Goal: Task Accomplishment & Management: Use online tool/utility

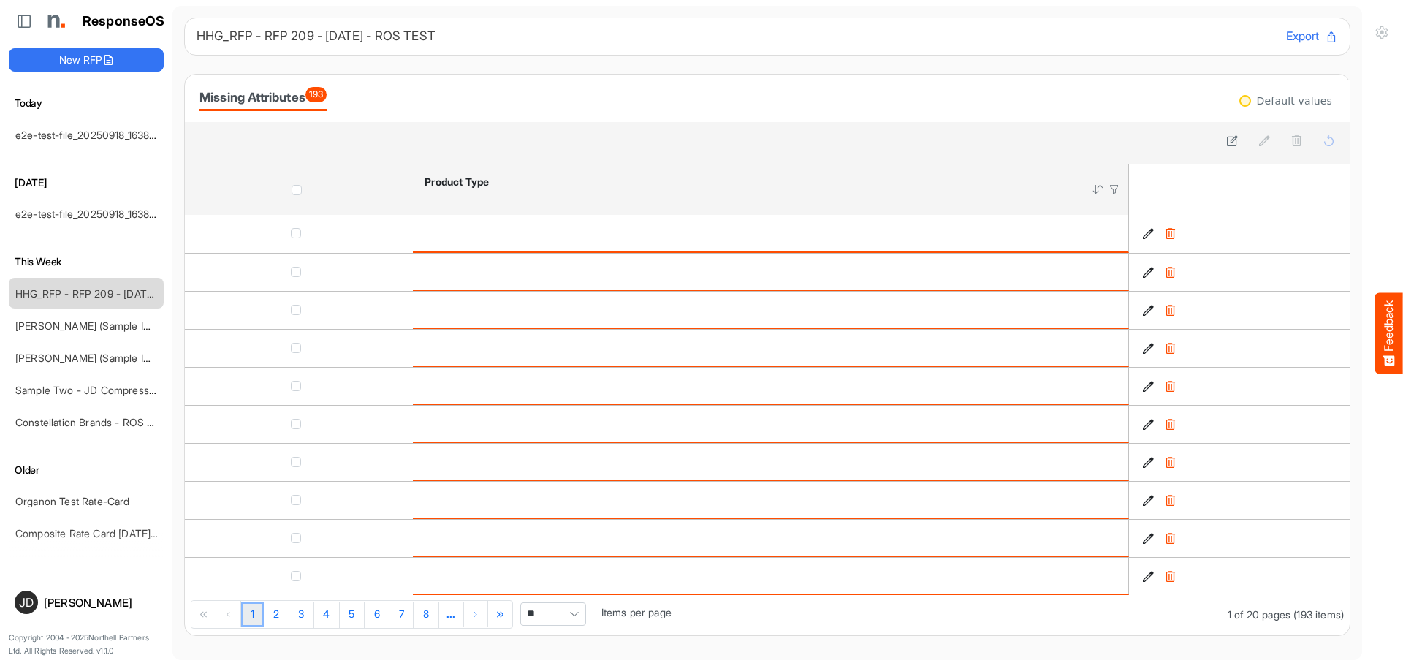
drag, startPoint x: 103, startPoint y: 294, endPoint x: 332, endPoint y: 282, distance: 229.0
click at [103, 294] on link "HHG_RFP - RFP 209 - [DATE] - ROS TEST" at bounding box center [116, 293] width 202 height 12
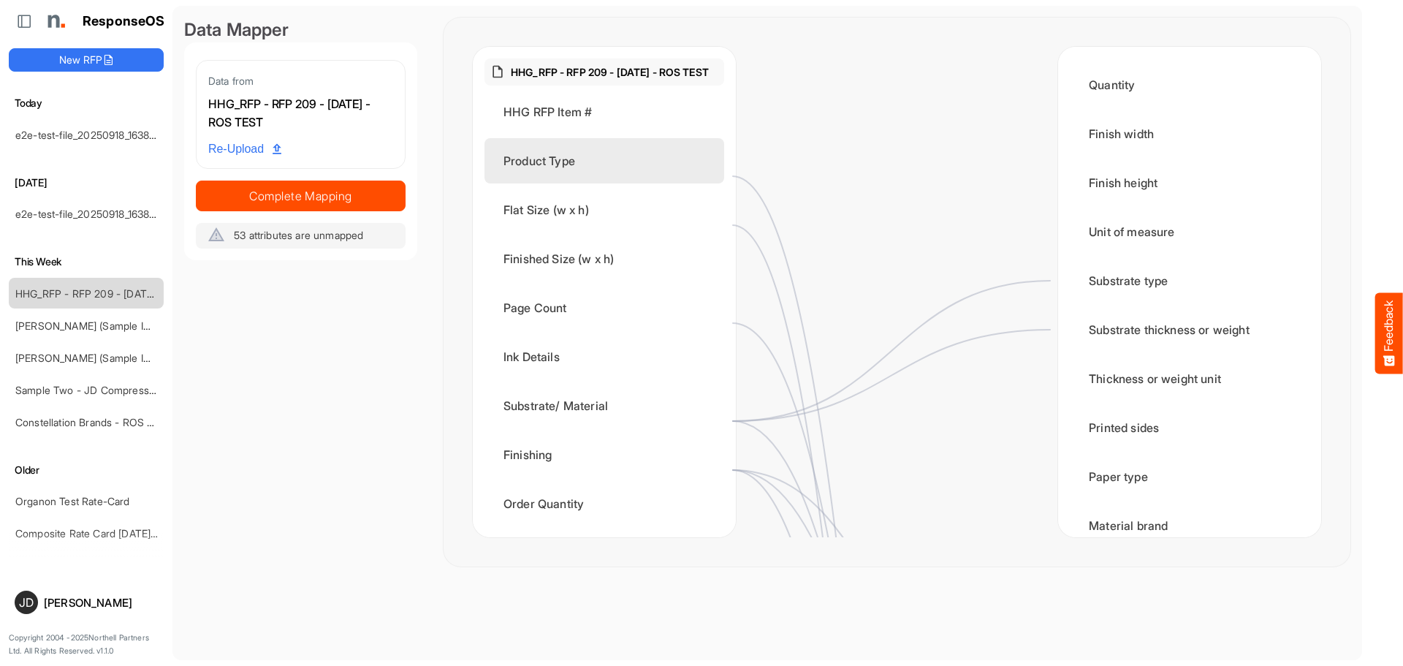
click at [574, 178] on div "Product Type" at bounding box center [604, 160] width 240 height 45
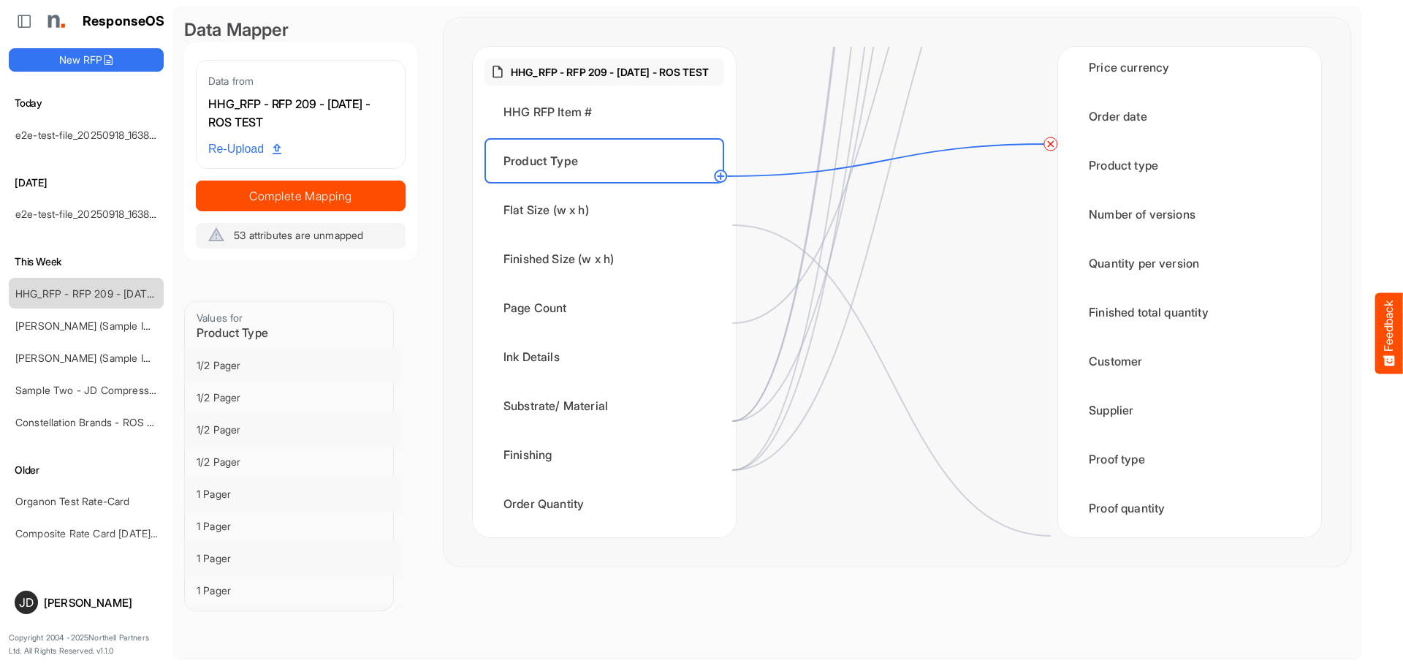
scroll to position [1900, 0]
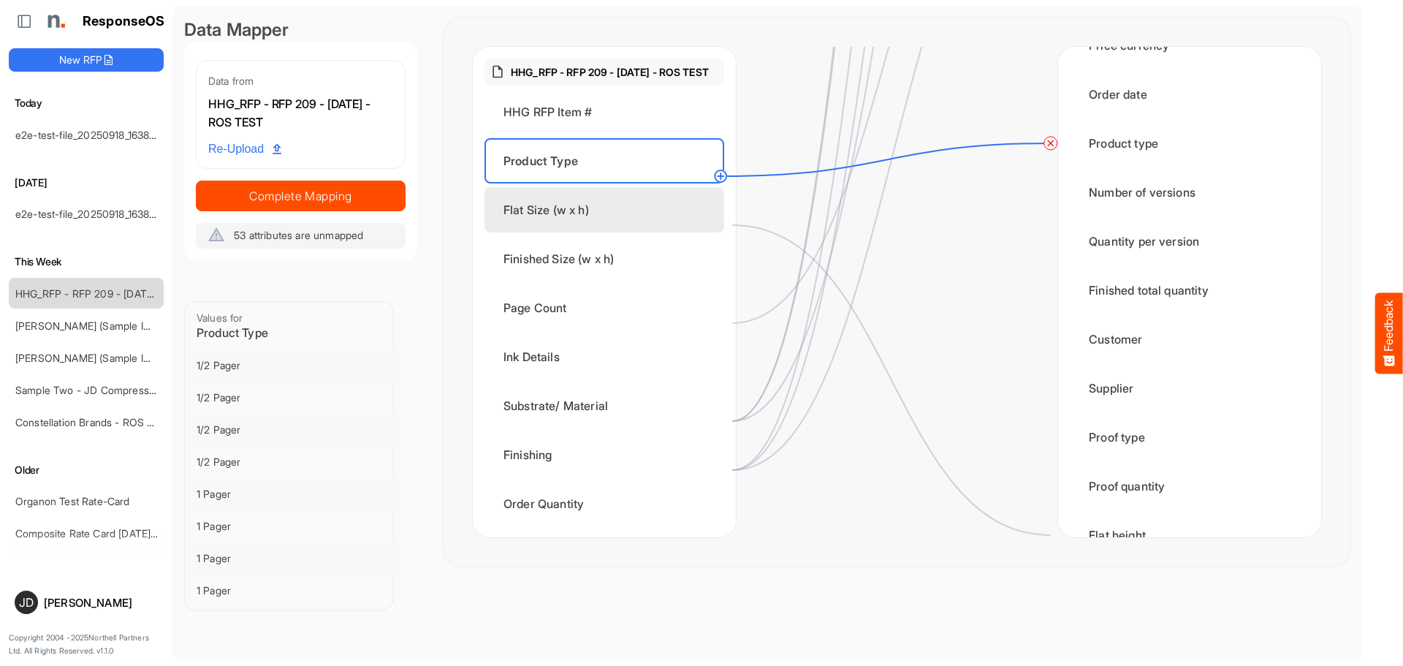
click at [589, 226] on div "Flat Size (w x h)" at bounding box center [604, 209] width 240 height 45
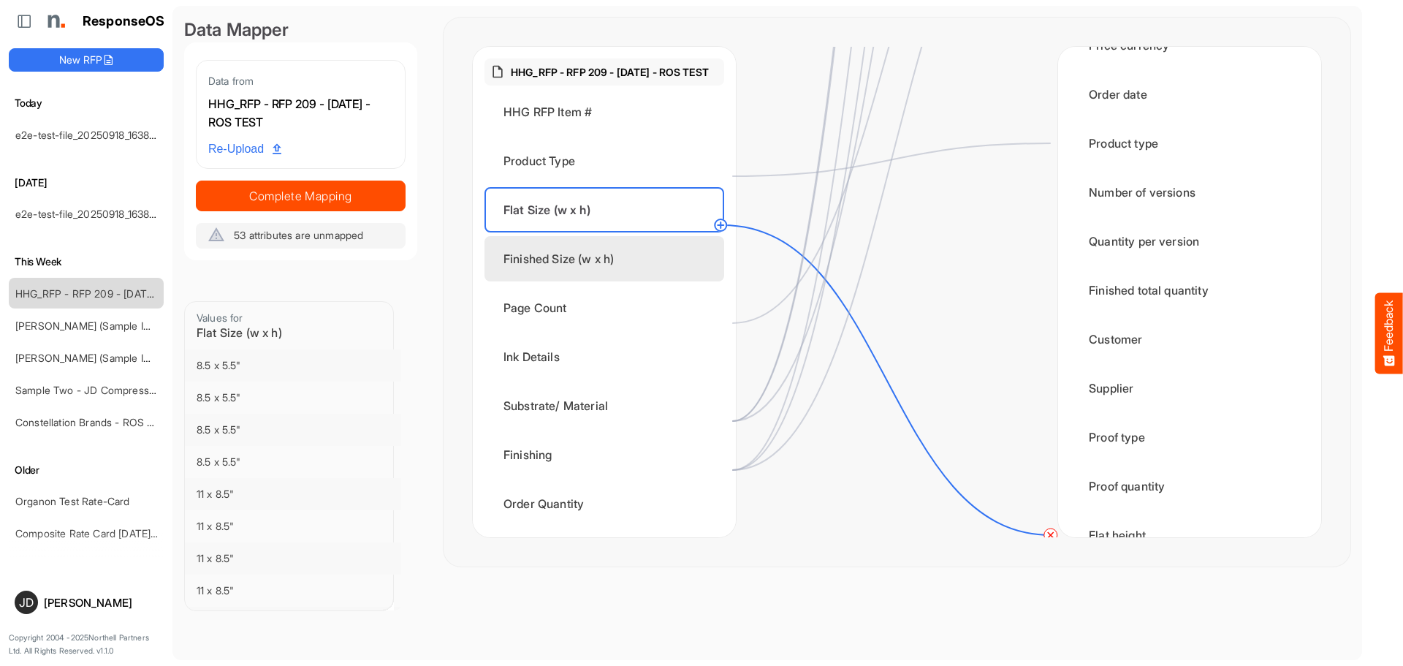
click at [586, 278] on div "Finished Size (w x h)" at bounding box center [604, 258] width 240 height 45
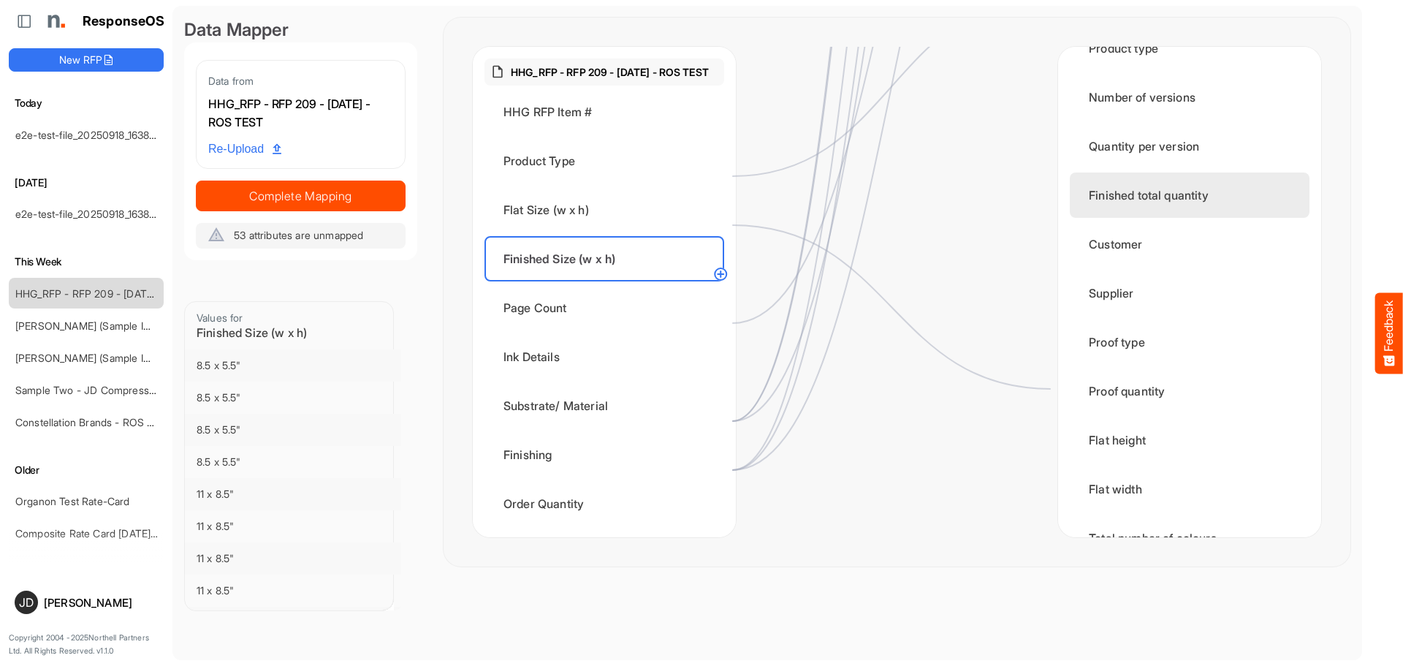
scroll to position [2046, 0]
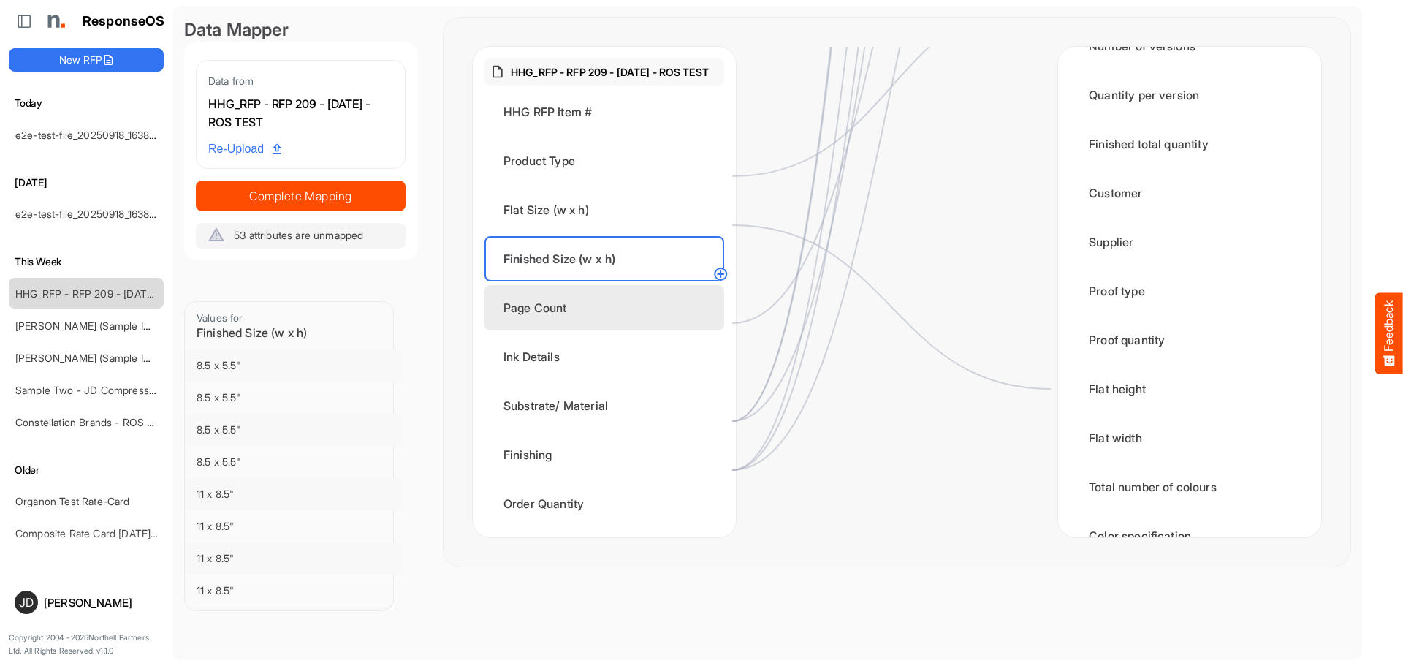
click at [625, 319] on div "Page Count" at bounding box center [604, 307] width 240 height 45
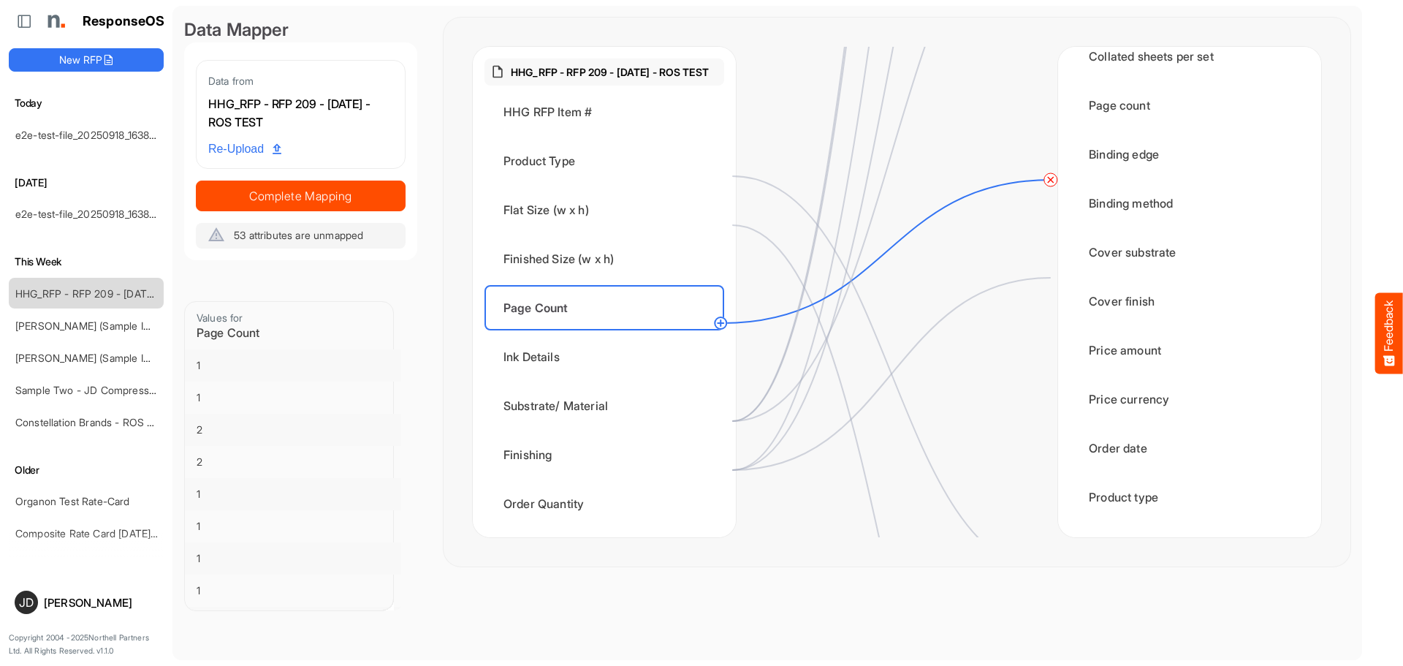
scroll to position [1461, 0]
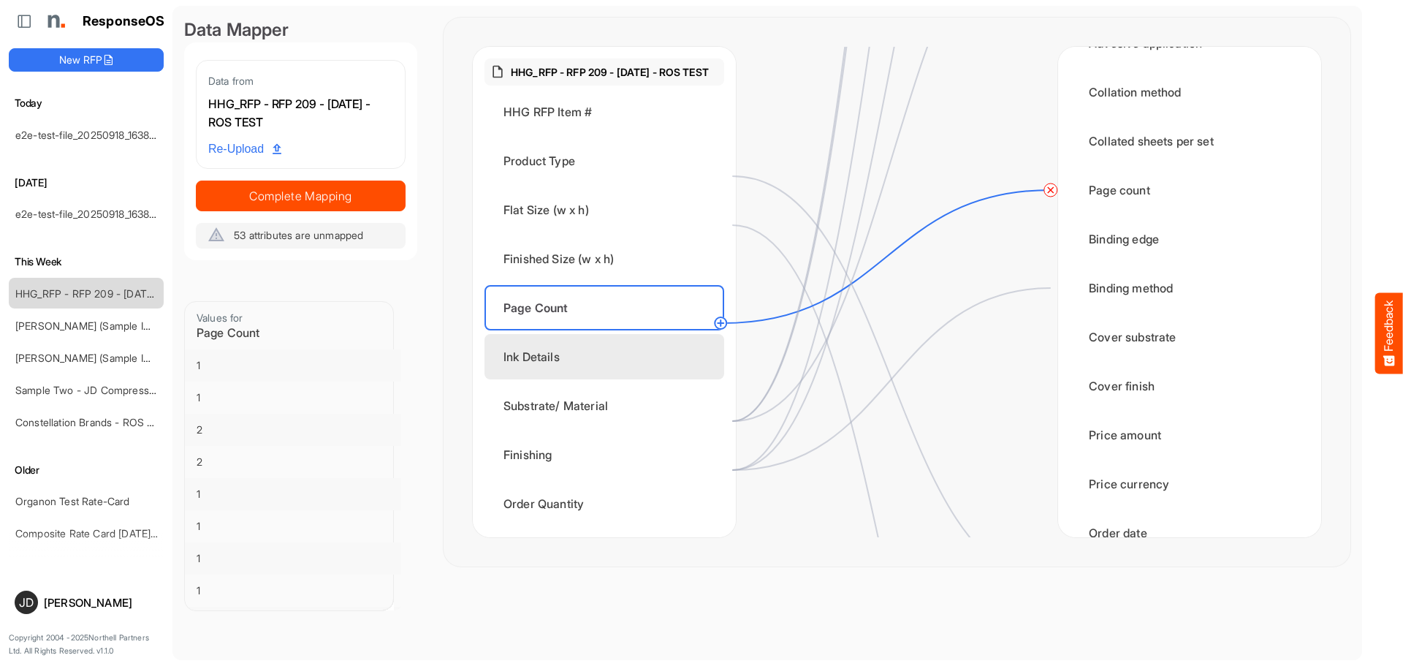
click at [563, 372] on div "Ink Details" at bounding box center [604, 356] width 240 height 45
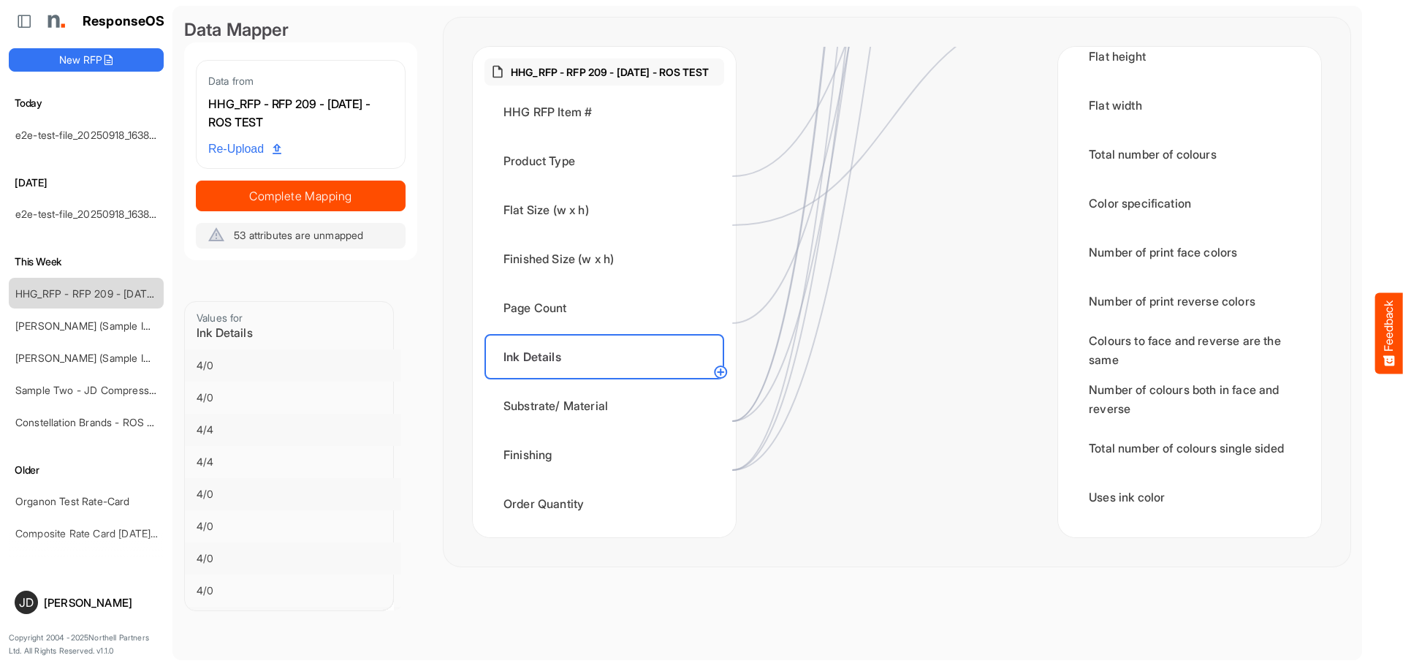
scroll to position [2279, 0]
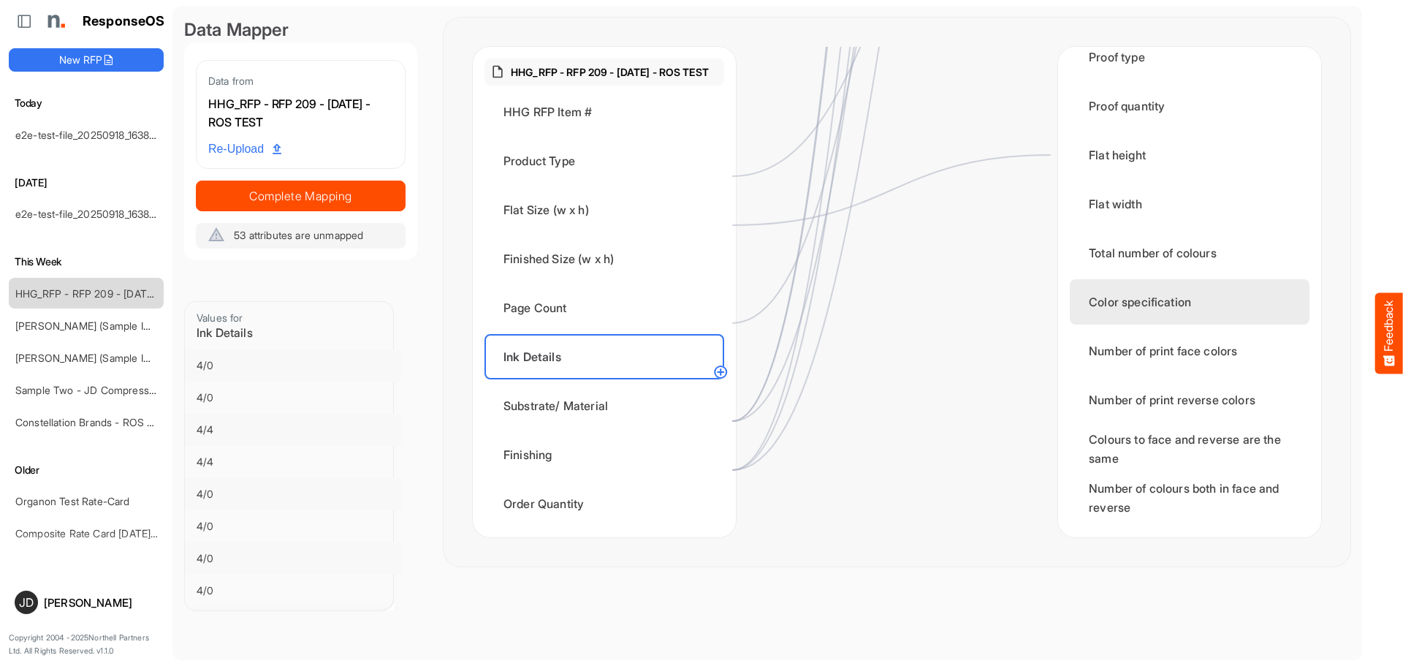
click at [1142, 301] on div "Color specification" at bounding box center [1190, 301] width 240 height 45
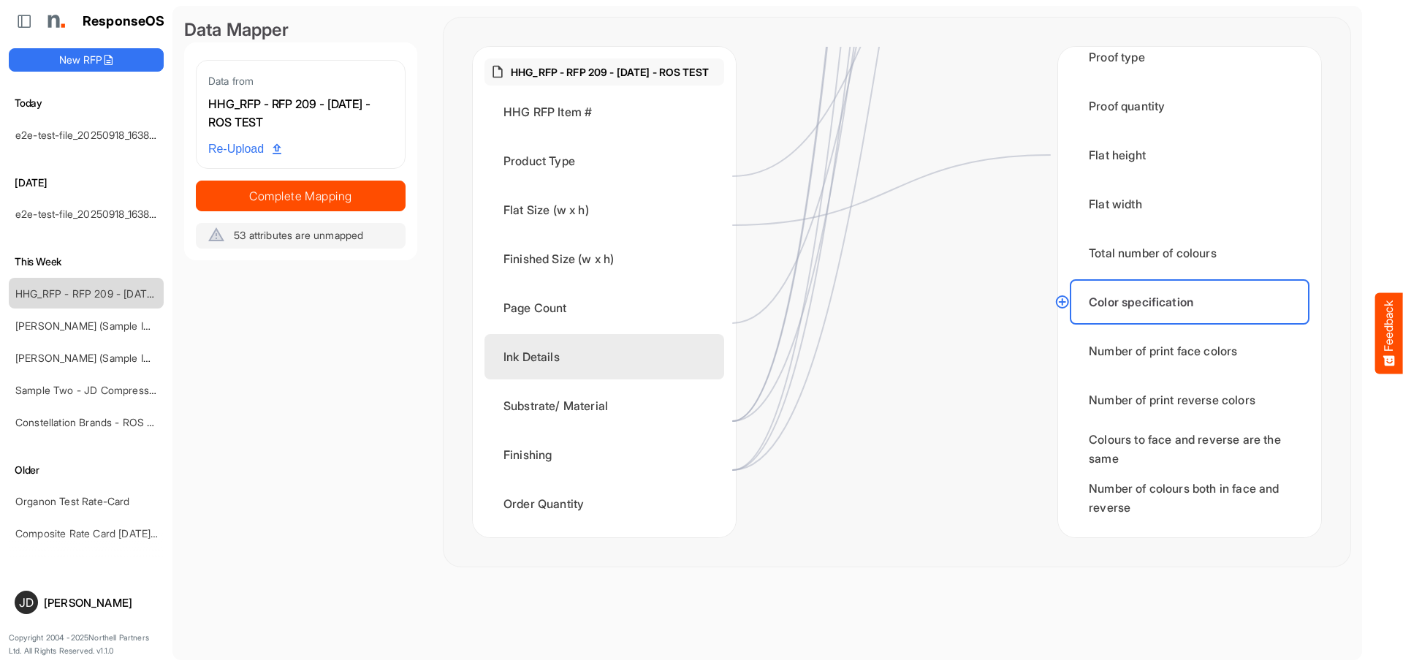
click at [594, 367] on div "Ink Details" at bounding box center [604, 356] width 240 height 45
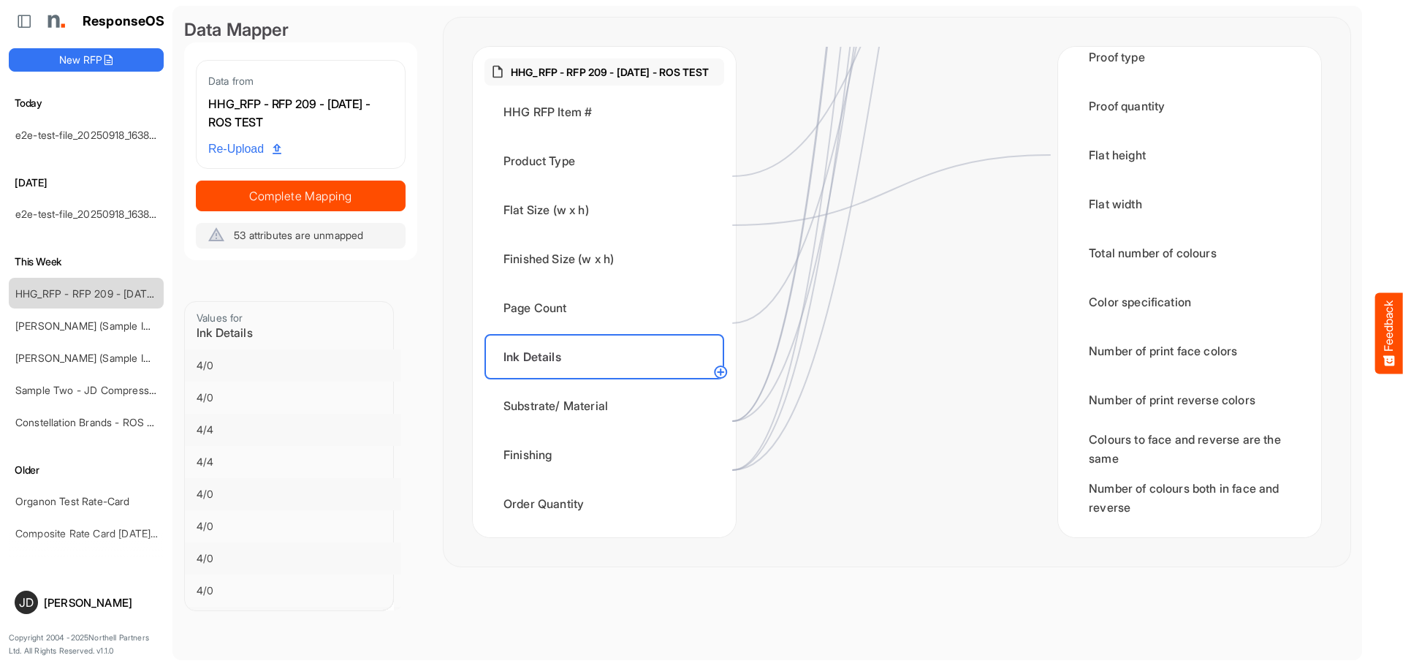
click at [724, 373] on circle at bounding box center [721, 372] width 18 height 18
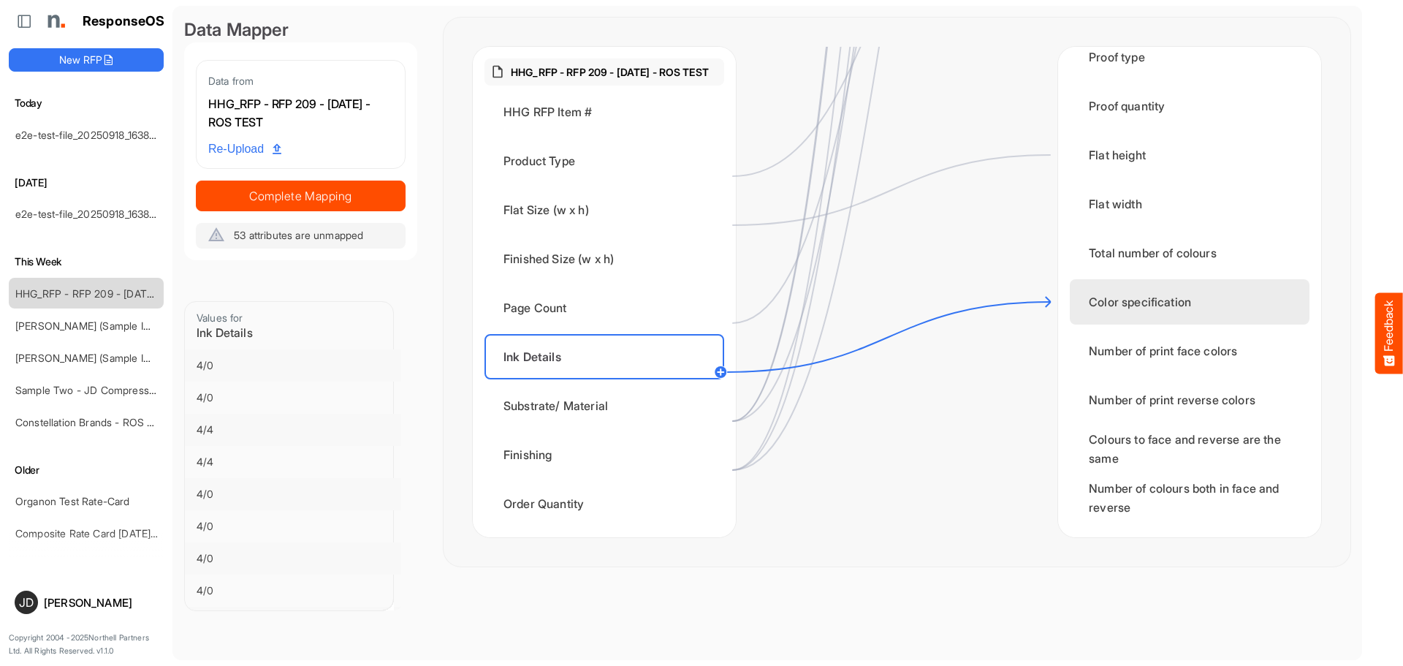
click at [1097, 306] on div "Color specification" at bounding box center [1190, 301] width 240 height 45
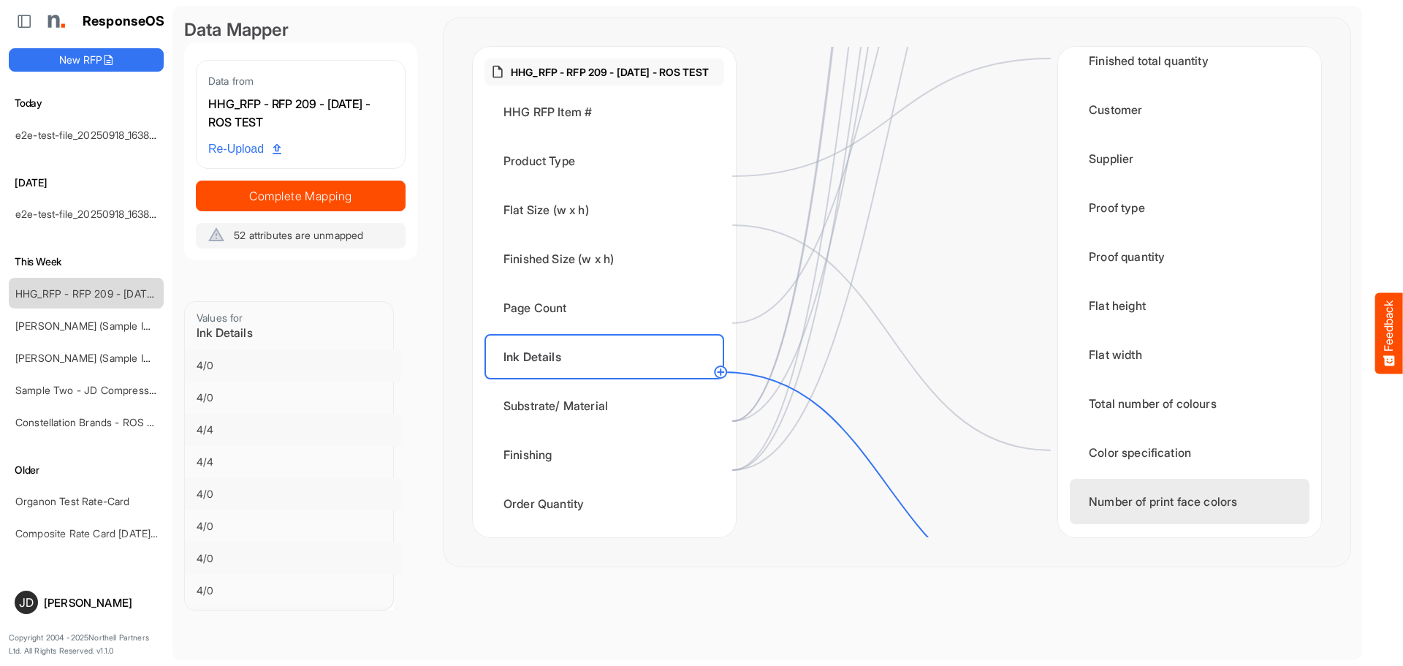
scroll to position [2133, 0]
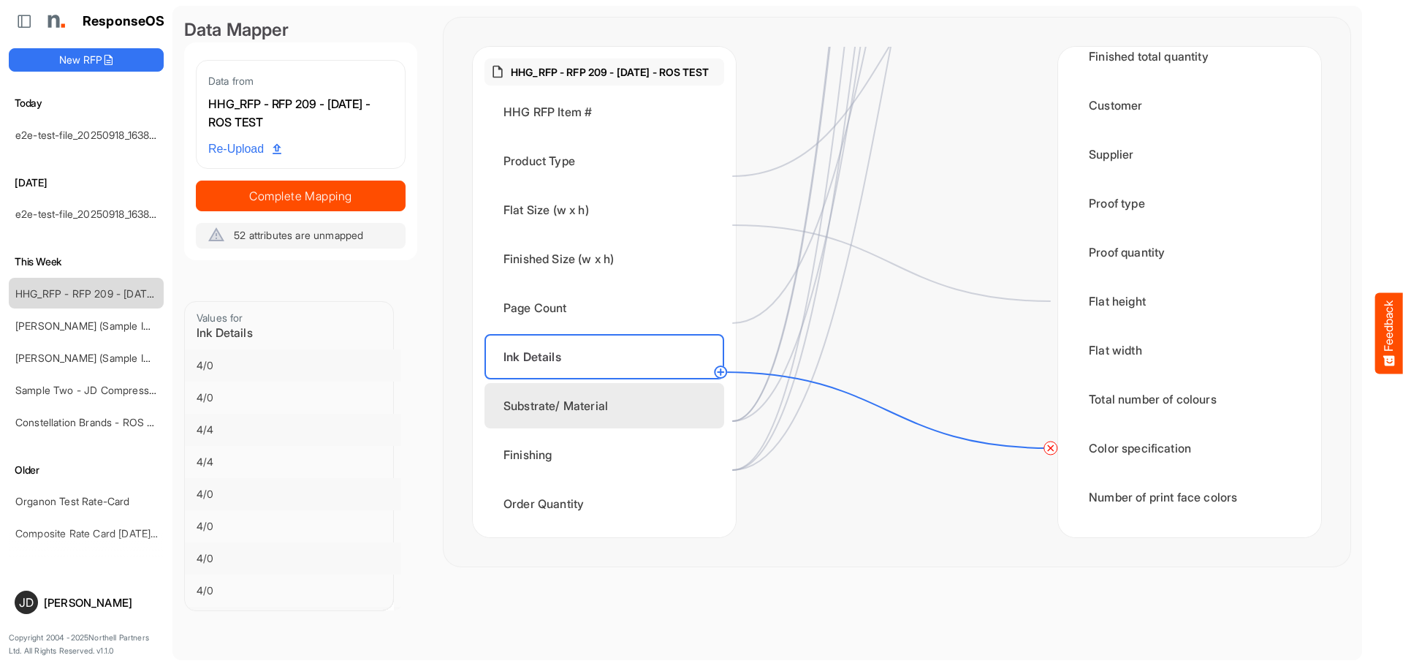
click at [645, 425] on div "Substrate/ Material" at bounding box center [604, 405] width 240 height 45
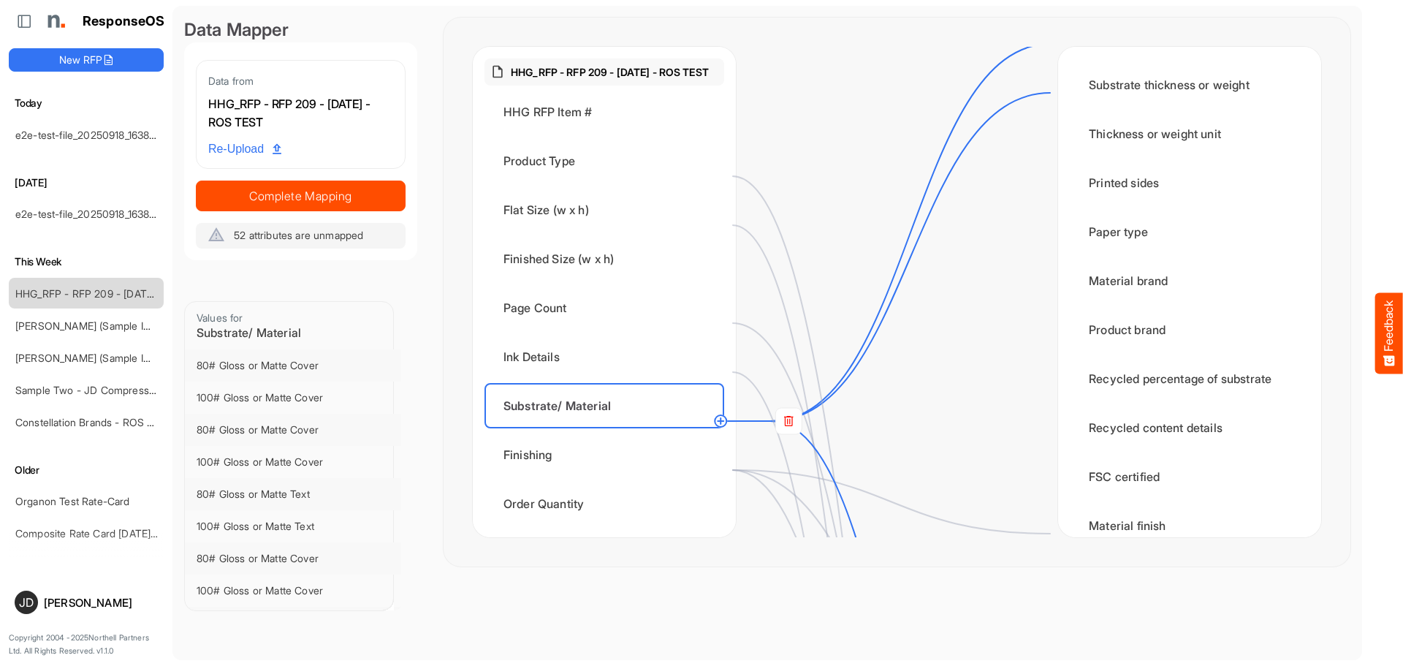
scroll to position [380, 0]
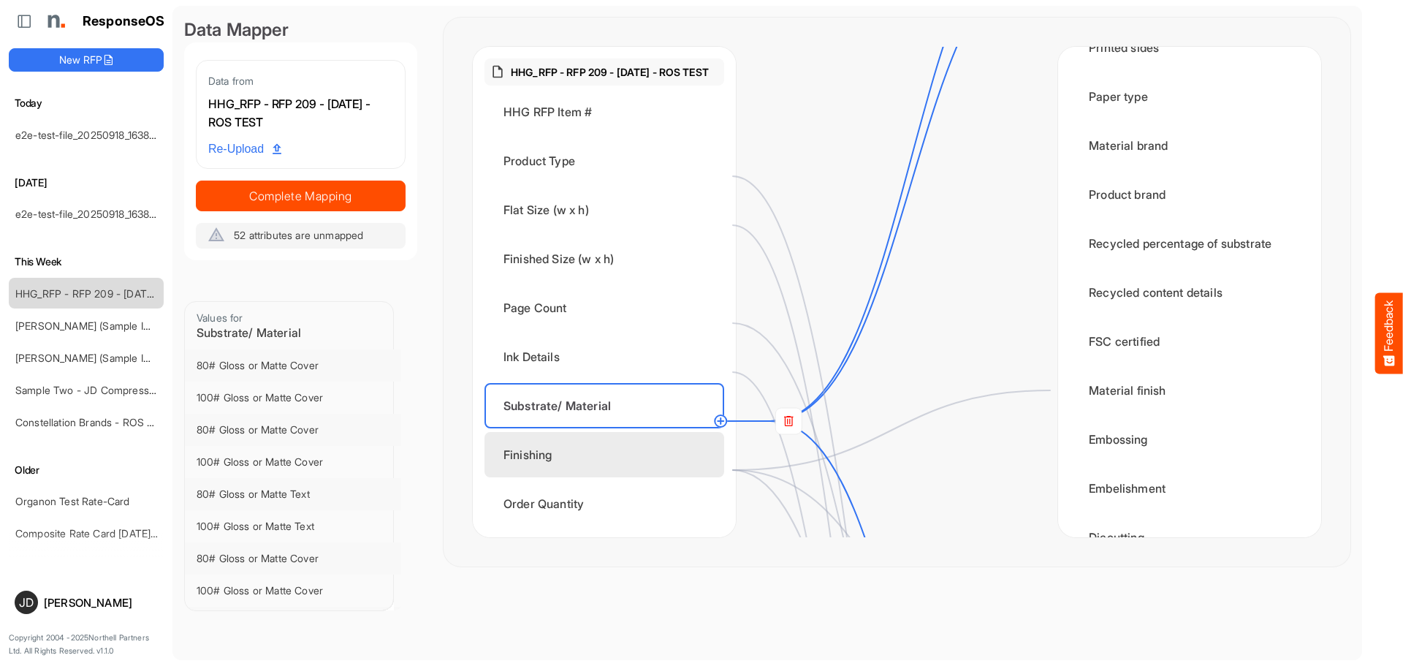
click at [617, 465] on div "Finishing" at bounding box center [604, 454] width 240 height 45
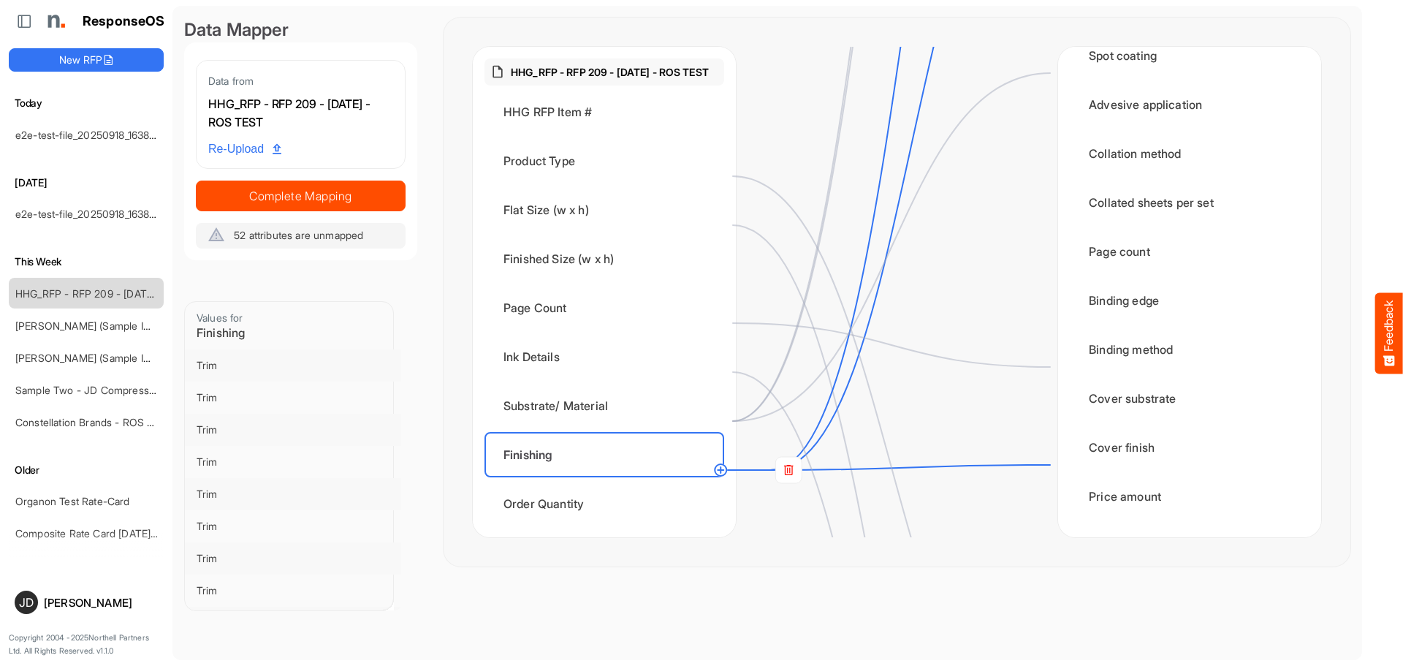
scroll to position [1257, 0]
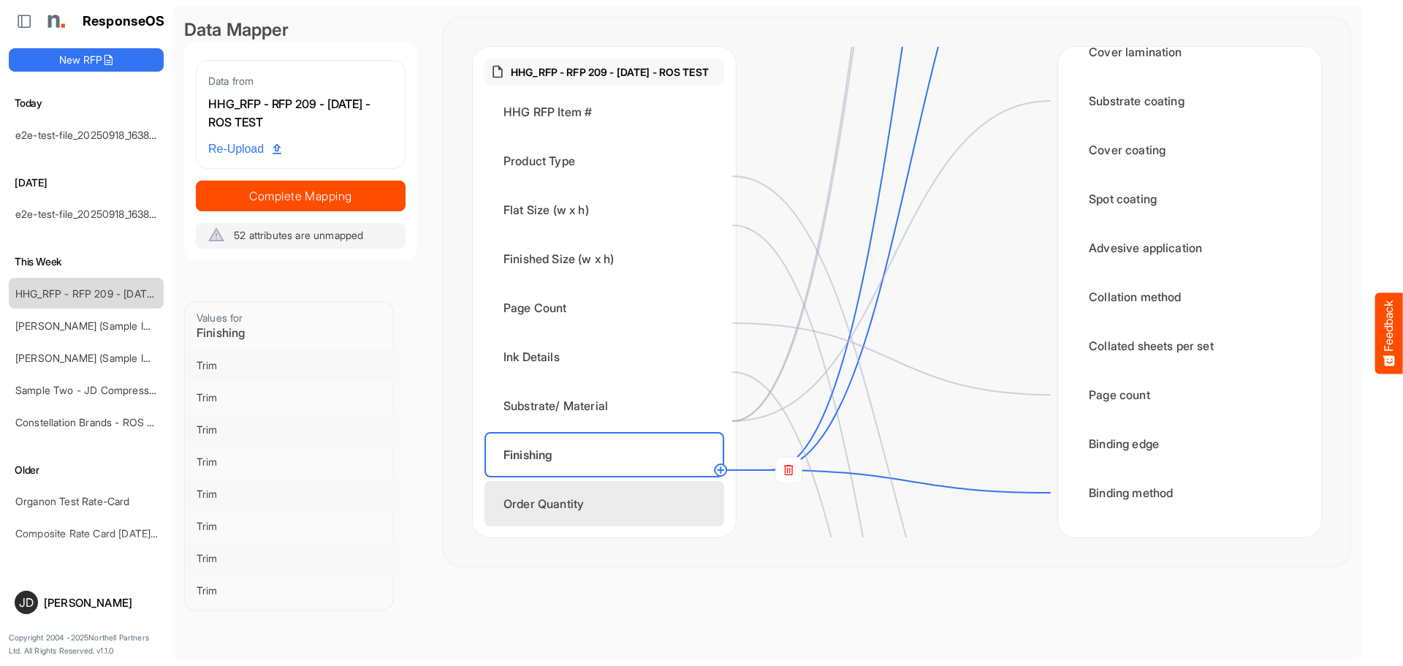
click at [637, 526] on div "Order Quantity" at bounding box center [604, 503] width 240 height 45
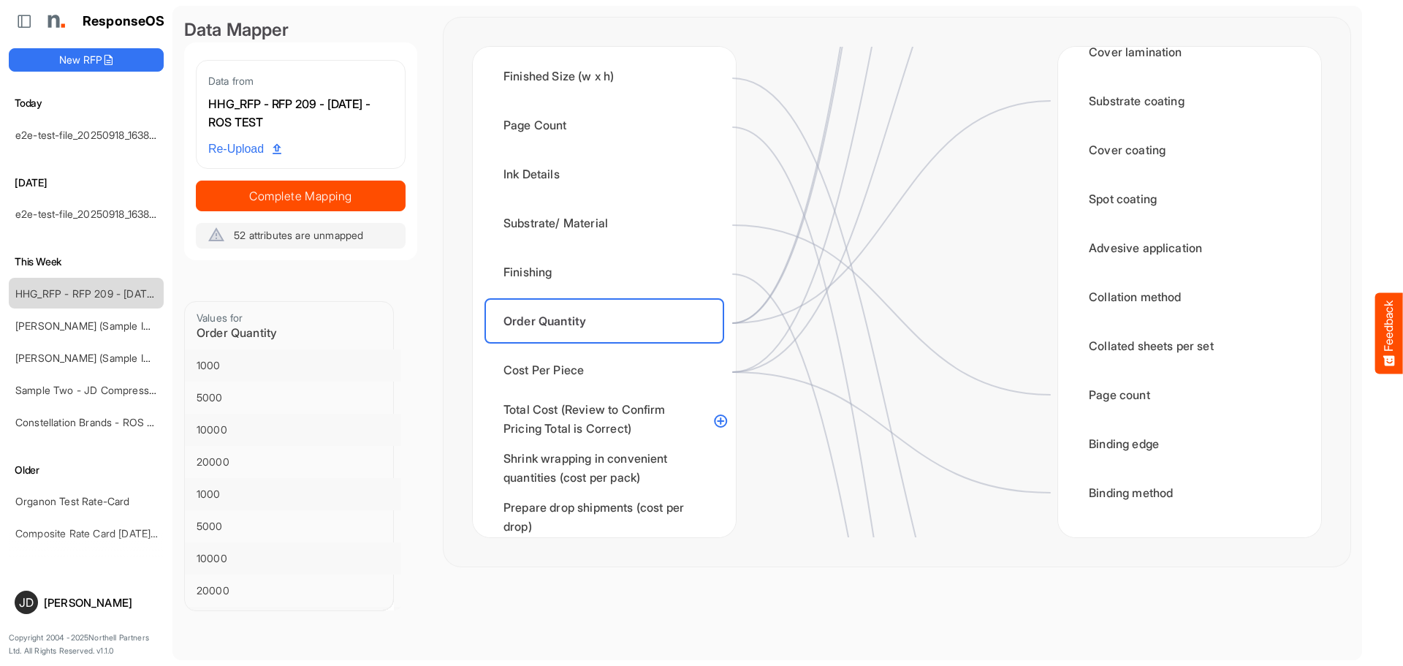
scroll to position [0, 0]
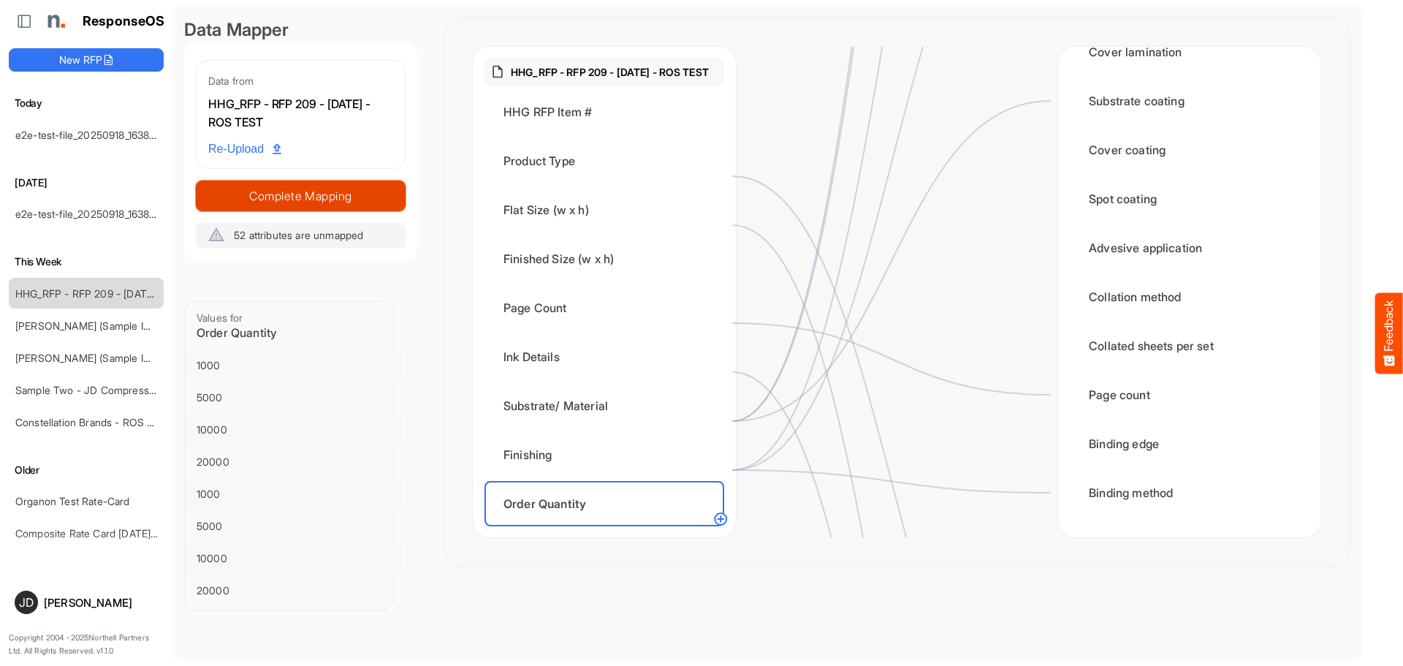
click at [327, 190] on span "Complete Mapping" at bounding box center [301, 196] width 208 height 20
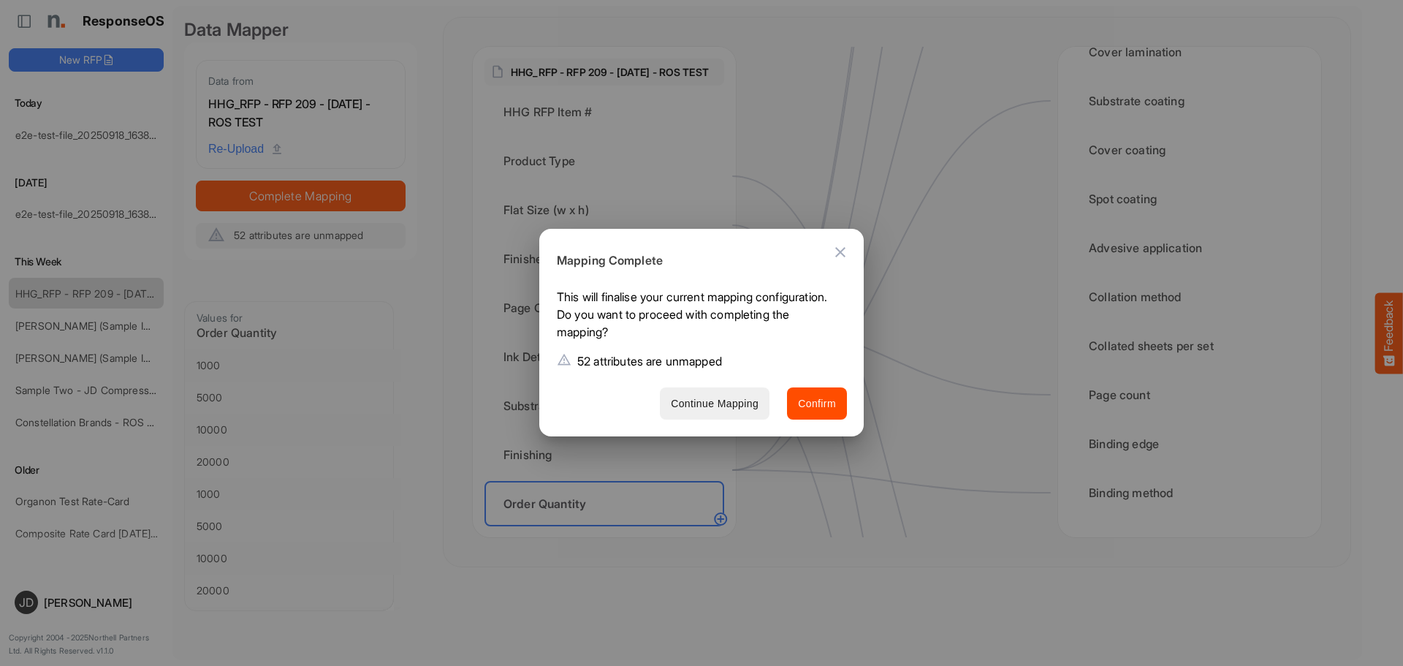
click at [731, 405] on span "Continue Mapping" at bounding box center [715, 404] width 88 height 18
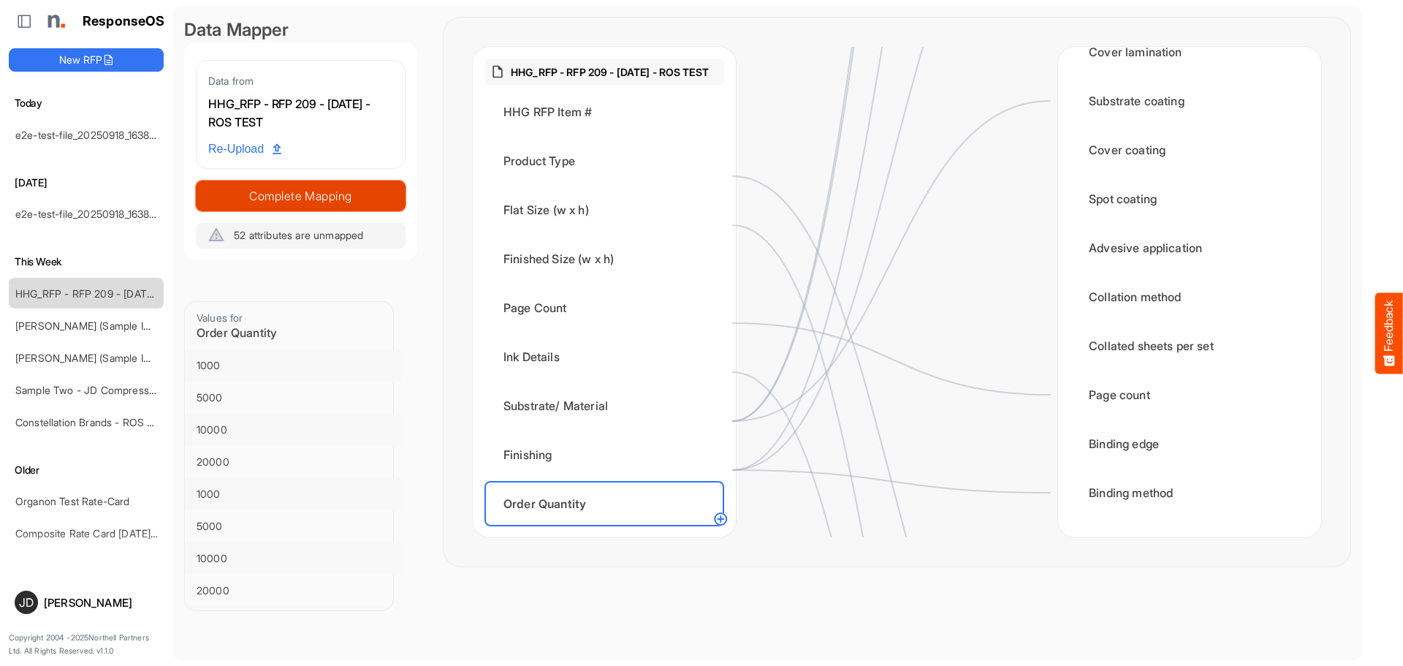
click at [371, 202] on span "Complete Mapping" at bounding box center [301, 196] width 208 height 20
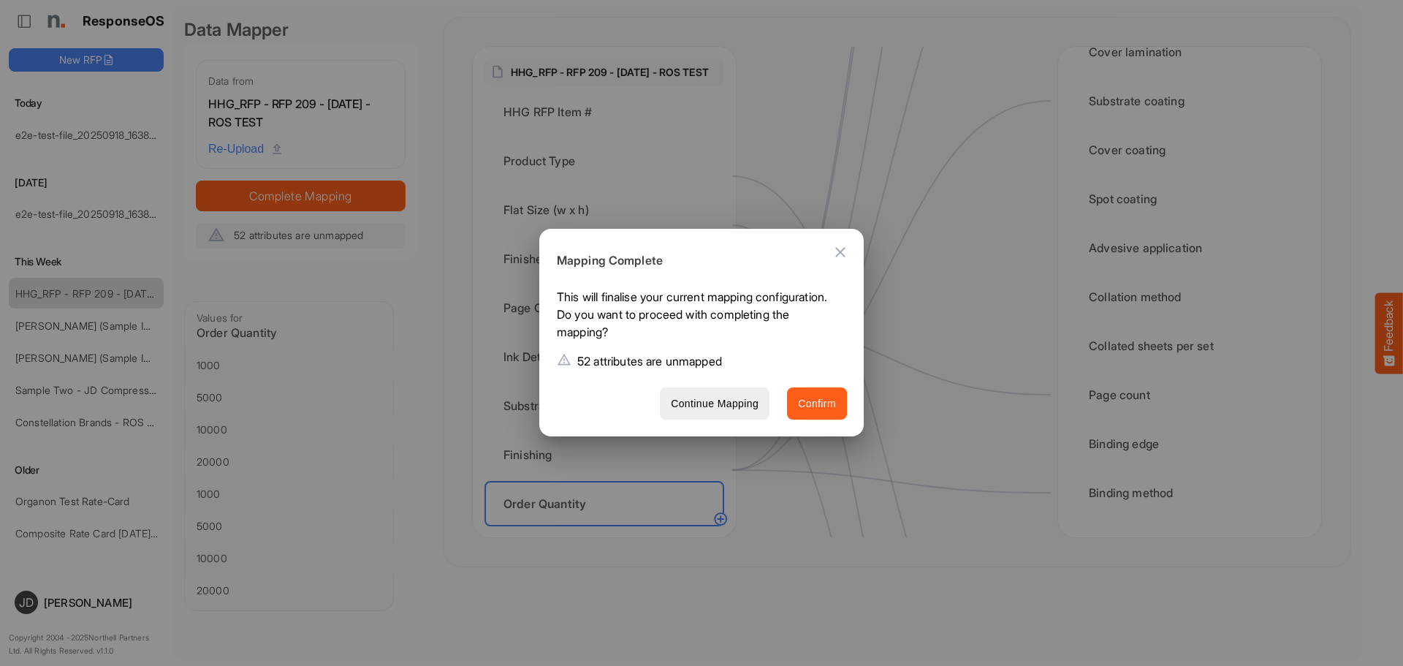
click at [820, 405] on span "Confirm" at bounding box center [817, 404] width 38 height 18
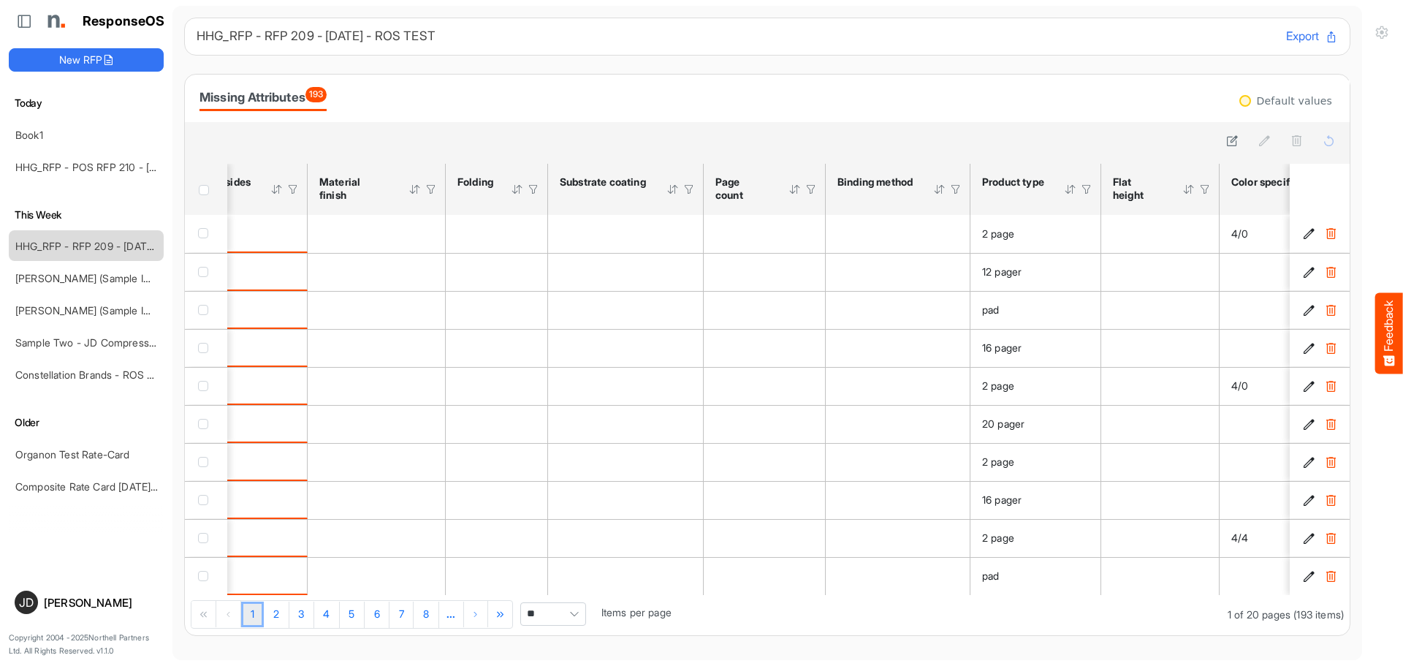
scroll to position [0, 1145]
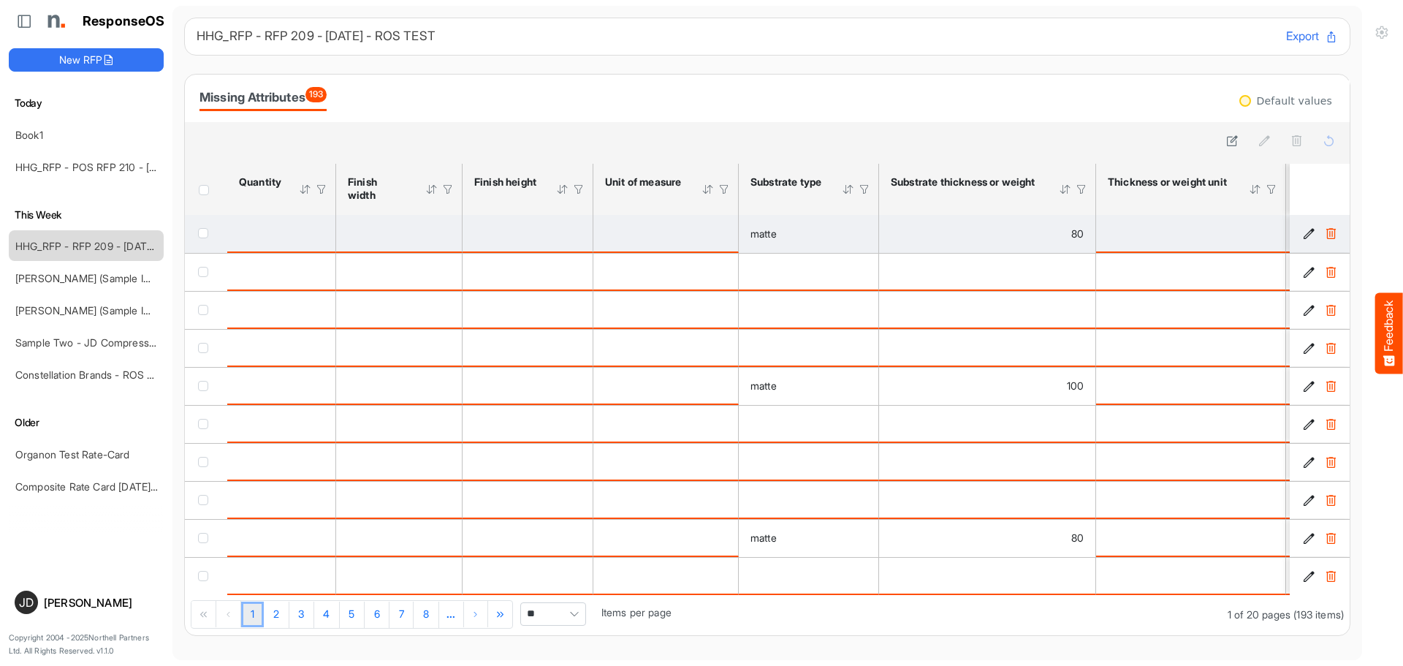
click at [270, 236] on div "is template cell Column Header httpsnorthellcomontologiesmapping-rulesorderhasq…" at bounding box center [281, 233] width 85 height 16
click at [203, 233] on span "checkbox" at bounding box center [203, 233] width 10 height 10
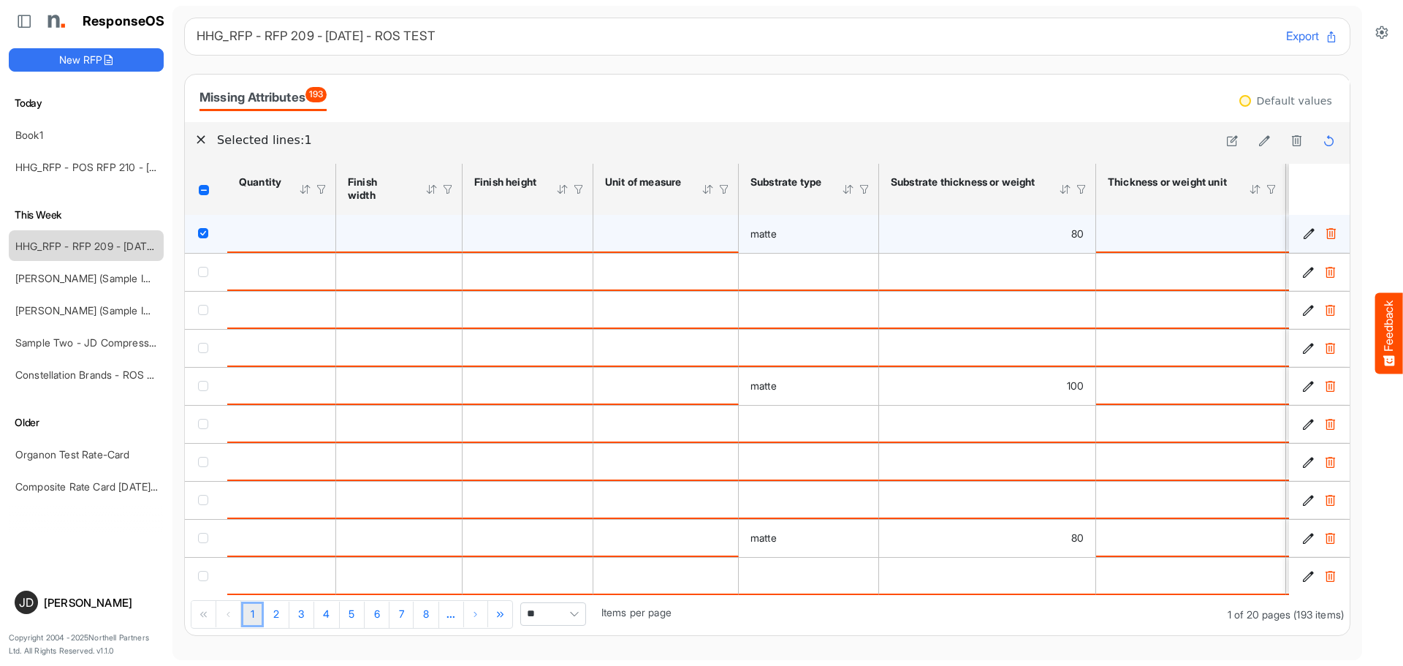
click at [203, 233] on span "checkbox" at bounding box center [203, 233] width 10 height 10
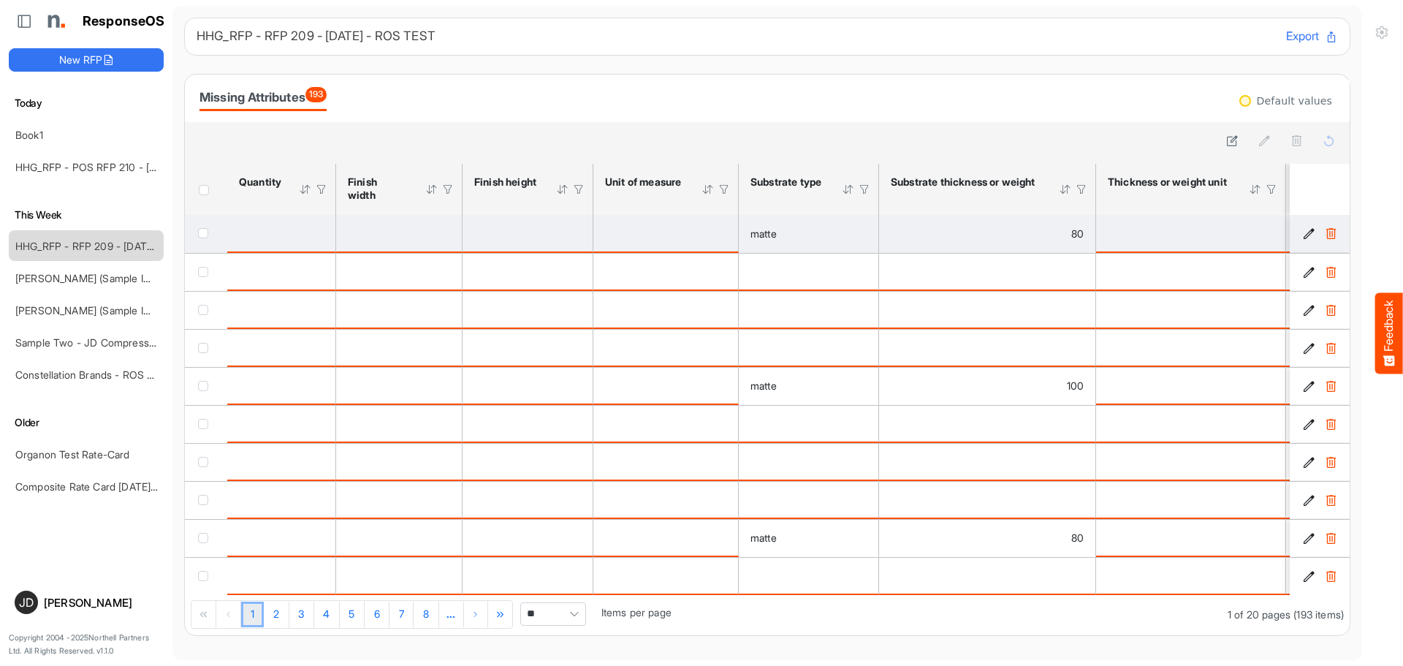
click at [264, 227] on div "is template cell Column Header httpsnorthellcomontologiesmapping-rulesorderhasq…" at bounding box center [281, 233] width 85 height 16
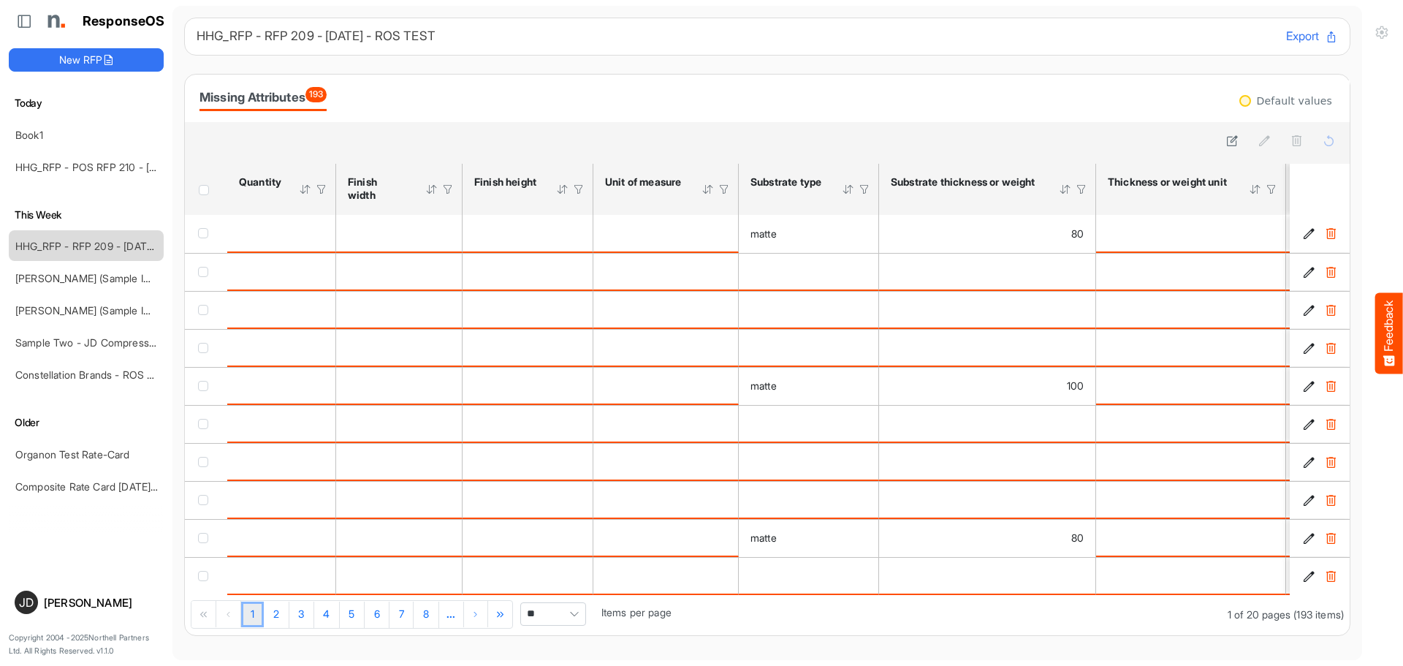
click at [576, 613] on span "Pagerdropdown" at bounding box center [574, 614] width 22 height 22
click at [560, 592] on li "All" at bounding box center [558, 593] width 64 height 22
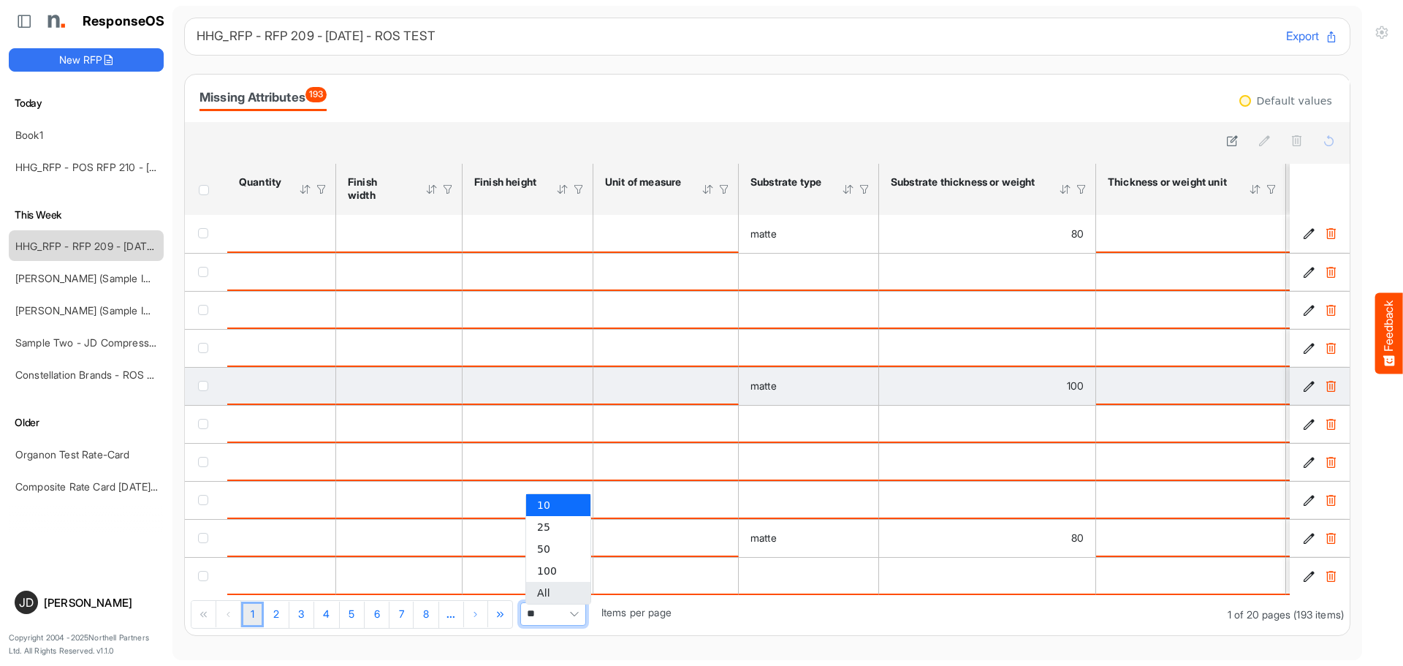
type input "***"
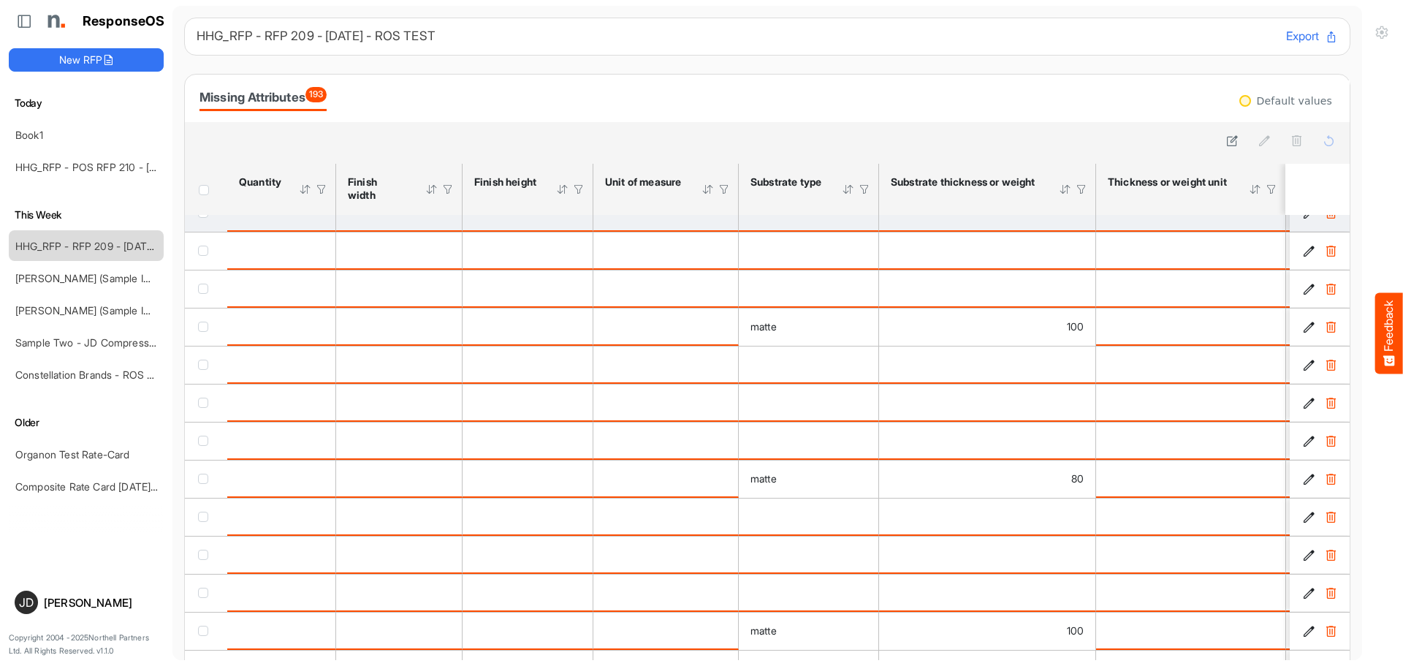
scroll to position [0, 0]
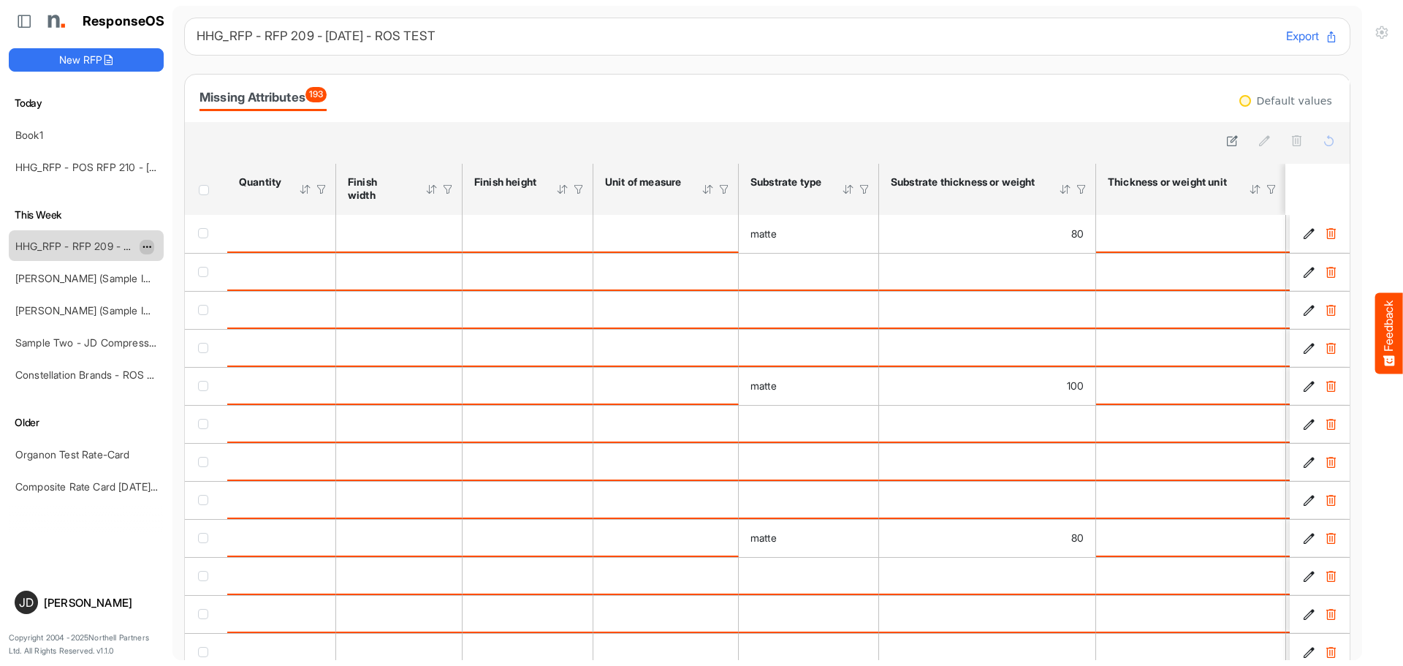
click at [149, 247] on span "dropdownbutton" at bounding box center [145, 247] width 7 height 10
click at [170, 288] on li "Delete" at bounding box center [184, 292] width 88 height 22
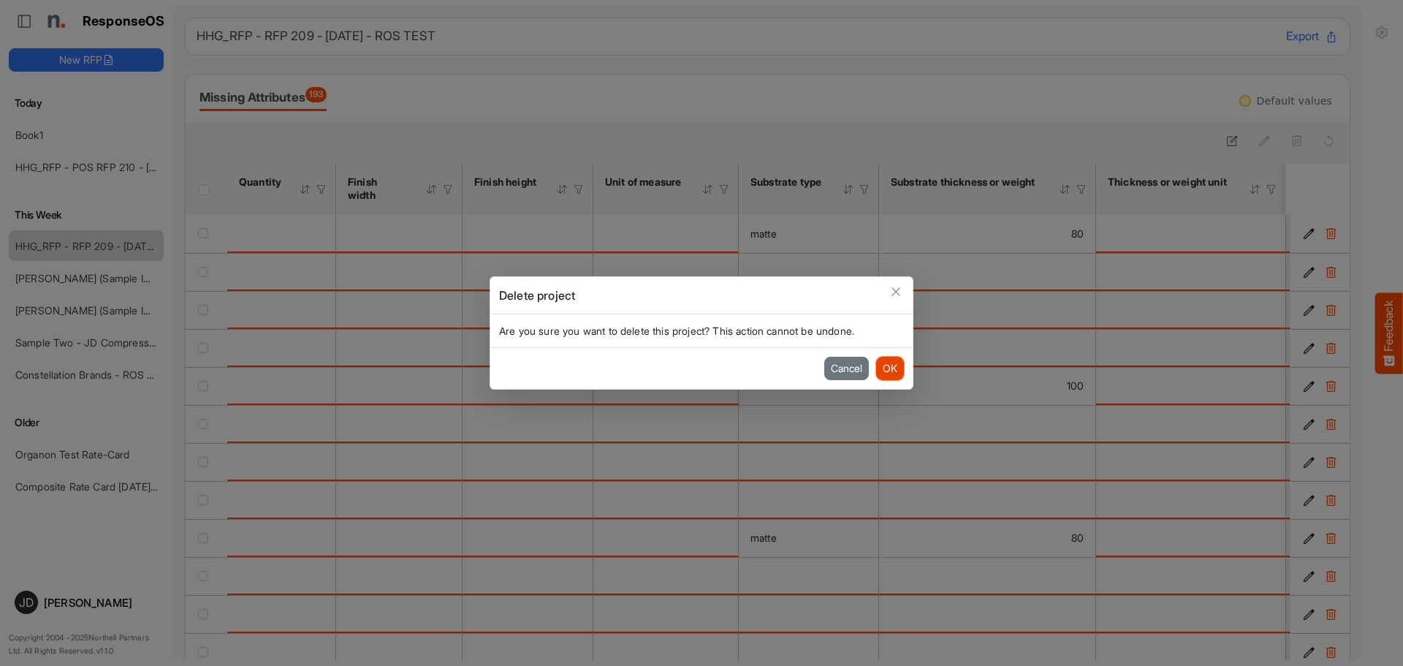
click at [892, 369] on button "OK" at bounding box center [890, 368] width 28 height 23
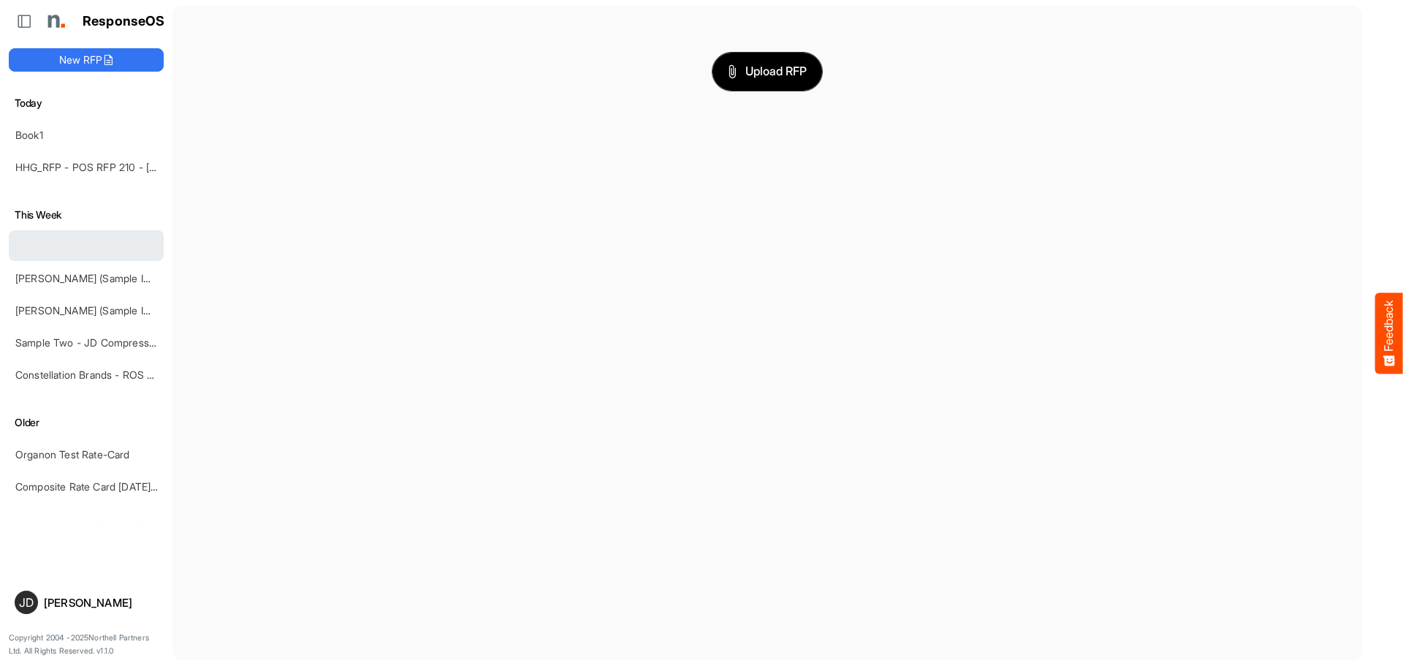
click at [772, 82] on button "Upload RFP" at bounding box center [767, 72] width 110 height 38
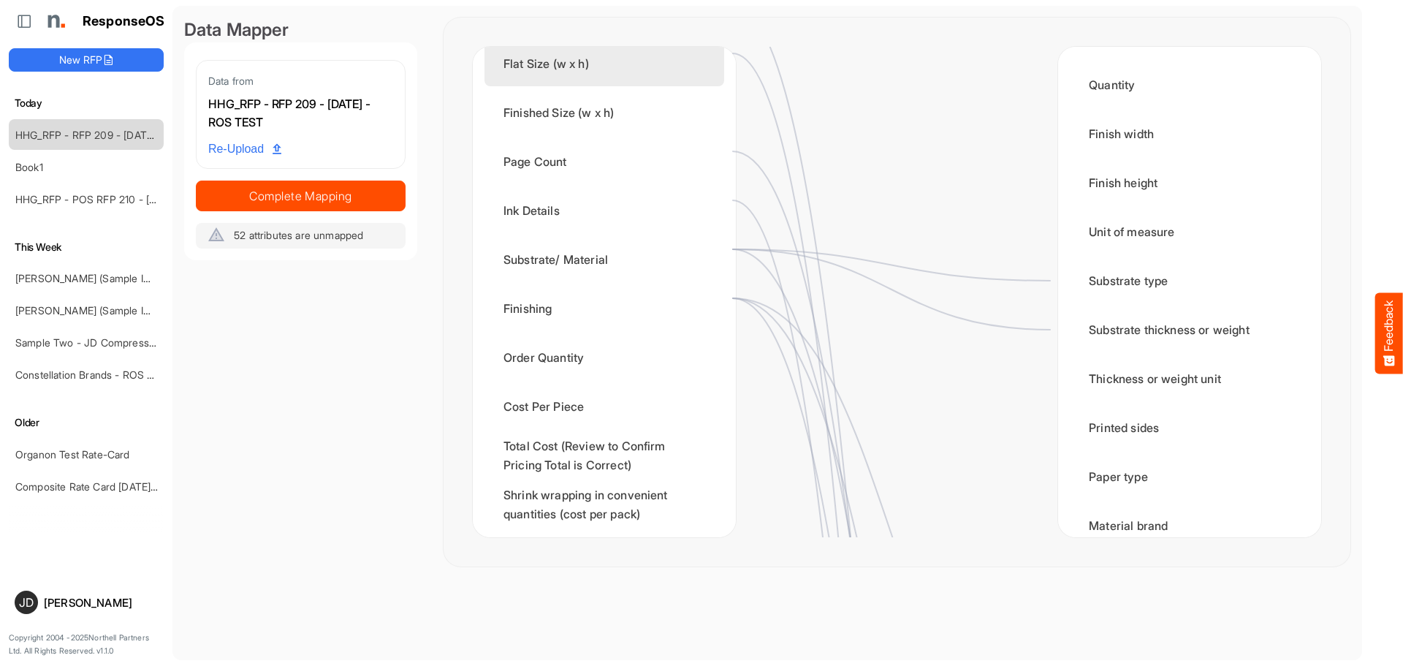
scroll to position [292, 0]
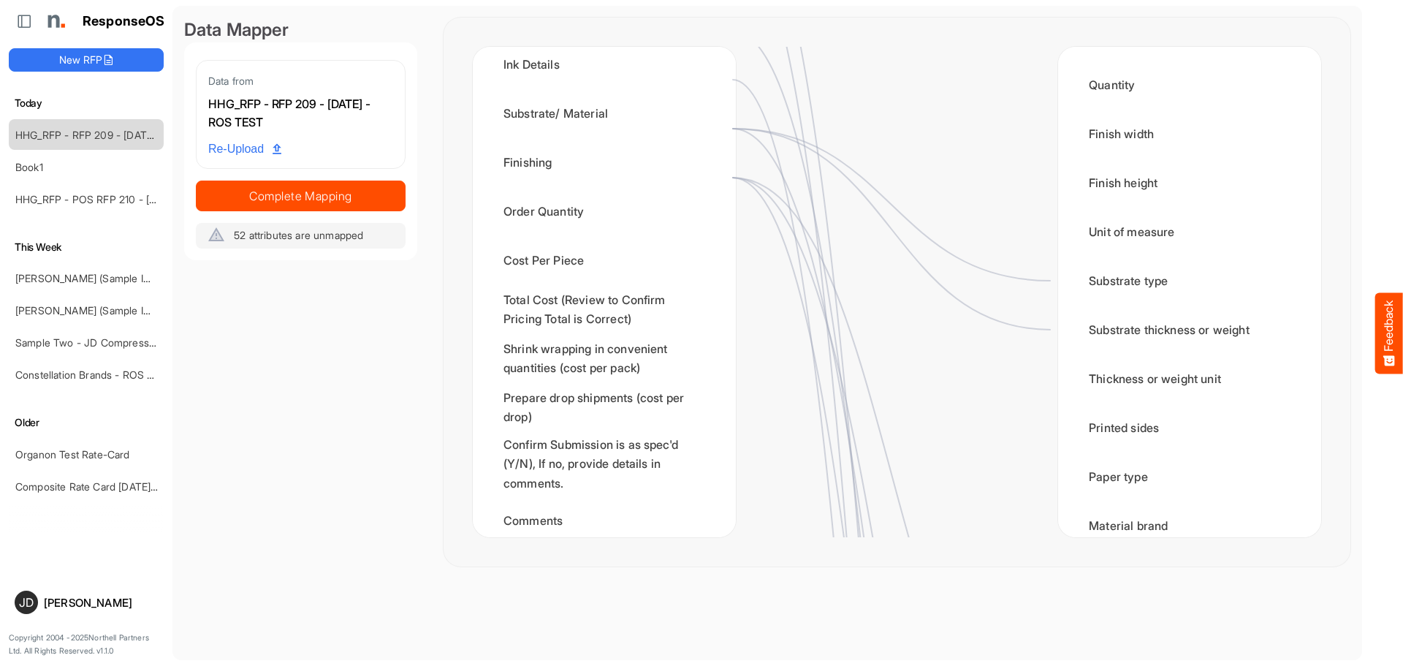
click at [639, 232] on div "Order Quantity" at bounding box center [604, 210] width 240 height 45
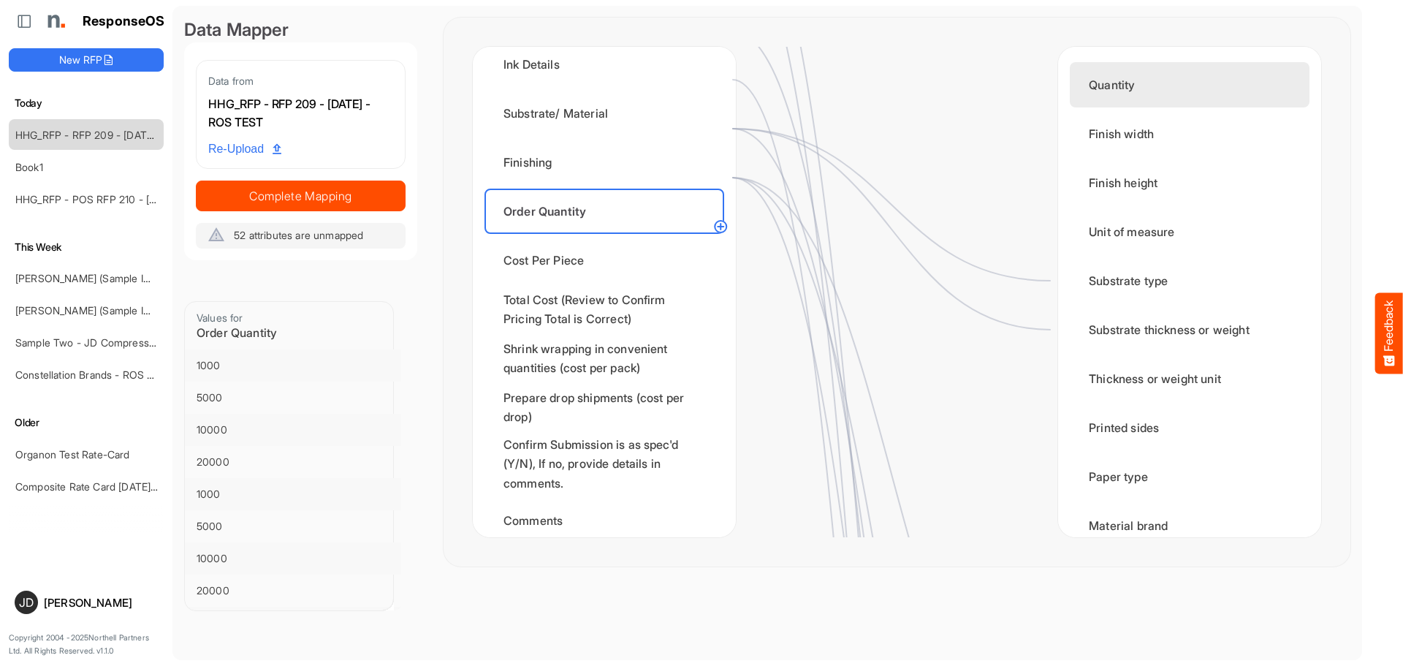
click at [1078, 98] on div "Quantity" at bounding box center [1190, 84] width 240 height 45
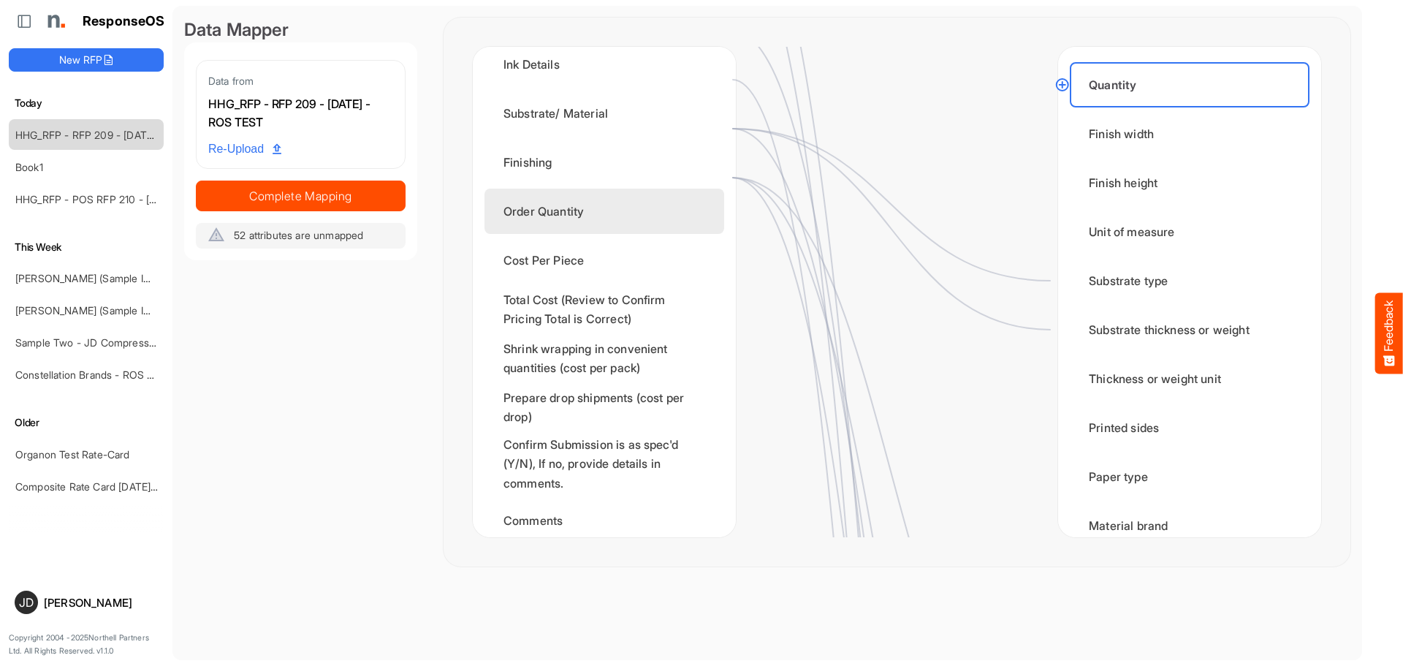
drag, startPoint x: 557, startPoint y: 230, endPoint x: 566, endPoint y: 232, distance: 9.6
click at [557, 230] on div "Order Quantity" at bounding box center [604, 210] width 240 height 45
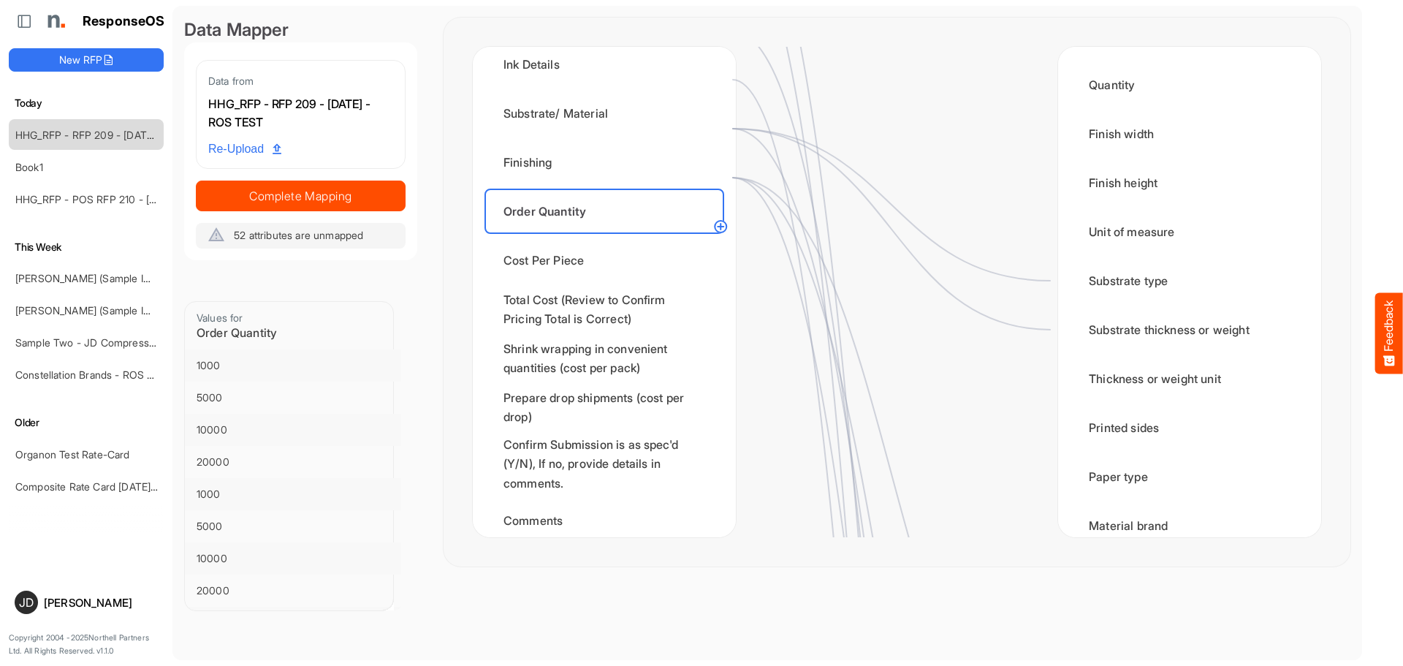
click at [718, 228] on circle at bounding box center [721, 227] width 18 height 18
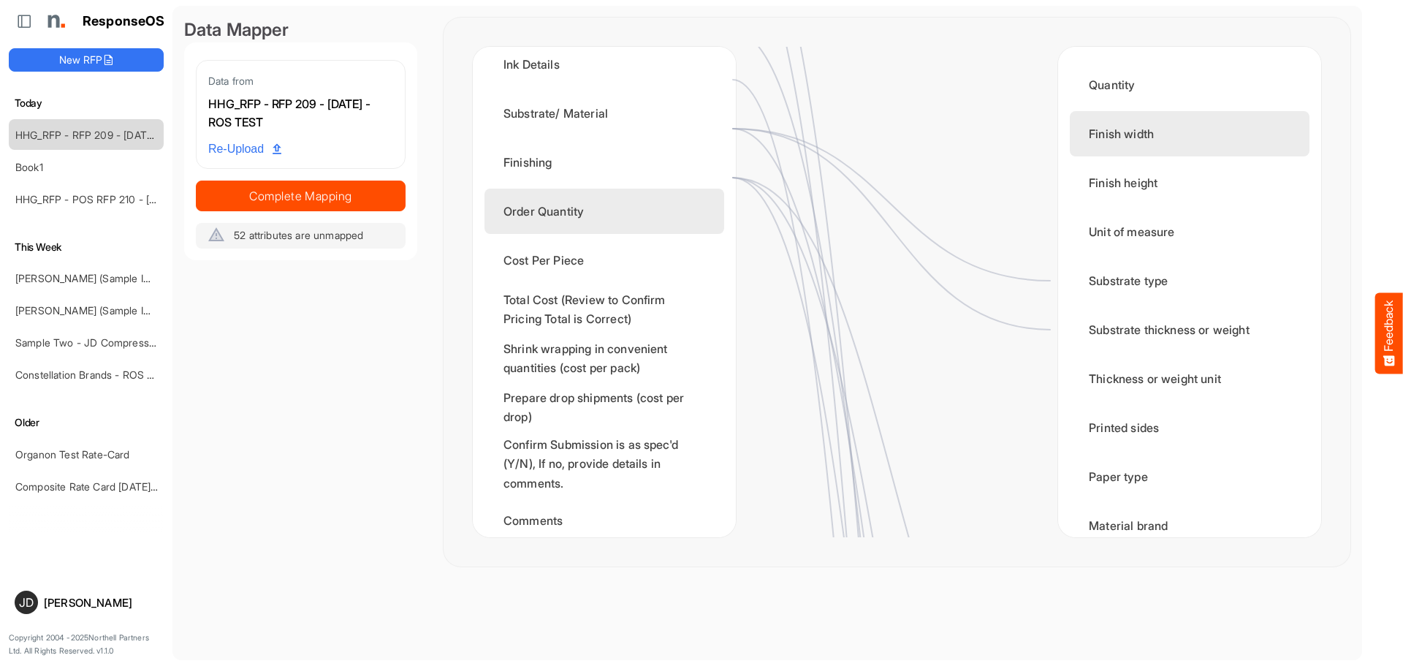
drag, startPoint x: 1098, startPoint y: 110, endPoint x: 647, endPoint y: 241, distance: 469.4
click at [647, 234] on div "Order Quantity" at bounding box center [604, 210] width 240 height 45
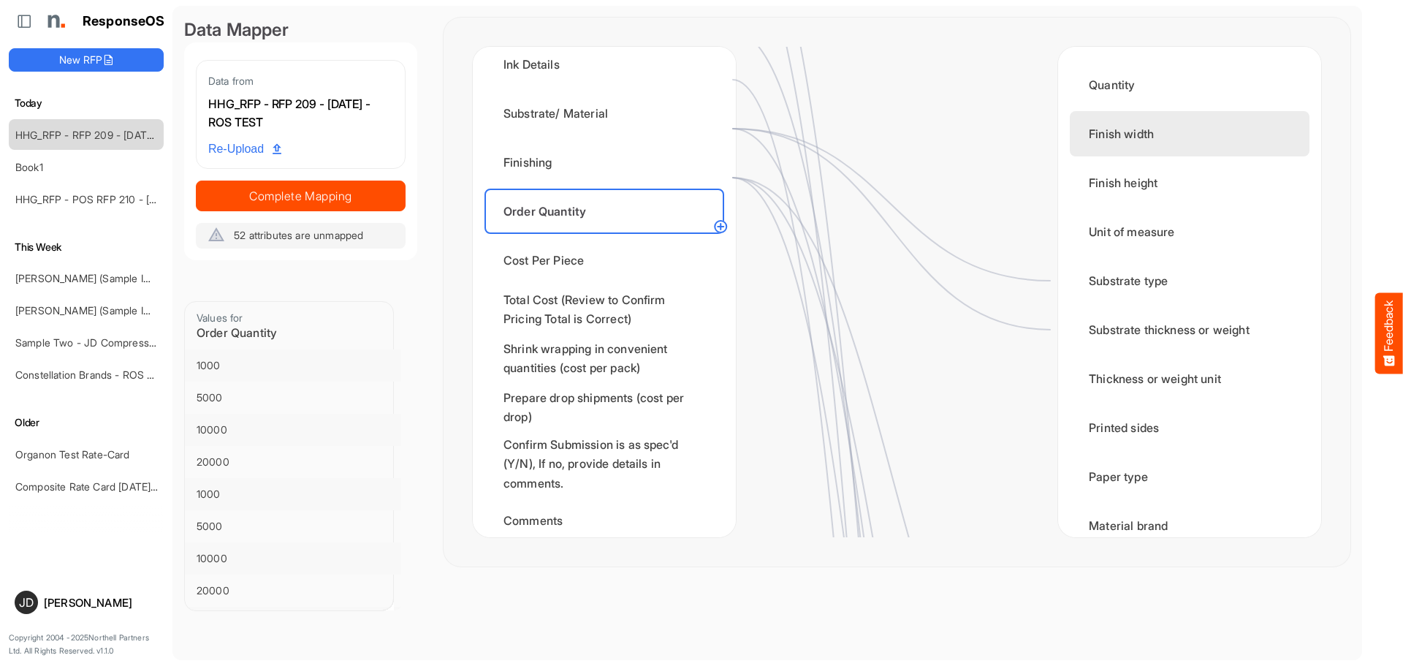
click at [719, 226] on circle at bounding box center [721, 227] width 18 height 18
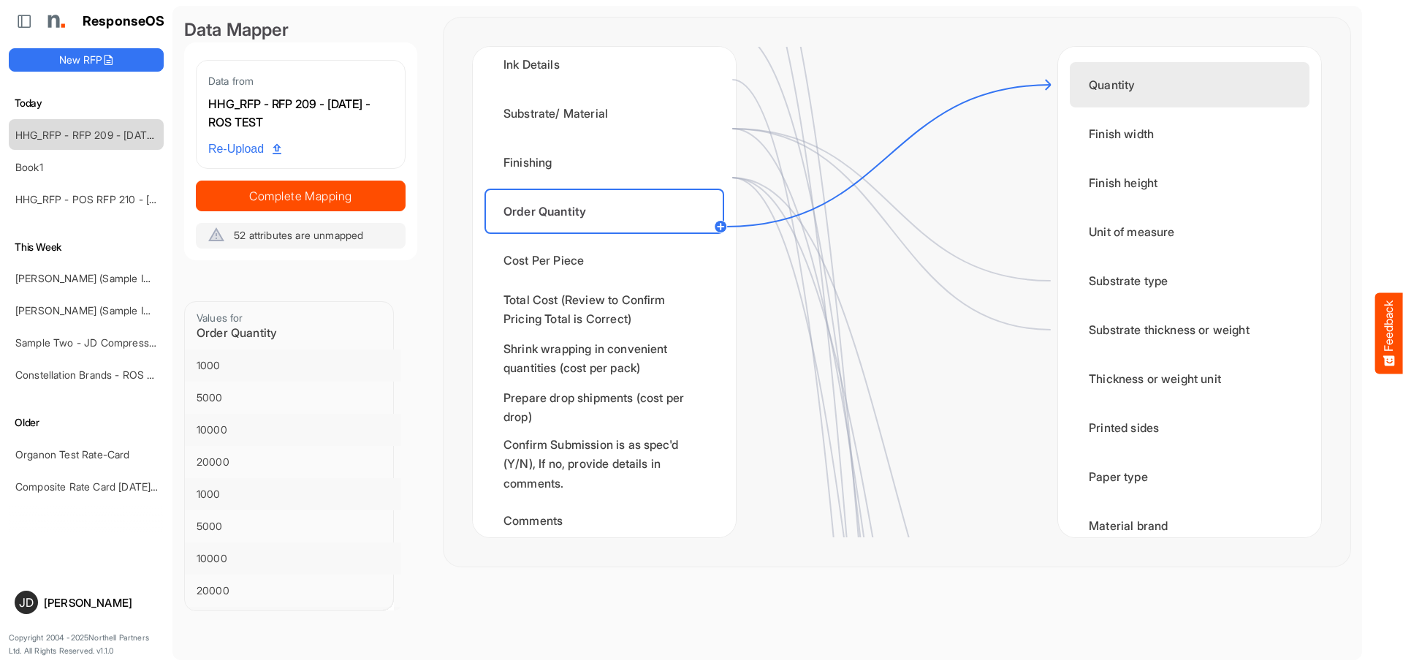
click at [1119, 85] on div "Quantity" at bounding box center [1190, 84] width 240 height 45
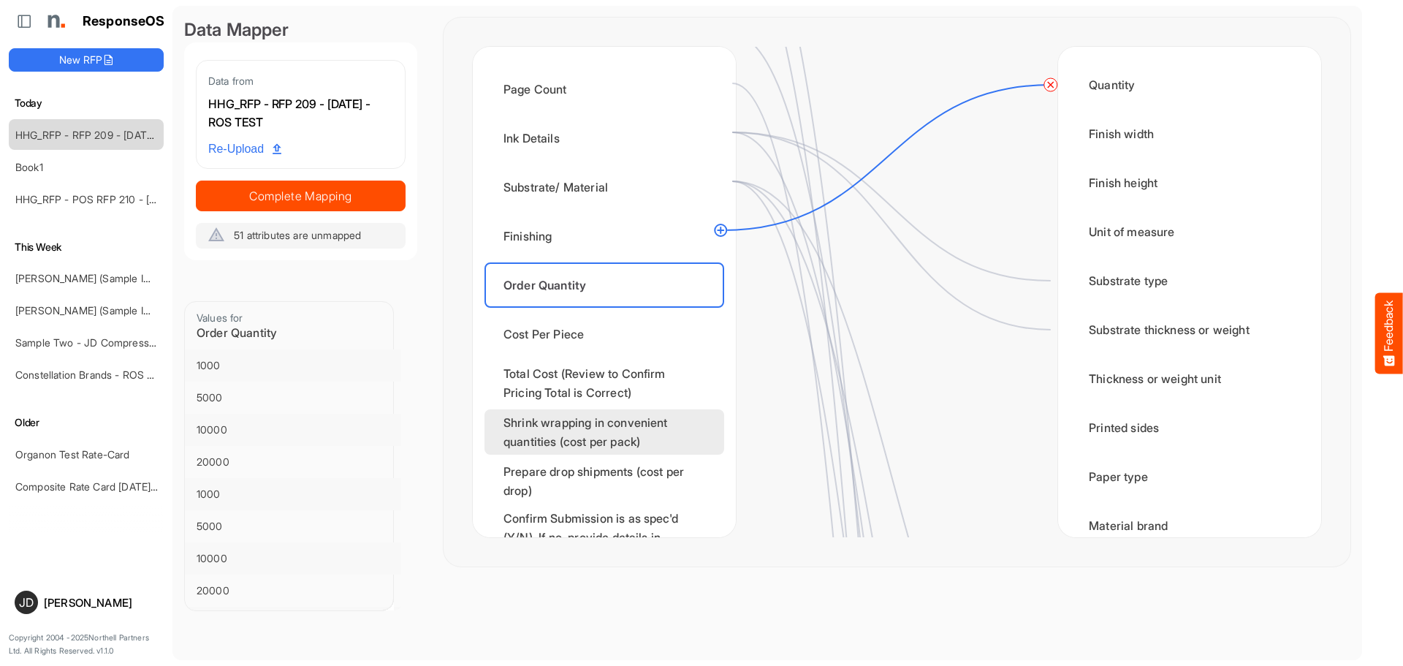
scroll to position [0, 0]
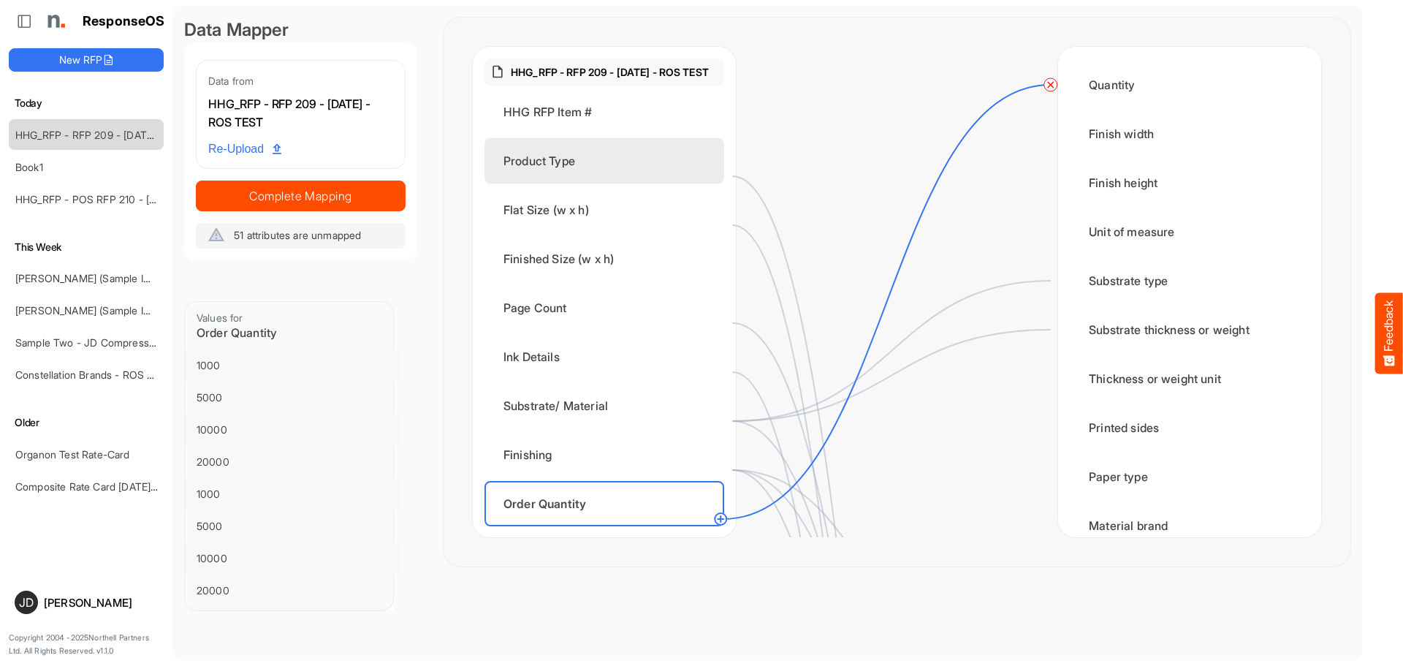
click at [607, 175] on div "Product Type" at bounding box center [604, 160] width 240 height 45
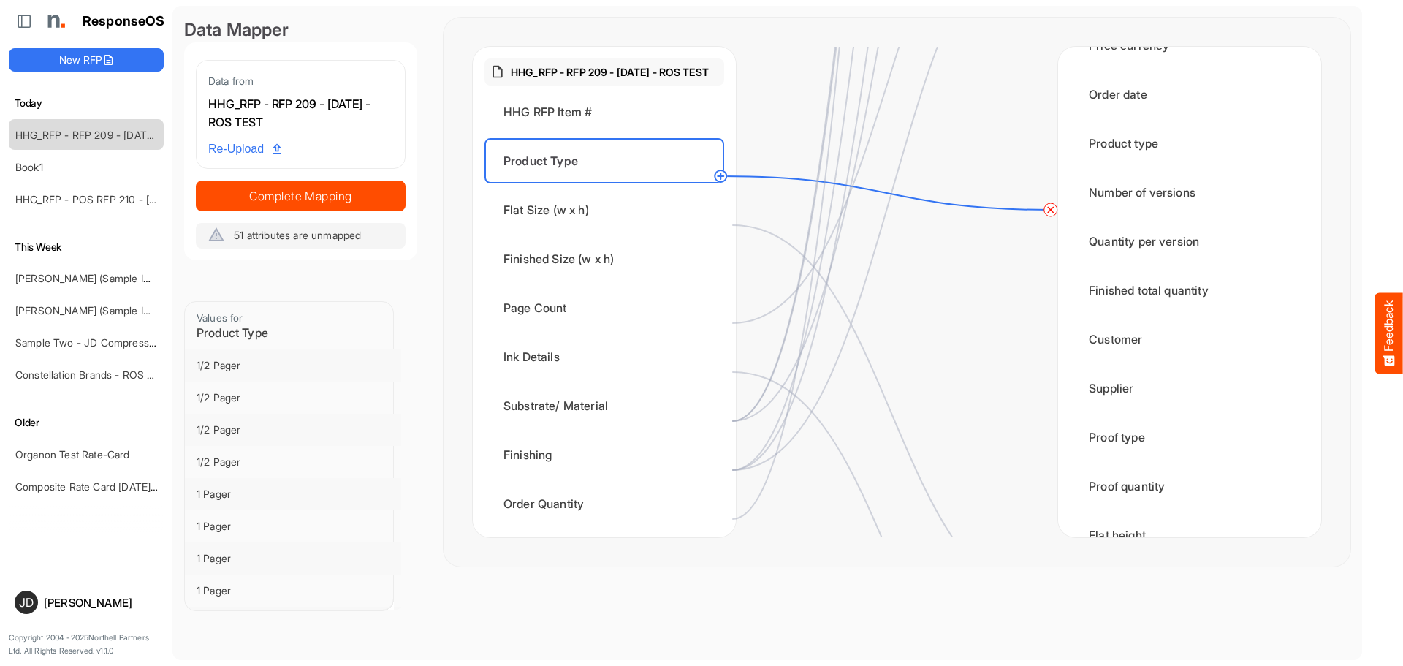
scroll to position [1753, 0]
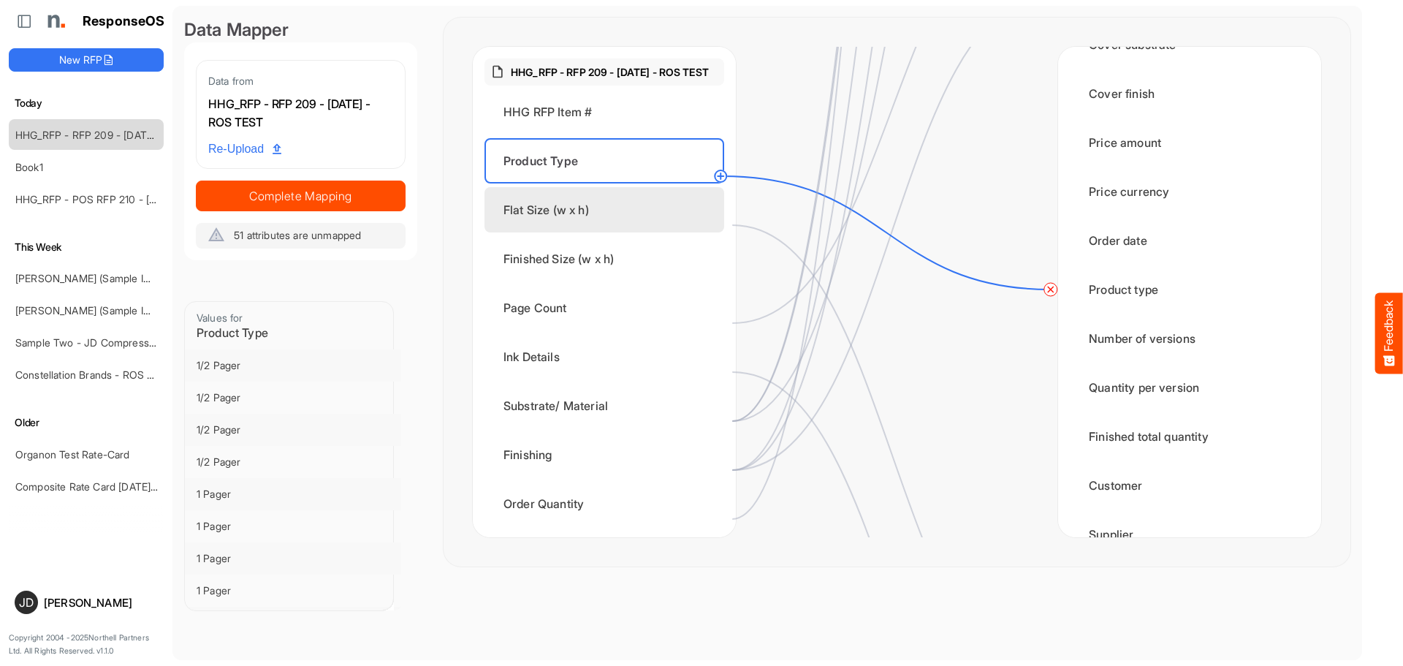
click at [616, 226] on div "Flat Size (w x h)" at bounding box center [604, 209] width 240 height 45
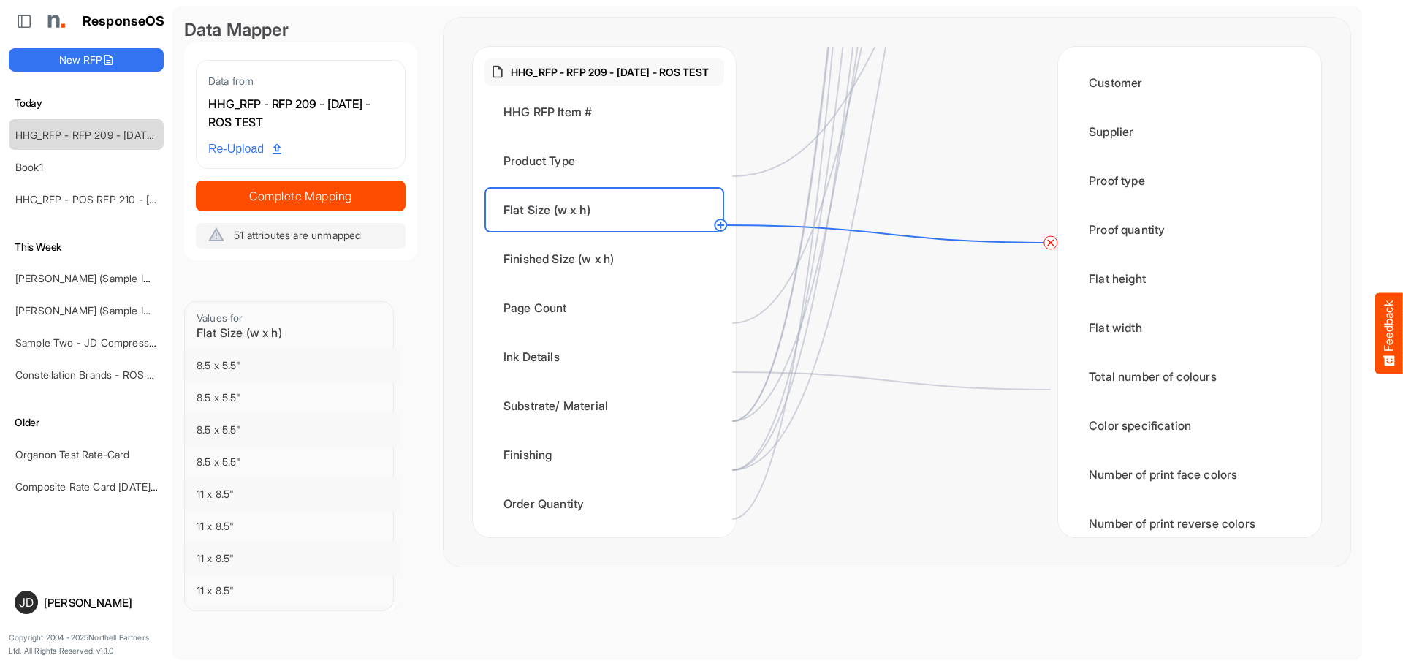
scroll to position [2192, 0]
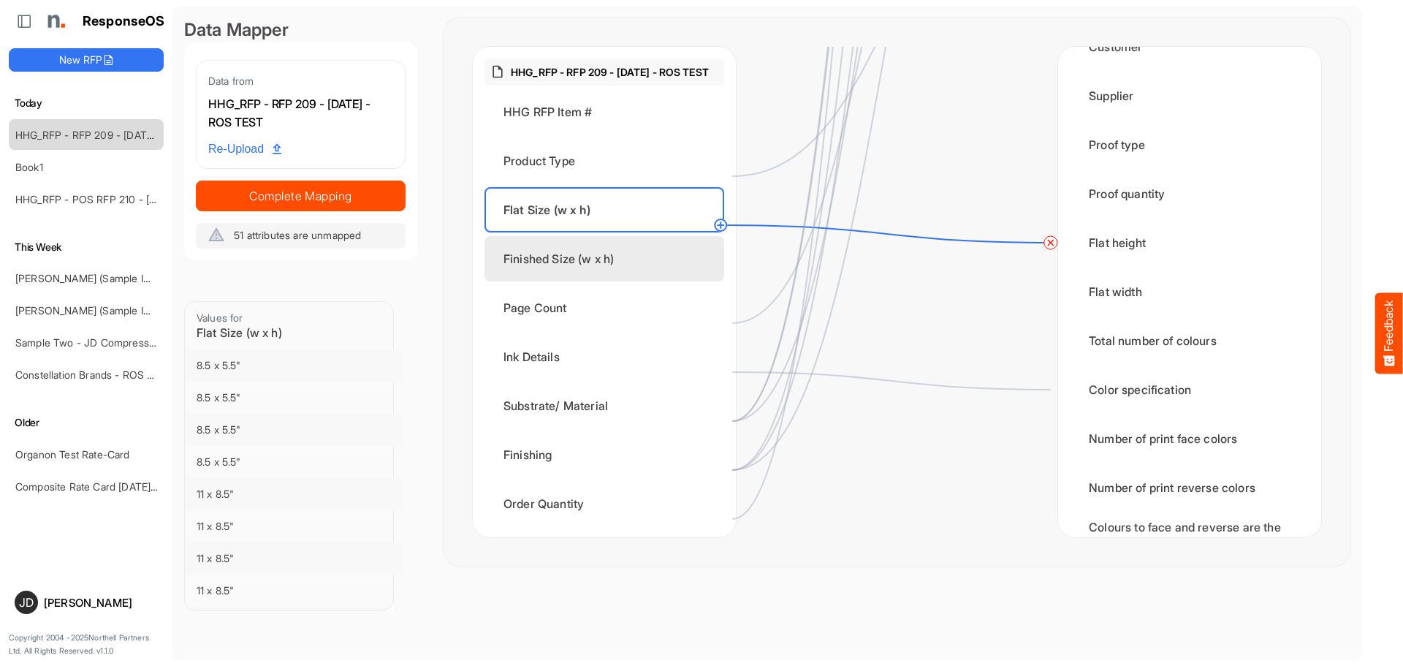
click at [653, 279] on div "Finished Size (w x h)" at bounding box center [604, 258] width 240 height 45
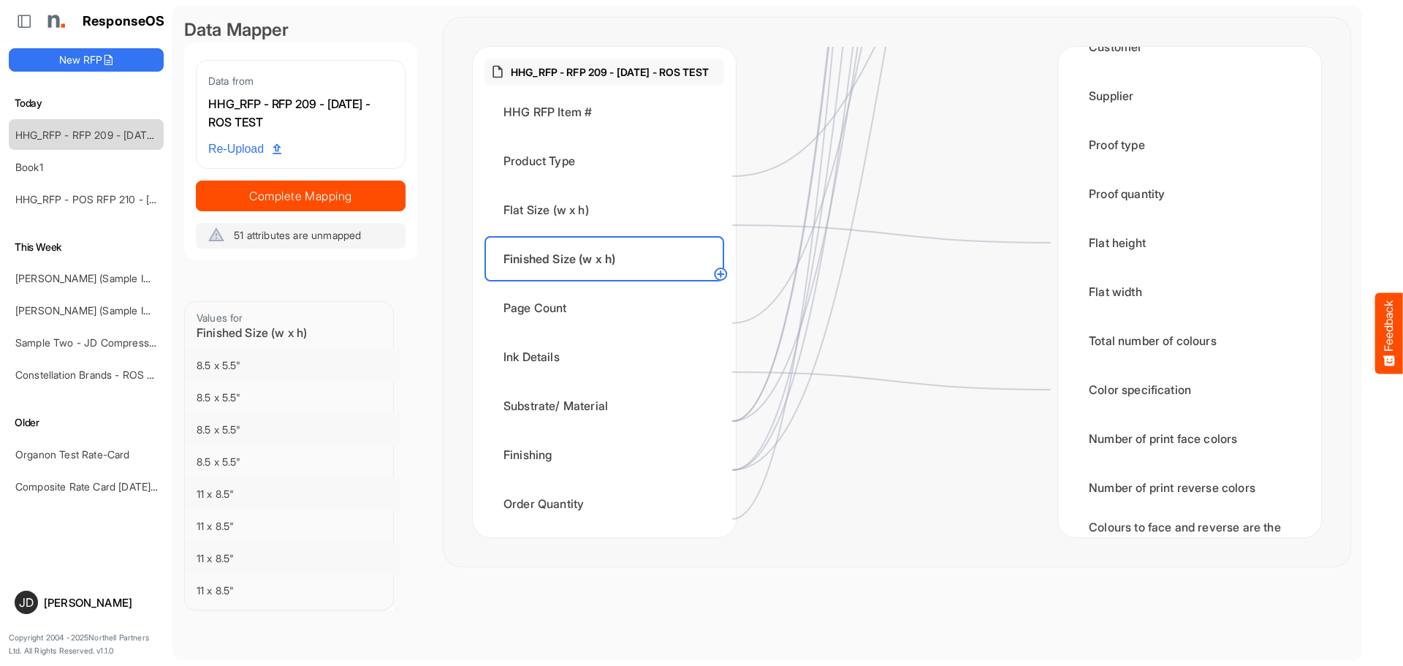
drag, startPoint x: 723, startPoint y: 276, endPoint x: 743, endPoint y: 276, distance: 20.5
click at [723, 276] on circle at bounding box center [721, 274] width 18 height 18
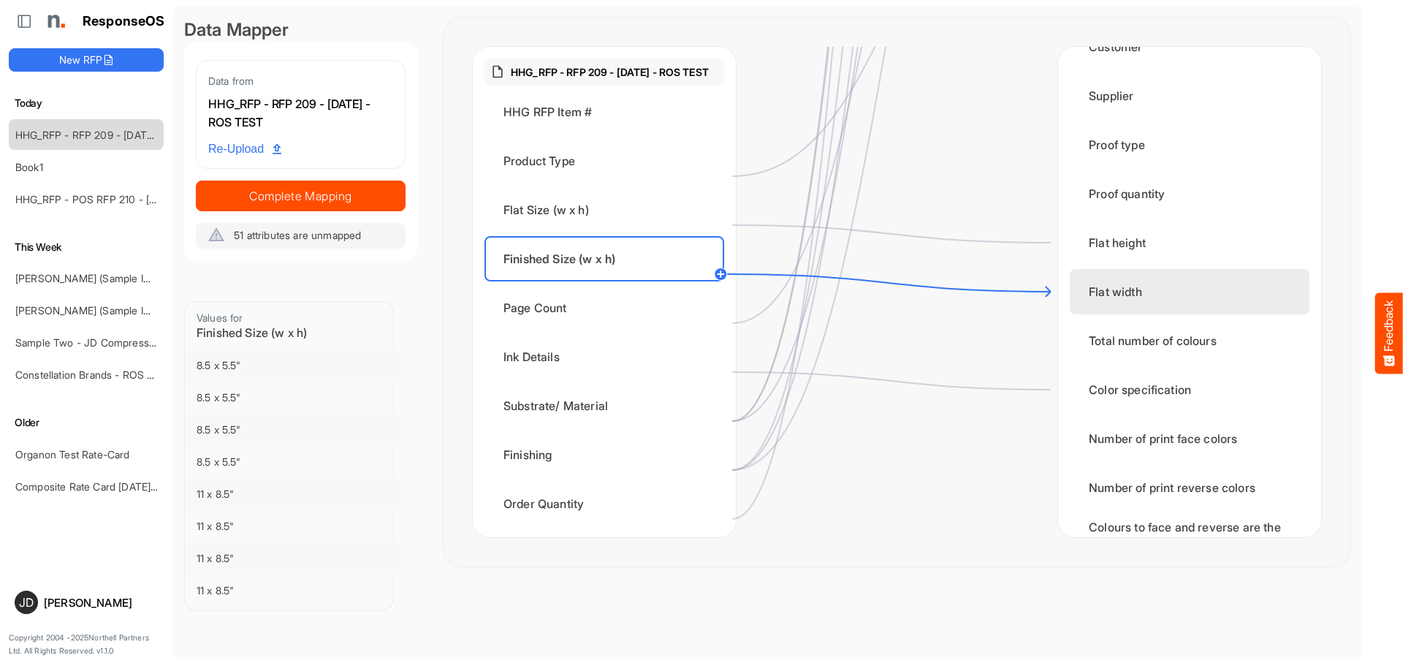
click at [1093, 288] on div "Flat width" at bounding box center [1190, 291] width 240 height 45
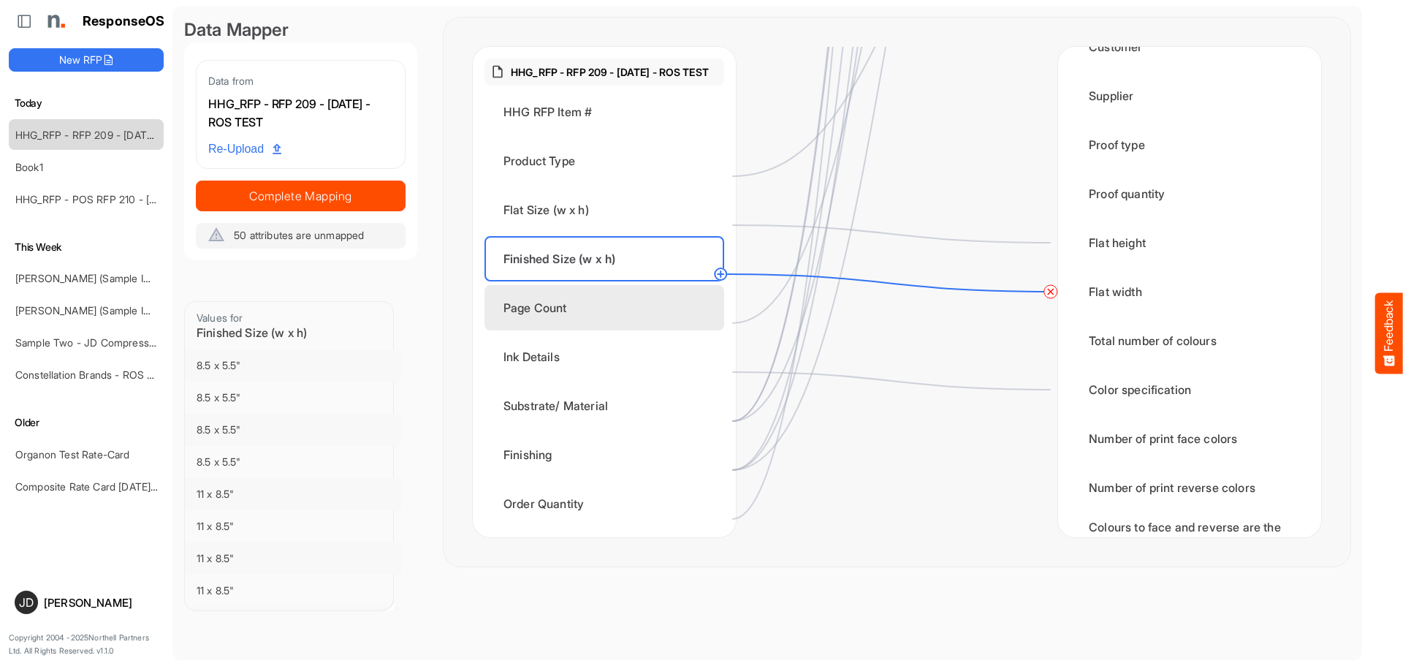
click at [612, 324] on div "Page Count" at bounding box center [604, 307] width 240 height 45
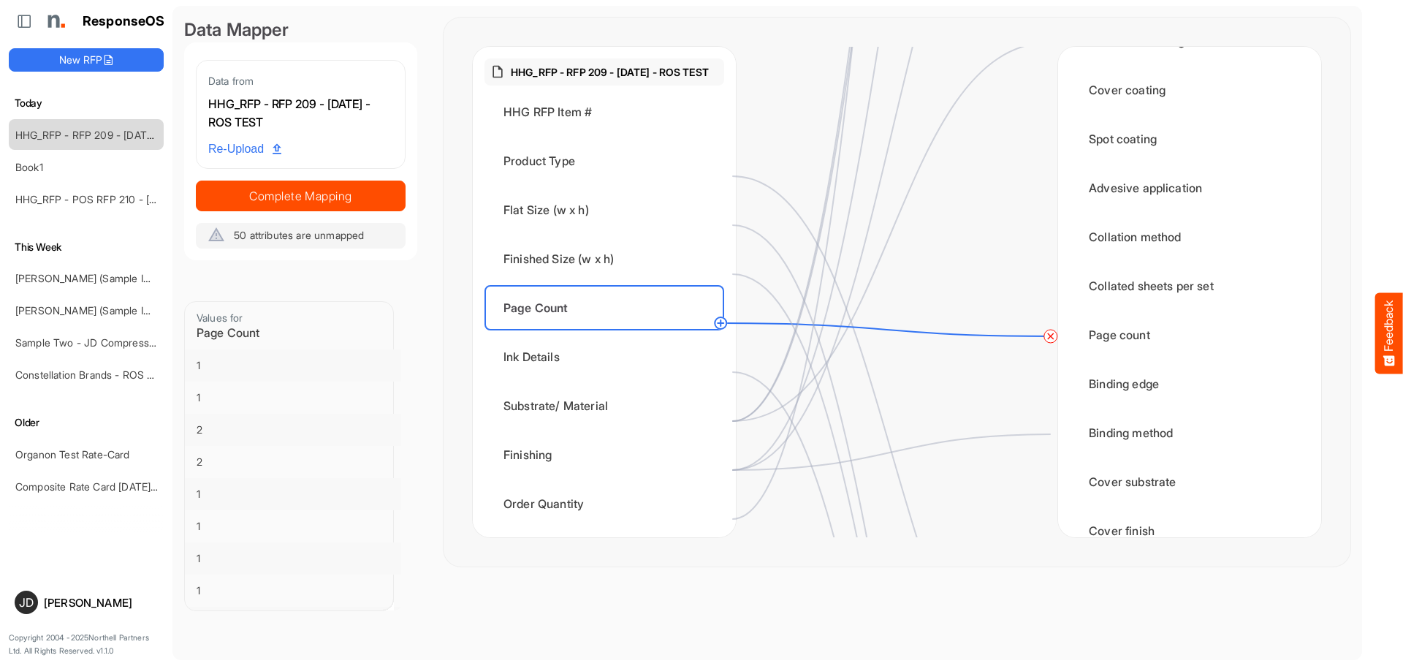
scroll to position [1315, 0]
click at [631, 378] on div "Ink Details" at bounding box center [604, 356] width 240 height 45
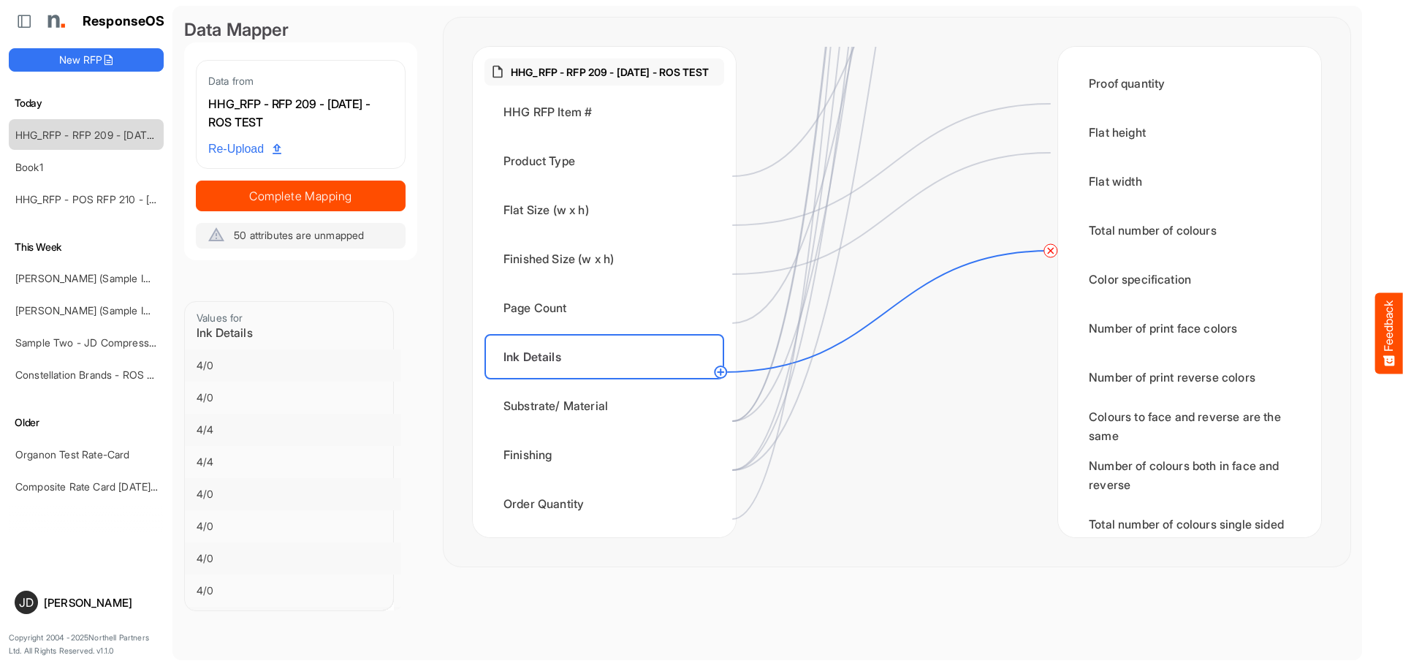
scroll to position [2338, 0]
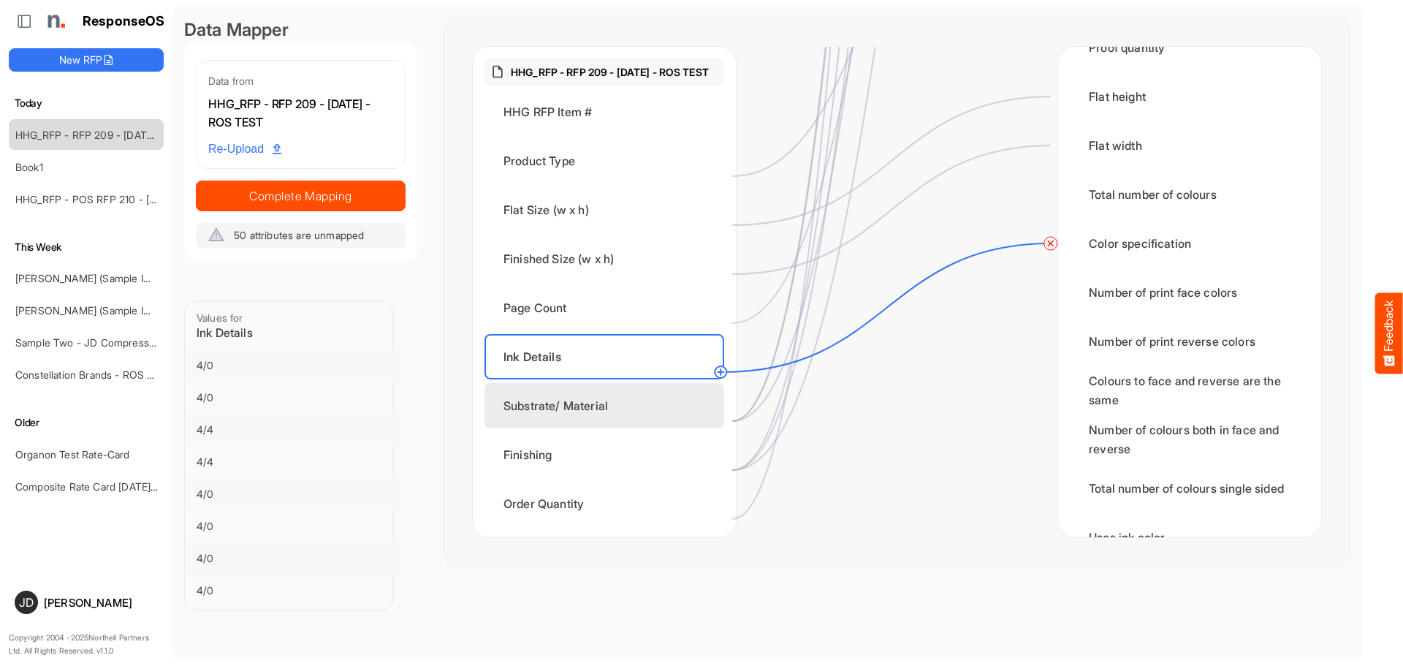
click at [620, 427] on div "Substrate/ Material" at bounding box center [604, 405] width 240 height 45
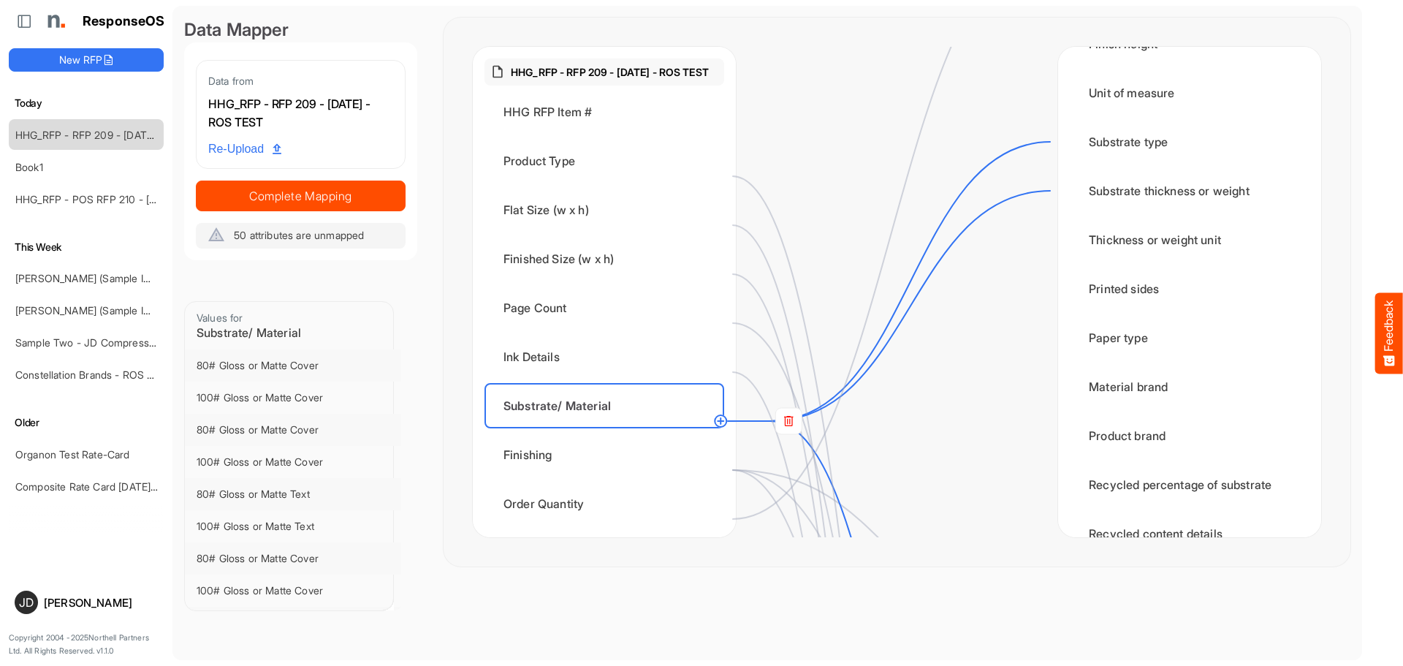
scroll to position [0, 0]
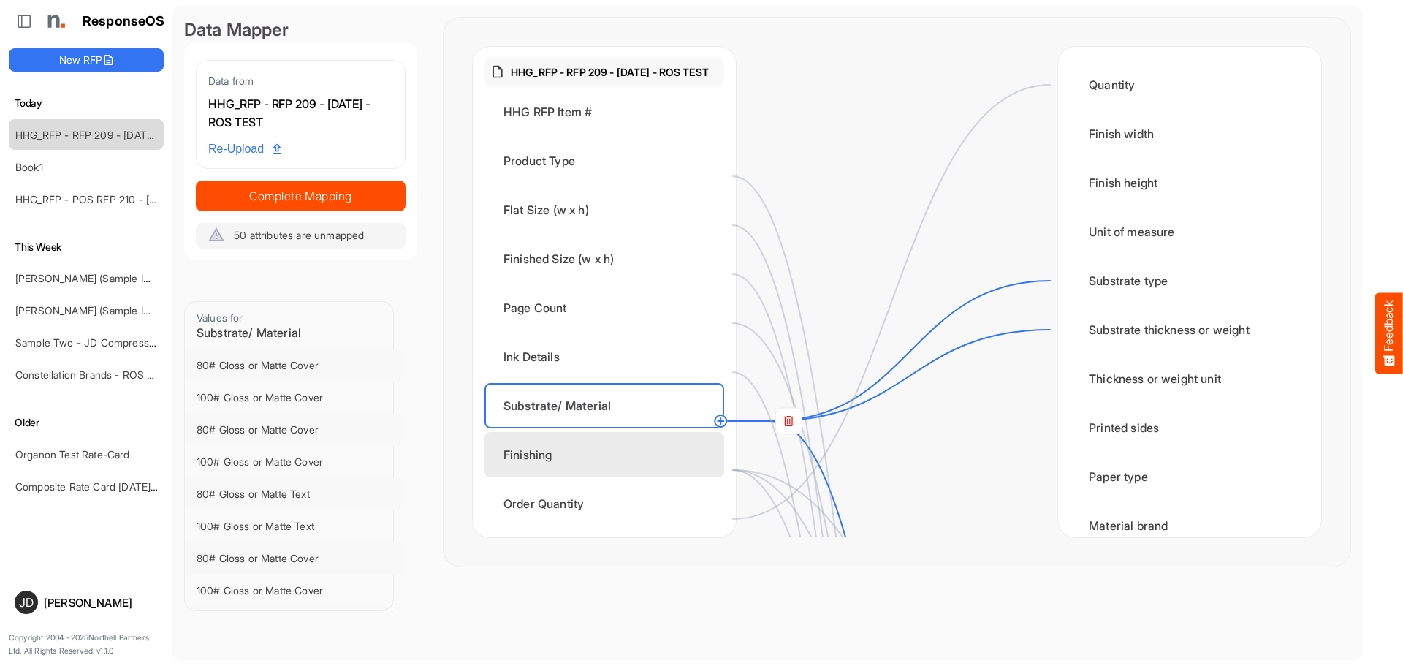
click at [603, 471] on div "Finishing" at bounding box center [604, 454] width 240 height 45
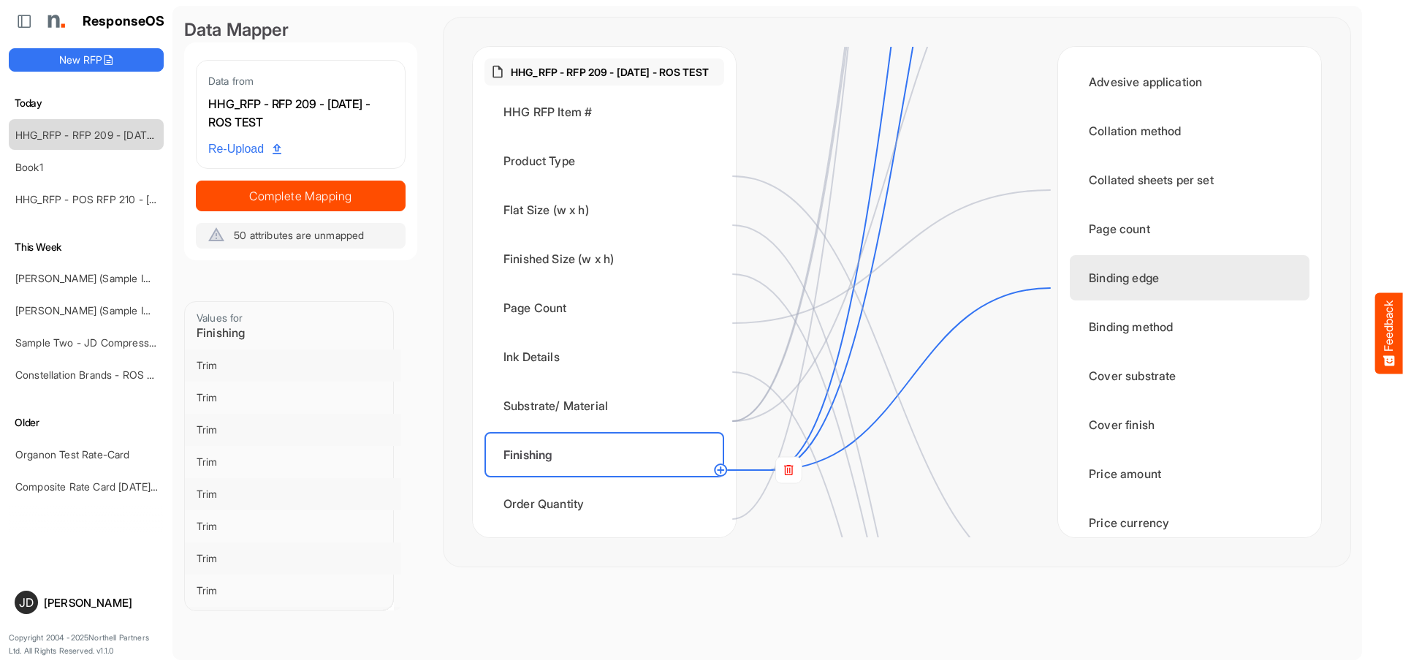
scroll to position [1461, 0]
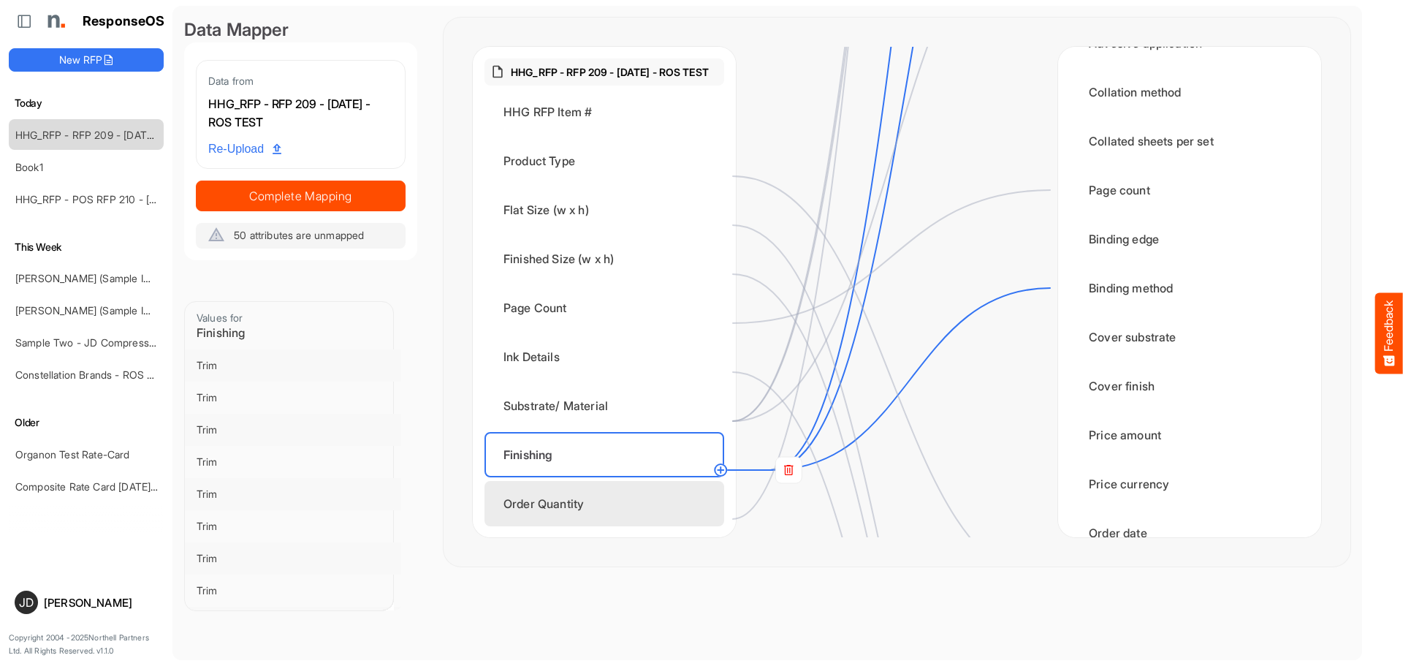
click at [666, 519] on div "Order Quantity" at bounding box center [604, 503] width 240 height 45
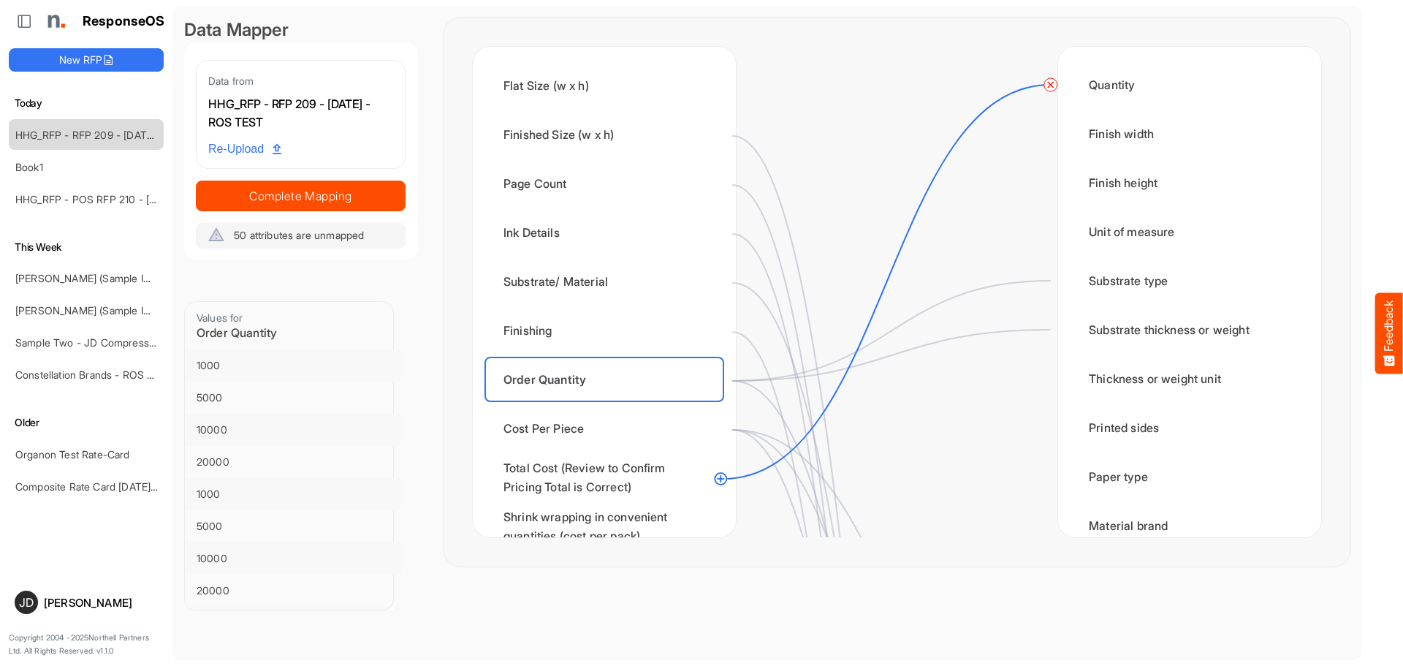
scroll to position [0, 0]
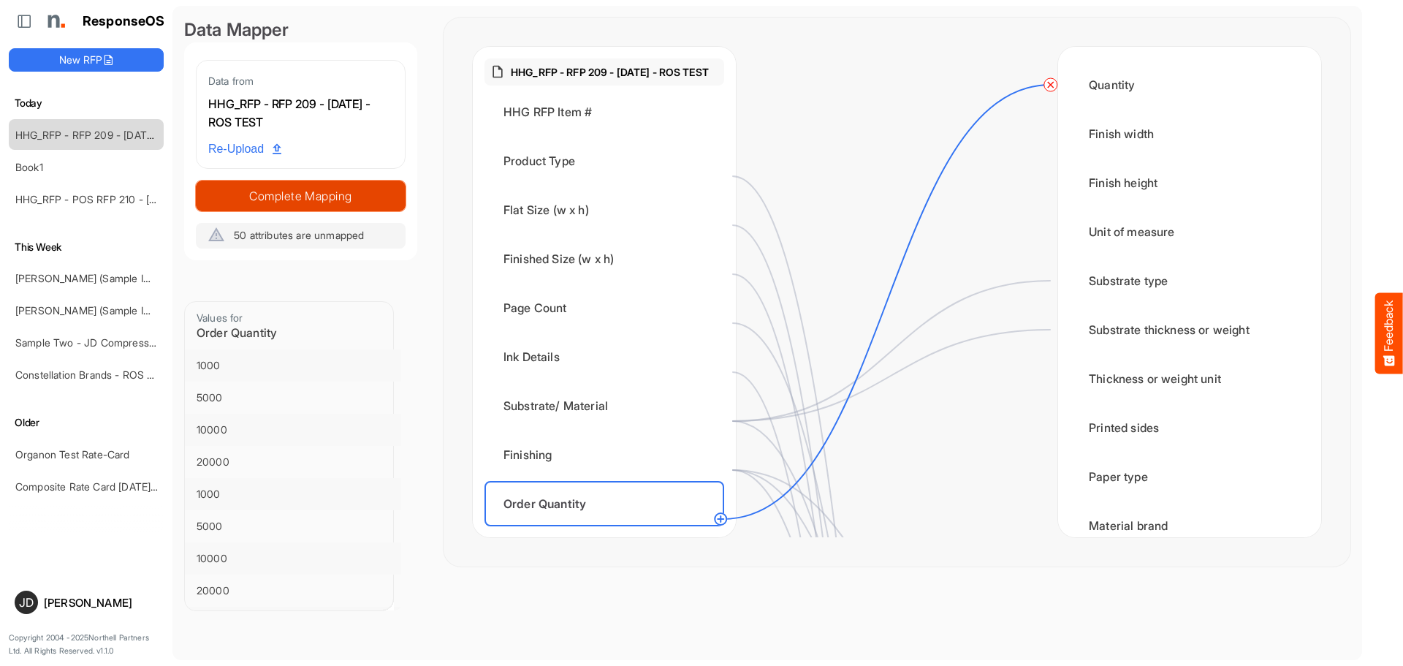
click at [363, 205] on span "Complete Mapping" at bounding box center [301, 196] width 208 height 20
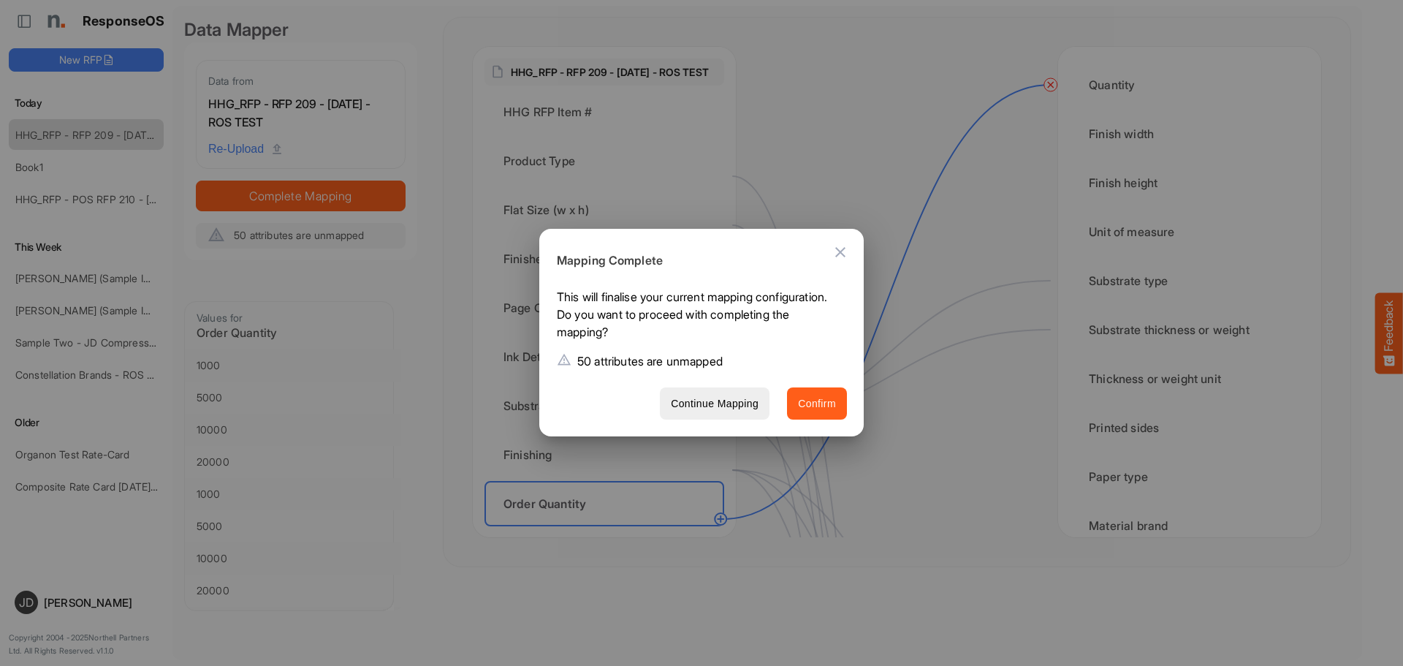
click at [826, 408] on span "Confirm" at bounding box center [817, 404] width 38 height 18
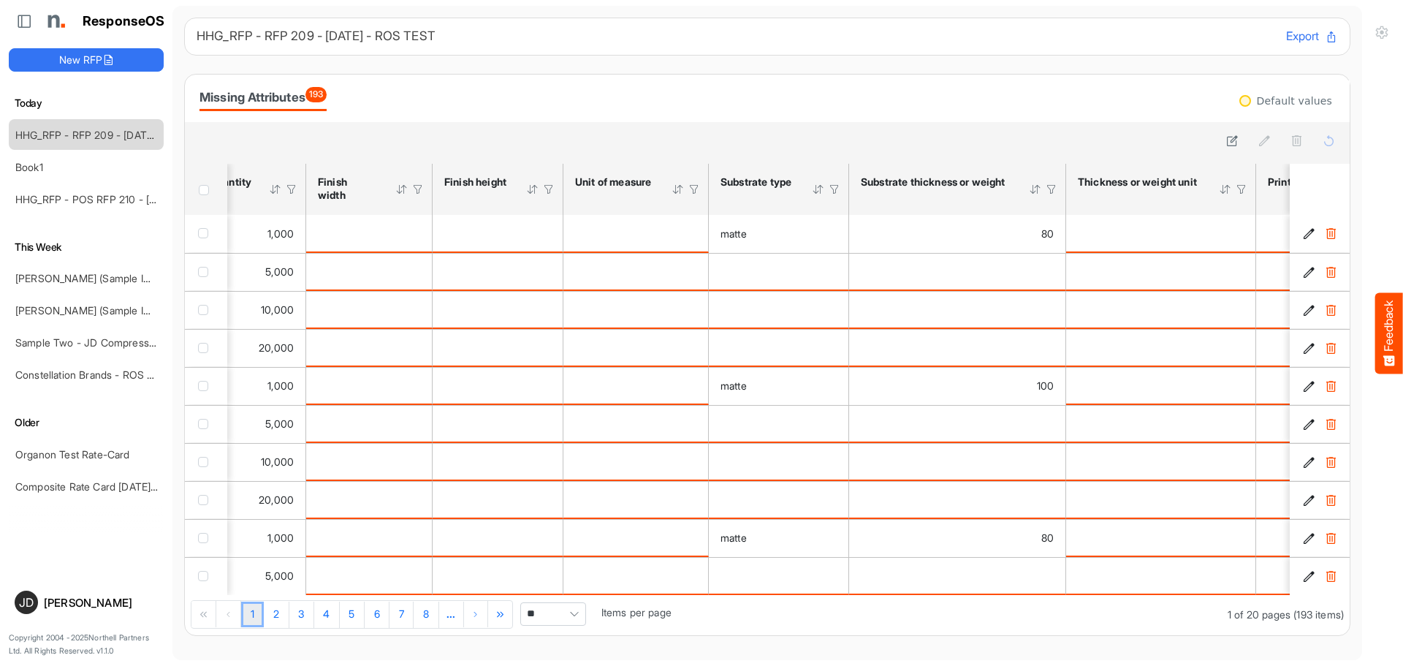
scroll to position [0, 26]
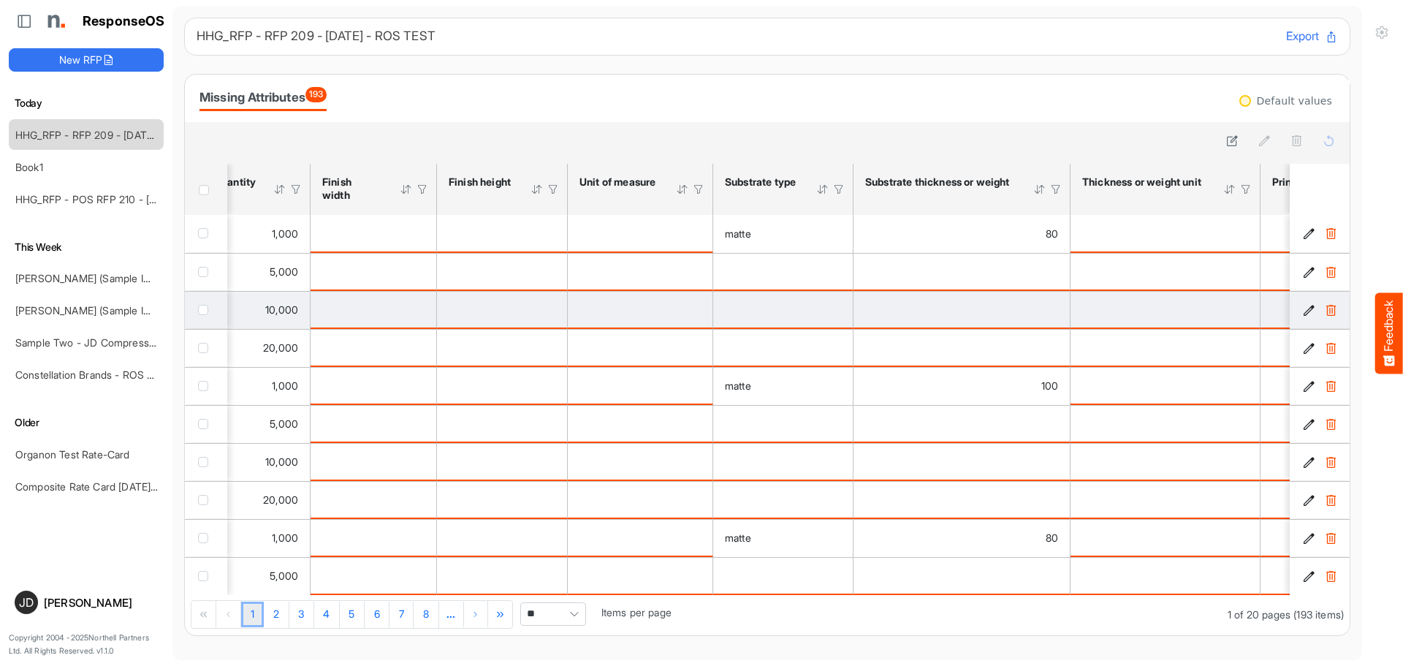
click at [517, 297] on td "is template cell Column Header httpsnorthellcomontologiesmapping-rulesmeasureme…" at bounding box center [502, 310] width 131 height 38
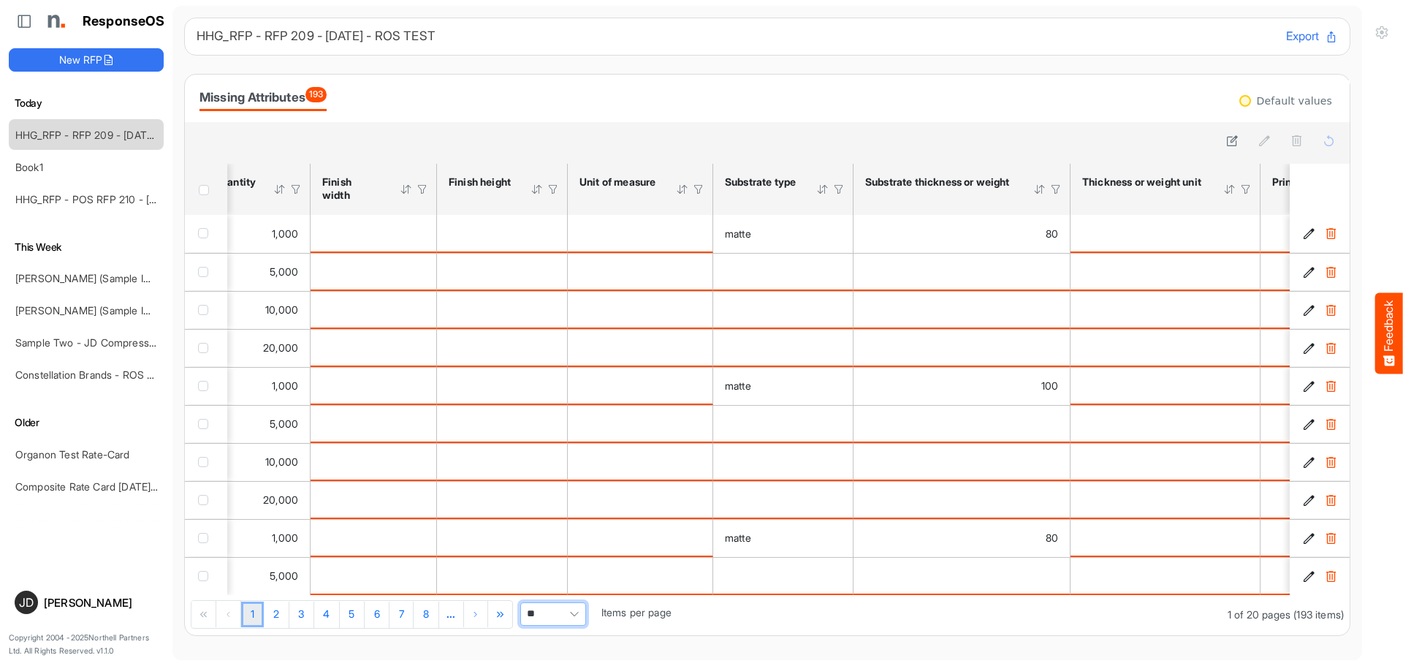
click at [574, 617] on span "Pagerdropdown" at bounding box center [574, 614] width 22 height 22
click at [553, 594] on li "All" at bounding box center [558, 593] width 64 height 22
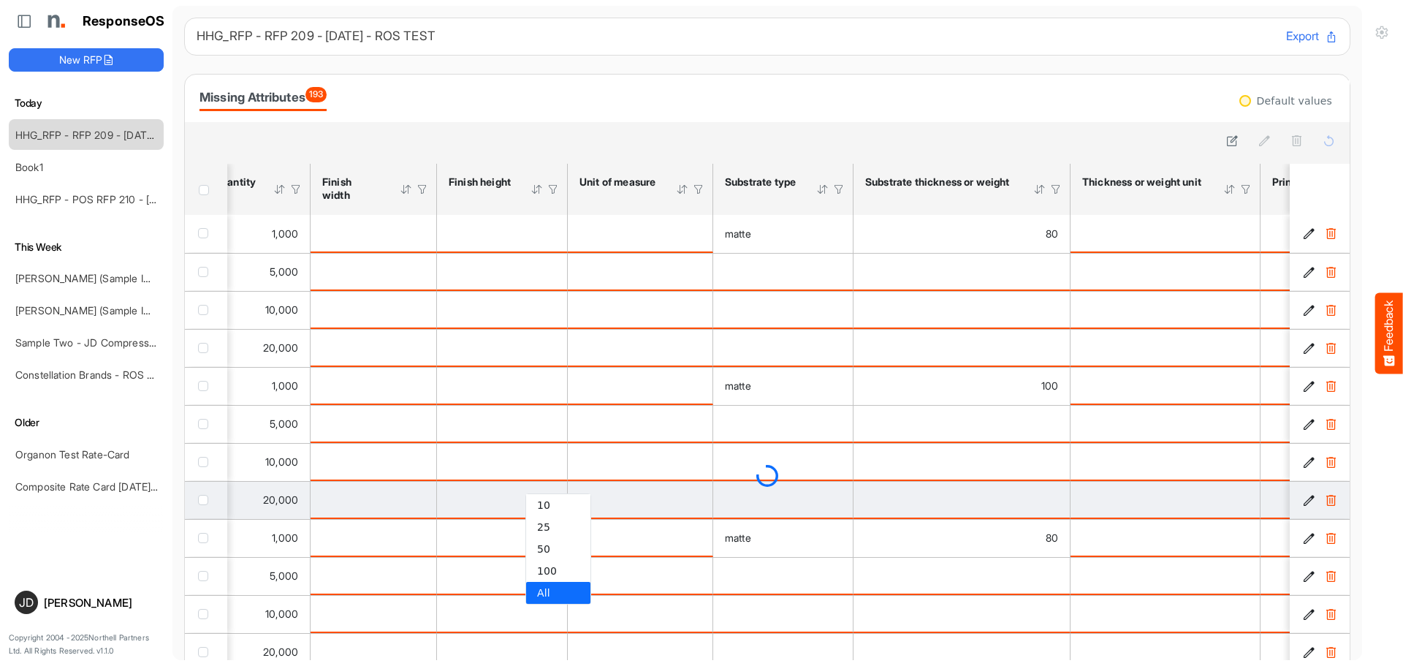
type input "***"
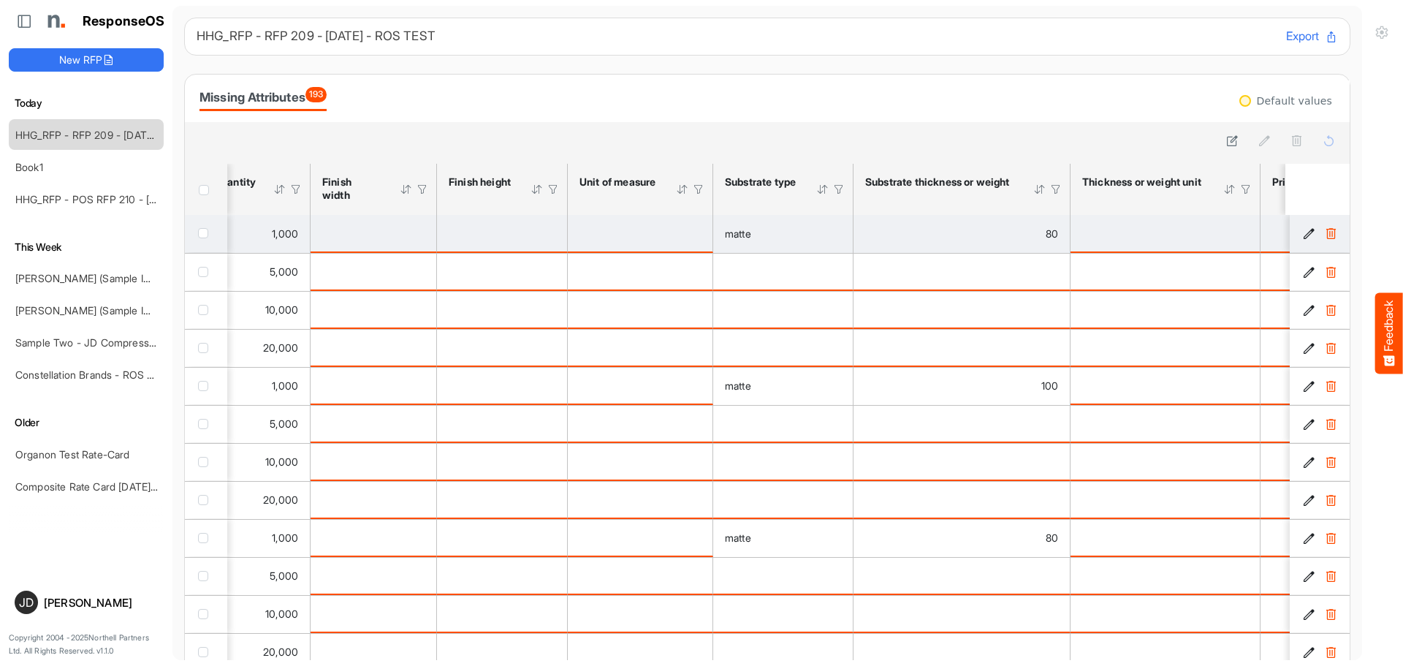
drag, startPoint x: 765, startPoint y: 245, endPoint x: 774, endPoint y: 245, distance: 9.5
click at [766, 245] on td "matte" at bounding box center [783, 234] width 140 height 38
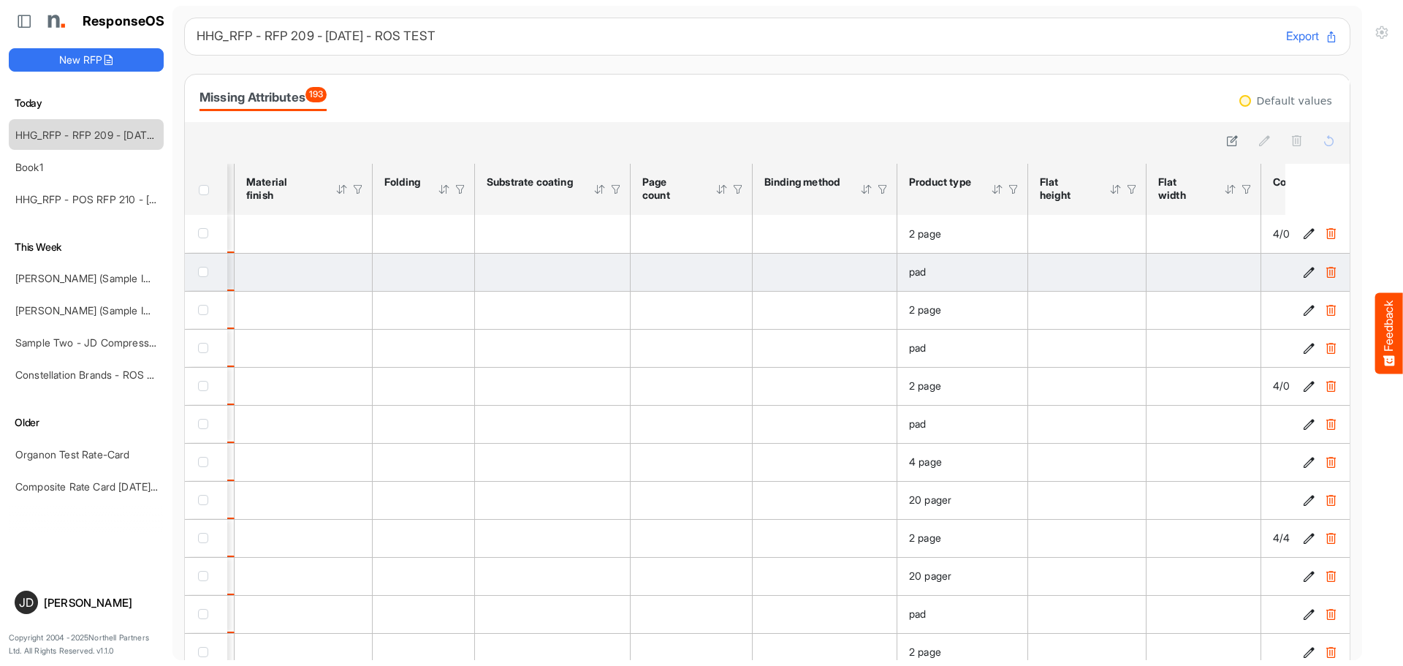
scroll to position [0, 1334]
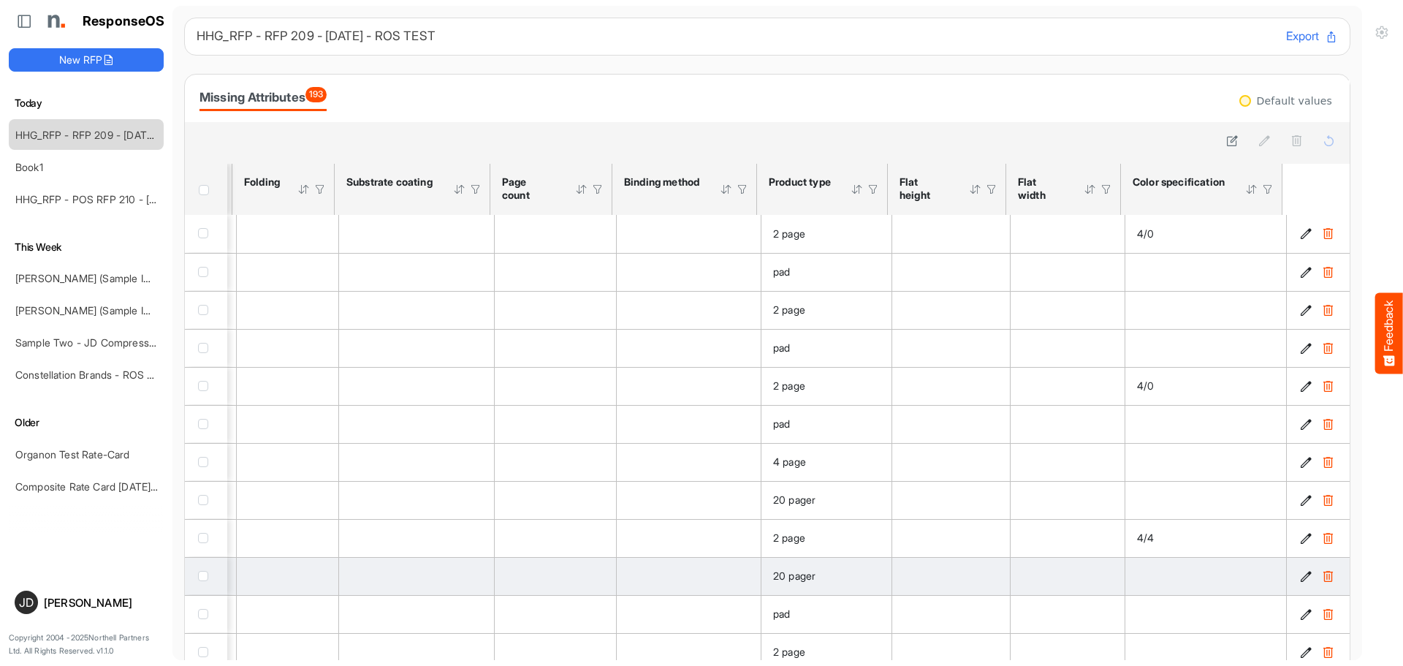
click at [640, 587] on td "is template cell Column Header httpsnorthellcomontologiesmapping-rulesassemblyh…" at bounding box center [689, 576] width 145 height 38
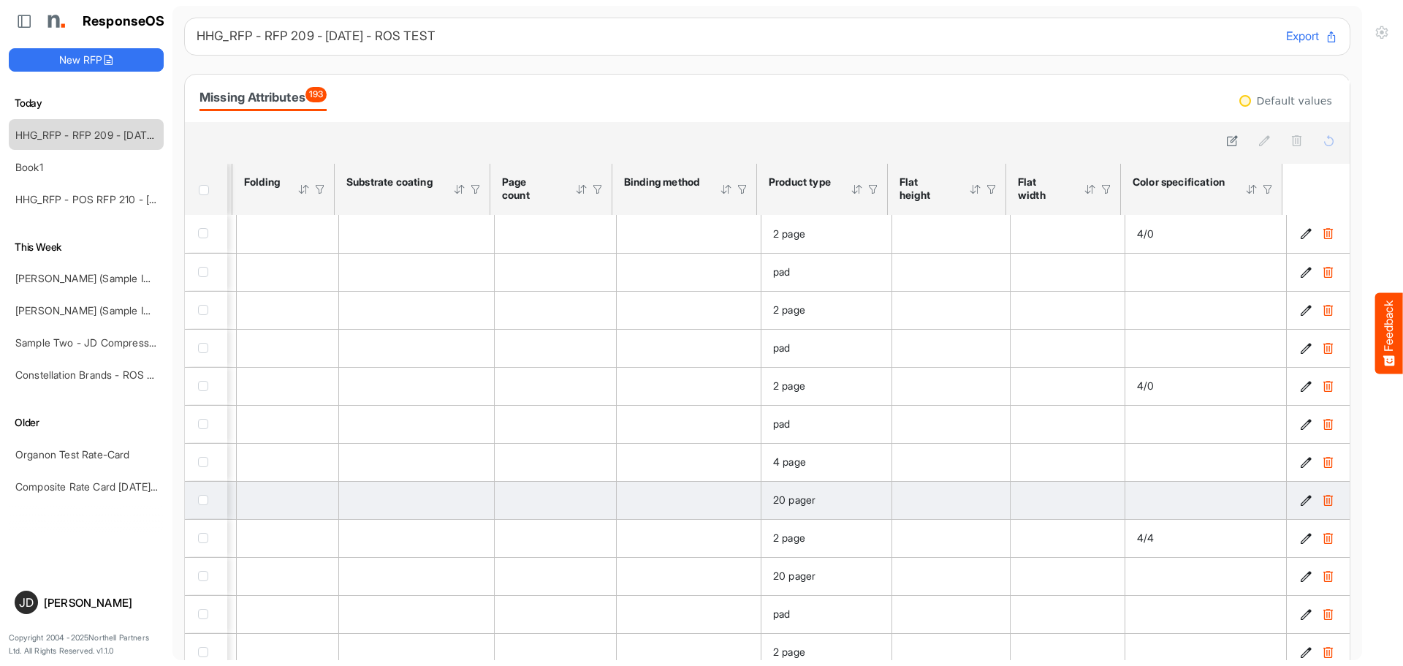
click at [628, 500] on div "is template cell Column Header httpsnorthellcomontologiesmapping-rulesassemblyh…" at bounding box center [688, 500] width 121 height 16
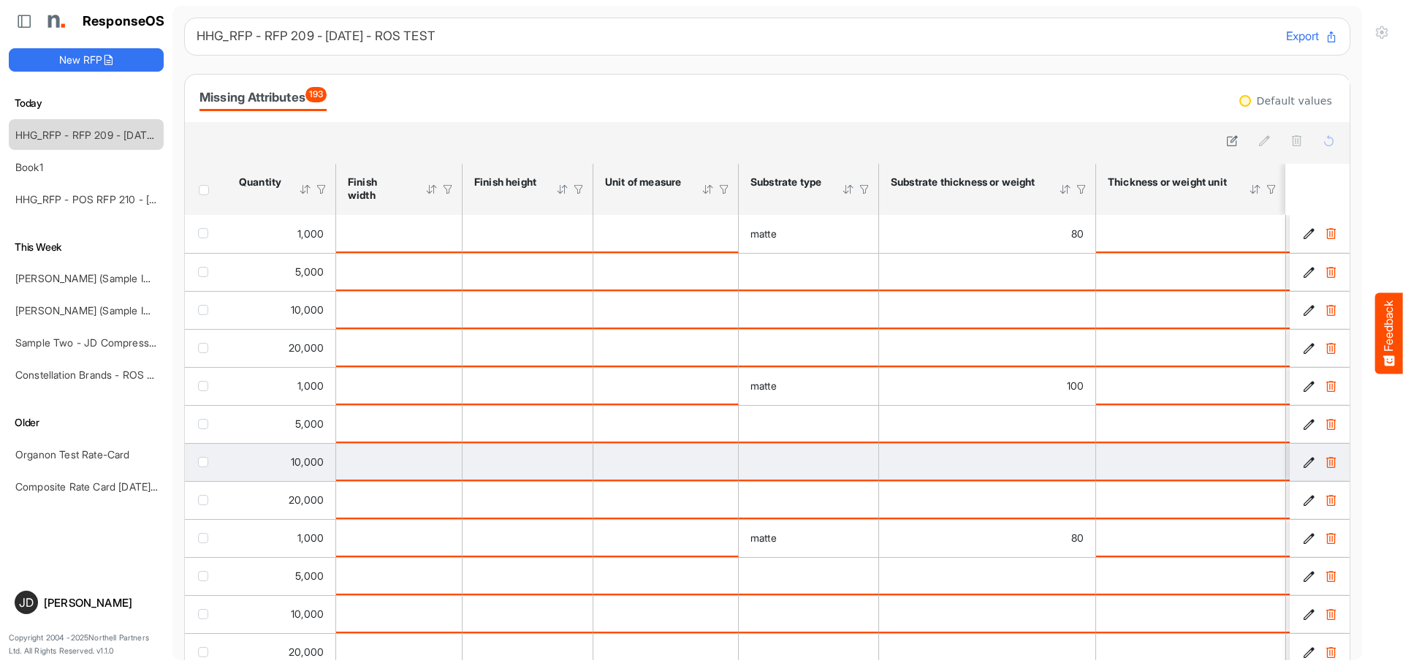
click at [741, 449] on td "is template cell Column Header httpsnorthellcomontologiesmapping-rulesmaterialh…" at bounding box center [809, 462] width 140 height 38
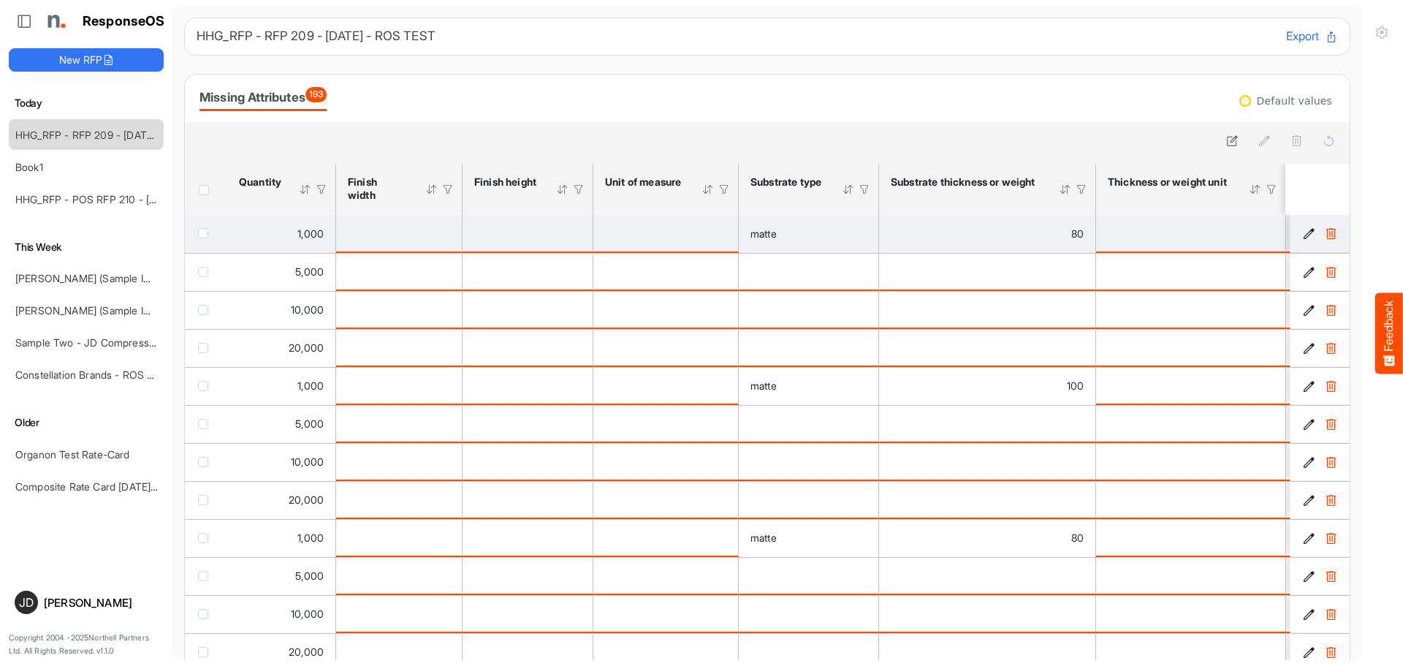
drag, startPoint x: 408, startPoint y: 216, endPoint x: 394, endPoint y: 245, distance: 32.4
click at [405, 221] on td "is template cell Column Header httpsnorthellcomontologiesmapping-rulesmeasureme…" at bounding box center [399, 234] width 126 height 38
click at [388, 250] on td "is template cell Column Header httpsnorthellcomontologiesmapping-rulesmeasureme…" at bounding box center [399, 234] width 126 height 38
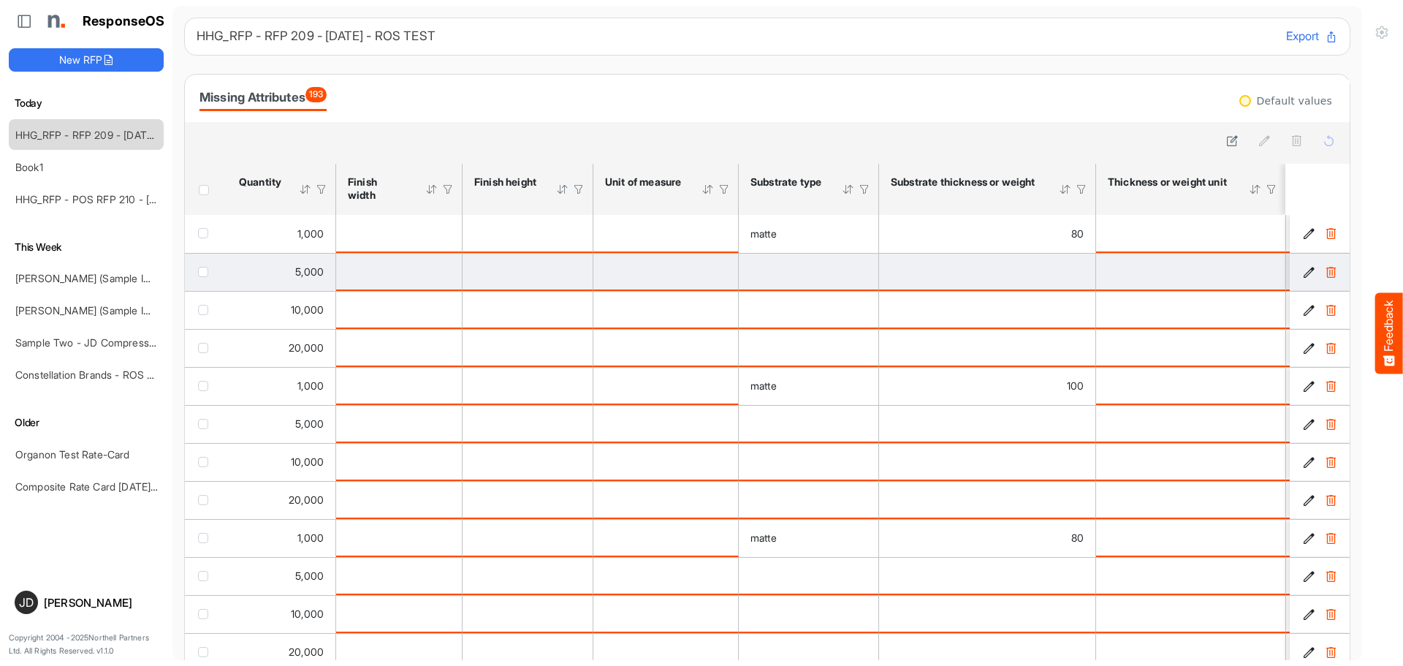
click at [383, 262] on td "is template cell Column Header httpsnorthellcomontologiesmapping-rulesmeasureme…" at bounding box center [399, 272] width 126 height 38
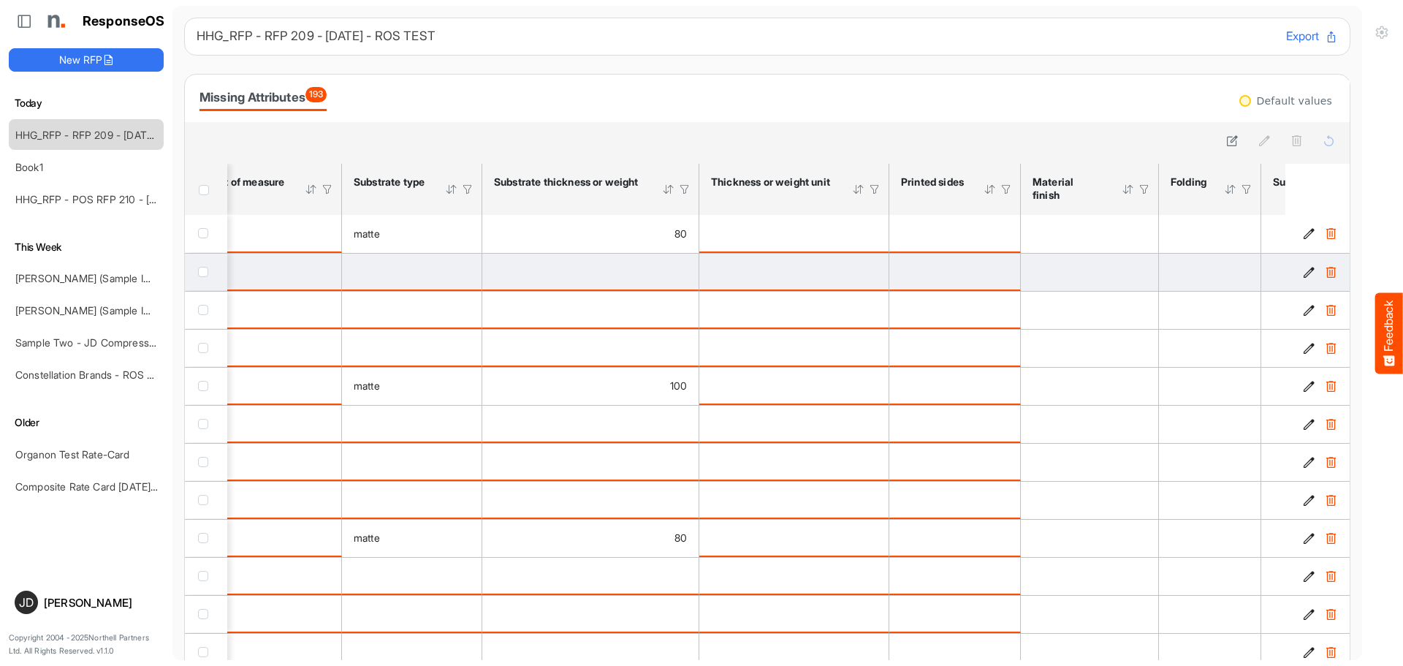
scroll to position [0, 1334]
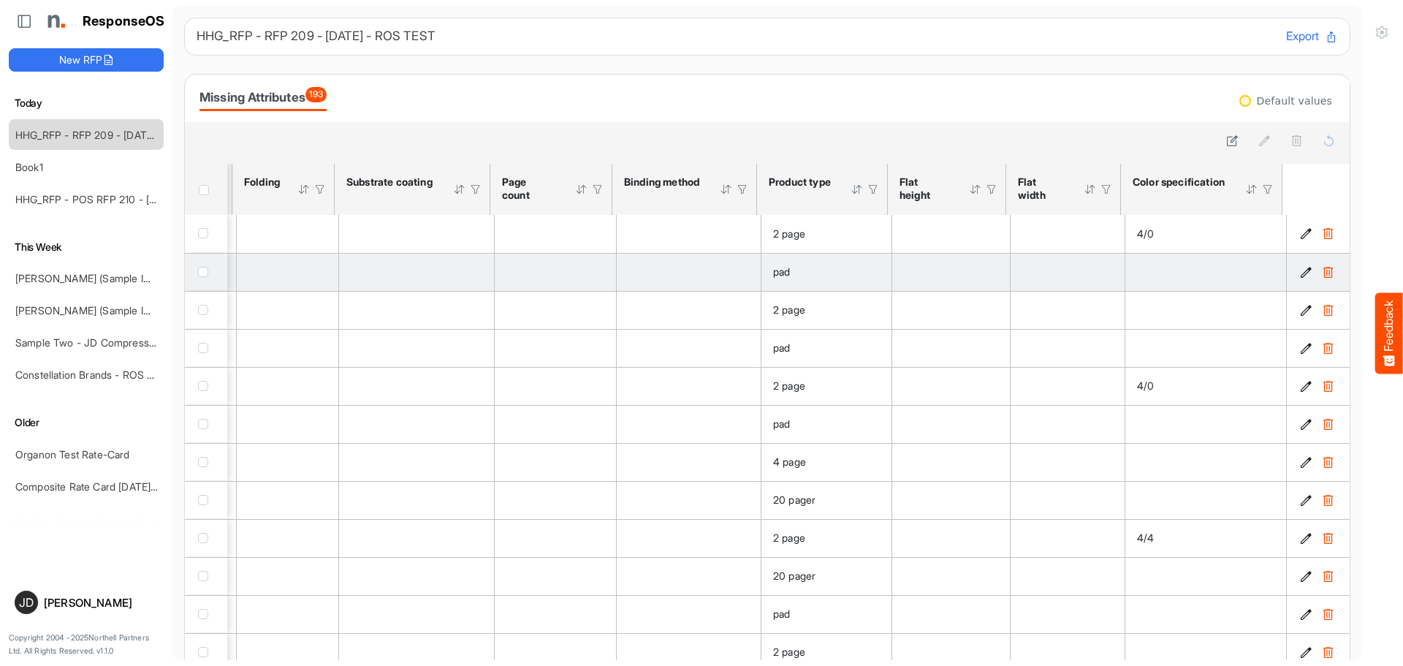
drag, startPoint x: 411, startPoint y: 243, endPoint x: 460, endPoint y: 260, distance: 52.0
click at [411, 243] on td "is template cell Column Header httpsnorthellcomontologiesmapping-rulesmanufactu…" at bounding box center [417, 234] width 156 height 38
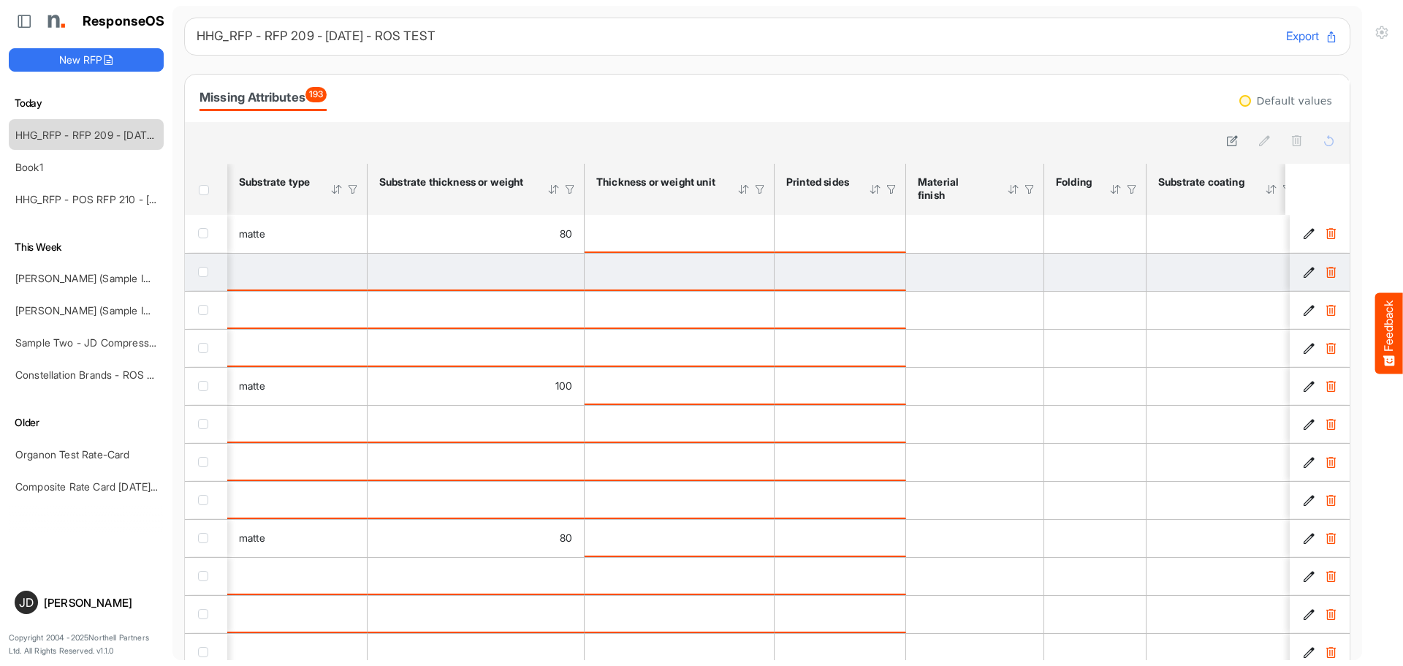
scroll to position [0, 366]
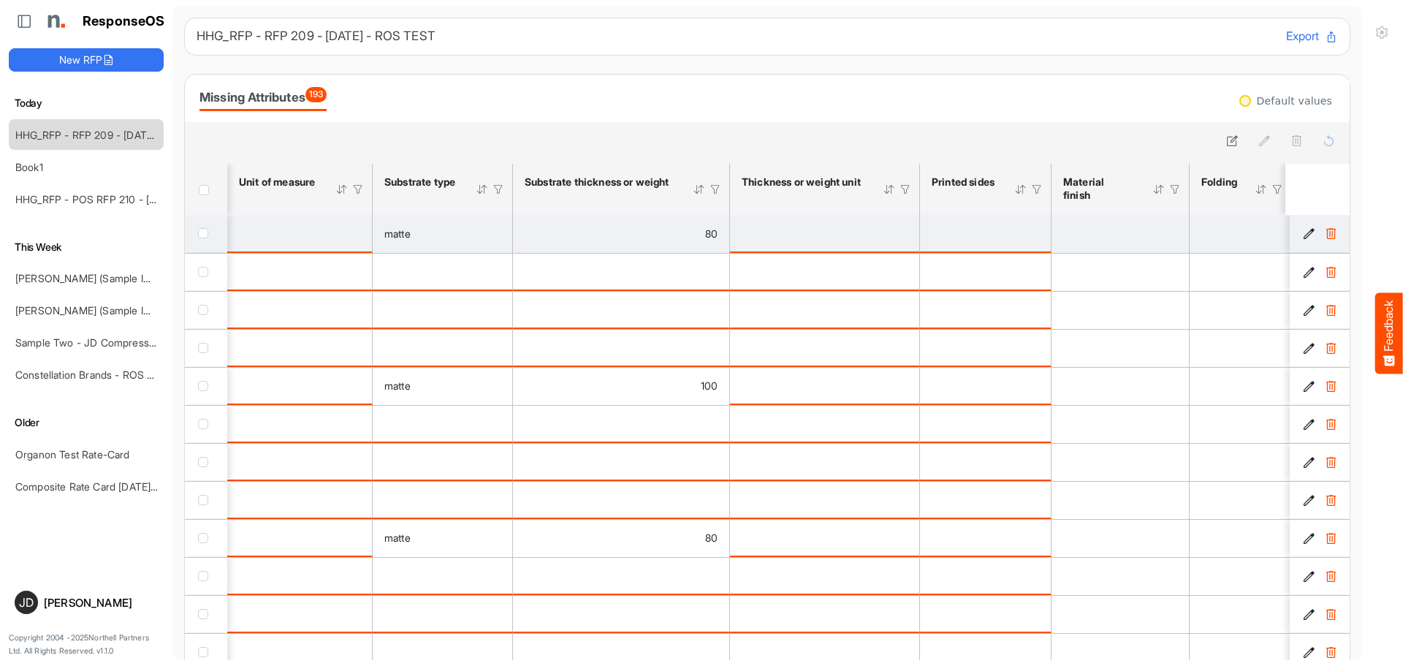
click at [544, 245] on td "80" at bounding box center [621, 234] width 217 height 38
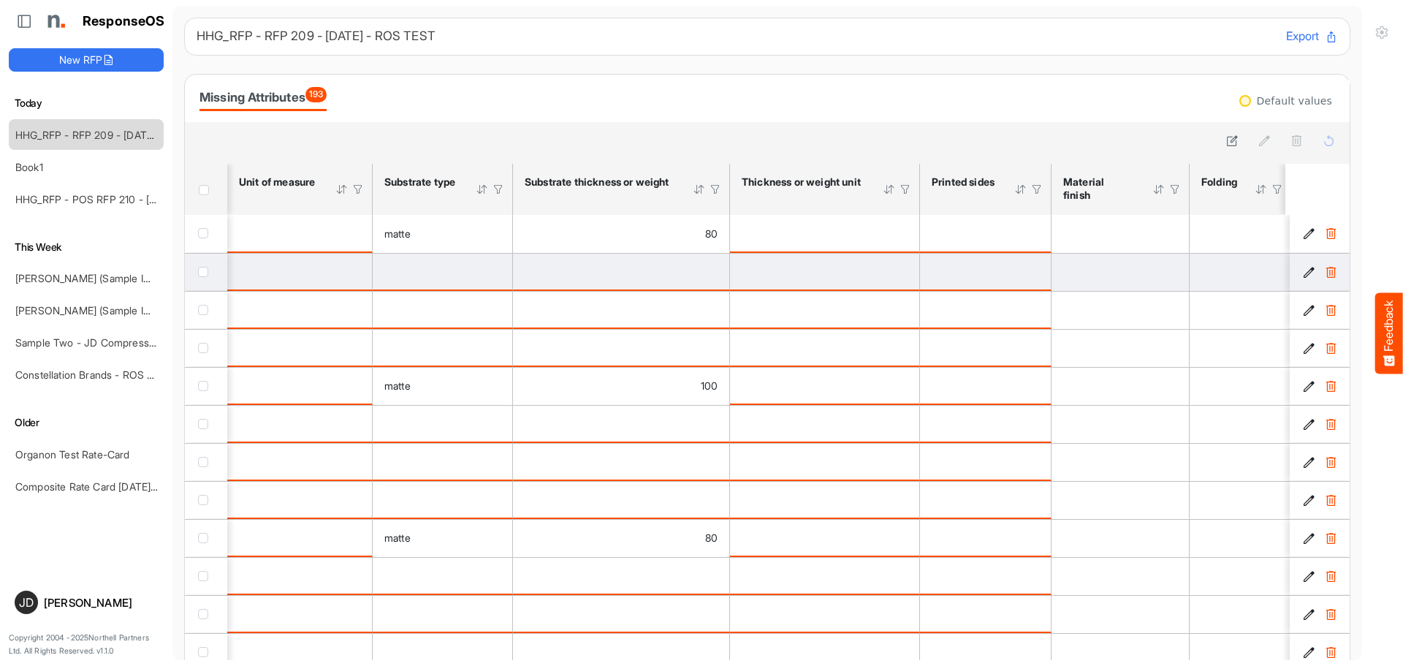
scroll to position [0, 1068]
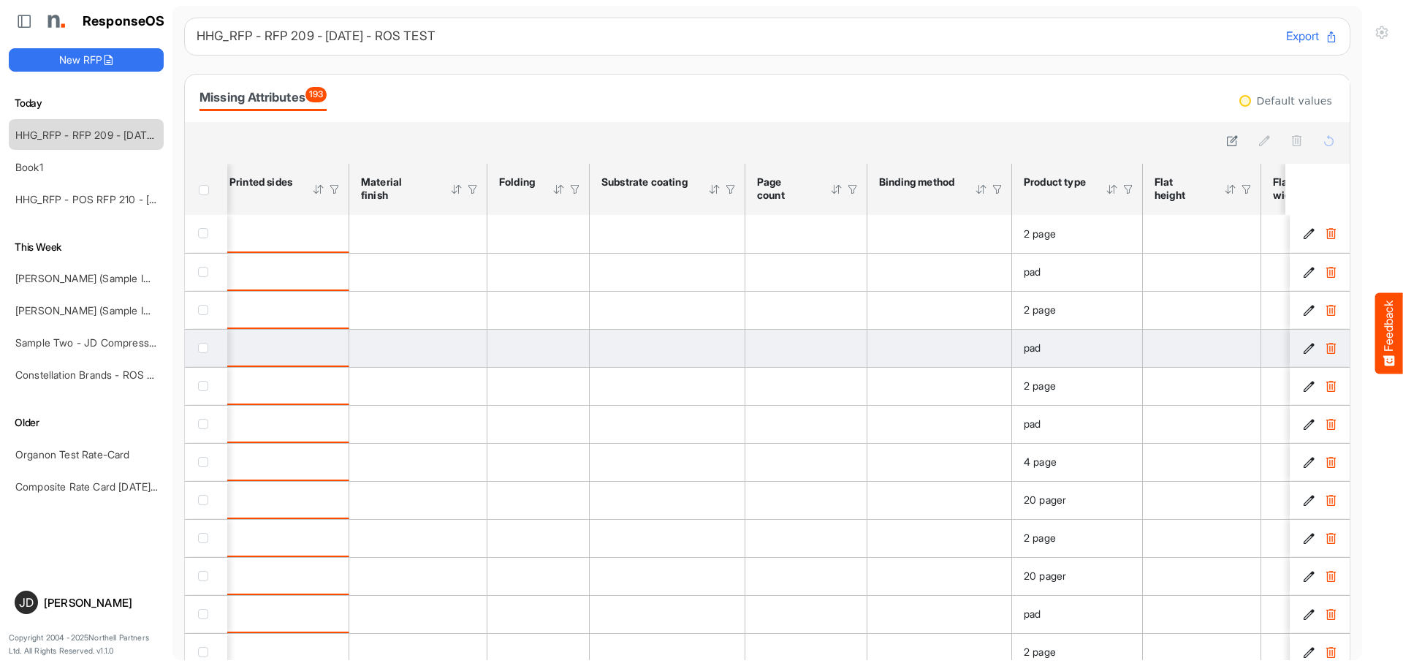
click at [826, 358] on td "is template cell Column Header httpsnorthellcomontologiesmapping-rulesproductha…" at bounding box center [806, 348] width 122 height 38
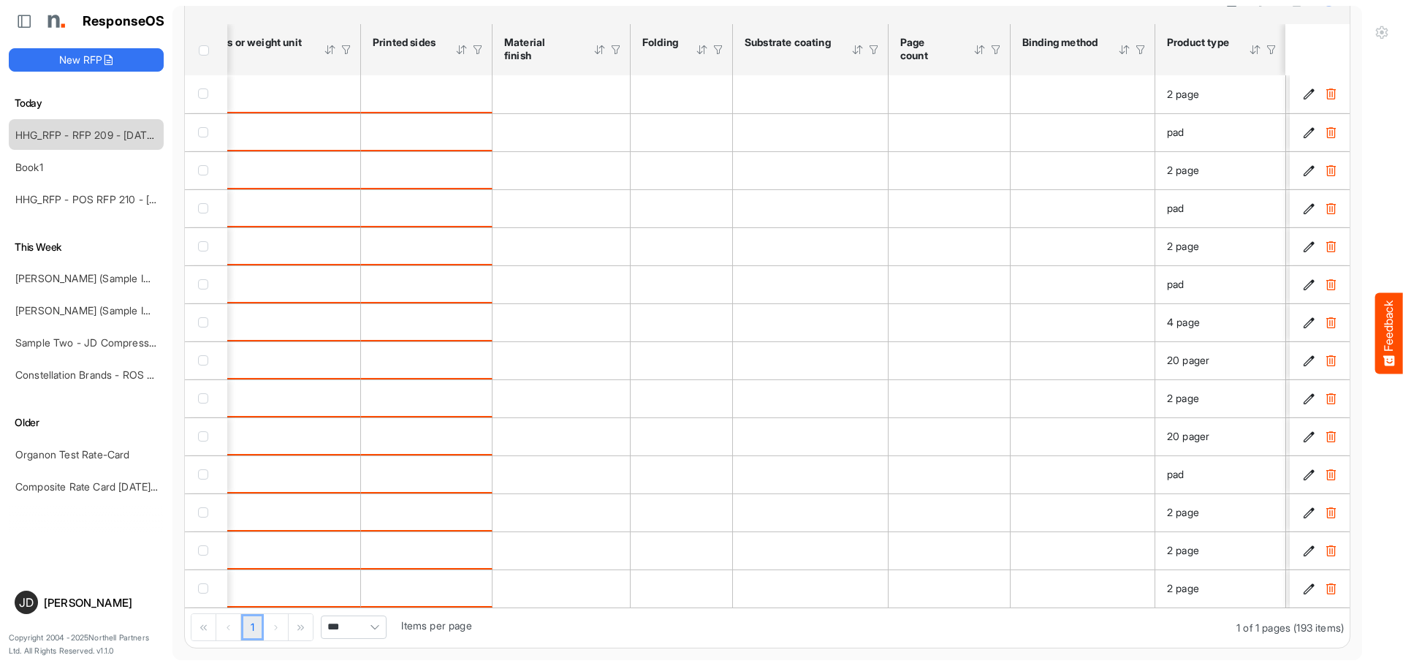
scroll to position [0, 728]
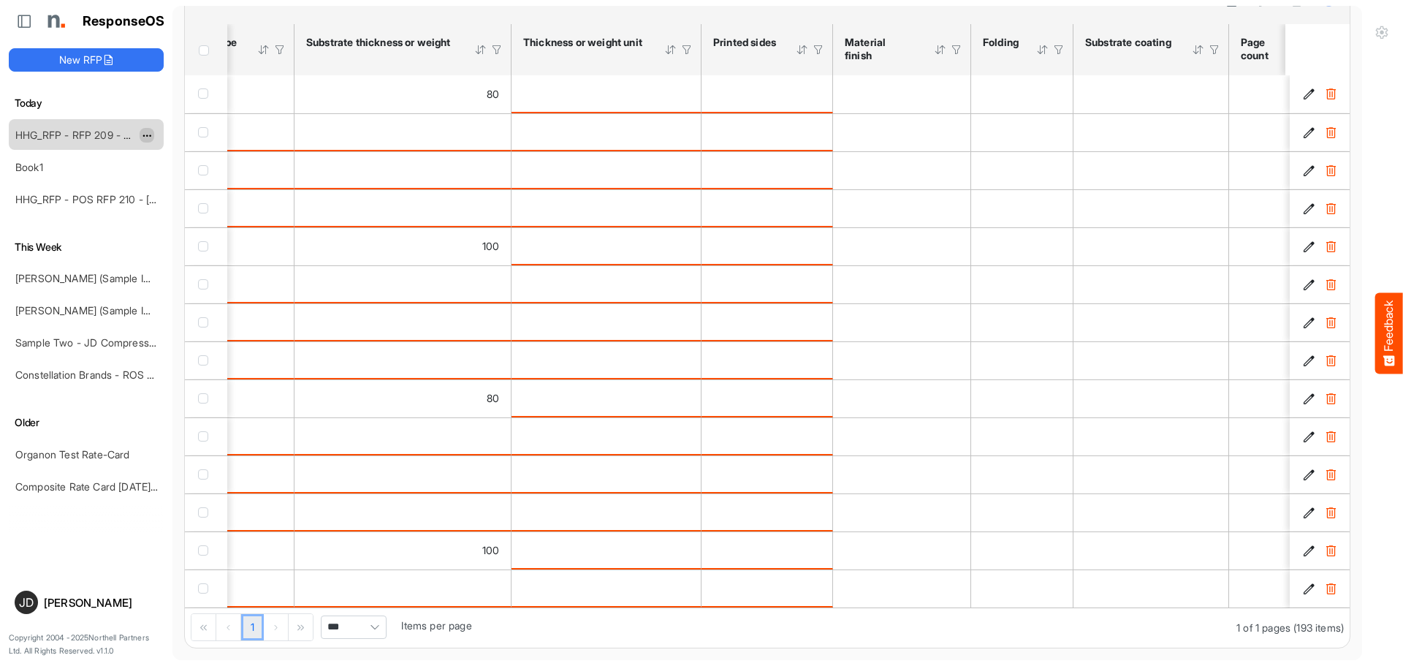
click at [149, 135] on span "dropdownbutton" at bounding box center [145, 136] width 7 height 10
click at [164, 180] on li "Delete" at bounding box center [184, 180] width 88 height 22
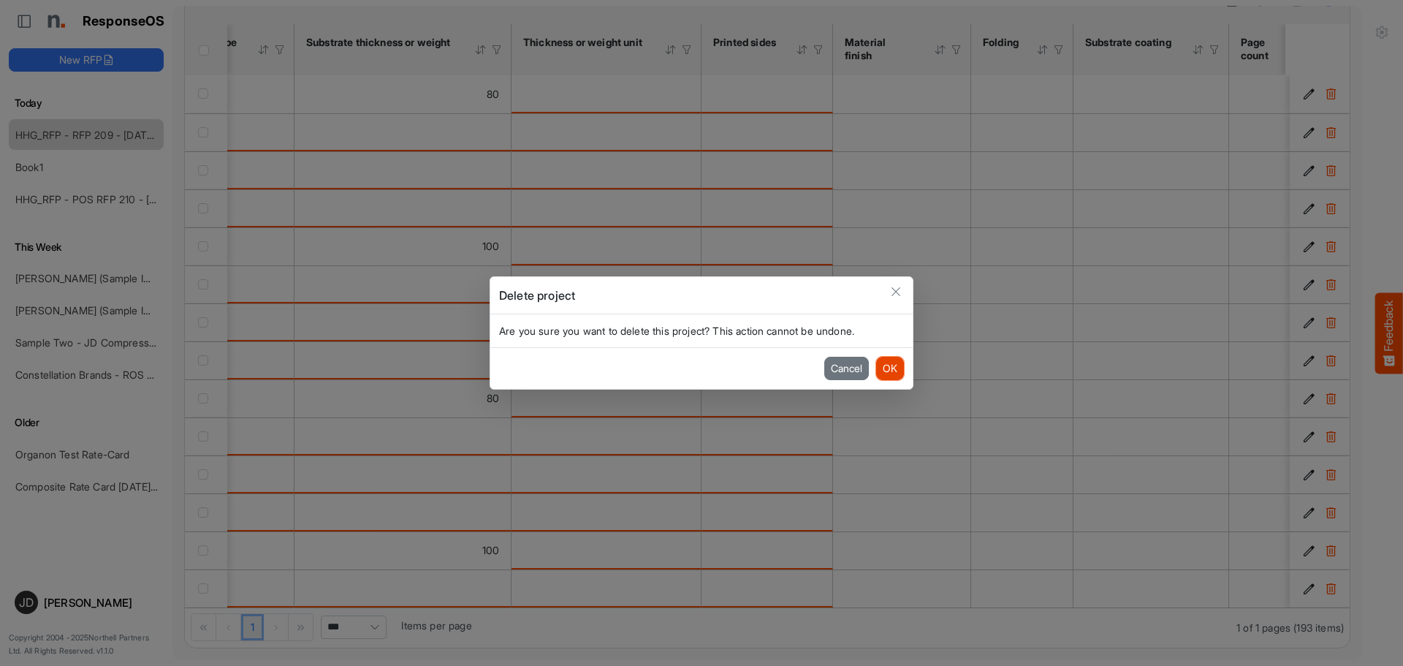
click at [880, 370] on button "OK" at bounding box center [890, 368] width 28 height 23
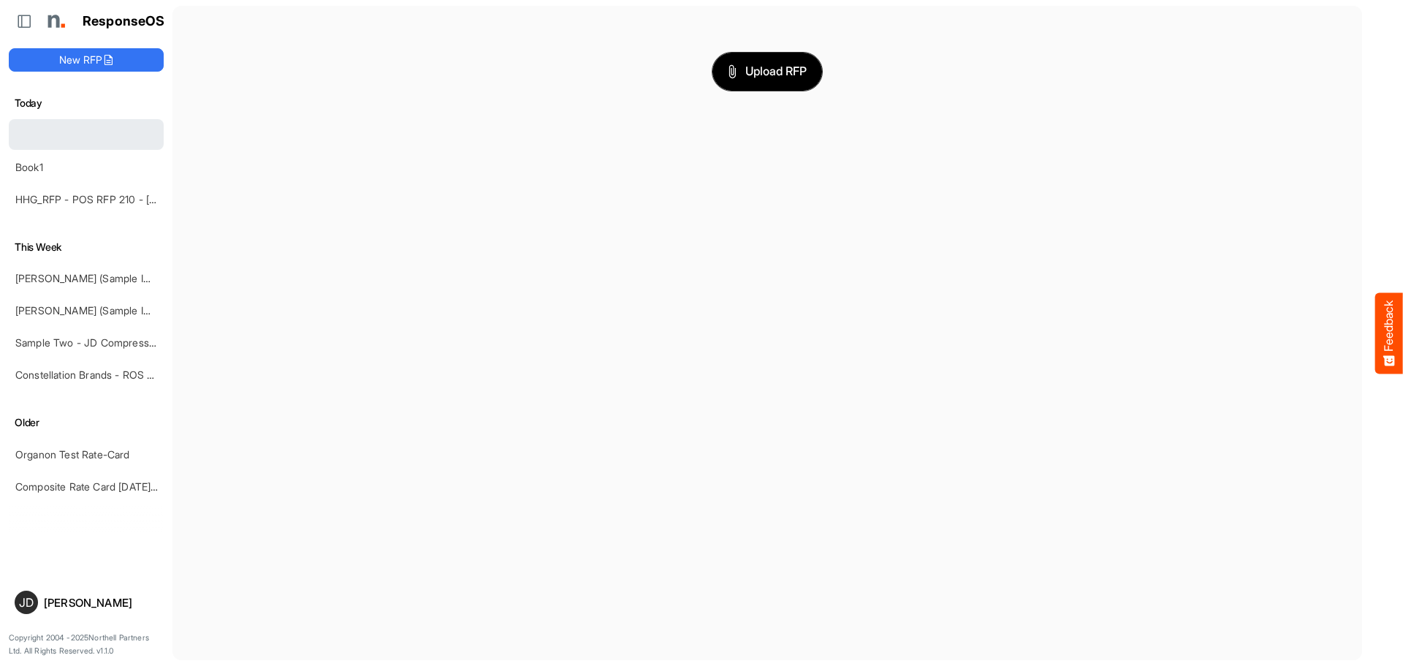
click at [733, 68] on span "Upload RFP" at bounding box center [767, 71] width 79 height 19
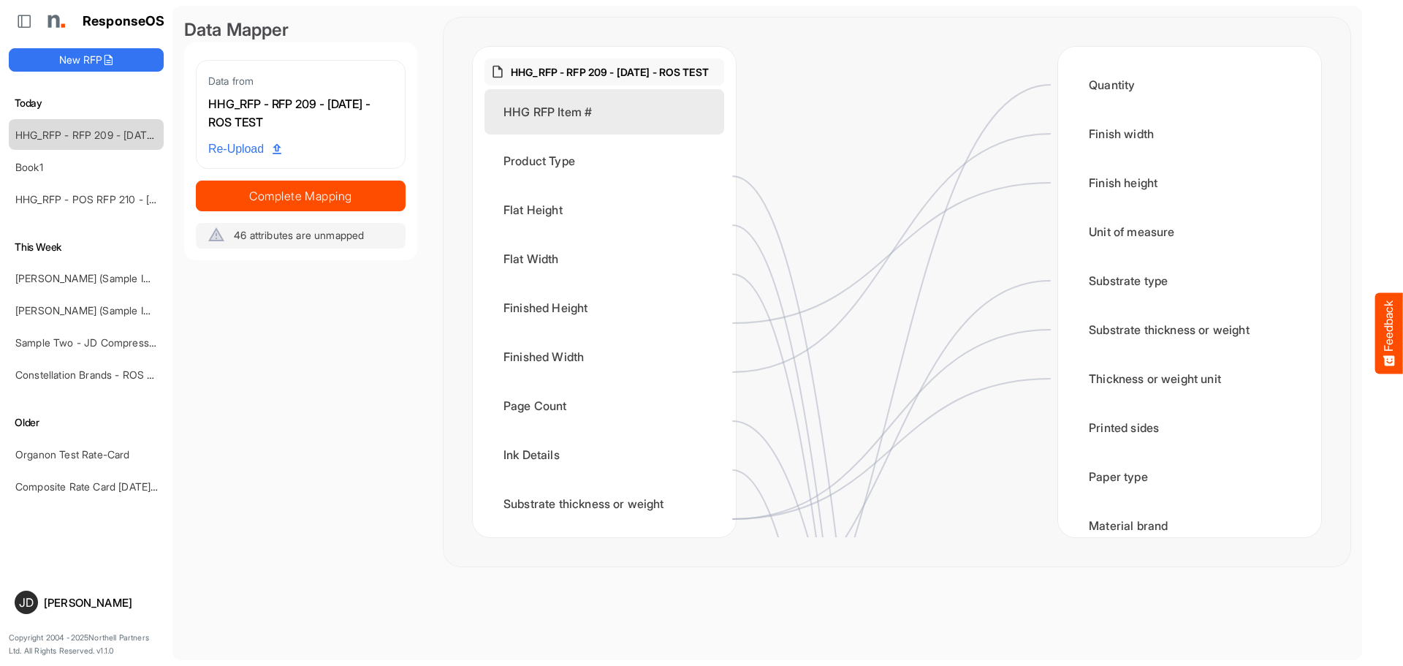
click at [610, 129] on div "HHG RFP Item #" at bounding box center [604, 111] width 240 height 45
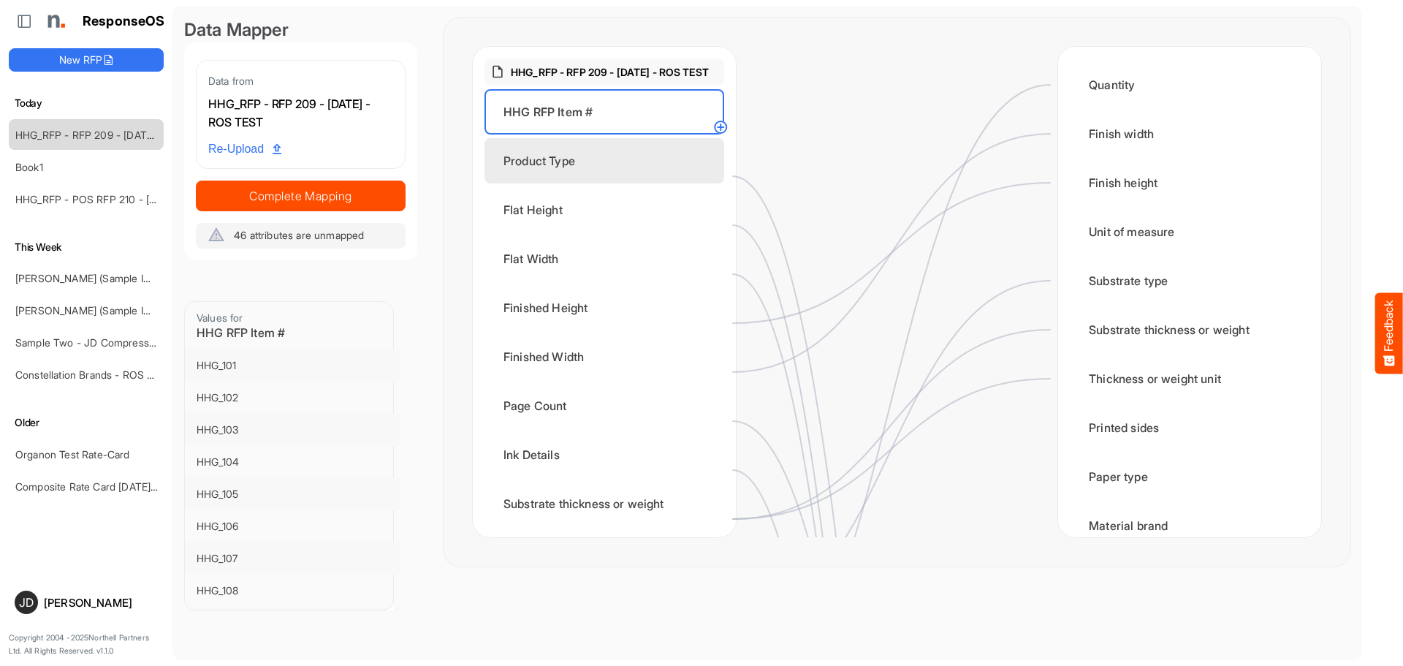
click at [610, 178] on div "Product Type" at bounding box center [604, 160] width 240 height 45
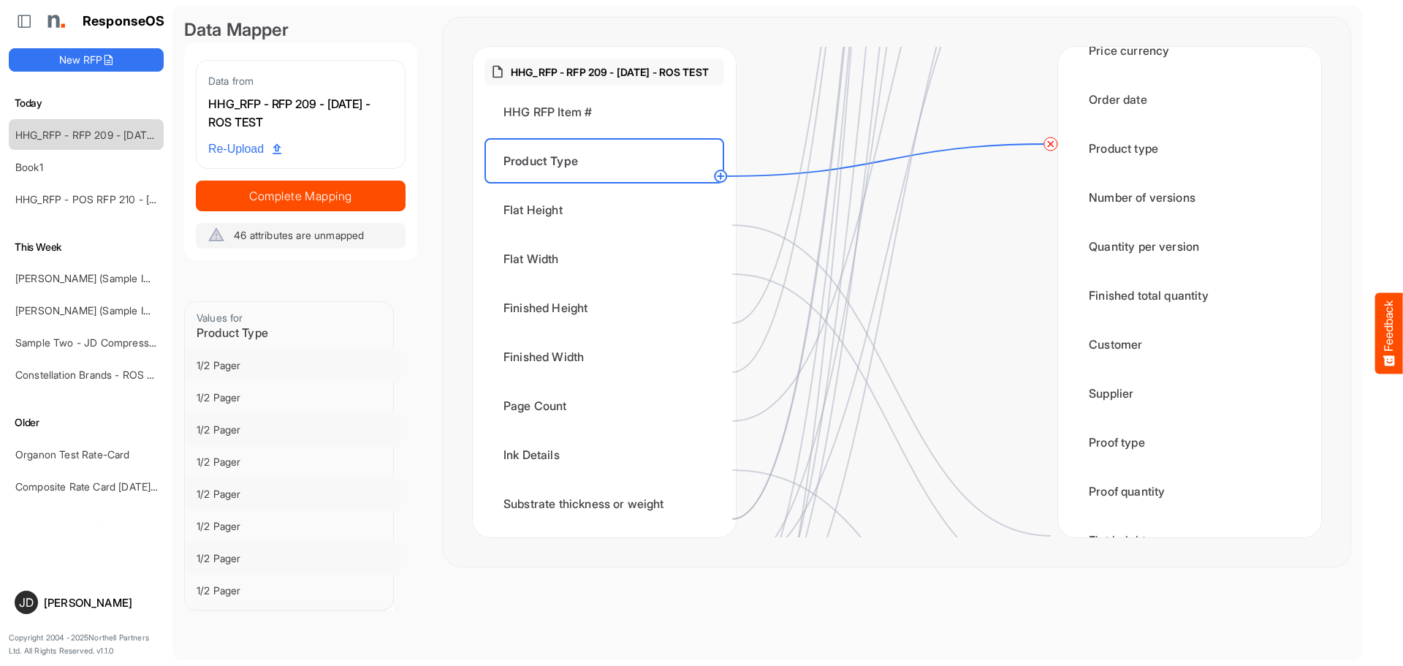
scroll to position [1900, 0]
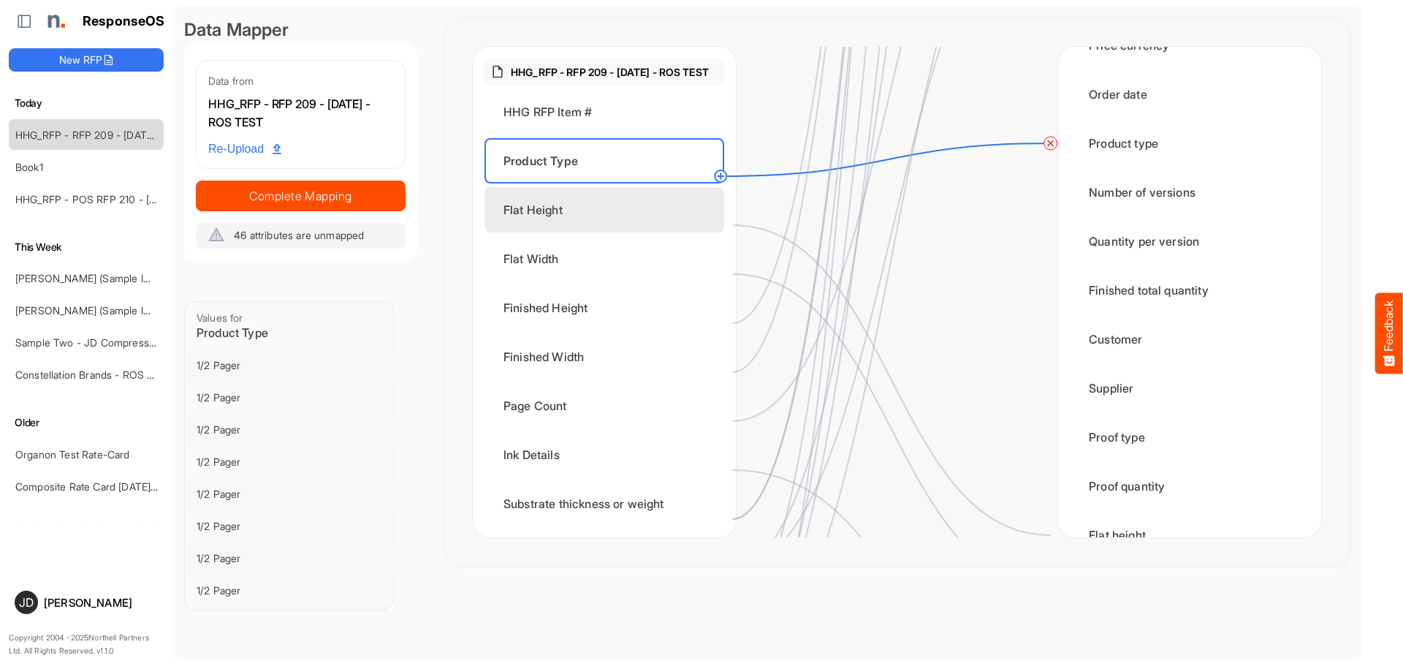
click at [576, 226] on div "Flat Height" at bounding box center [604, 209] width 240 height 45
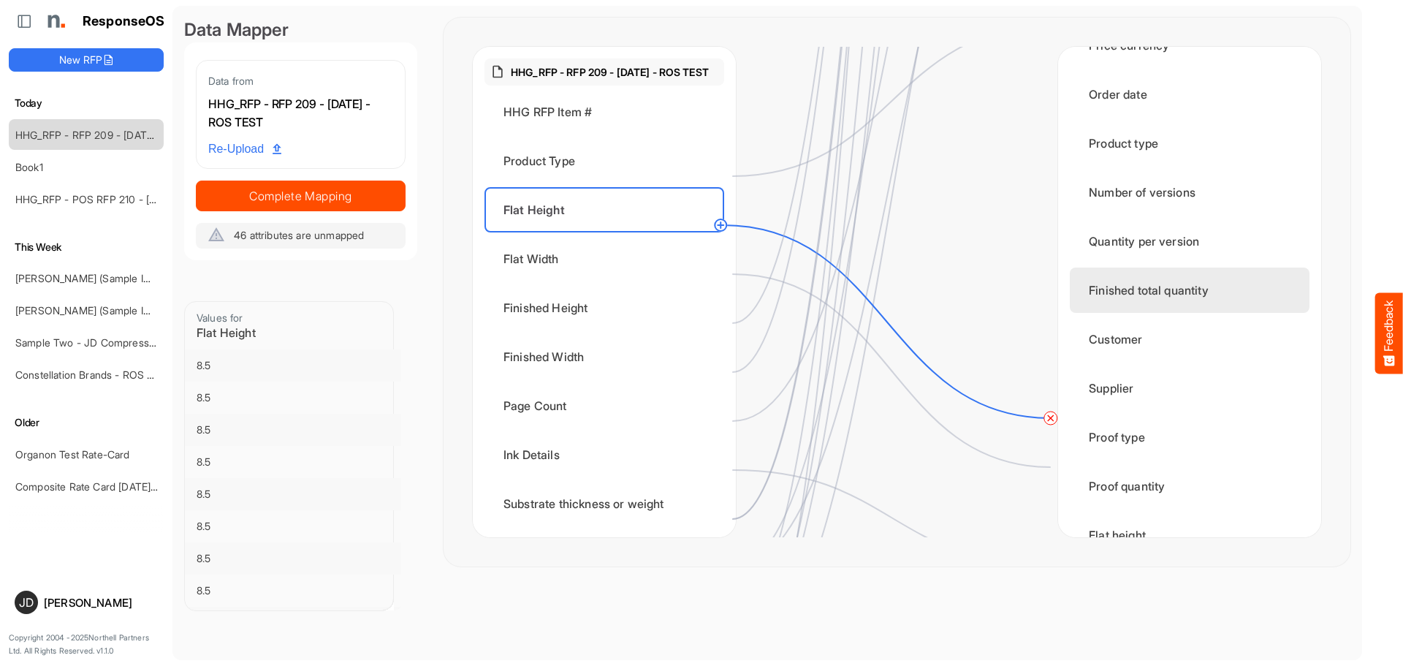
scroll to position [2046, 0]
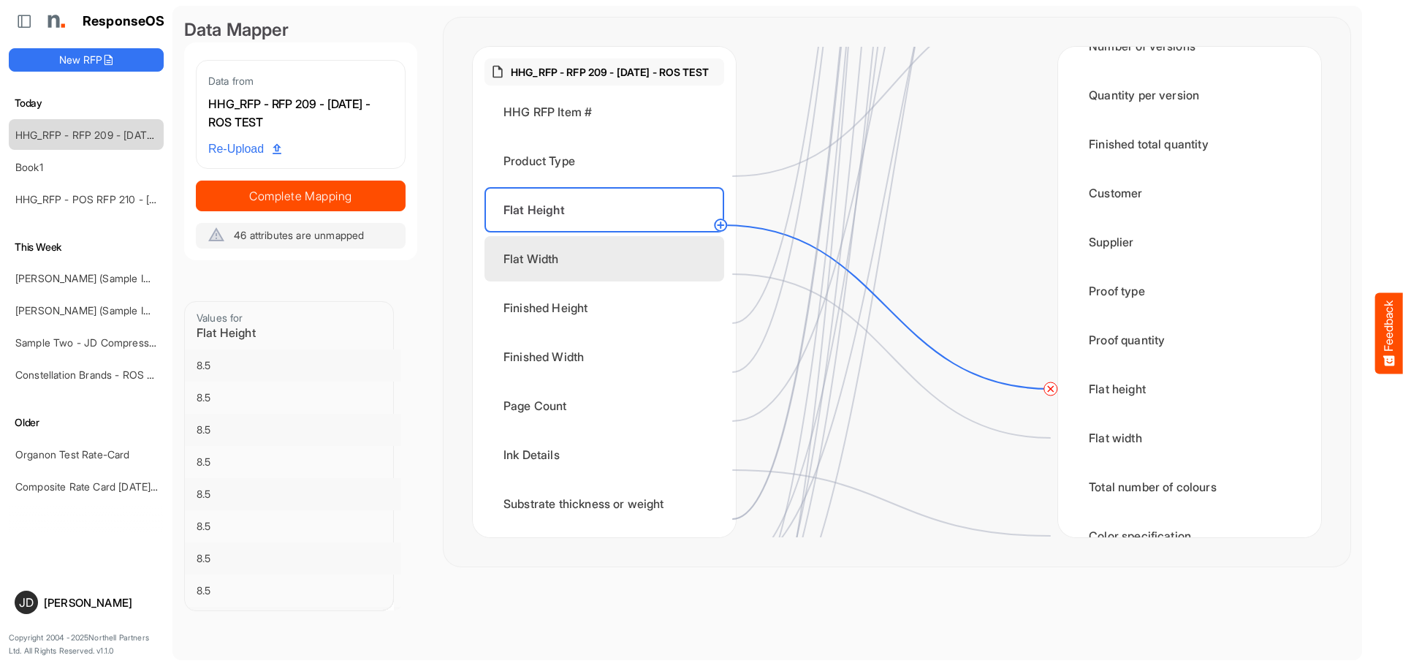
click at [617, 265] on div "Flat Width" at bounding box center [604, 258] width 240 height 45
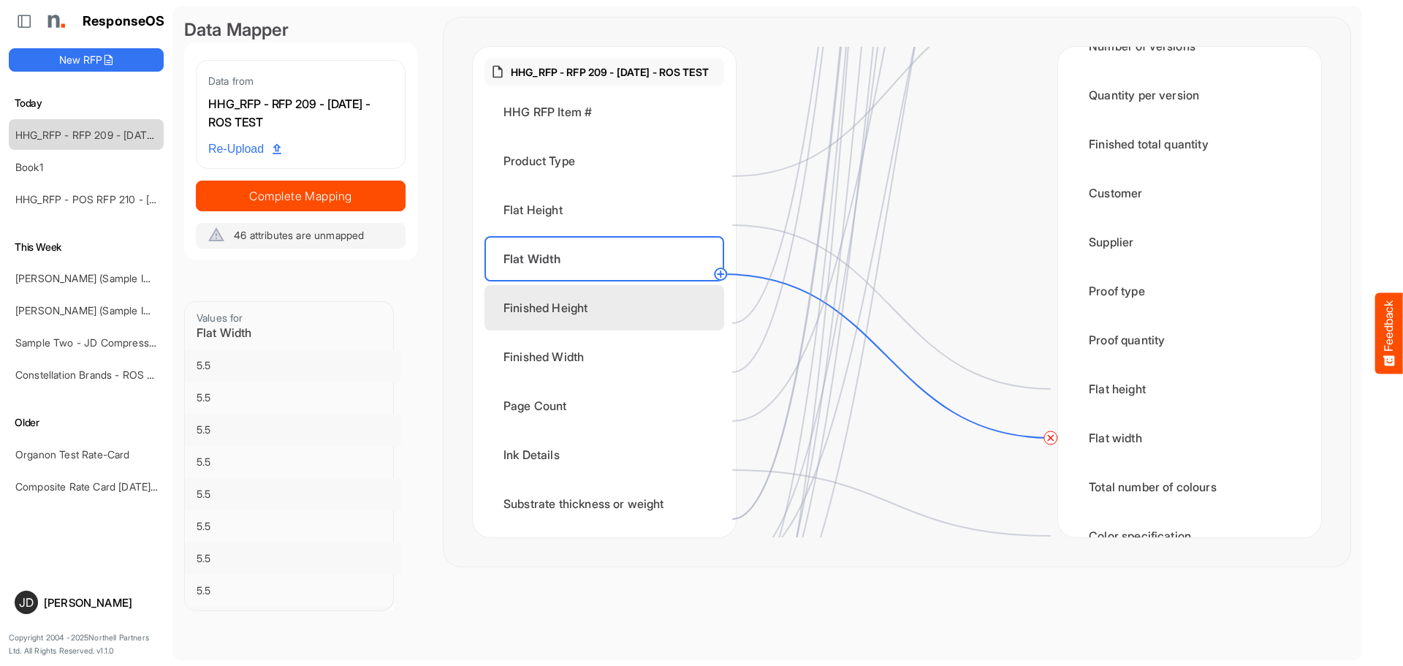
click at [615, 328] on div "Finished Height" at bounding box center [604, 307] width 240 height 45
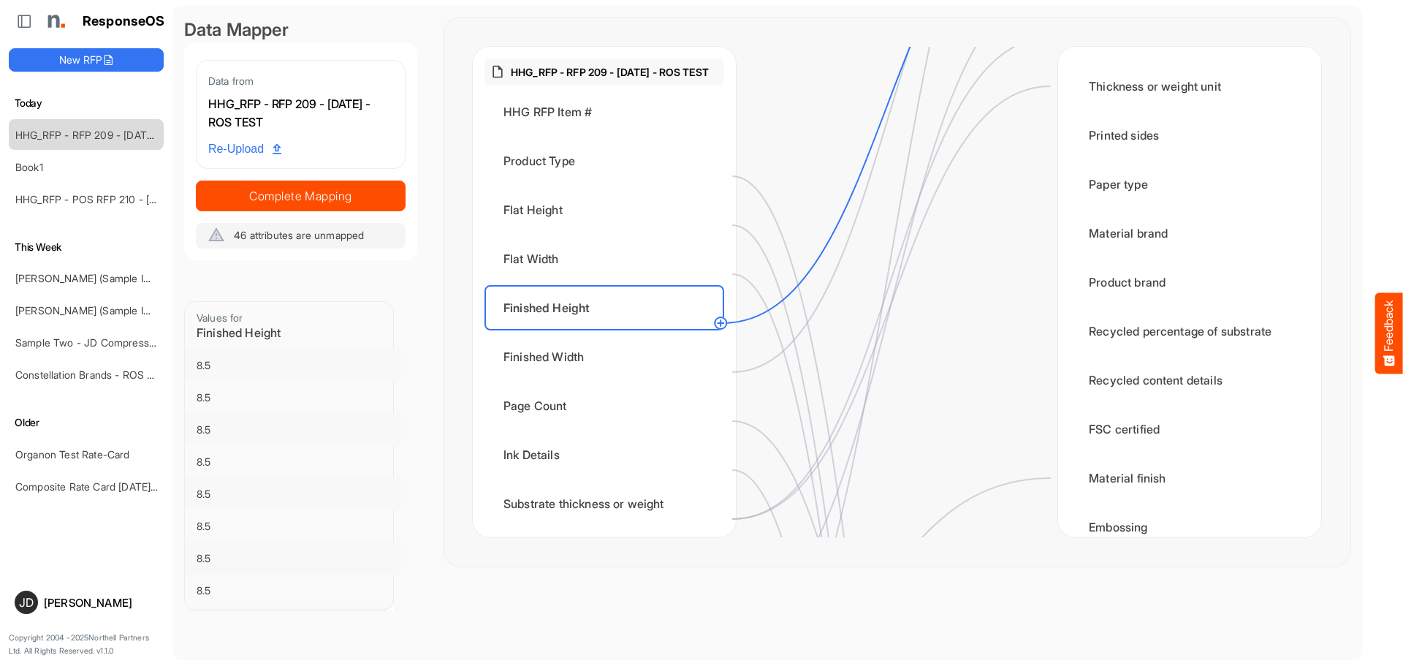
scroll to position [0, 0]
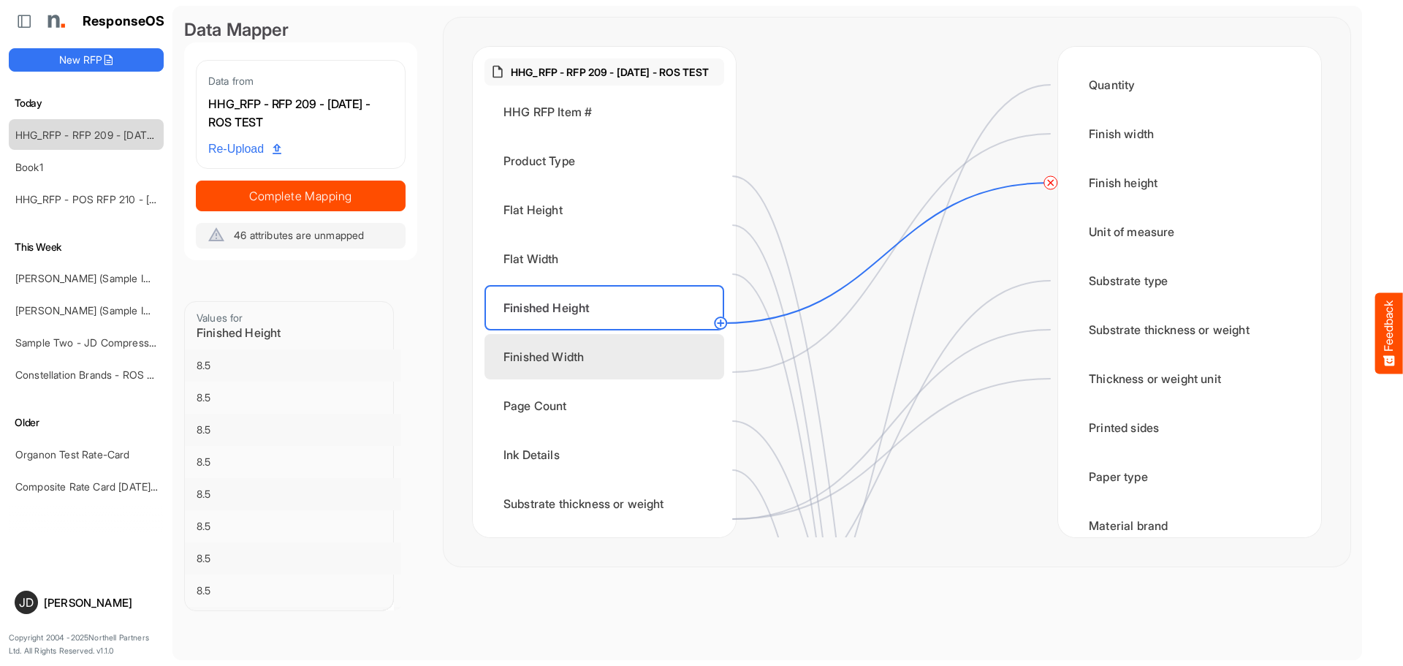
click at [598, 367] on div "Finished Width" at bounding box center [604, 356] width 240 height 45
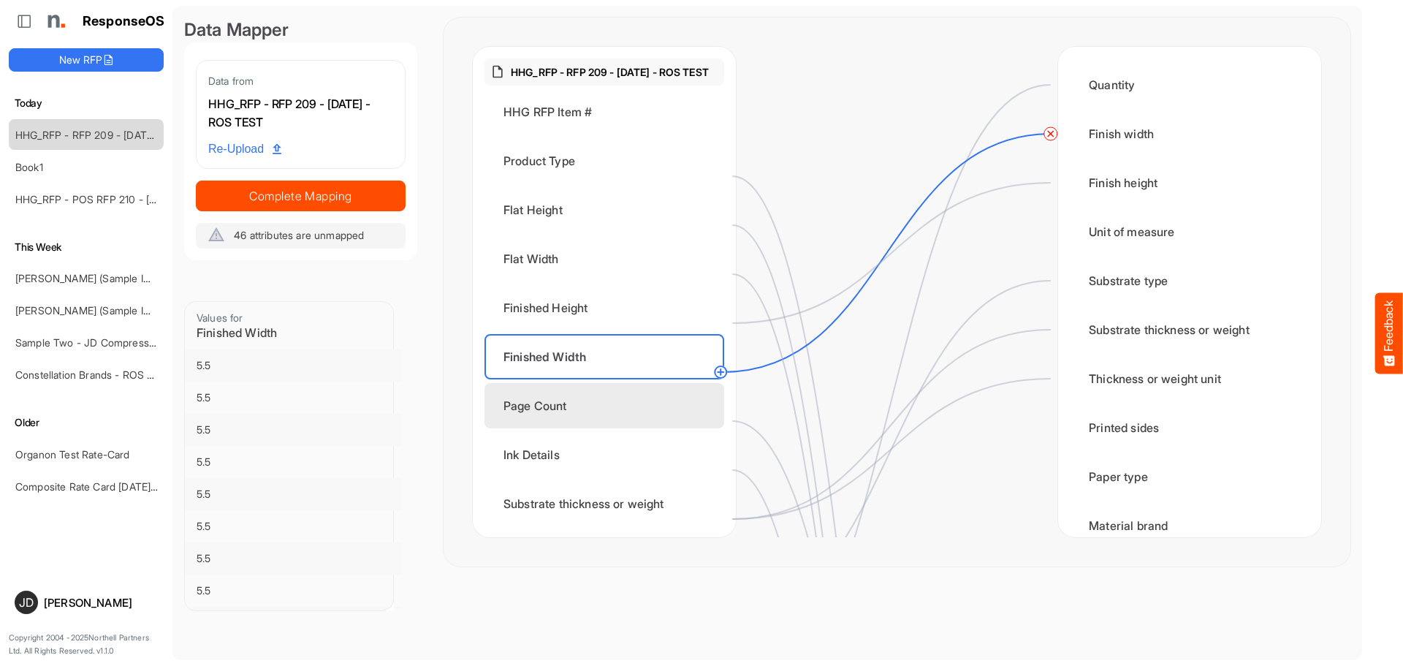
click at [563, 416] on div "Page Count" at bounding box center [604, 405] width 240 height 45
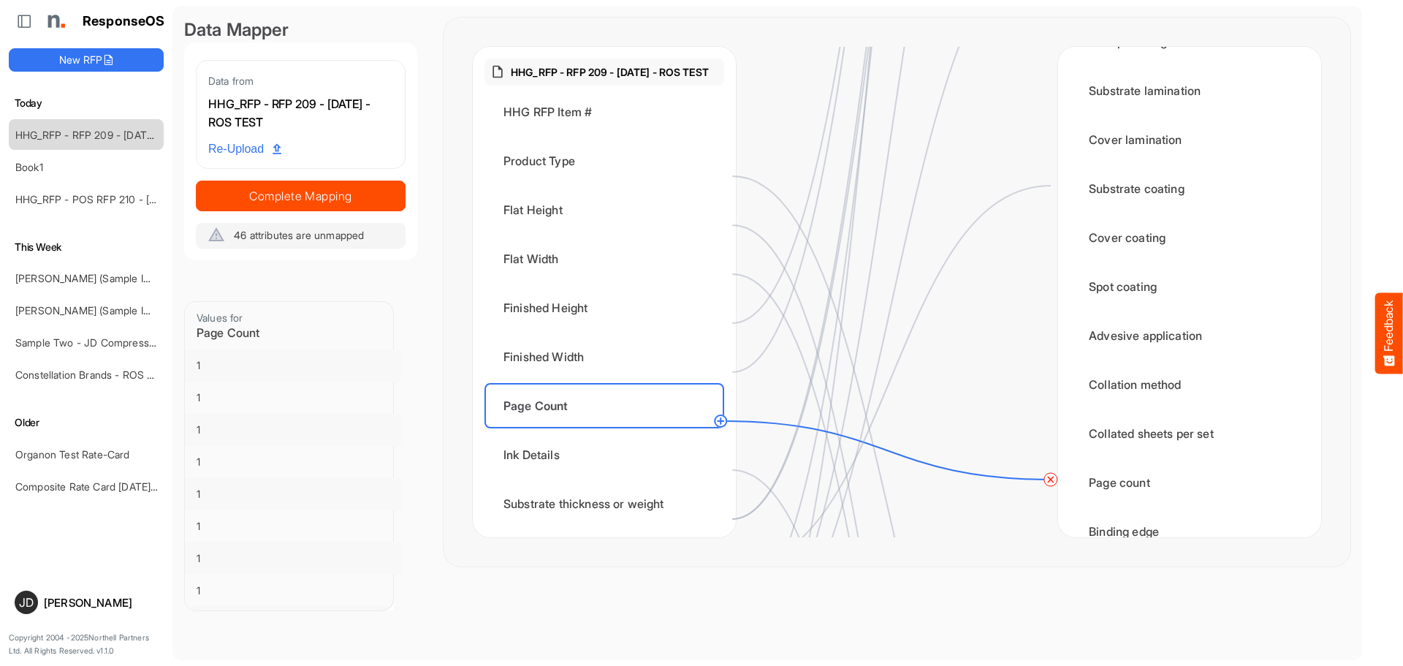
scroll to position [1461, 0]
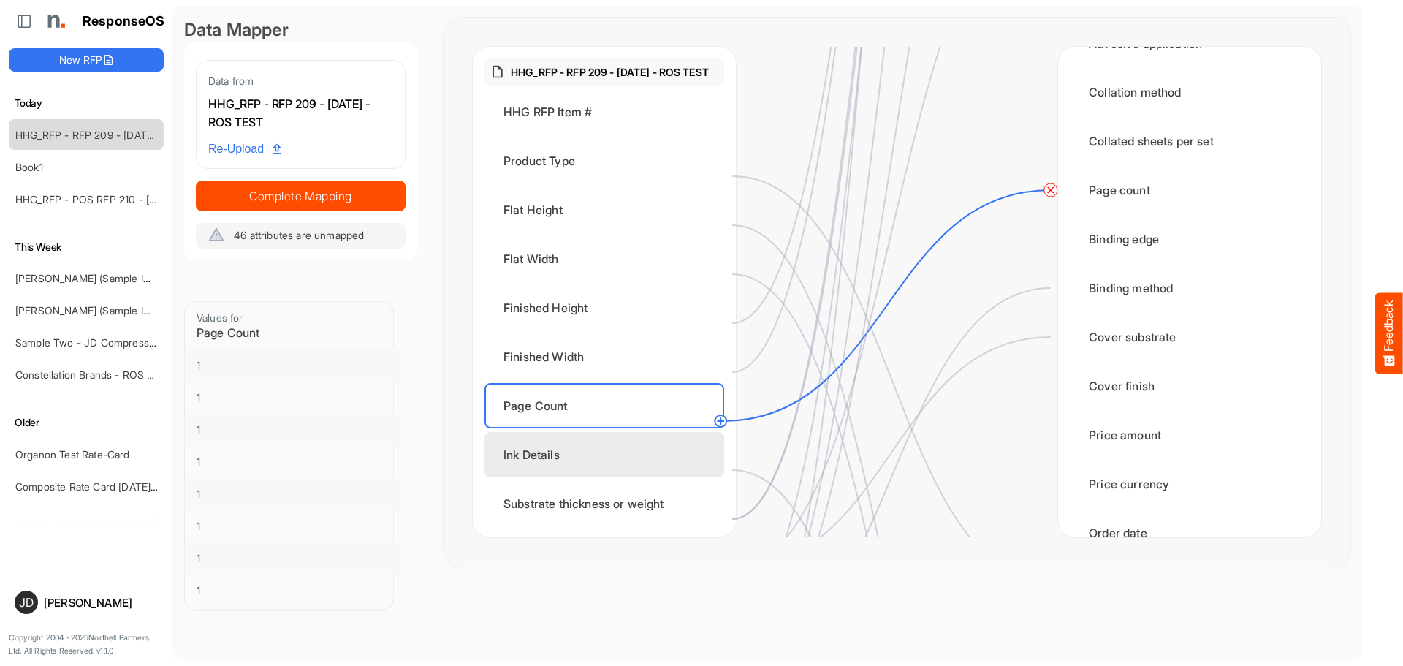
click at [637, 475] on div "Ink Details" at bounding box center [604, 454] width 240 height 45
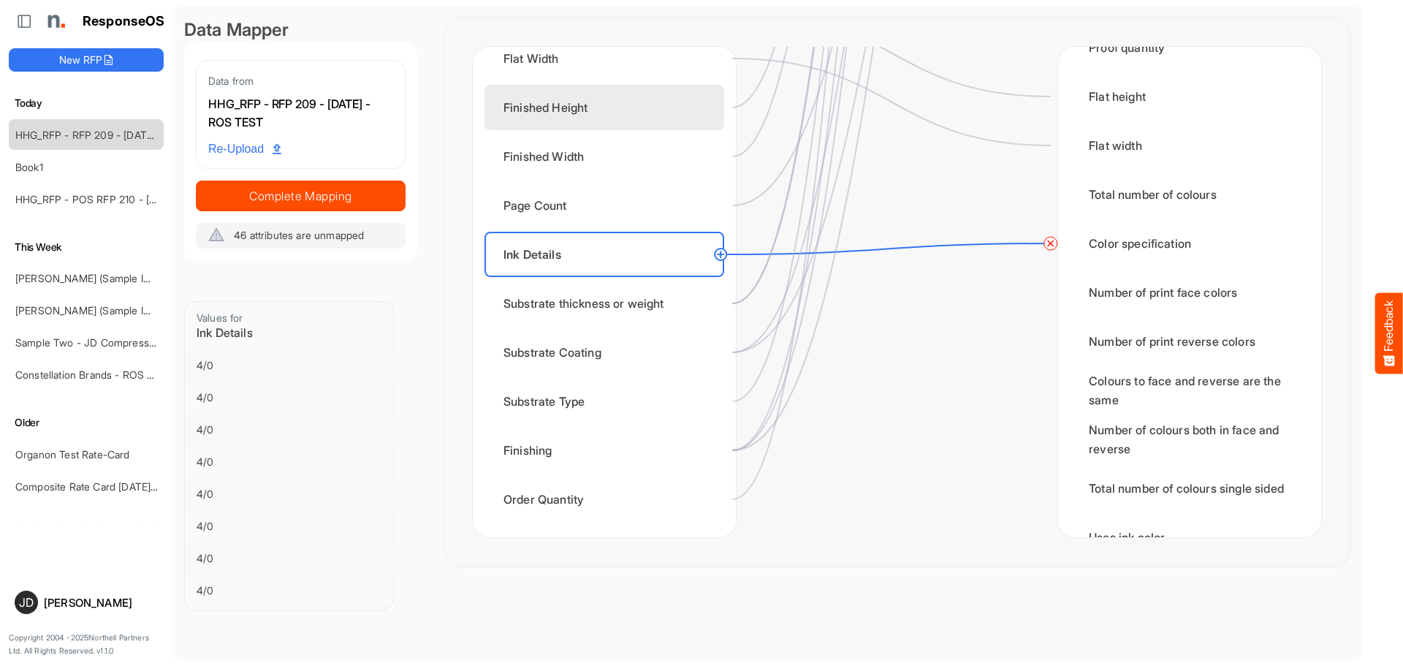
scroll to position [216, 0]
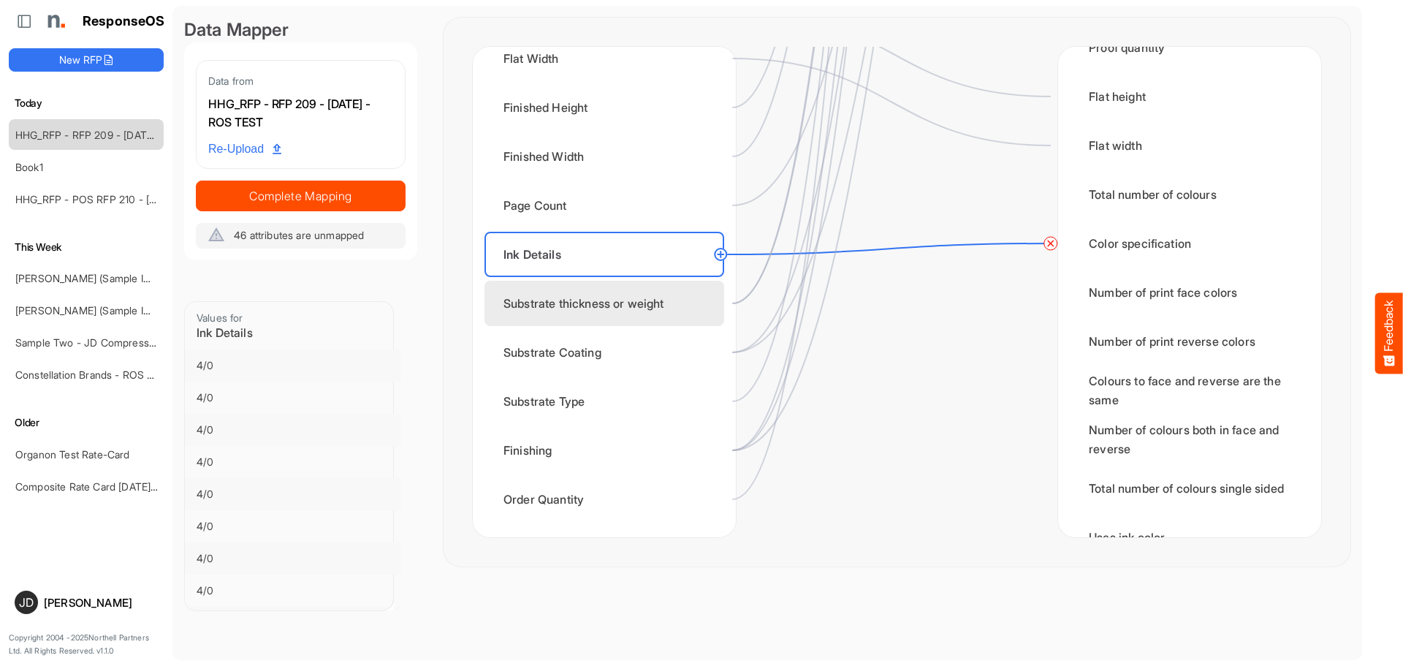
click at [631, 313] on div "Substrate thickness or weight" at bounding box center [604, 303] width 240 height 45
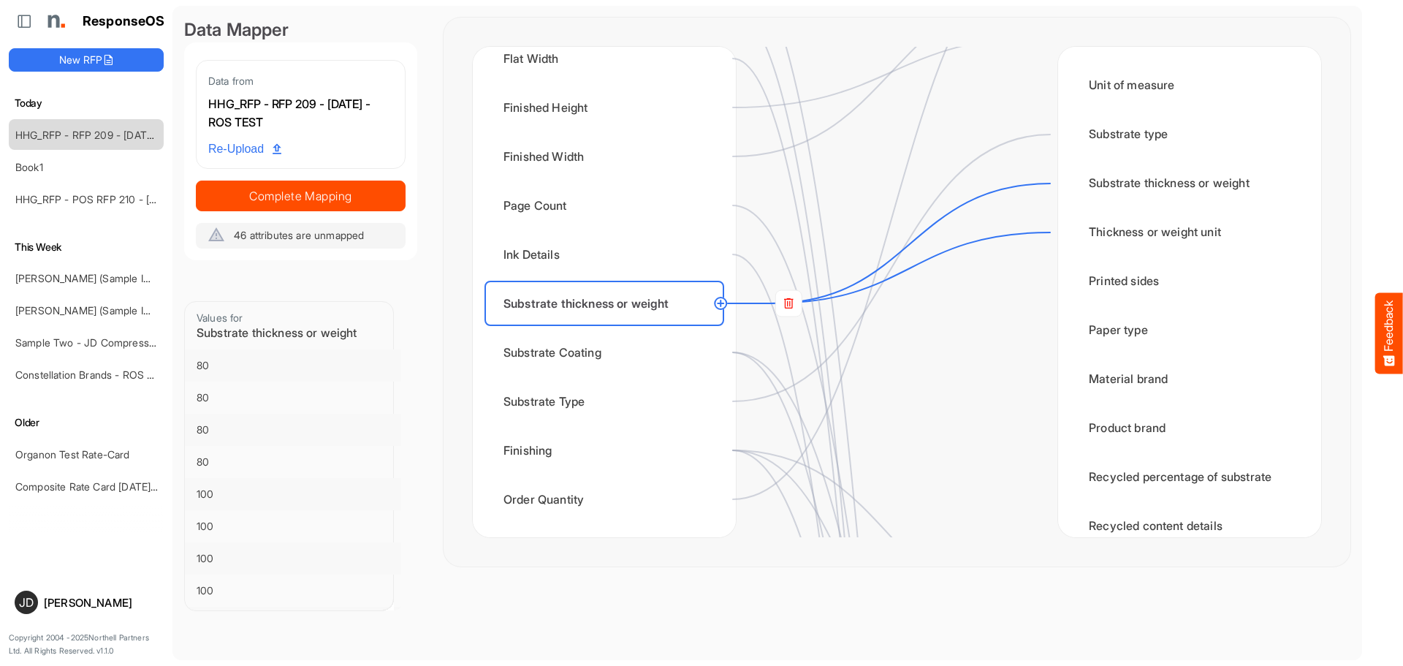
scroll to position [146, 0]
click at [793, 300] on rect at bounding box center [788, 303] width 26 height 26
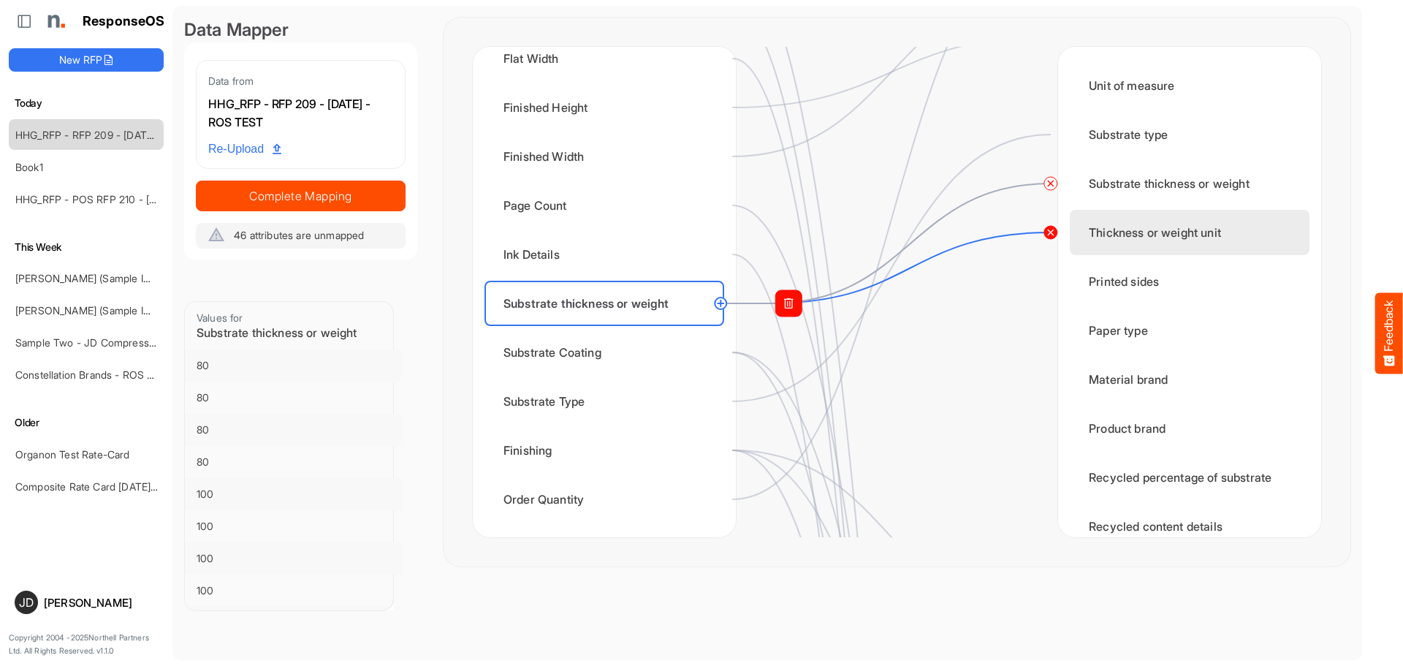
click at [1054, 232] on circle at bounding box center [1051, 233] width 18 height 18
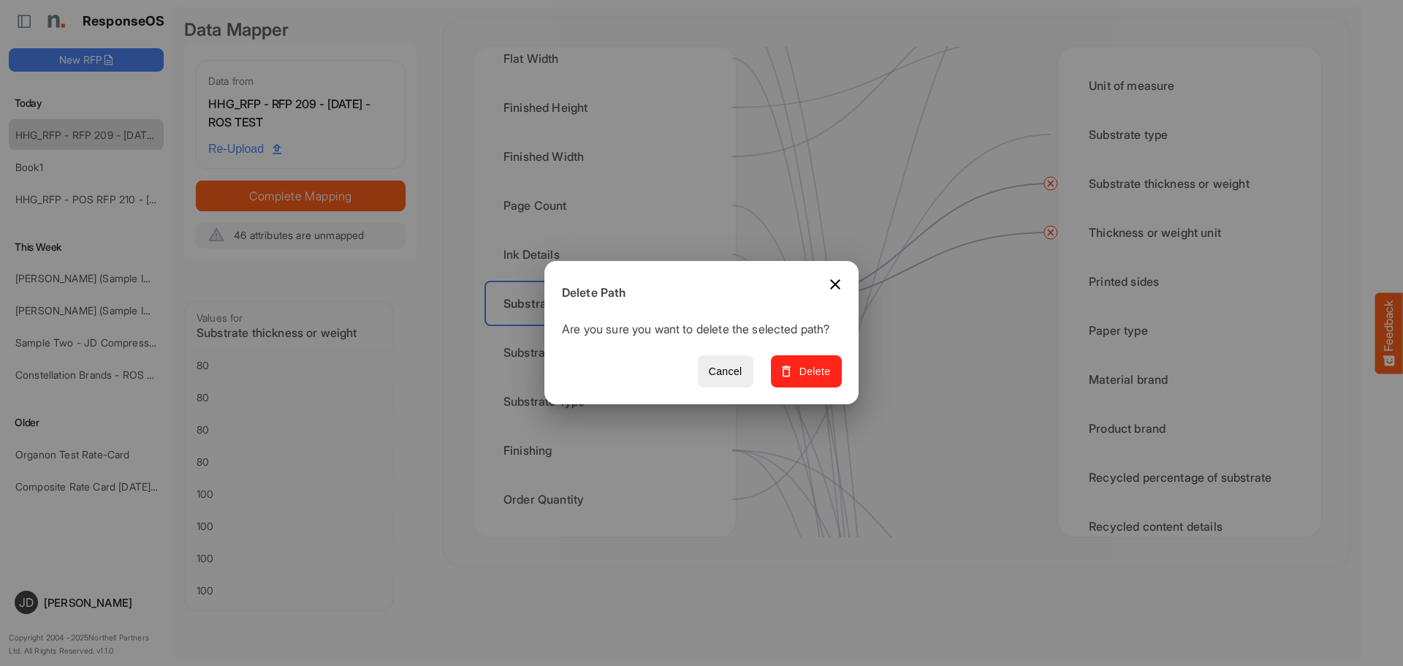
click at [808, 381] on span "Delete" at bounding box center [806, 371] width 49 height 18
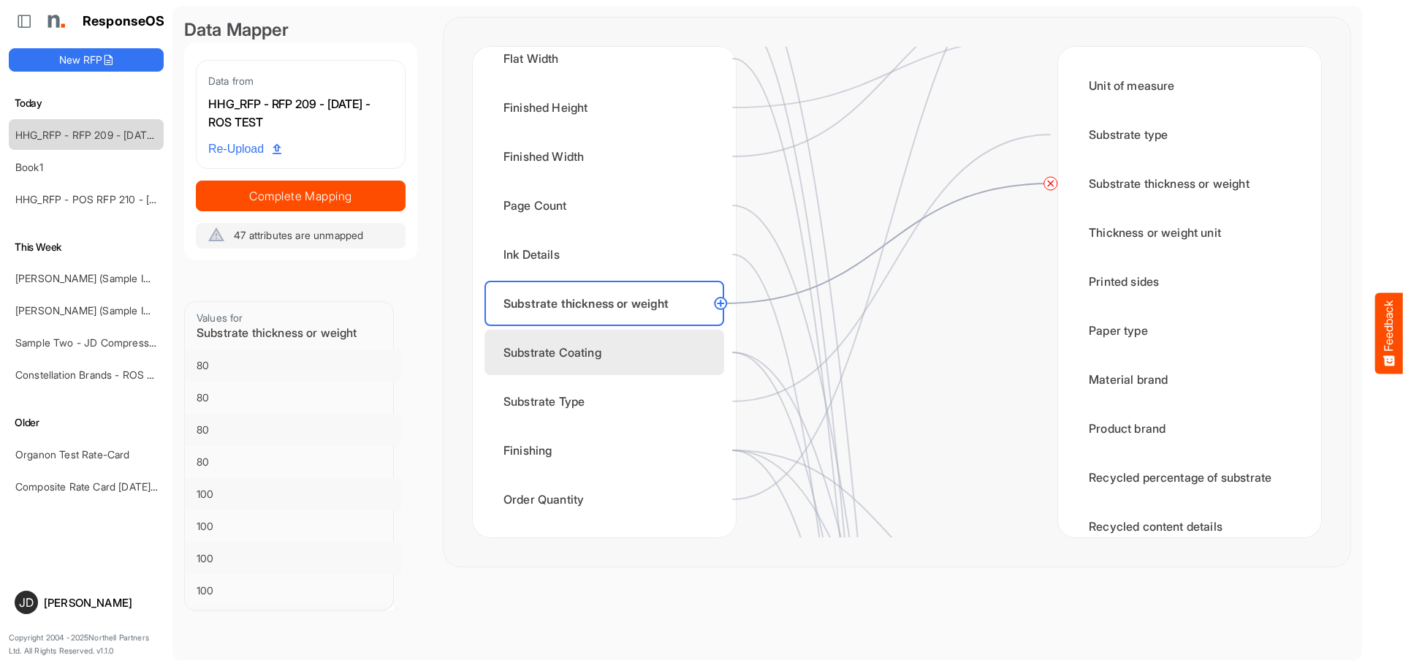
click at [618, 343] on div "Substrate Coating" at bounding box center [604, 351] width 240 height 45
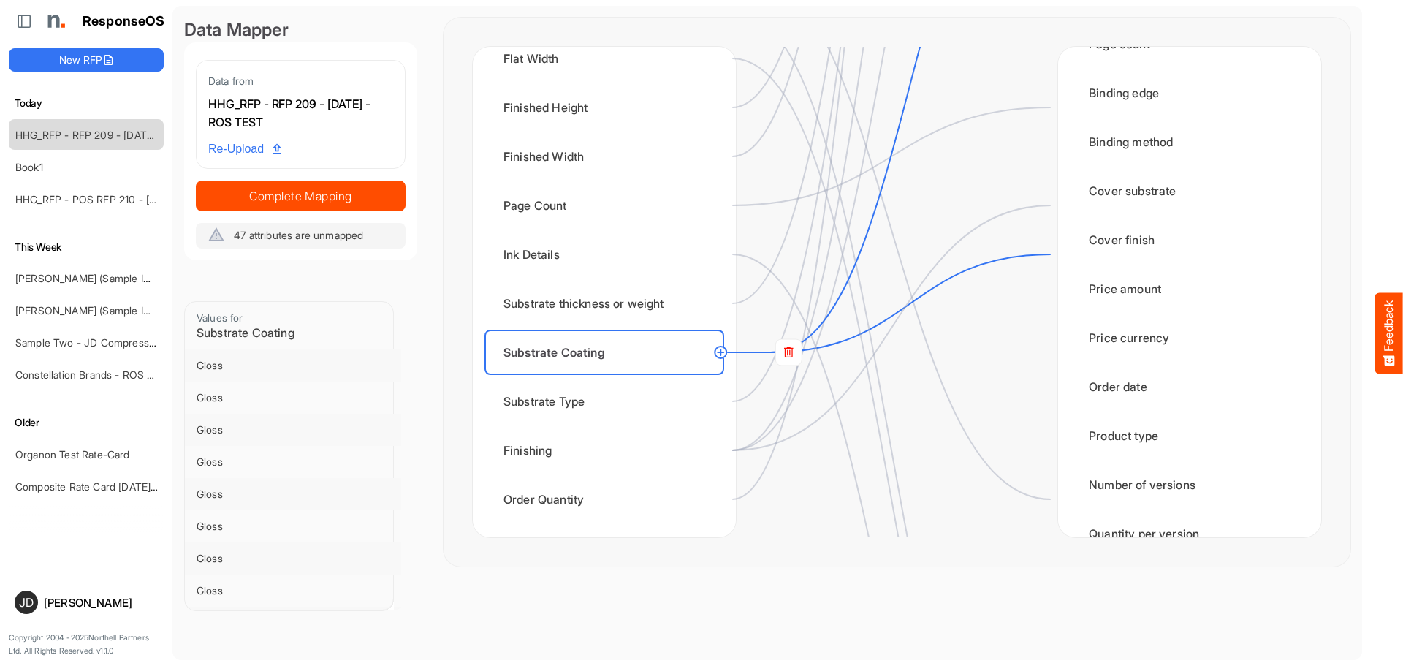
scroll to position [1461, 0]
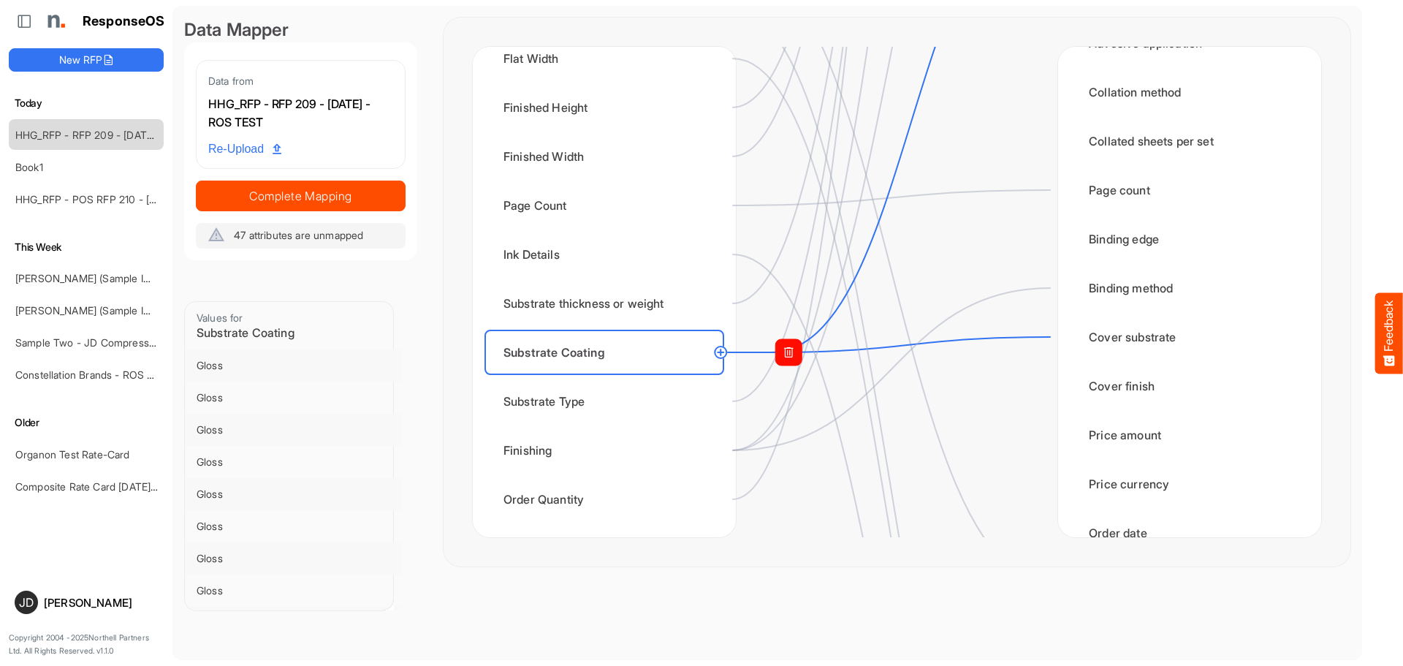
click at [795, 354] on rect at bounding box center [788, 352] width 26 height 26
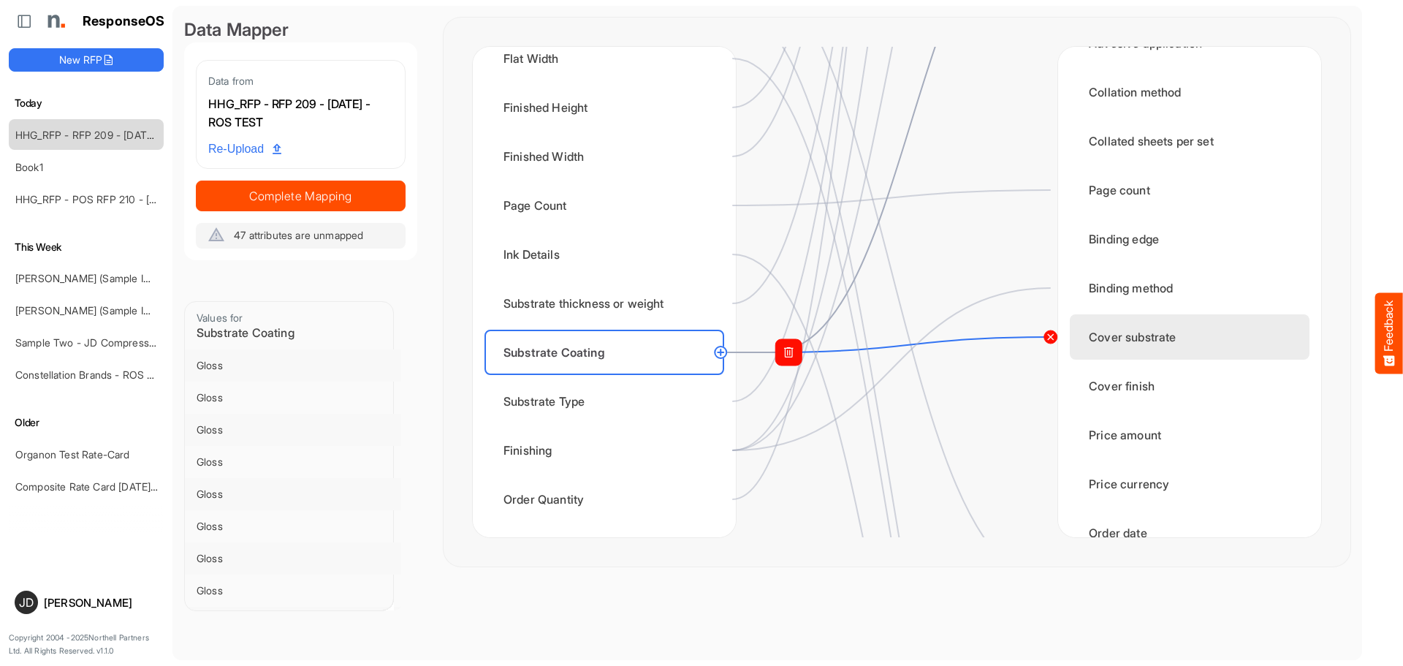
click at [1047, 334] on circle at bounding box center [1051, 337] width 18 height 18
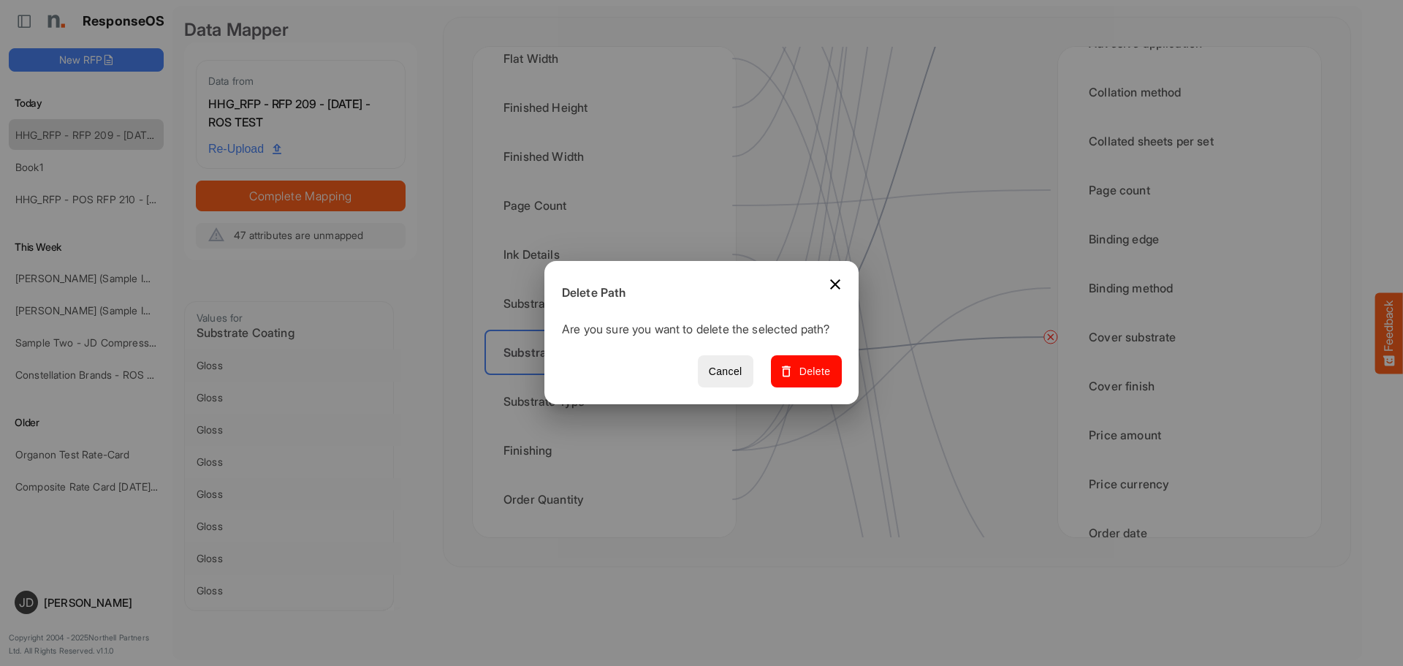
click at [831, 381] on span "Delete" at bounding box center [806, 371] width 49 height 18
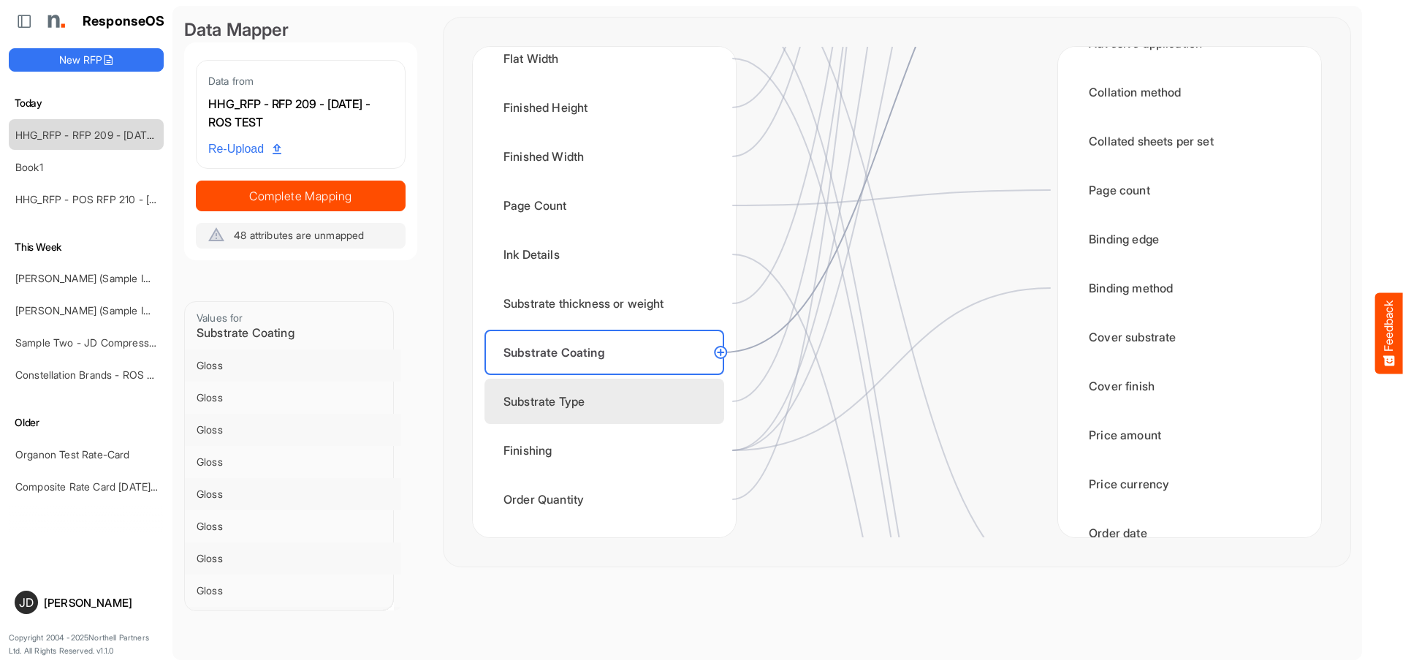
click at [609, 406] on div "Substrate Type" at bounding box center [604, 400] width 240 height 45
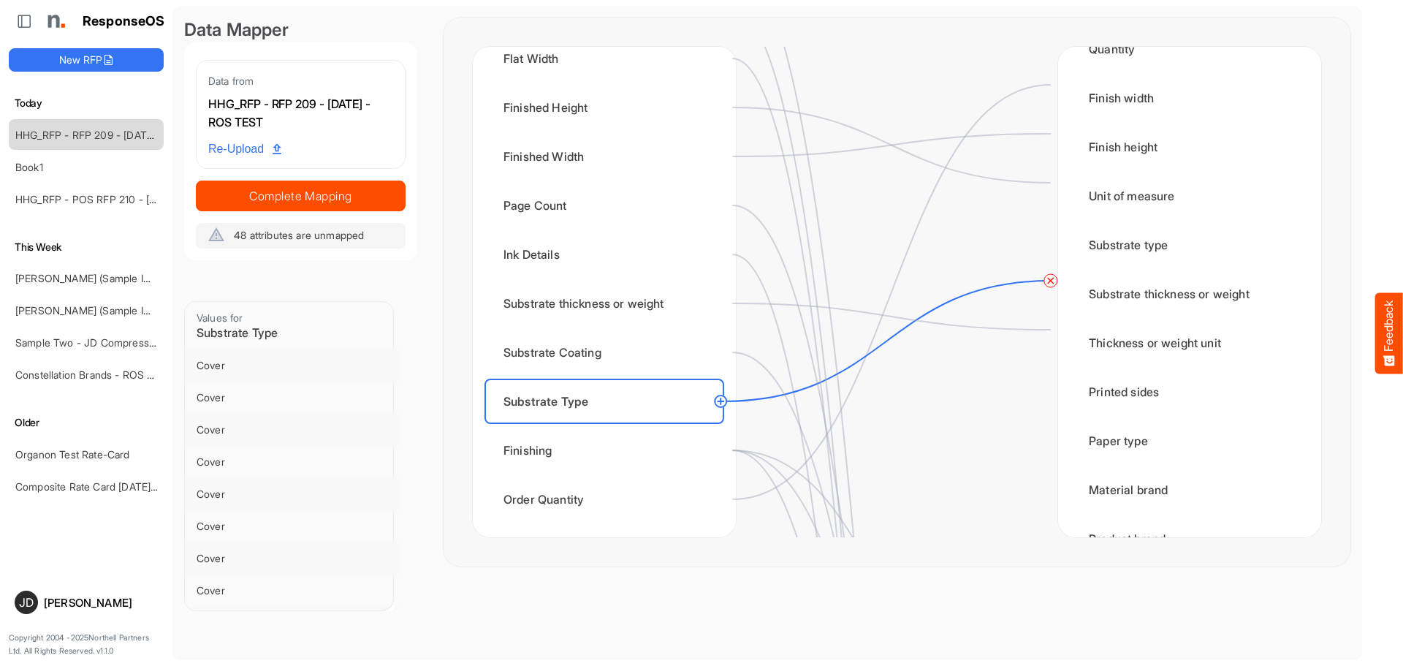
scroll to position [0, 0]
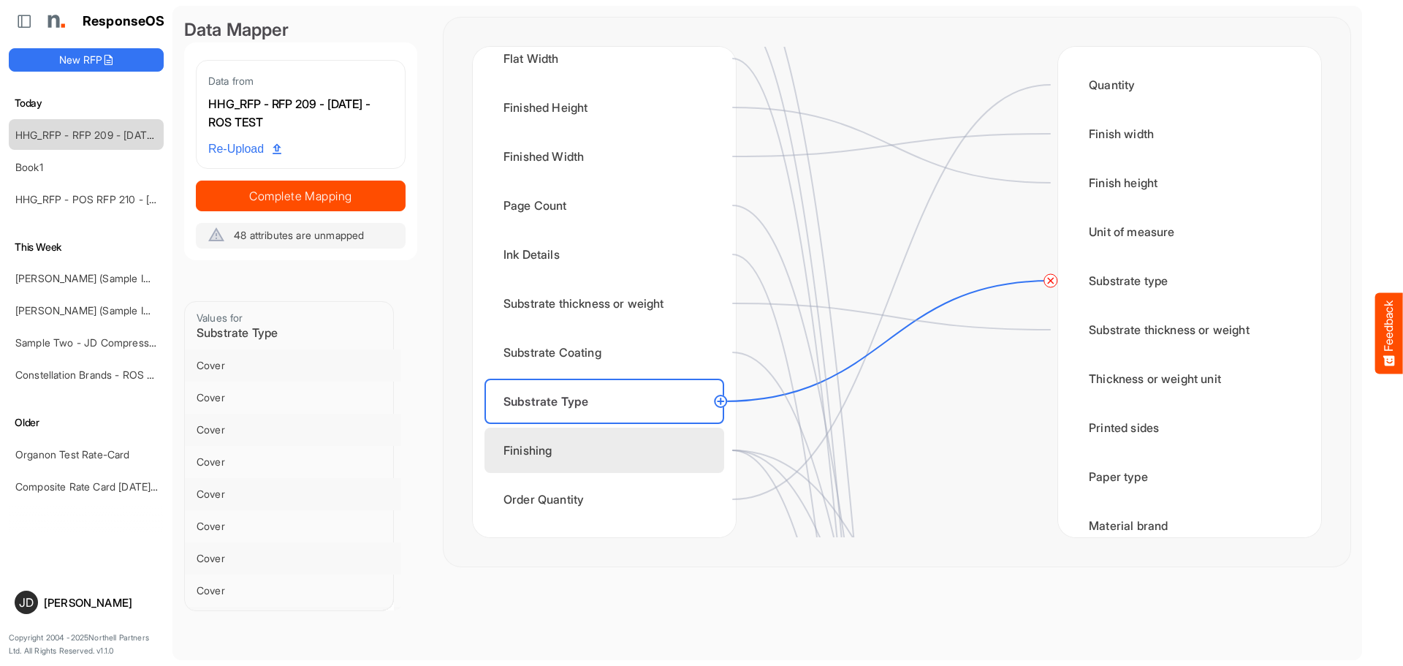
click at [618, 459] on div "Finishing" at bounding box center [604, 449] width 240 height 45
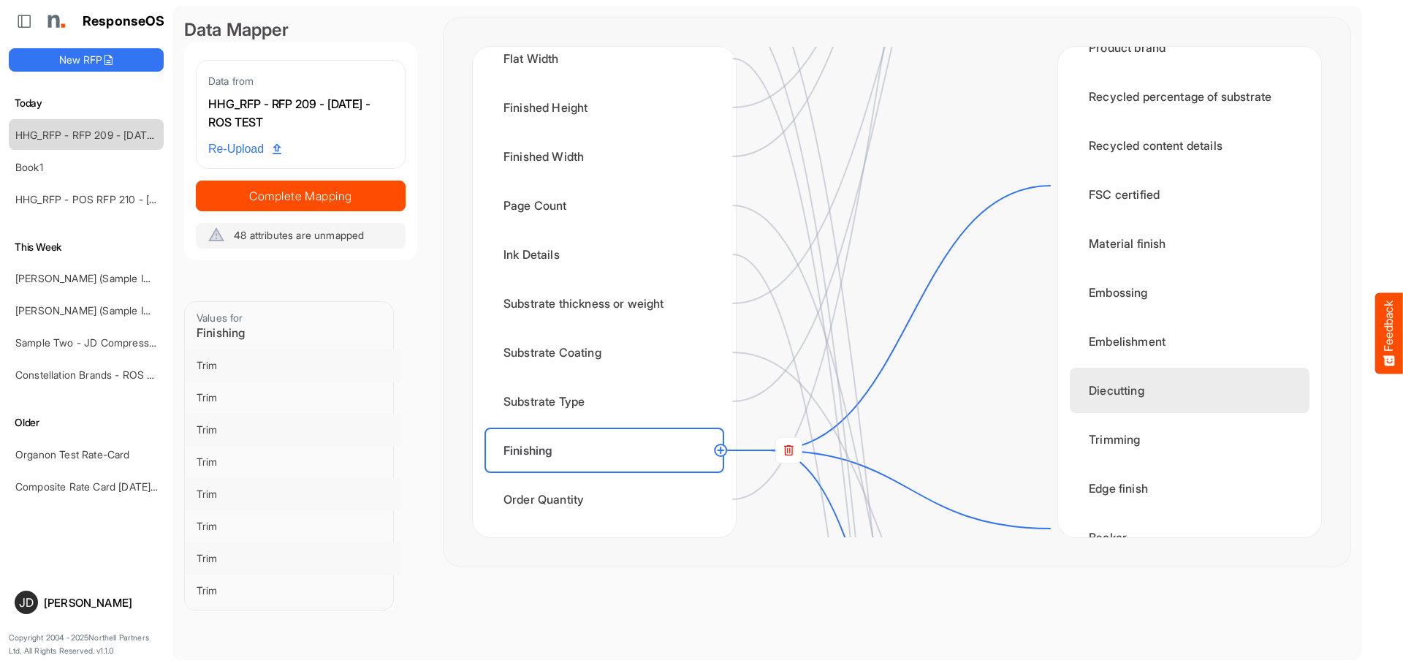
scroll to position [584, 0]
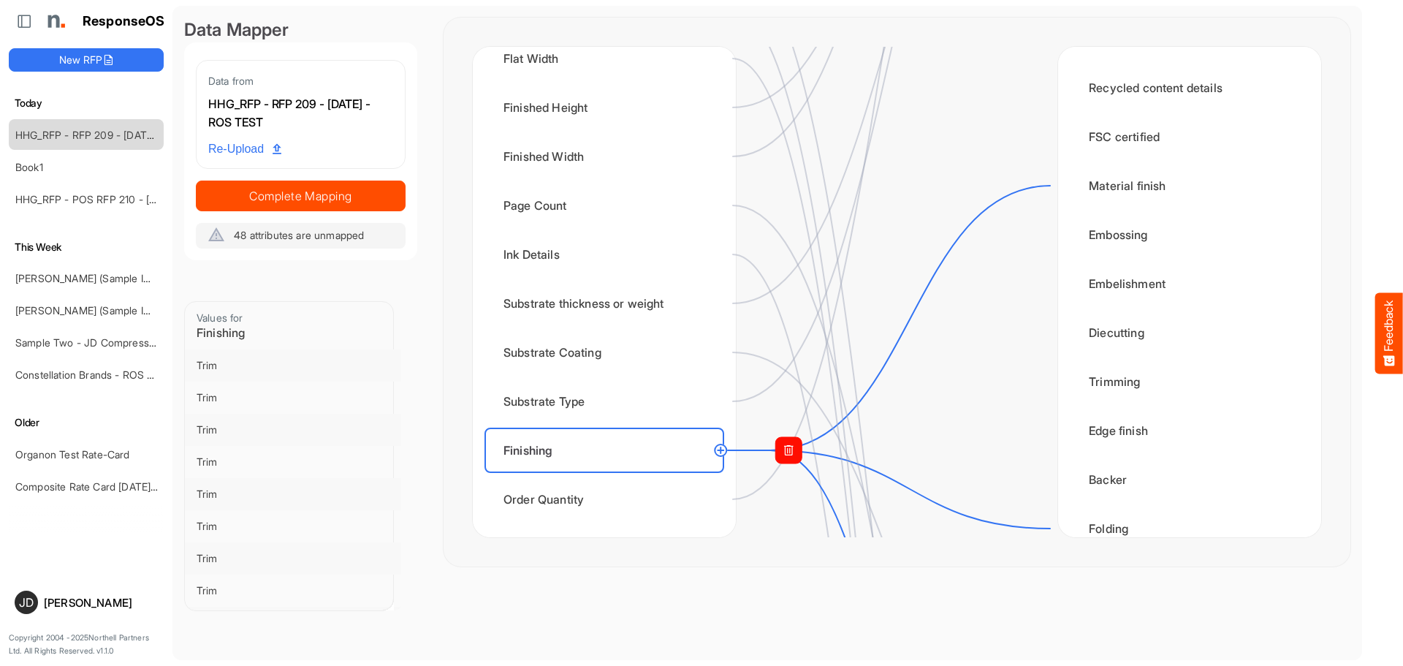
click at [788, 449] on rect at bounding box center [788, 450] width 26 height 26
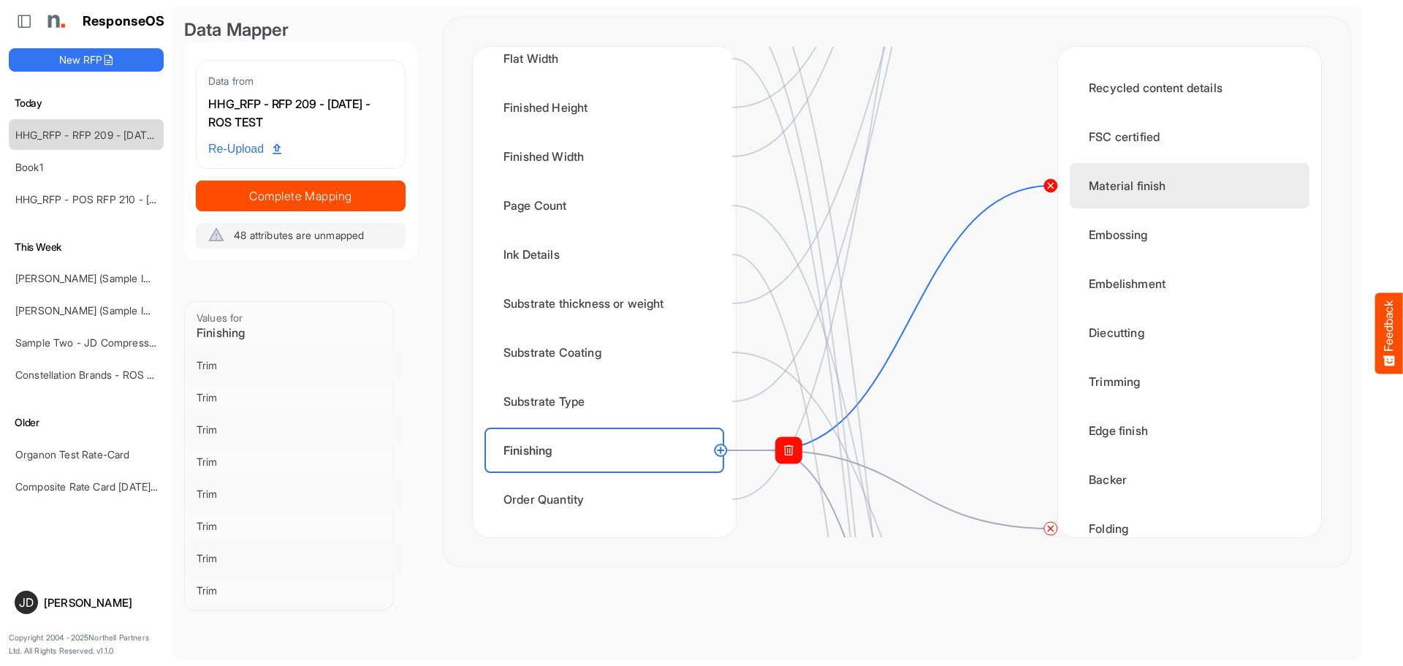
click at [1051, 186] on circle at bounding box center [1051, 186] width 18 height 18
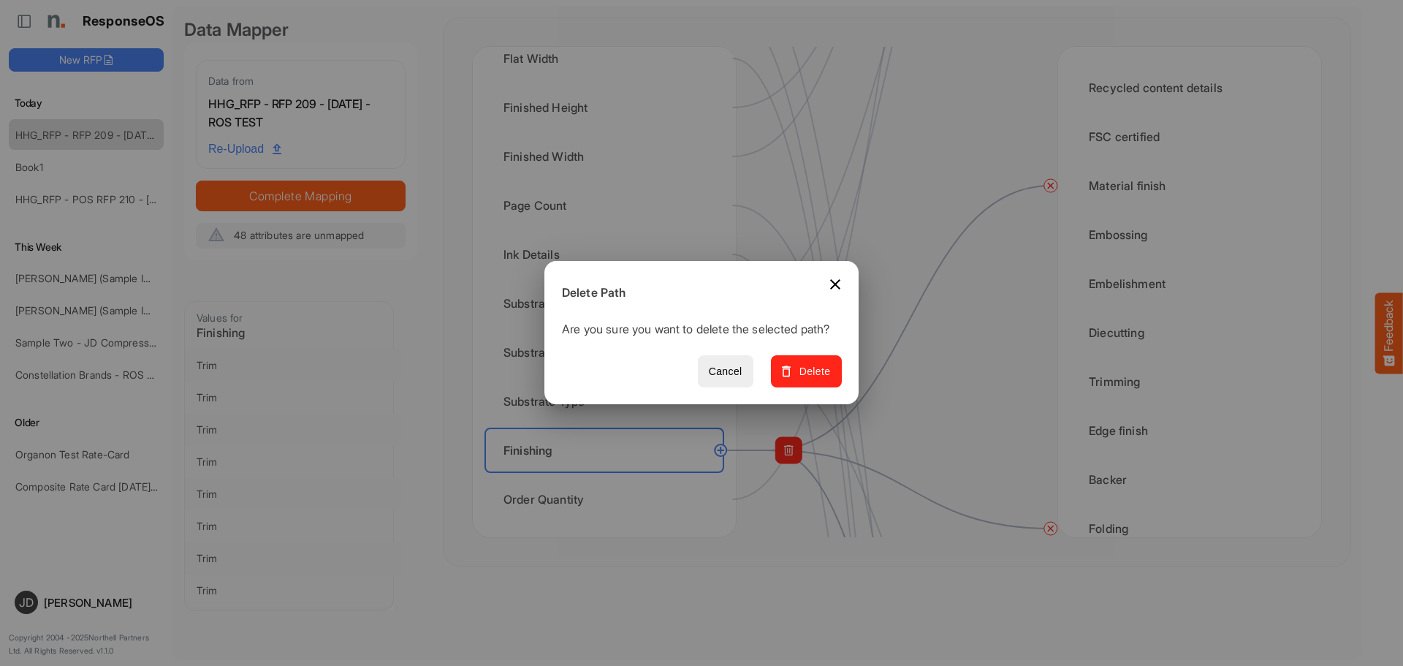
click at [838, 381] on button "Delete" at bounding box center [806, 371] width 71 height 33
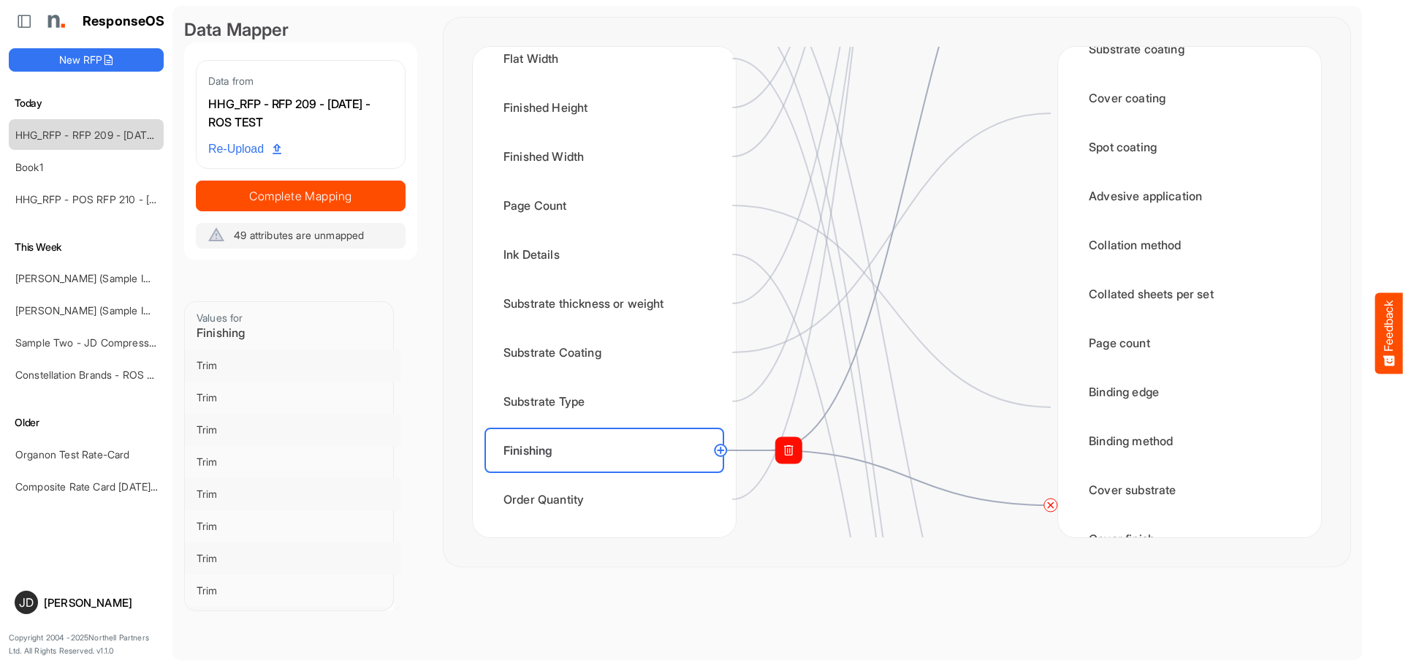
scroll to position [1315, 0]
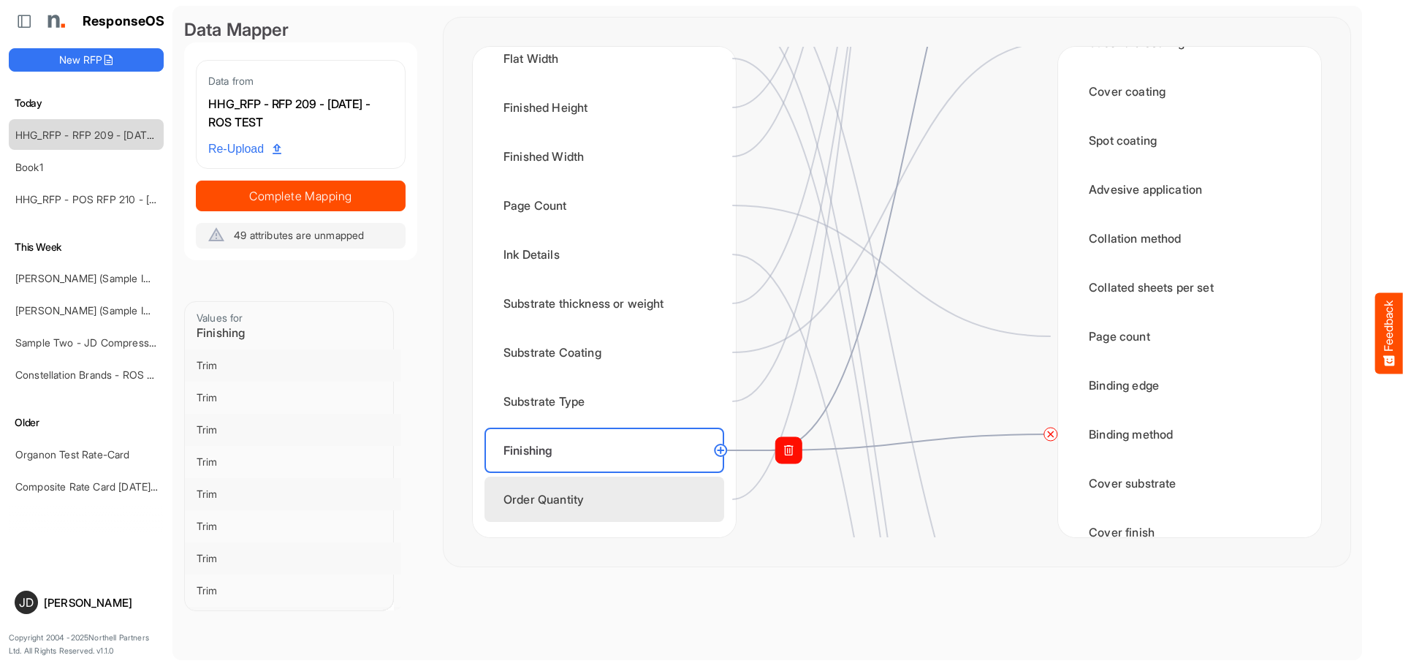
click at [587, 496] on div "Order Quantity" at bounding box center [604, 498] width 240 height 45
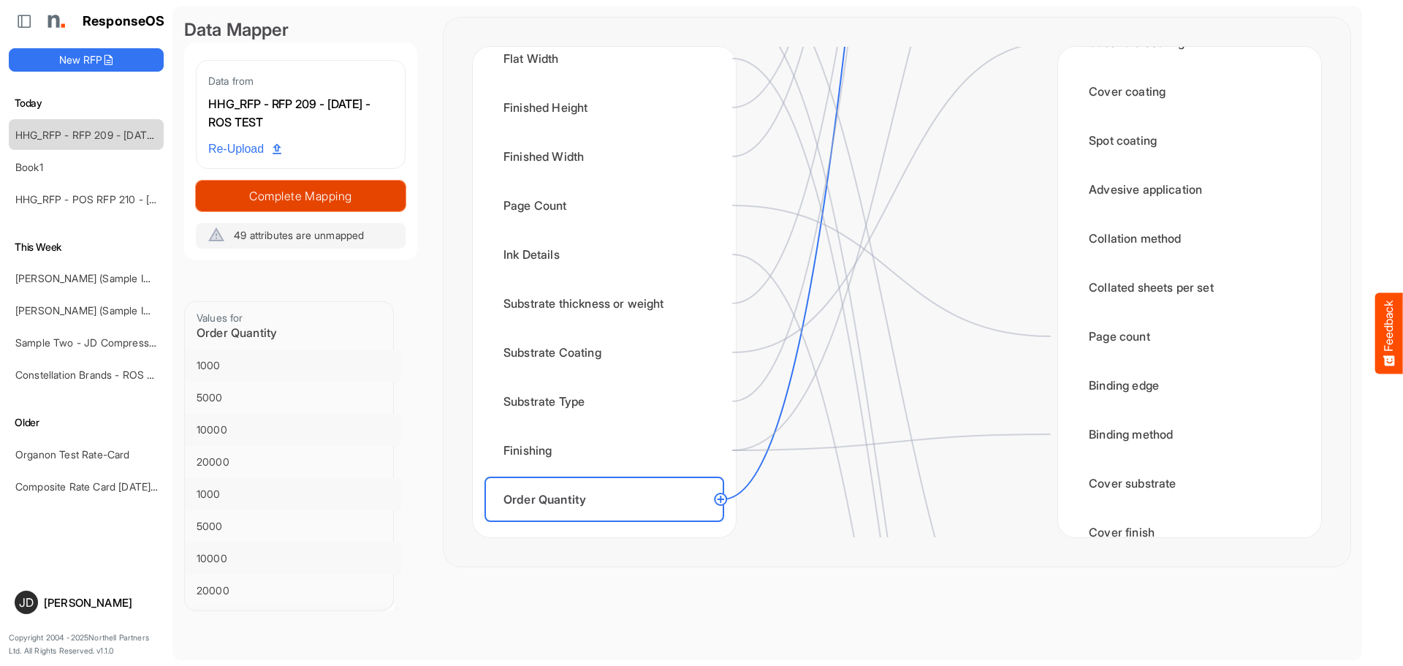
click at [377, 197] on span "Complete Mapping" at bounding box center [301, 196] width 208 height 20
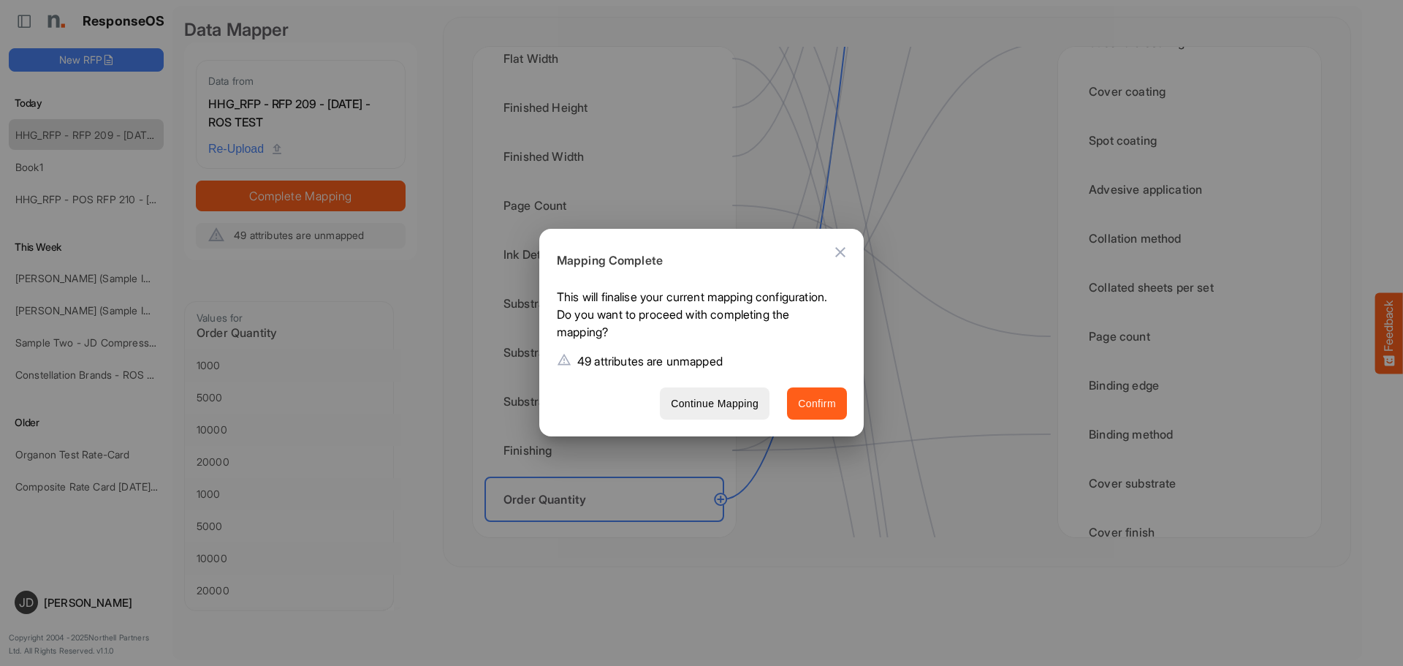
click at [797, 403] on button "Confirm" at bounding box center [817, 403] width 60 height 33
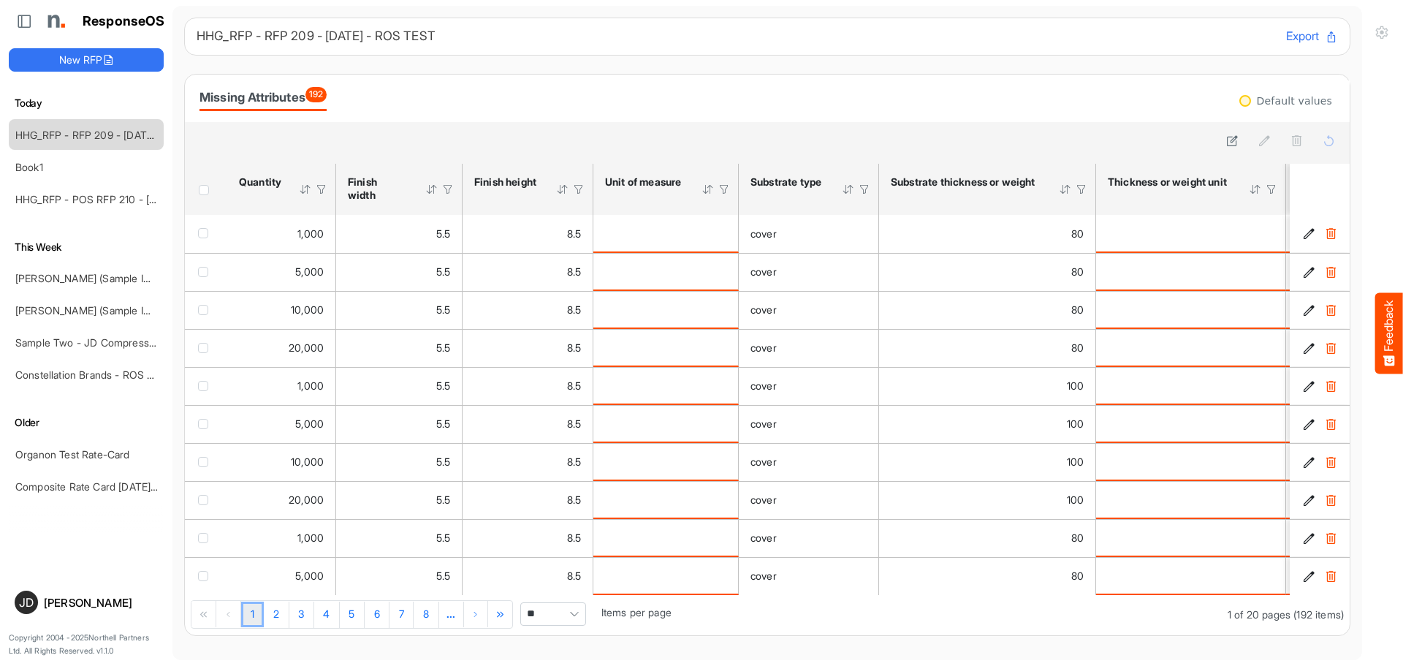
click at [576, 613] on span "Pagerdropdown" at bounding box center [574, 614] width 22 height 22
click at [561, 593] on li "All" at bounding box center [558, 593] width 64 height 22
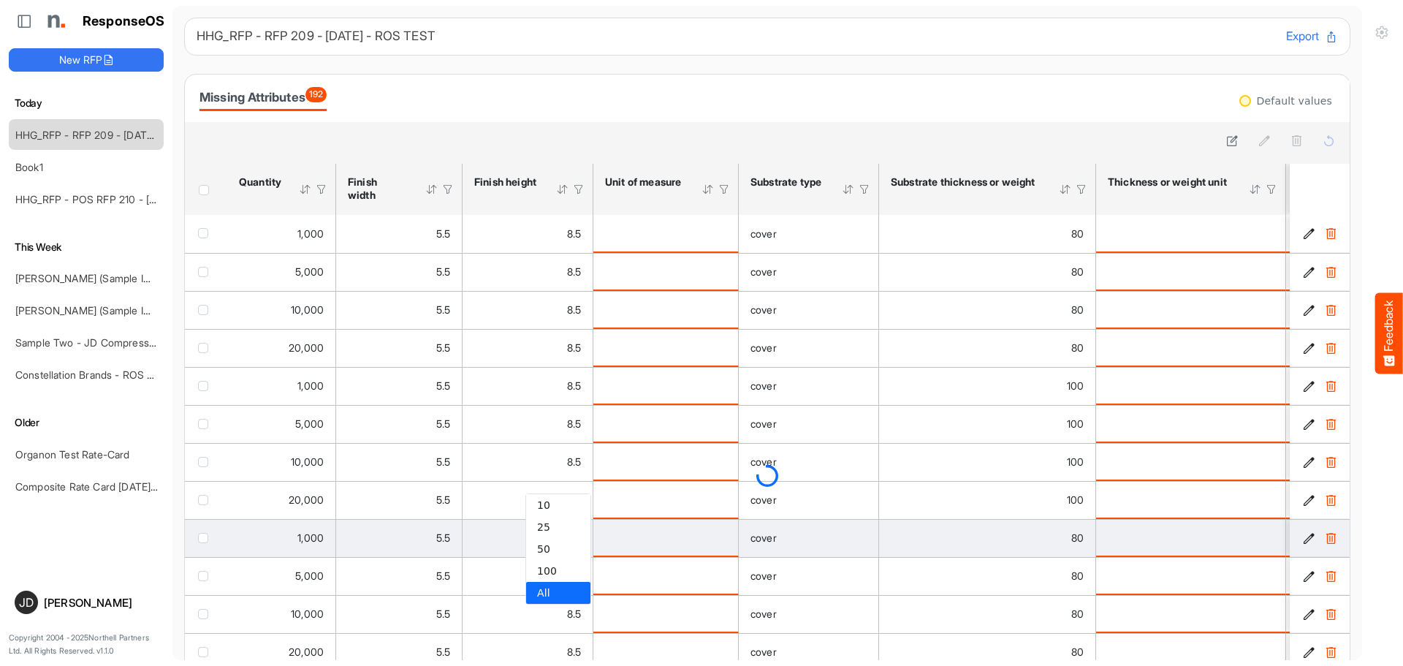
type input "***"
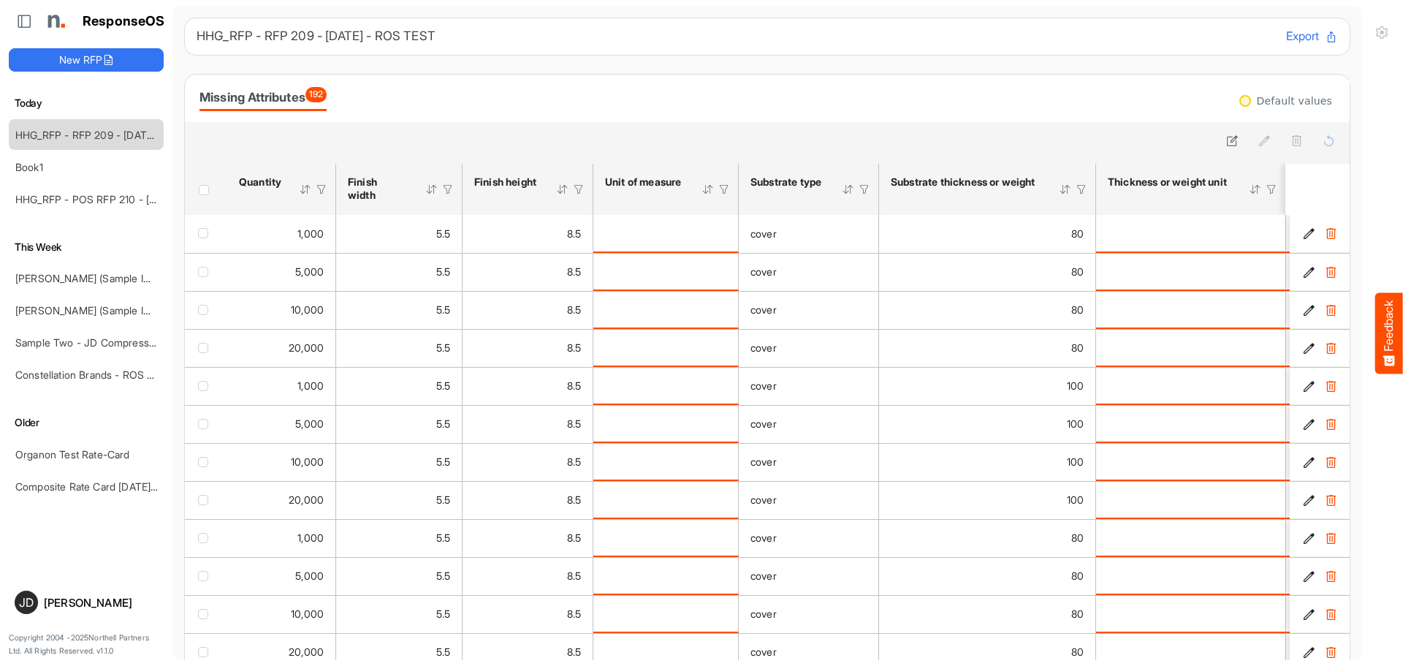
drag, startPoint x: 725, startPoint y: 186, endPoint x: 719, endPoint y: 194, distance: 9.9
click at [725, 186] on div at bounding box center [723, 189] width 13 height 13
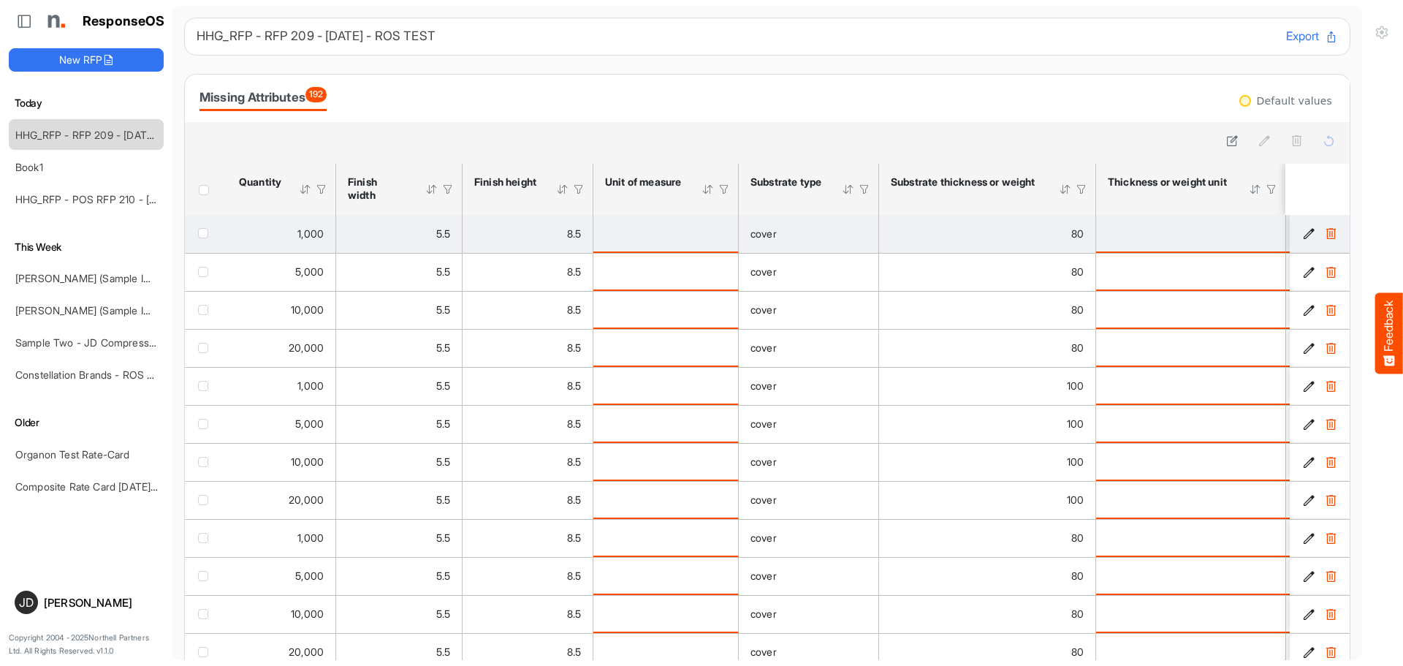
click at [723, 186] on div at bounding box center [723, 189] width 13 height 13
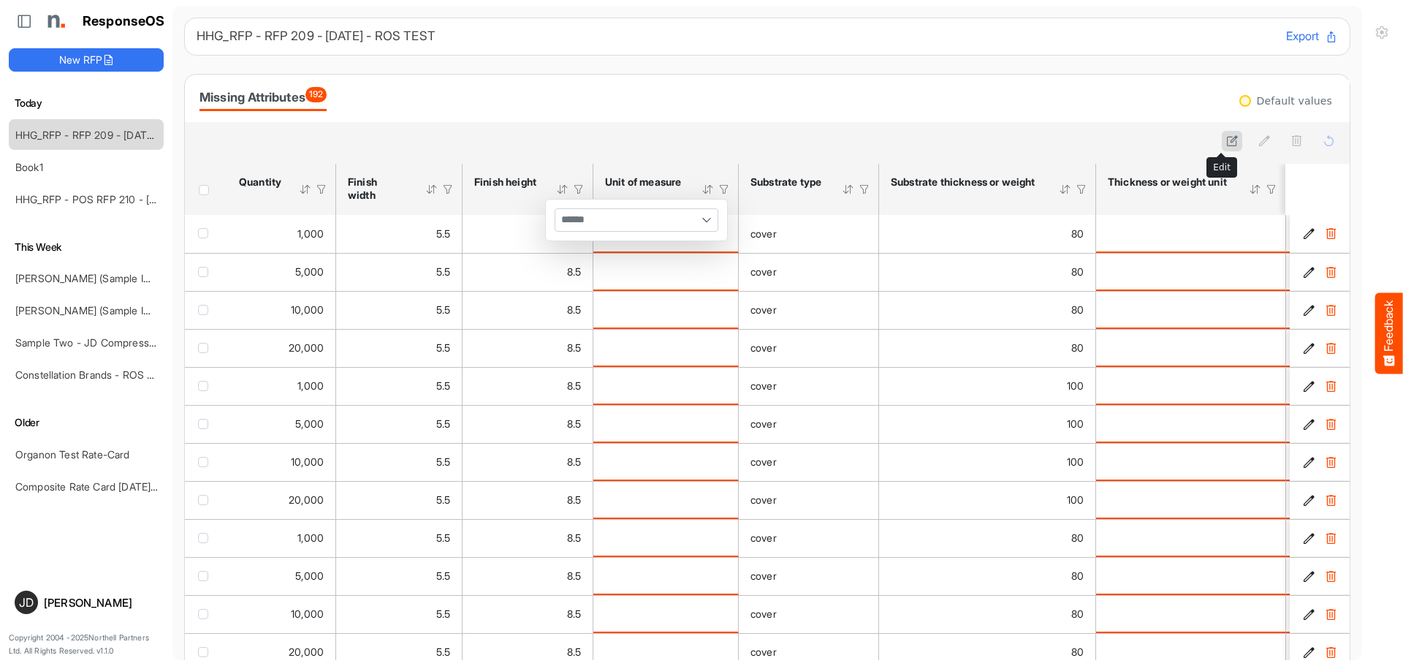
click at [1226, 141] on icon at bounding box center [1232, 140] width 12 height 12
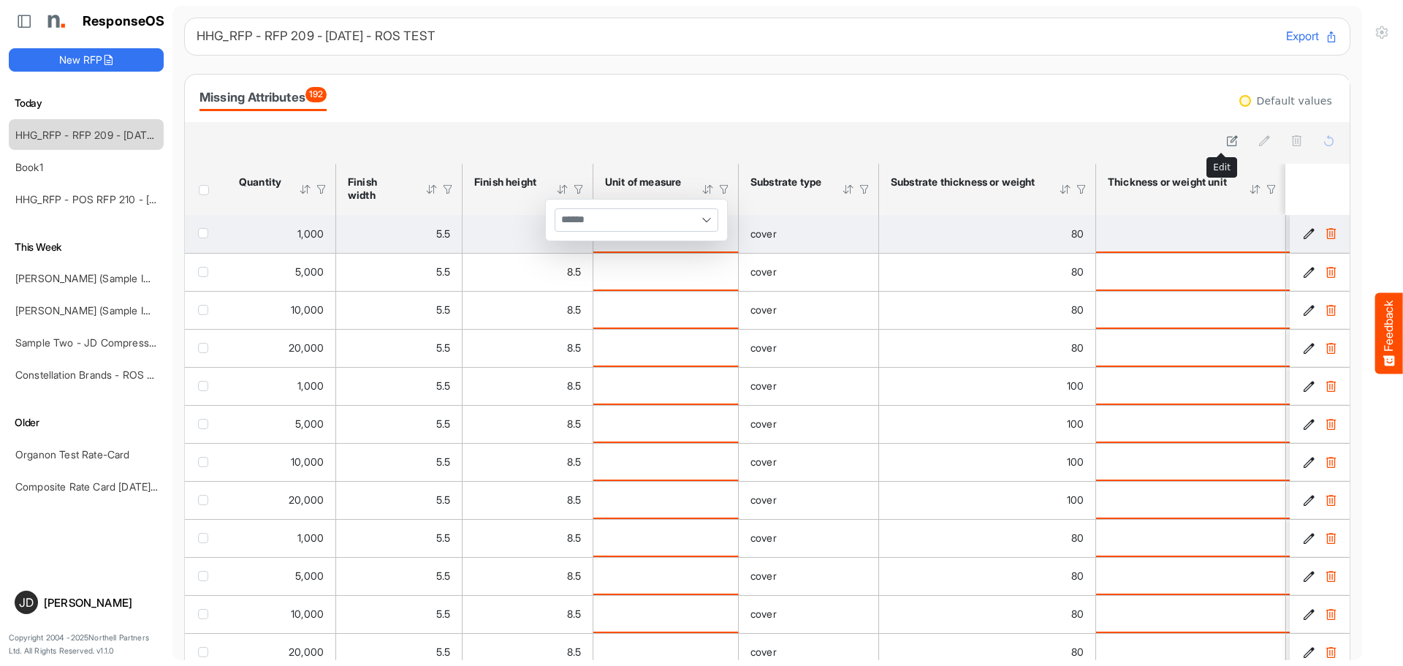
click at [705, 218] on td "is template cell Column Header httpsnorthellcomontologiesmapping-rulesmeasureme…" at bounding box center [665, 234] width 145 height 38
click at [717, 231] on icon "is template cell Column Header httpsnorthellcomontologiesmapping-rulesmeasureme…" at bounding box center [719, 232] width 12 height 12
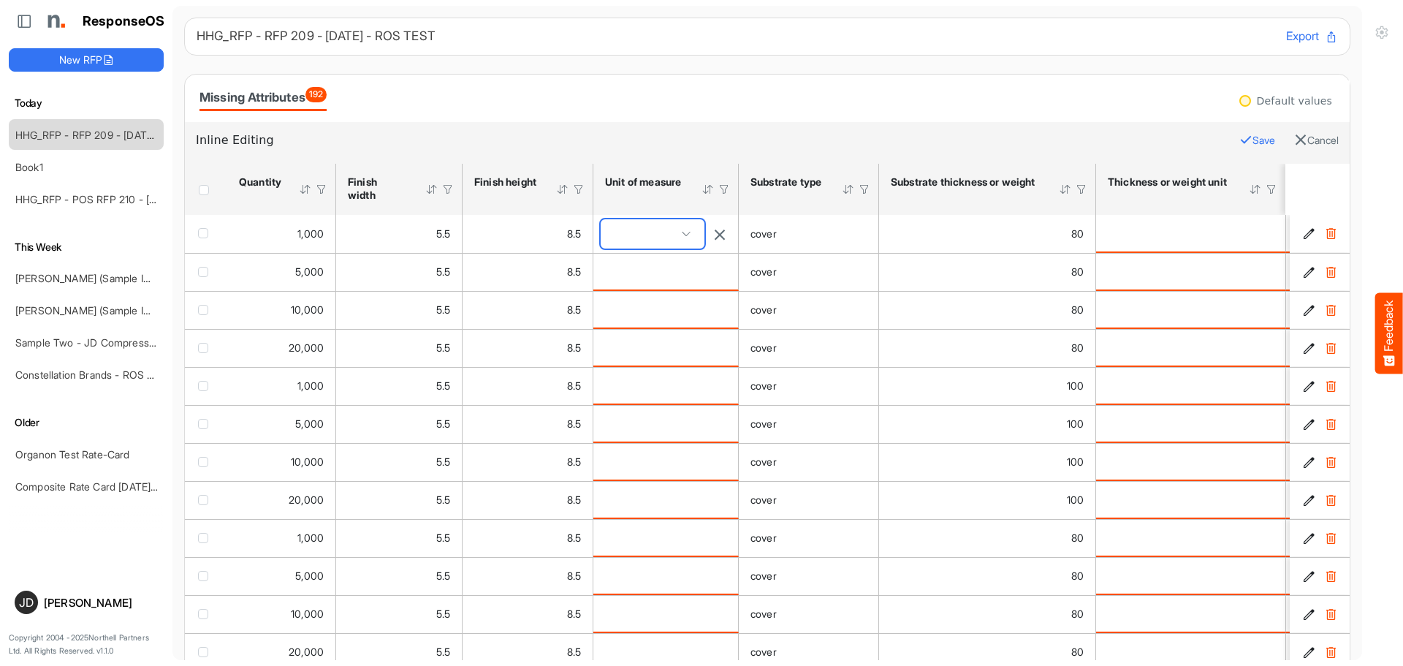
click at [690, 232] on span at bounding box center [686, 234] width 22 height 22
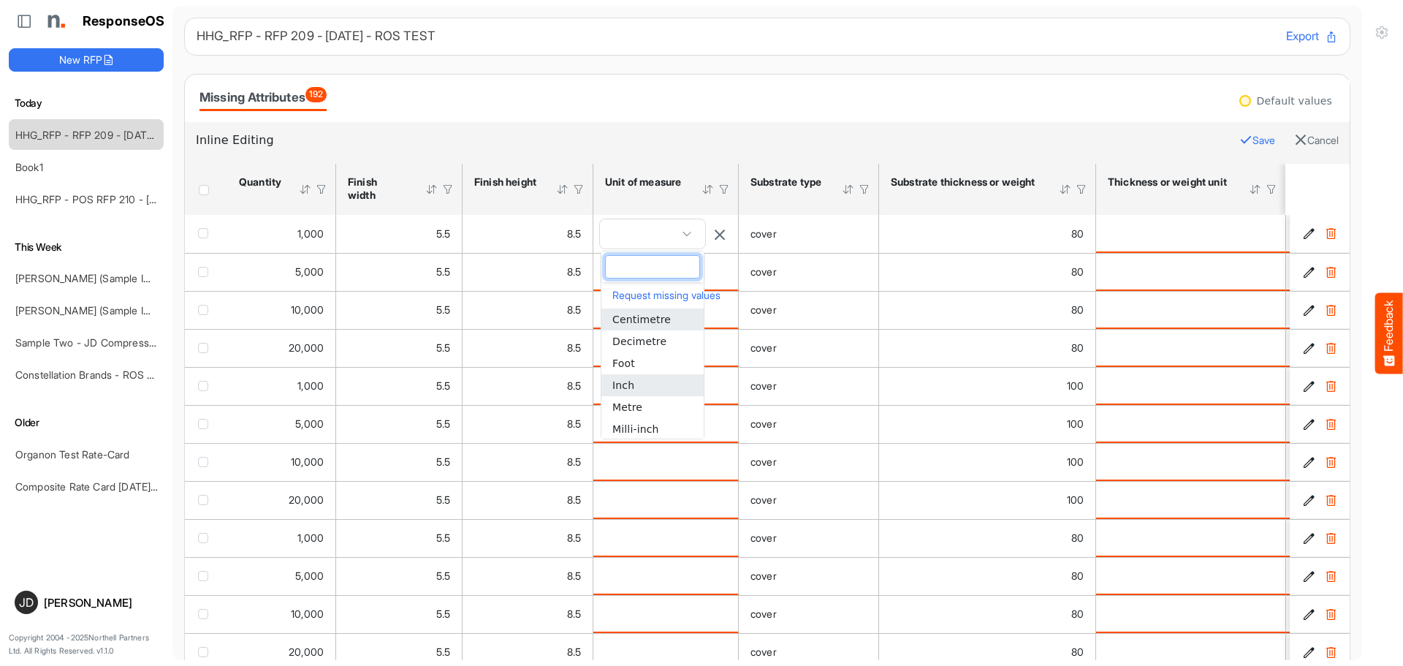
click at [646, 386] on li "Inch" at bounding box center [652, 385] width 102 height 22
type input "****"
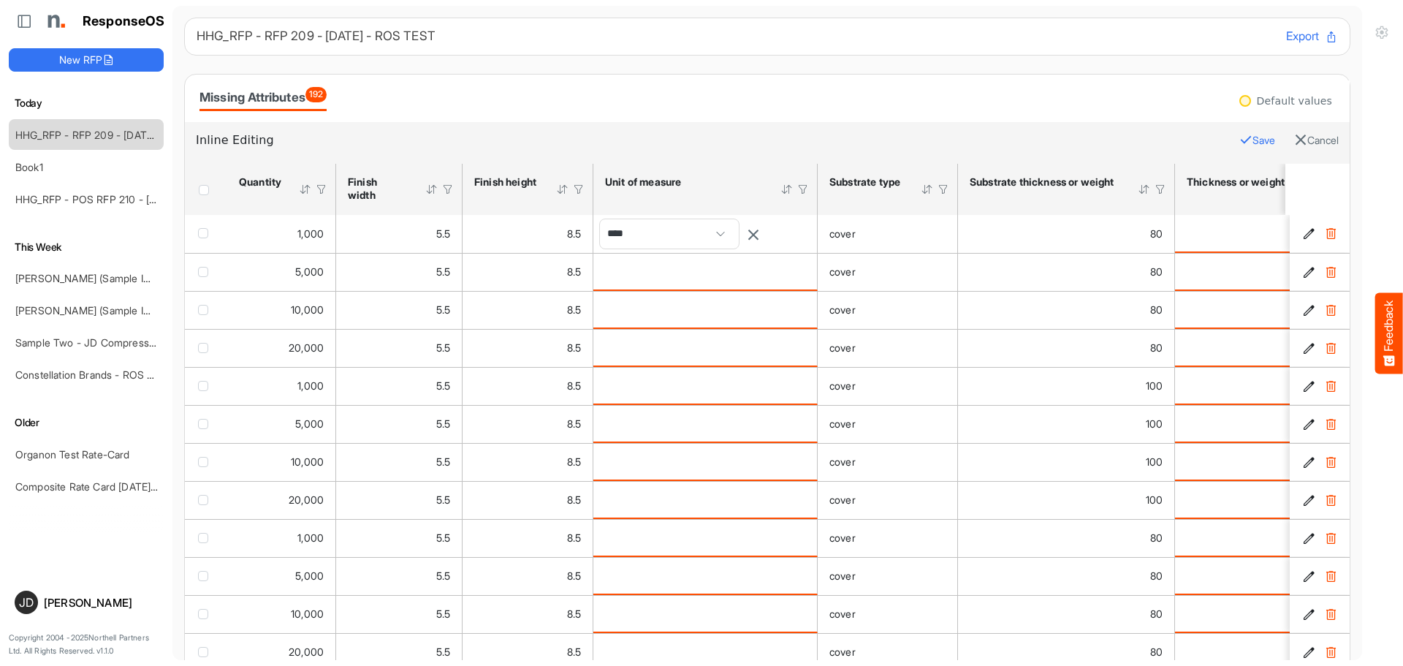
click at [1239, 138] on button "Save" at bounding box center [1257, 140] width 36 height 19
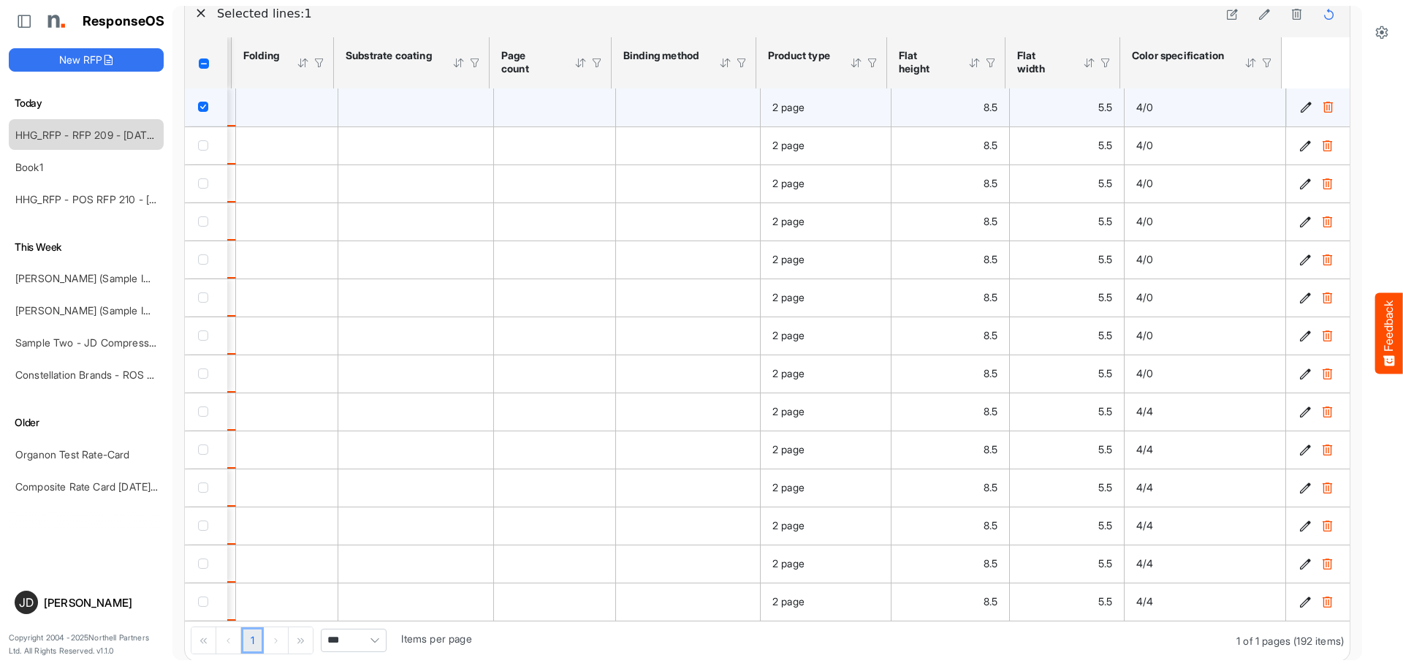
scroll to position [140, 0]
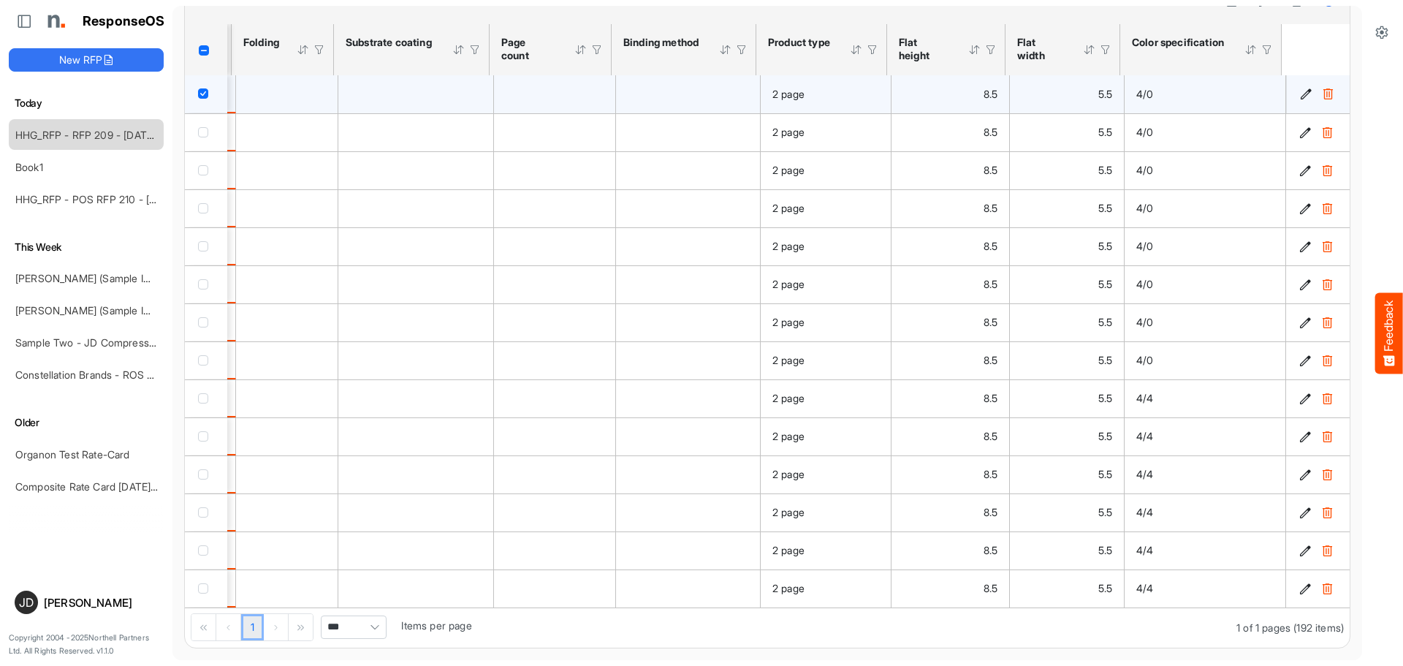
drag, startPoint x: 1219, startPoint y: 609, endPoint x: 933, endPoint y: 652, distance: 288.8
click at [933, 652] on main "HHG_RFP - RFP 209 - 09.09.2025 - ROS TEST Export Missing Attributes 192 Default…" at bounding box center [766, 333] width 1189 height 654
drag, startPoint x: 922, startPoint y: 608, endPoint x: 631, endPoint y: 622, distance: 291.1
click at [631, 622] on div "1 1 of 1 pages (192 items) *** Items per page" at bounding box center [767, 628] width 1165 height 40
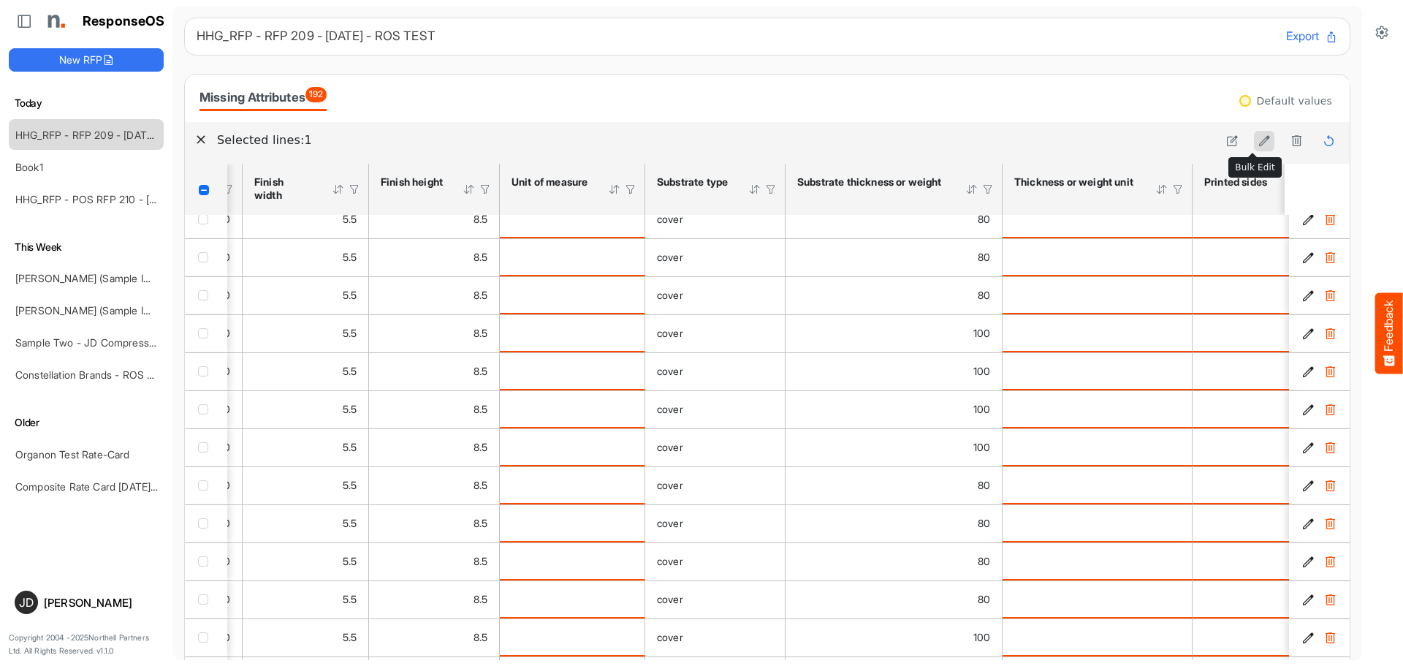
click at [1258, 144] on icon at bounding box center [1264, 140] width 12 height 12
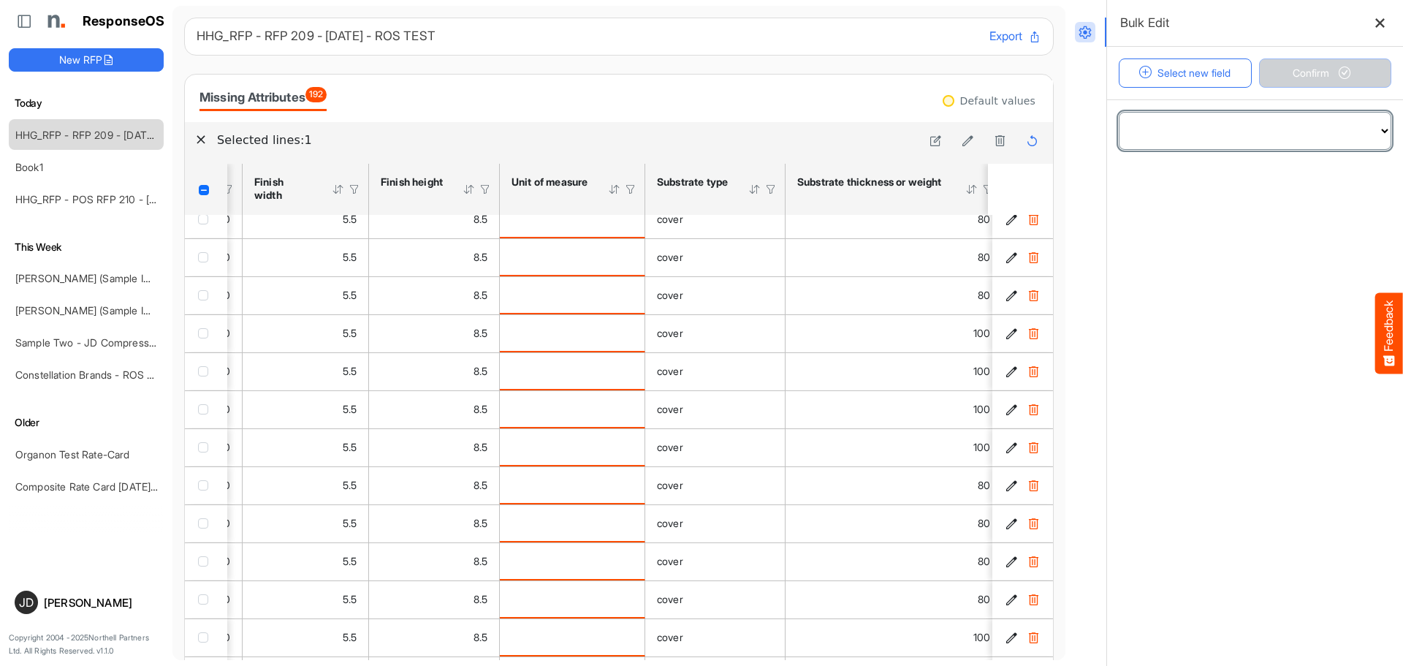
click at [1376, 124] on select "**********" at bounding box center [1254, 131] width 271 height 37
select select "**********"
click at [1119, 113] on select "**********" at bounding box center [1254, 131] width 271 height 37
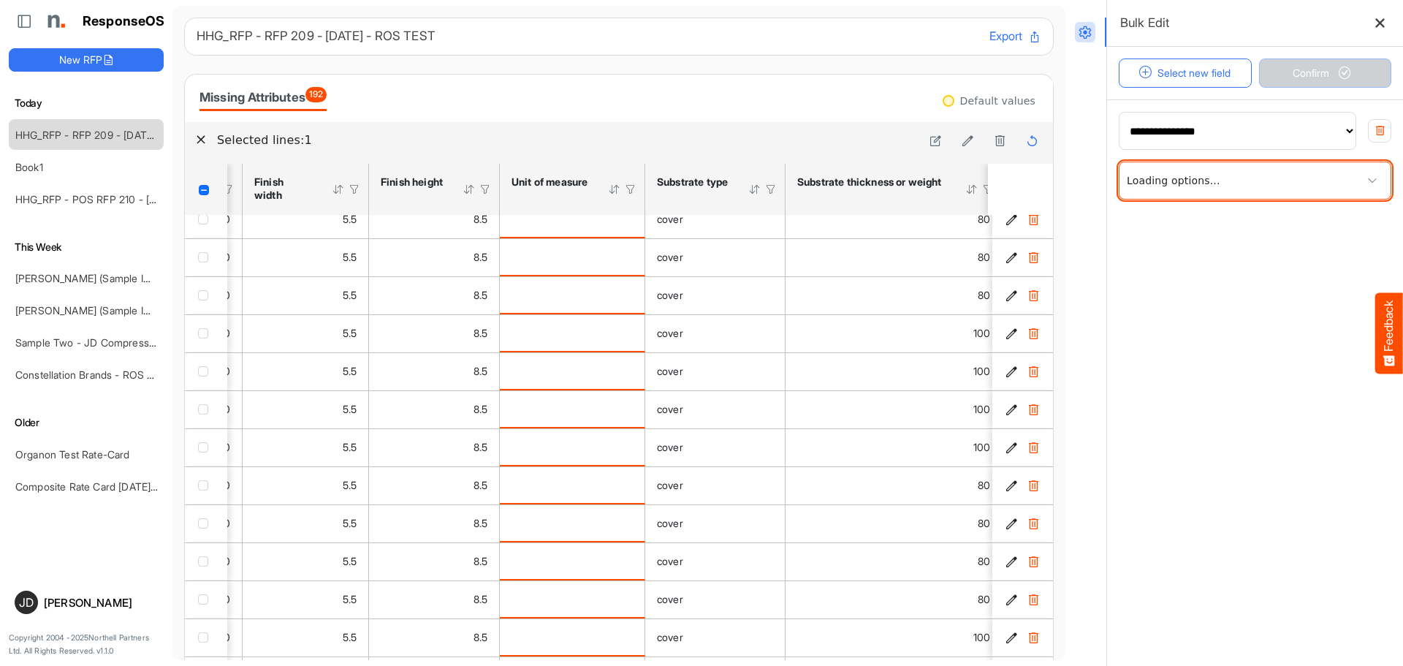
click at [1361, 175] on span at bounding box center [1372, 180] width 22 height 22
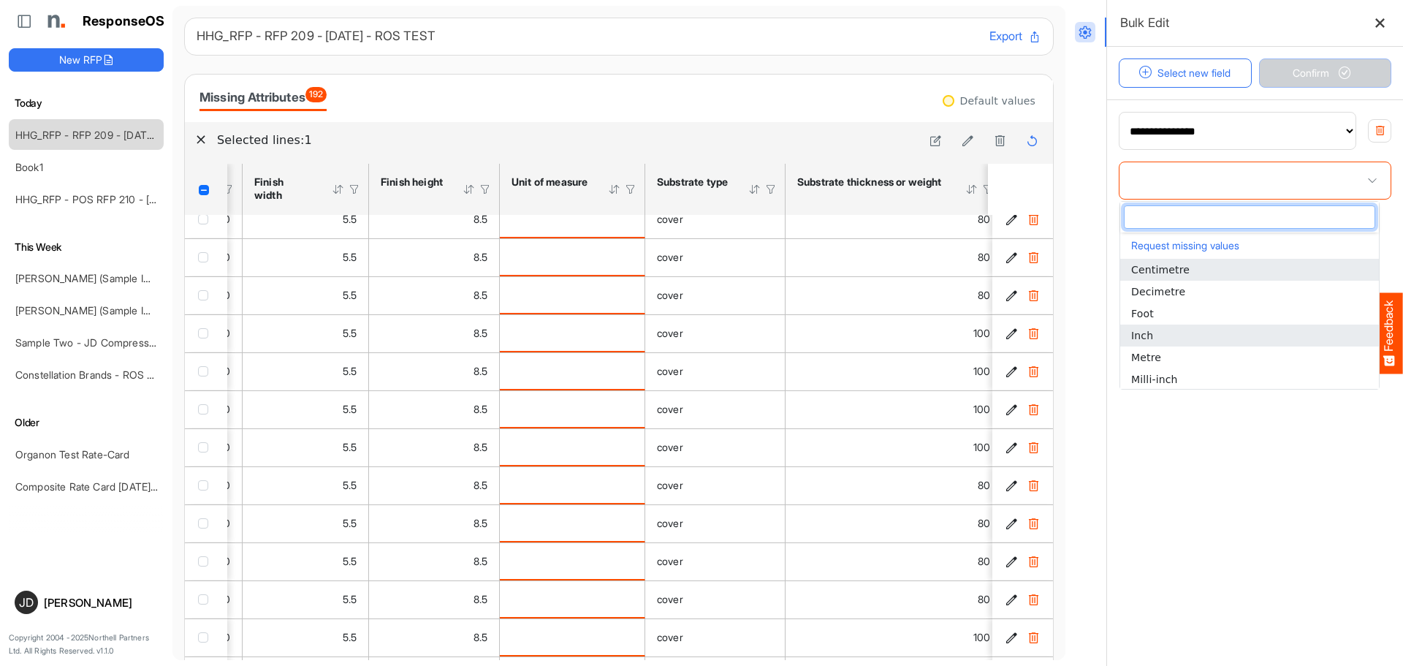
click at [1177, 330] on li "Inch" at bounding box center [1249, 335] width 259 height 22
type input "****"
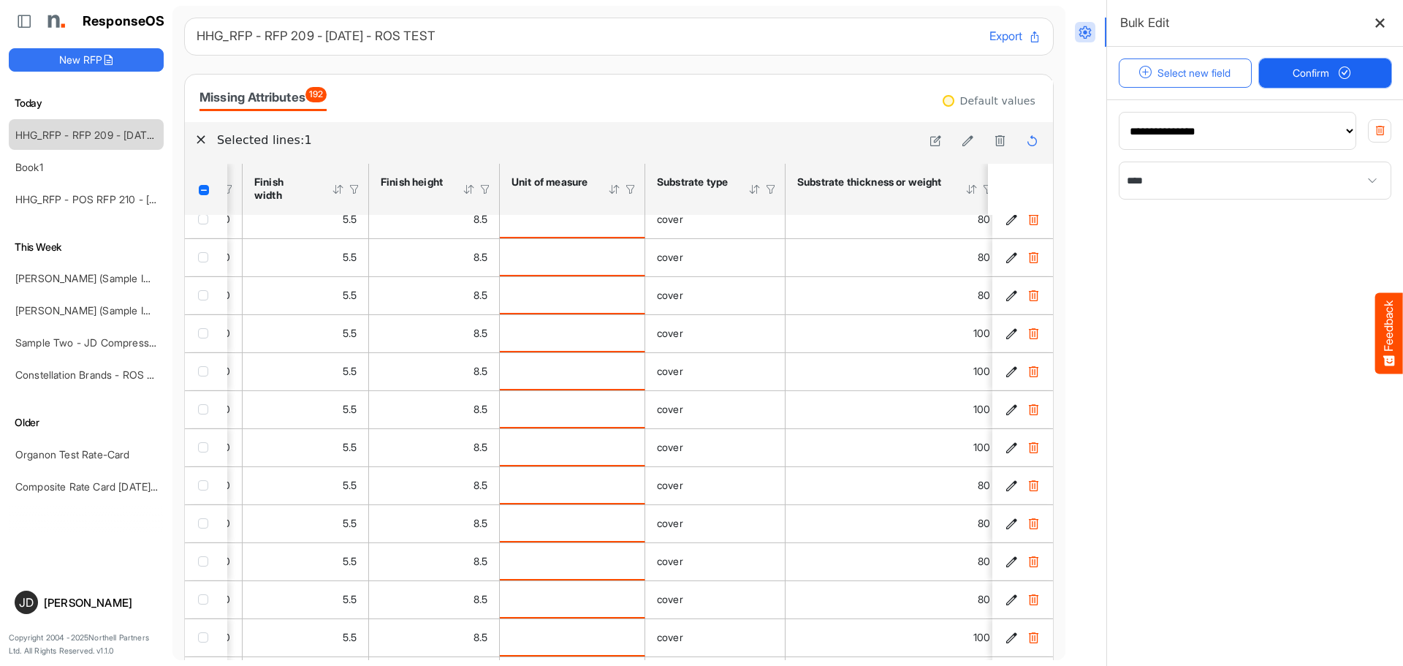
click at [1318, 75] on span "Confirm" at bounding box center [1324, 73] width 64 height 16
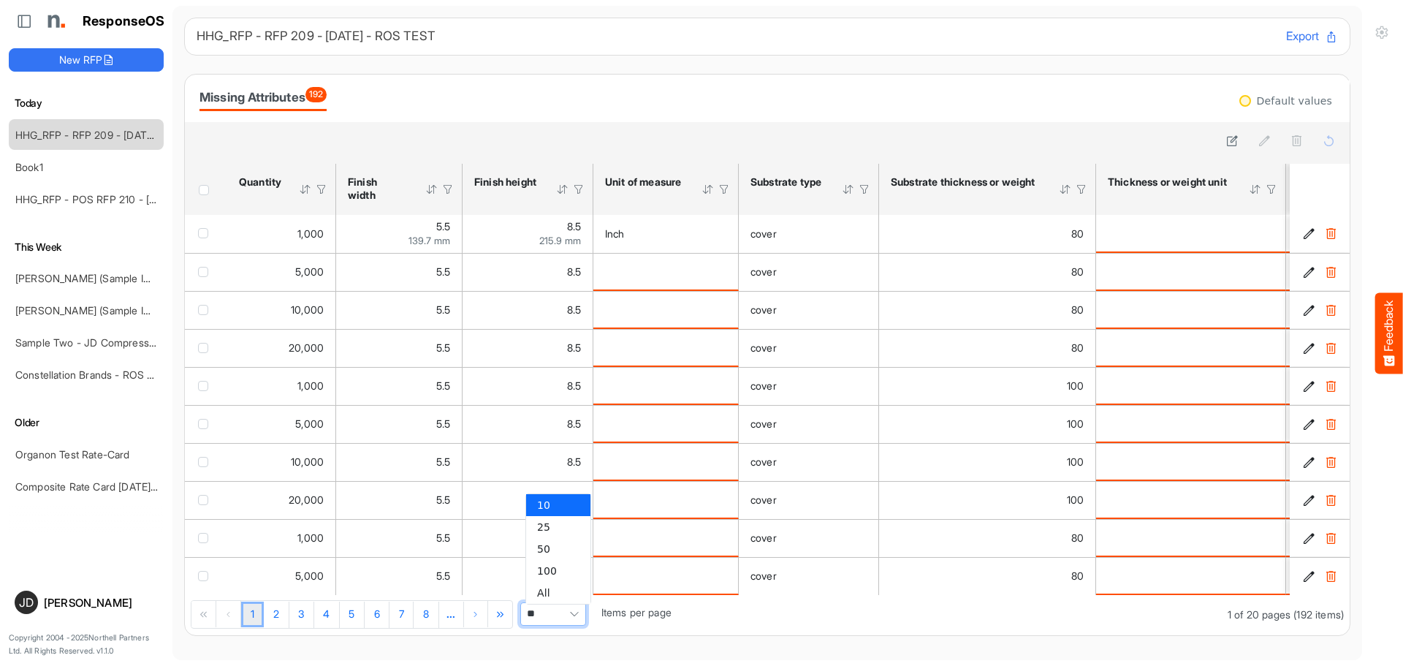
click at [584, 612] on span "Pagerdropdown" at bounding box center [574, 614] width 22 height 22
click at [557, 593] on li "All" at bounding box center [558, 593] width 64 height 22
type input "***"
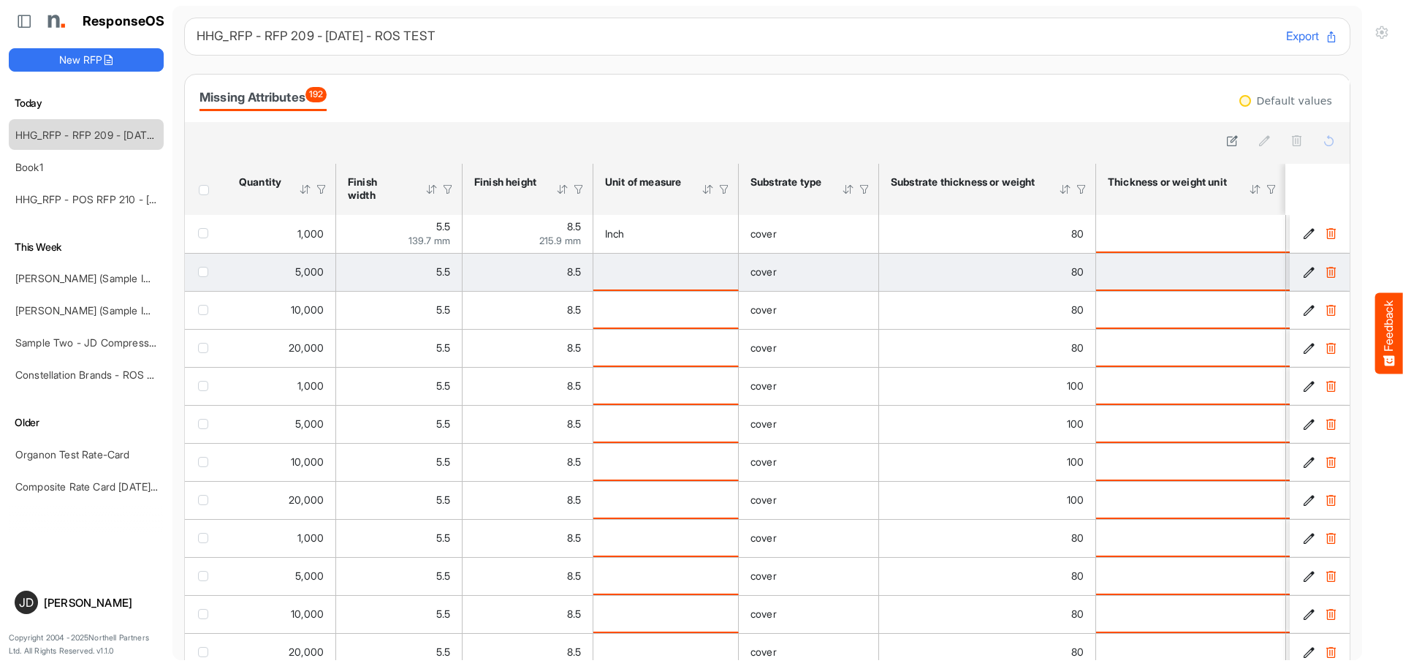
click at [698, 279] on div "is template cell Column Header httpsnorthellcomontologiesmapping-rulesmeasureme…" at bounding box center [665, 271] width 121 height 16
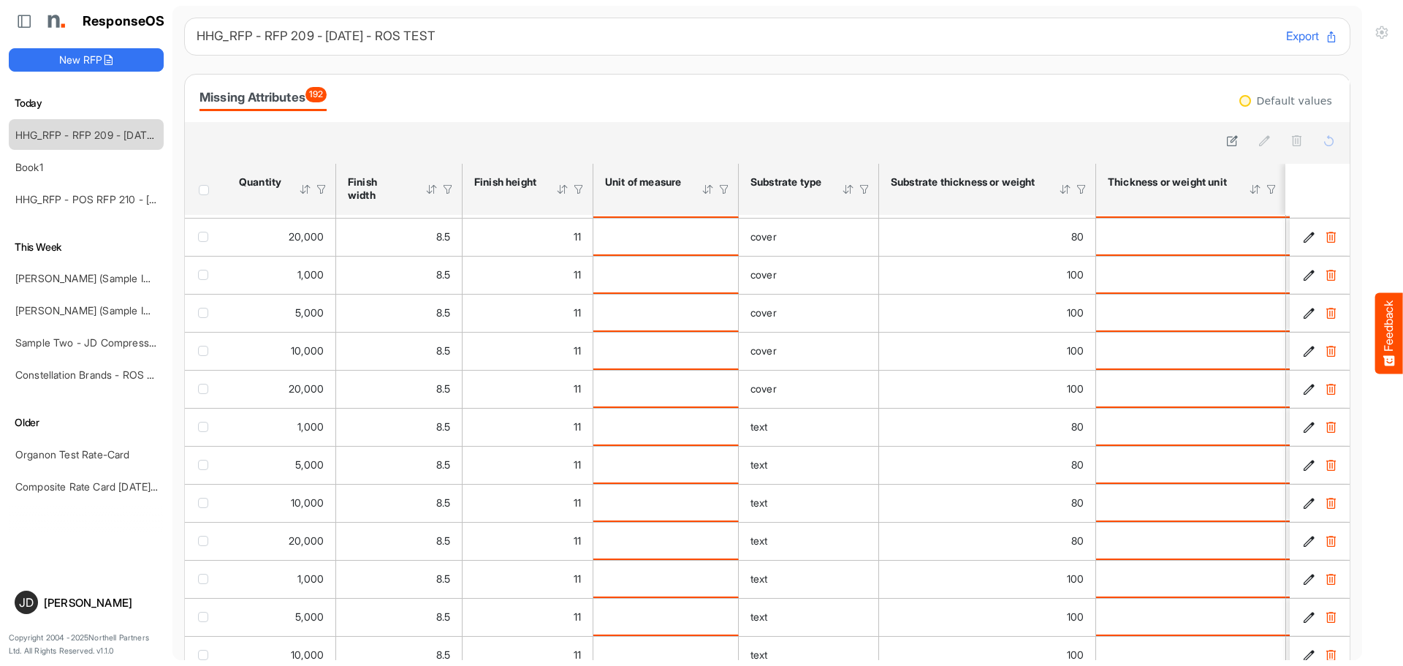
scroll to position [0, 0]
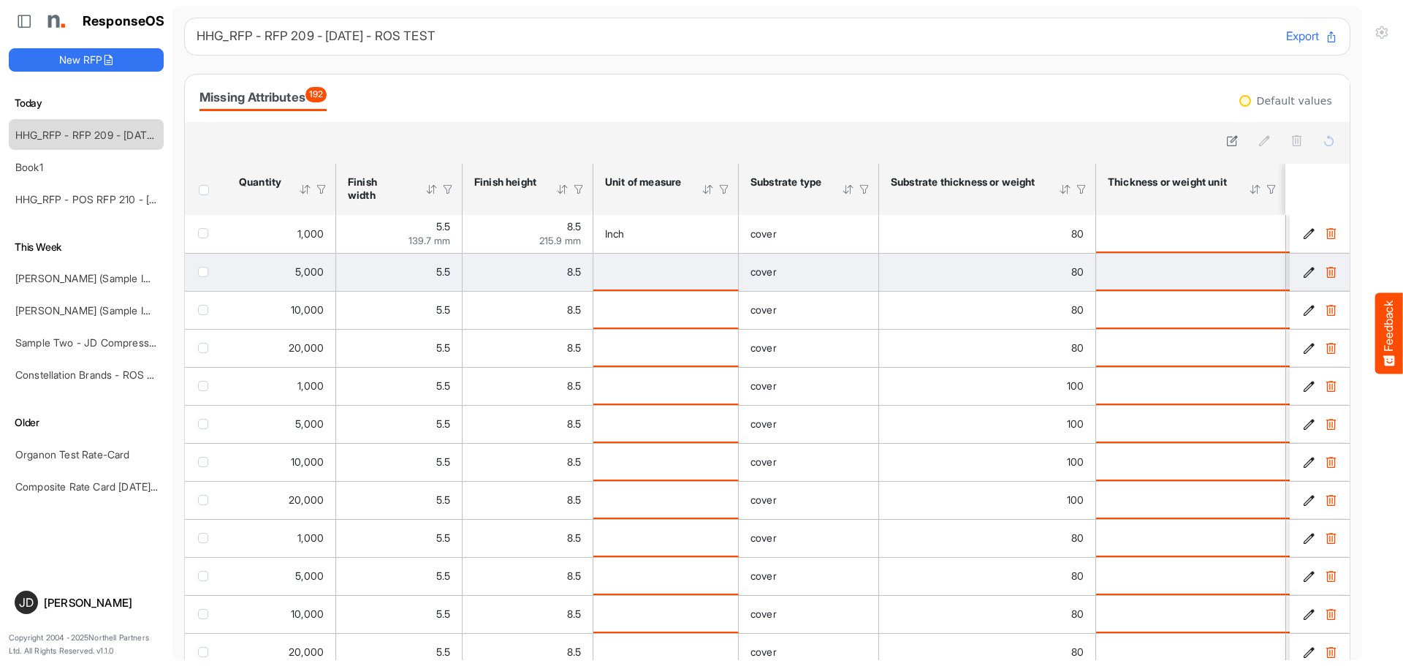
click at [652, 274] on div "is template cell Column Header httpsnorthellcomontologiesmapping-rulesmeasureme…" at bounding box center [665, 271] width 121 height 16
click at [686, 270] on div "is template cell Column Header httpsnorthellcomontologiesmapping-rulesmeasureme…" at bounding box center [665, 271] width 121 height 16
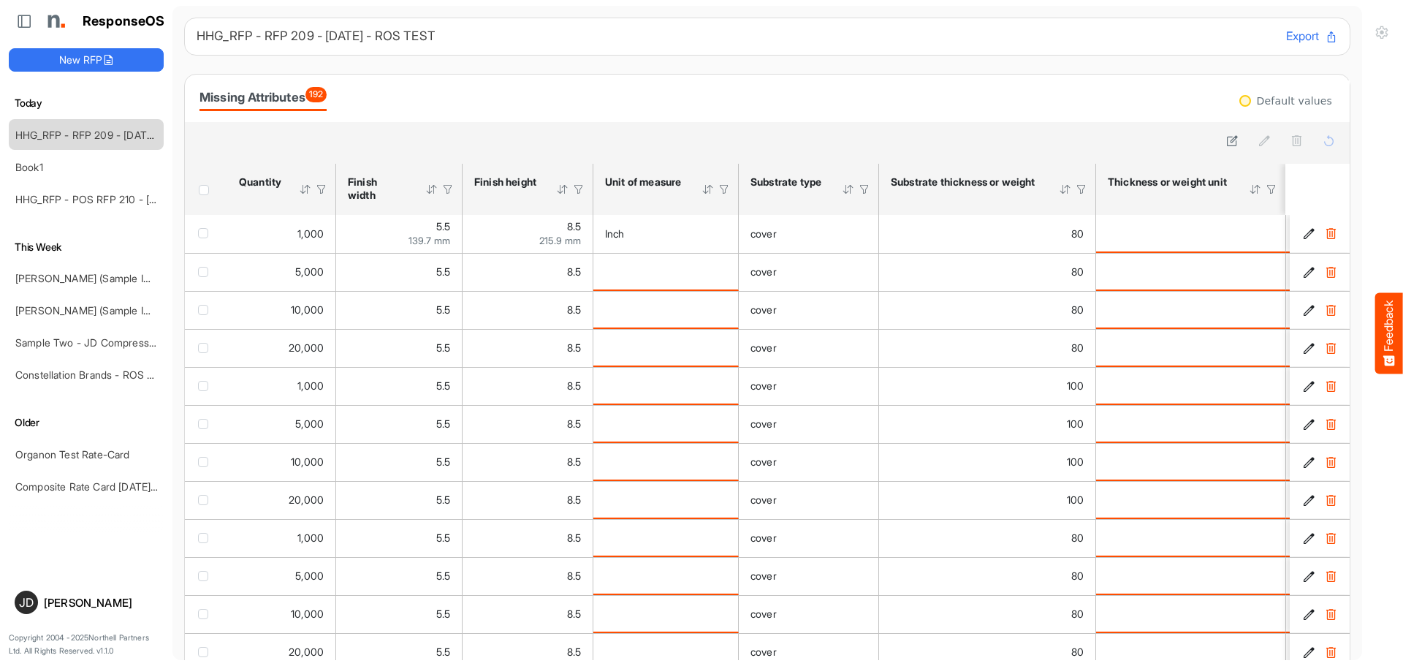
click at [626, 180] on div "Unit of measure" at bounding box center [643, 181] width 77 height 13
click at [1226, 136] on icon at bounding box center [1232, 140] width 12 height 12
click at [1303, 136] on button "Cancel" at bounding box center [1316, 140] width 45 height 19
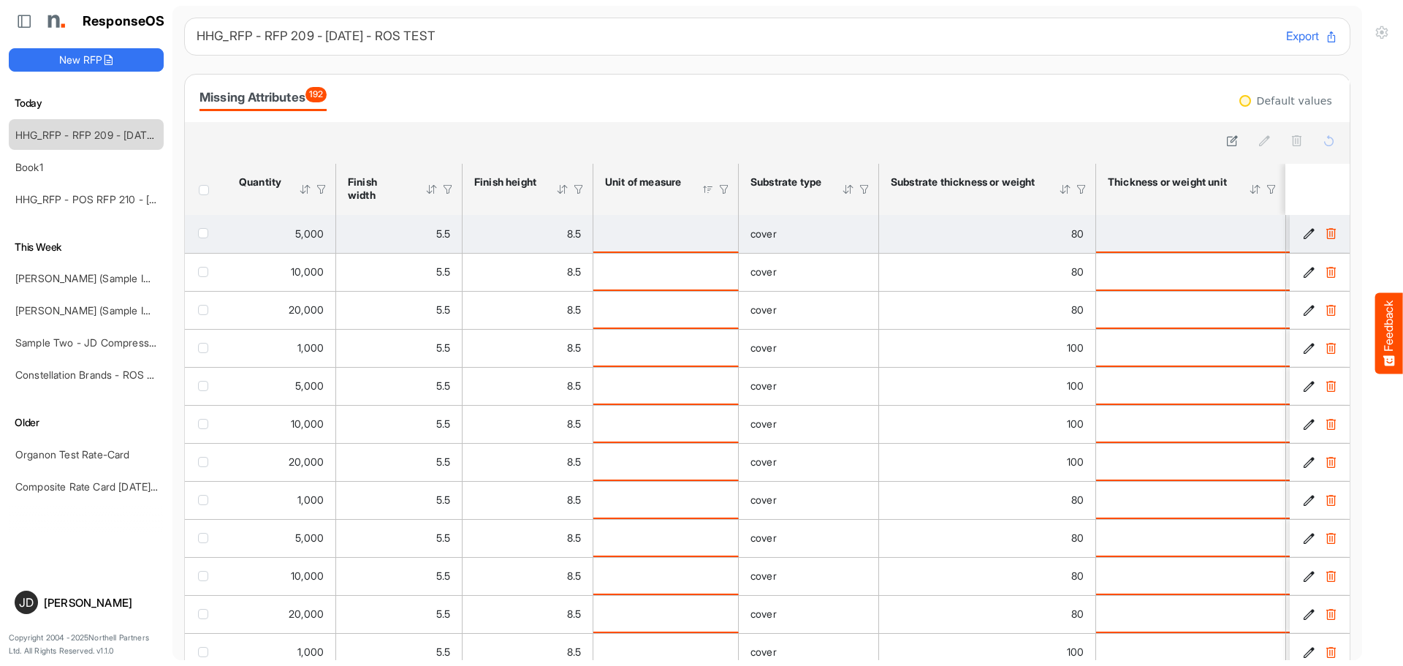
click at [679, 243] on td "is template cell Column Header httpsnorthellcomontologiesmapping-rulesmeasureme…" at bounding box center [665, 234] width 145 height 38
click at [665, 240] on div "is template cell Column Header httpsnorthellcomontologiesmapping-rulesmeasureme…" at bounding box center [665, 233] width 121 height 16
click at [636, 228] on div "is template cell Column Header httpsnorthellcomontologiesmapping-rulesmeasureme…" at bounding box center [665, 233] width 121 height 16
click at [649, 243] on td "is template cell Column Header httpsnorthellcomontologiesmapping-rulesmeasureme…" at bounding box center [665, 234] width 145 height 38
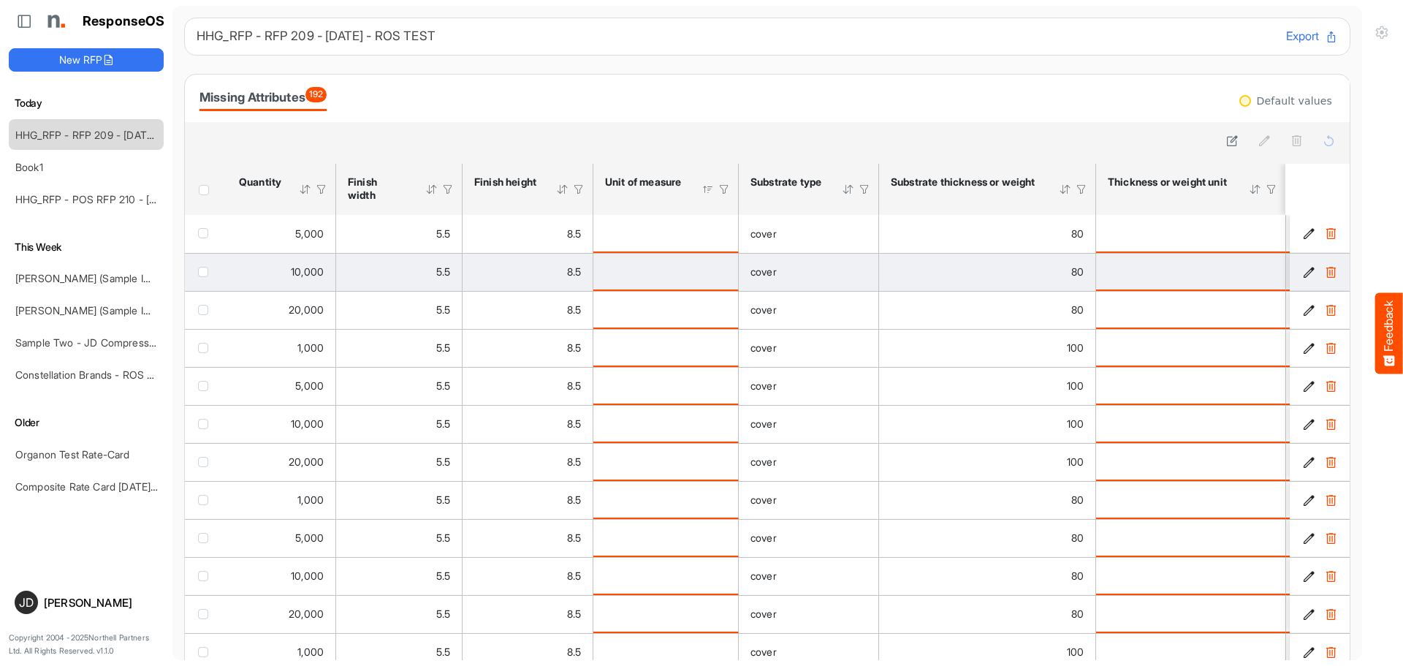
click at [654, 275] on div "is template cell Column Header httpsnorthellcomontologiesmapping-rulesmeasureme…" at bounding box center [665, 271] width 121 height 16
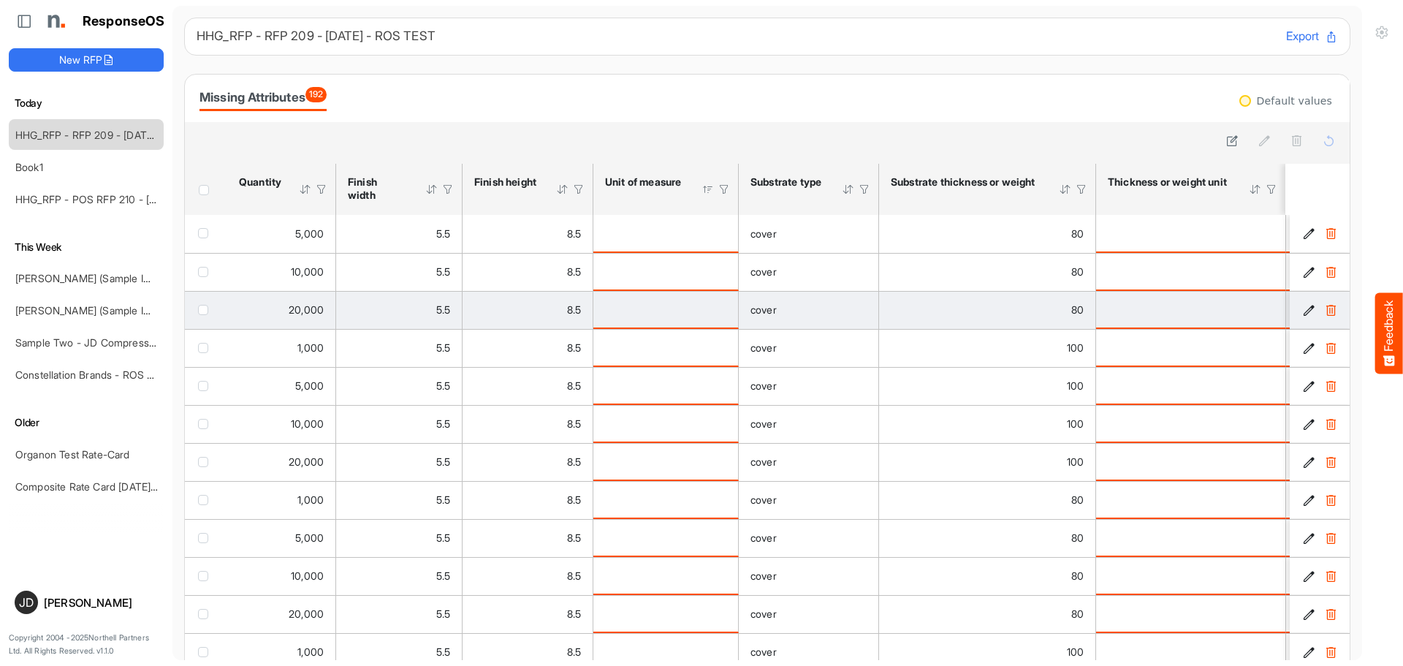
click at [661, 303] on div "is template cell Column Header httpsnorthellcomontologiesmapping-rulesmeasureme…" at bounding box center [665, 309] width 121 height 16
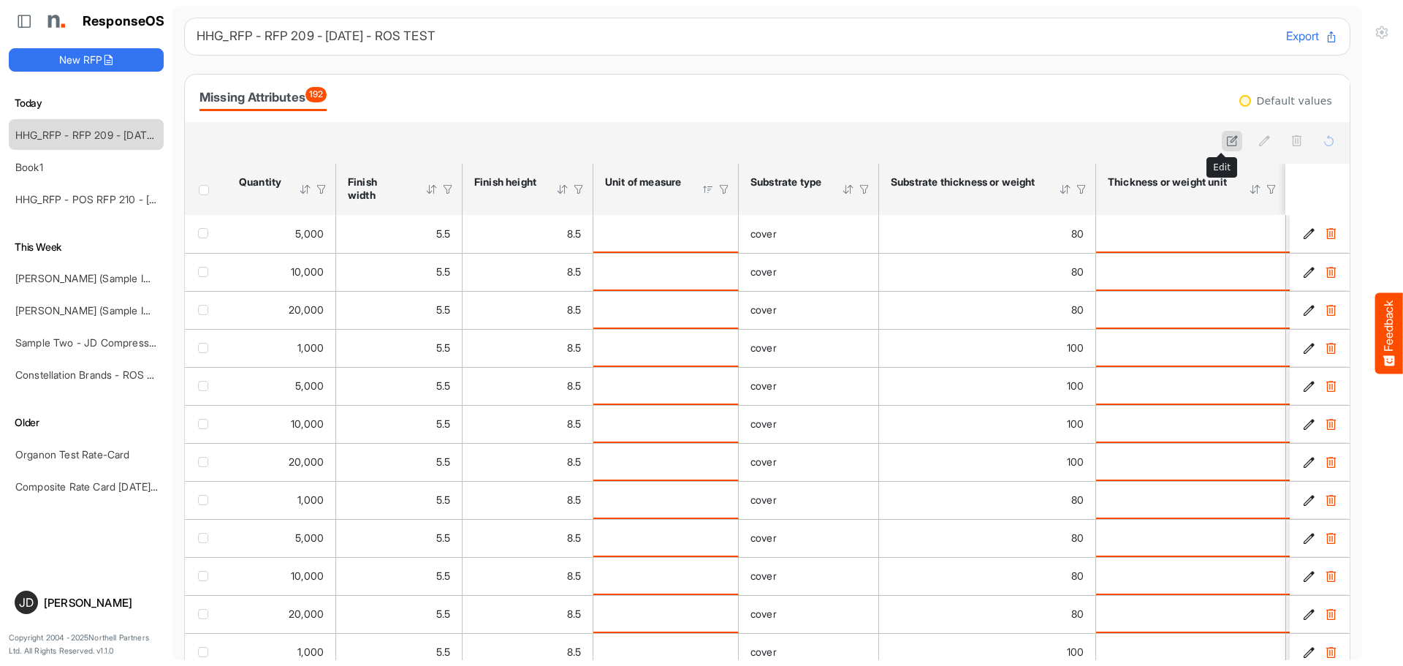
click at [1226, 144] on icon at bounding box center [1232, 140] width 12 height 12
click at [1300, 140] on button "Cancel" at bounding box center [1316, 140] width 45 height 19
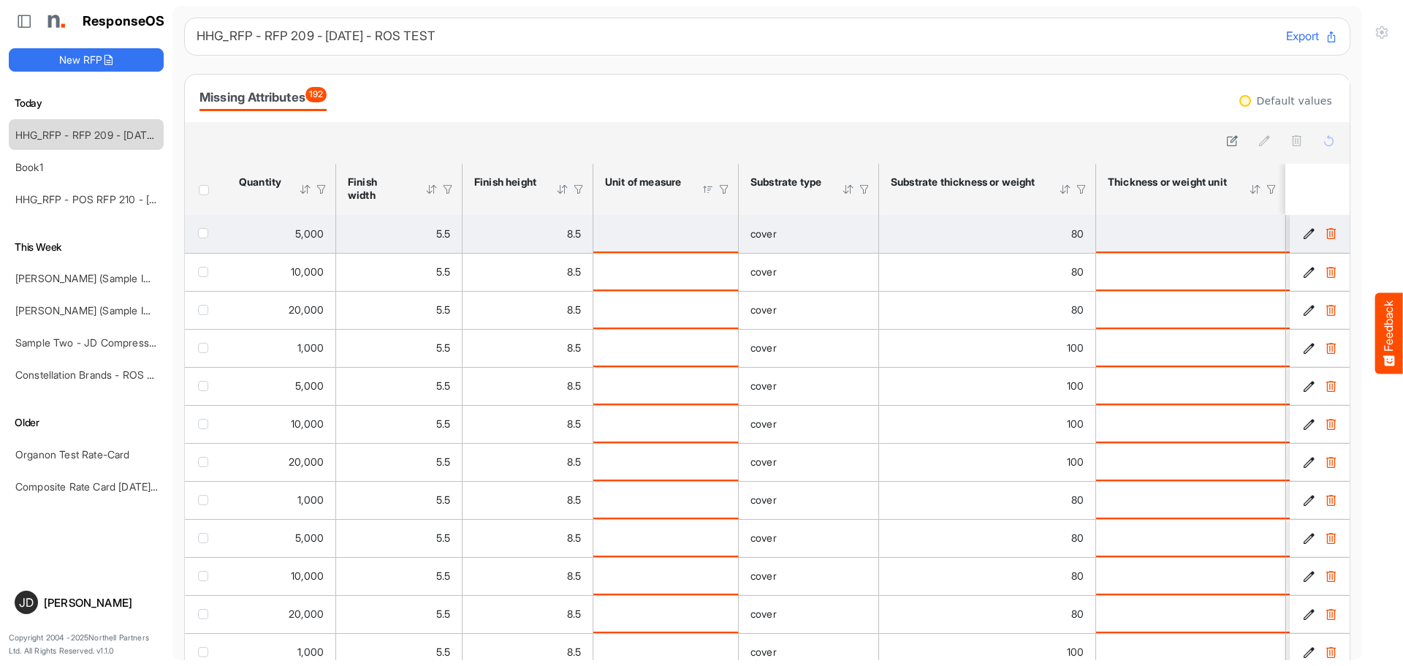
click at [1138, 225] on div "is template cell Column Header httpsnorthellcomontologiesmapping-rulesmaterialh…" at bounding box center [1191, 233] width 166 height 16
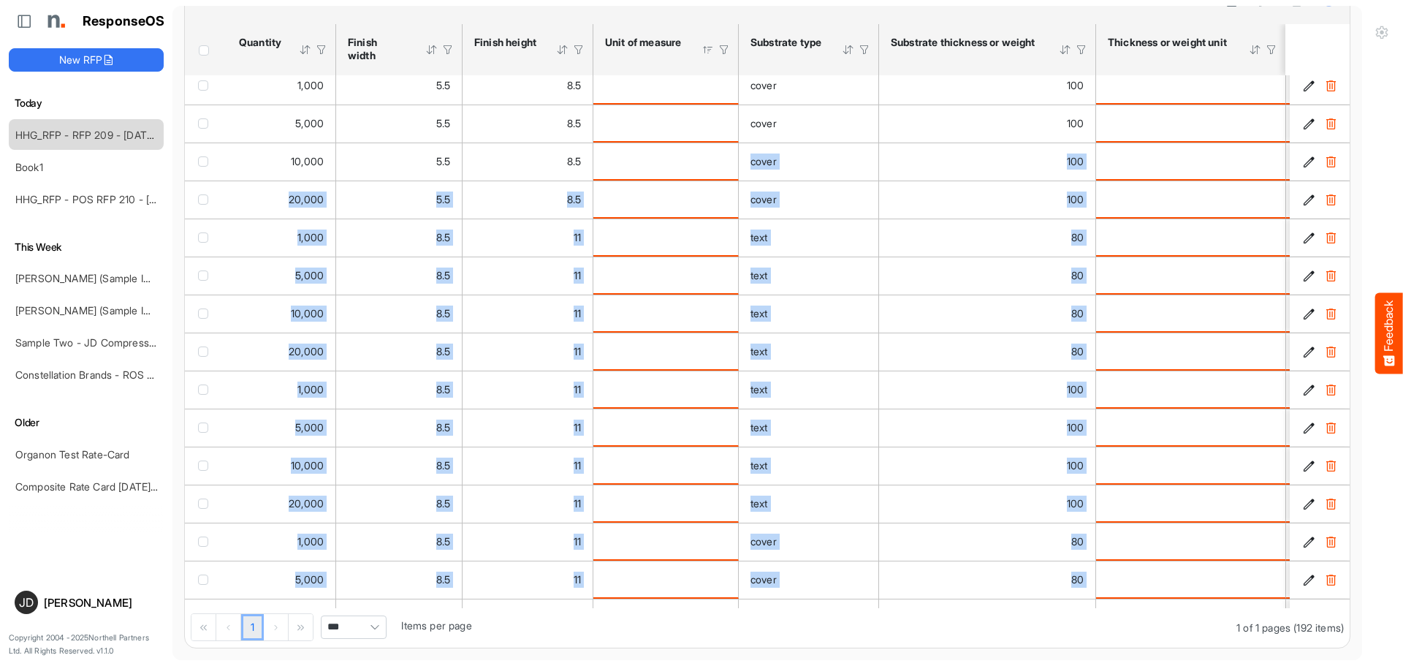
scroll to position [561, 0]
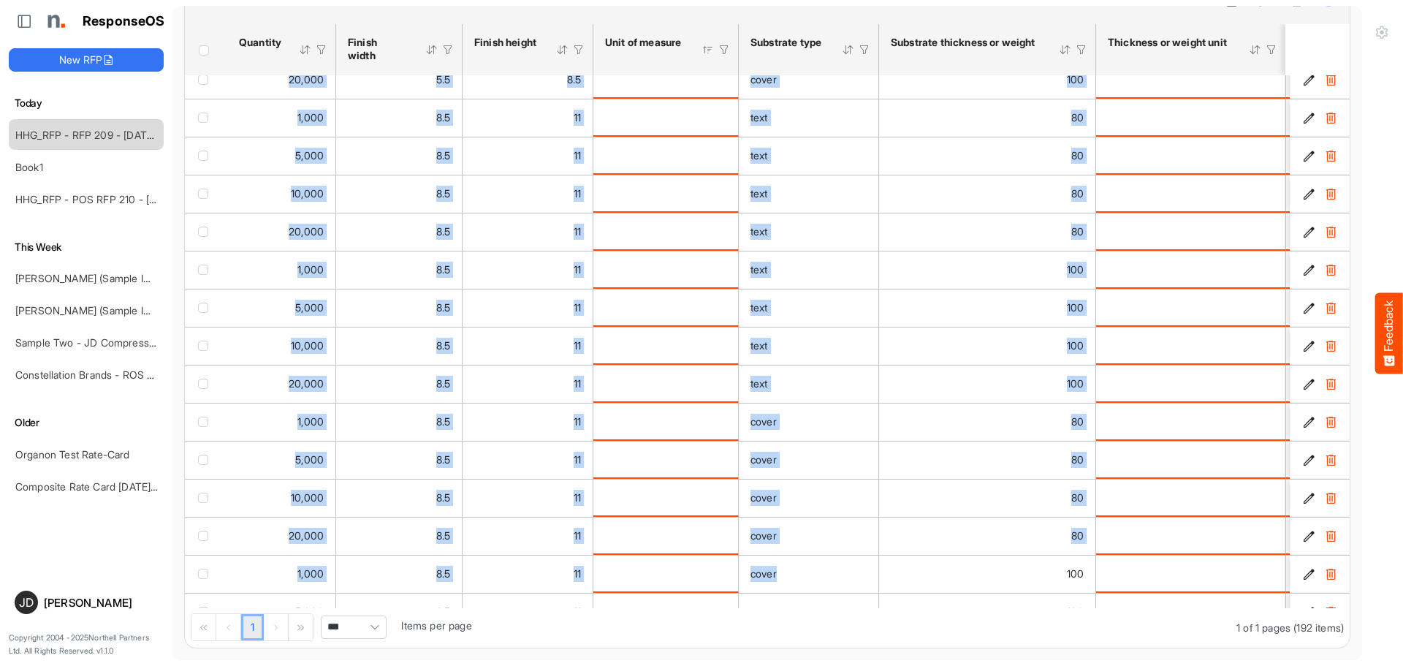
drag, startPoint x: 705, startPoint y: 602, endPoint x: 848, endPoint y: 605, distance: 143.2
click at [848, 605] on div "5,000 5.5 8.5 cover 80 2 page 8.5 5.5 4/0 10,000 5.5 8.5 cover 80 2 page 8.5 5.…" at bounding box center [767, 341] width 1165 height 533
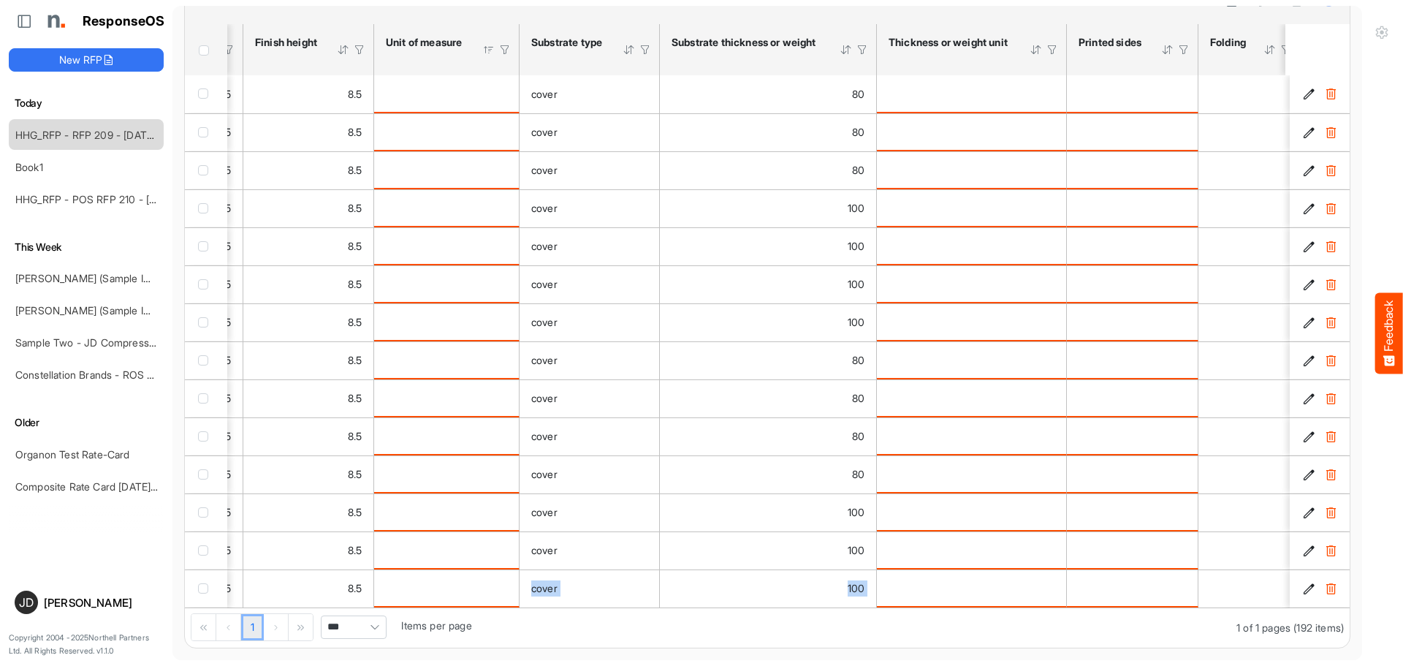
scroll to position [0, 337]
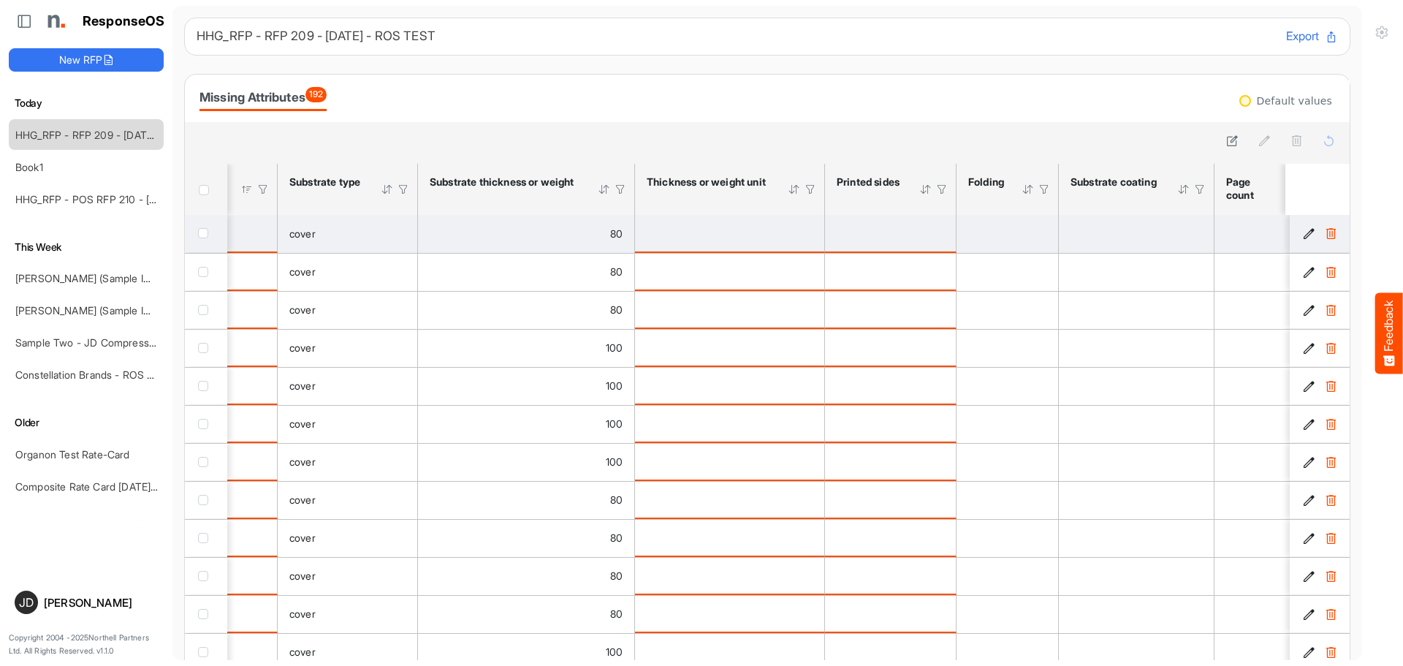
click at [764, 230] on div "is template cell Column Header httpsnorthellcomontologiesmapping-rulesmaterialh…" at bounding box center [730, 233] width 166 height 16
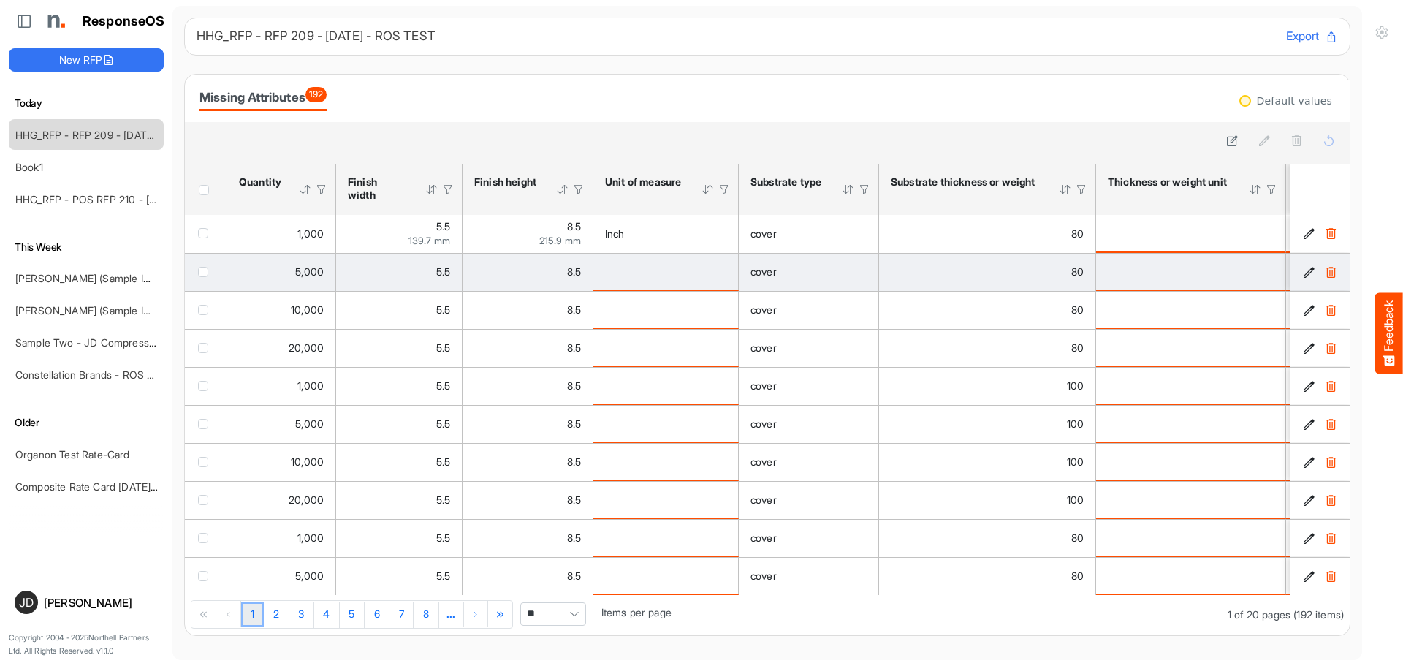
click at [691, 278] on div "is template cell Column Header httpsnorthellcomontologiesmapping-rulesmeasureme…" at bounding box center [665, 271] width 121 height 16
click at [1303, 274] on icon "92165156-4d67-41bf-8d1f-95c072073115 is template cell Column Header" at bounding box center [1309, 272] width 12 height 12
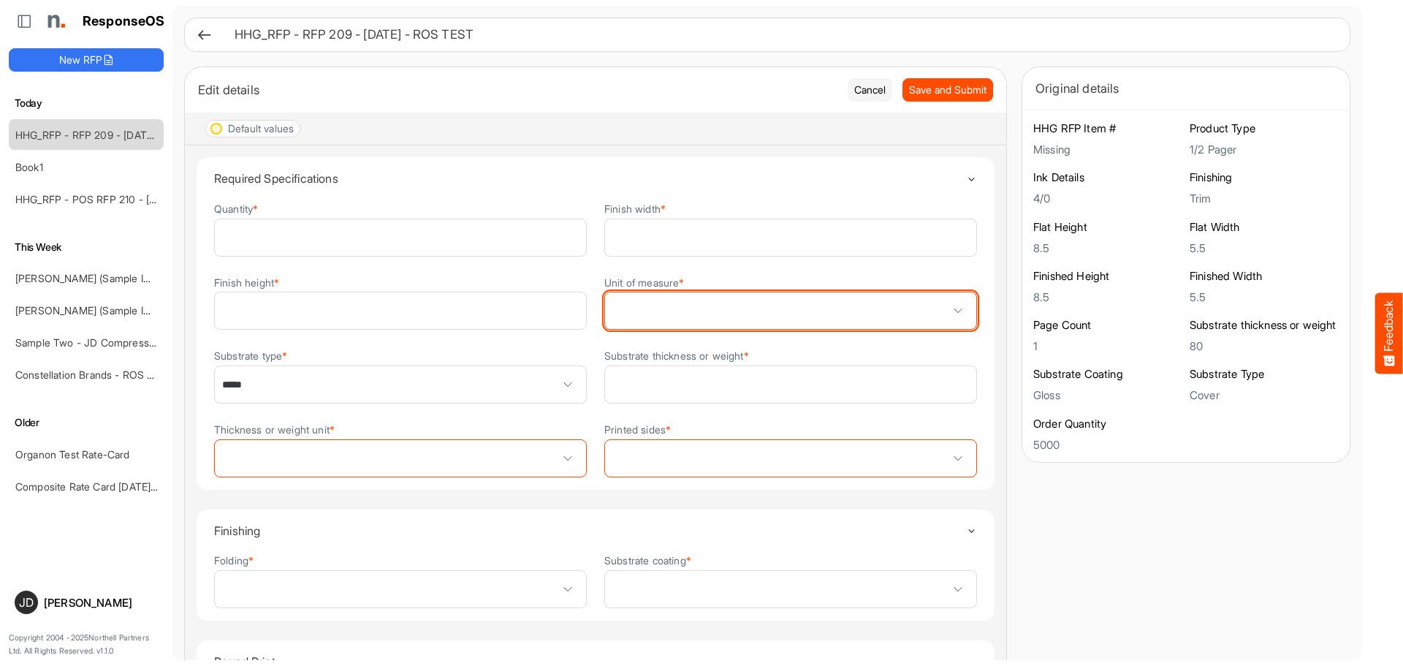
click at [948, 313] on span at bounding box center [958, 311] width 22 height 22
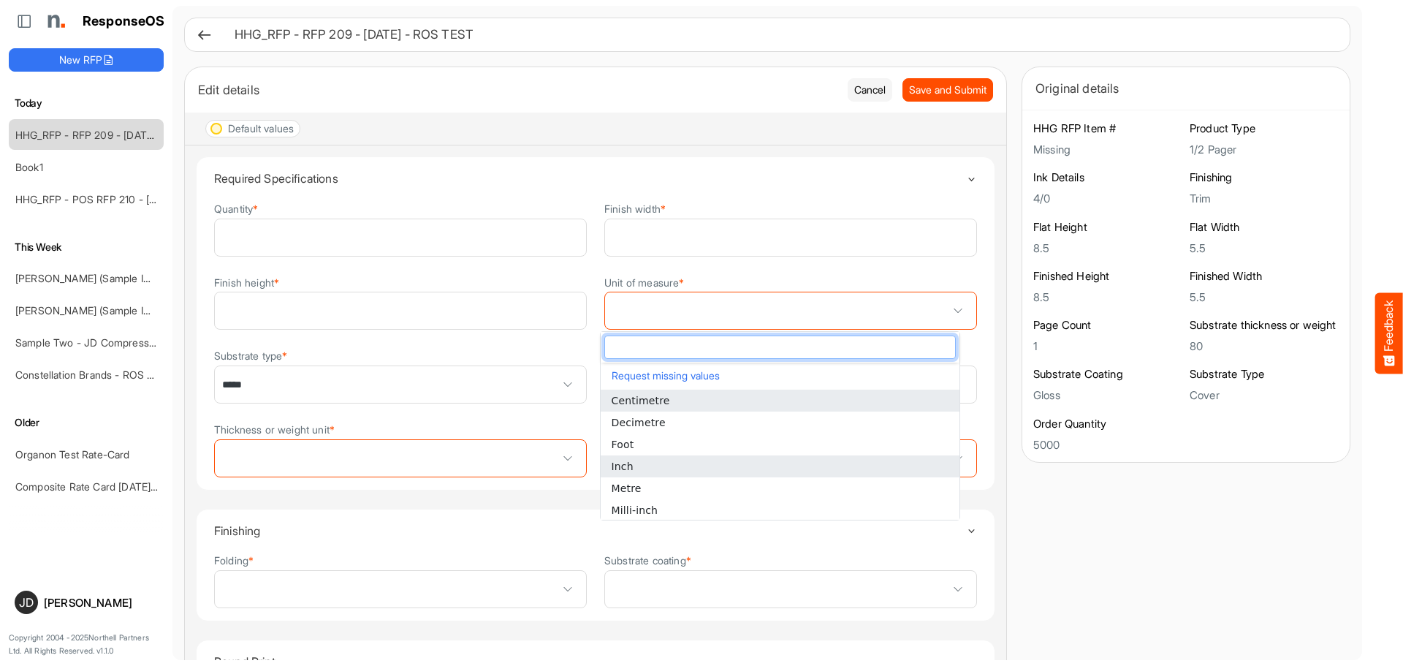
click at [658, 465] on li "Inch" at bounding box center [780, 466] width 359 height 22
type input "****"
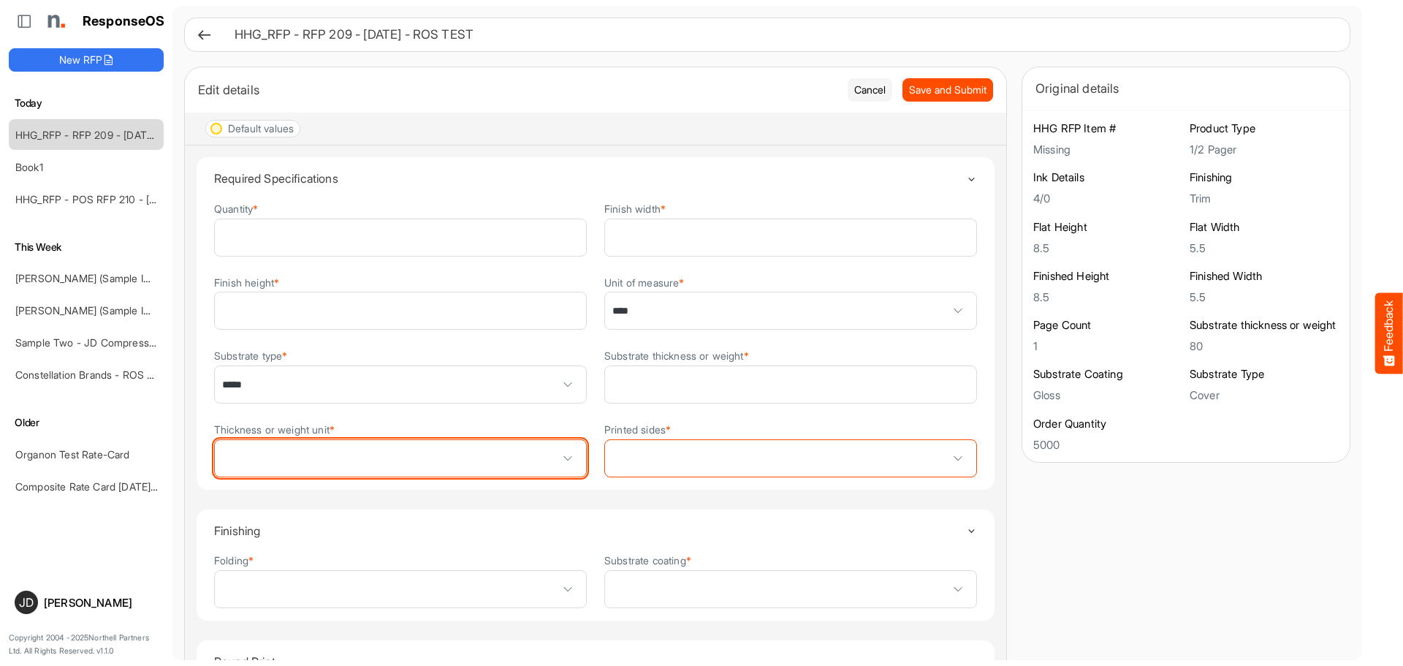
click at [564, 457] on span at bounding box center [568, 458] width 22 height 22
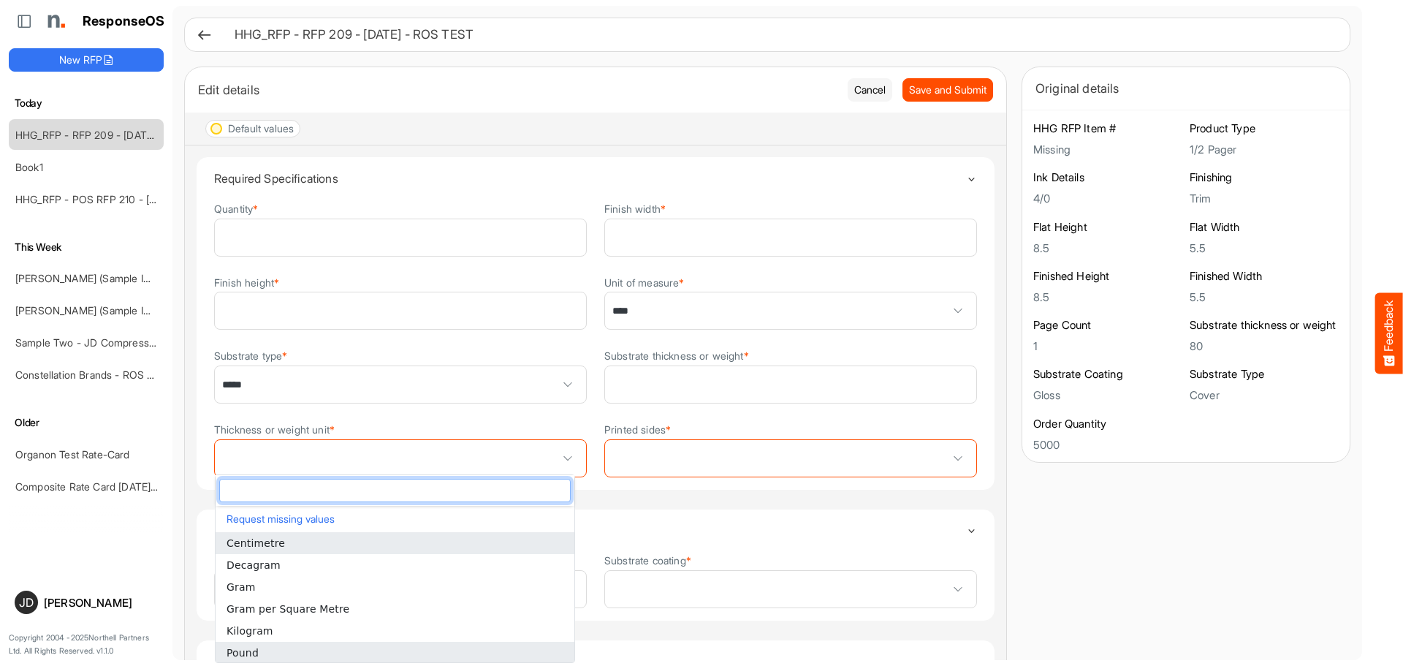
click at [397, 649] on li "Pound" at bounding box center [395, 652] width 359 height 22
type input "*****"
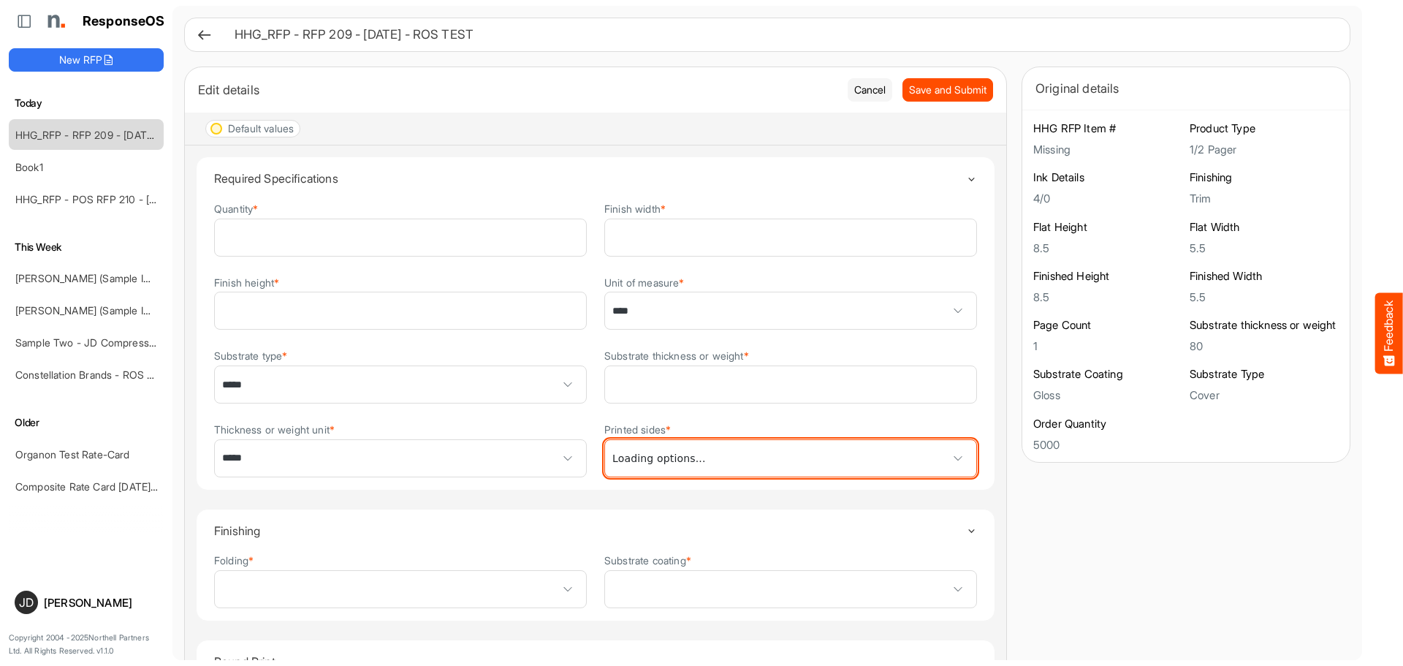
click at [904, 460] on span at bounding box center [790, 458] width 371 height 37
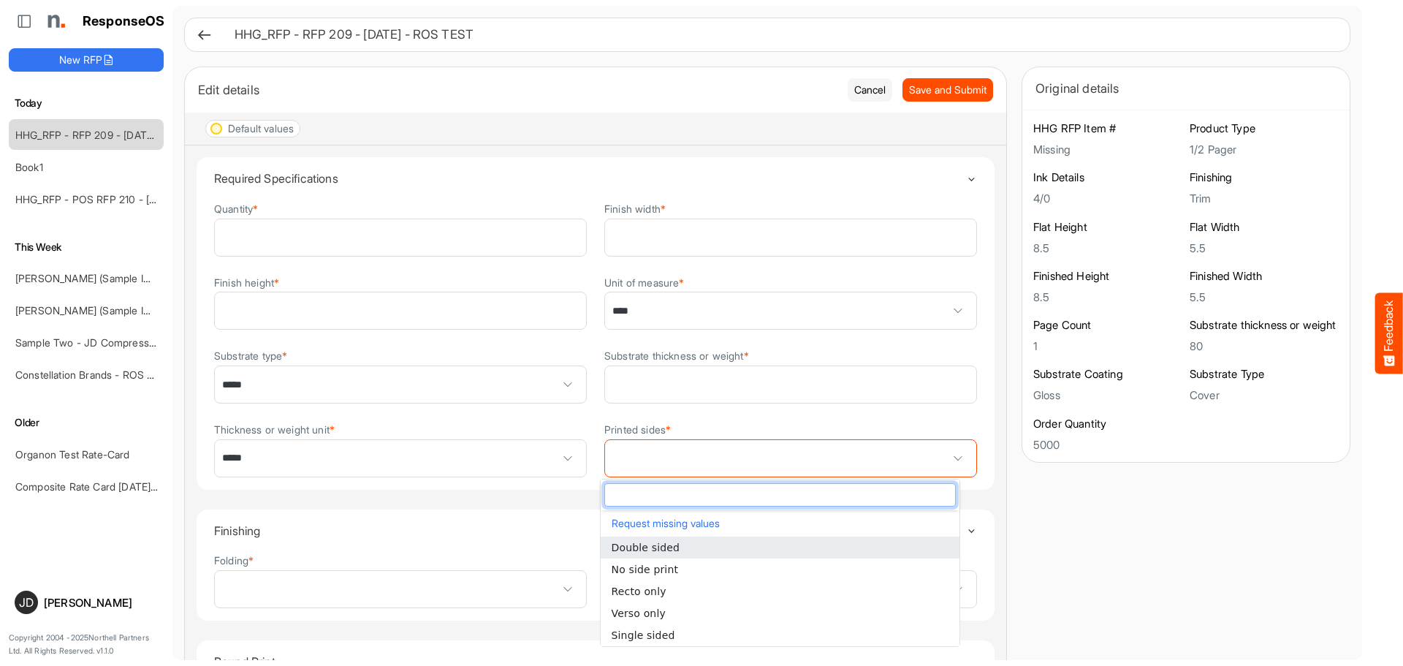
click at [674, 548] on li "Double sided" at bounding box center [780, 547] width 359 height 22
type input "**********"
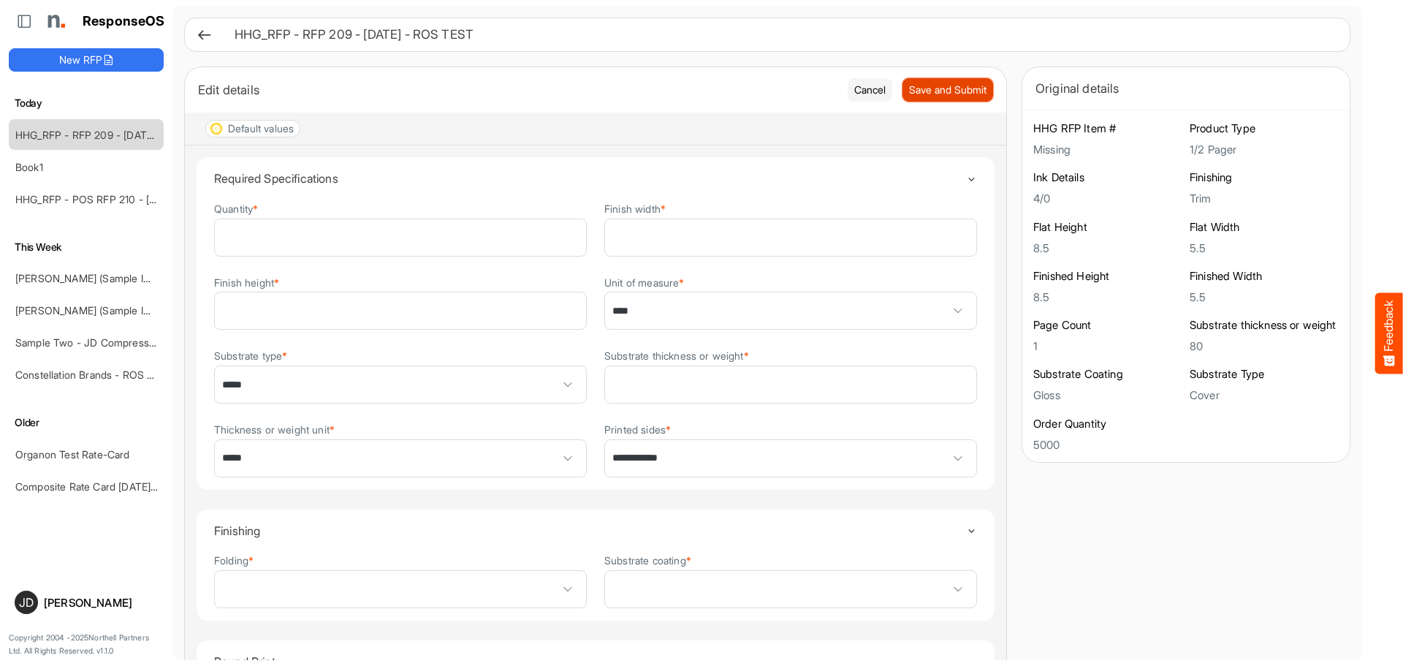
click at [909, 91] on span "Save and Submit" at bounding box center [947, 90] width 77 height 16
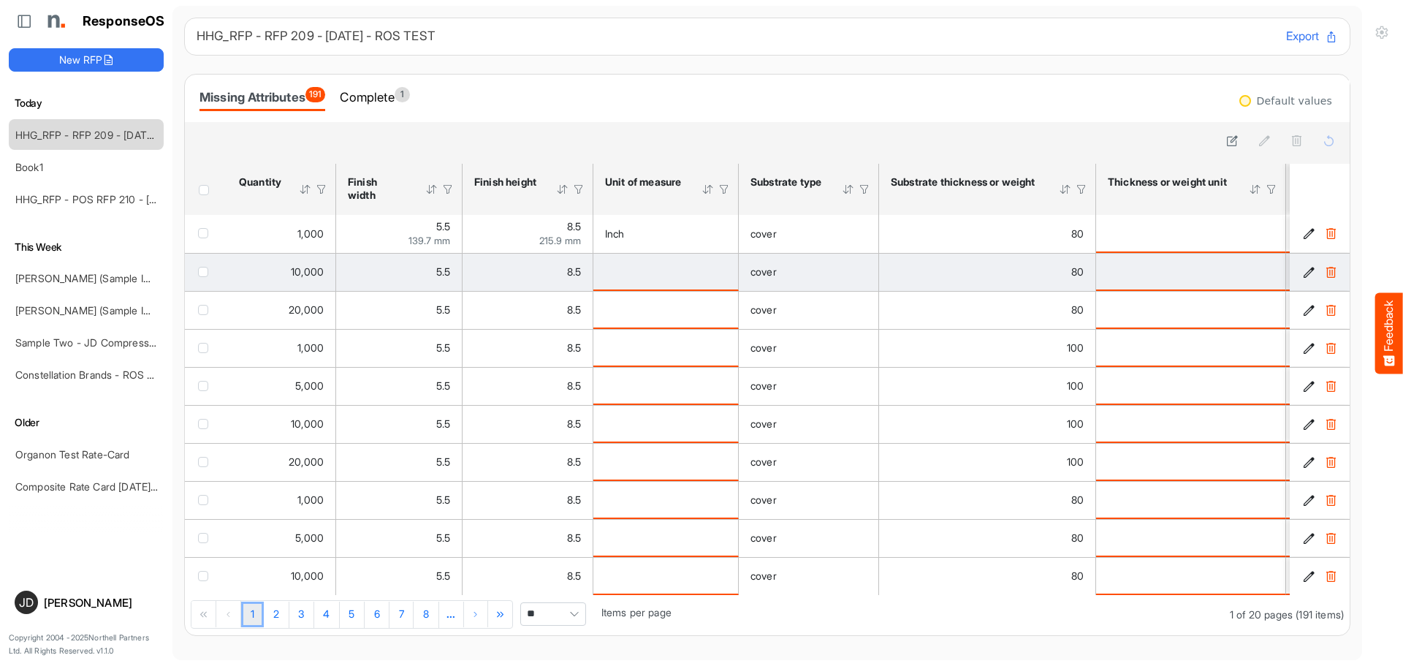
click at [698, 270] on div "is template cell Column Header httpsnorthellcomontologiesmapping-rulesmeasureme…" at bounding box center [665, 271] width 121 height 16
click at [679, 279] on div "is template cell Column Header httpsnorthellcomontologiesmapping-rulesmeasureme…" at bounding box center [665, 271] width 121 height 16
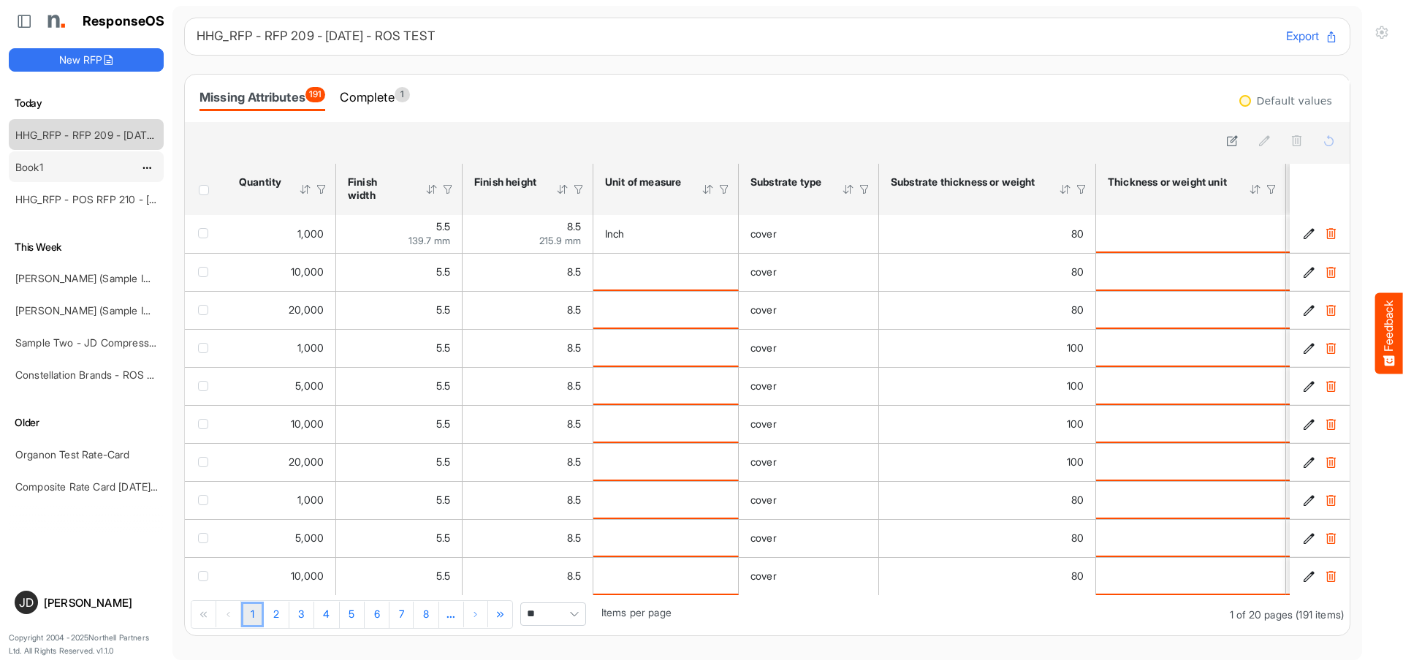
click at [56, 169] on div "Book1" at bounding box center [74, 166] width 130 height 29
click at [24, 166] on link "Book1" at bounding box center [29, 167] width 28 height 12
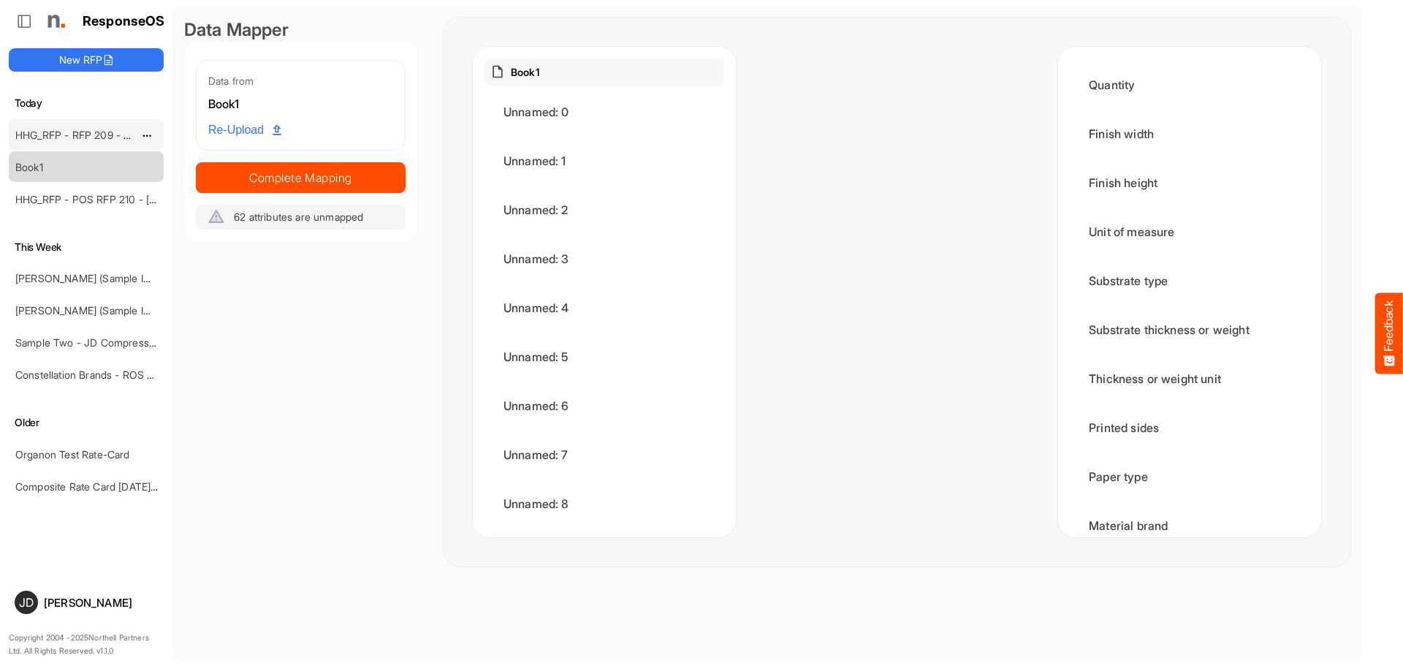
click at [42, 134] on link "HHG_RFP - RFP 209 - [DATE] - ROS TEST" at bounding box center [116, 135] width 202 height 12
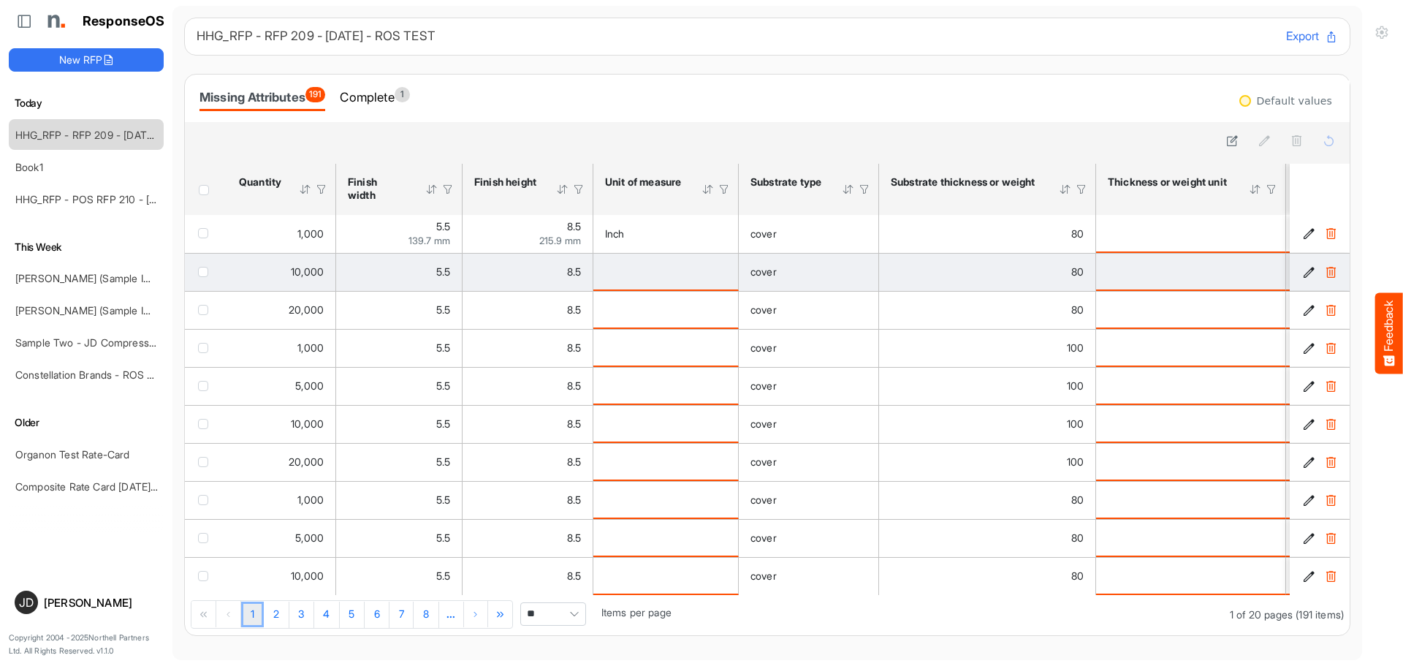
click at [677, 270] on div "is template cell Column Header httpsnorthellcomontologiesmapping-rulesmeasureme…" at bounding box center [665, 271] width 121 height 16
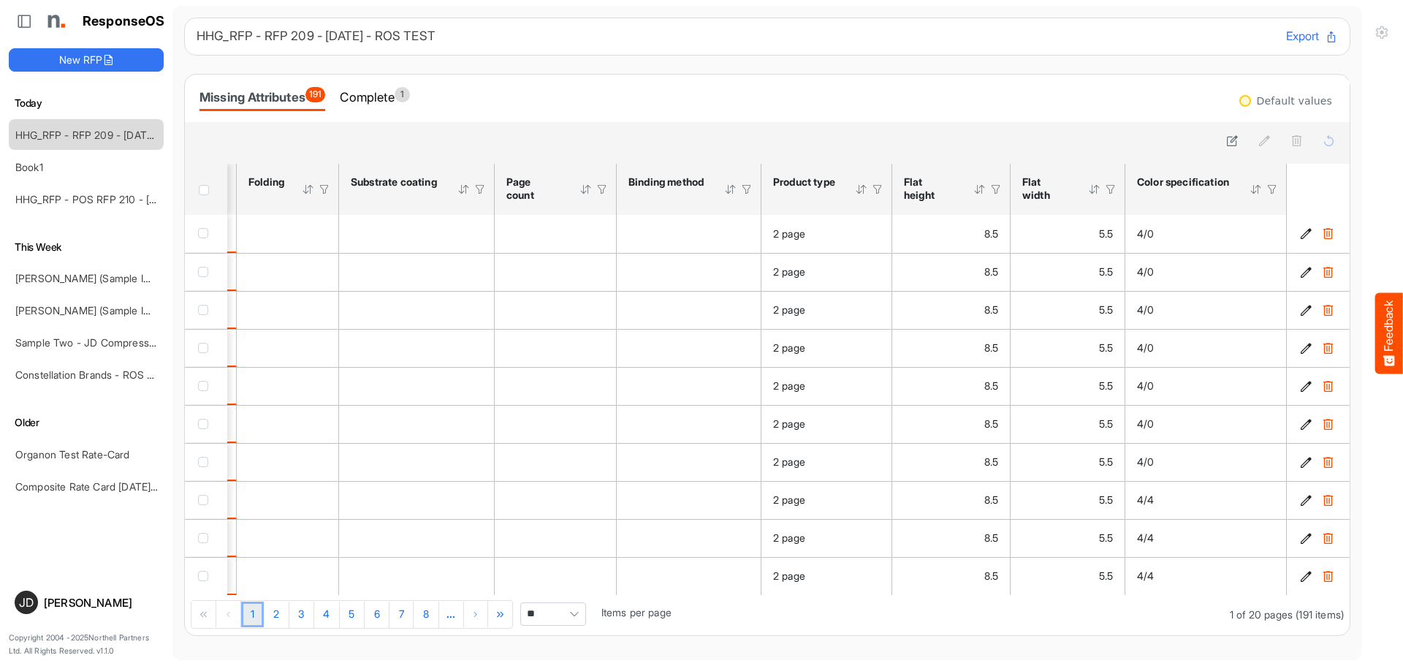
click at [1265, 193] on div at bounding box center [1271, 189] width 13 height 13
click at [1250, 221] on span at bounding box center [1244, 220] width 22 height 22
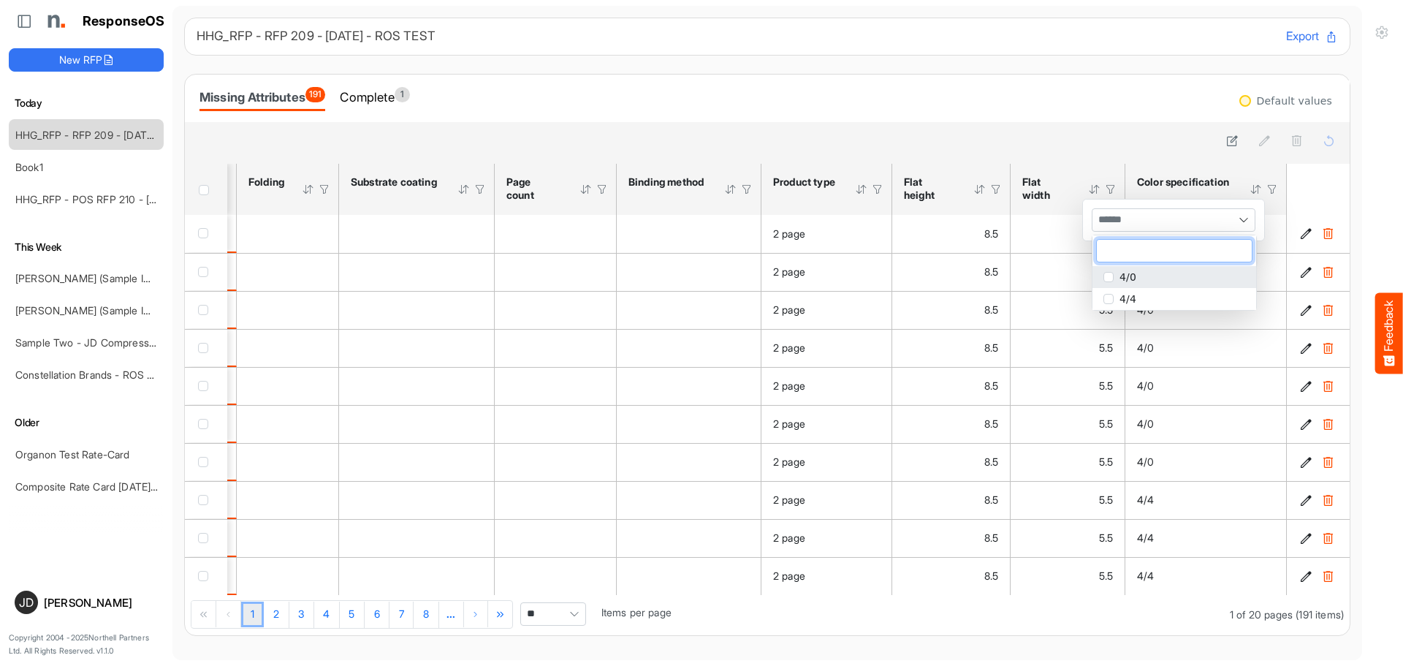
click at [1110, 277] on span "popup" at bounding box center [1108, 277] width 10 height 10
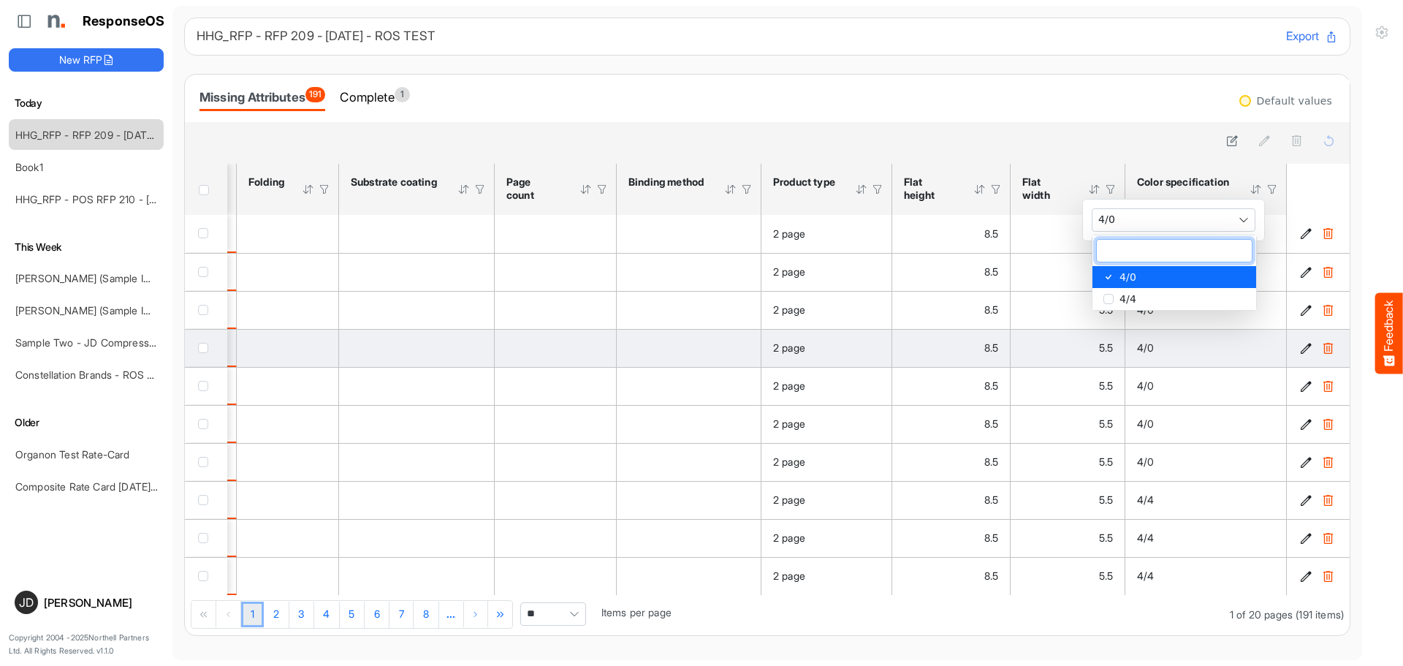
click at [1212, 355] on div "4/0" at bounding box center [1205, 348] width 137 height 16
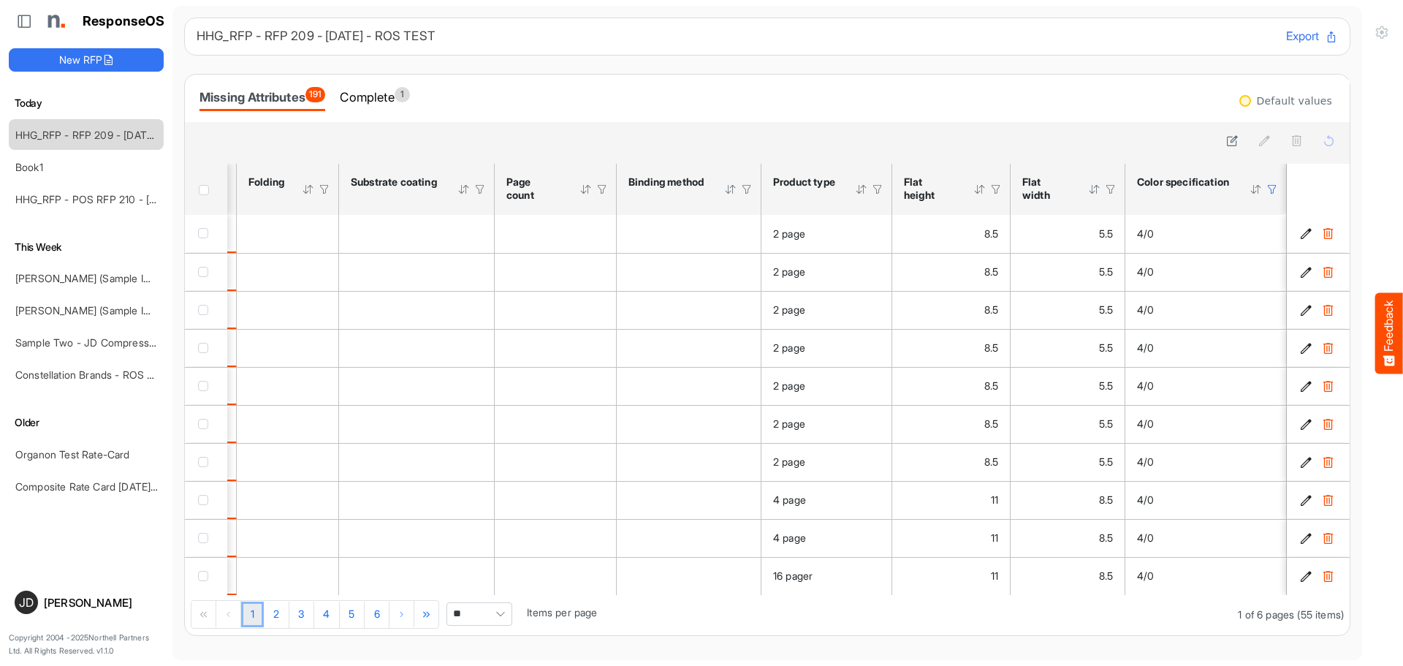
click at [502, 612] on span "Pagerdropdown" at bounding box center [500, 614] width 22 height 22
click at [472, 593] on li "All" at bounding box center [481, 593] width 64 height 22
type input "***"
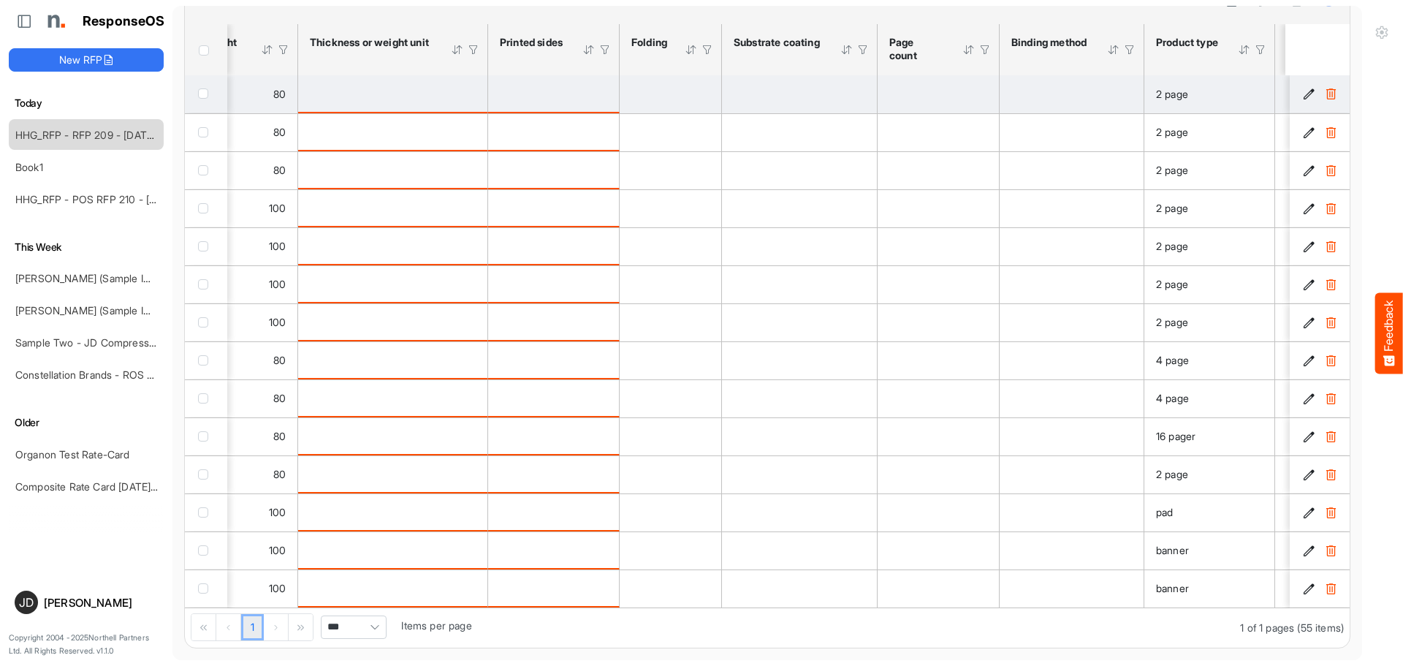
click at [572, 94] on div "is template cell Column Header httpsnorthellcomontologiesmapping-rulesmanufactu…" at bounding box center [553, 93] width 107 height 16
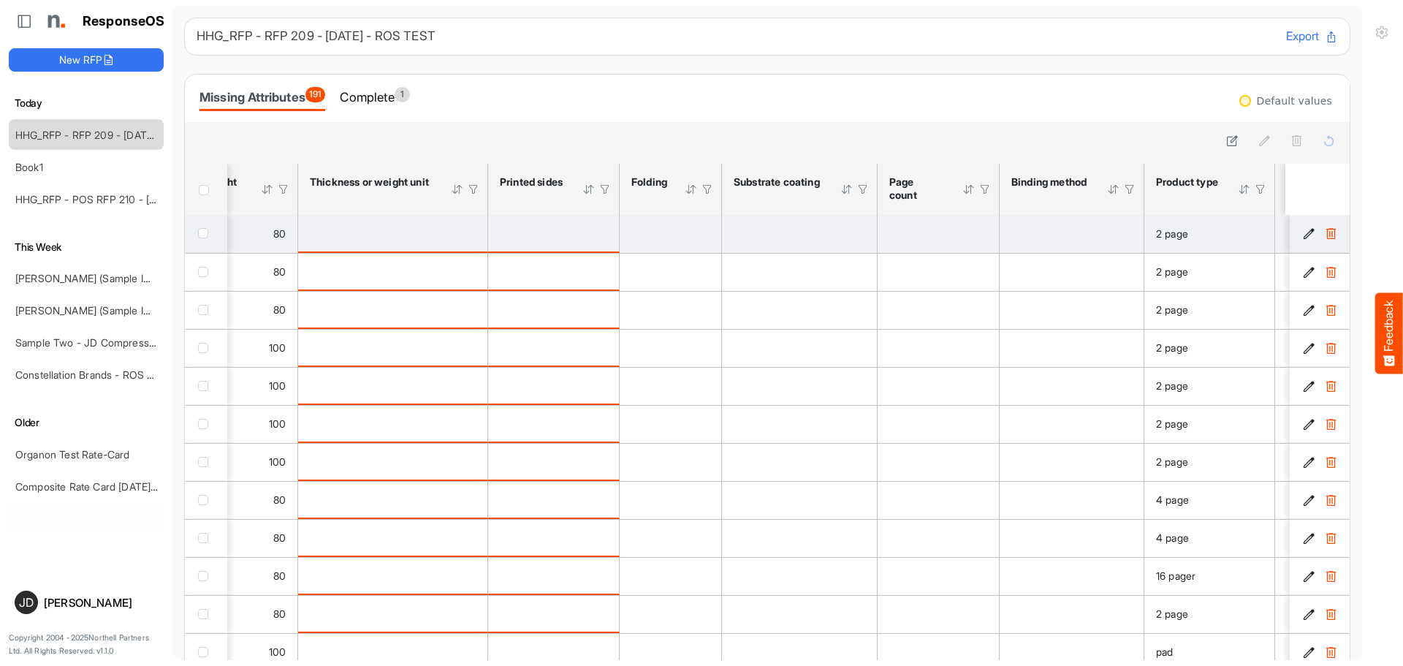
click at [560, 238] on div "is template cell Column Header httpsnorthellcomontologiesmapping-rulesmanufactu…" at bounding box center [553, 233] width 107 height 16
click at [562, 238] on div "is template cell Column Header httpsnorthellcomontologiesmapping-rulesmanufactu…" at bounding box center [553, 233] width 107 height 16
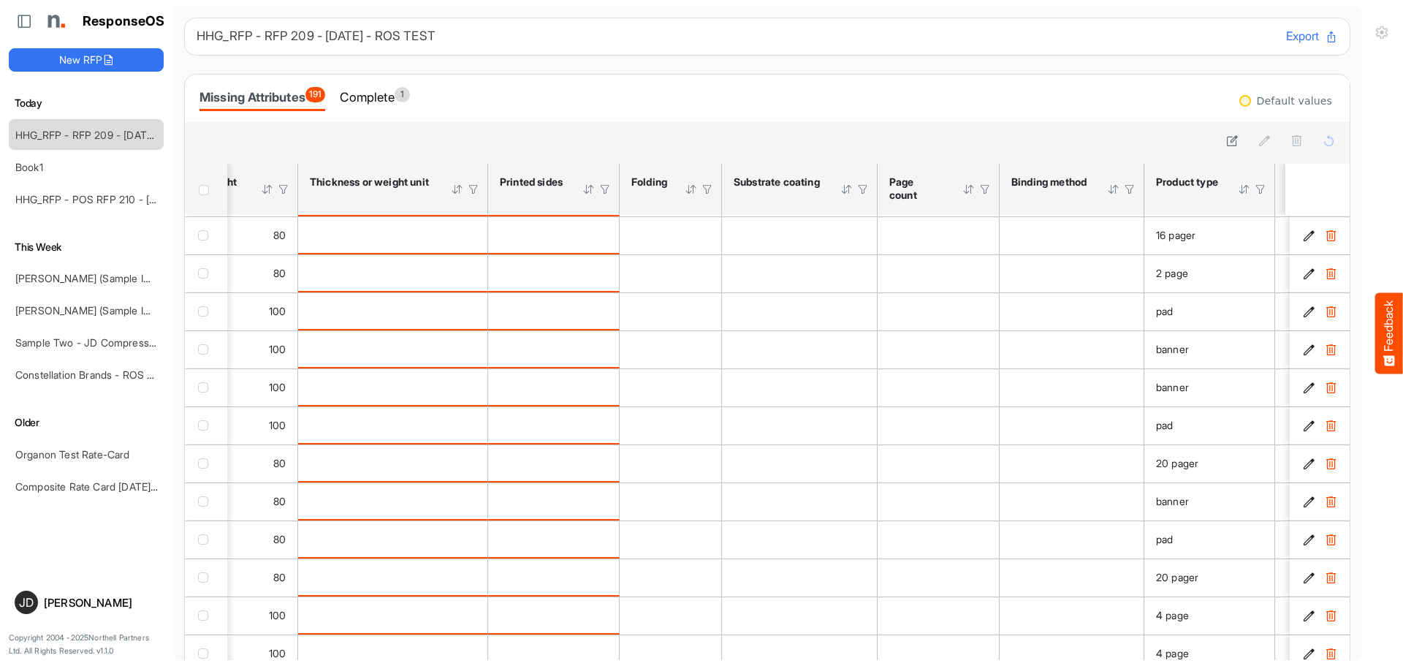
scroll to position [0, 798]
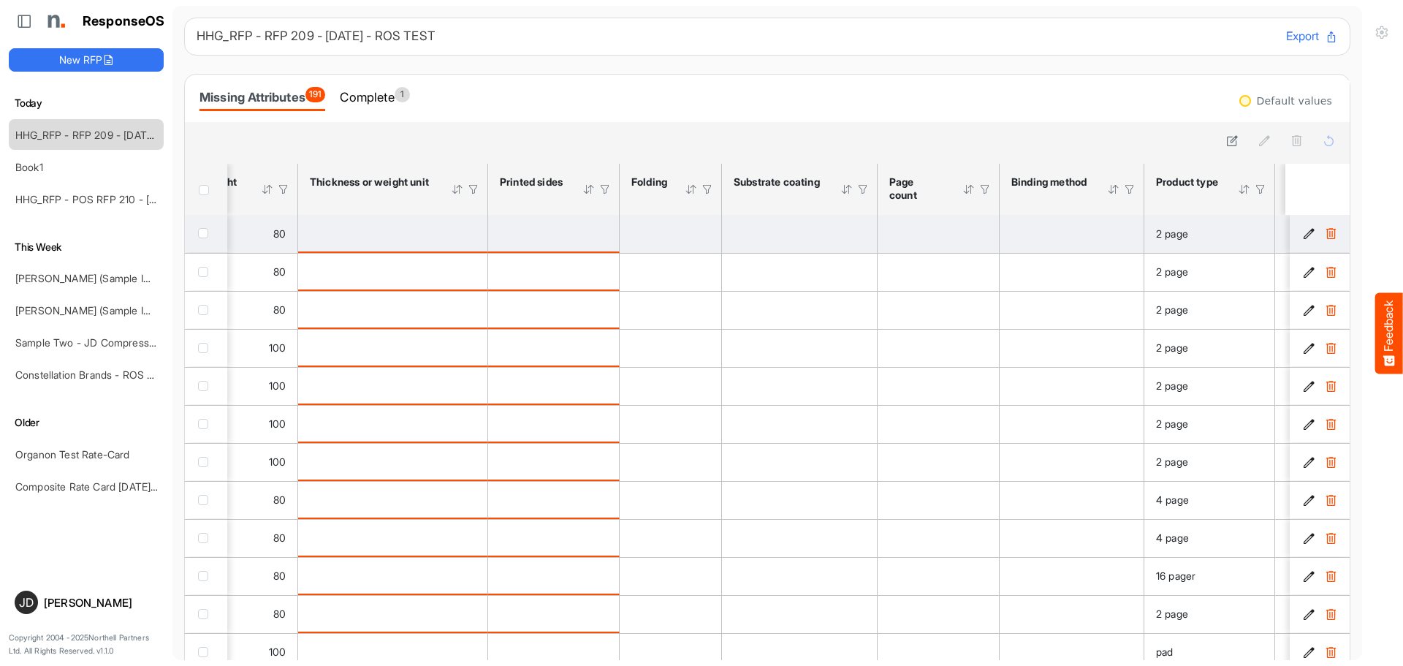
click at [548, 231] on div "is template cell Column Header httpsnorthellcomontologiesmapping-rulesmanufactu…" at bounding box center [553, 233] width 107 height 16
click at [555, 231] on div "is template cell Column Header httpsnorthellcomontologiesmapping-rulesmanufactu…" at bounding box center [553, 233] width 107 height 16
click at [552, 235] on div "is template cell Column Header httpsnorthellcomontologiesmapping-rulesmanufactu…" at bounding box center [553, 233] width 107 height 16
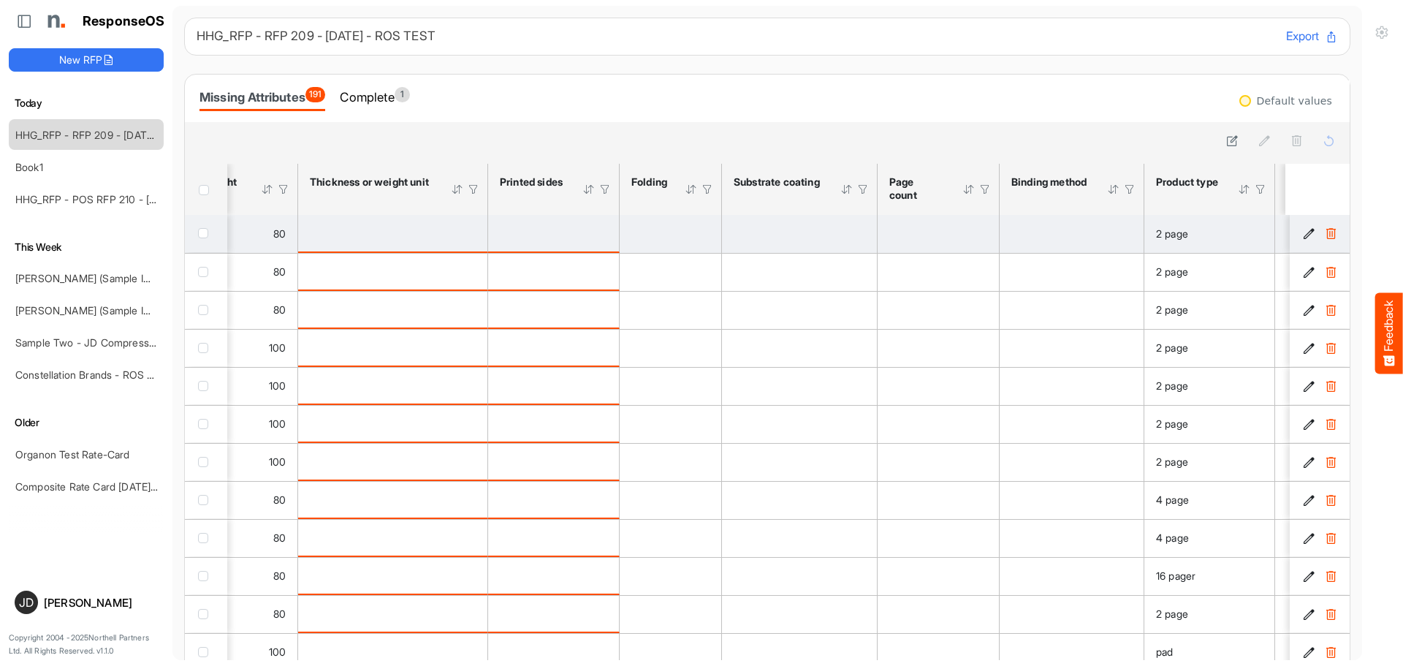
click at [552, 235] on div "is template cell Column Header httpsnorthellcomontologiesmapping-rulesmanufactu…" at bounding box center [553, 233] width 107 height 16
click at [1303, 234] on icon "fd10e176-31be-45b3-9e2b-6fbe96d780d7 is template cell Column Header" at bounding box center [1309, 233] width 12 height 12
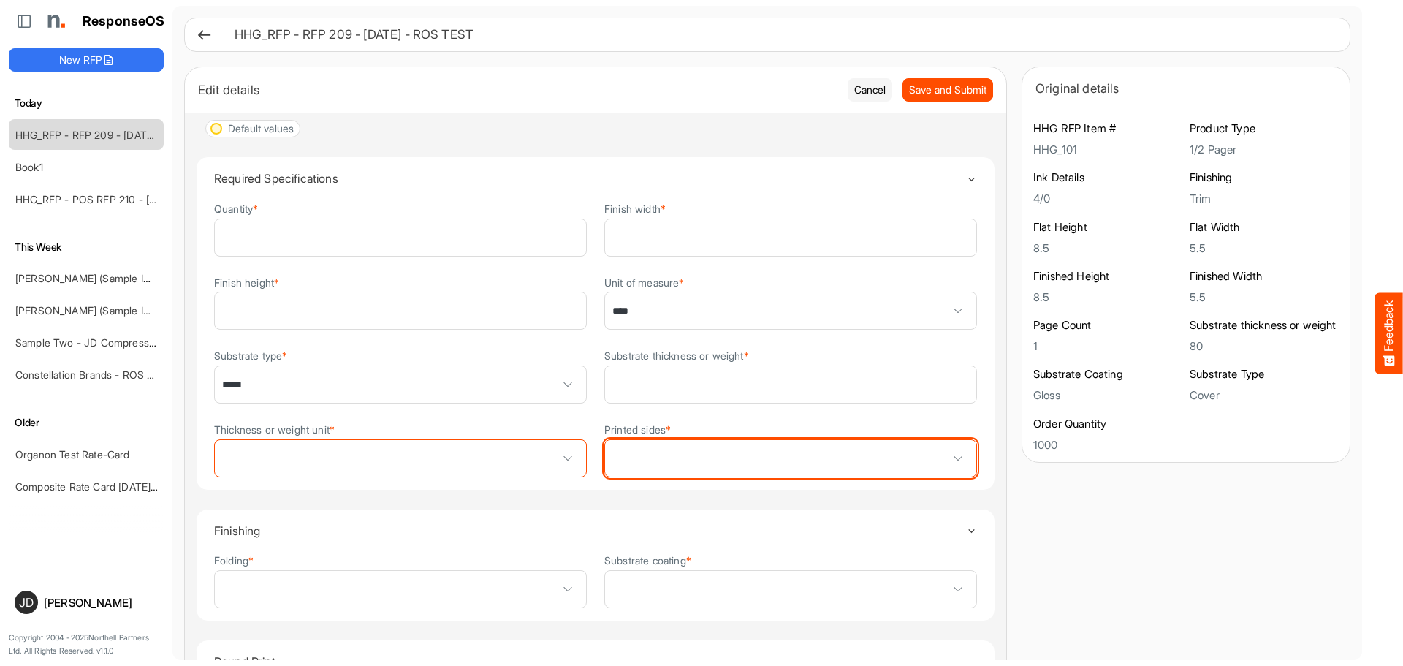
click at [672, 465] on span at bounding box center [790, 458] width 371 height 37
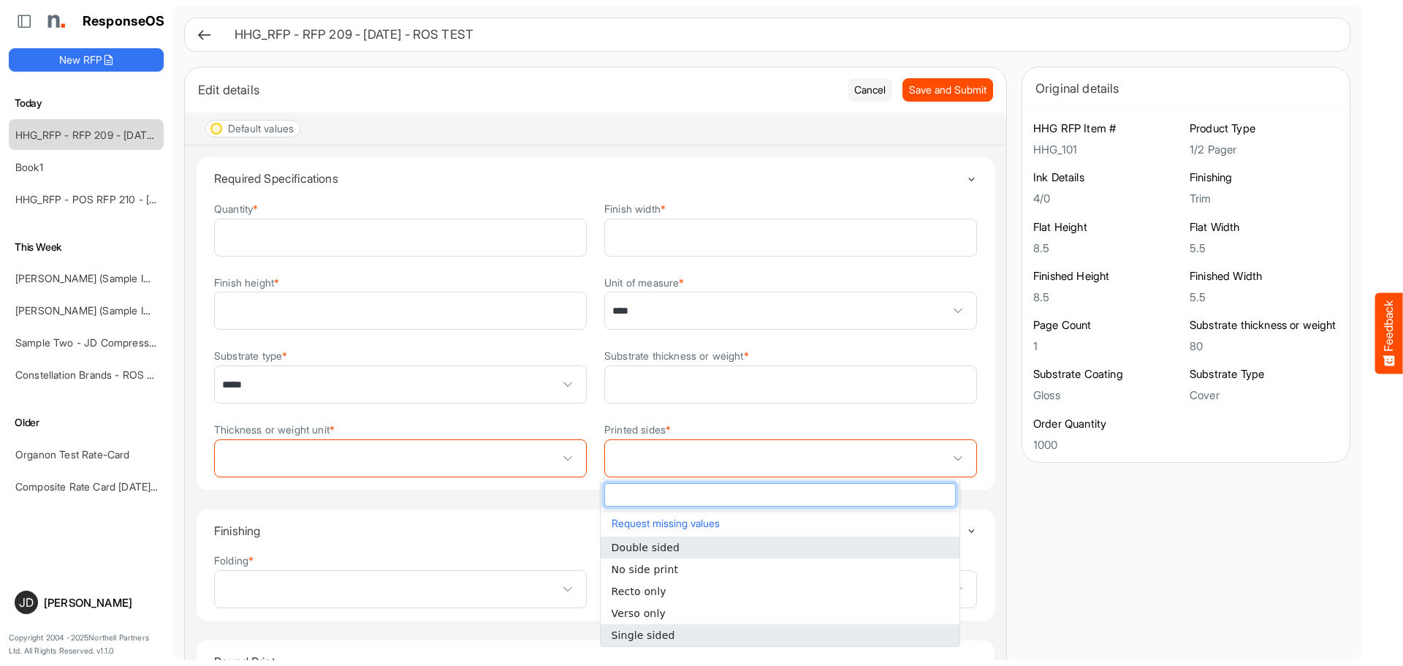
click at [652, 632] on span "Single sided" at bounding box center [644, 635] width 64 height 12
type input "**********"
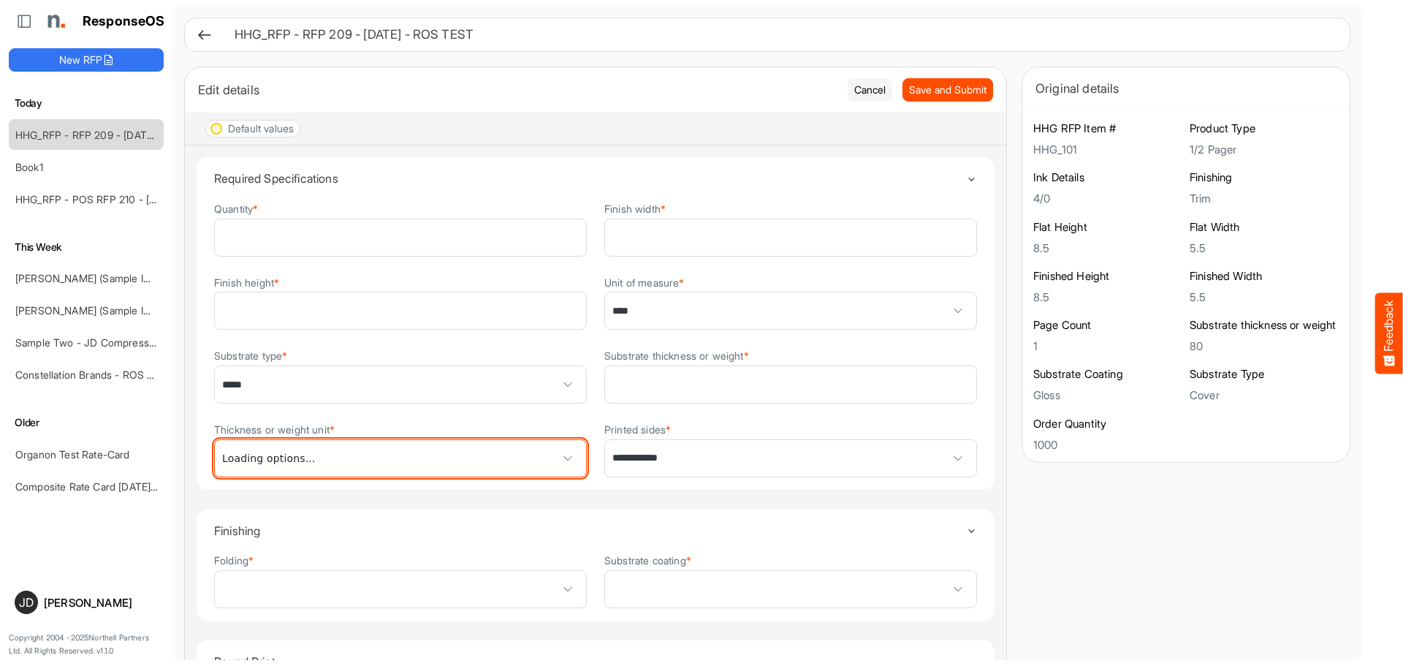
click at [564, 462] on span at bounding box center [568, 458] width 22 height 22
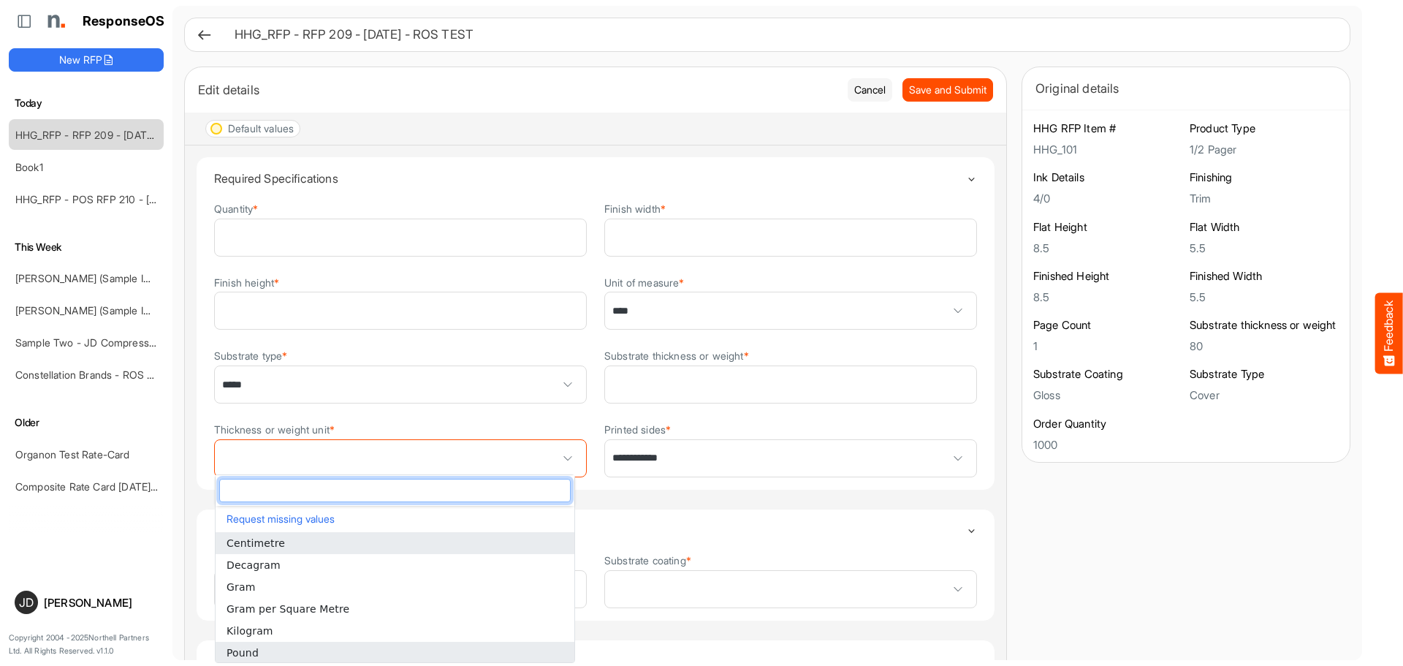
click at [294, 647] on li "Pound" at bounding box center [395, 652] width 359 height 22
type input "*****"
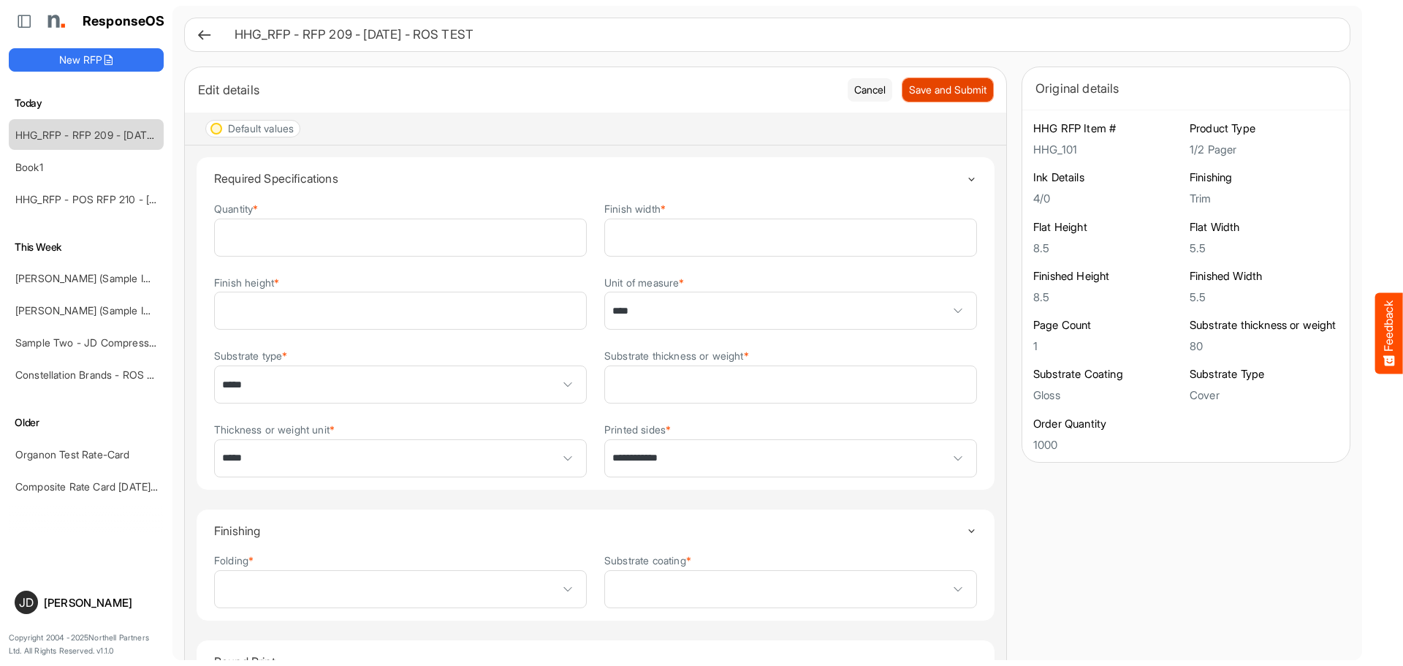
click at [909, 86] on span "Save and Submit" at bounding box center [947, 90] width 77 height 16
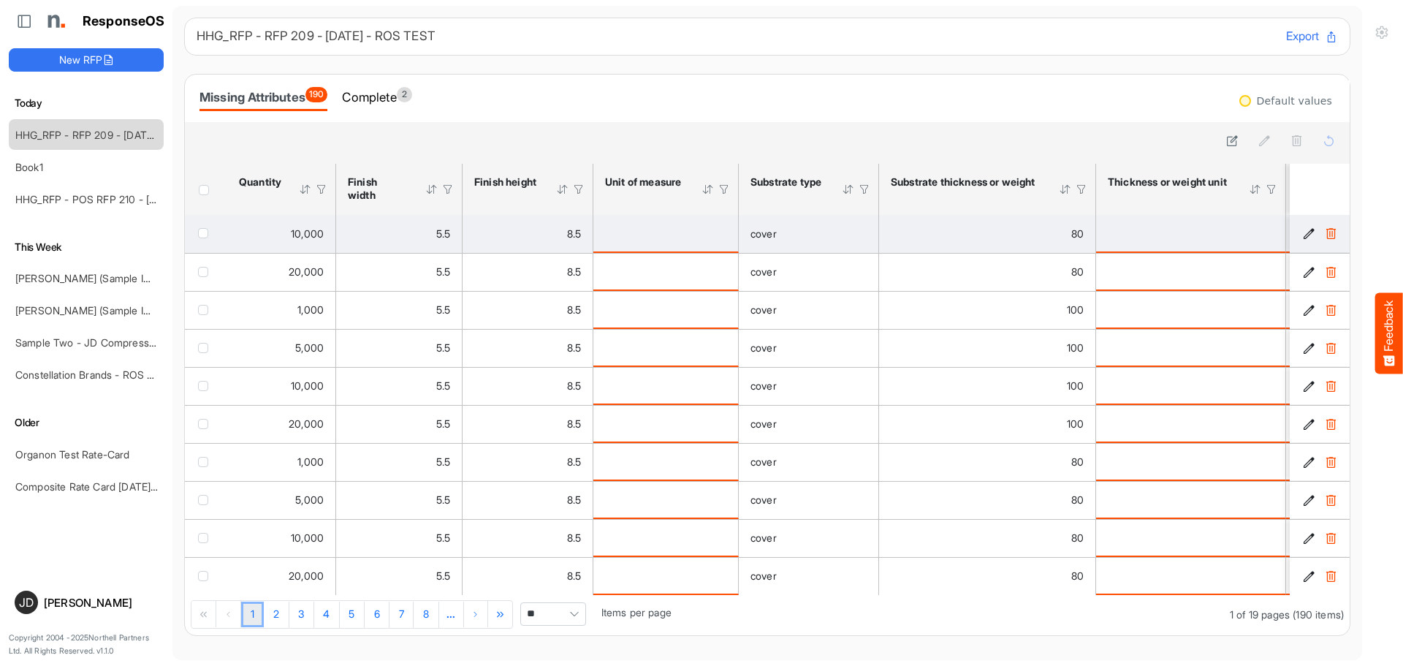
click at [674, 234] on div "is template cell Column Header httpsnorthellcomontologiesmapping-rulesmeasureme…" at bounding box center [665, 233] width 121 height 16
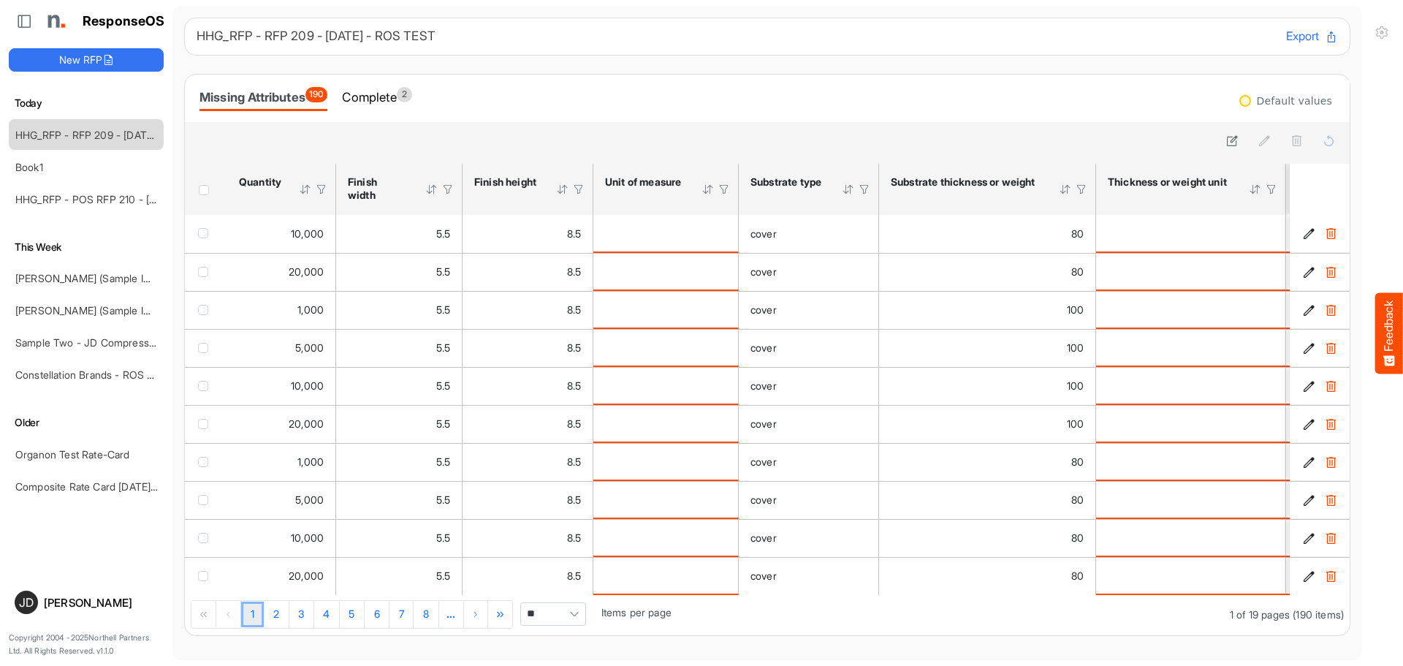
click at [226, 621] on div "Pager Container" at bounding box center [228, 614] width 25 height 26
click at [204, 627] on div "Pager Container" at bounding box center [203, 614] width 25 height 26
click at [278, 612] on link "2" at bounding box center [276, 614] width 25 height 26
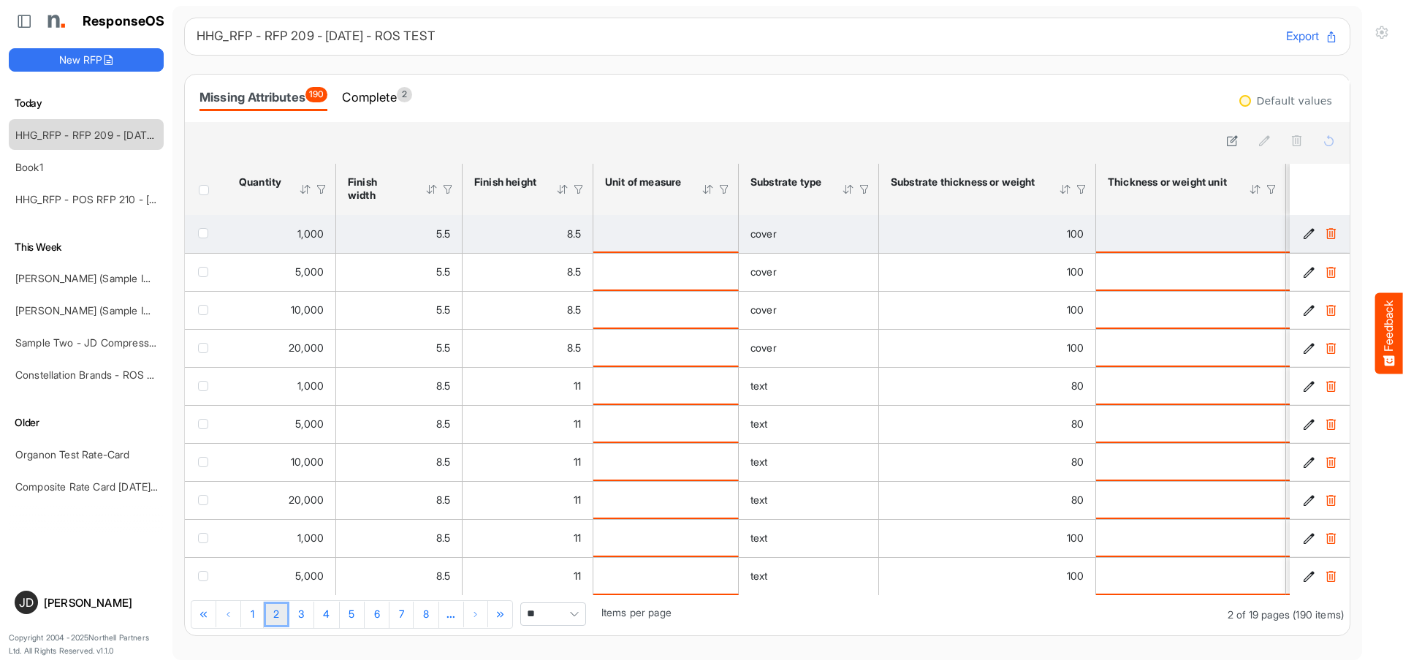
click at [634, 237] on div "is template cell Column Header httpsnorthellcomontologiesmapping-rulesmeasureme…" at bounding box center [665, 233] width 121 height 16
click at [634, 238] on div "is template cell Column Header httpsnorthellcomontologiesmapping-rulesmeasureme…" at bounding box center [665, 233] width 121 height 16
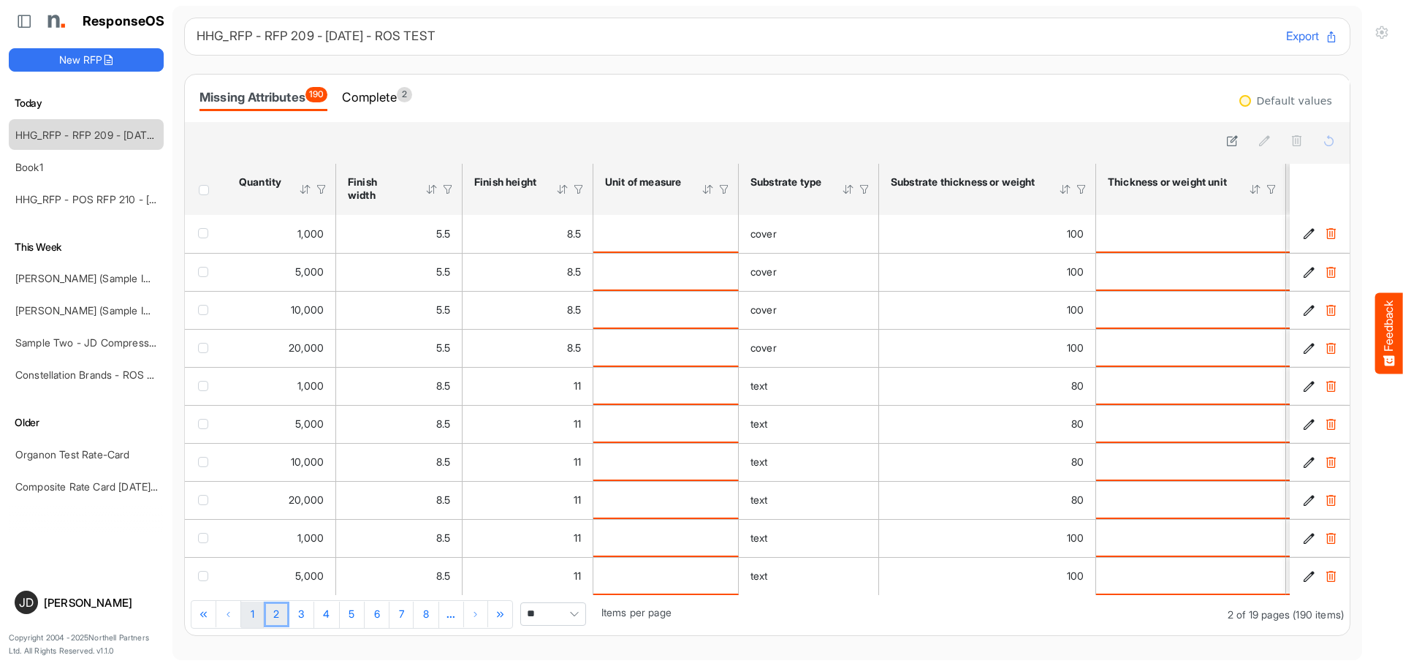
click at [257, 622] on link "1" at bounding box center [252, 614] width 23 height 26
click at [375, 99] on div "Complete 2" at bounding box center [376, 97] width 69 height 20
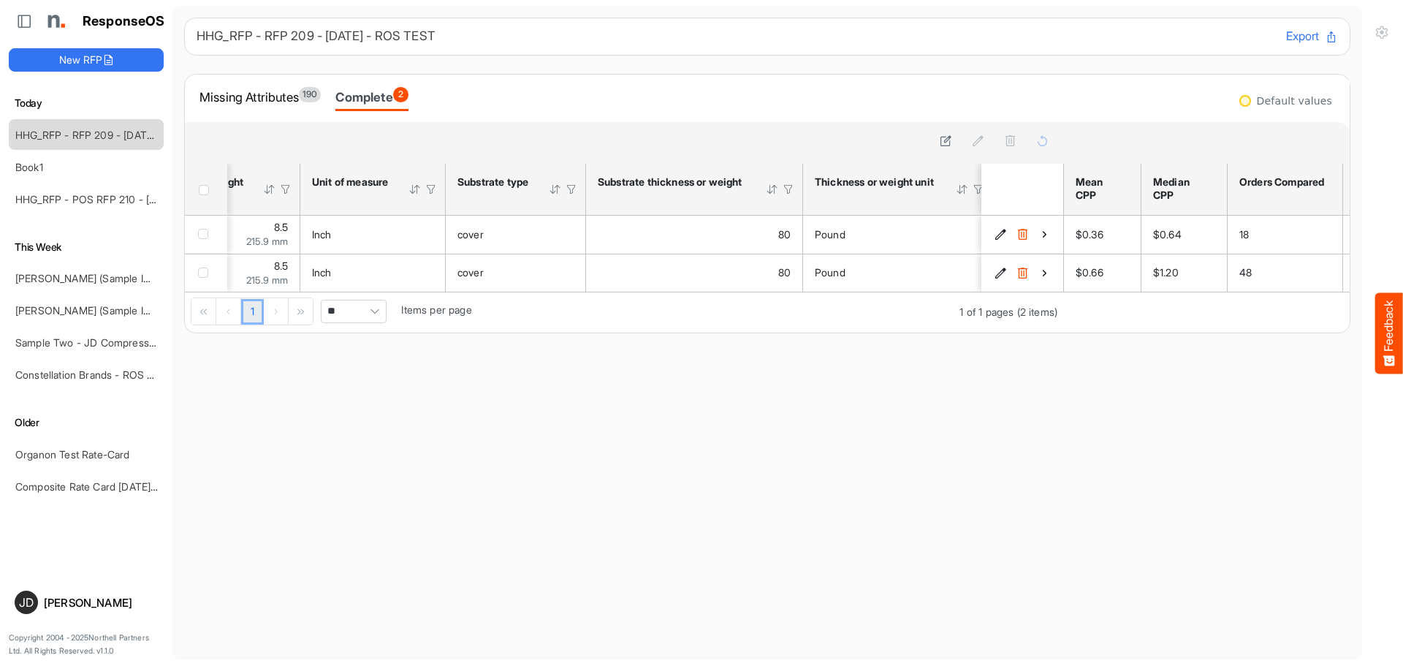
scroll to position [0, 606]
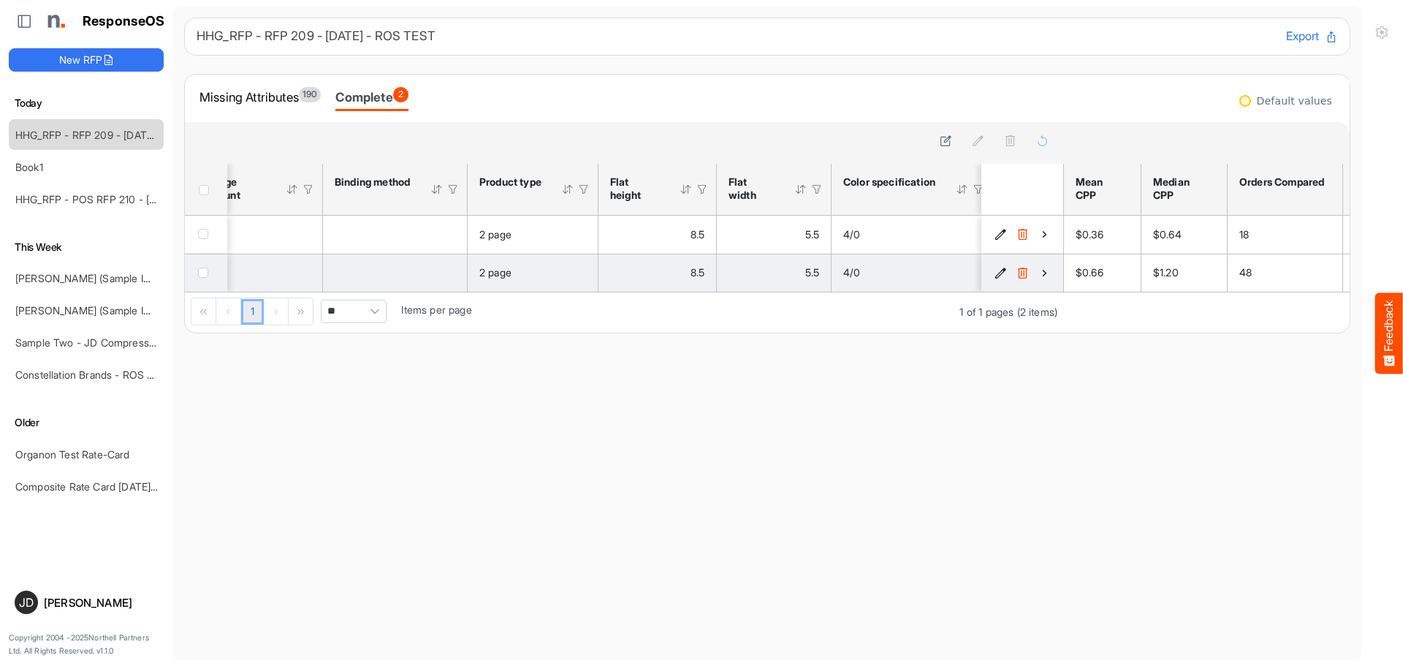
click at [994, 275] on icon "92165156-4d67-41bf-8d1f-95c072073115 is template cell Column Header" at bounding box center [1000, 273] width 12 height 12
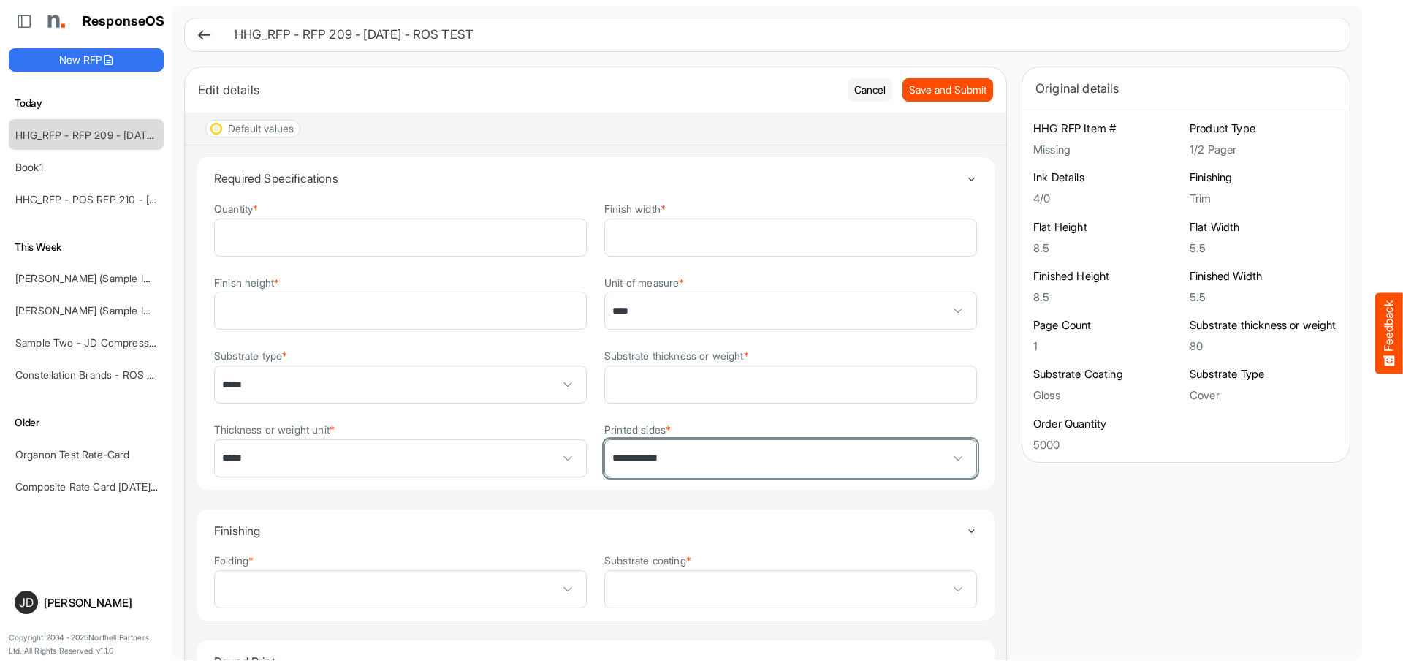
click at [708, 452] on span "**********" at bounding box center [790, 458] width 371 height 37
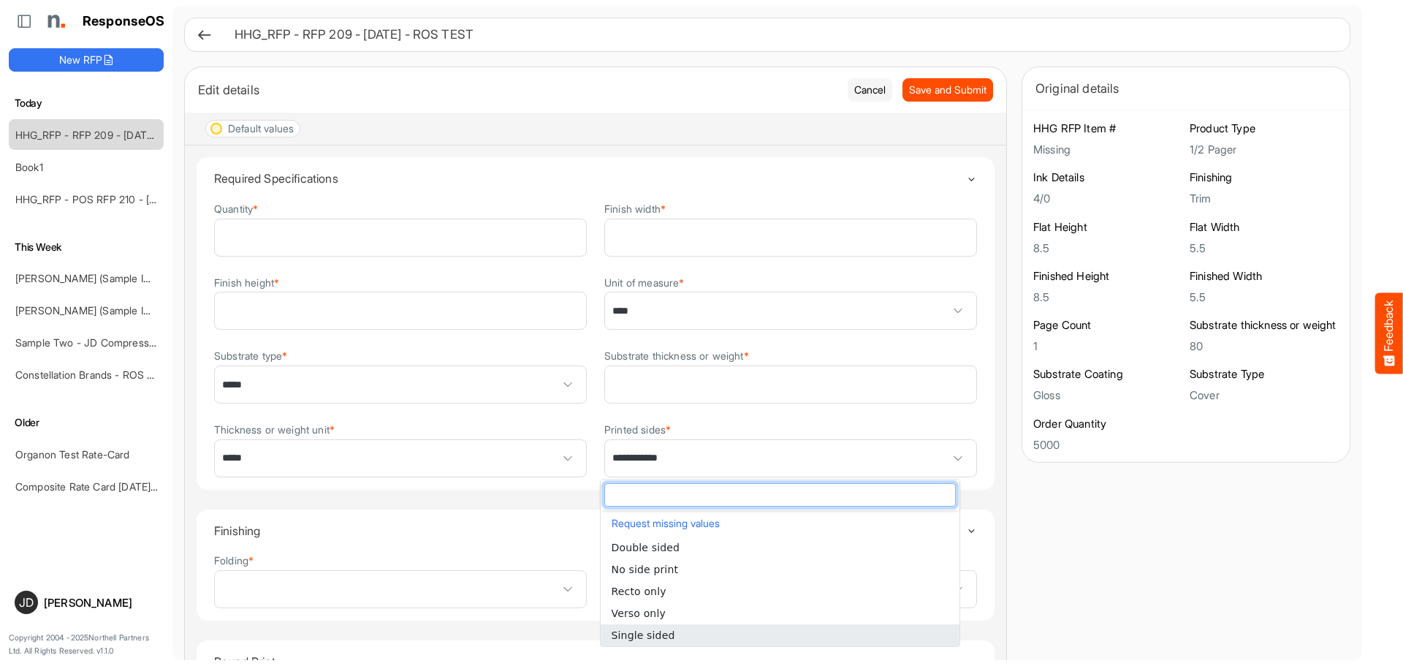
click at [651, 629] on span "Single sided" at bounding box center [644, 635] width 64 height 12
type input "**********"
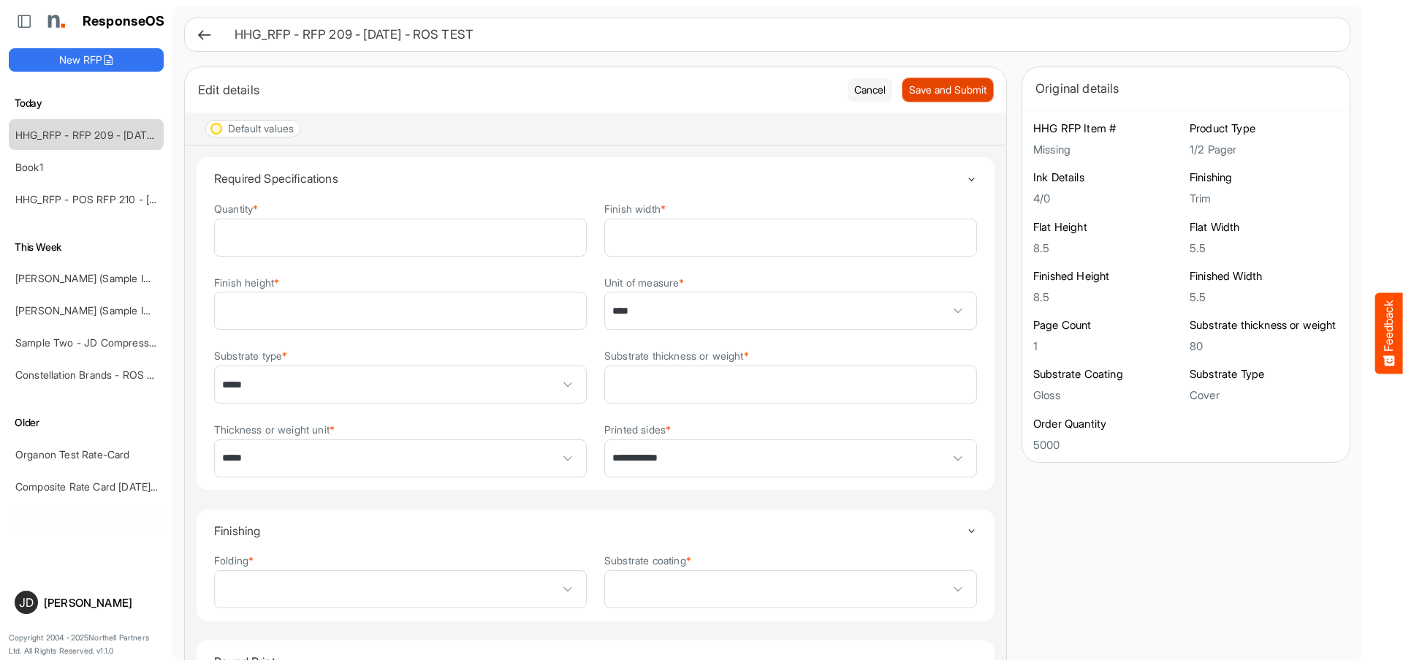
click at [910, 96] on span "Save and Submit" at bounding box center [947, 90] width 77 height 16
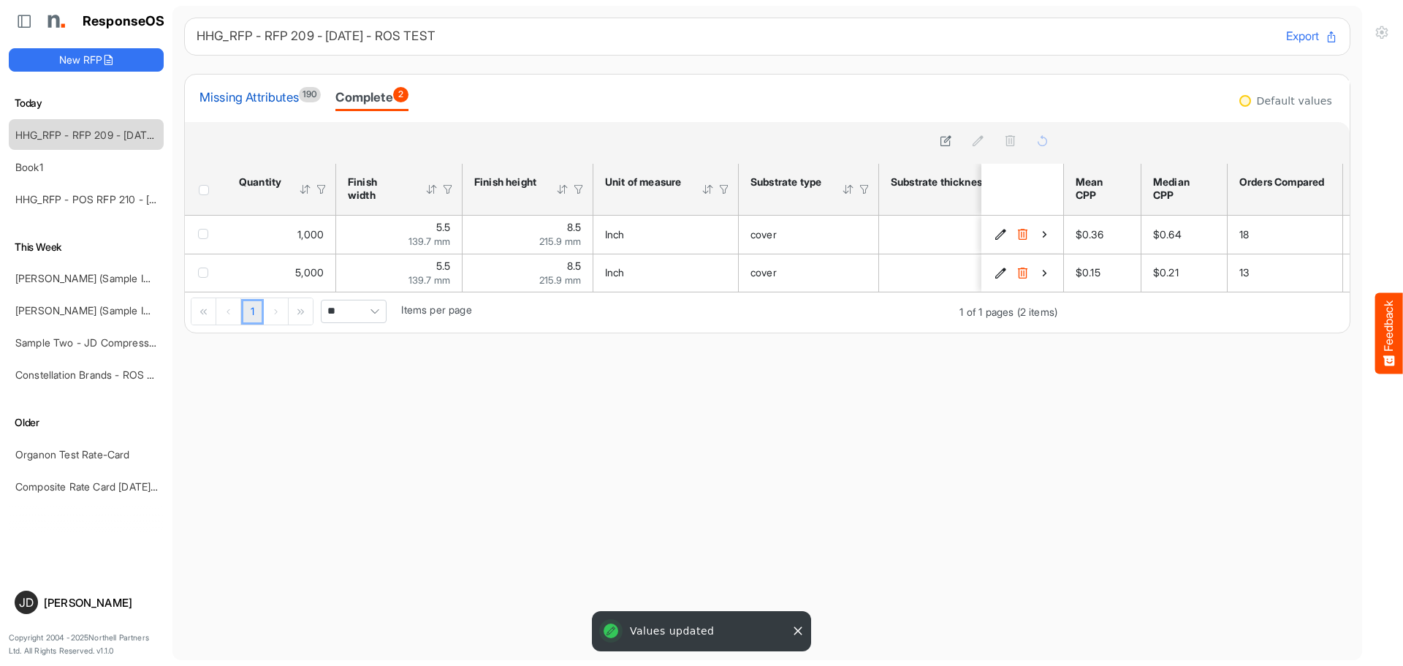
click at [231, 103] on div "Missing Attributes 190" at bounding box center [259, 97] width 121 height 20
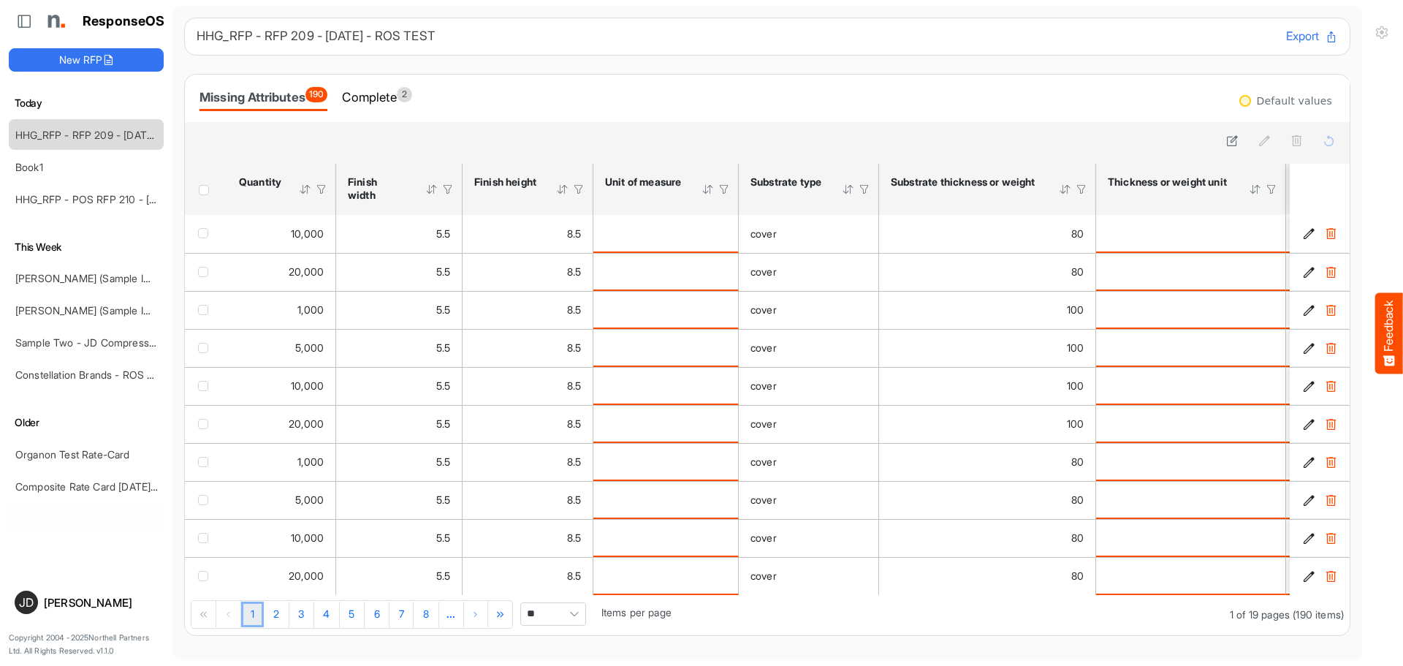
click at [615, 188] on div "Unit of measure" at bounding box center [643, 181] width 77 height 13
click at [621, 182] on div "Unit of measure" at bounding box center [643, 181] width 77 height 13
click at [628, 188] on div "Unit of measure" at bounding box center [643, 181] width 77 height 13
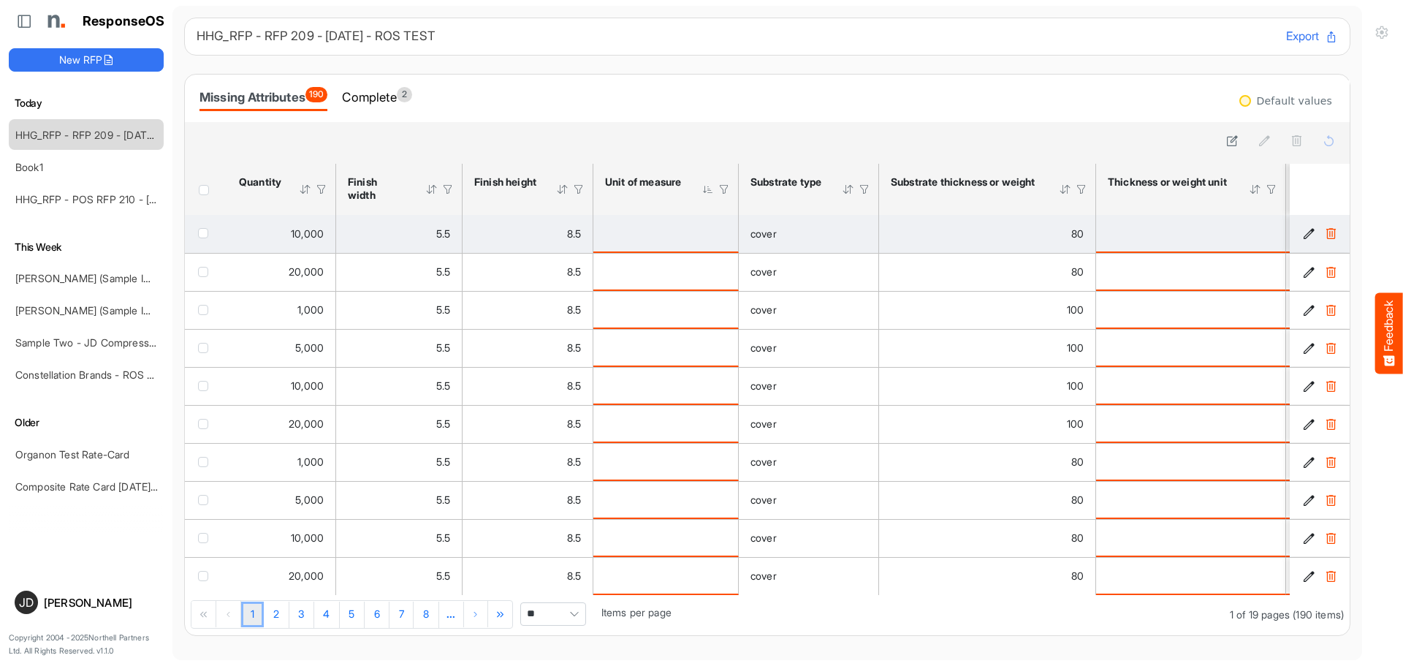
click at [624, 226] on td "is template cell Column Header httpsnorthellcomontologiesmapping-rulesmeasureme…" at bounding box center [665, 234] width 145 height 38
click at [712, 230] on div "is template cell Column Header httpsnorthellcomontologiesmapping-rulesmeasureme…" at bounding box center [665, 233] width 121 height 16
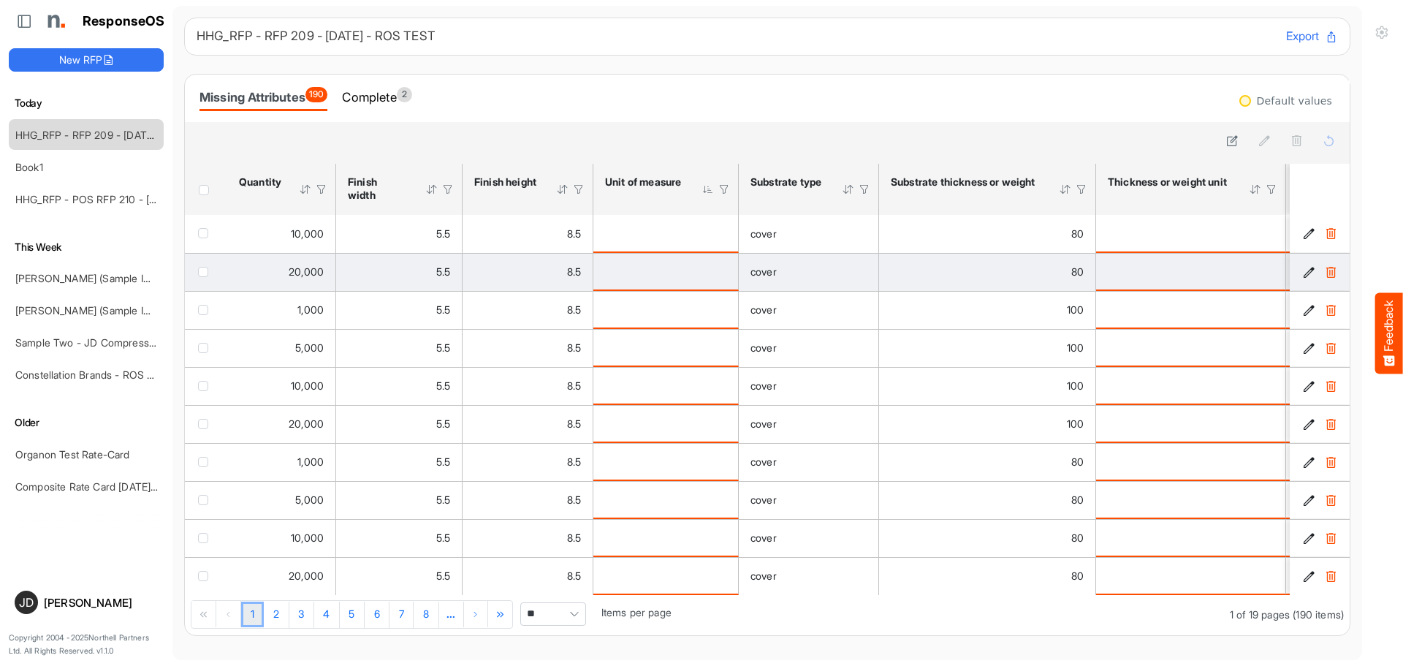
click at [684, 268] on div "is template cell Column Header httpsnorthellcomontologiesmapping-rulesmeasureme…" at bounding box center [665, 271] width 121 height 16
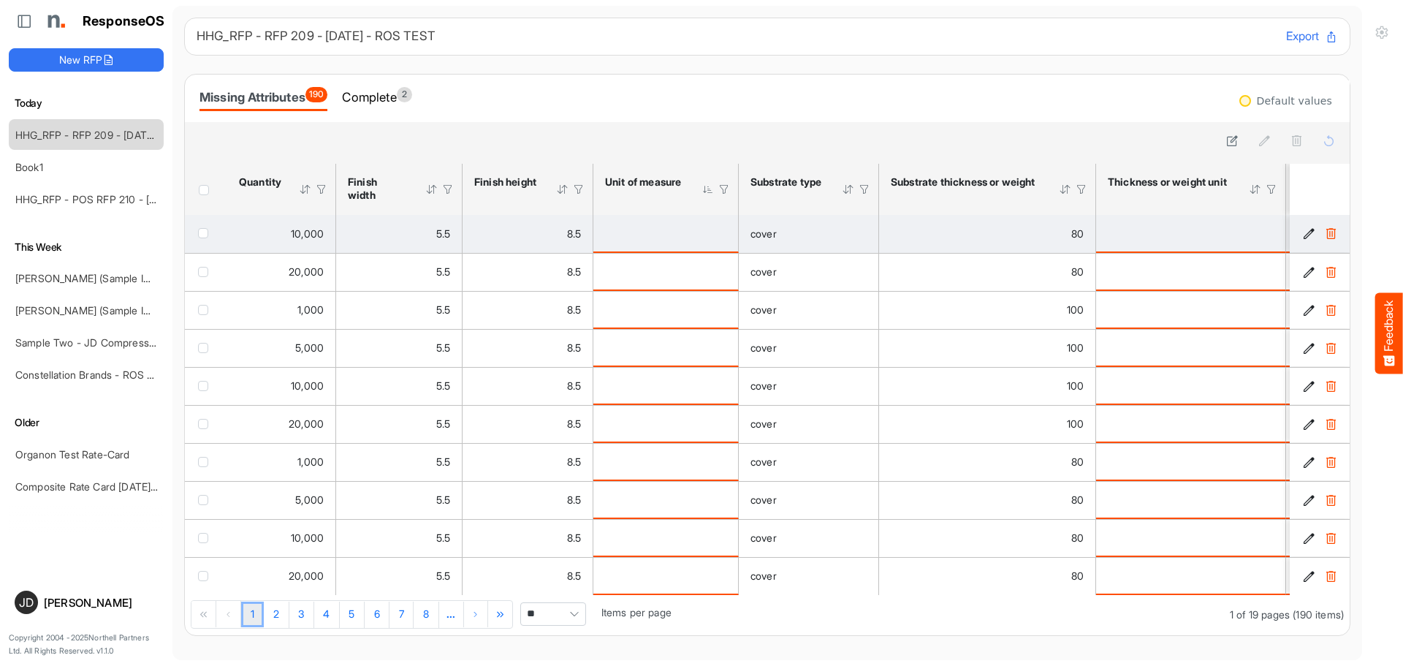
click at [687, 238] on div "is template cell Column Header httpsnorthellcomontologiesmapping-rulesmeasureme…" at bounding box center [665, 233] width 121 height 16
click at [660, 240] on div "is template cell Column Header httpsnorthellcomontologiesmapping-rulesmeasureme…" at bounding box center [665, 233] width 121 height 16
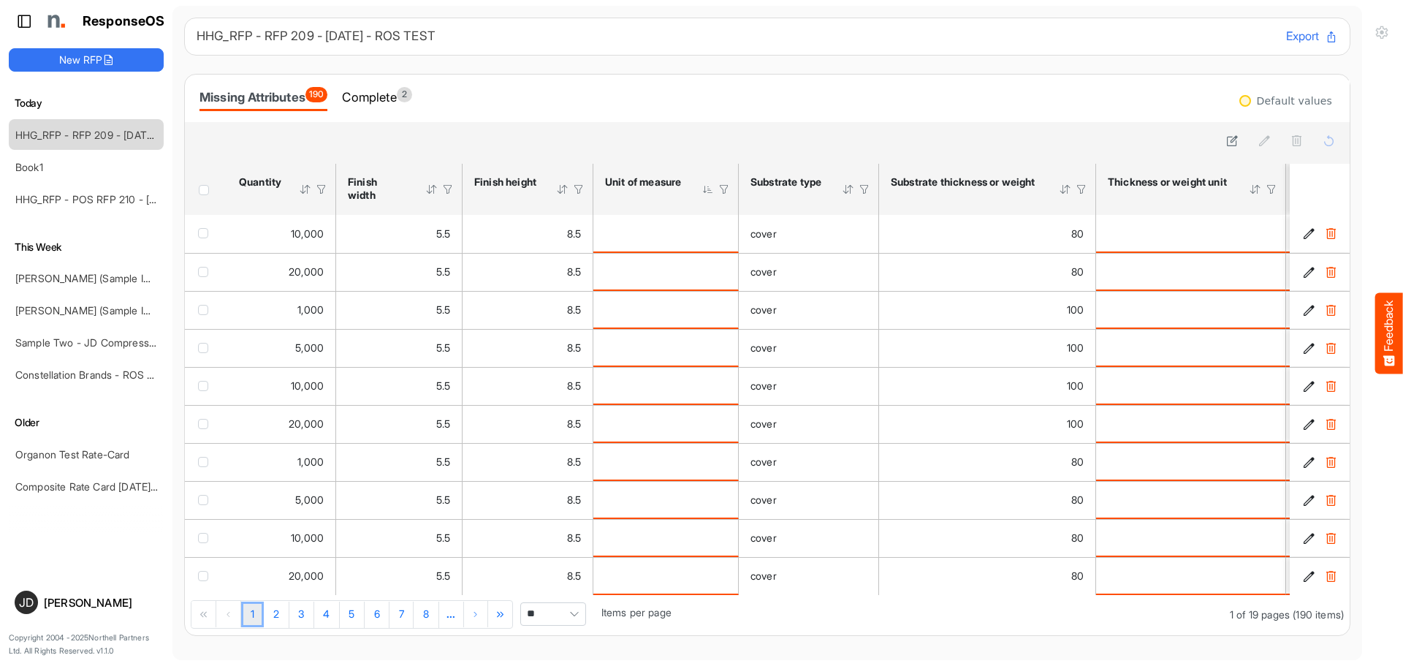
click at [24, 21] on icon at bounding box center [24, 21] width 15 height 15
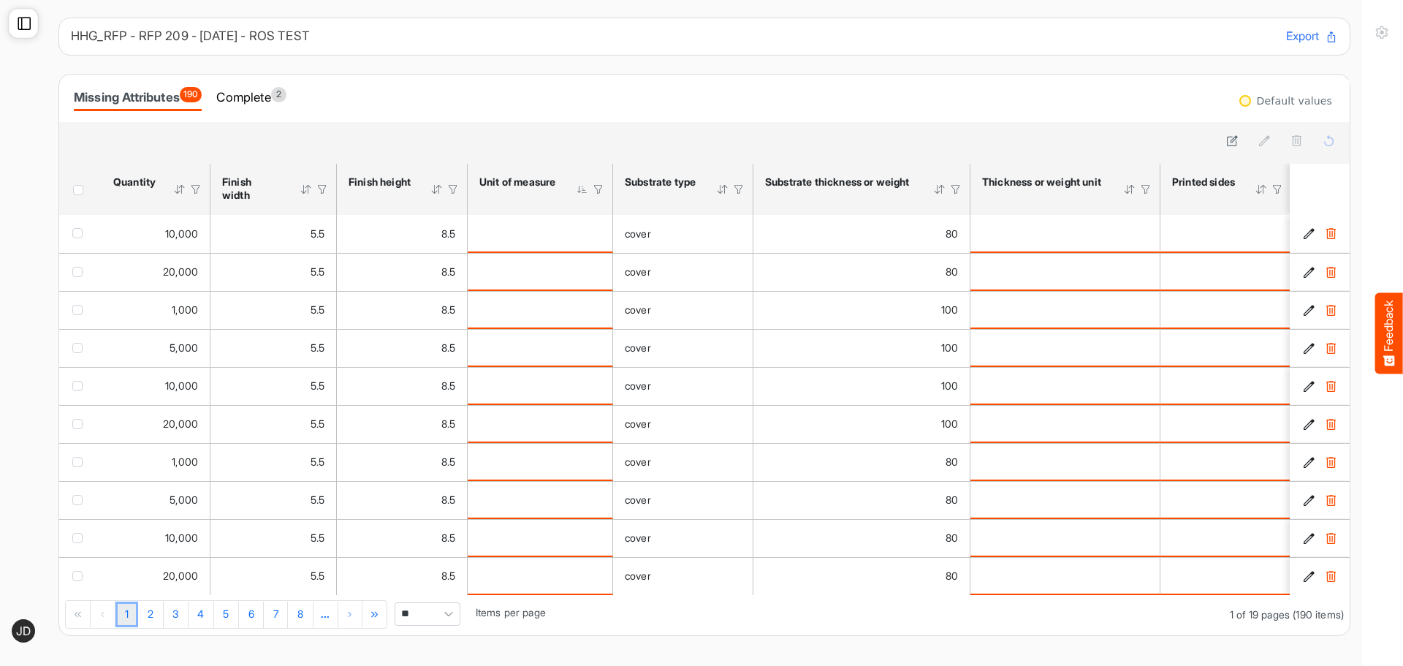
click at [24, 21] on icon at bounding box center [24, 23] width 15 height 15
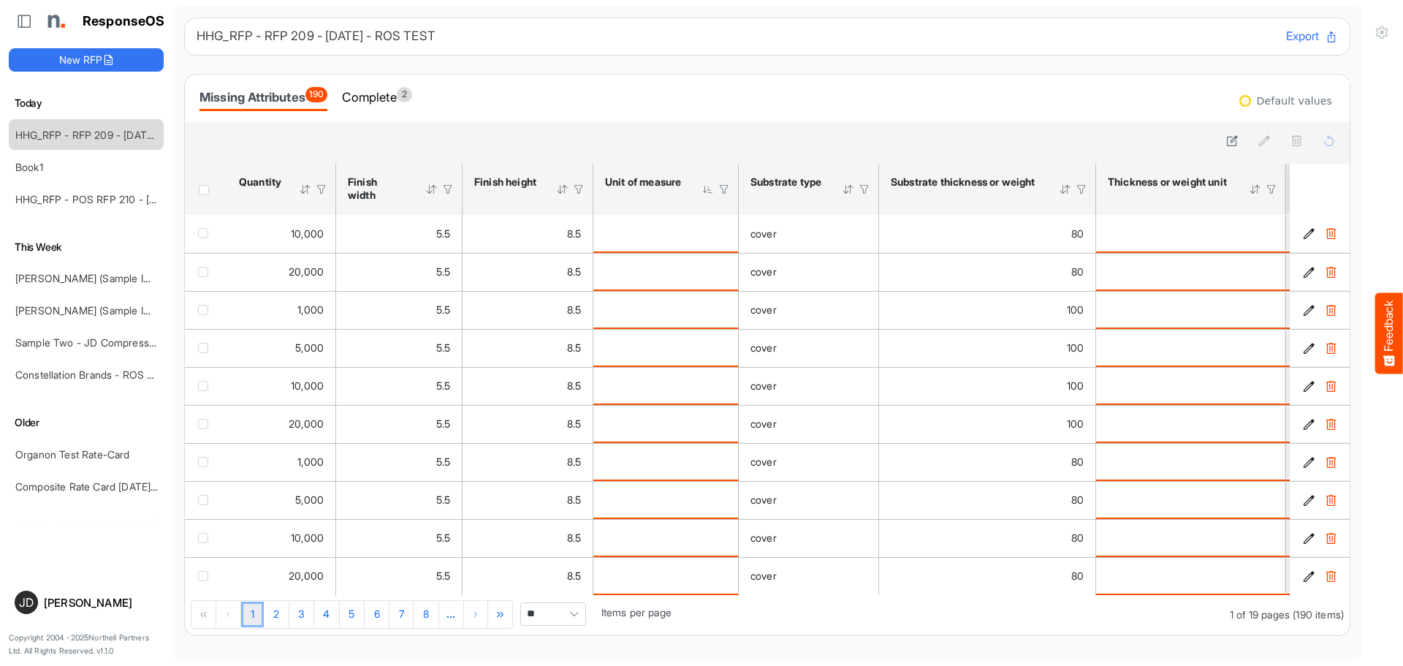
click at [108, 22] on h1 "ResponseOS" at bounding box center [124, 21] width 83 height 15
click at [55, 23] on img at bounding box center [54, 21] width 29 height 29
click at [28, 603] on span "JD" at bounding box center [26, 602] width 15 height 12
click at [88, 193] on link "HHG_RFP - POS RFP 210 - [DATE]" at bounding box center [96, 199] width 163 height 12
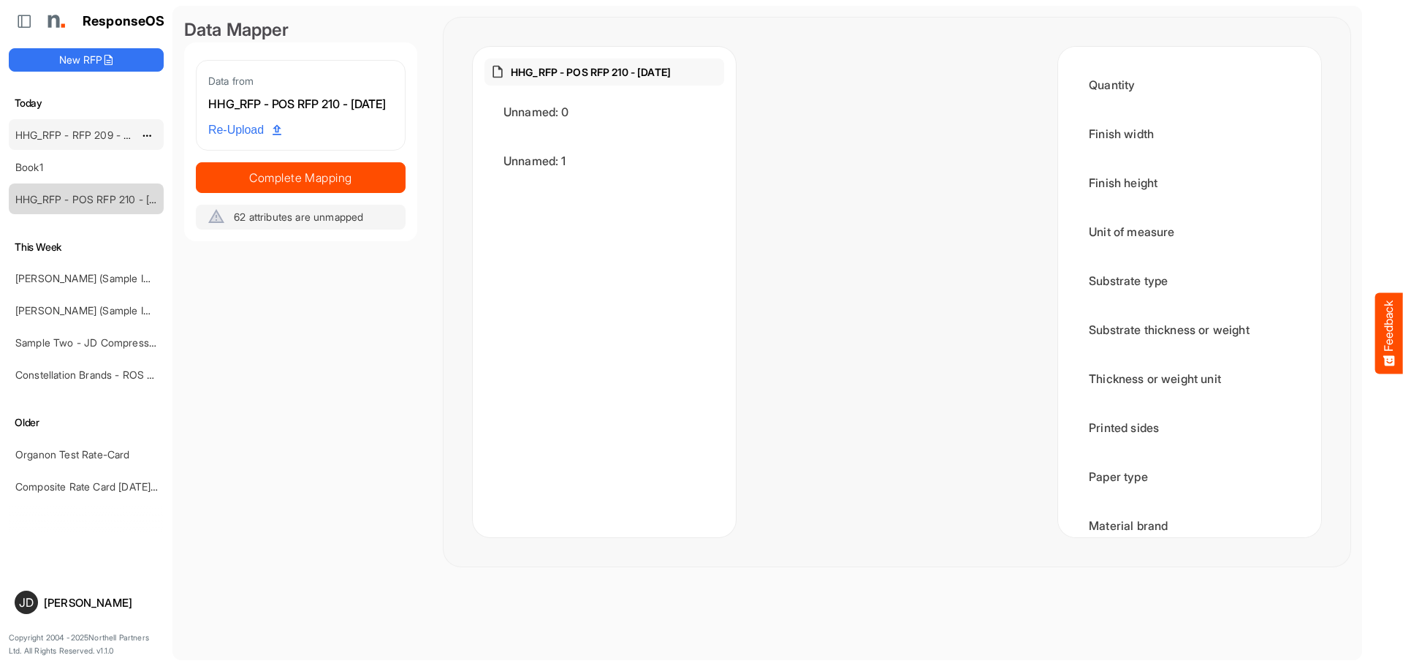
click at [82, 134] on link "HHG_RFP - RFP 209 - [DATE] - ROS TEST" at bounding box center [116, 135] width 202 height 12
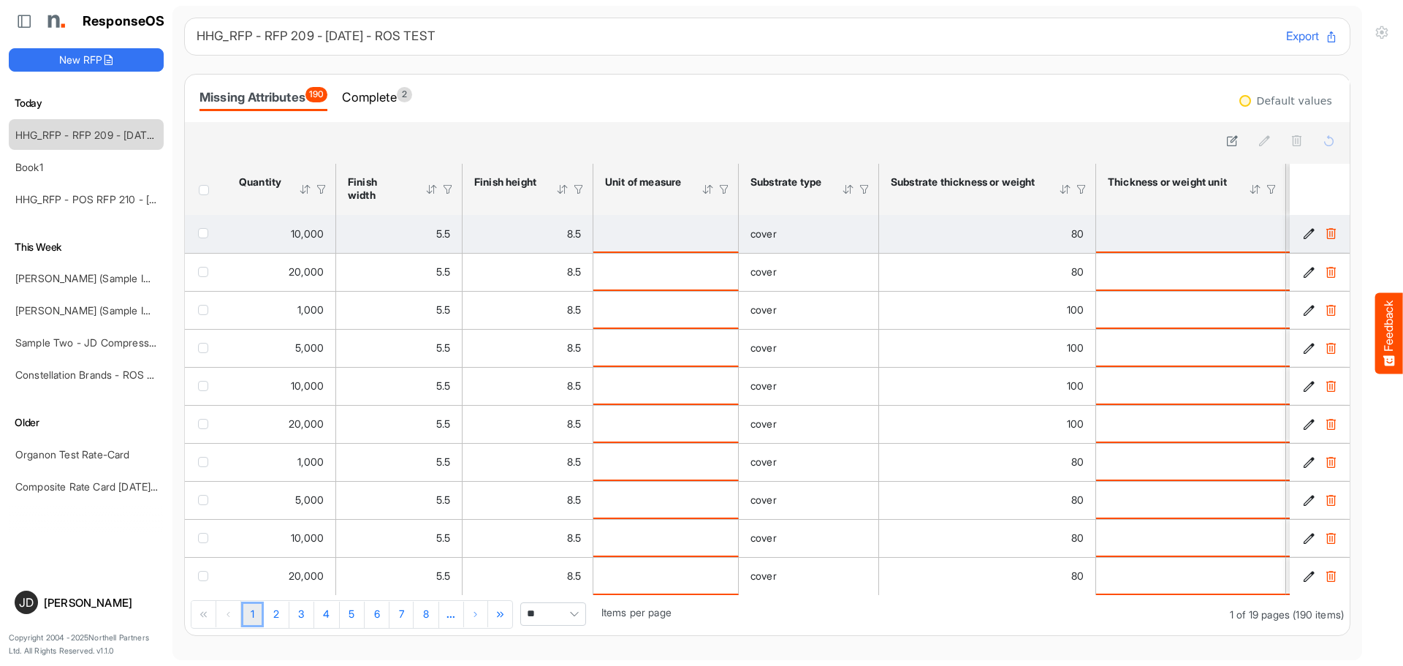
click at [652, 236] on div "is template cell Column Header httpsnorthellcomontologiesmapping-rulesmeasureme…" at bounding box center [665, 233] width 121 height 16
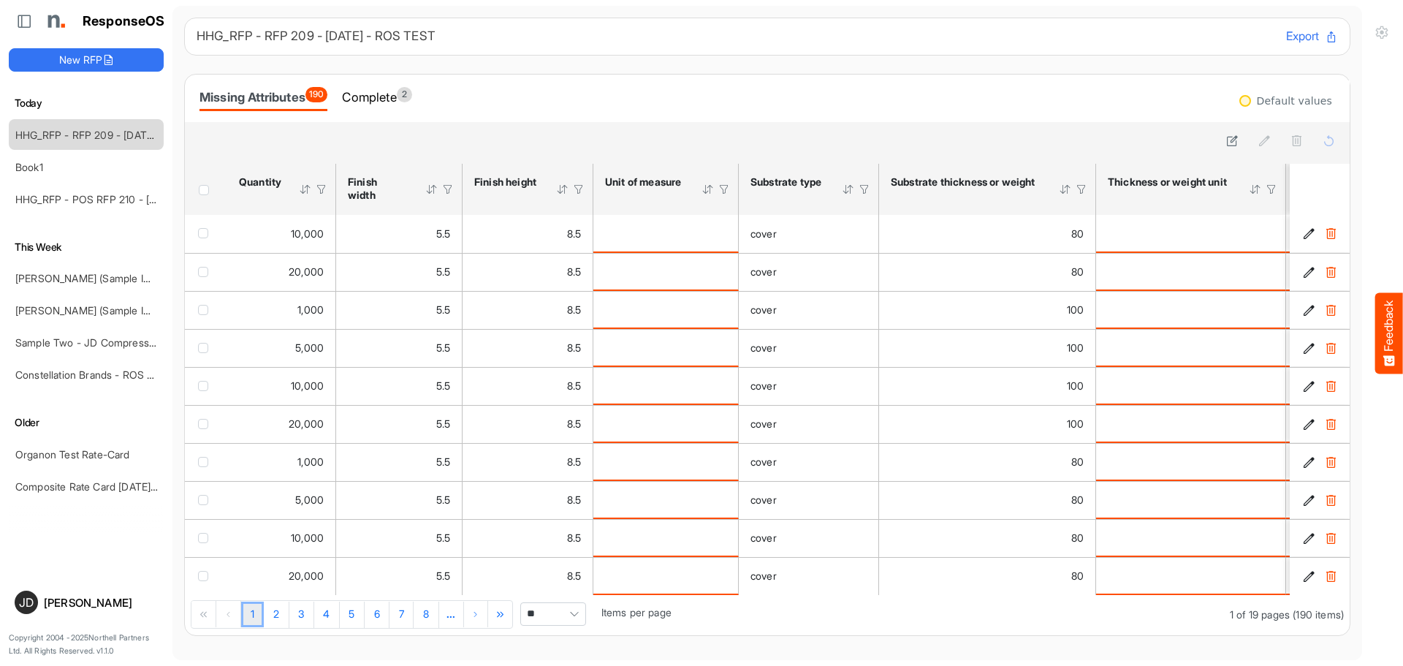
click at [707, 192] on div at bounding box center [707, 189] width 13 height 13
click at [625, 183] on div "Unit of measure" at bounding box center [643, 181] width 77 height 13
click at [724, 189] on div at bounding box center [723, 189] width 13 height 13
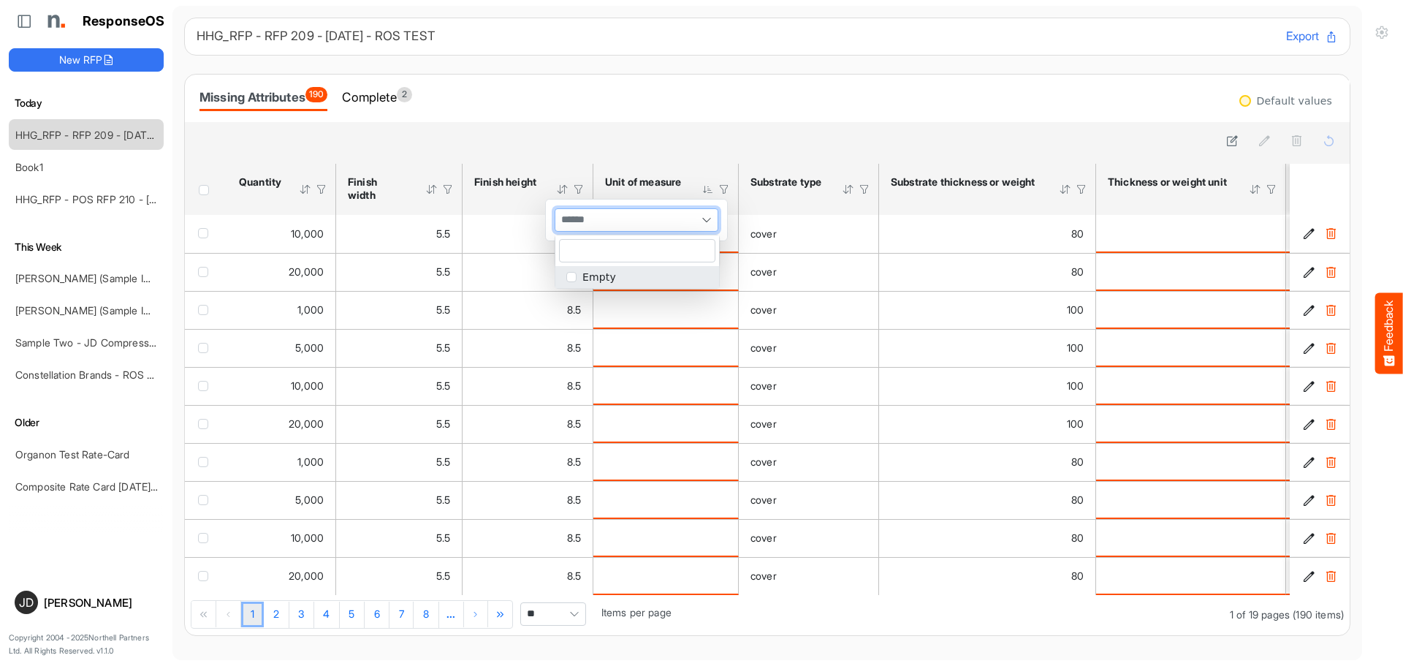
click at [711, 213] on span at bounding box center [707, 220] width 22 height 22
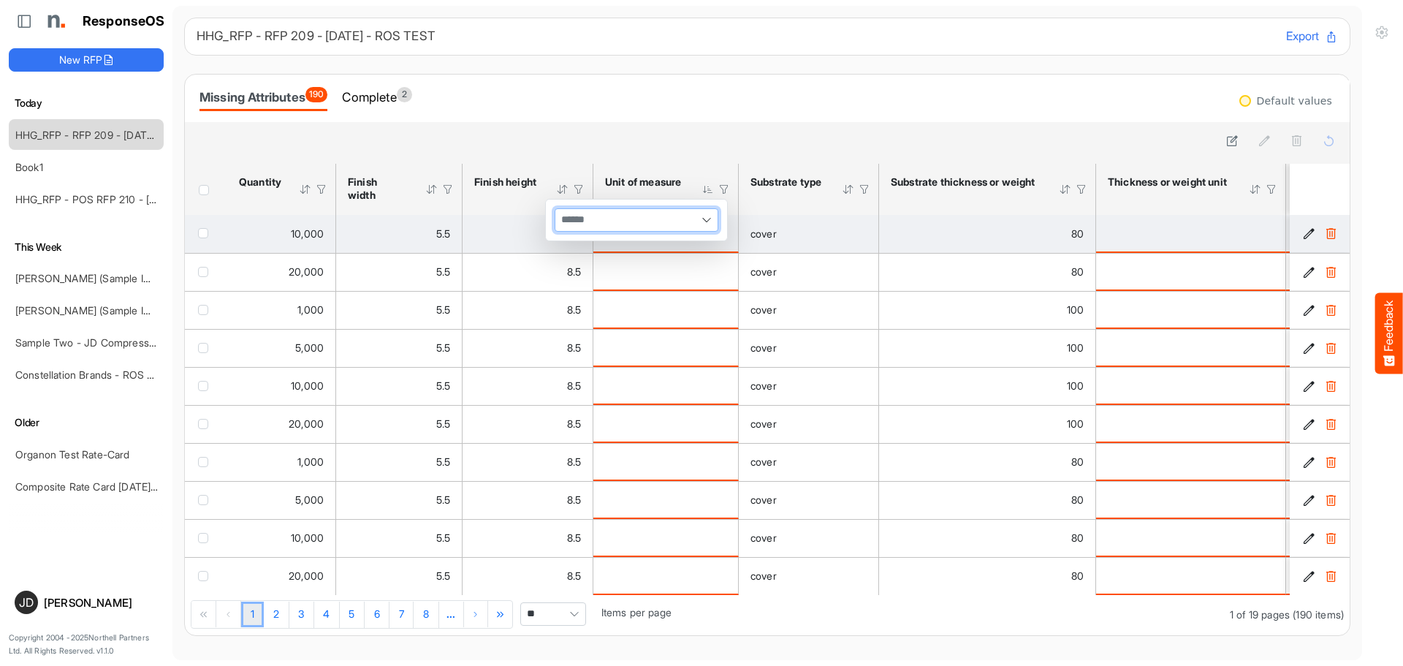
click at [729, 235] on td "is template cell Column Header httpsnorthellcomontologiesmapping-rulesmeasureme…" at bounding box center [665, 234] width 145 height 38
click at [655, 238] on div "is template cell Column Header httpsnorthellcomontologiesmapping-rulesmeasureme…" at bounding box center [665, 233] width 121 height 16
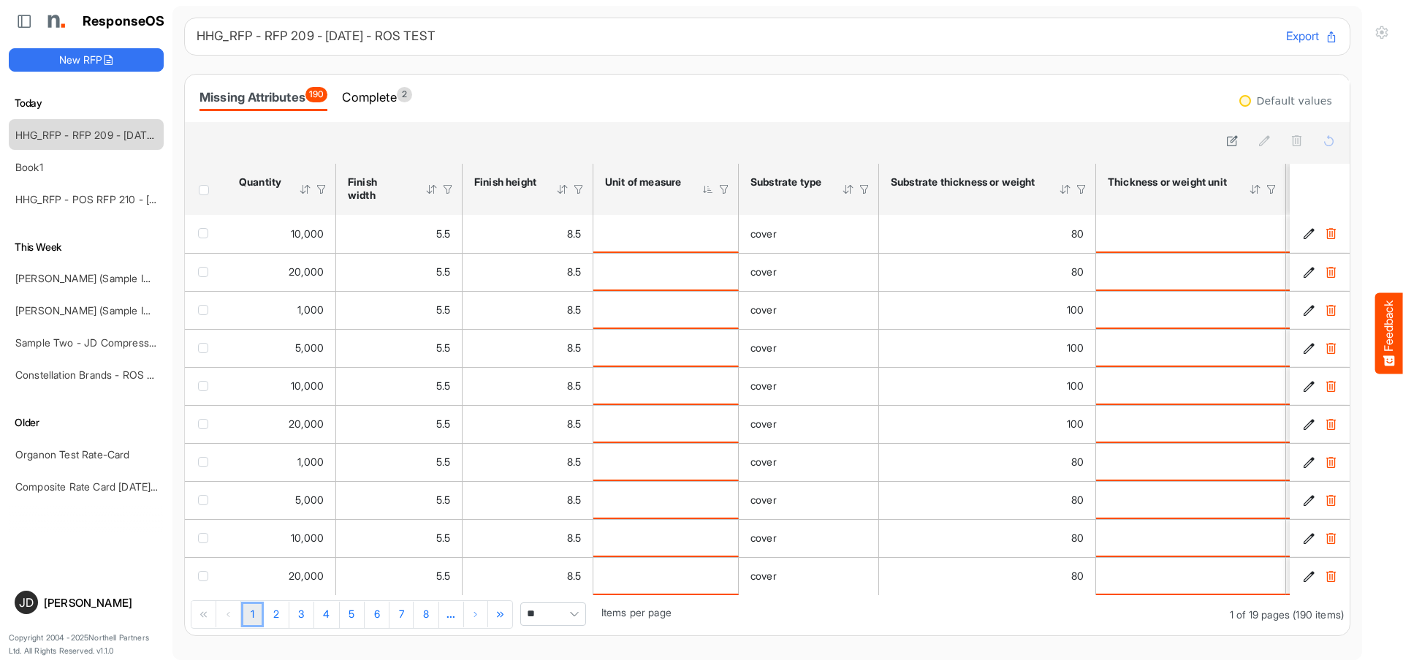
click at [204, 191] on span "Header checkbox" at bounding box center [204, 190] width 10 height 10
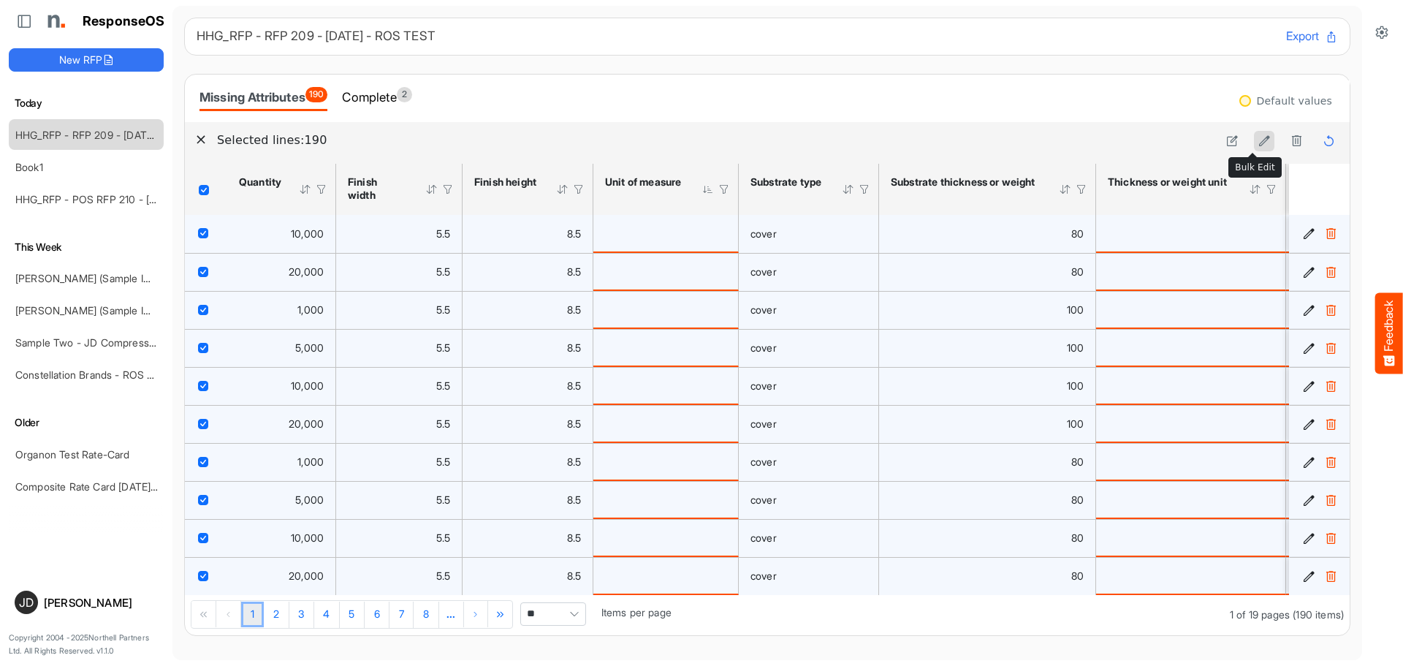
click at [1258, 142] on icon at bounding box center [1264, 140] width 12 height 12
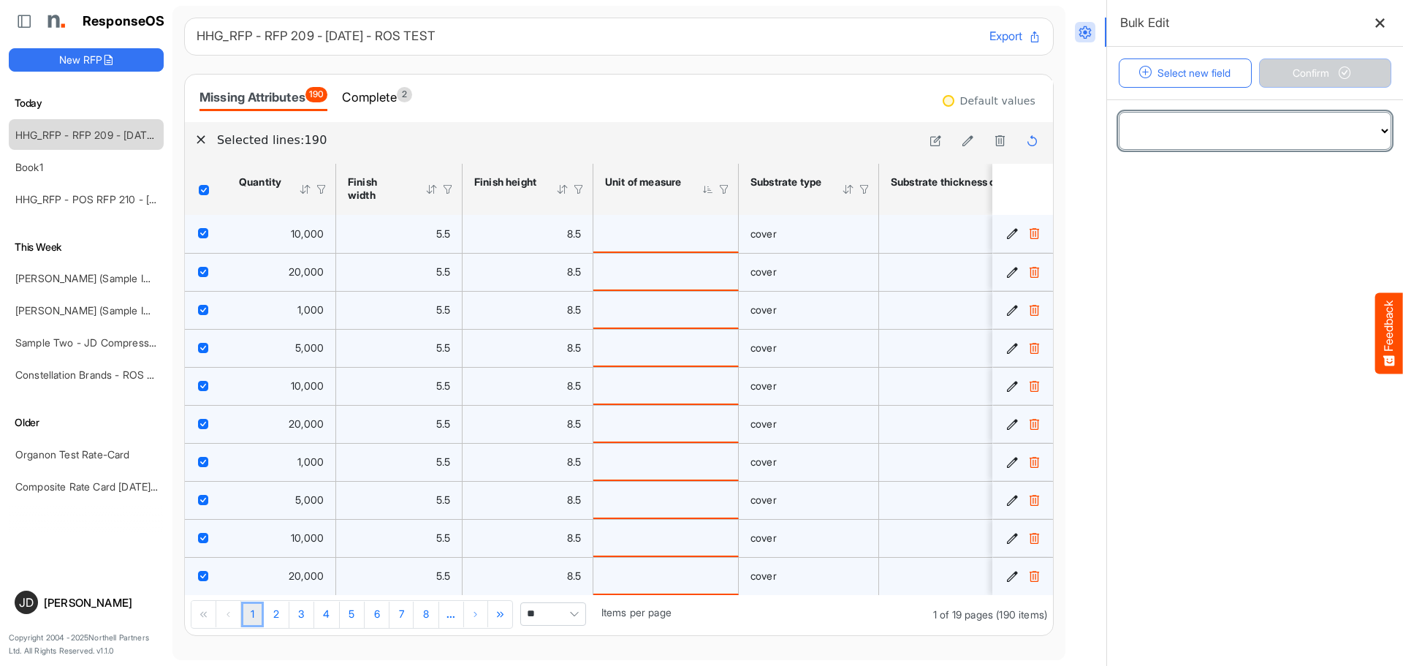
click at [1373, 132] on select "**********" at bounding box center [1254, 131] width 271 height 37
select select "**********"
click at [1119, 113] on select "**********" at bounding box center [1254, 131] width 271 height 37
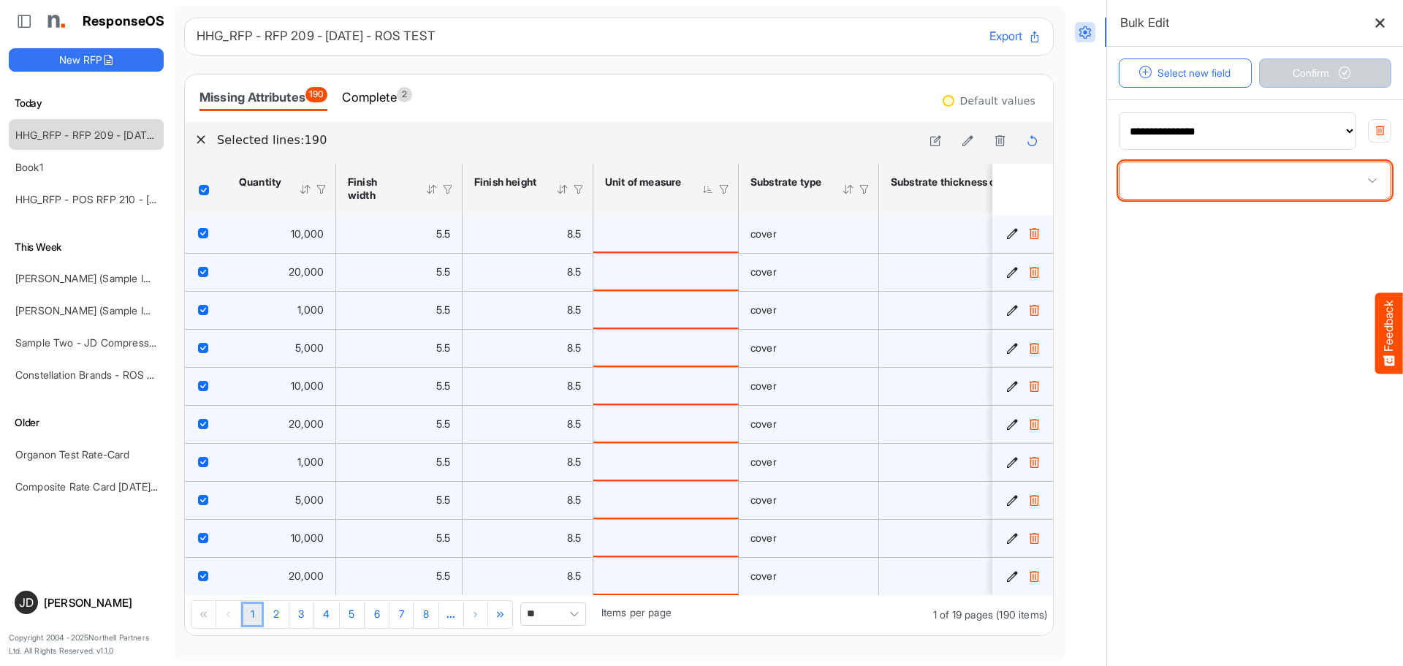
click at [1330, 169] on span at bounding box center [1254, 180] width 271 height 37
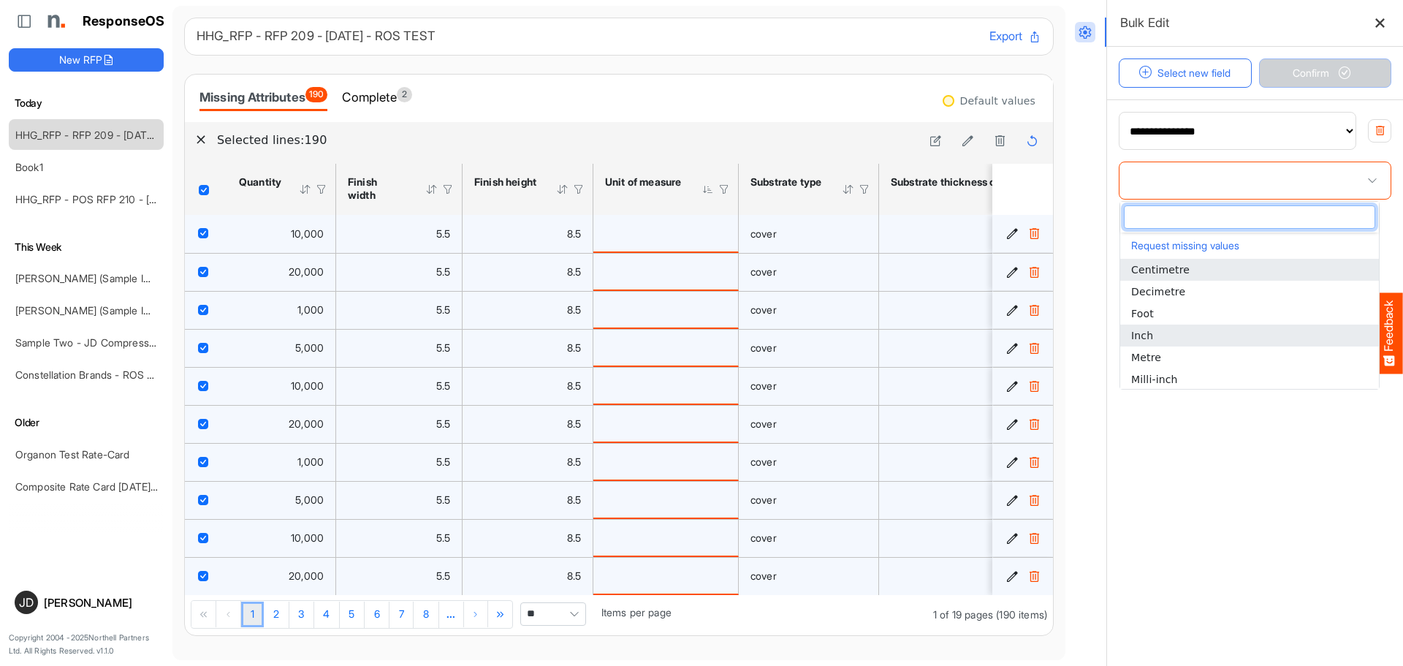
click at [1156, 337] on li "Inch" at bounding box center [1249, 335] width 259 height 22
type input "****"
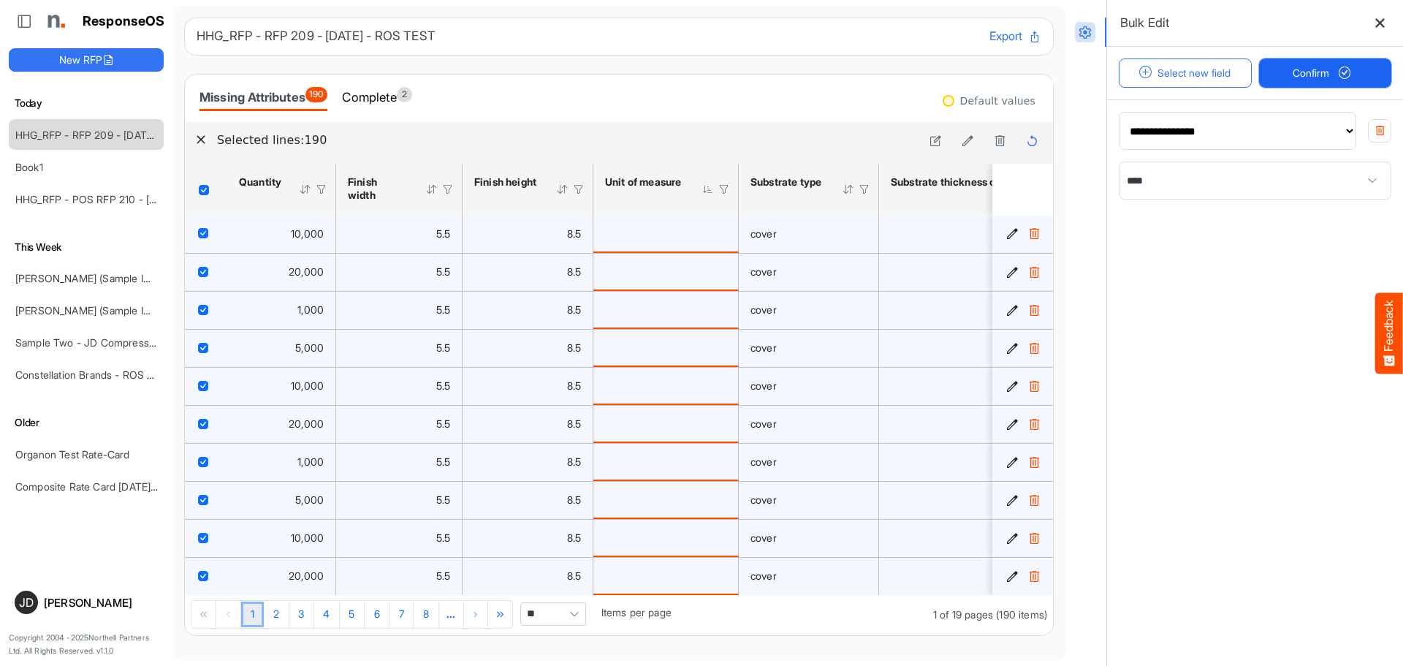
click at [1316, 76] on span "Confirm" at bounding box center [1324, 73] width 64 height 16
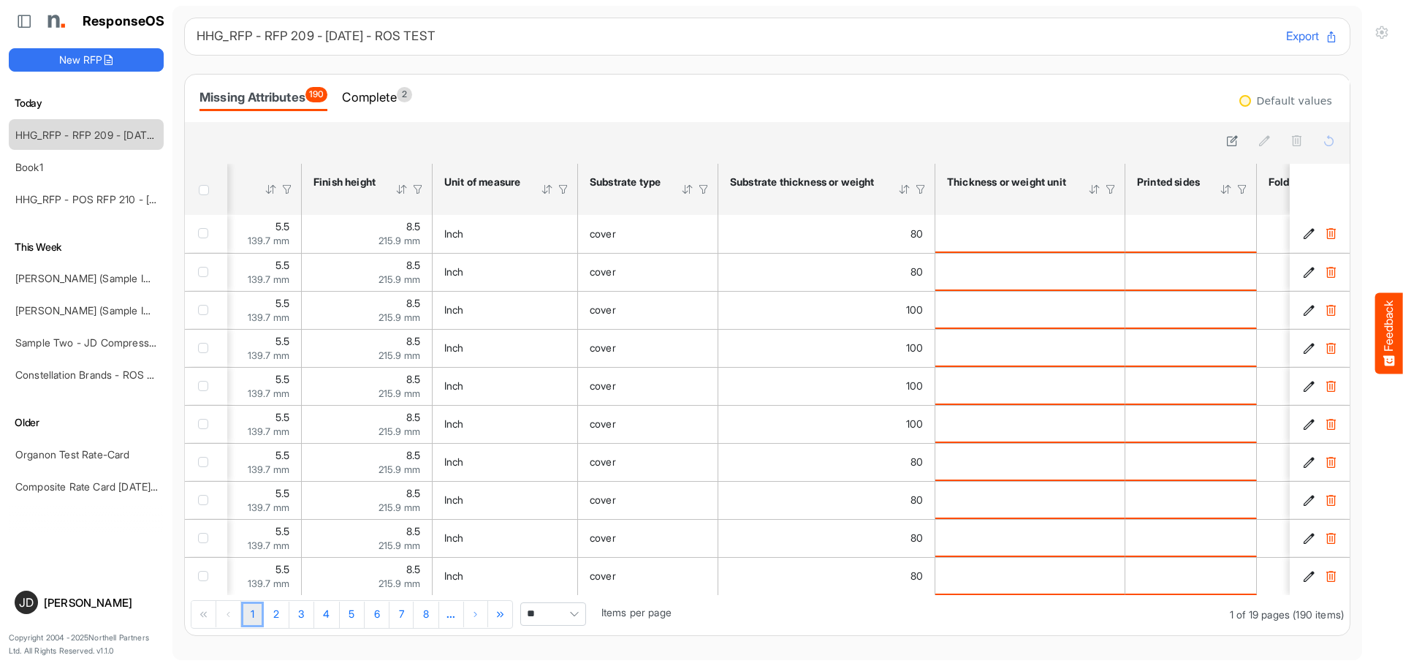
scroll to position [0, 190]
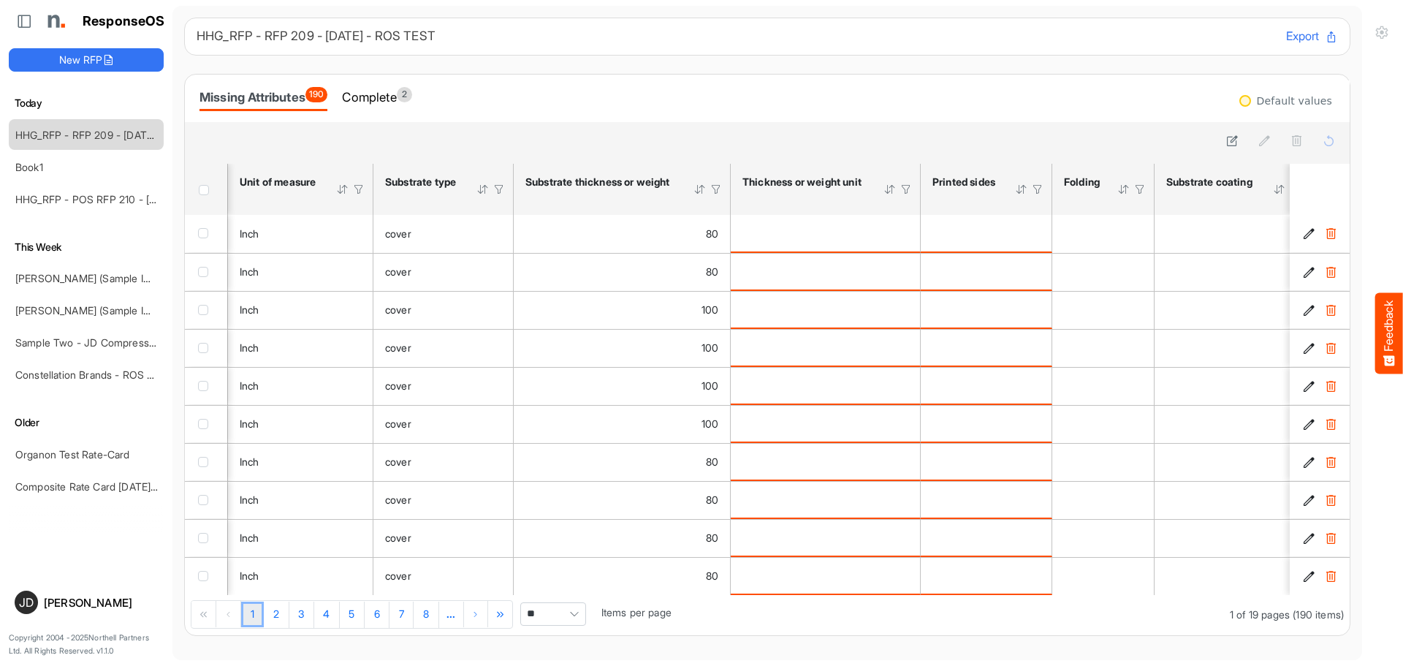
click at [206, 191] on span "Header checkbox" at bounding box center [204, 190] width 10 height 10
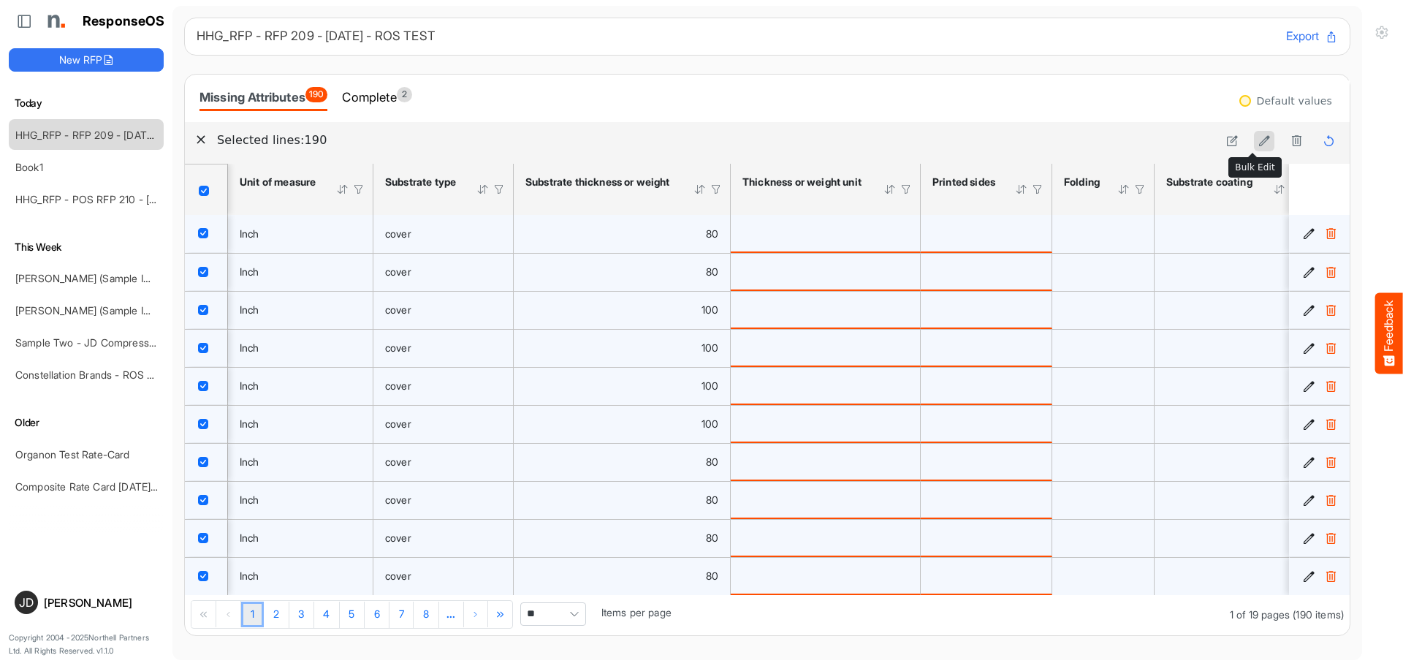
click at [1258, 141] on icon at bounding box center [1264, 140] width 12 height 12
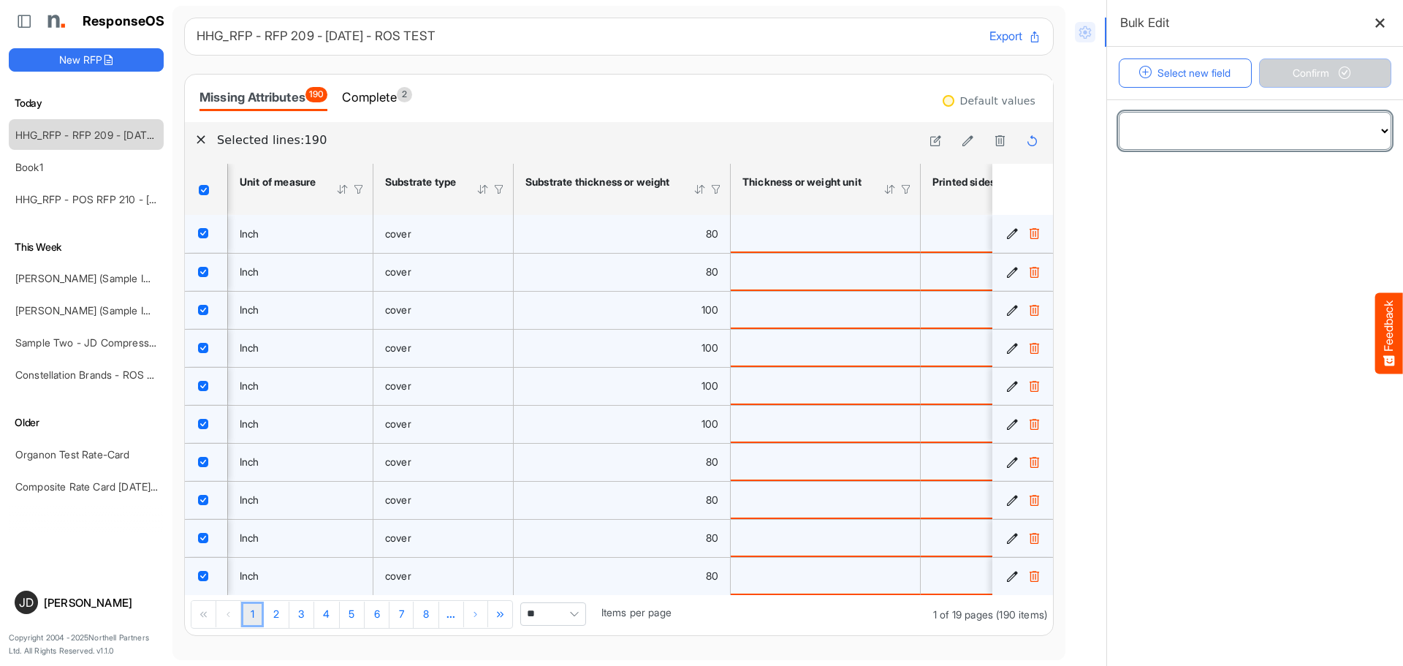
click at [1235, 126] on select "**********" at bounding box center [1254, 131] width 271 height 37
select select "**********"
click at [1119, 113] on select "**********" at bounding box center [1254, 131] width 271 height 37
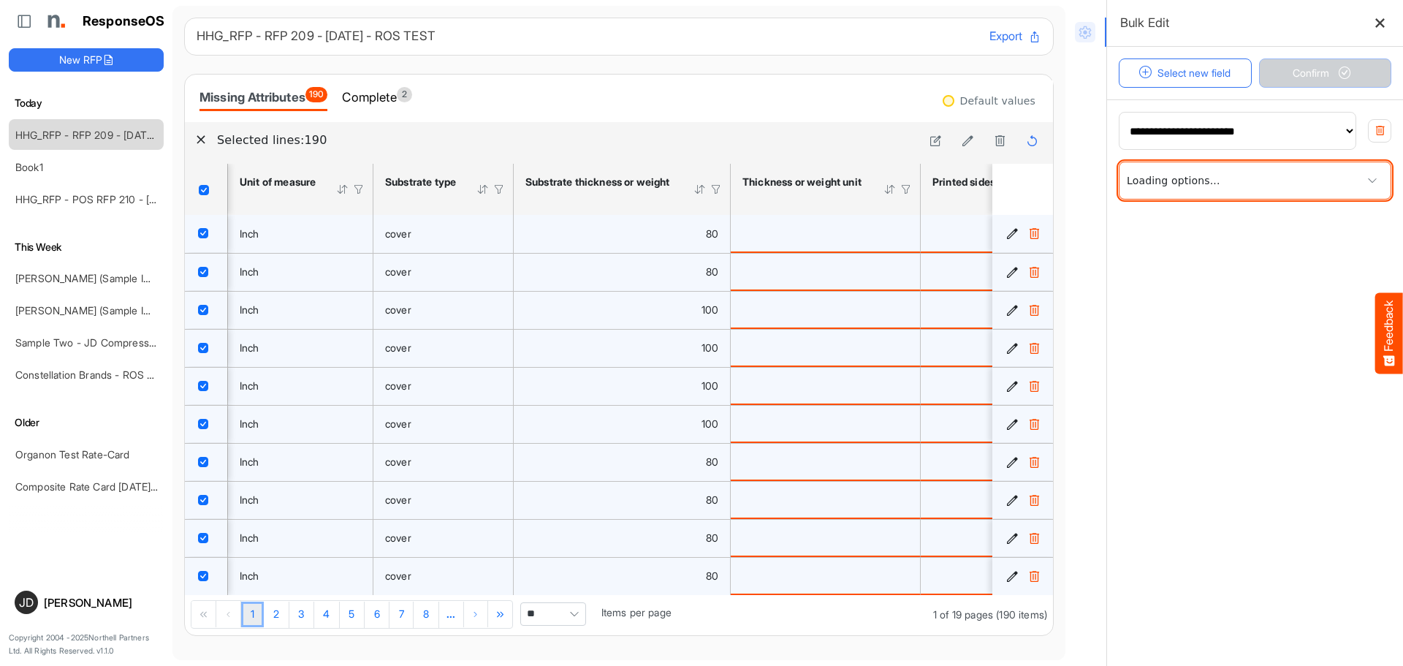
click at [1249, 179] on span at bounding box center [1254, 180] width 271 height 37
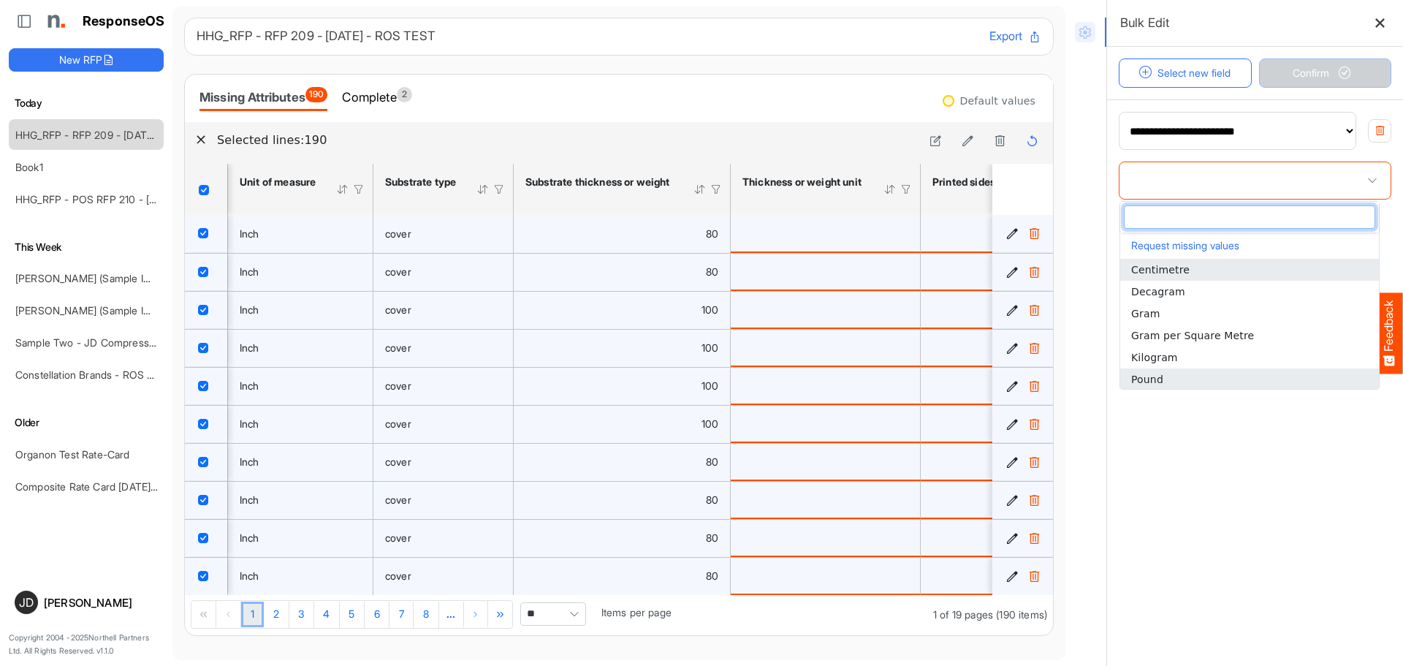
click at [1162, 376] on li "Pound" at bounding box center [1249, 379] width 259 height 22
type input "*****"
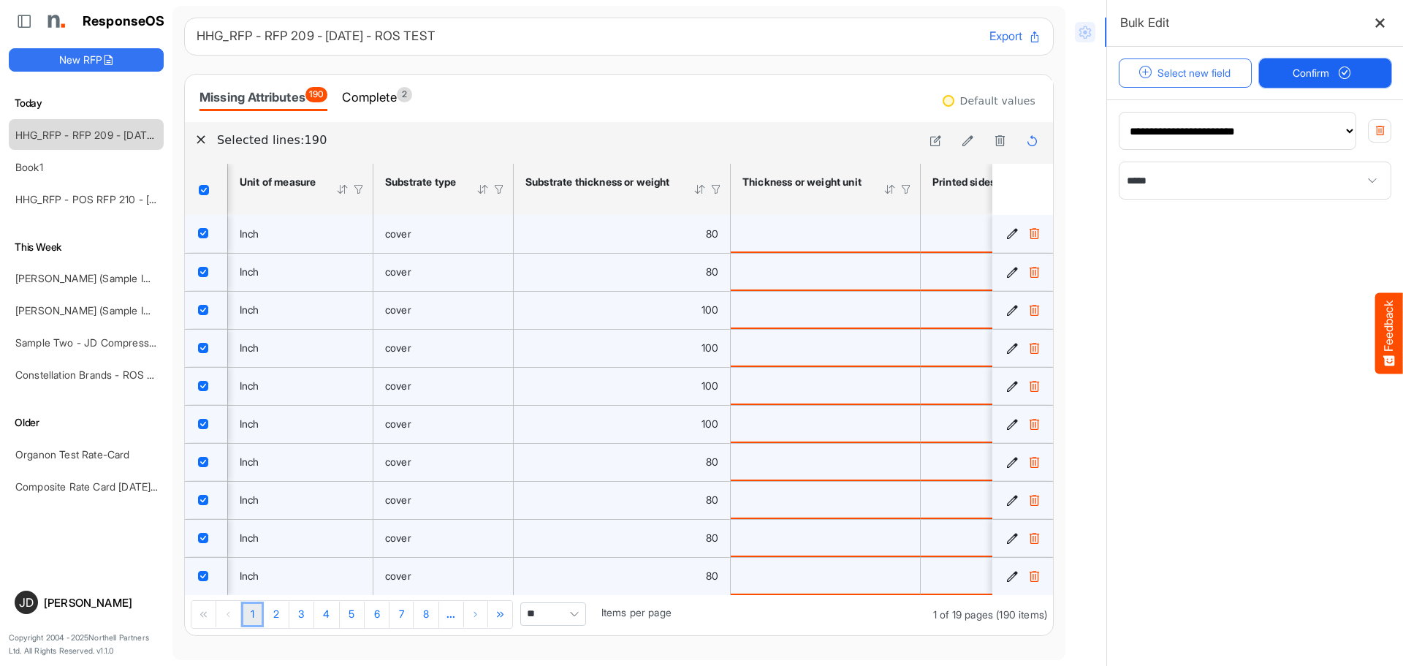
click at [1295, 74] on span "Confirm" at bounding box center [1324, 73] width 64 height 16
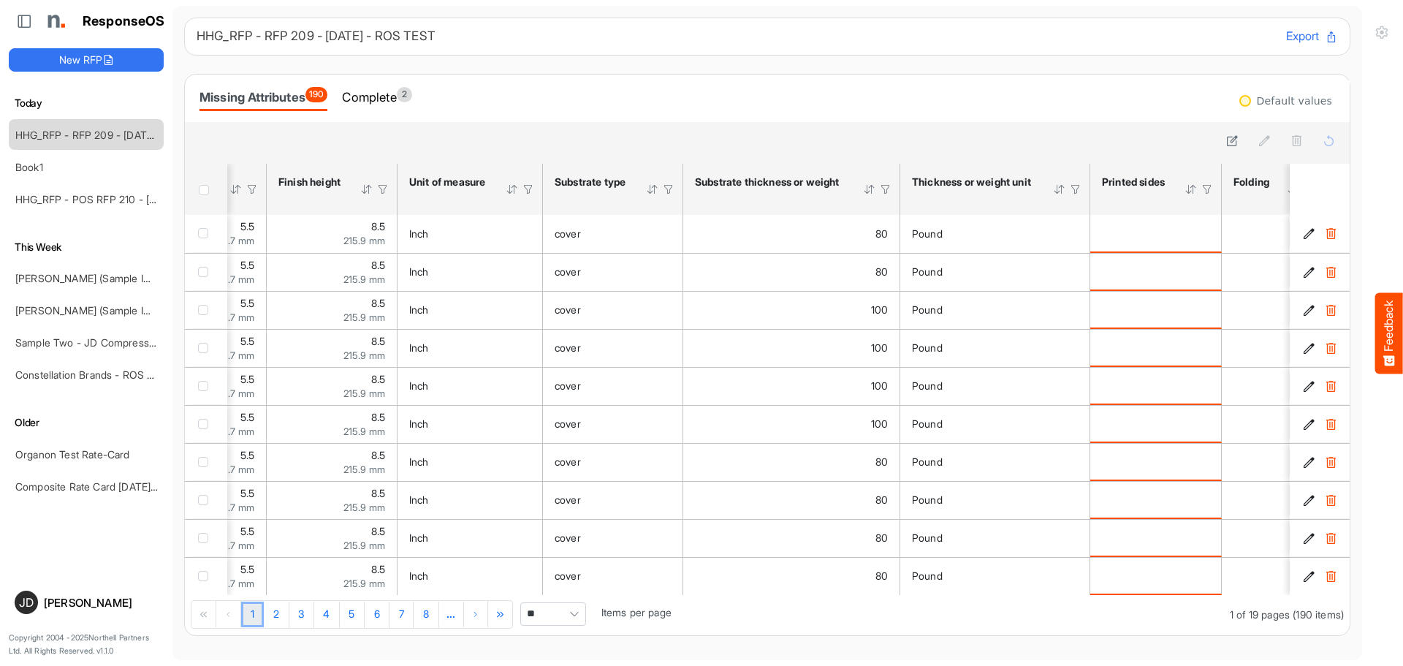
scroll to position [0, 283]
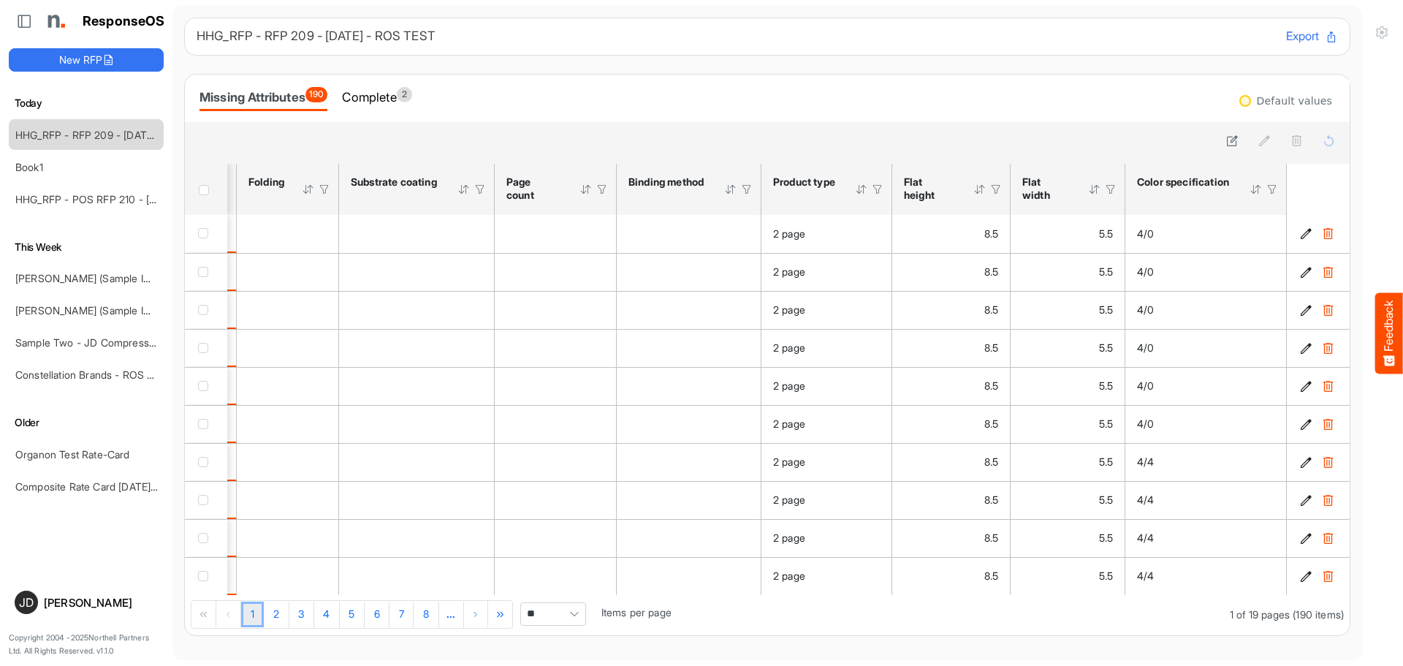
click at [1265, 188] on div at bounding box center [1271, 189] width 13 height 13
click at [1247, 218] on span at bounding box center [1244, 220] width 22 height 22
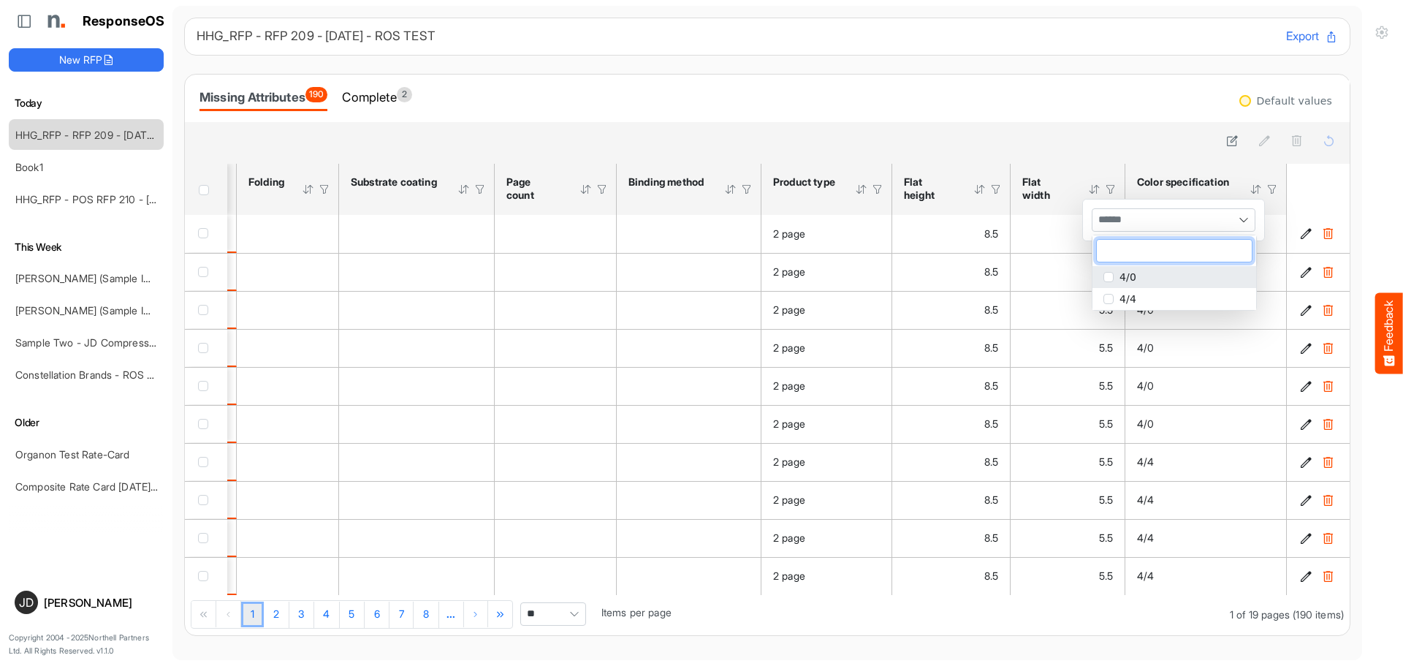
click at [1112, 278] on span "popup" at bounding box center [1108, 277] width 10 height 10
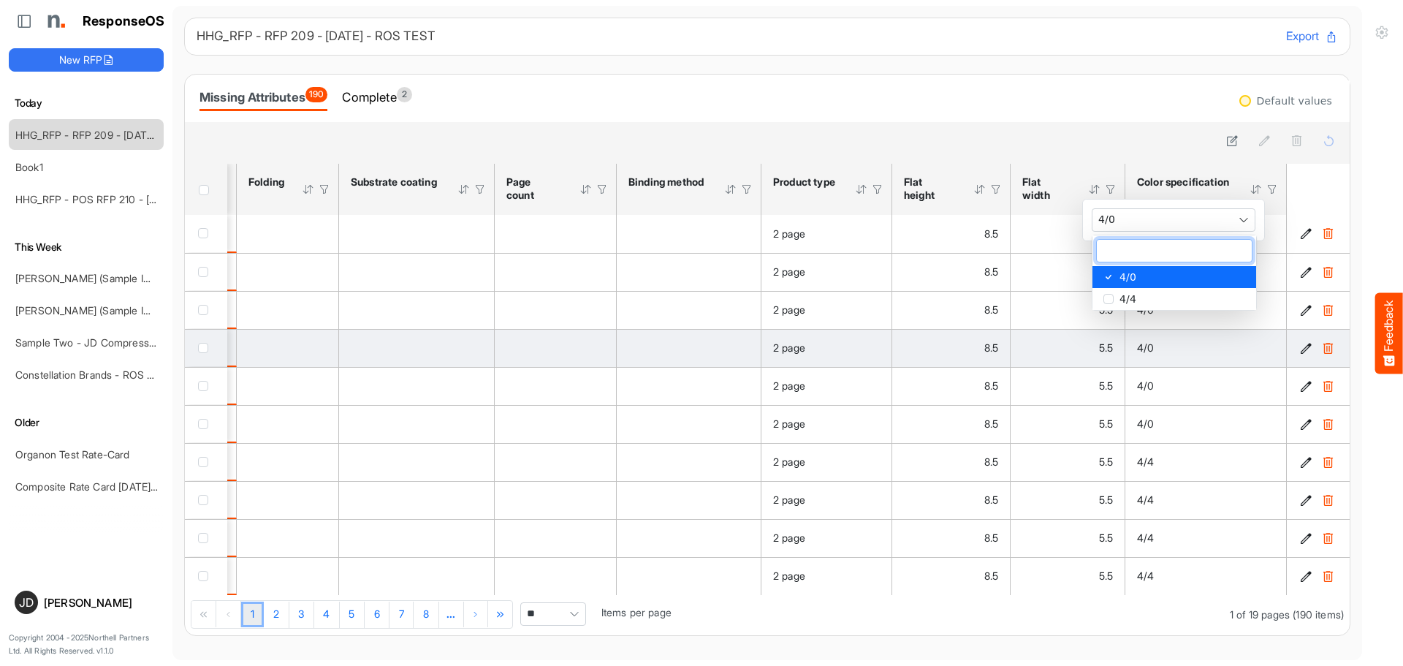
click at [1209, 346] on div "4/0" at bounding box center [1205, 348] width 137 height 16
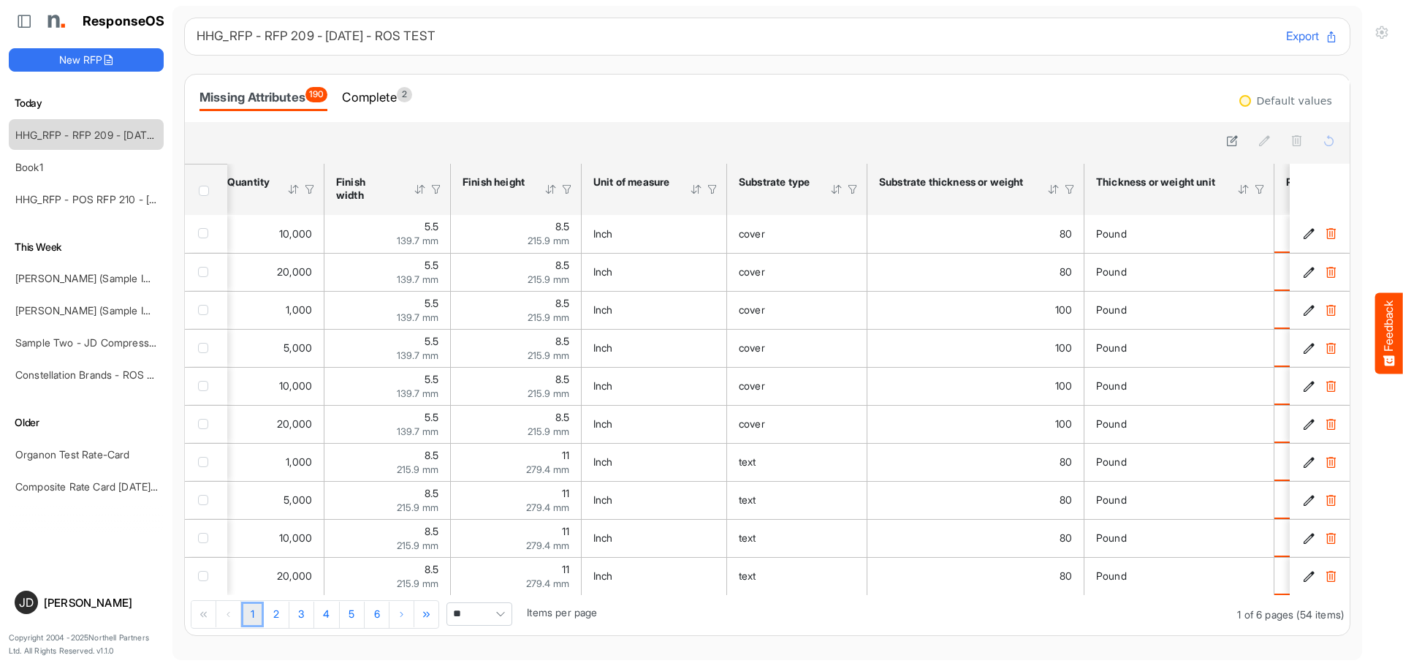
click at [207, 192] on span "Header checkbox" at bounding box center [204, 191] width 10 height 10
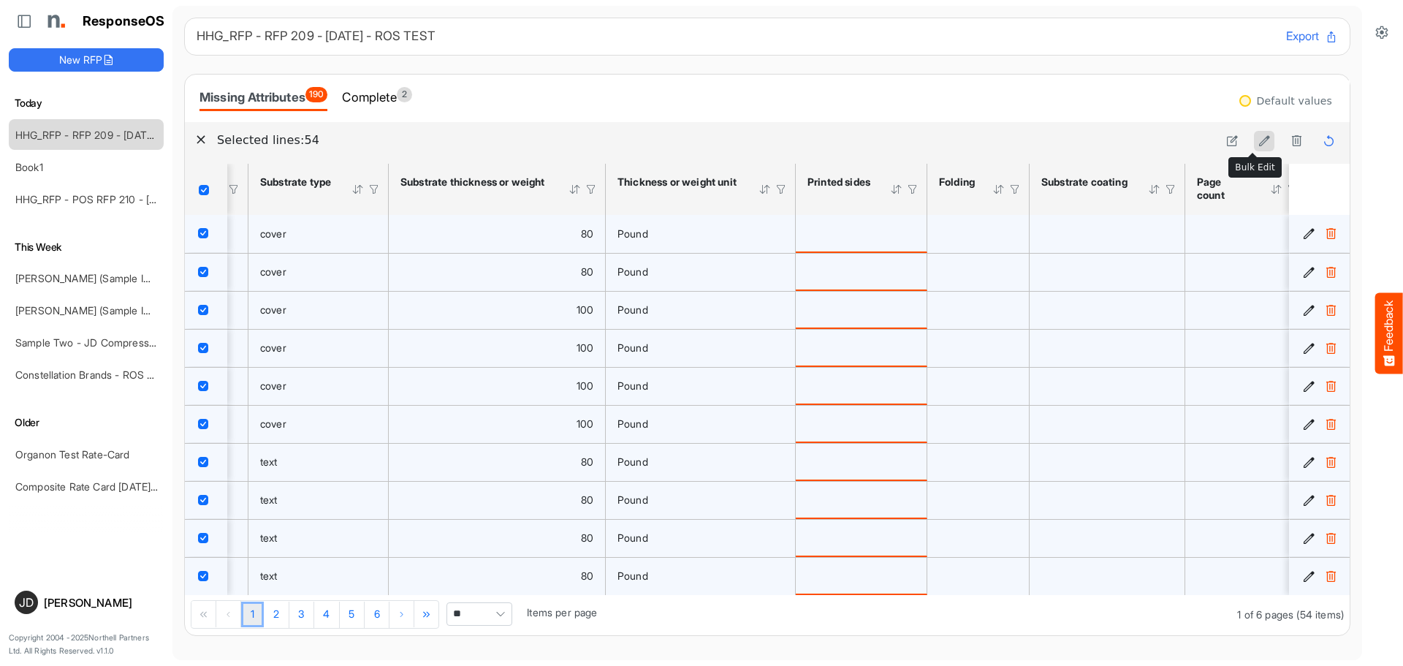
click at [1258, 142] on icon at bounding box center [1264, 140] width 12 height 12
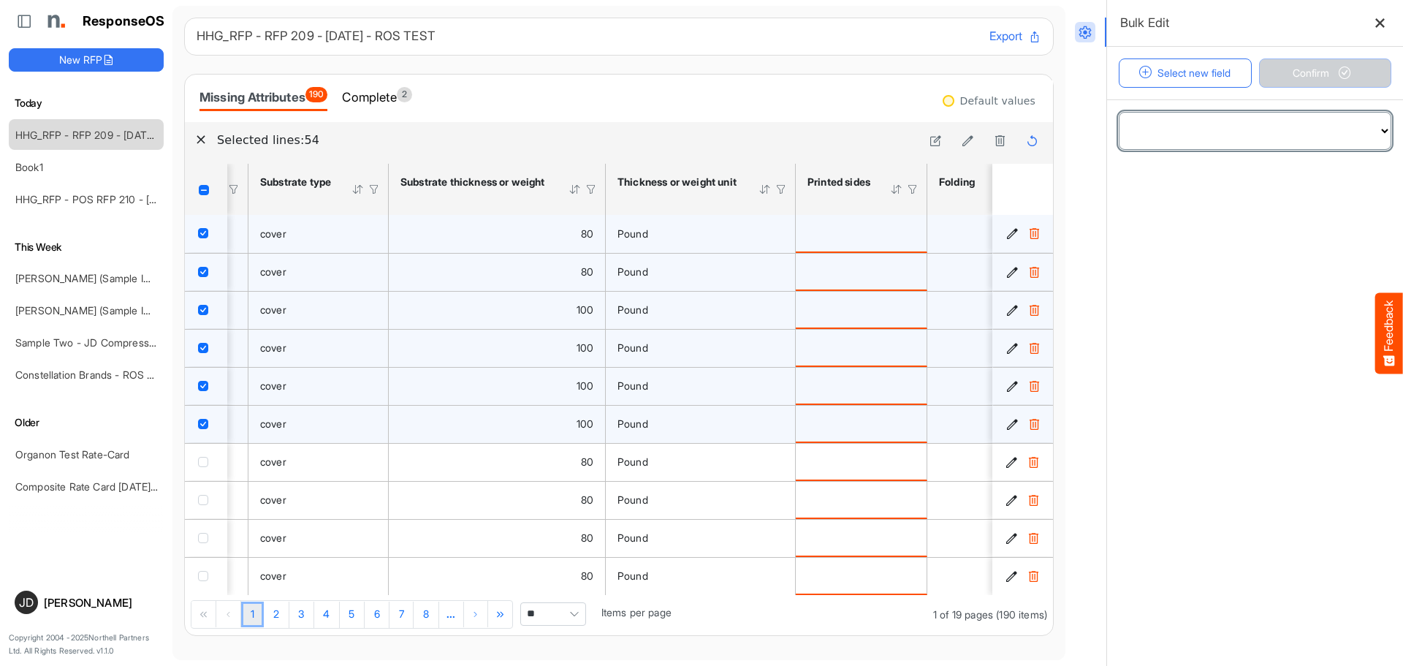
click at [1253, 142] on select "**********" at bounding box center [1254, 131] width 271 height 37
select select "**********"
click at [1119, 113] on select "**********" at bounding box center [1254, 131] width 271 height 37
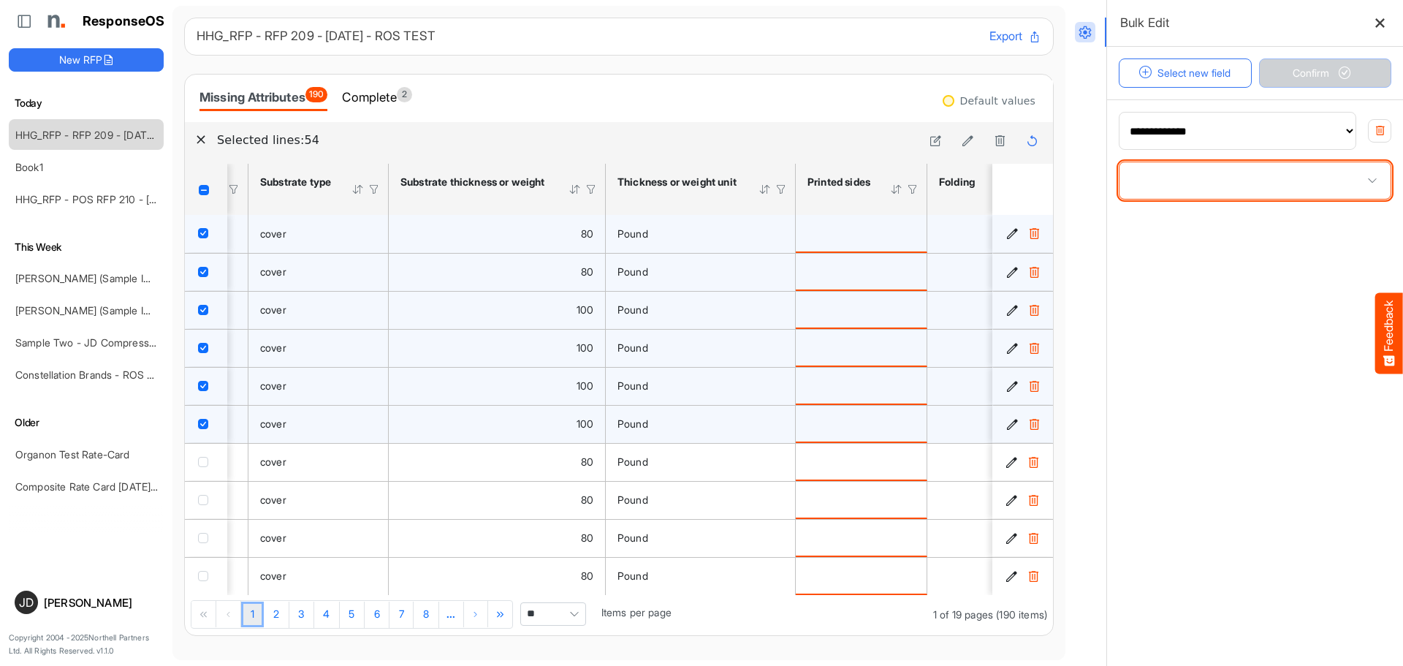
click at [1219, 183] on span at bounding box center [1254, 180] width 271 height 37
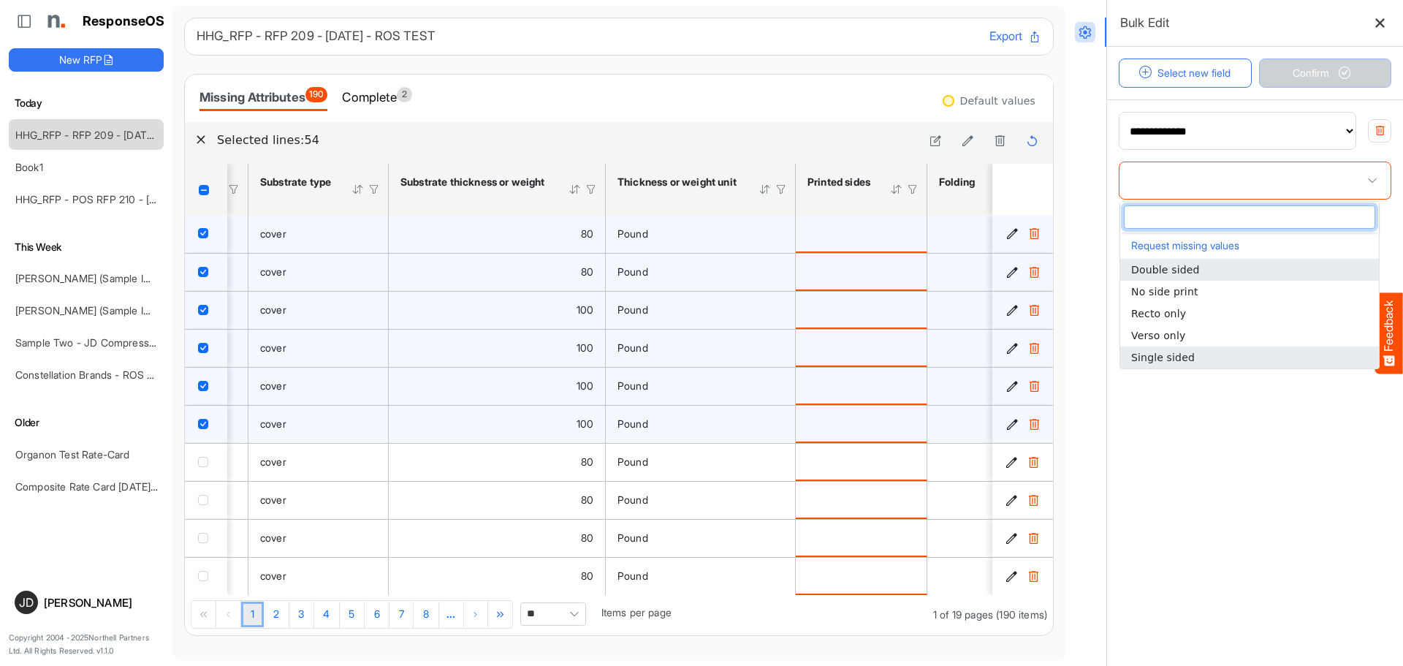
click at [1178, 355] on span "Single sided" at bounding box center [1163, 357] width 64 height 12
type input "**********"
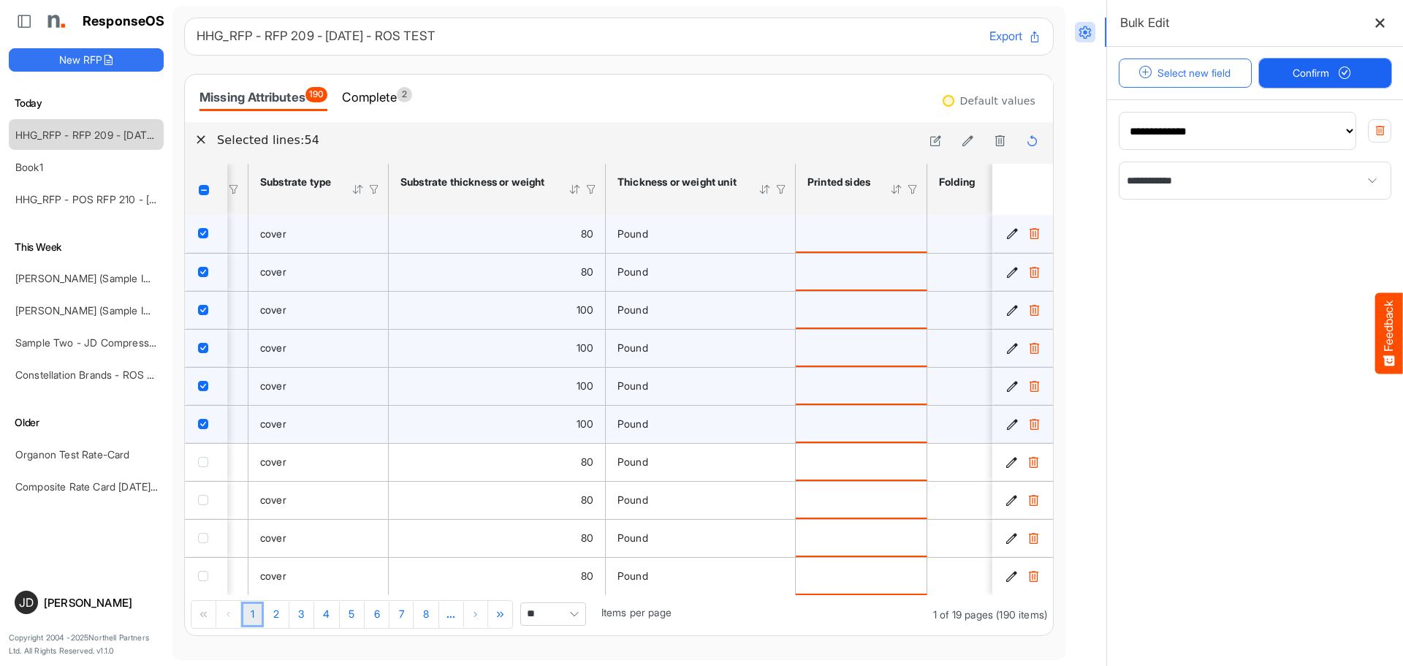
click at [1306, 77] on span "Confirm" at bounding box center [1324, 73] width 64 height 16
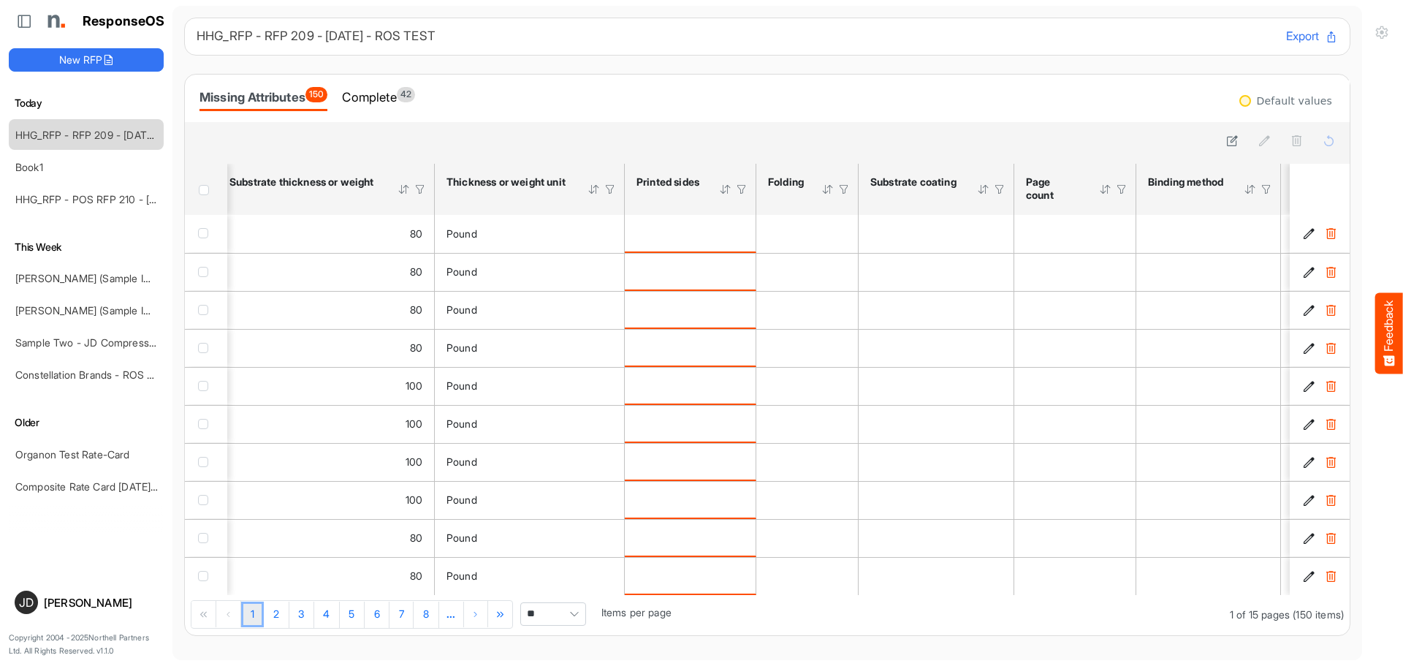
scroll to position [0, 726]
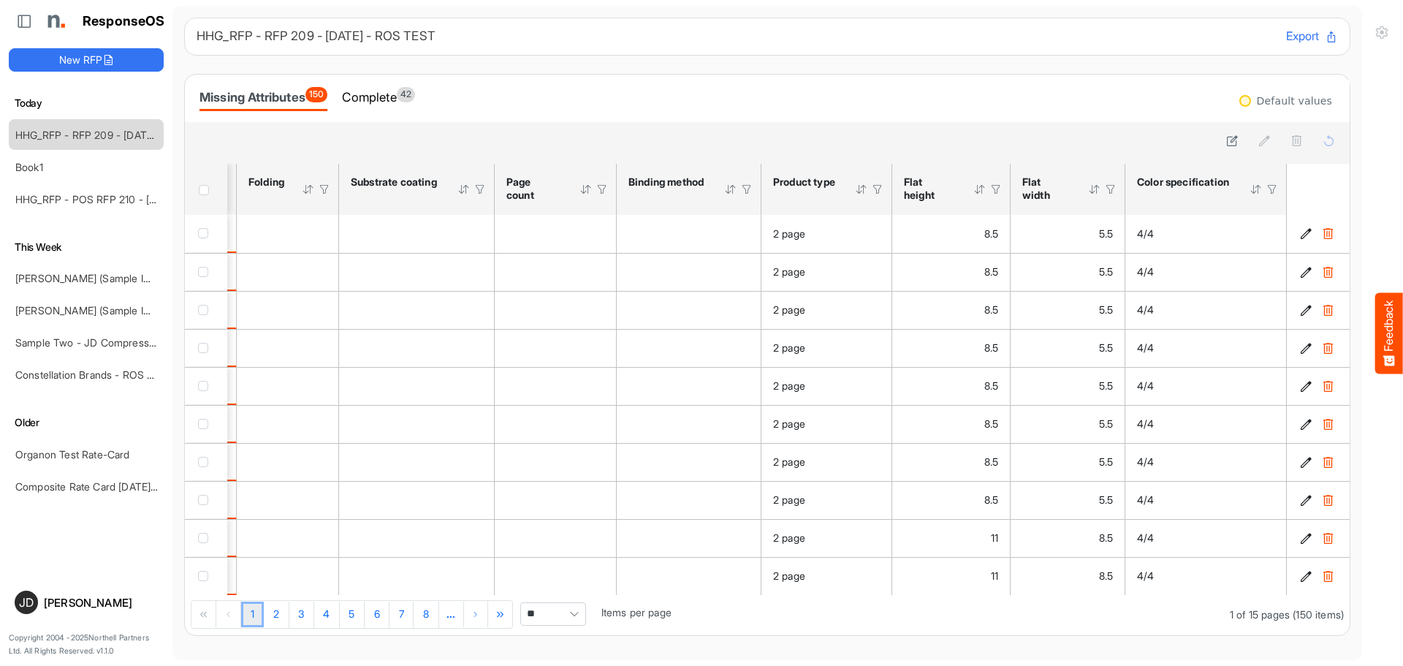
click at [207, 189] on span "Header checkbox" at bounding box center [204, 190] width 10 height 10
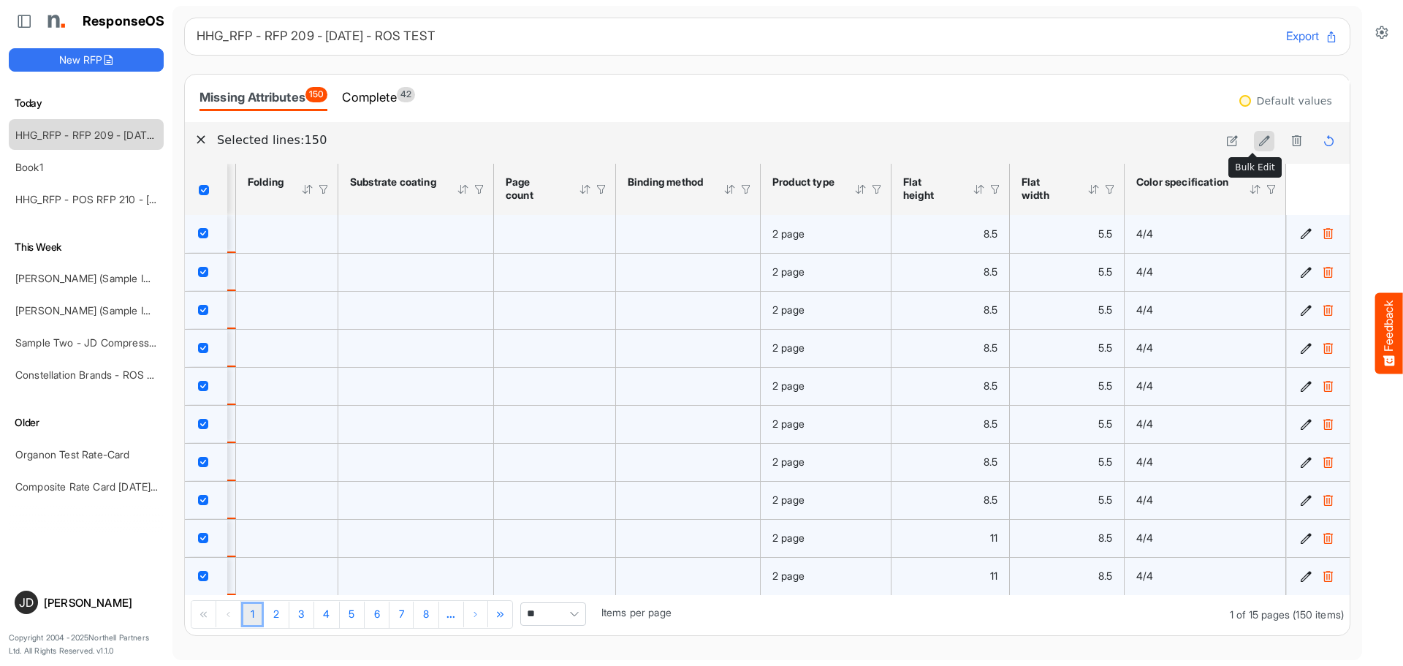
click at [1258, 142] on icon at bounding box center [1264, 140] width 12 height 12
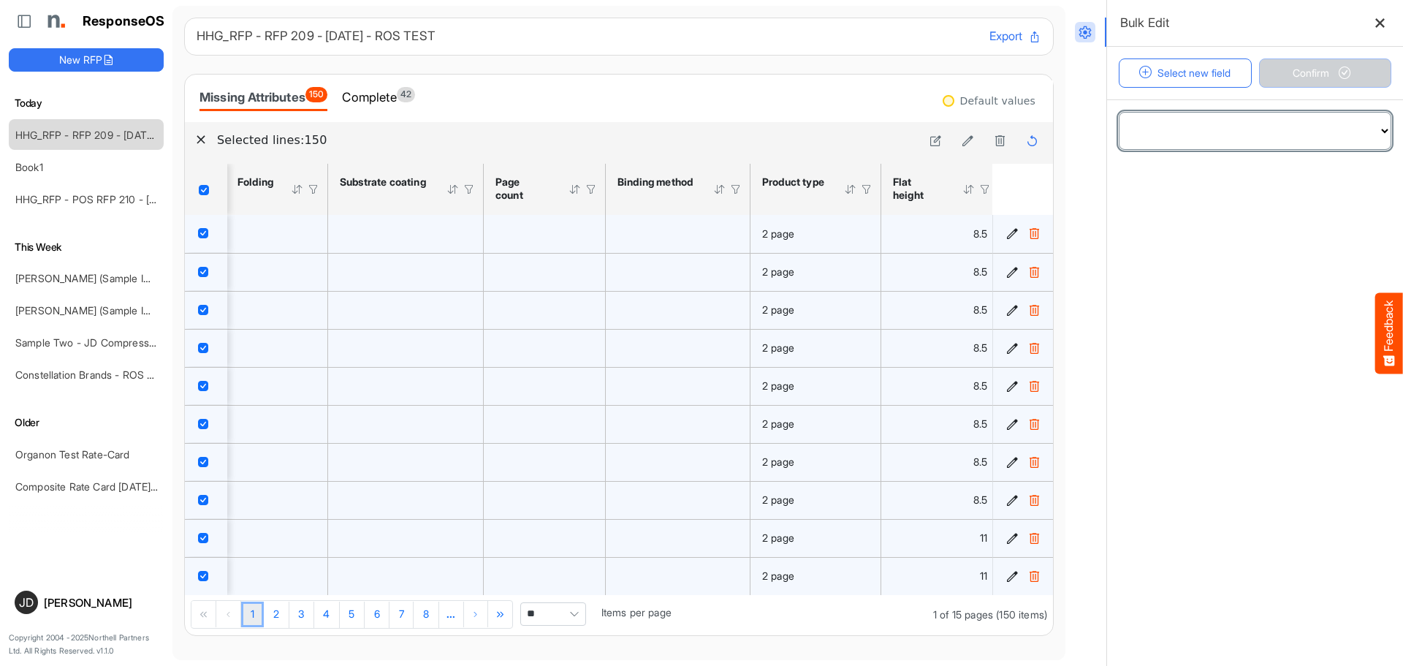
click at [1249, 125] on select "**********" at bounding box center [1254, 131] width 271 height 37
select select "**********"
click at [1119, 113] on select "**********" at bounding box center [1254, 131] width 271 height 37
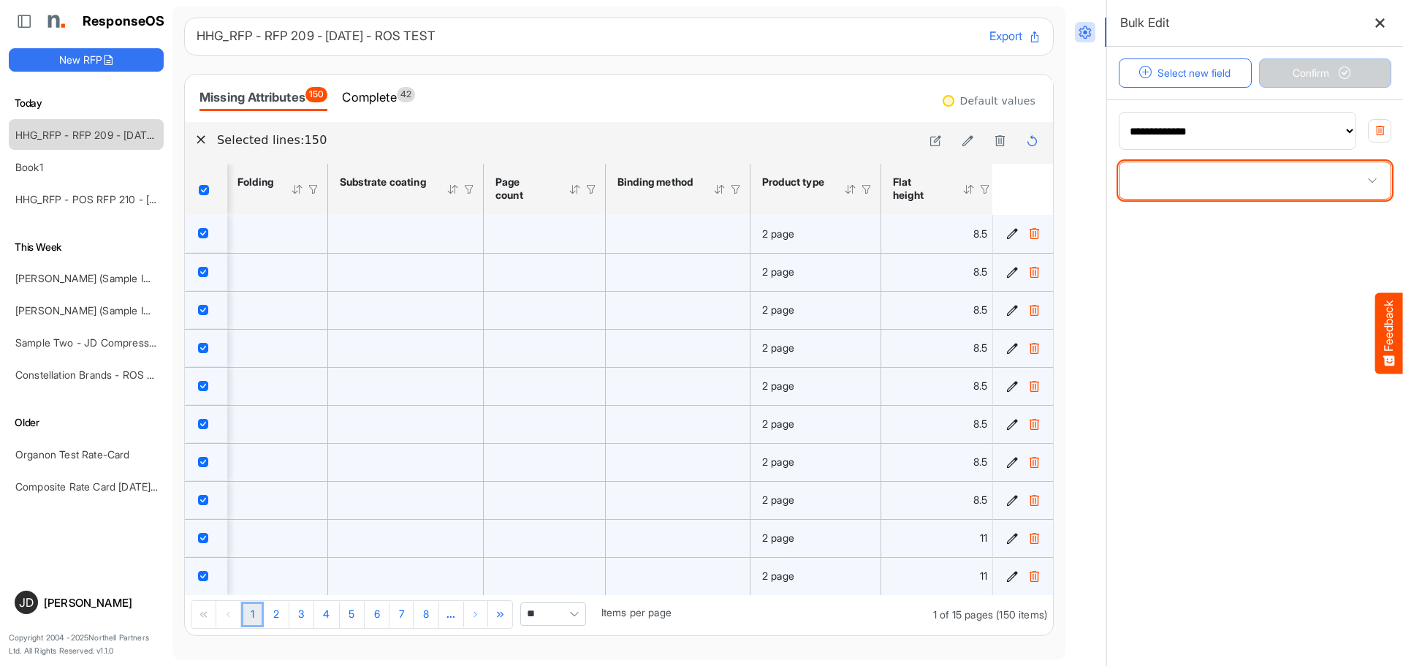
click at [1216, 182] on span at bounding box center [1254, 180] width 271 height 37
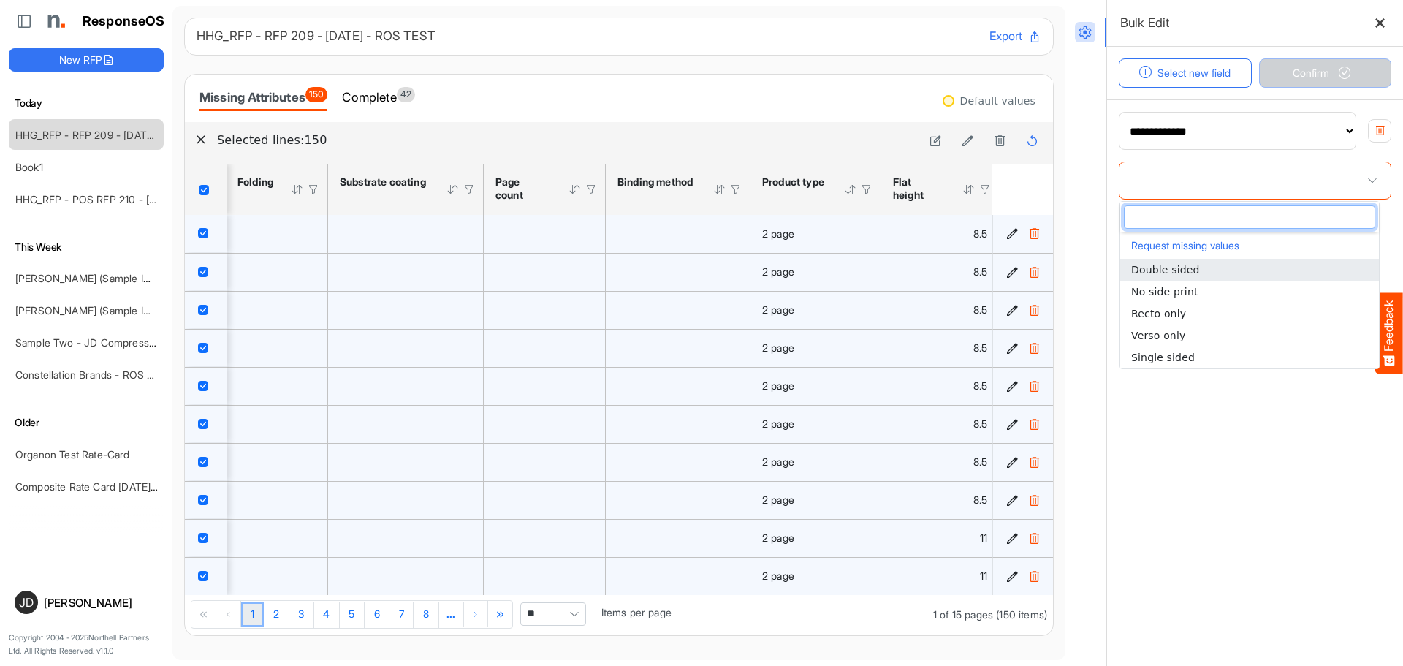
click at [1187, 270] on span "Double sided" at bounding box center [1165, 270] width 69 height 12
type input "**********"
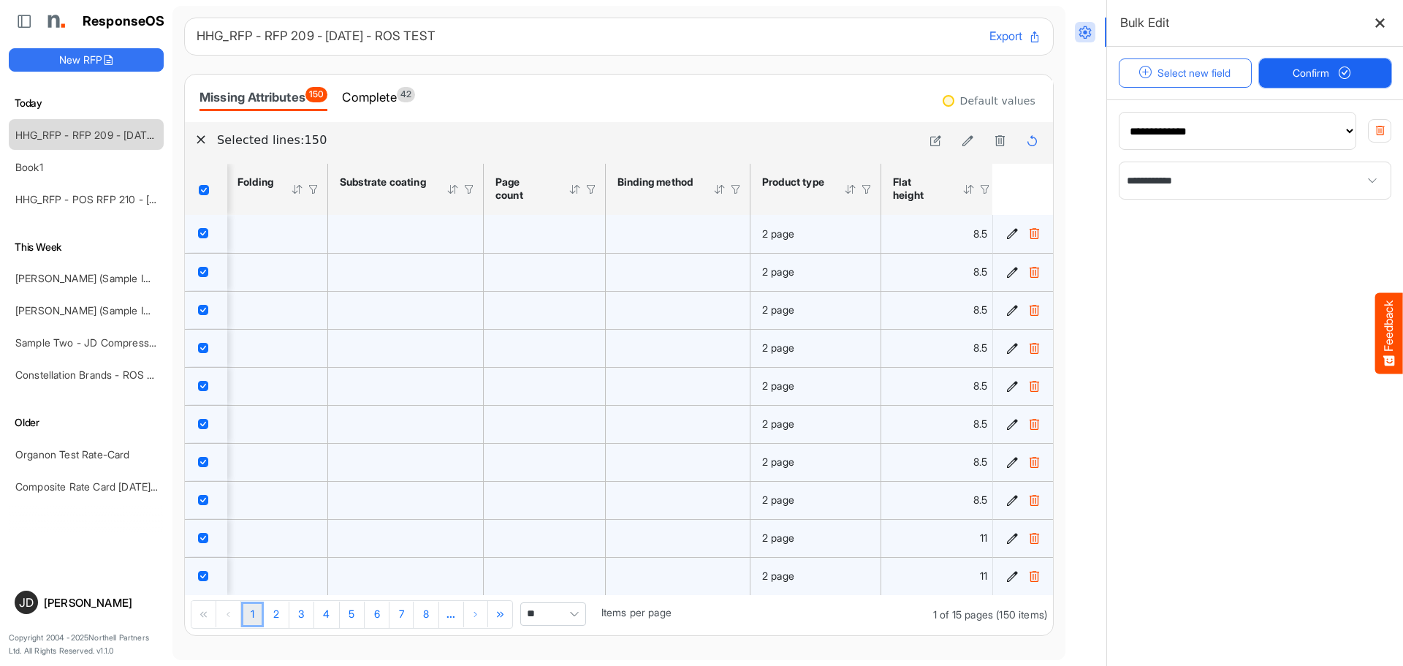
click at [1296, 75] on span "Confirm" at bounding box center [1324, 73] width 64 height 16
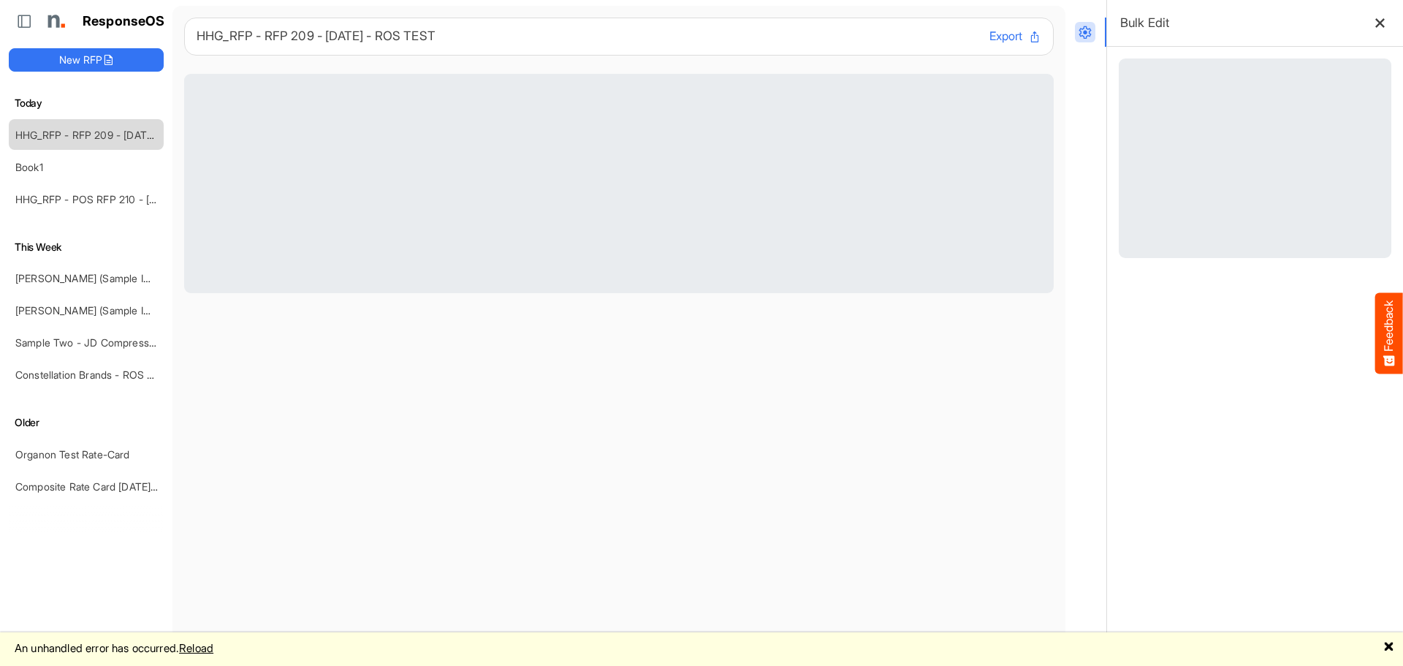
click at [213, 645] on link "Reload" at bounding box center [196, 648] width 34 height 14
click at [213, 650] on link "Reload" at bounding box center [196, 648] width 34 height 14
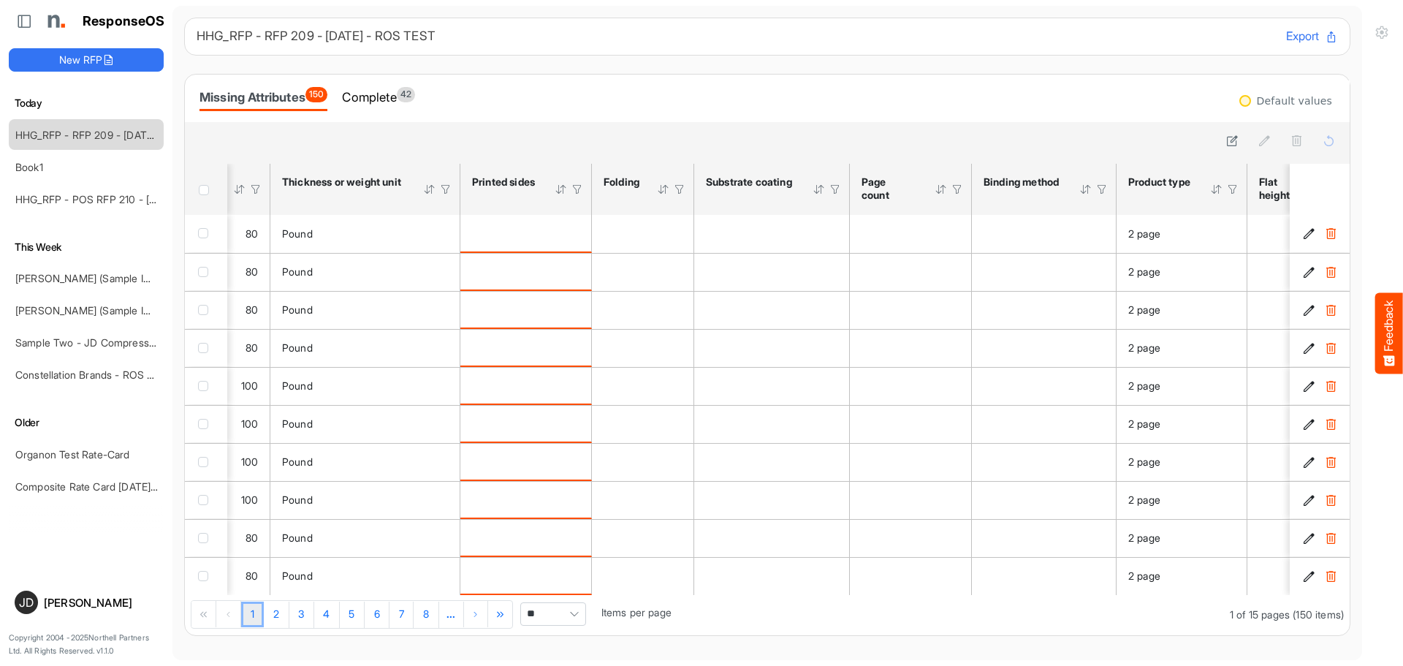
scroll to position [0, 942]
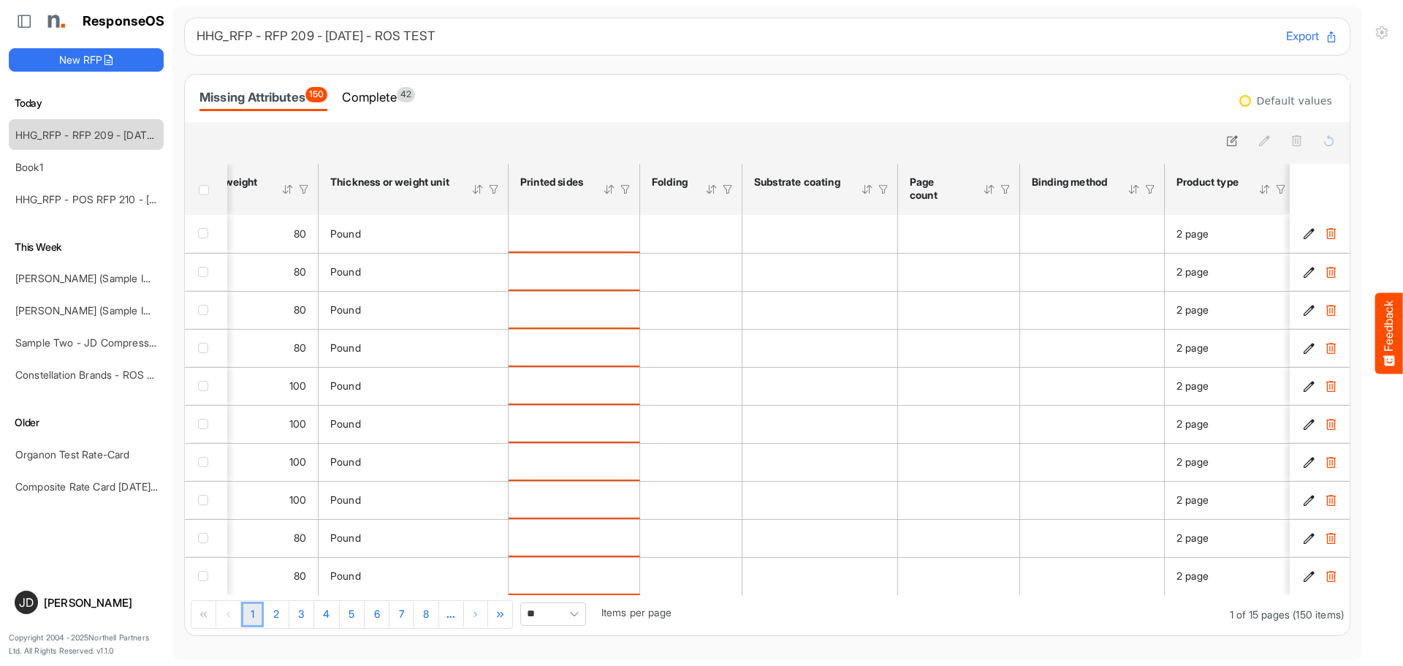
click at [580, 616] on span "Pagerdropdown" at bounding box center [574, 614] width 22 height 22
click at [563, 594] on li "All" at bounding box center [558, 593] width 64 height 22
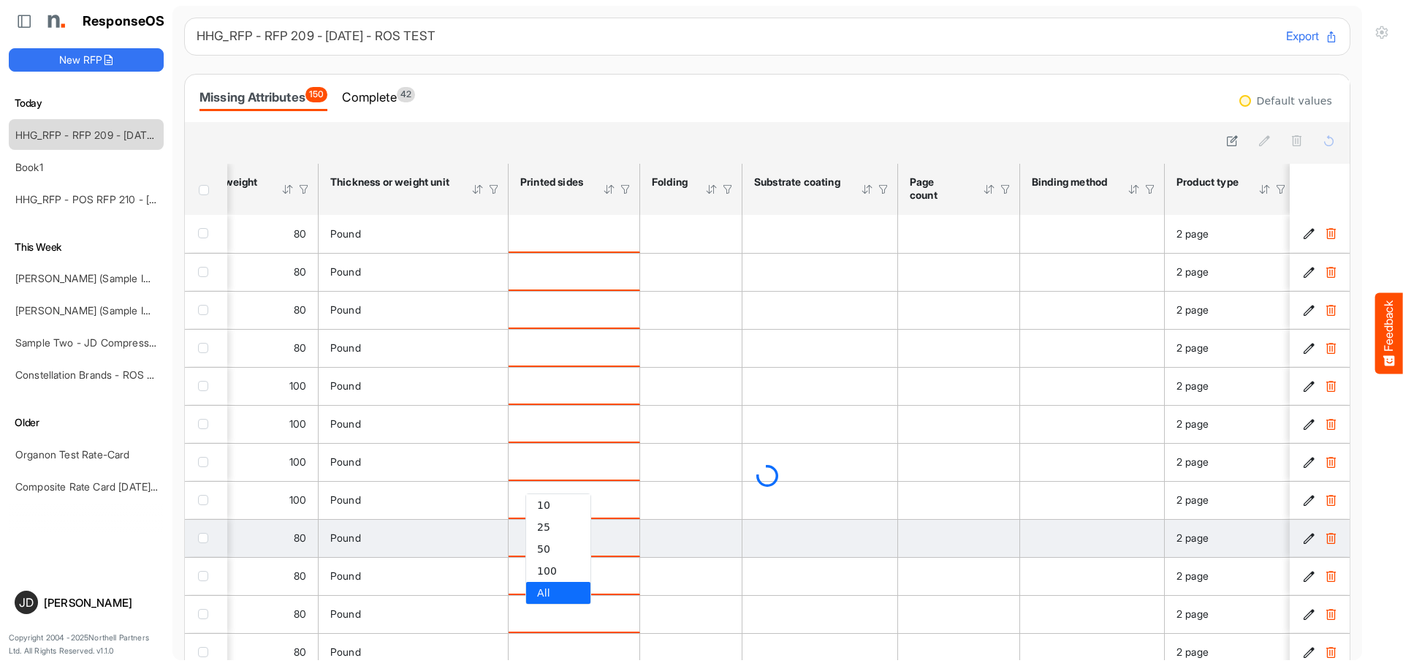
type input "***"
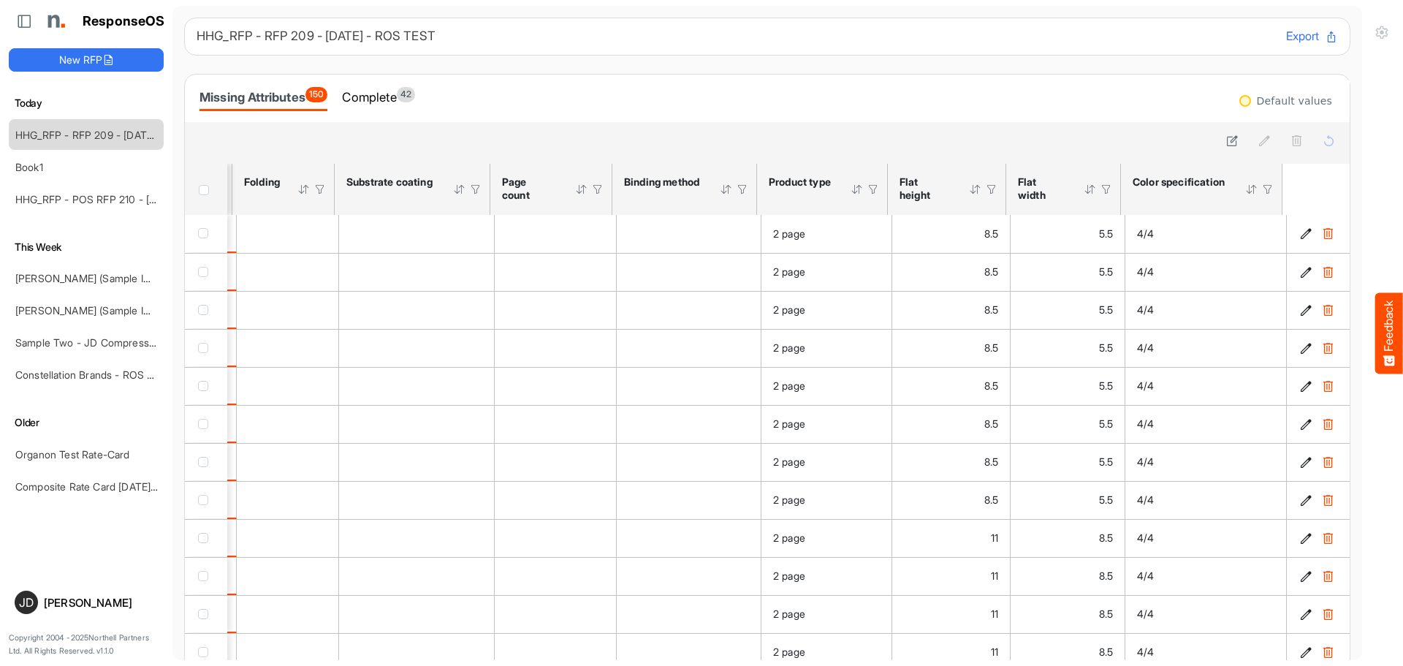
click at [1261, 190] on div at bounding box center [1267, 189] width 13 height 13
click at [1241, 224] on span at bounding box center [1239, 220] width 22 height 22
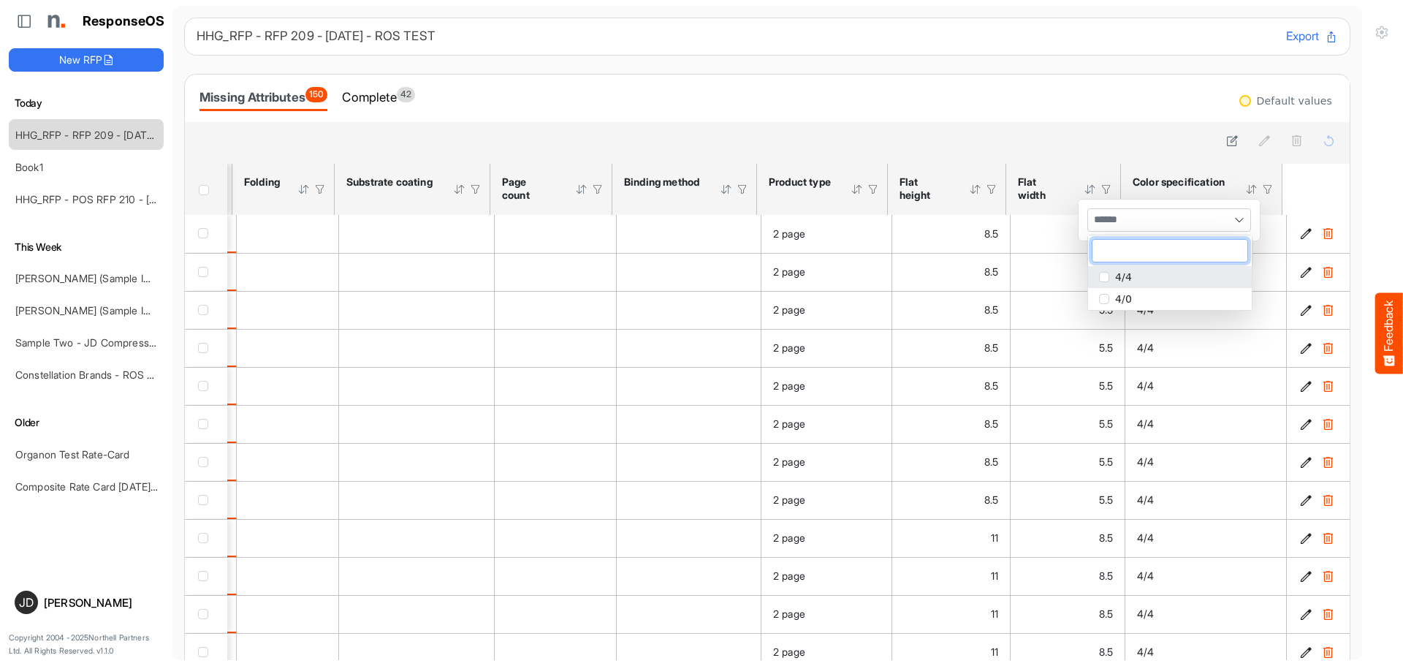
click at [1104, 277] on span "popup" at bounding box center [1104, 277] width 10 height 10
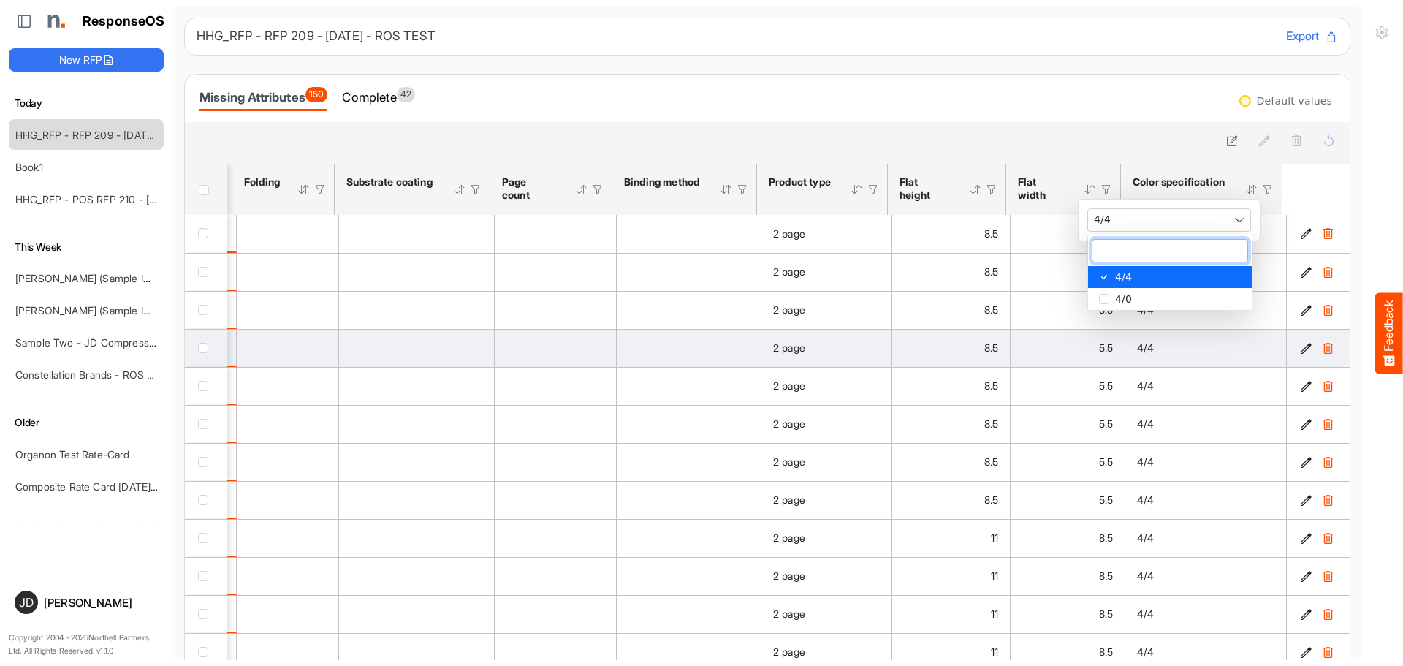
click at [1160, 336] on td "4/4" at bounding box center [1205, 348] width 161 height 38
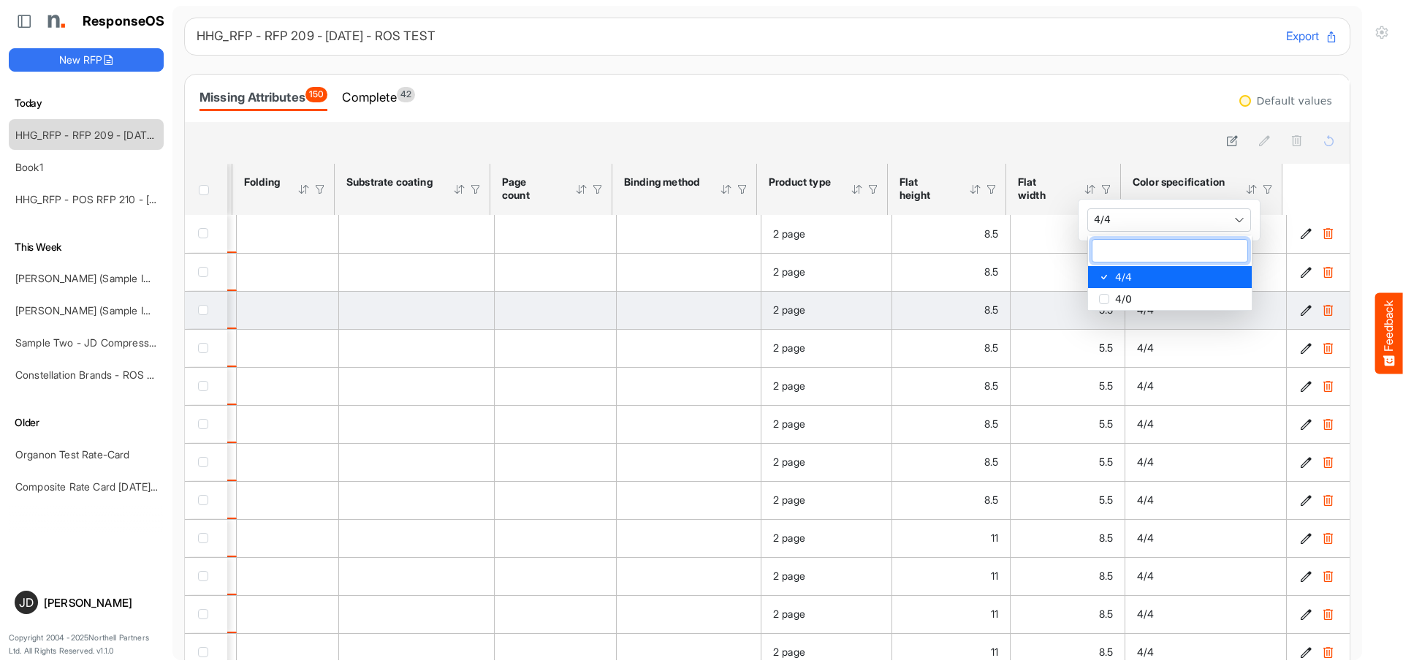
click at [1185, 245] on input "multiselect" at bounding box center [1169, 251] width 155 height 22
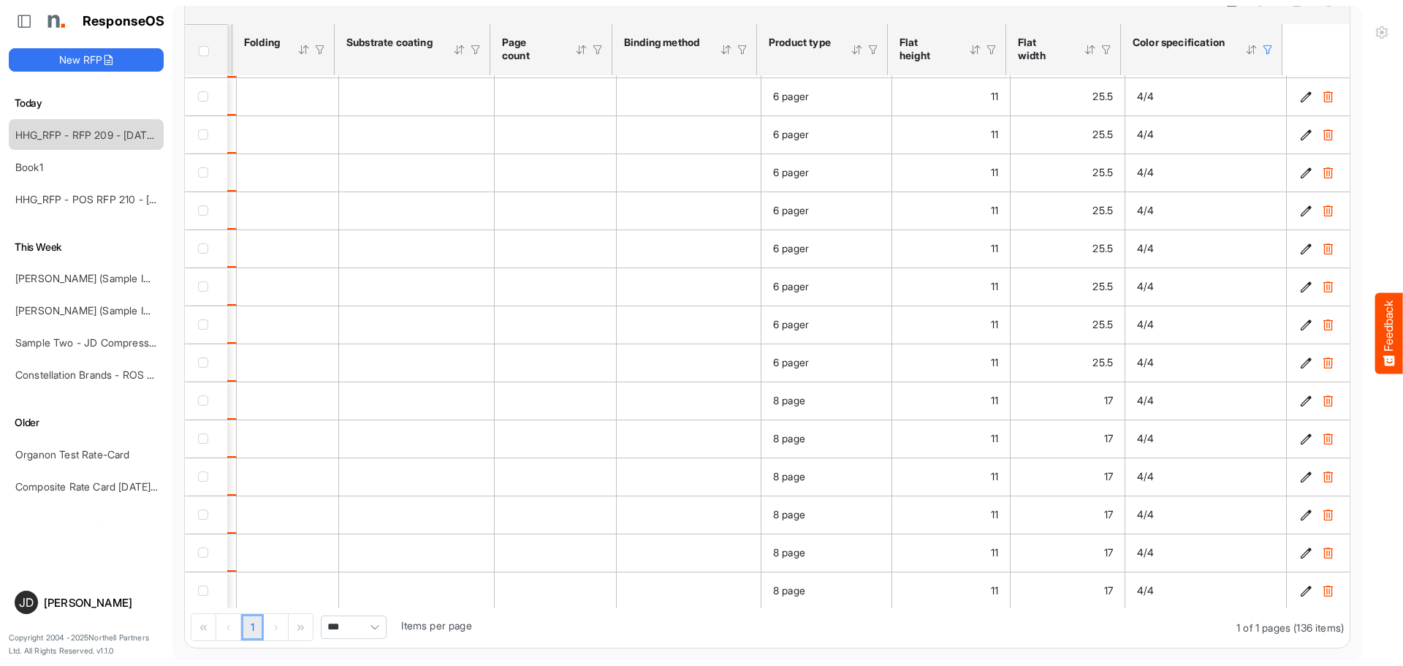
click at [200, 52] on span "Header checkbox" at bounding box center [204, 51] width 10 height 10
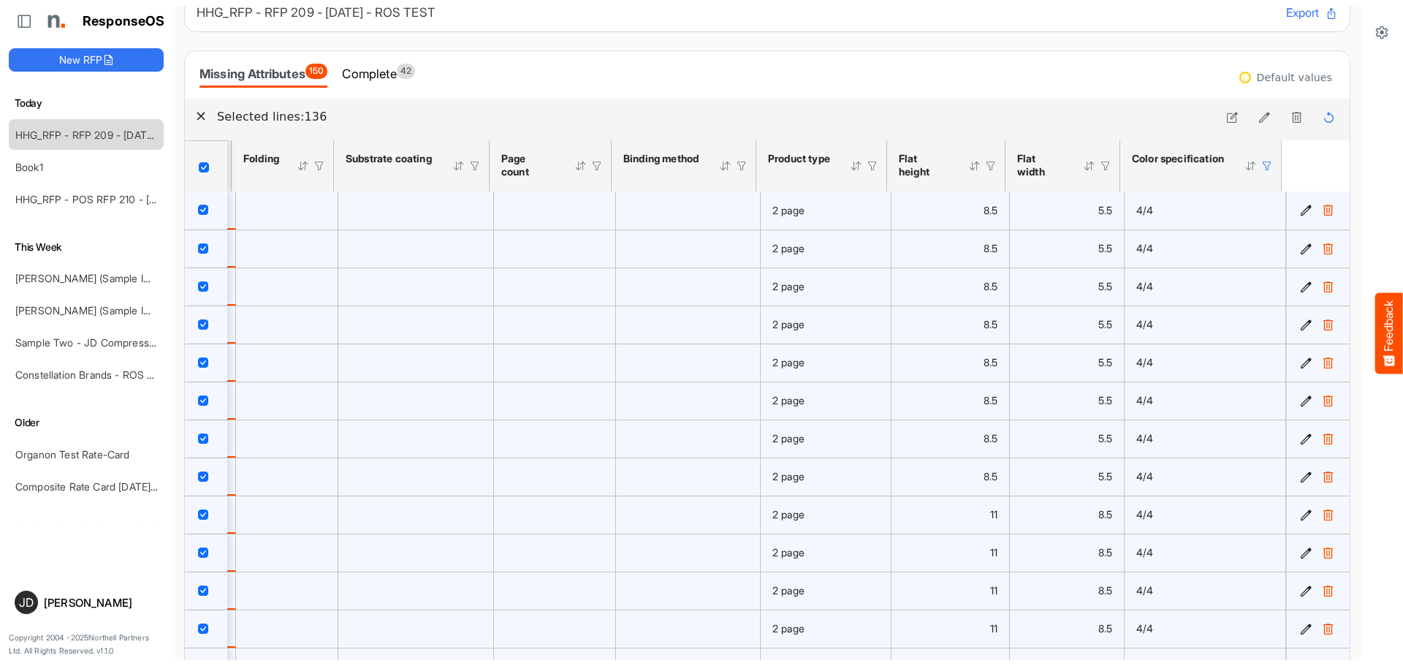
scroll to position [0, 0]
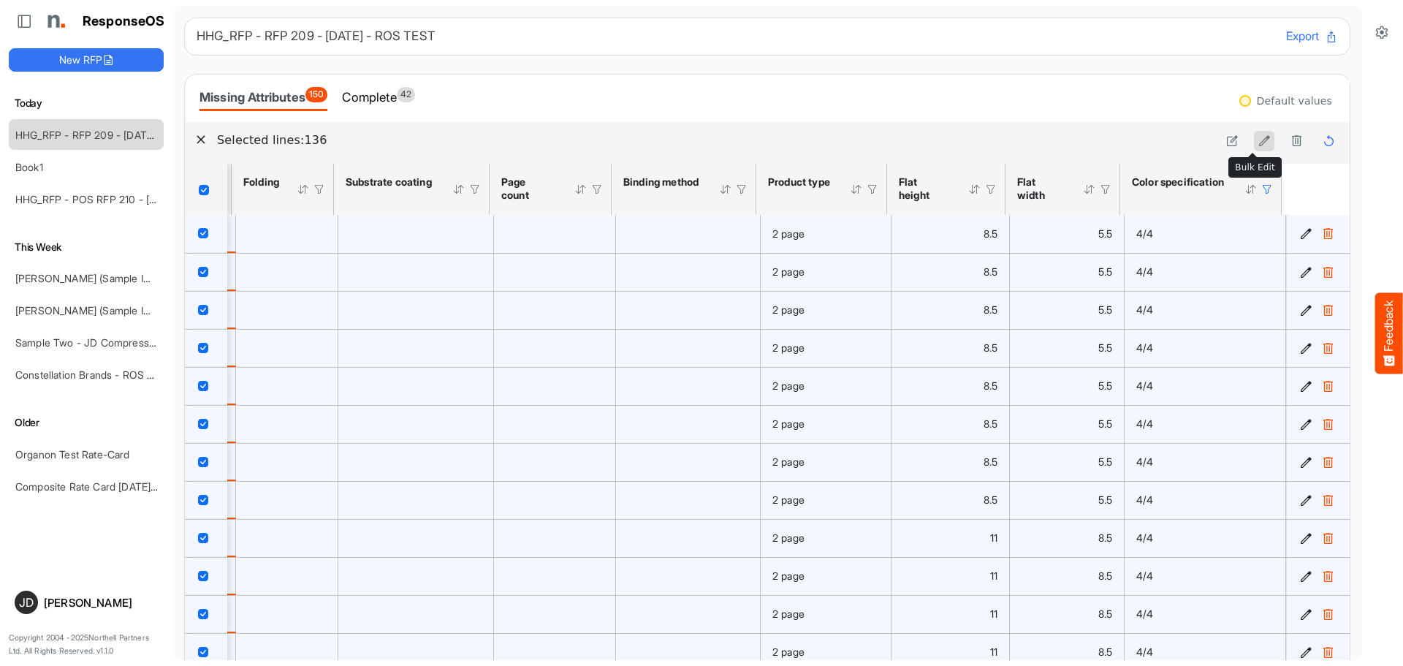
click at [1258, 140] on icon at bounding box center [1264, 140] width 12 height 12
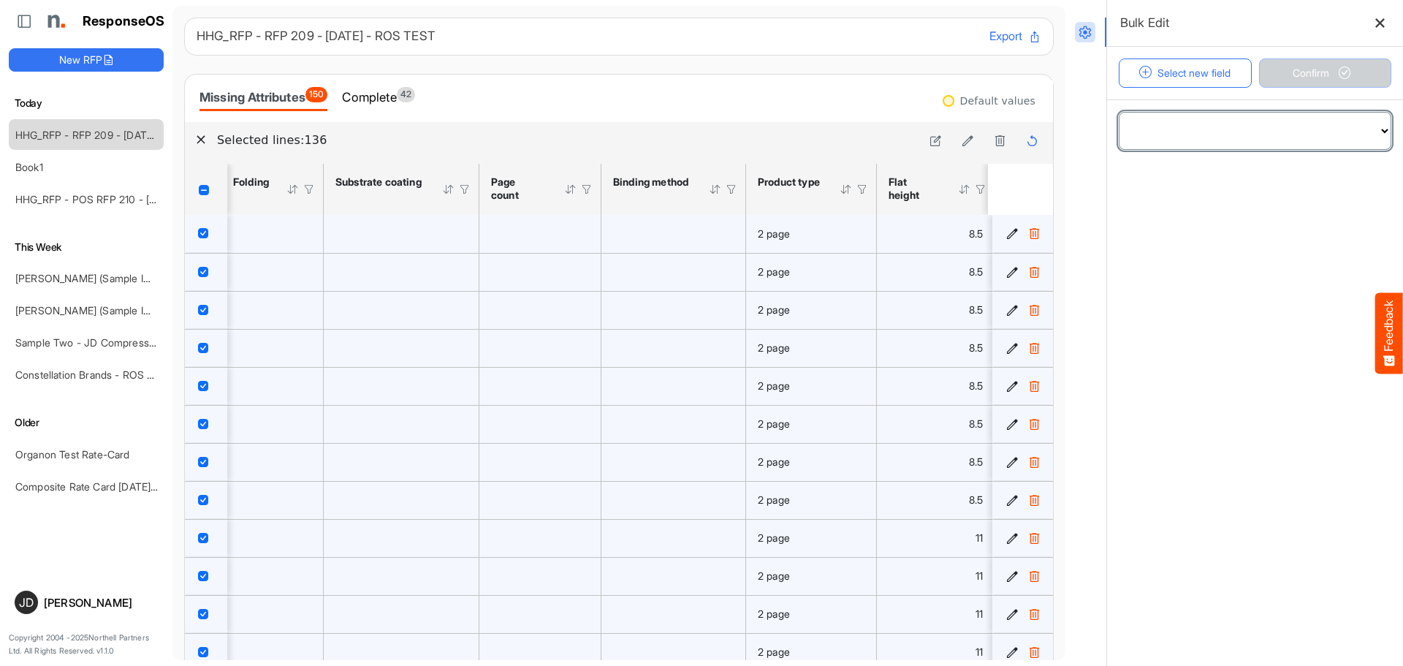
click at [1375, 135] on select "**********" at bounding box center [1254, 131] width 271 height 37
select select "**********"
click at [1119, 113] on select "**********" at bounding box center [1254, 131] width 271 height 37
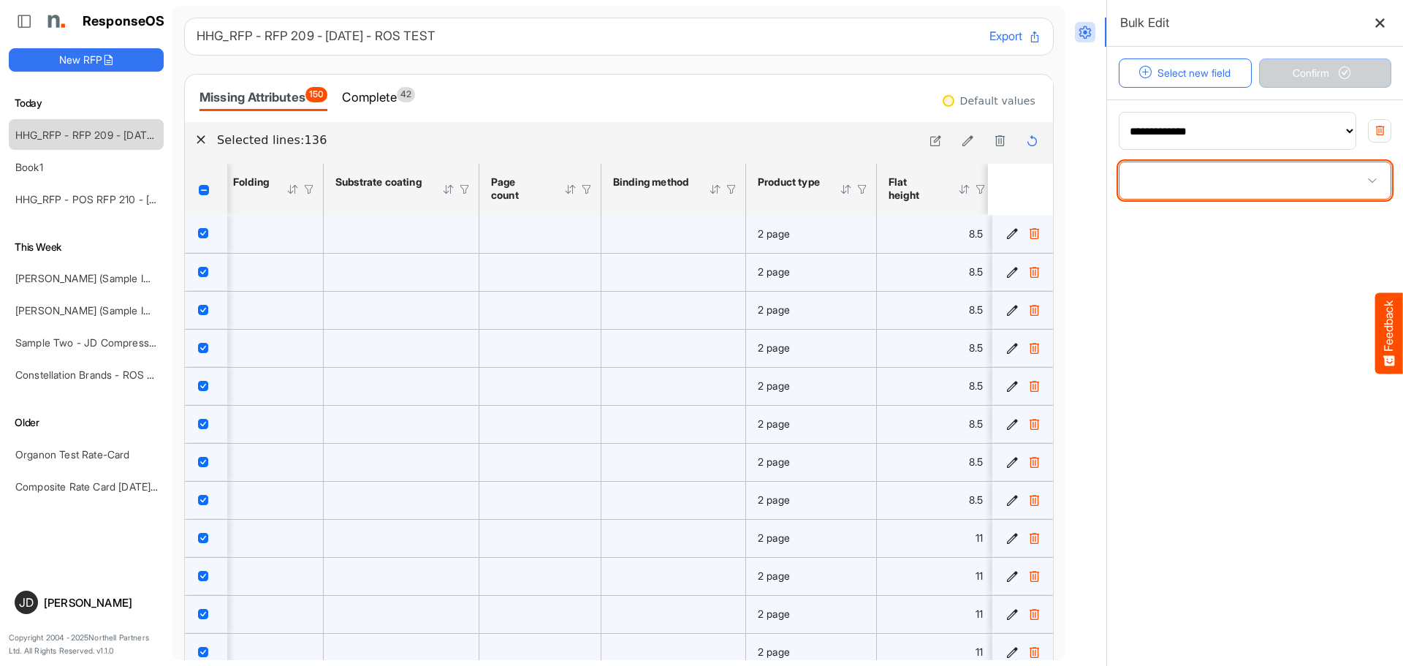
click at [1173, 183] on span at bounding box center [1254, 180] width 271 height 37
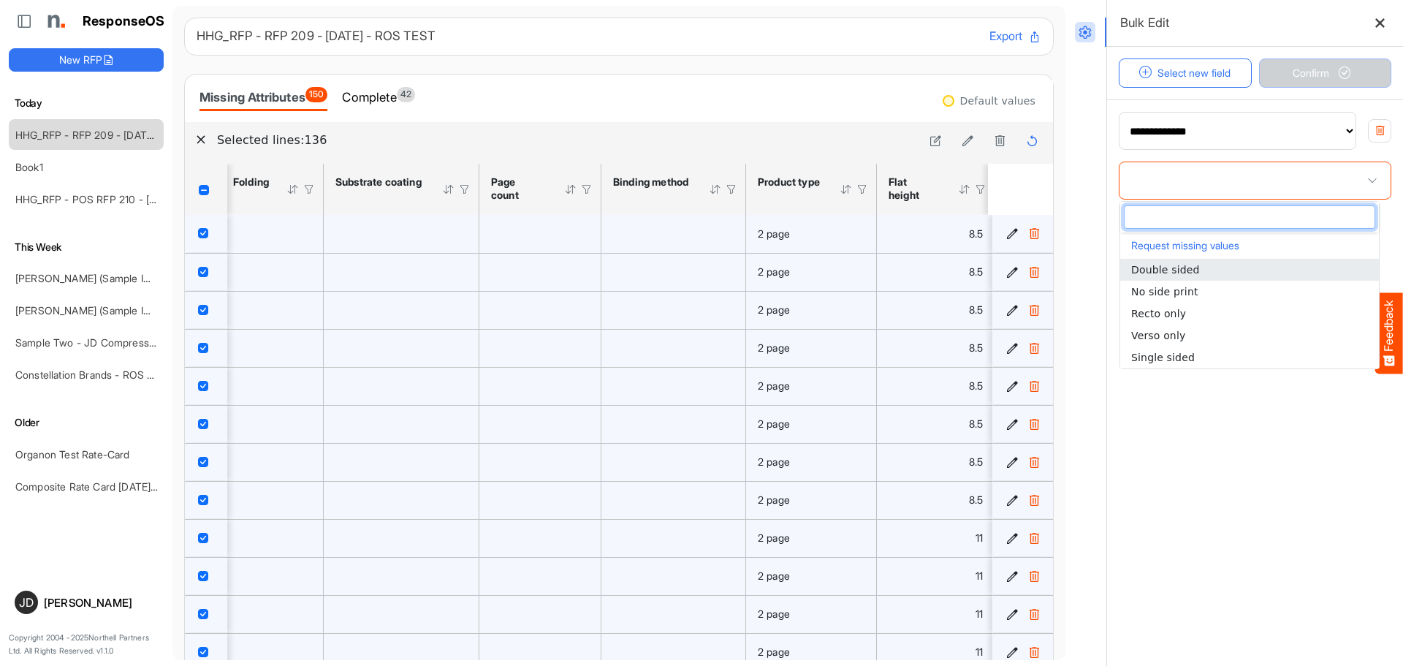
click at [1184, 270] on span "Double sided" at bounding box center [1165, 270] width 69 height 12
type input "**********"
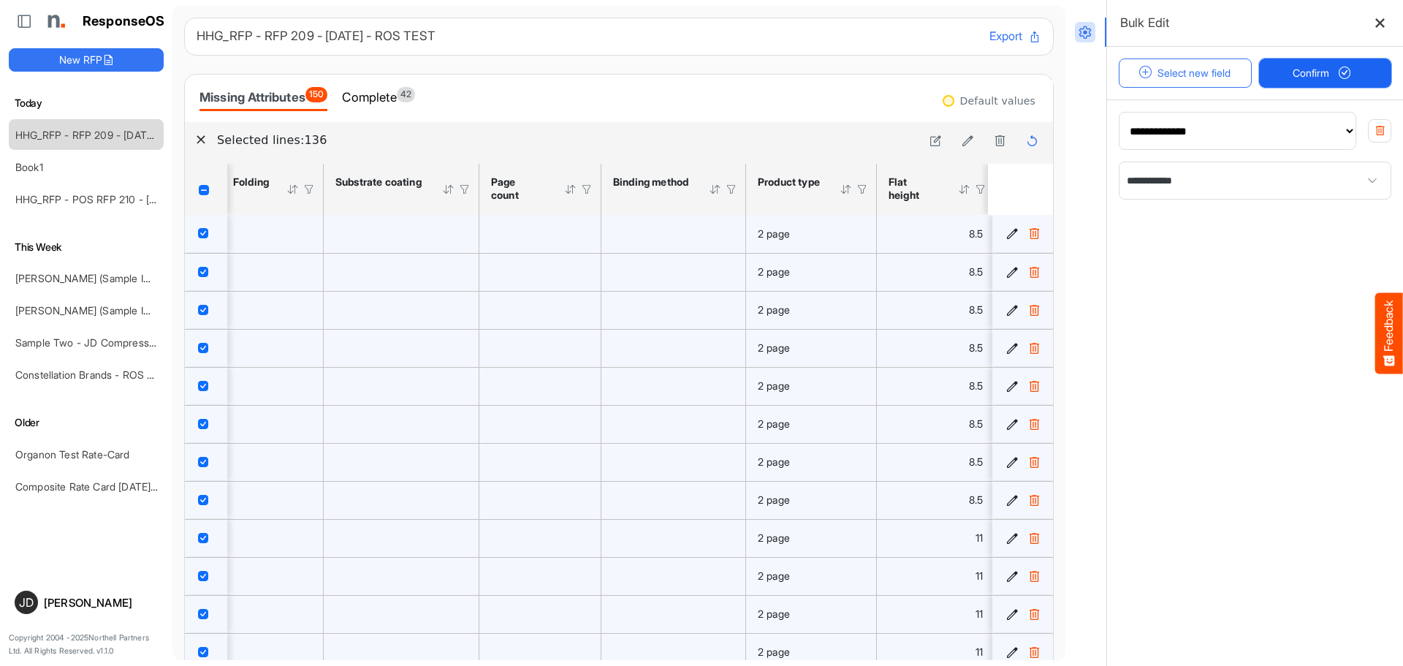
click at [1311, 70] on span "Confirm" at bounding box center [1324, 73] width 64 height 16
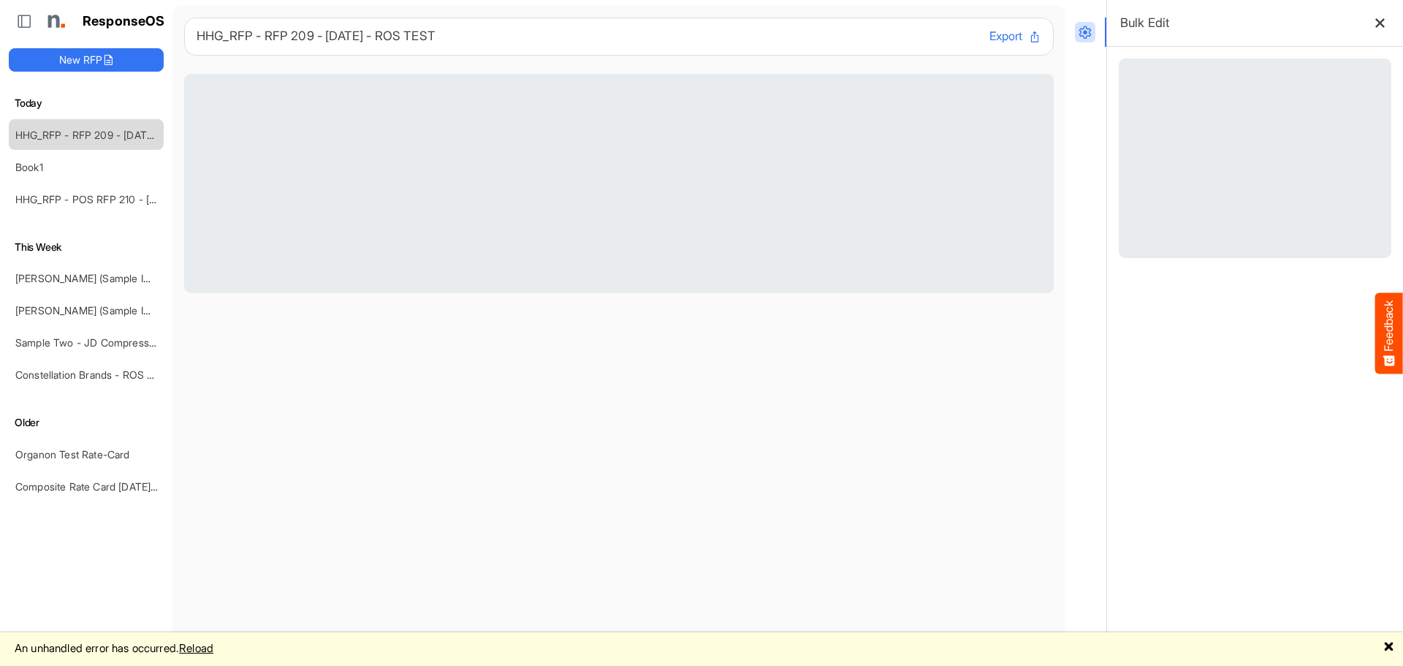
click at [207, 648] on link "Reload" at bounding box center [196, 648] width 34 height 14
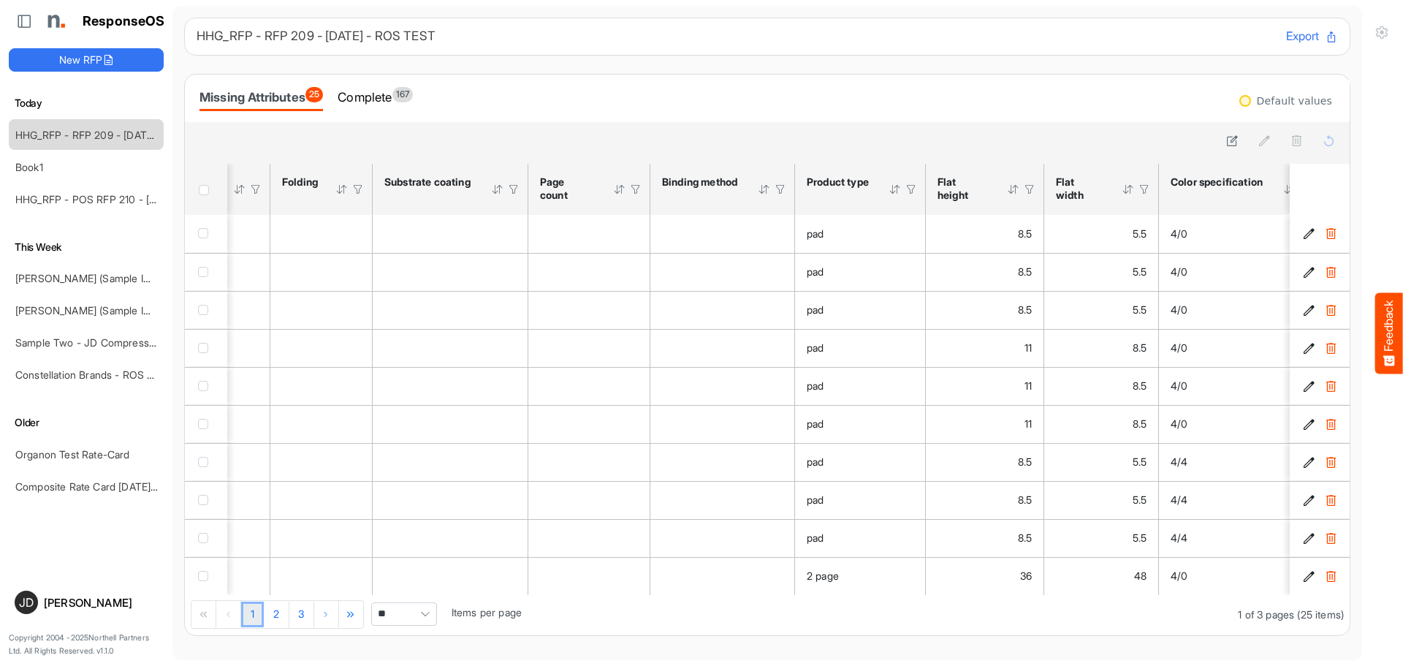
scroll to position [0, 1163]
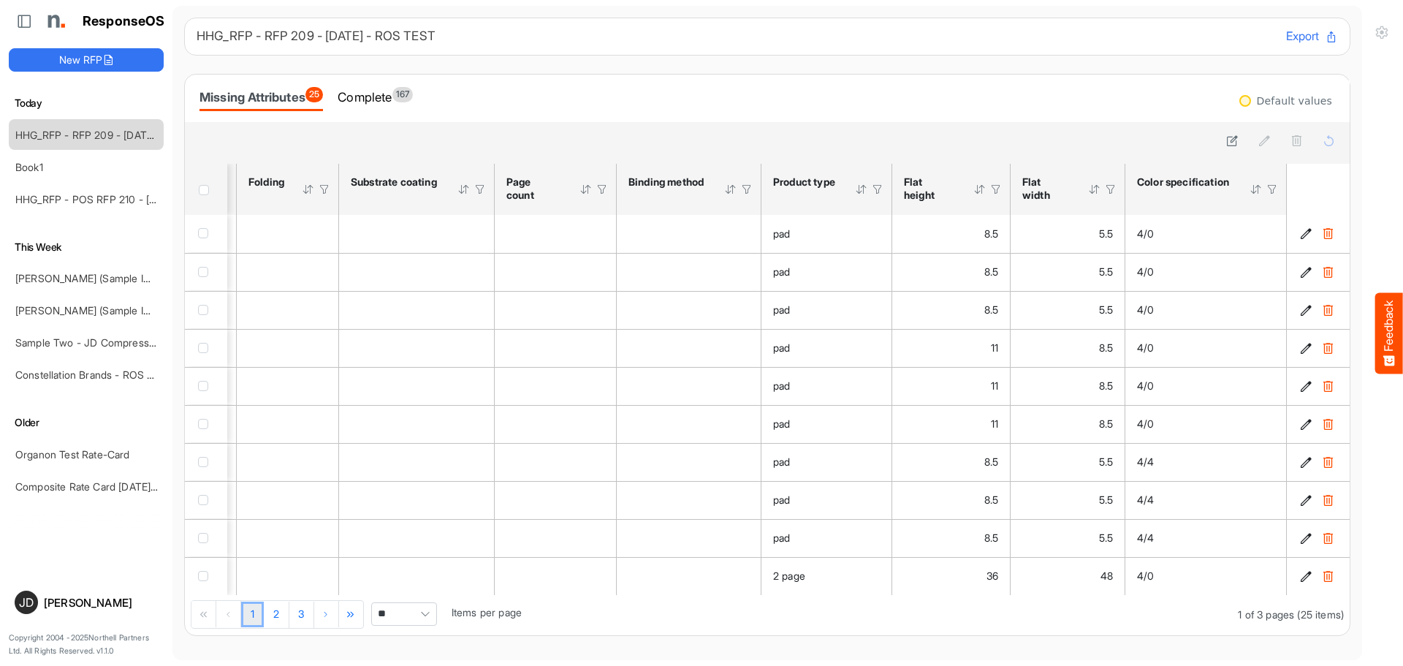
click at [423, 620] on span "Pagerdropdown" at bounding box center [425, 614] width 22 height 22
click at [407, 598] on li "All" at bounding box center [405, 593] width 64 height 22
type input "***"
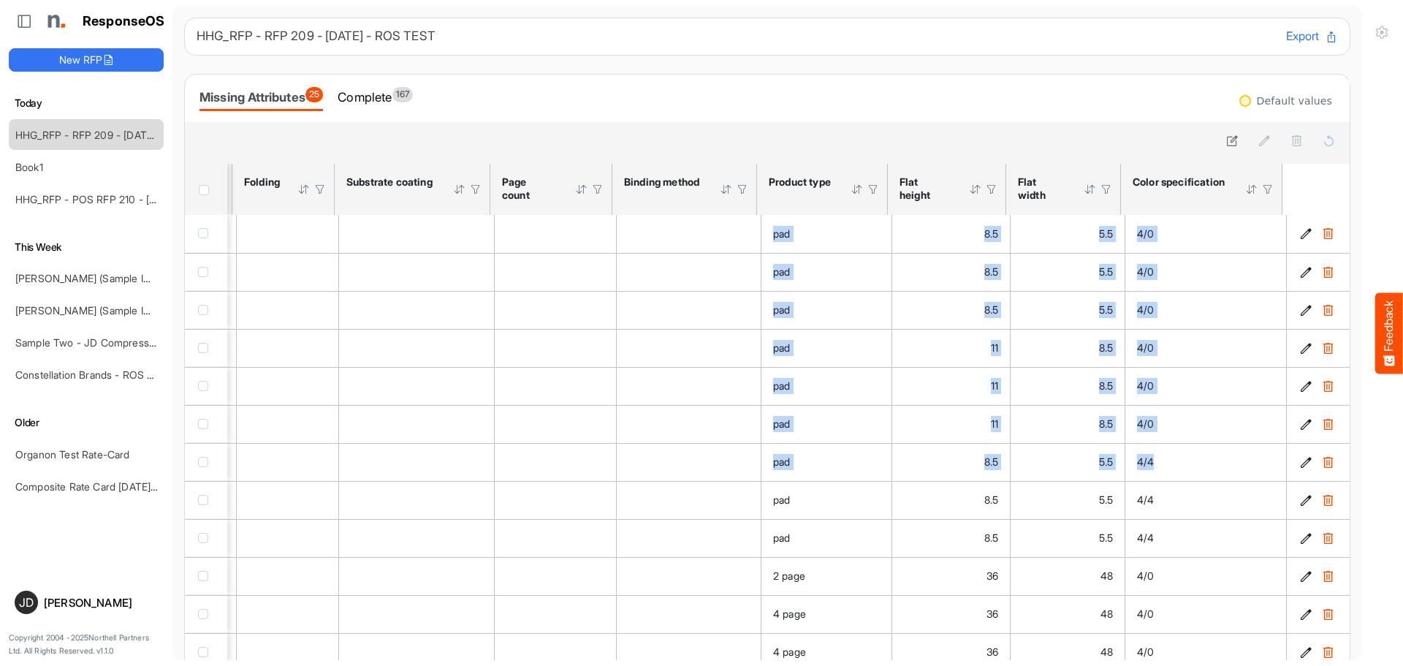
drag, startPoint x: 1333, startPoint y: 450, endPoint x: 1338, endPoint y: 491, distance: 41.2
click at [1338, 491] on div "Missing Attributes 25 Complete 167 Default values sfgridr5h0fl03lso_header_tabl…" at bounding box center [767, 431] width 1166 height 714
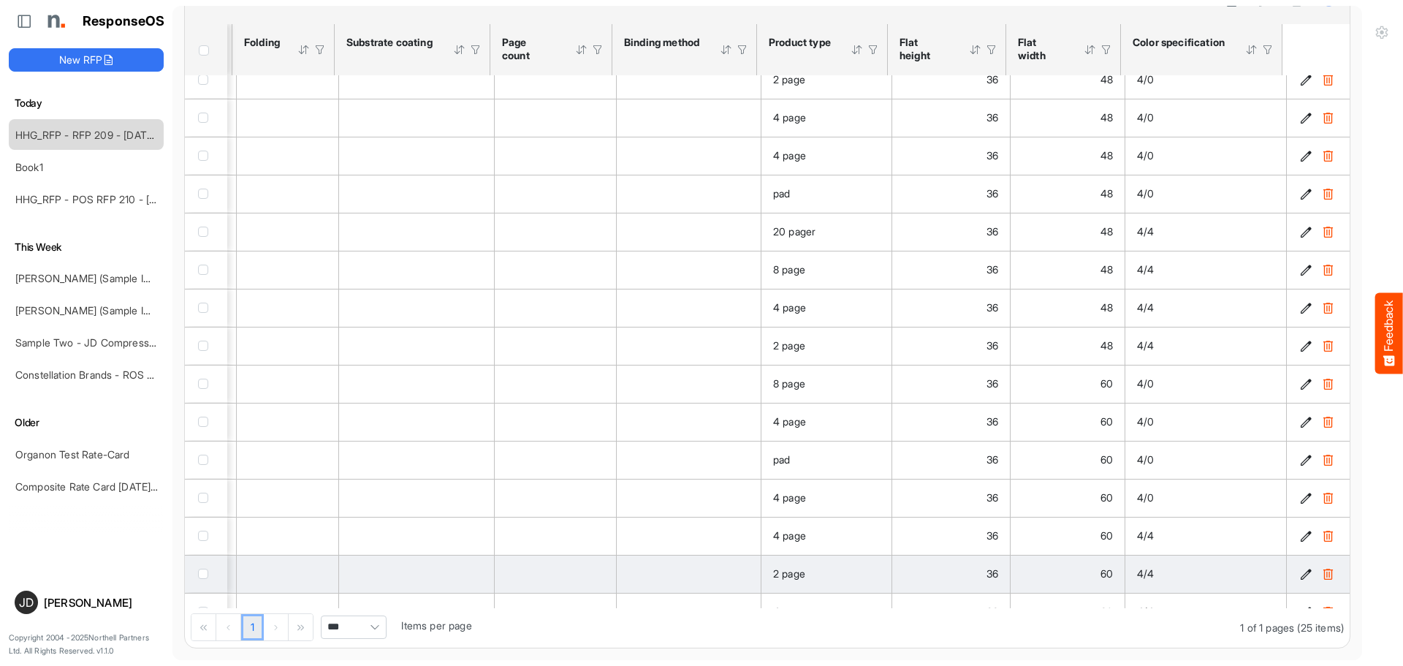
click at [1059, 570] on div "60" at bounding box center [1067, 573] width 91 height 16
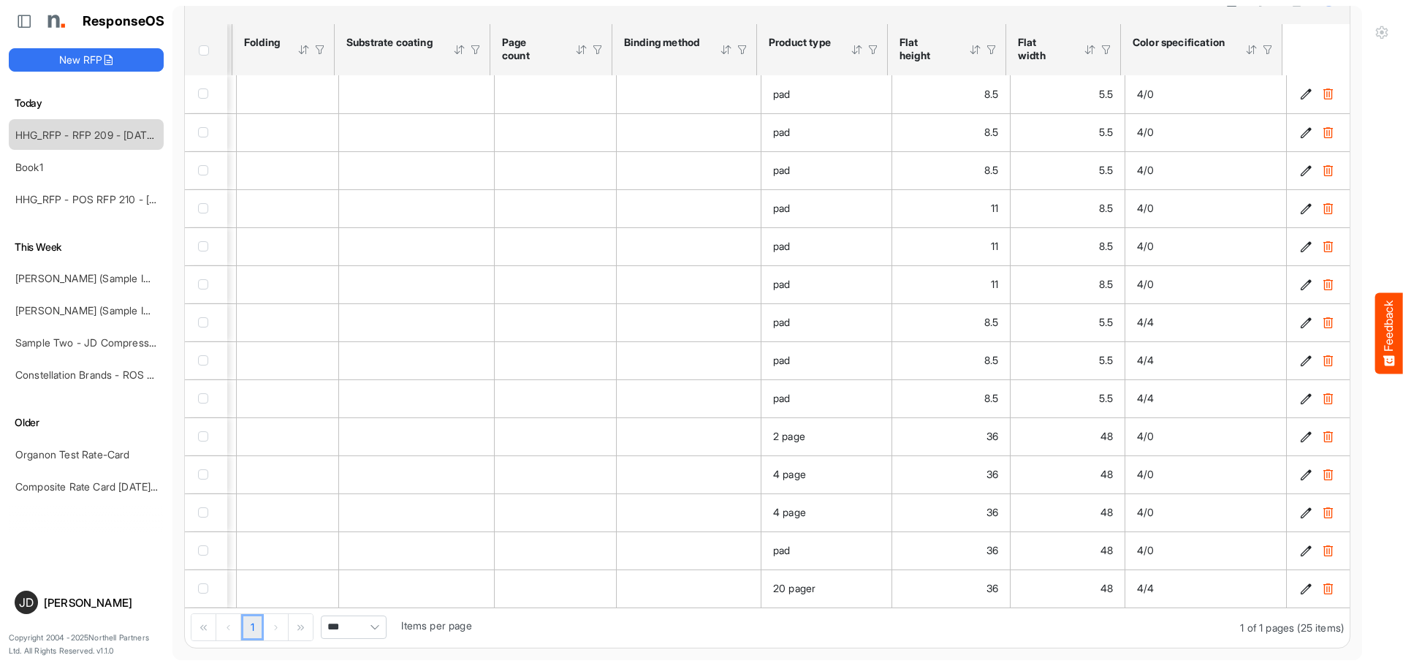
click at [1261, 47] on div at bounding box center [1267, 49] width 13 height 13
click at [1246, 72] on span at bounding box center [1239, 80] width 22 height 22
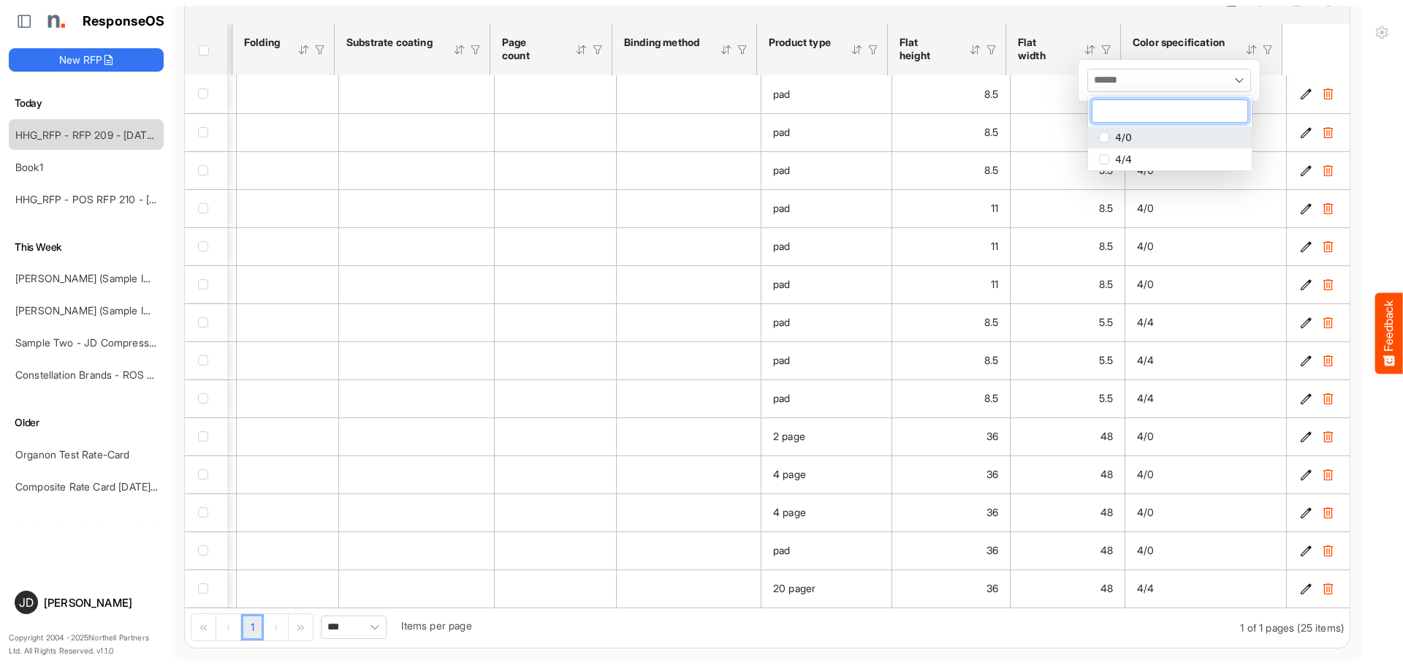
click at [1106, 141] on span "popup" at bounding box center [1104, 137] width 10 height 10
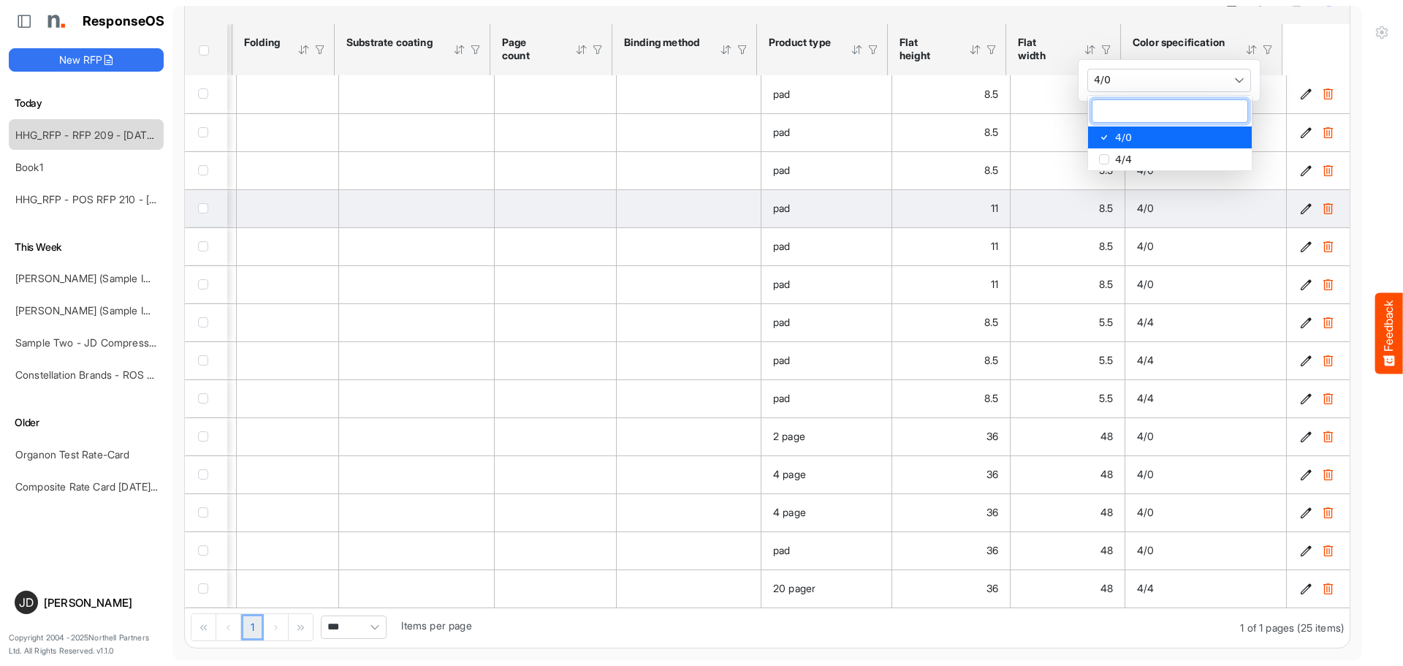
click at [1162, 225] on td "4/0" at bounding box center [1205, 208] width 161 height 38
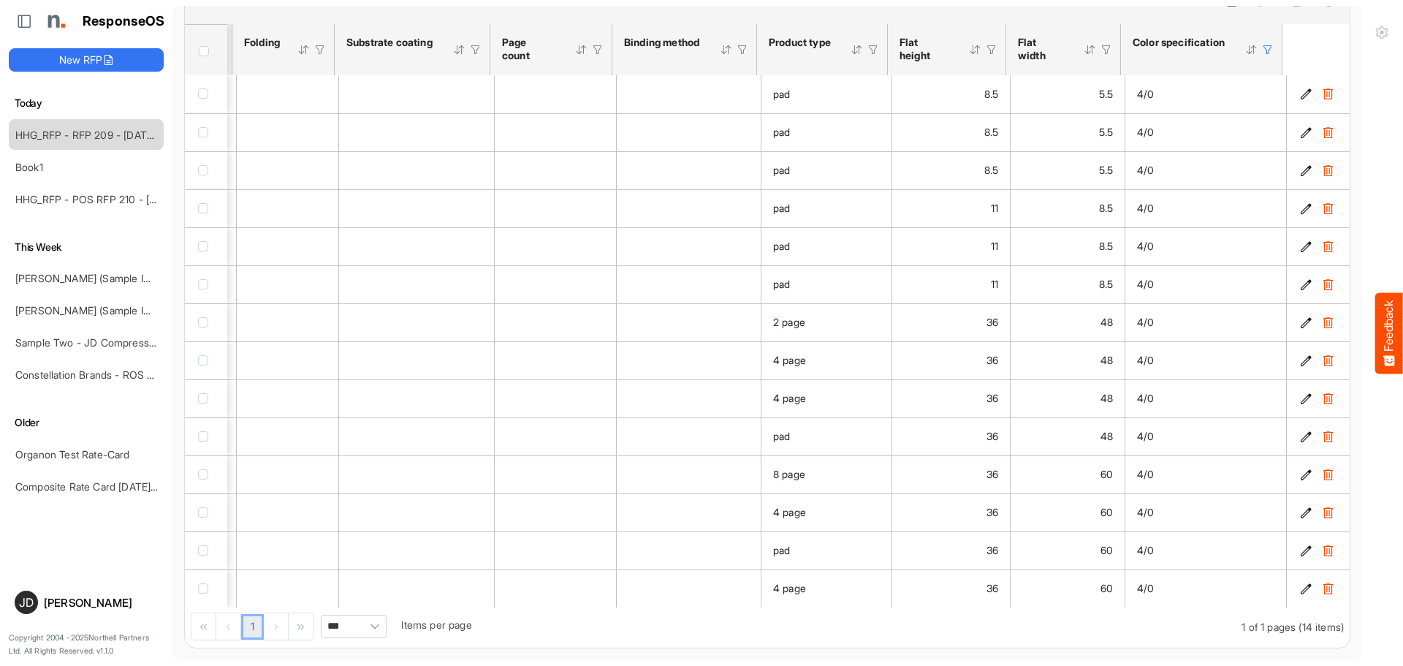
click at [207, 47] on span "Header checkbox" at bounding box center [204, 51] width 10 height 10
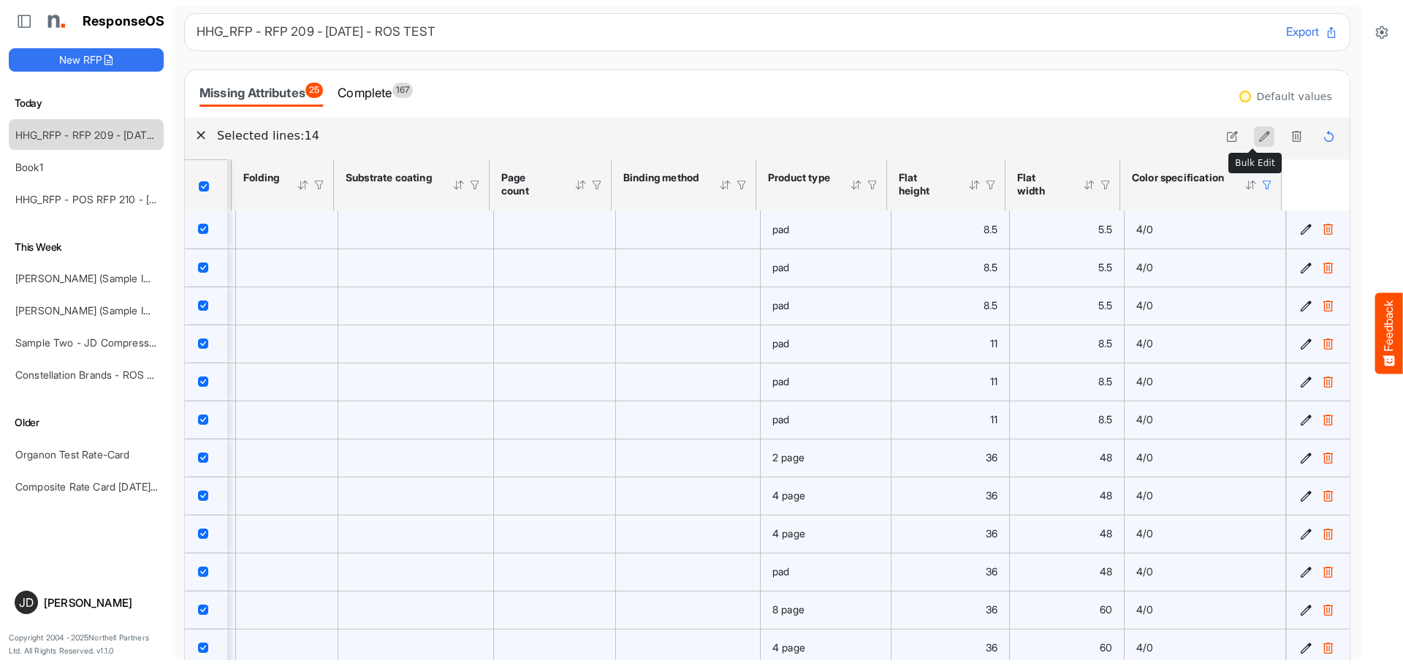
click at [1258, 135] on icon at bounding box center [1264, 136] width 12 height 12
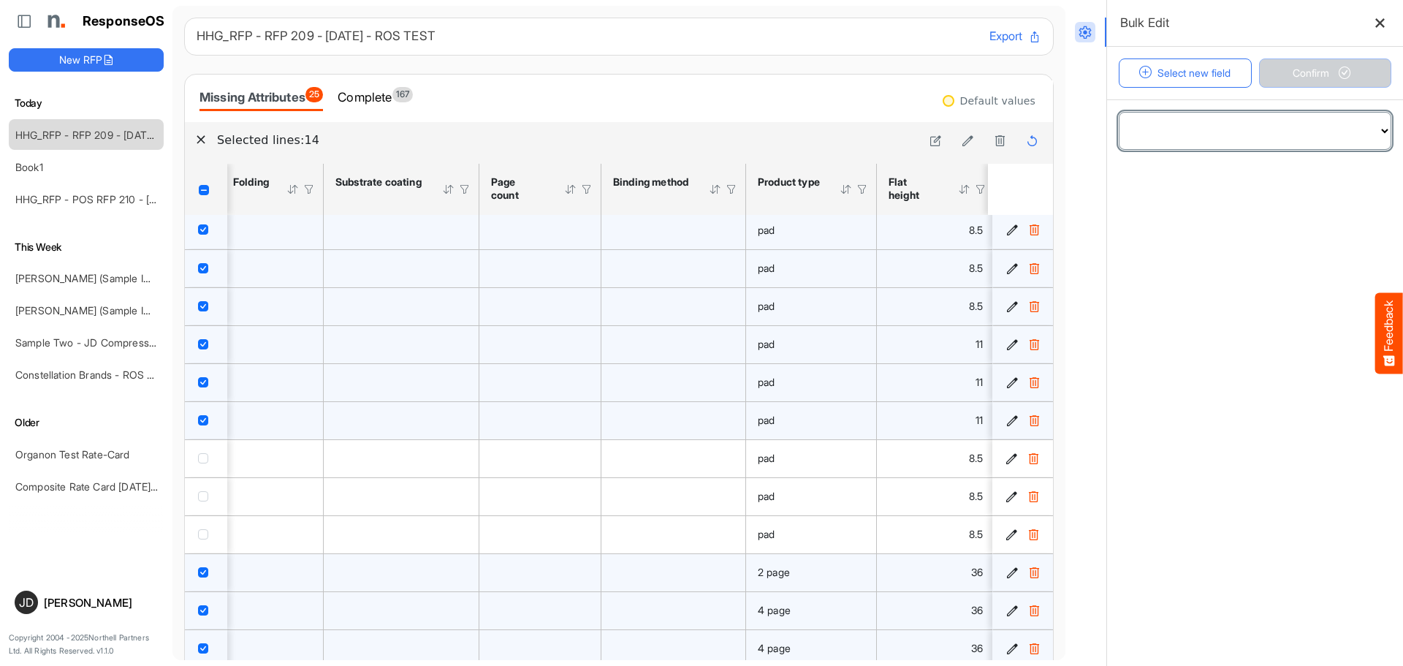
click at [1304, 126] on select "**********" at bounding box center [1254, 131] width 271 height 37
select select "**********"
click at [1119, 113] on select "**********" at bounding box center [1254, 131] width 271 height 37
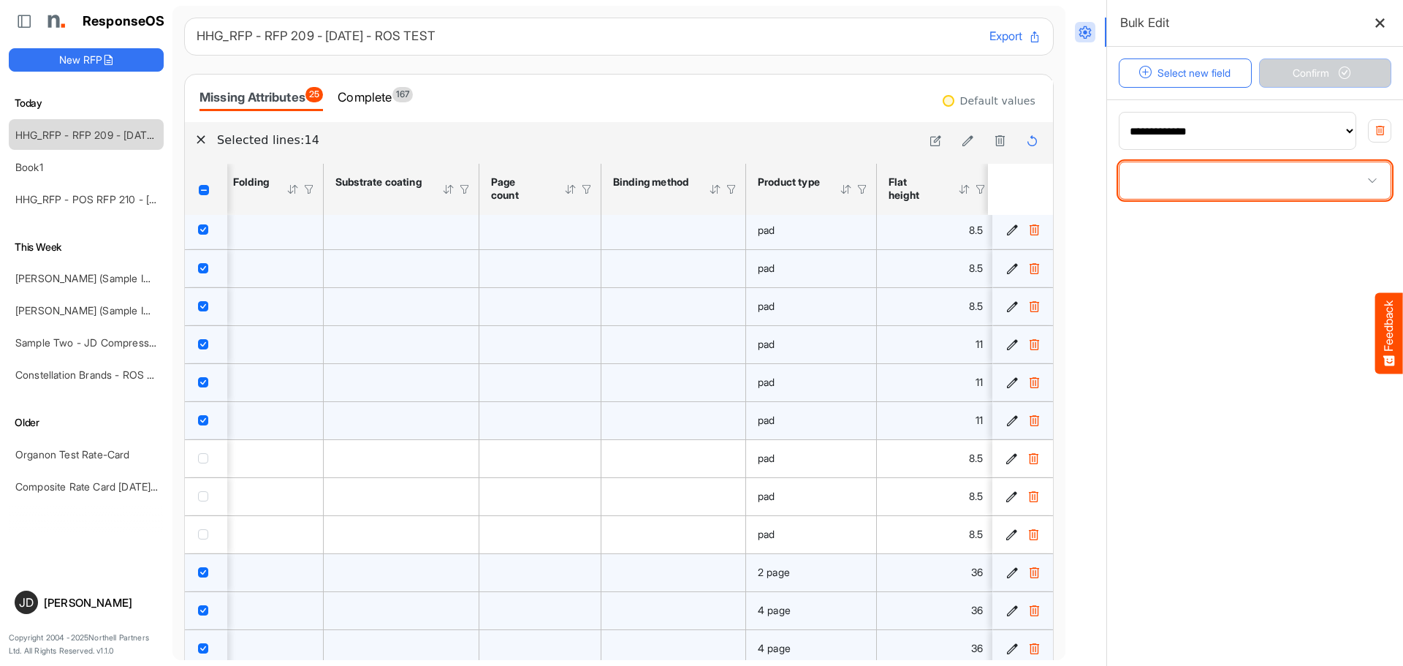
click at [1203, 180] on span at bounding box center [1254, 180] width 271 height 37
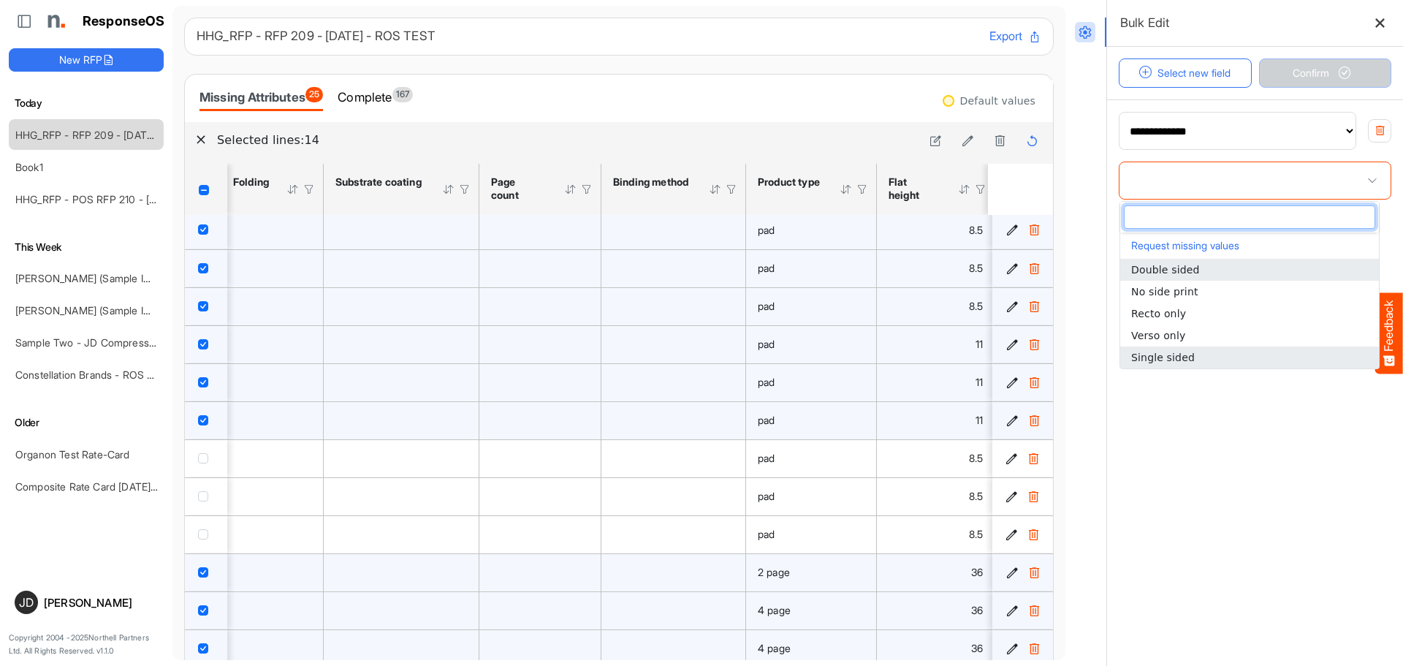
click at [1162, 359] on span "Single sided" at bounding box center [1163, 357] width 64 height 12
type input "**********"
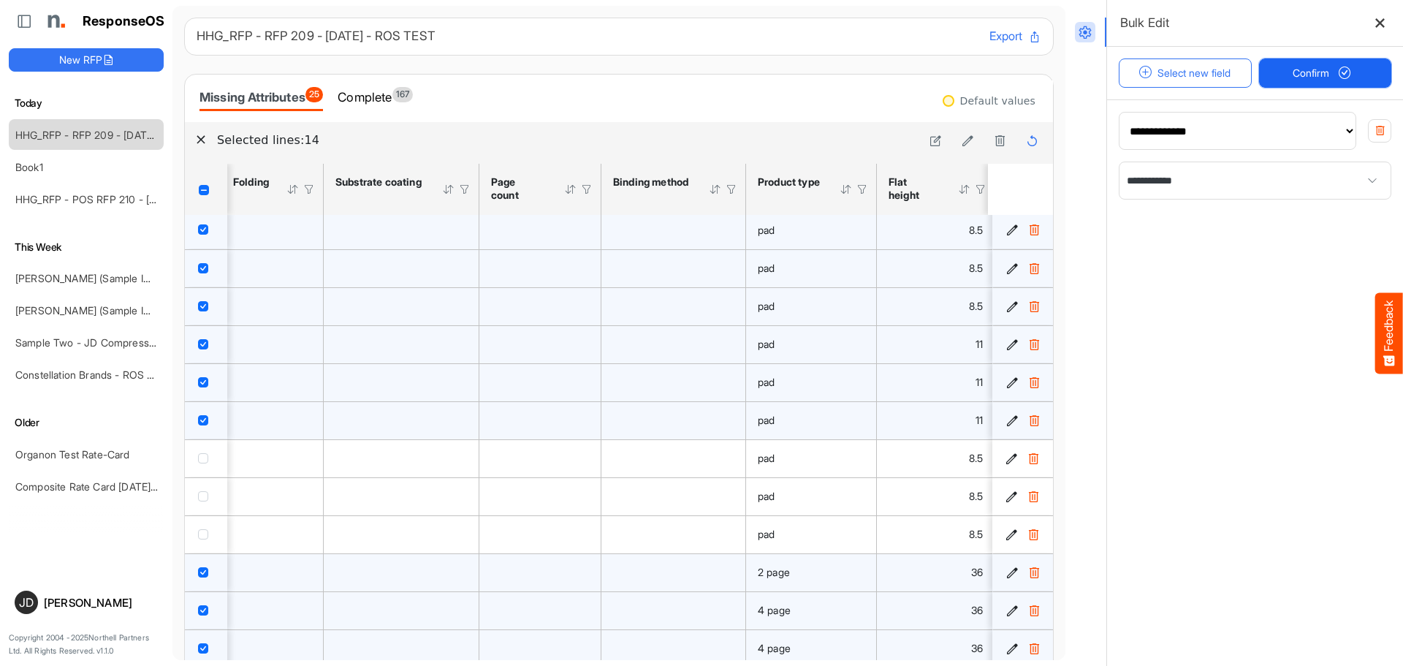
click at [1295, 66] on span "Confirm" at bounding box center [1324, 73] width 64 height 16
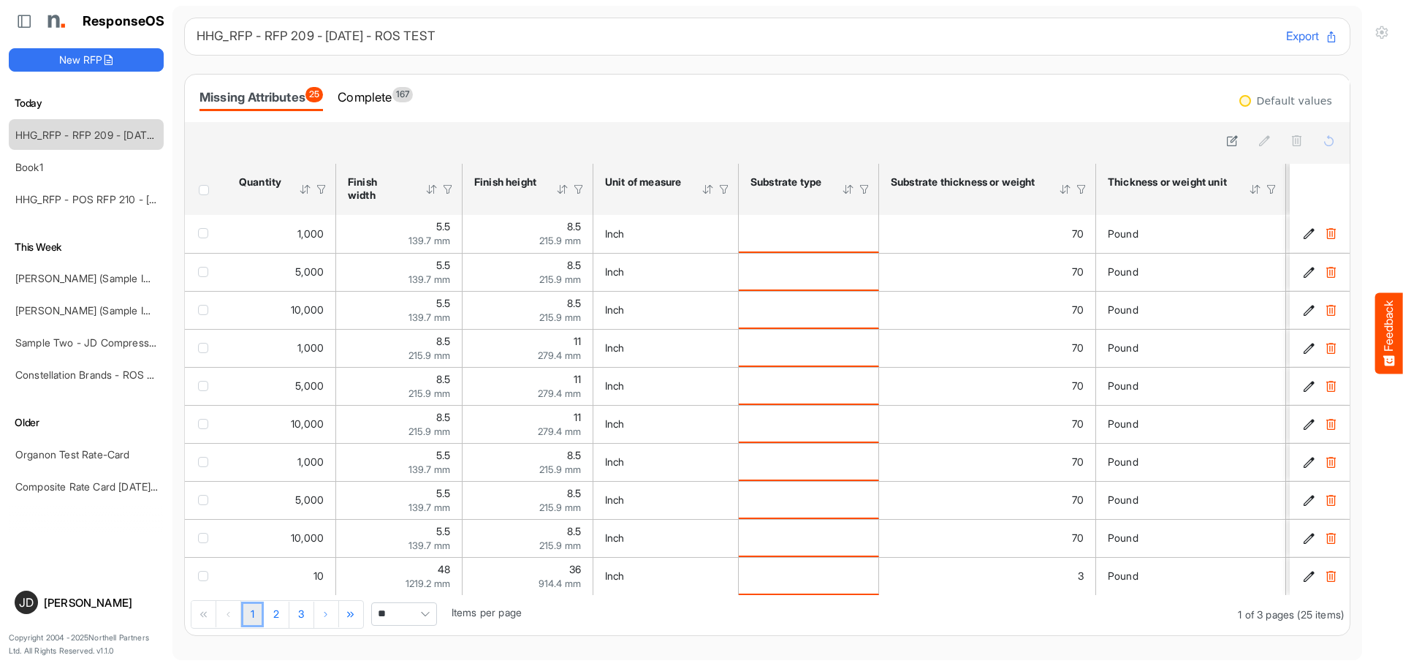
click at [426, 620] on span "Pagerdropdown" at bounding box center [425, 614] width 22 height 22
click at [393, 598] on li "All" at bounding box center [405, 593] width 64 height 22
type input "***"
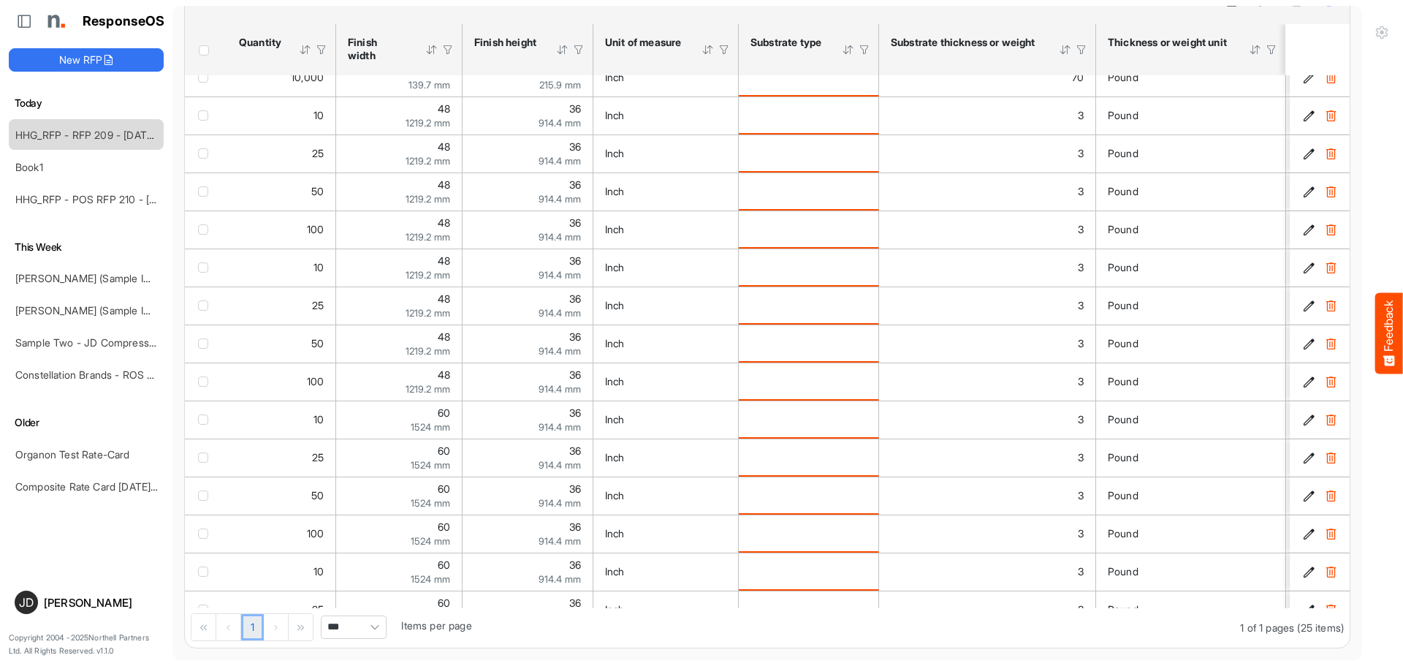
scroll to position [422, 0]
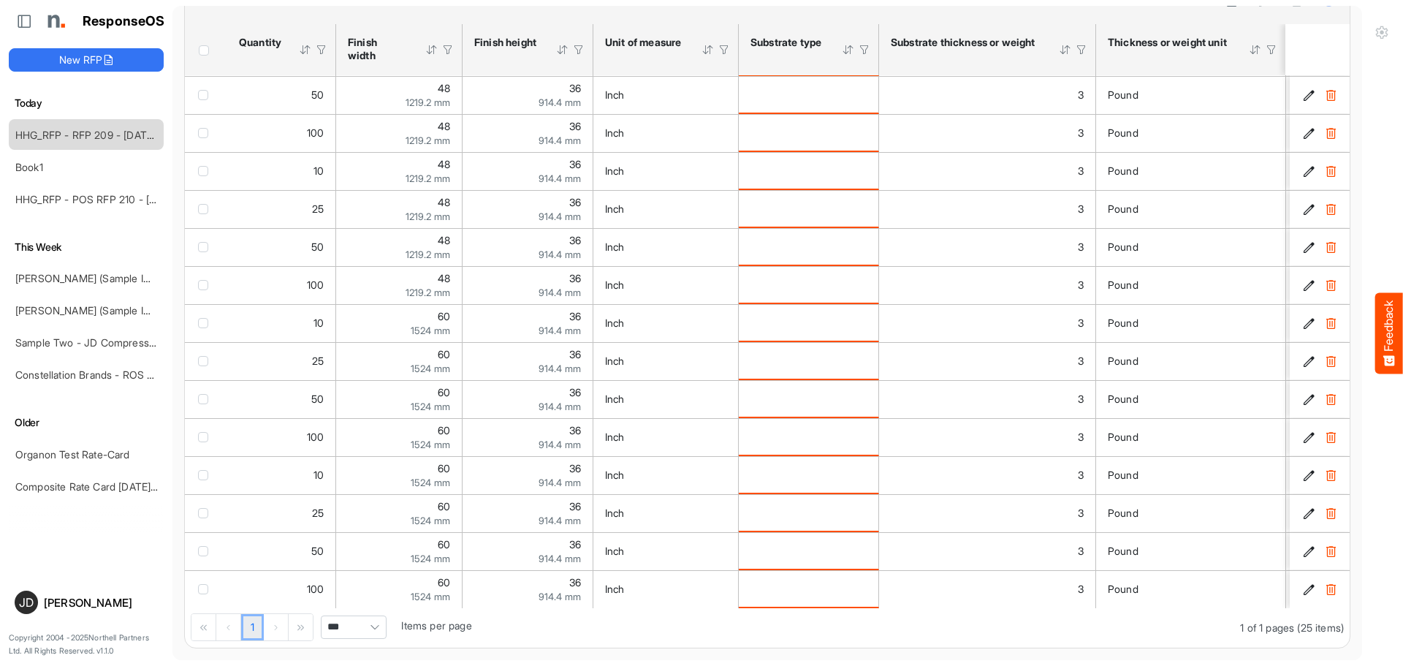
drag, startPoint x: 736, startPoint y: 608, endPoint x: 894, endPoint y: 618, distance: 158.9
click at [894, 618] on div "1 1 of 1 pages (25 items) *** Items per page" at bounding box center [767, 628] width 1165 height 40
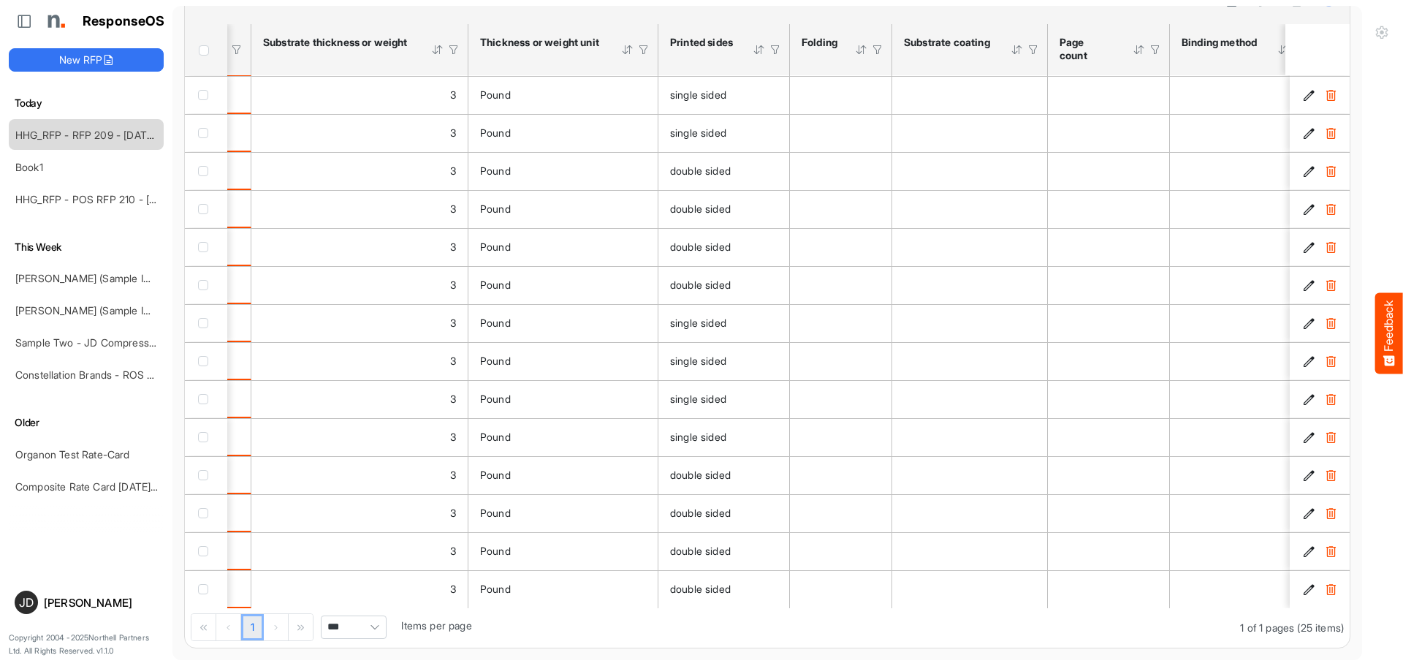
scroll to position [0, 749]
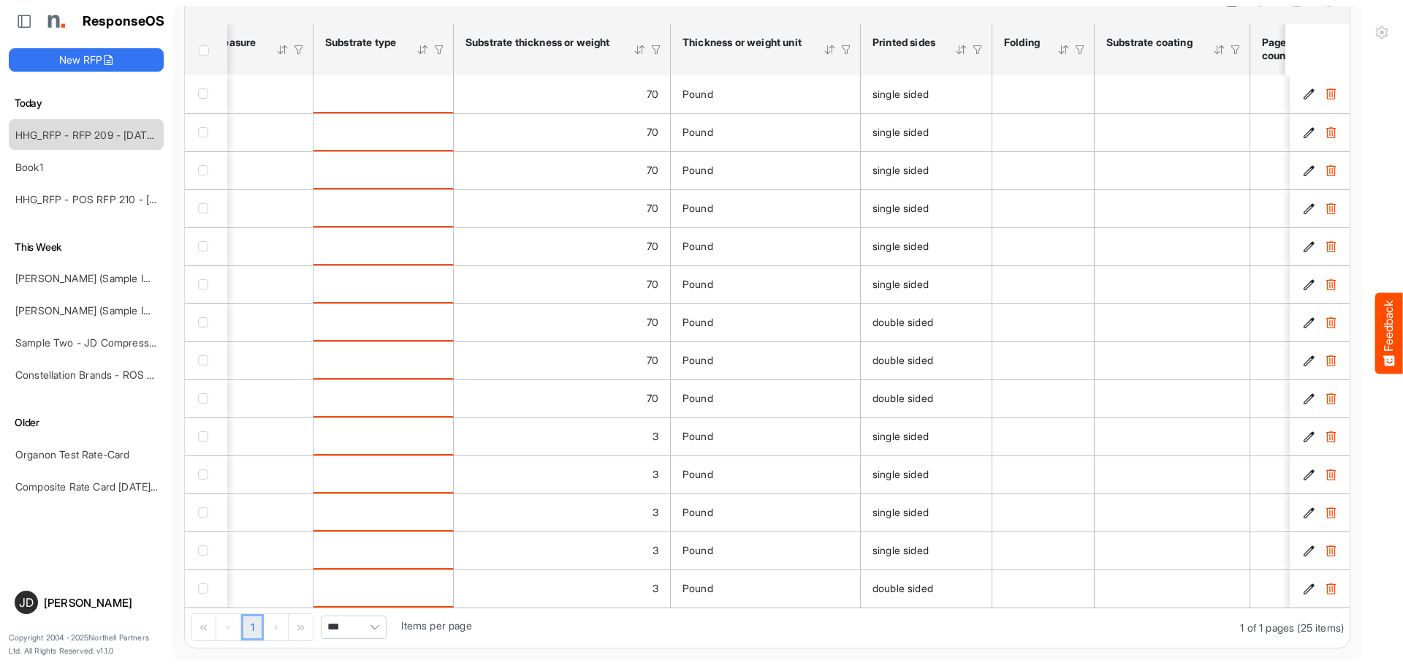
click at [657, 51] on div at bounding box center [655, 49] width 13 height 13
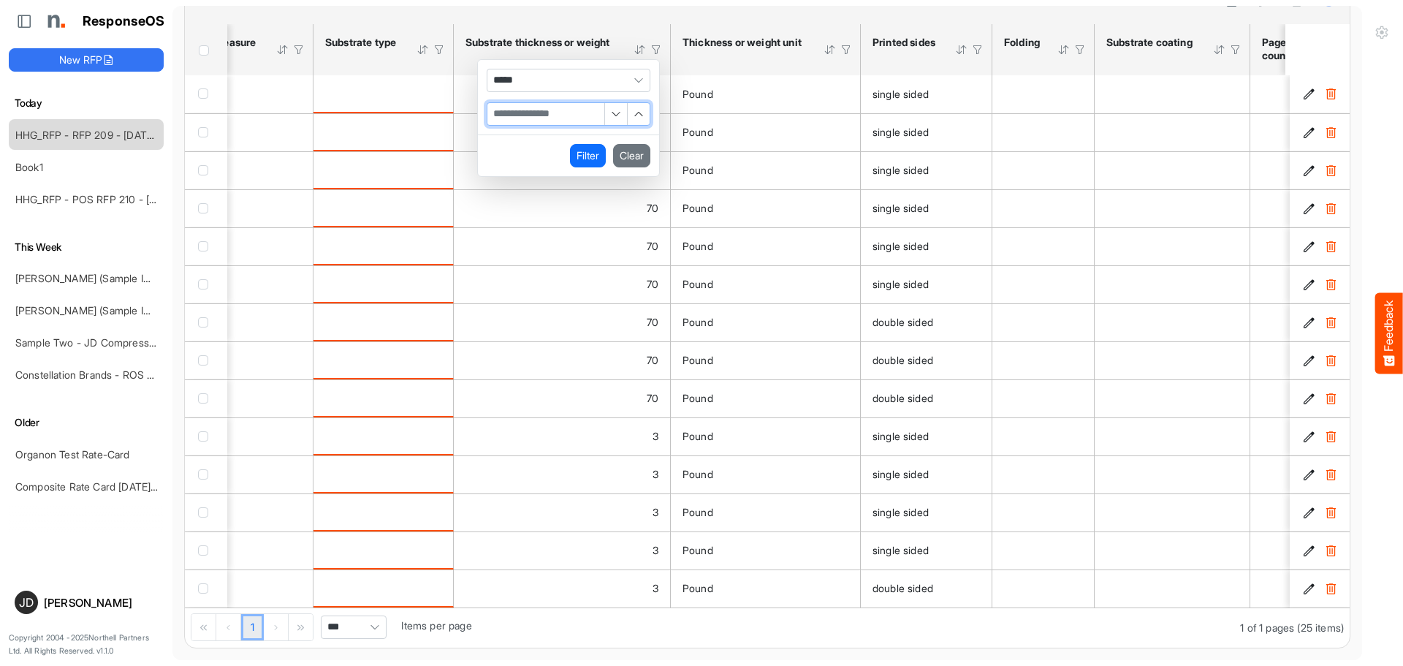
click at [574, 115] on input "Filter Value" at bounding box center [545, 114] width 117 height 22
type input "*"
click at [582, 154] on button "Filter" at bounding box center [588, 155] width 36 height 23
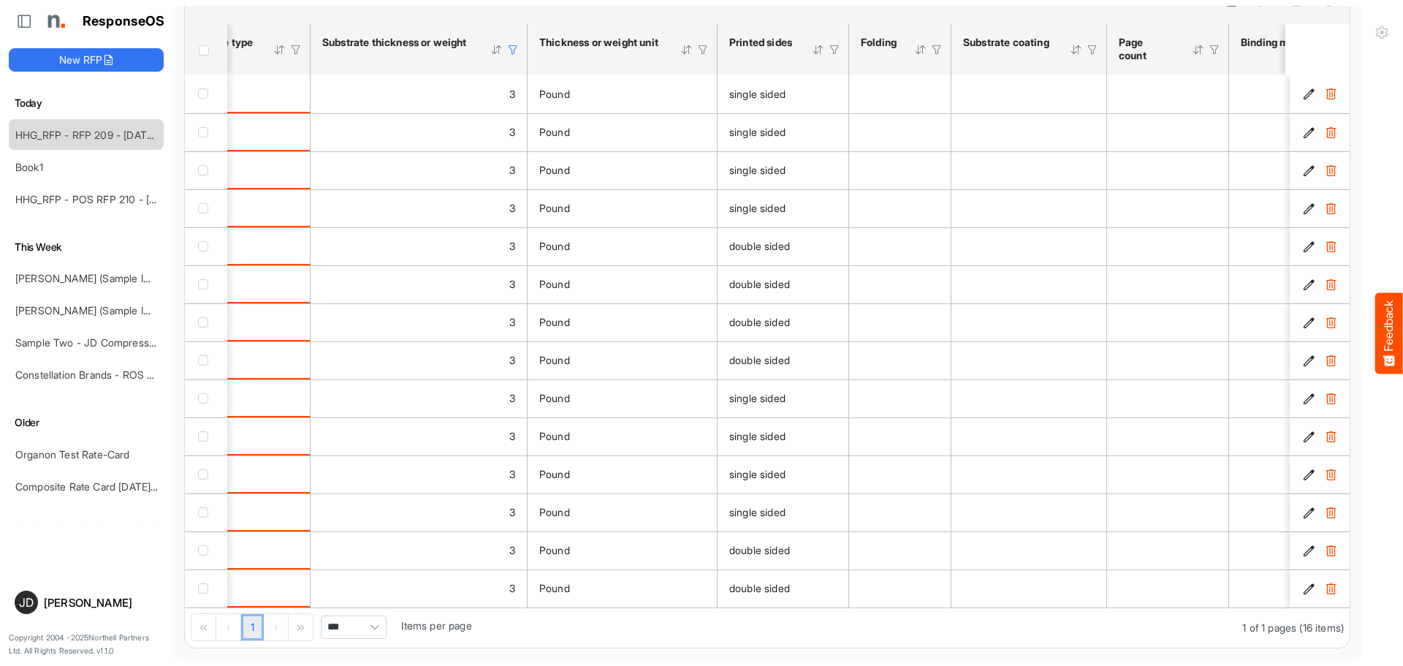
click at [204, 54] on span "Header checkbox" at bounding box center [204, 50] width 10 height 10
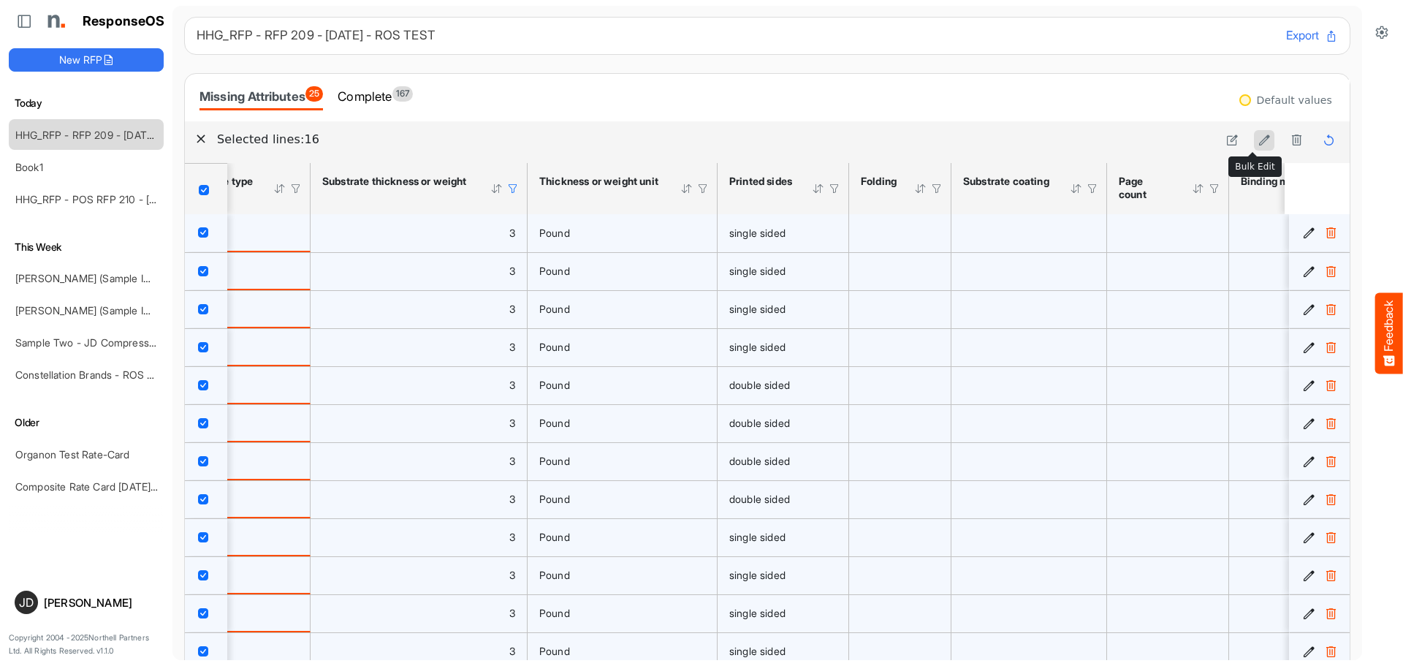
click at [1258, 139] on icon at bounding box center [1264, 140] width 12 height 12
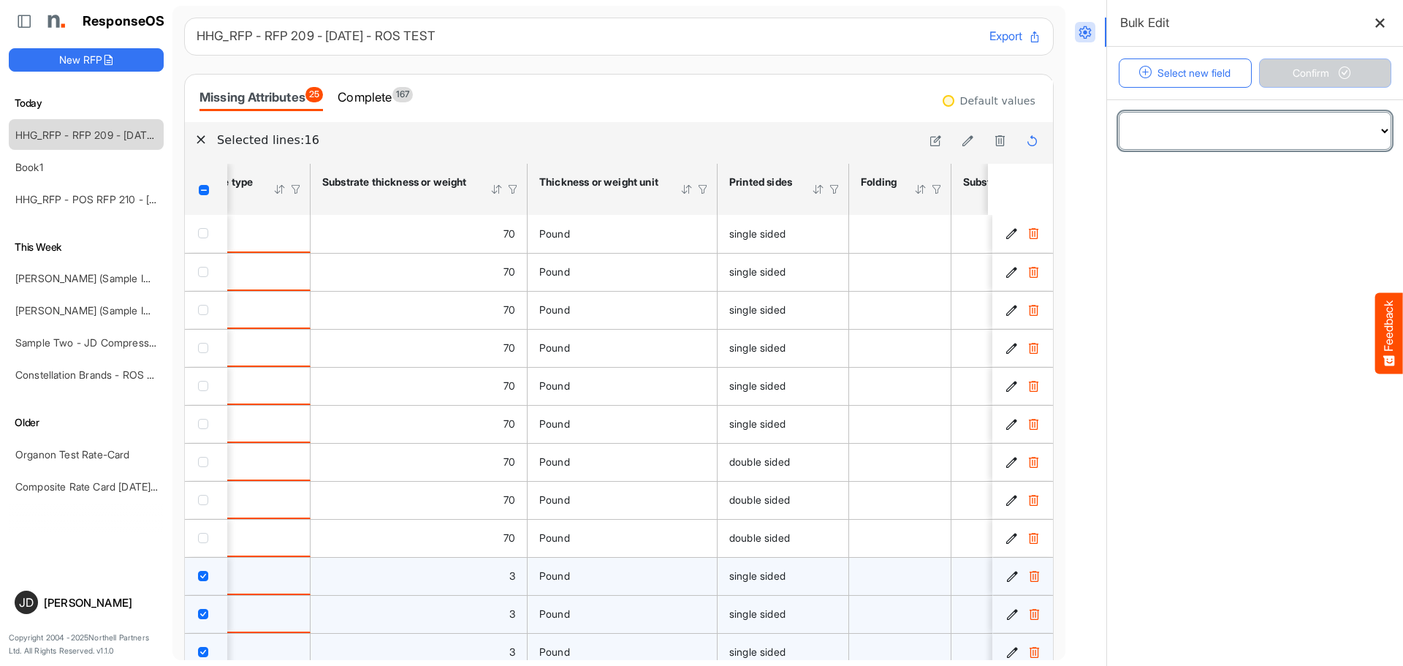
click at [1262, 120] on select "**********" at bounding box center [1254, 131] width 271 height 37
click at [1119, 113] on select "**********" at bounding box center [1254, 131] width 271 height 37
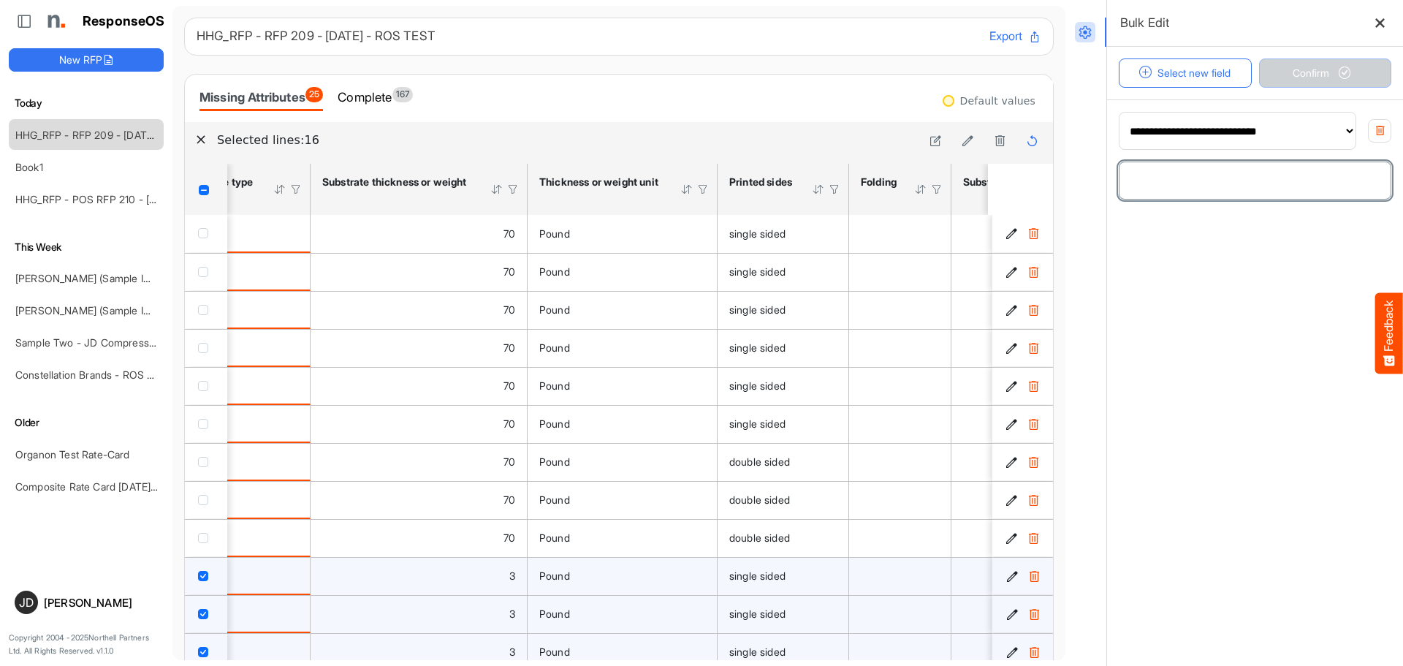
click at [1300, 188] on input "number" at bounding box center [1254, 180] width 271 height 37
click at [1290, 176] on input "number" at bounding box center [1254, 180] width 271 height 37
click at [1339, 131] on select "**********" at bounding box center [1237, 131] width 236 height 37
select select "**********"
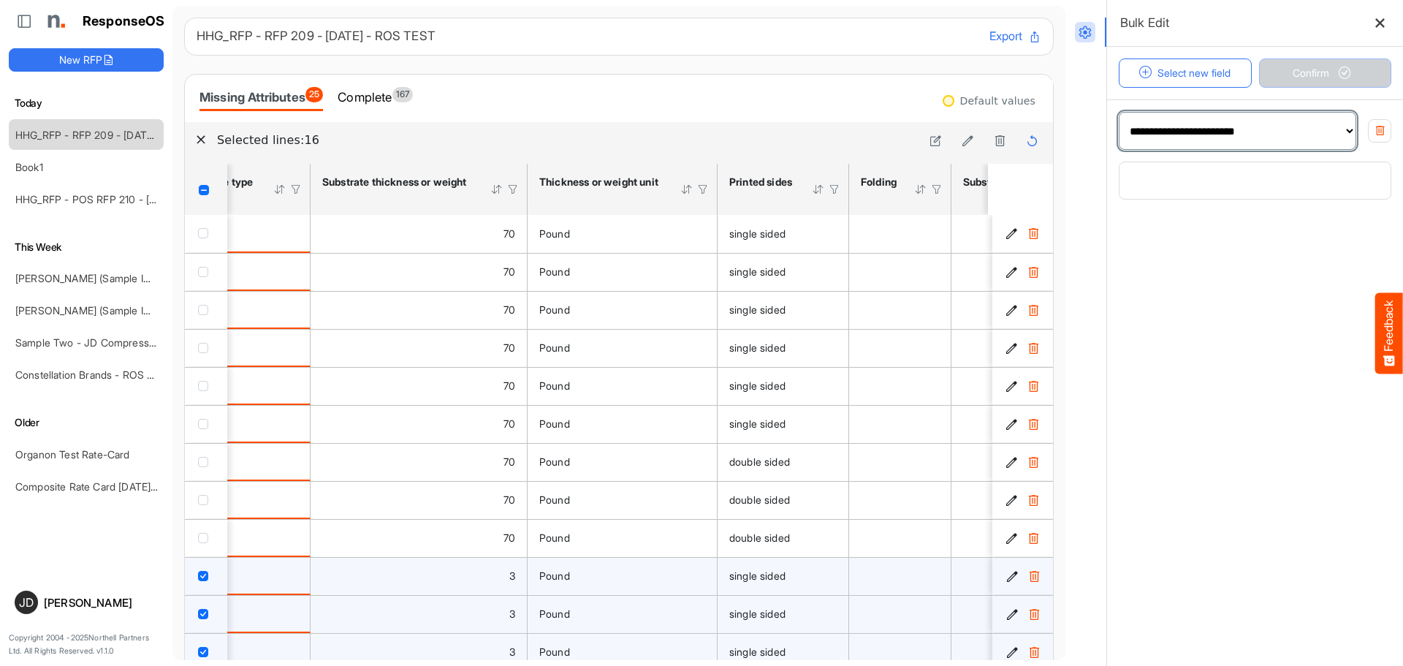
click at [1119, 113] on select "**********" at bounding box center [1237, 131] width 236 height 37
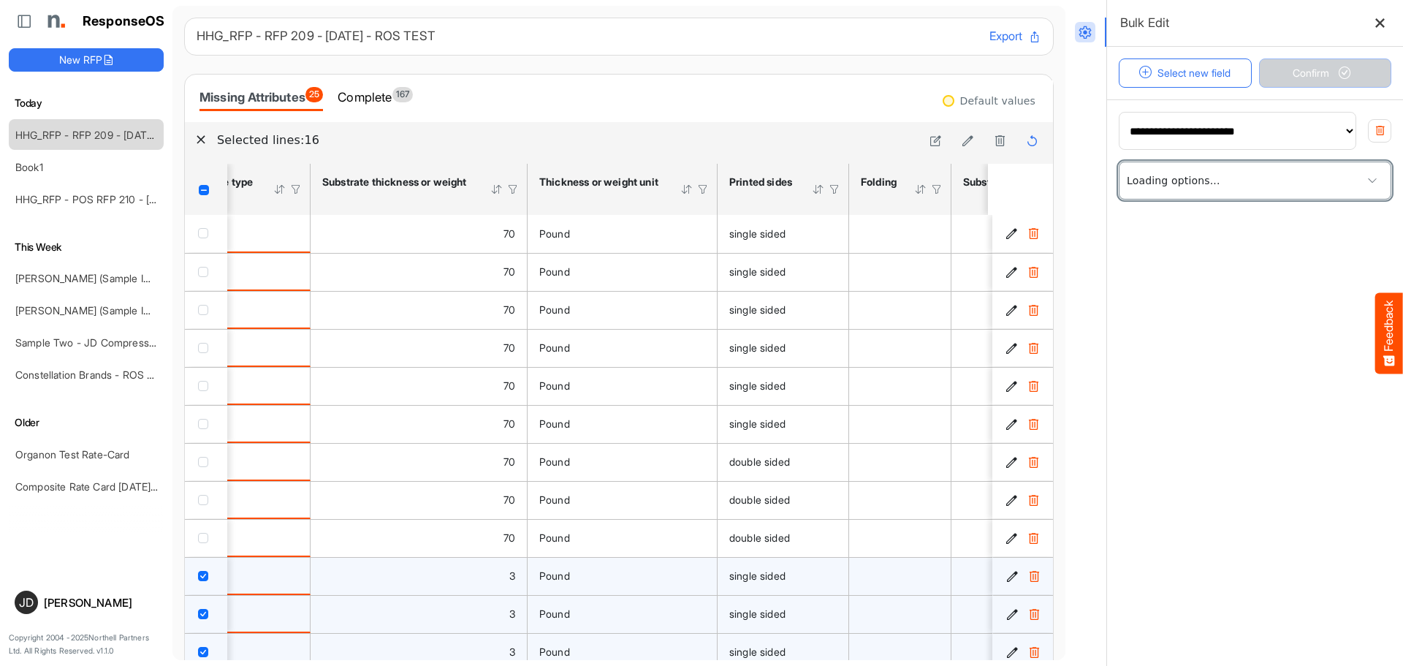
click at [1236, 183] on span at bounding box center [1254, 180] width 271 height 37
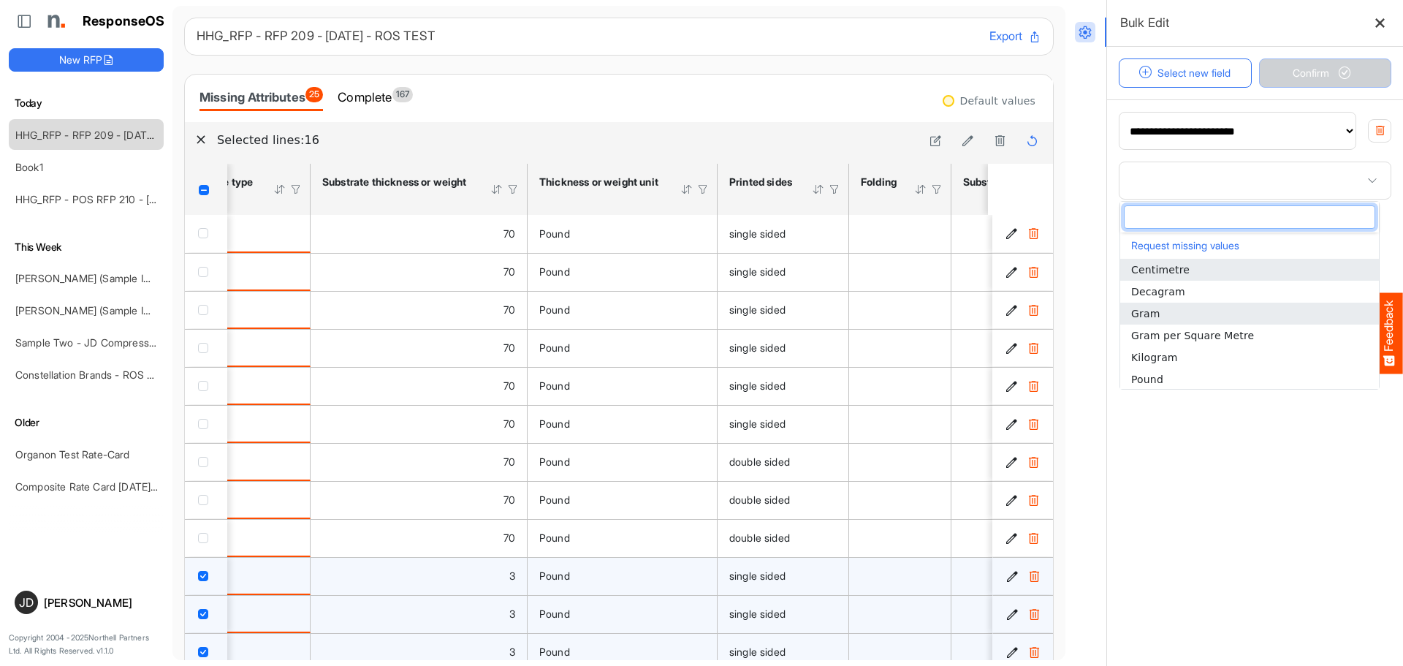
scroll to position [111, 0]
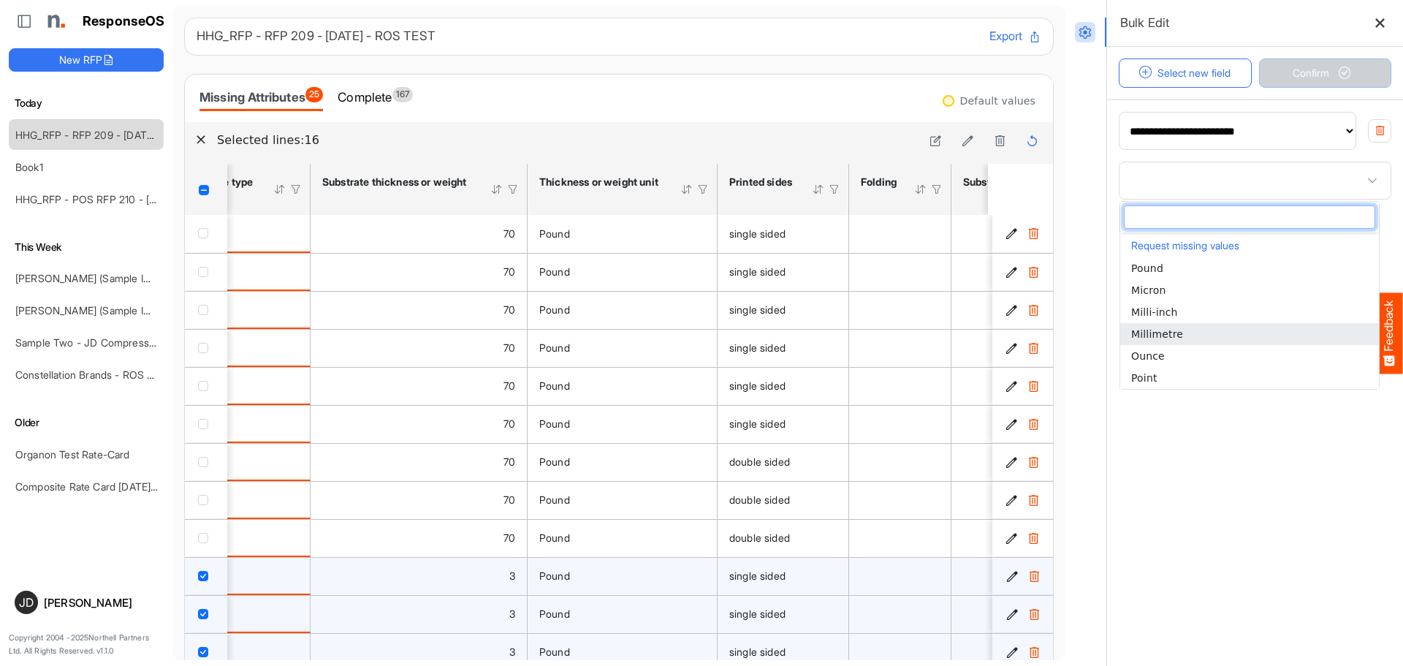
click at [1165, 331] on span "Millimetre" at bounding box center [1157, 334] width 52 height 12
type input "**********"
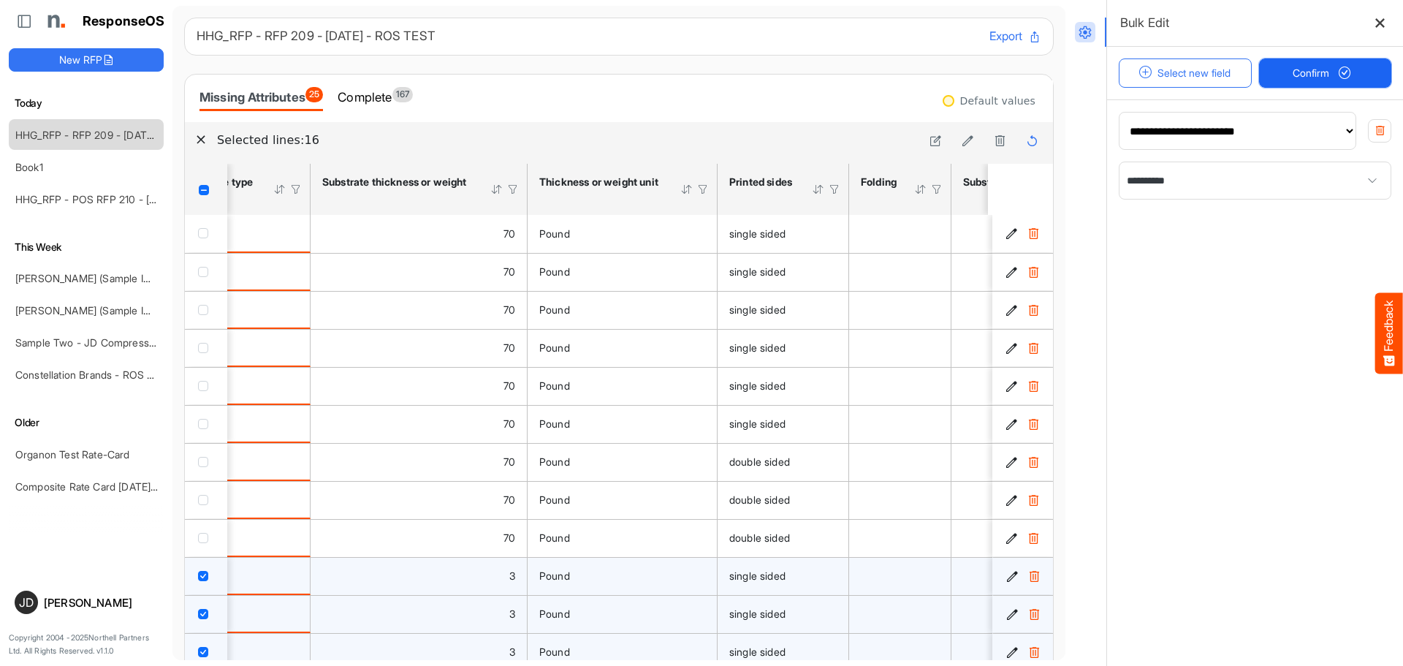
click at [1322, 73] on span "Confirm" at bounding box center [1324, 73] width 64 height 16
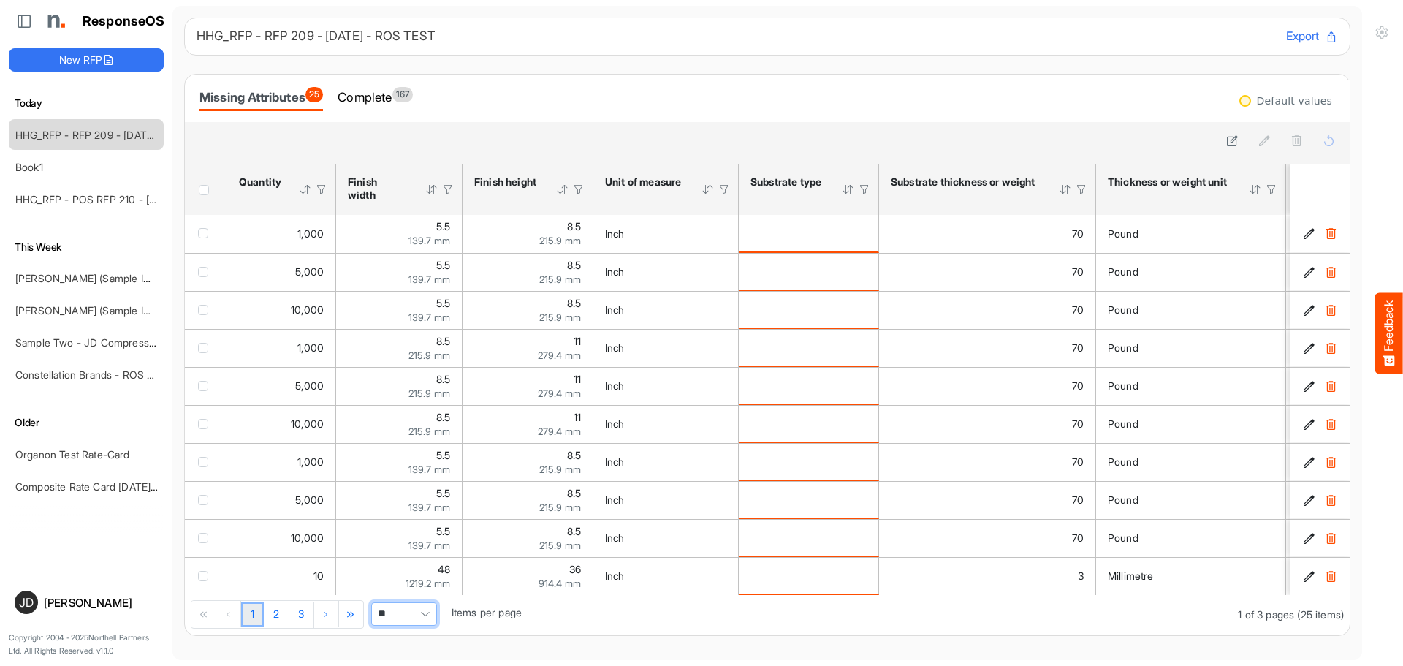
click at [424, 617] on span "Pagerdropdown" at bounding box center [425, 614] width 22 height 22
click at [417, 594] on li "All" at bounding box center [405, 593] width 64 height 22
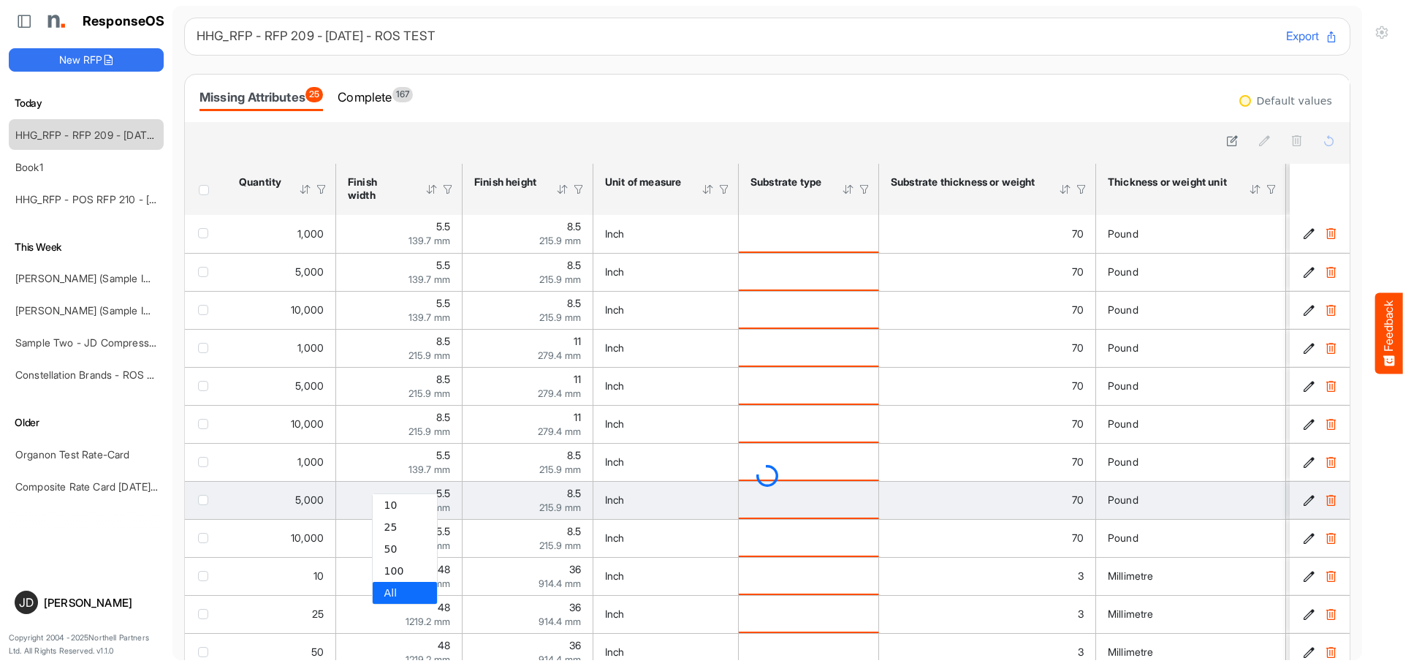
type input "***"
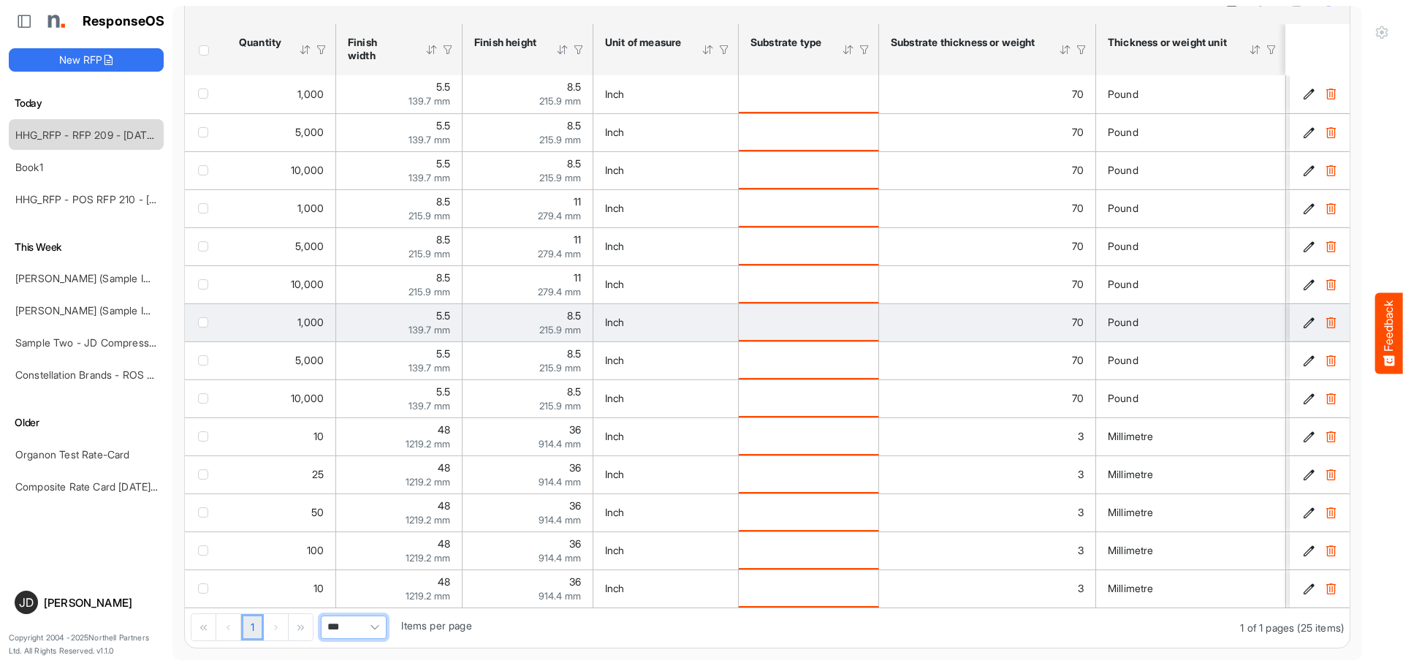
scroll to position [0, 0]
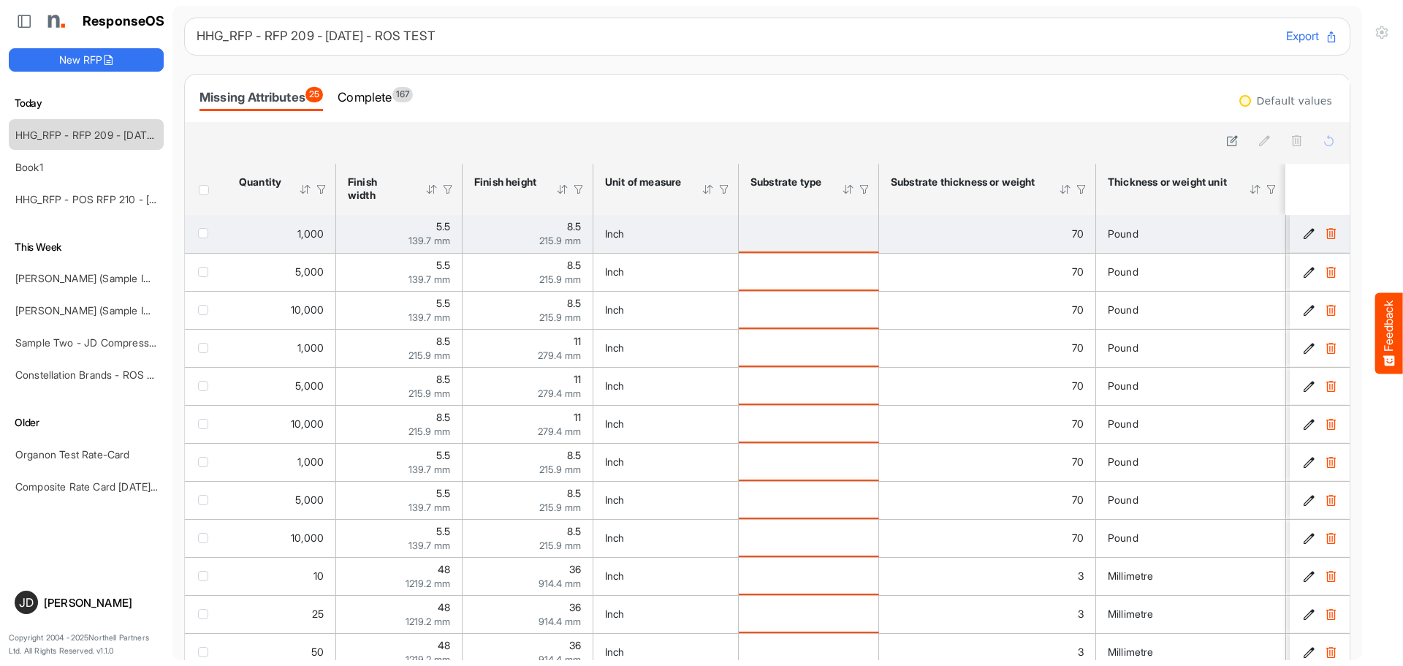
click at [208, 237] on div "checkbox" at bounding box center [206, 233] width 16 height 15
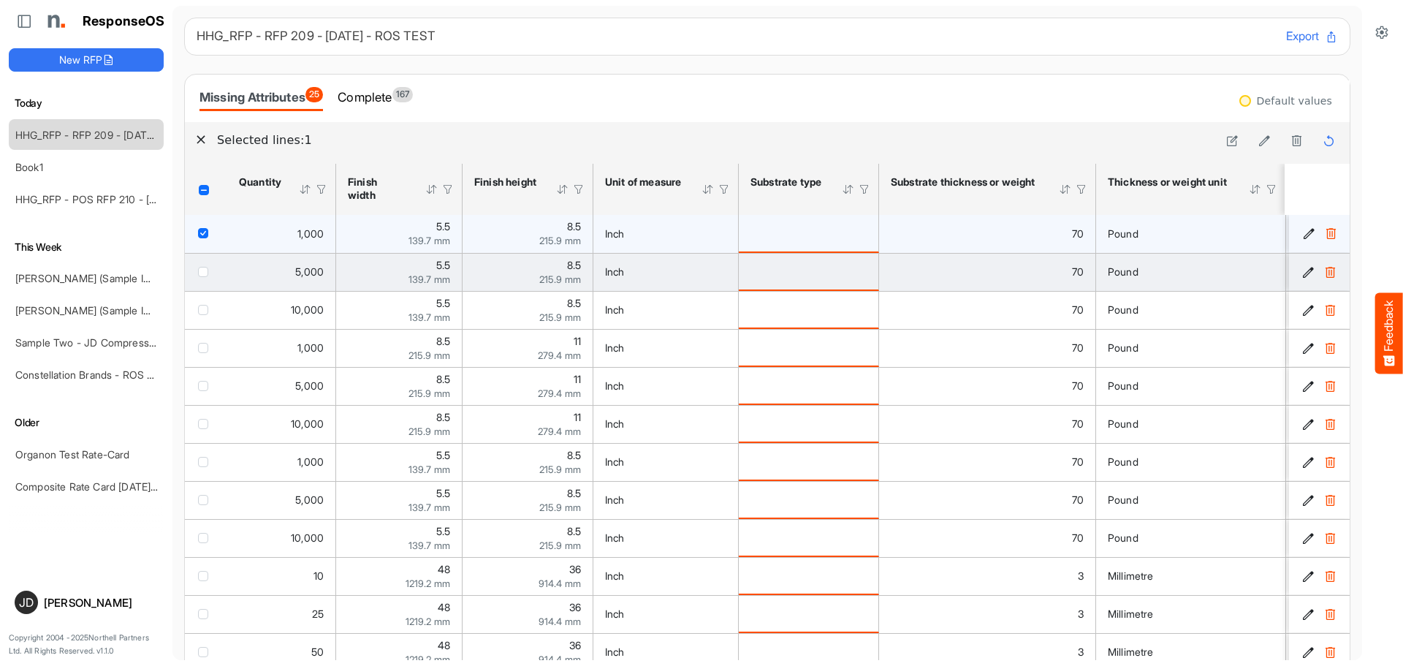
drag, startPoint x: 200, startPoint y: 275, endPoint x: 200, endPoint y: 295, distance: 19.7
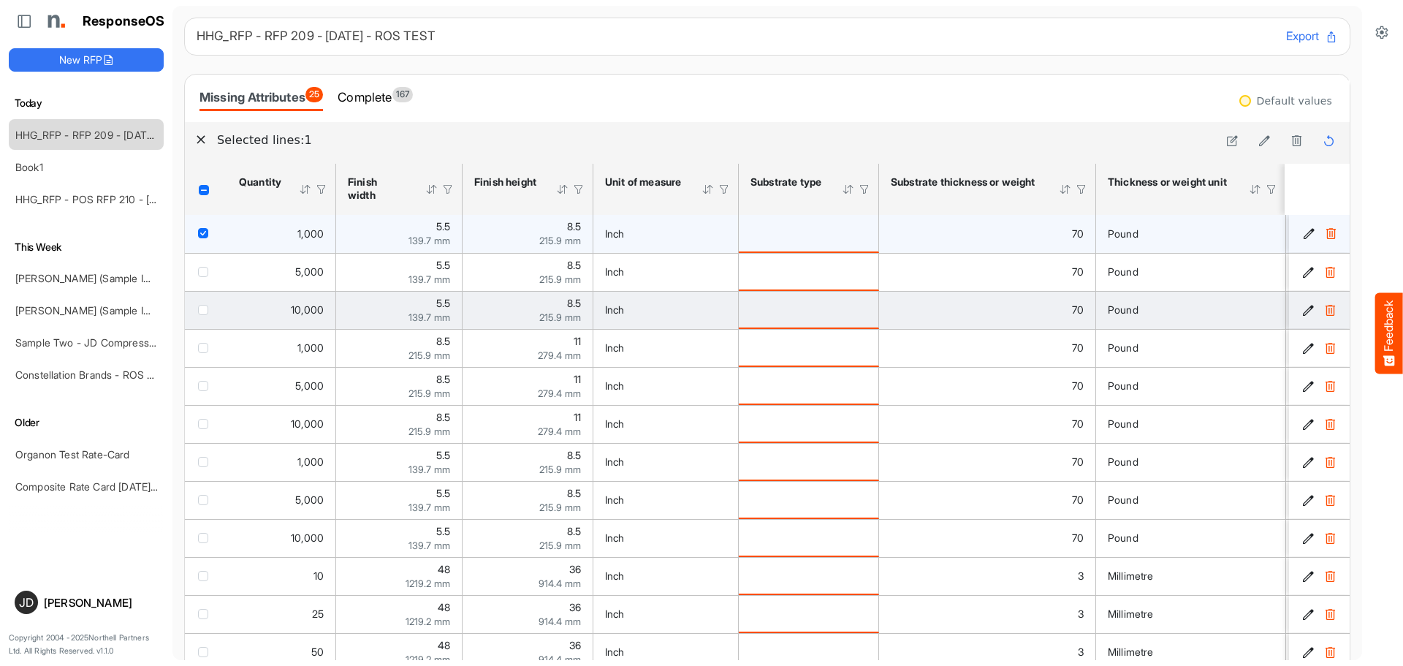
click at [200, 276] on span "checkbox" at bounding box center [203, 272] width 10 height 10
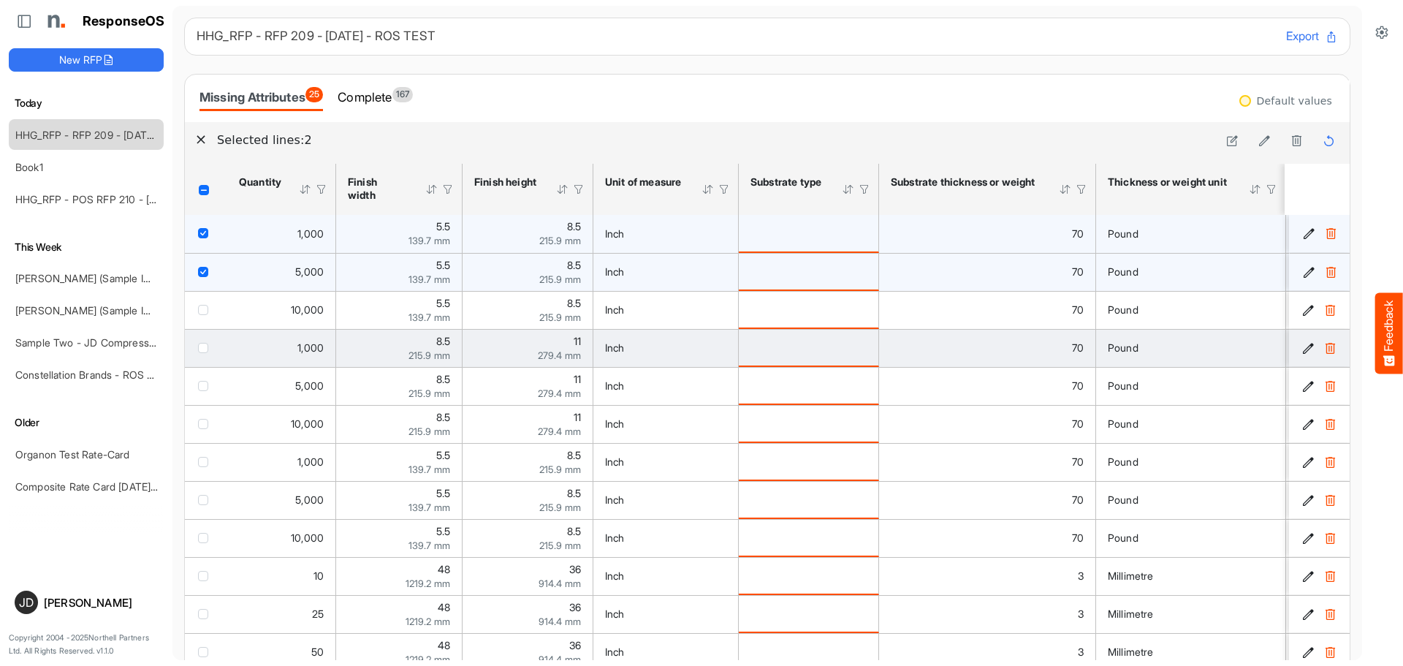
drag, startPoint x: 199, startPoint y: 312, endPoint x: 204, endPoint y: 333, distance: 21.6
click at [199, 313] on span "checkbox" at bounding box center [203, 310] width 10 height 10
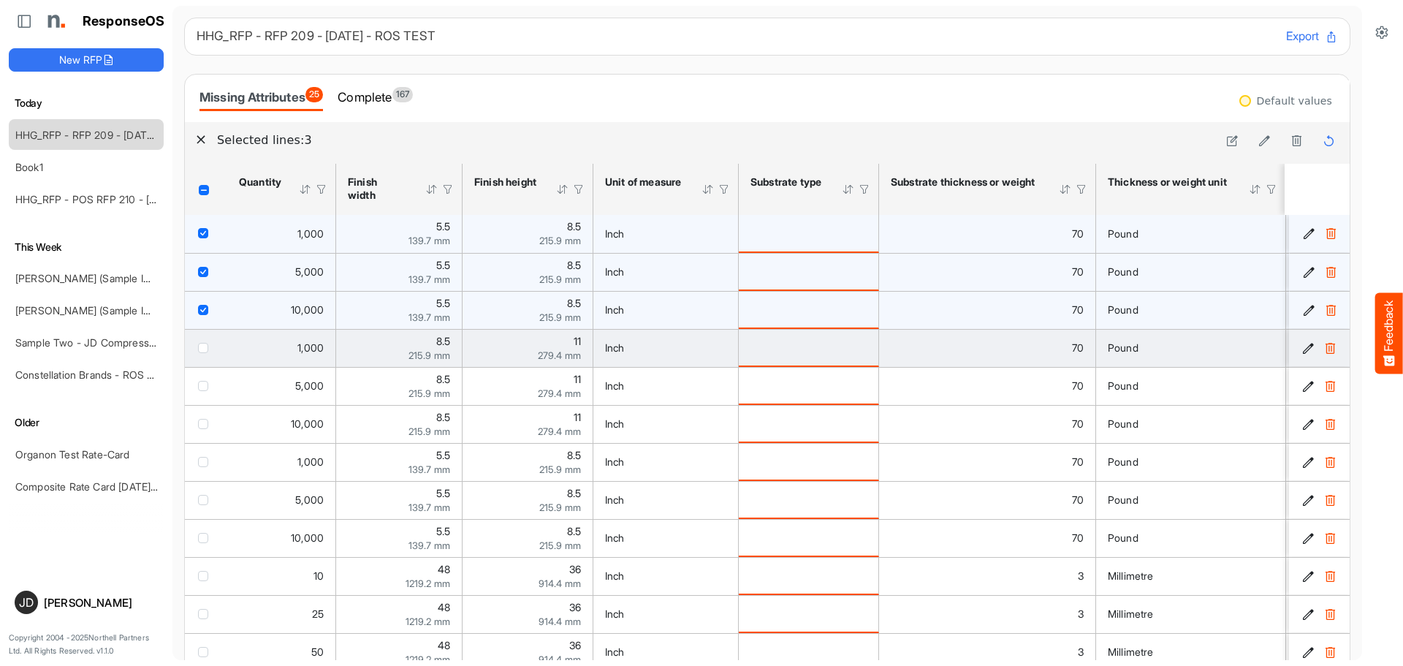
click at [202, 346] on span "checkbox" at bounding box center [203, 348] width 10 height 10
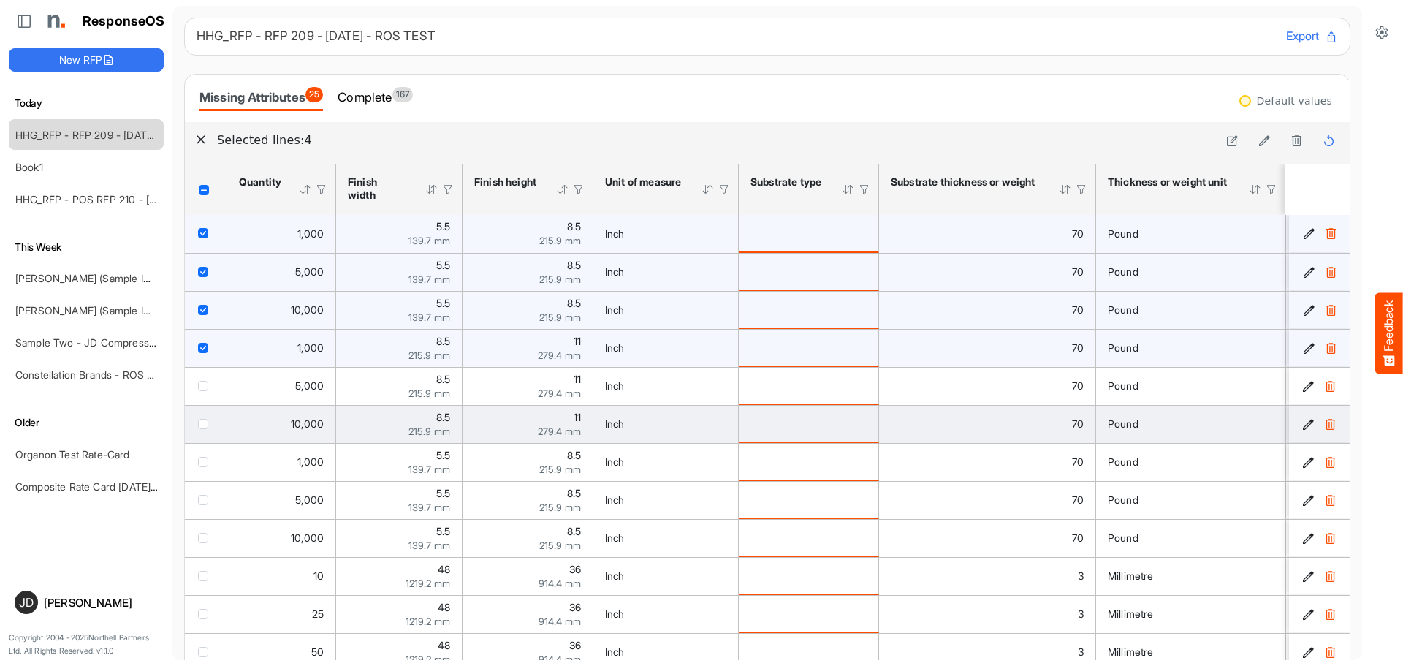
click at [205, 386] on span "checkbox" at bounding box center [203, 386] width 10 height 10
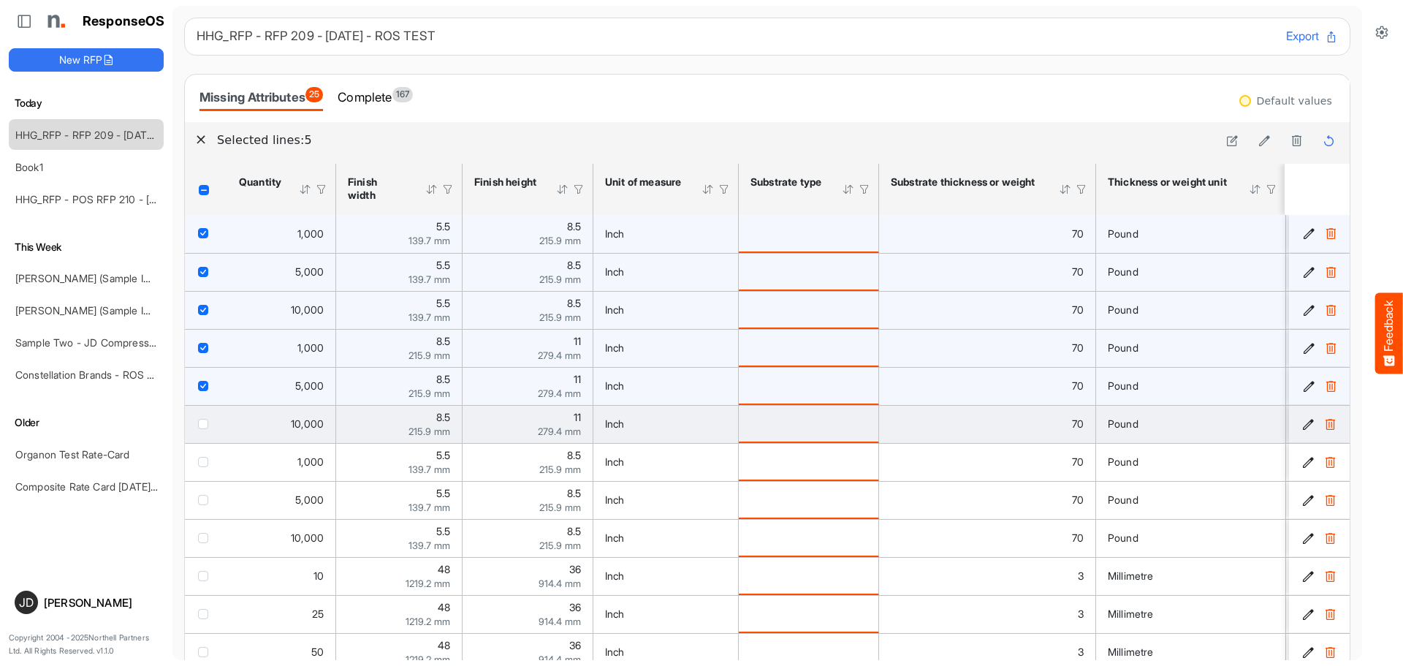
click at [201, 429] on span "checkbox" at bounding box center [203, 424] width 10 height 10
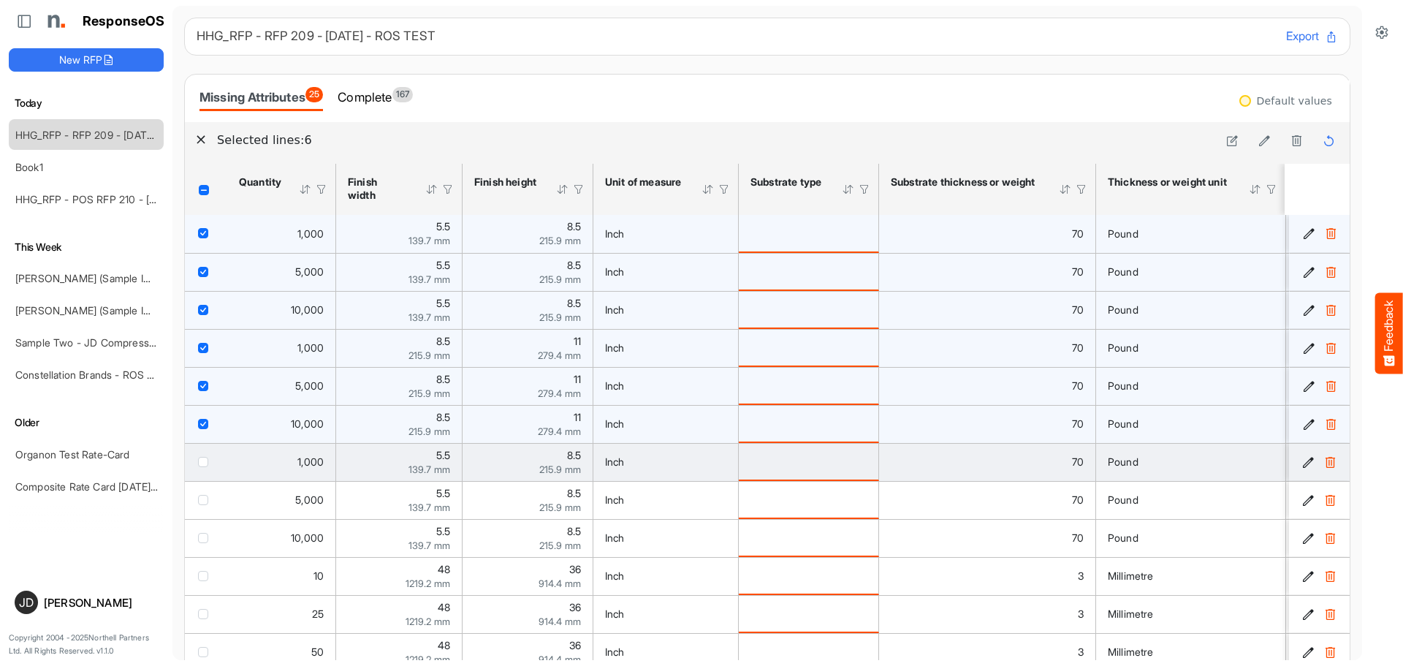
click at [195, 468] on td "checkbox" at bounding box center [206, 462] width 42 height 38
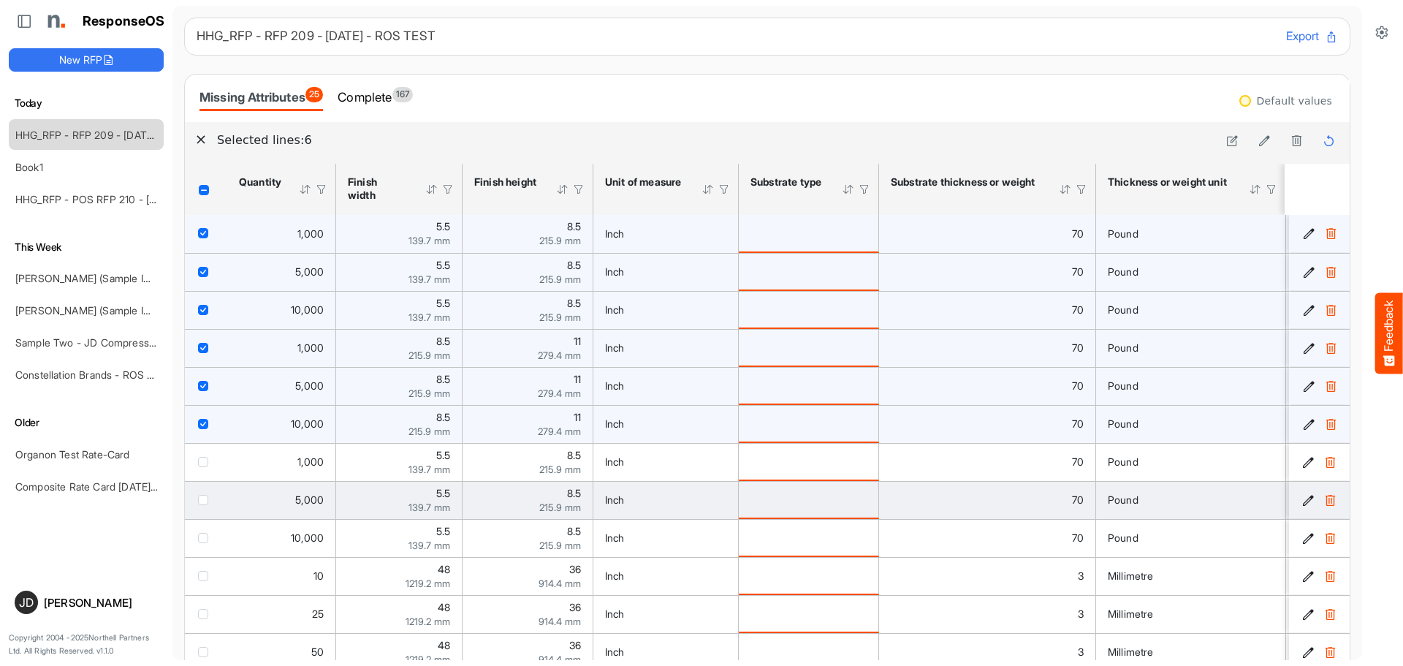
drag, startPoint x: 205, startPoint y: 456, endPoint x: 194, endPoint y: 495, distance: 40.9
click at [205, 461] on div "checkbox" at bounding box center [206, 461] width 16 height 15
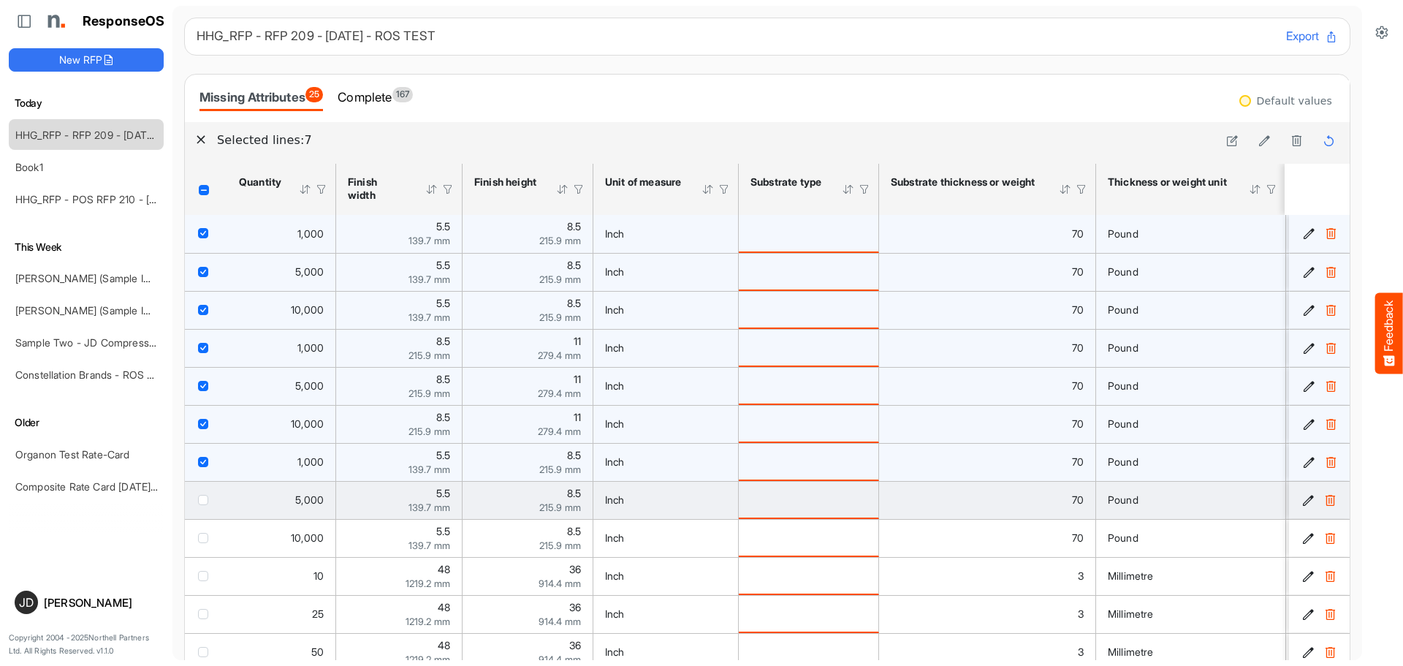
click at [200, 499] on span "checkbox" at bounding box center [203, 500] width 10 height 10
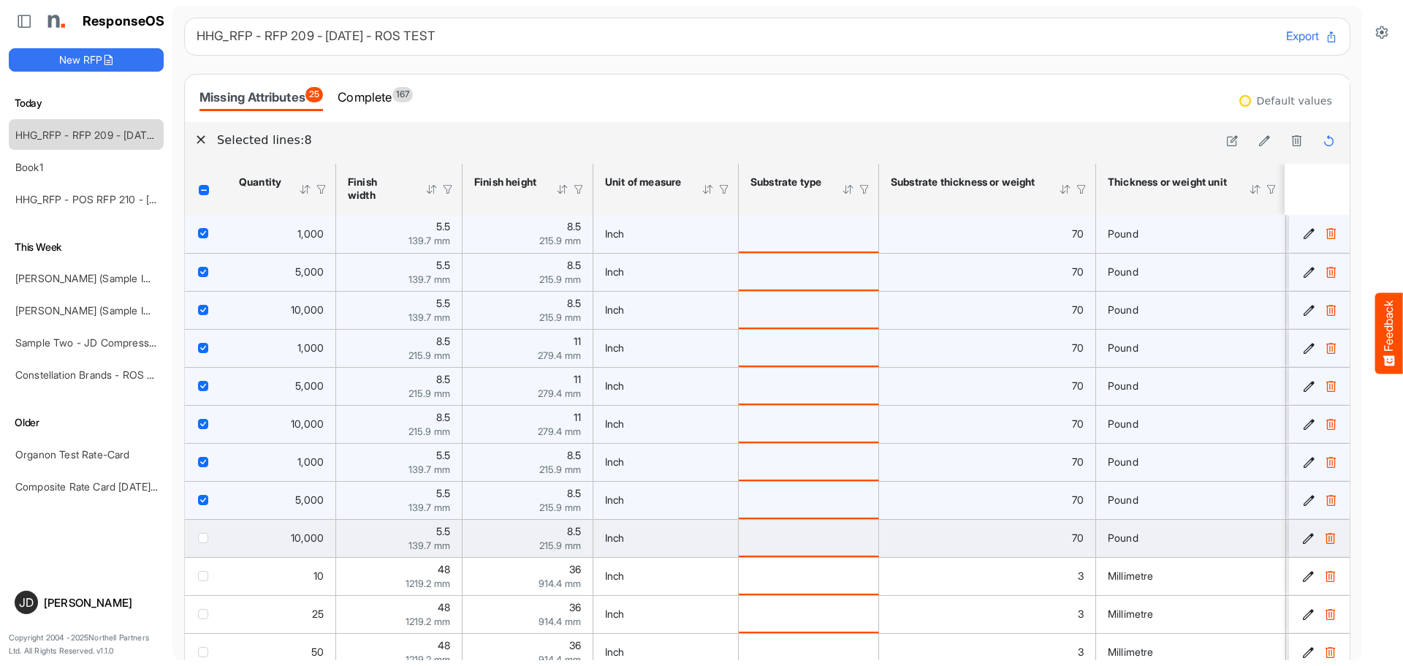
drag, startPoint x: 207, startPoint y: 538, endPoint x: 500, endPoint y: 541, distance: 293.7
click at [208, 537] on div "checkbox" at bounding box center [206, 537] width 16 height 15
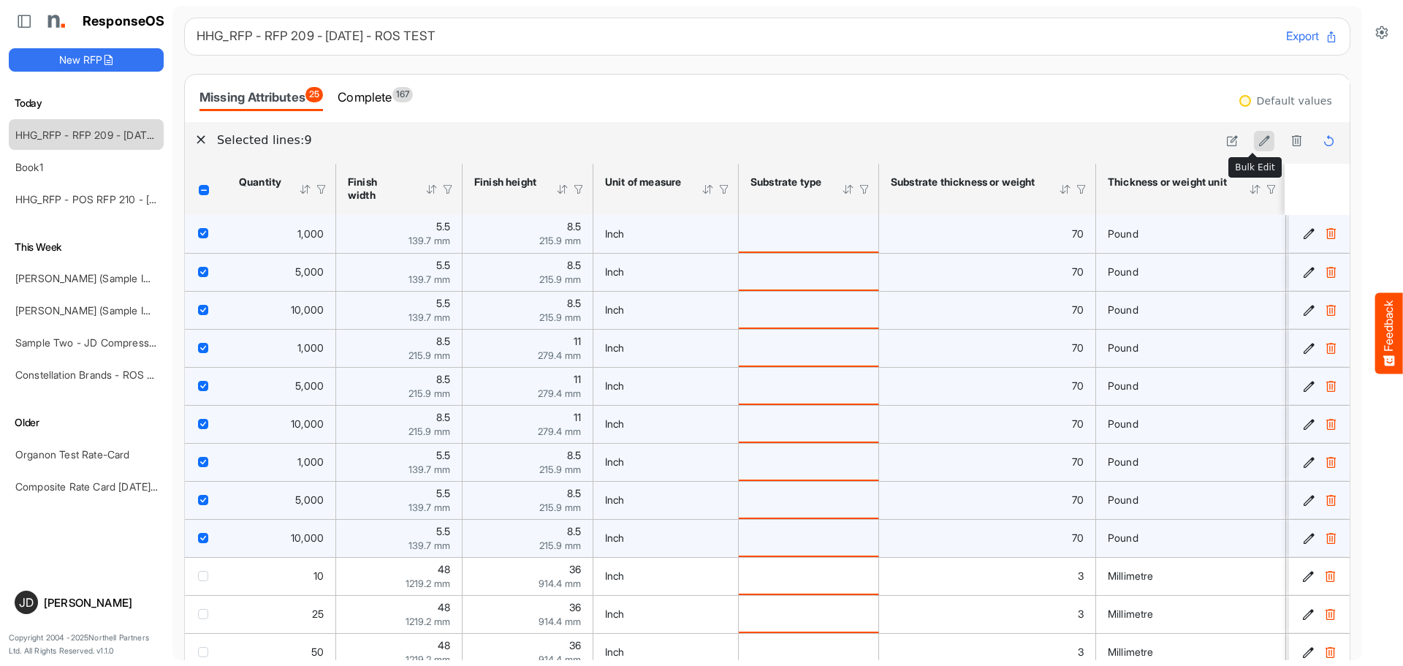
click at [1258, 142] on icon at bounding box center [1264, 140] width 12 height 12
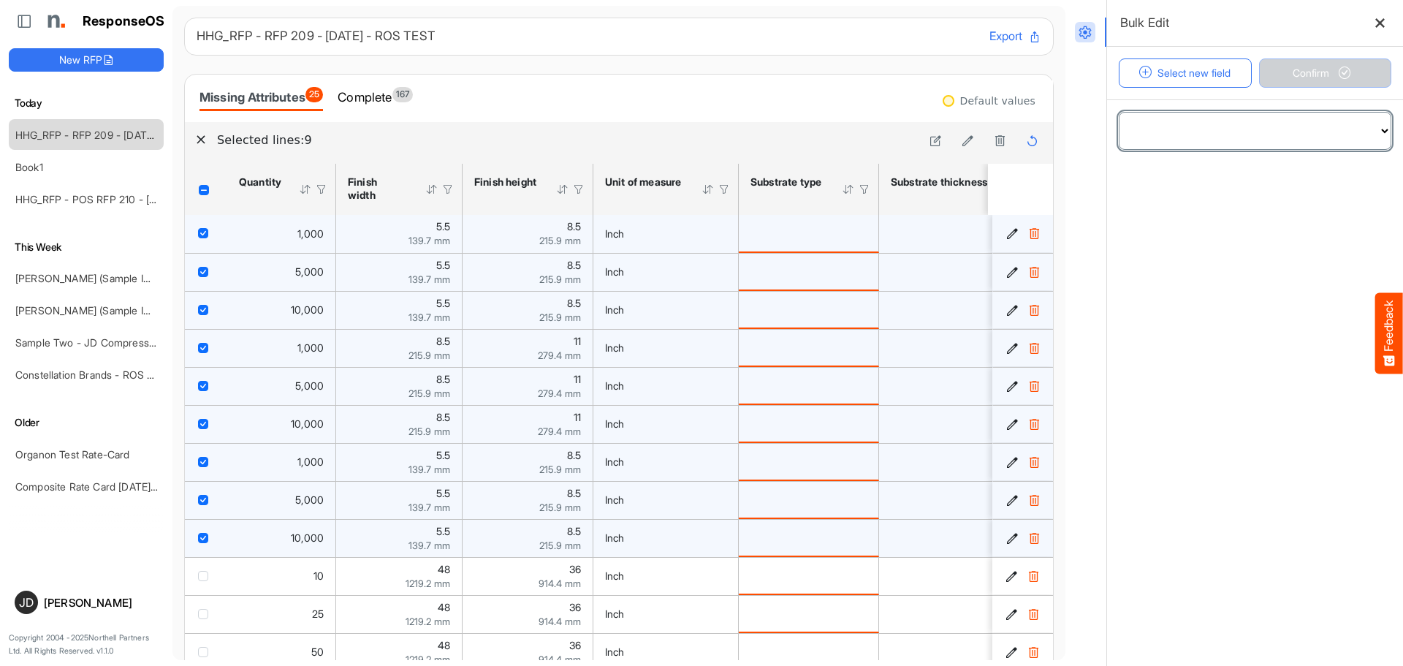
click at [1251, 134] on select "**********" at bounding box center [1254, 131] width 271 height 37
select select "**********"
click at [1119, 113] on select "**********" at bounding box center [1254, 131] width 271 height 37
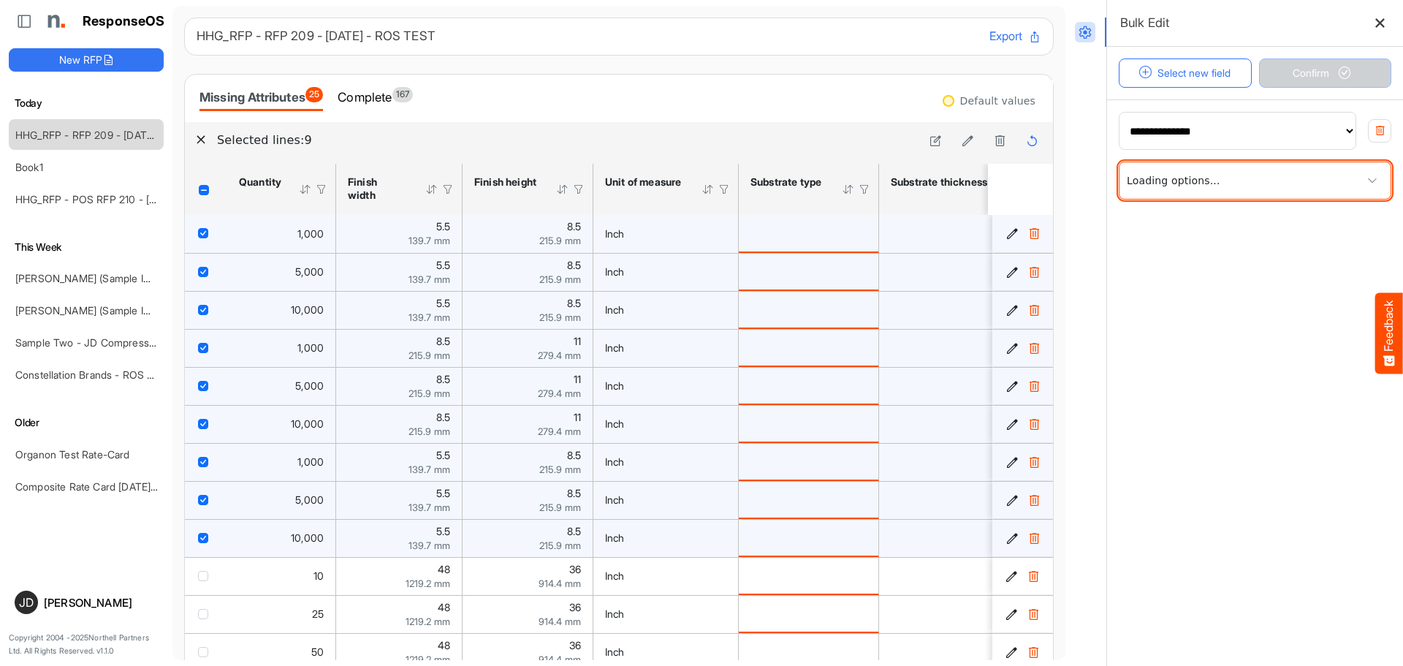
click at [1214, 189] on span at bounding box center [1254, 180] width 271 height 37
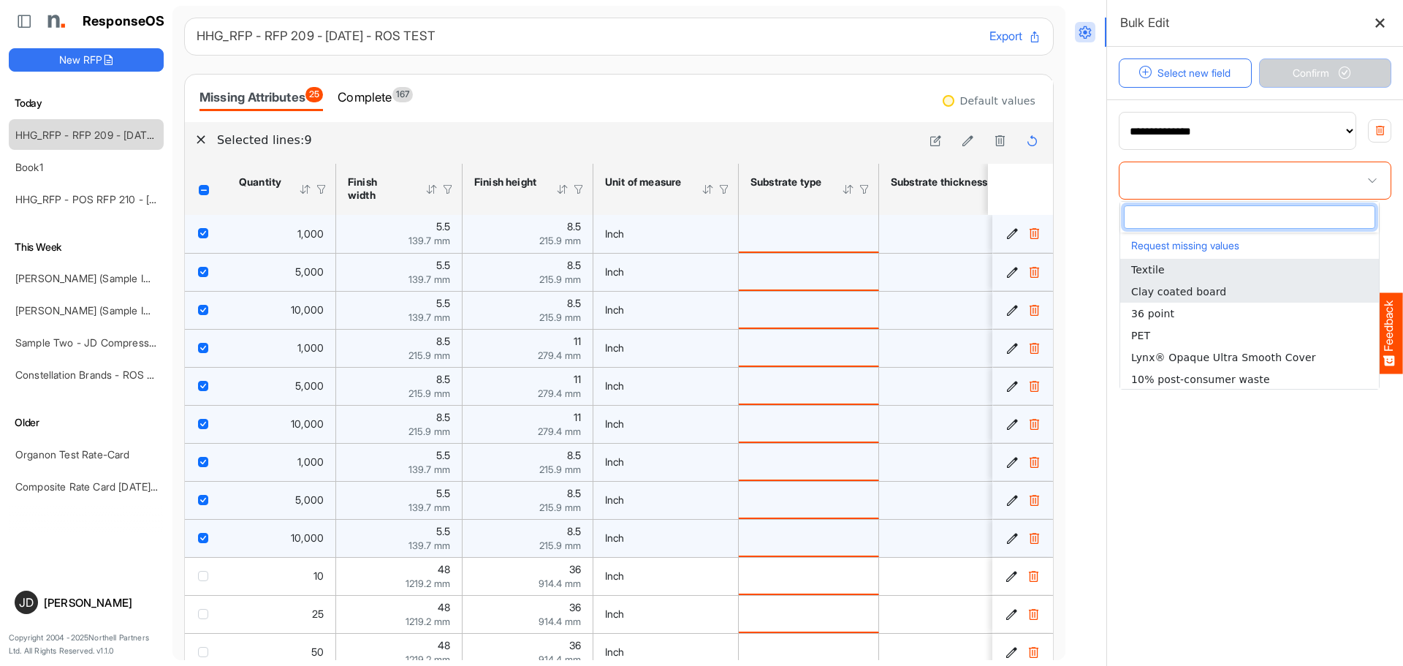
scroll to position [146, 0]
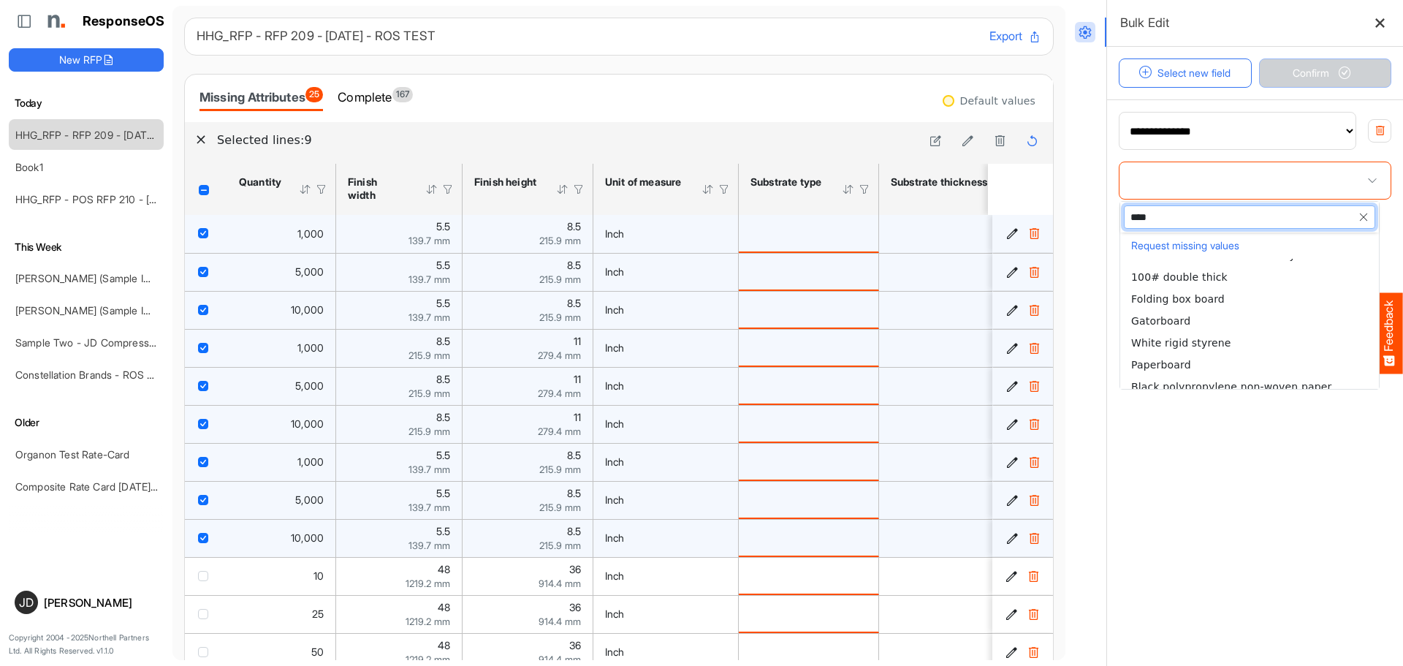
type input "*****"
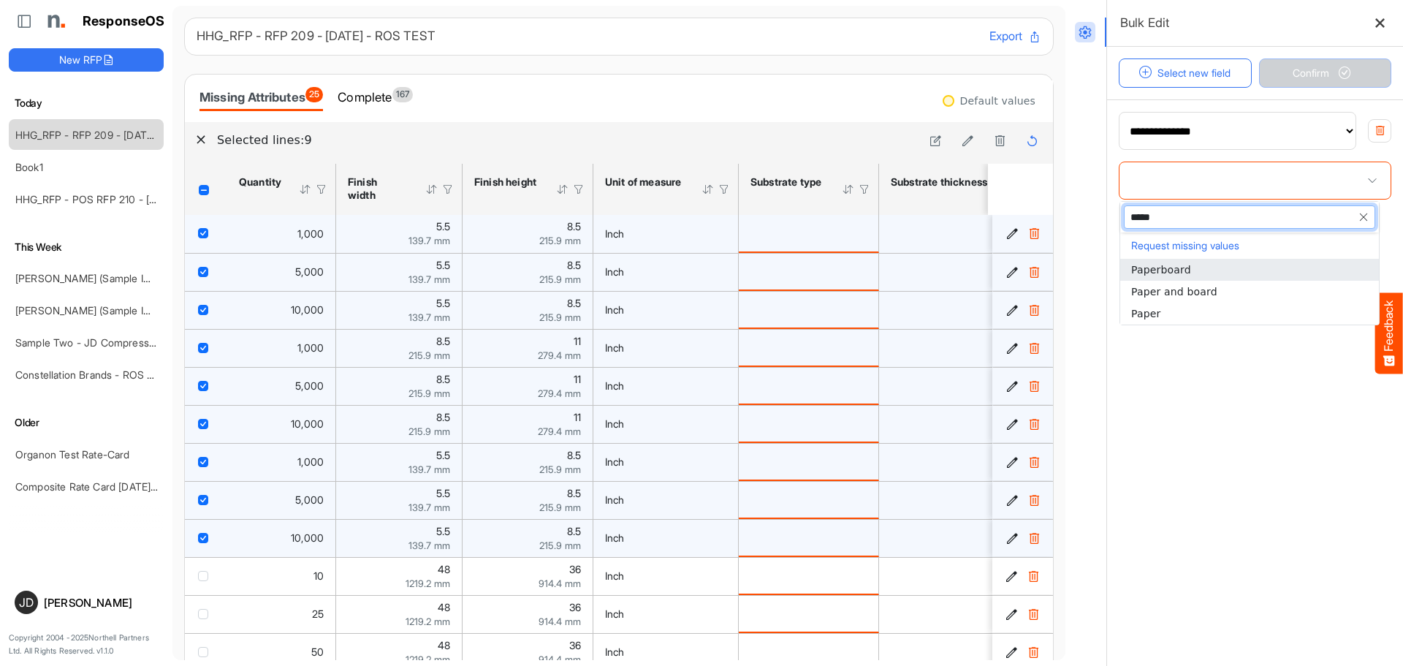
scroll to position [0, 0]
click at [1169, 308] on li "Paper" at bounding box center [1249, 313] width 259 height 22
type input "*****"
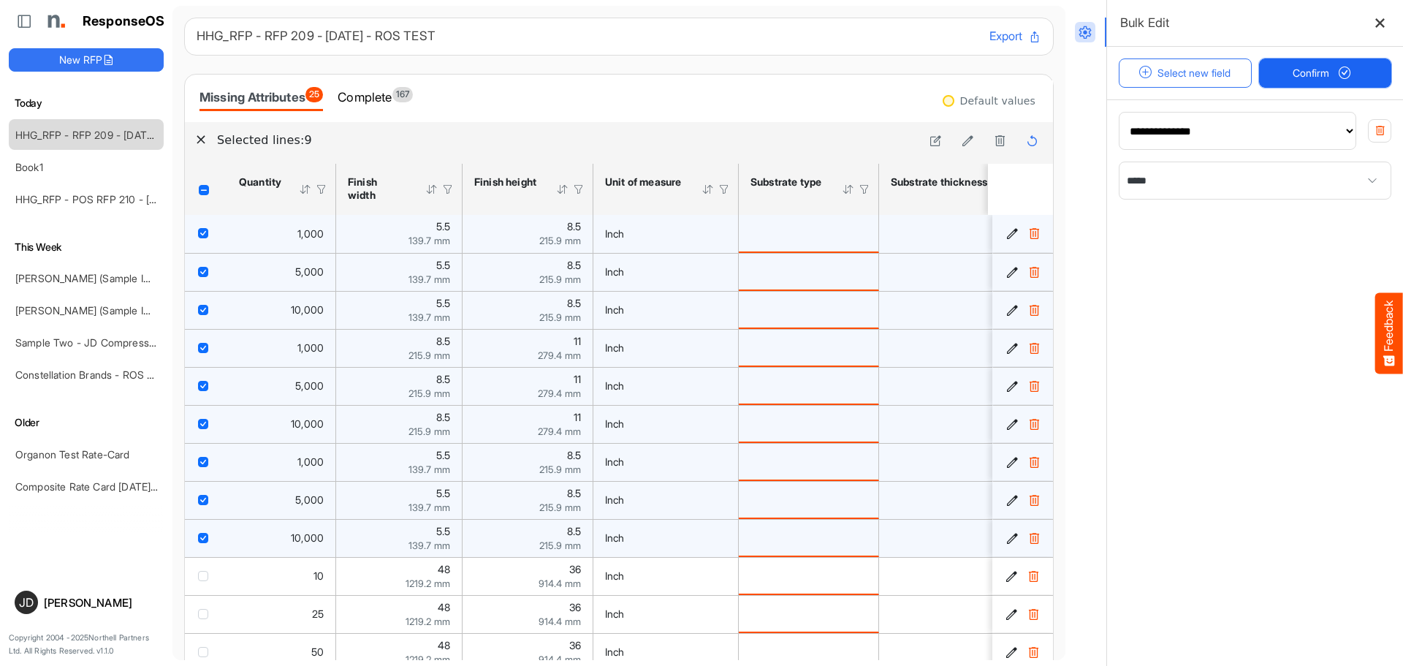
click at [1324, 72] on span "Confirm" at bounding box center [1324, 73] width 64 height 16
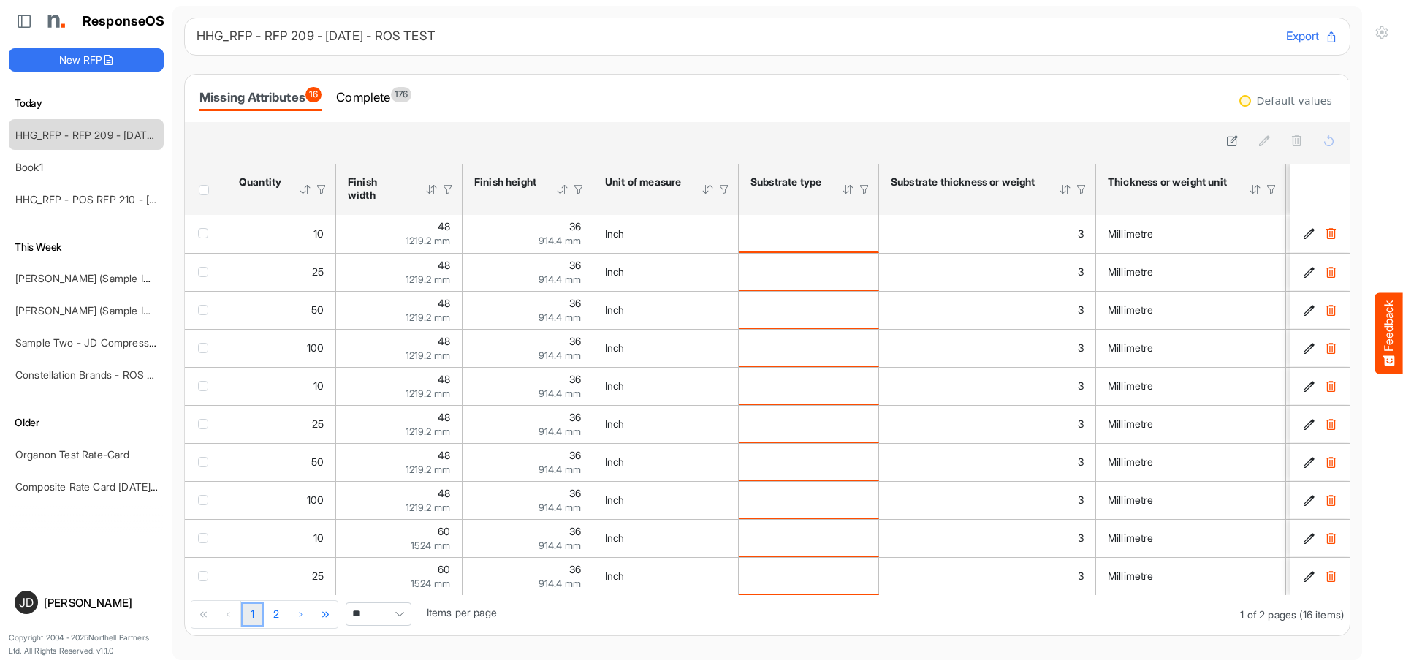
click at [204, 194] on span "Header checkbox" at bounding box center [204, 190] width 10 height 10
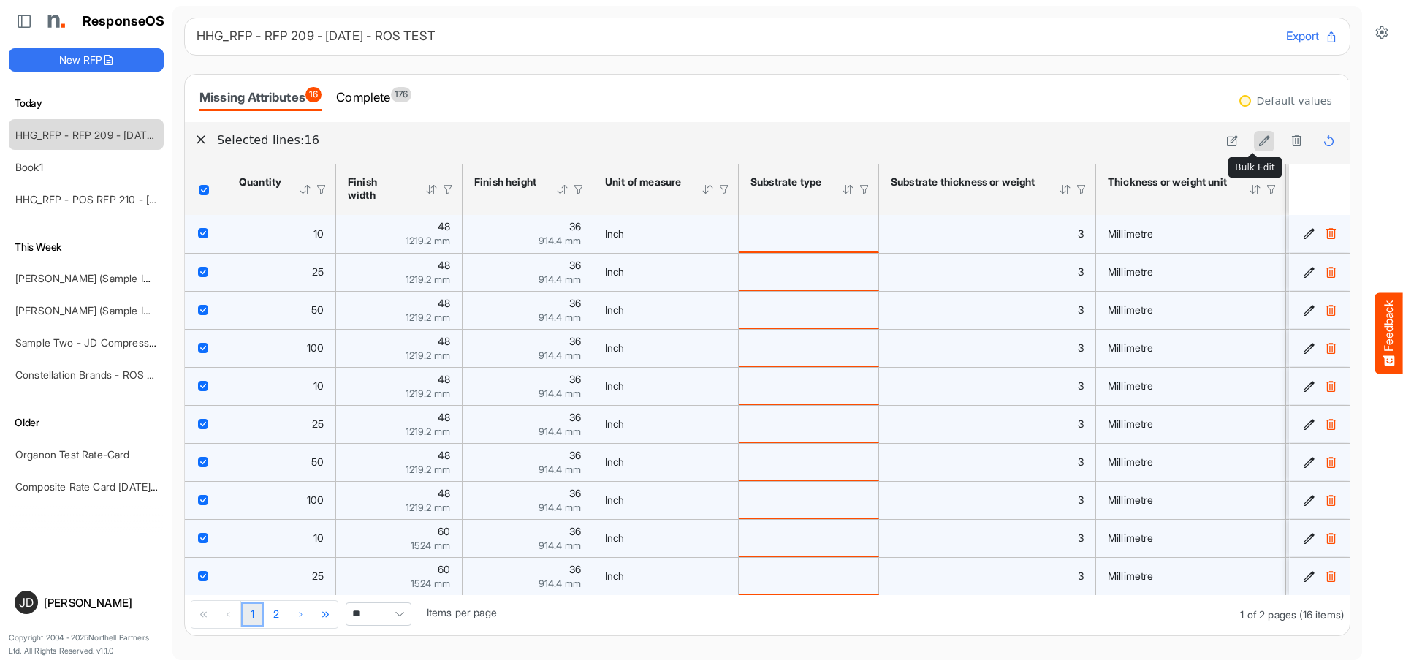
click at [1254, 140] on button at bounding box center [1264, 141] width 20 height 20
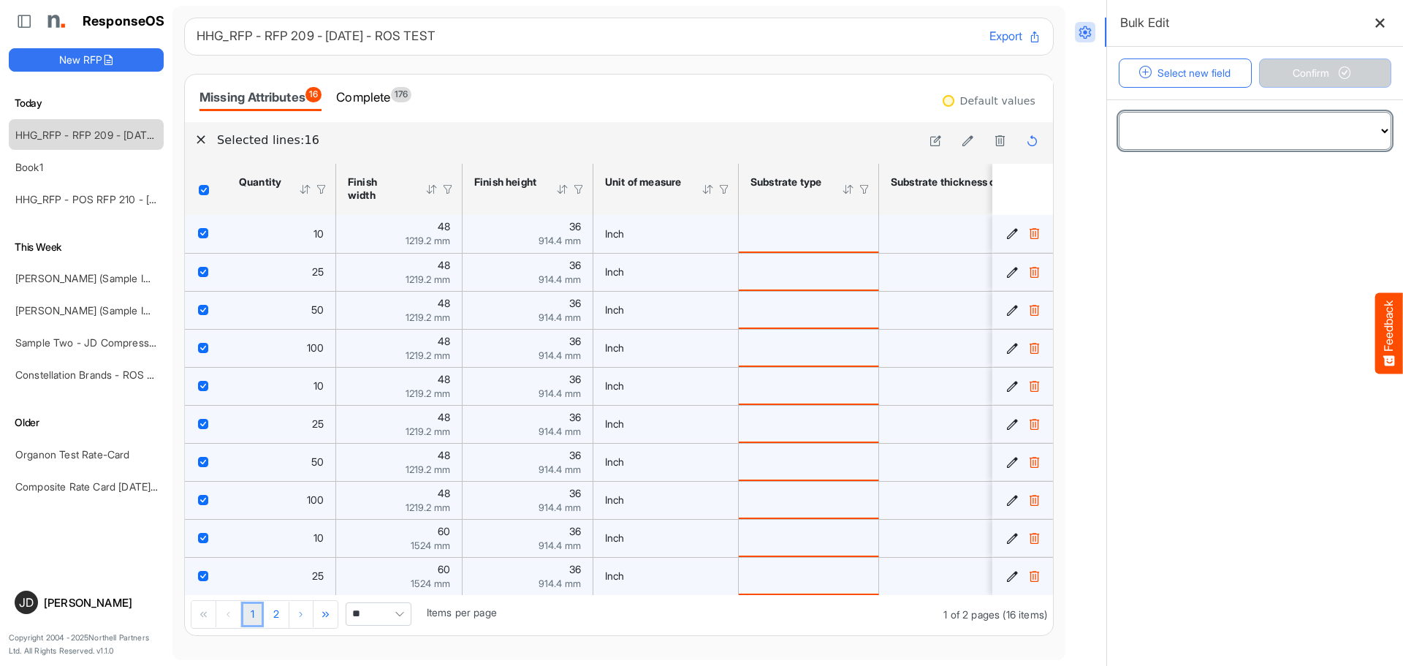
click at [1240, 134] on select "**********" at bounding box center [1254, 131] width 271 height 37
select select "**********"
click at [1119, 113] on select "**********" at bounding box center [1254, 131] width 271 height 37
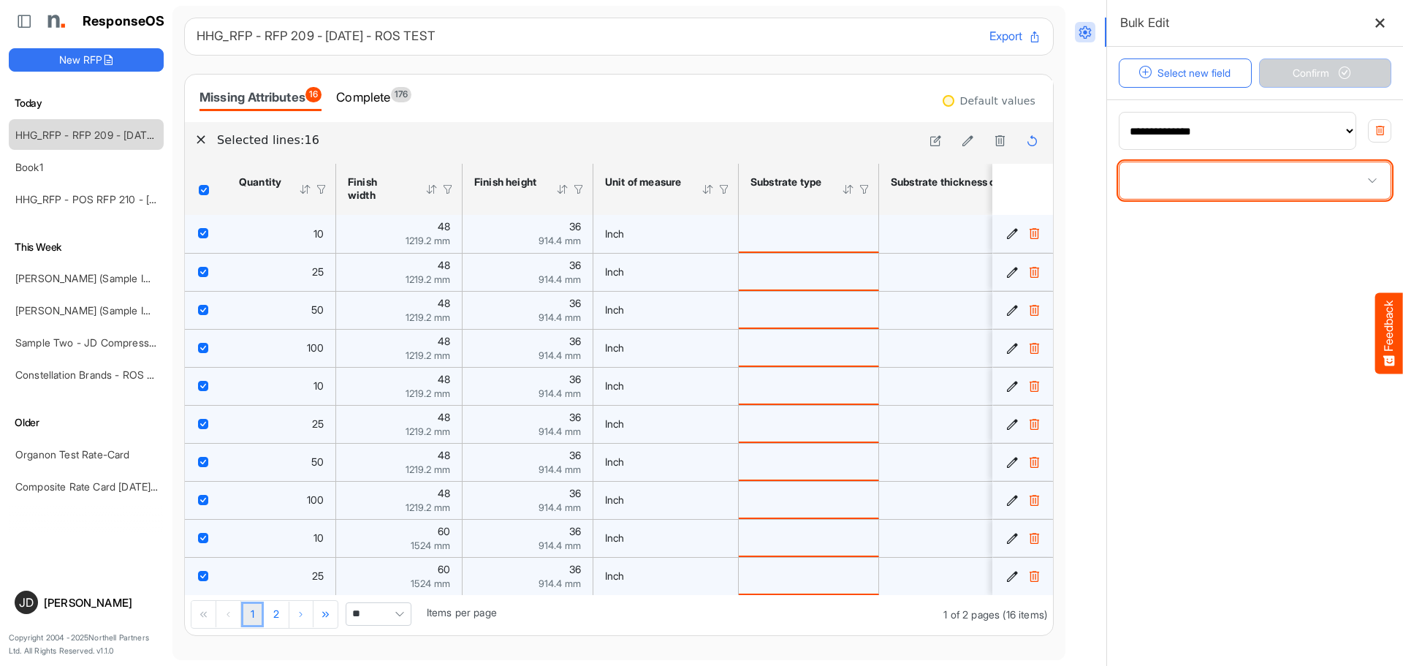
click at [1197, 188] on span at bounding box center [1254, 180] width 271 height 37
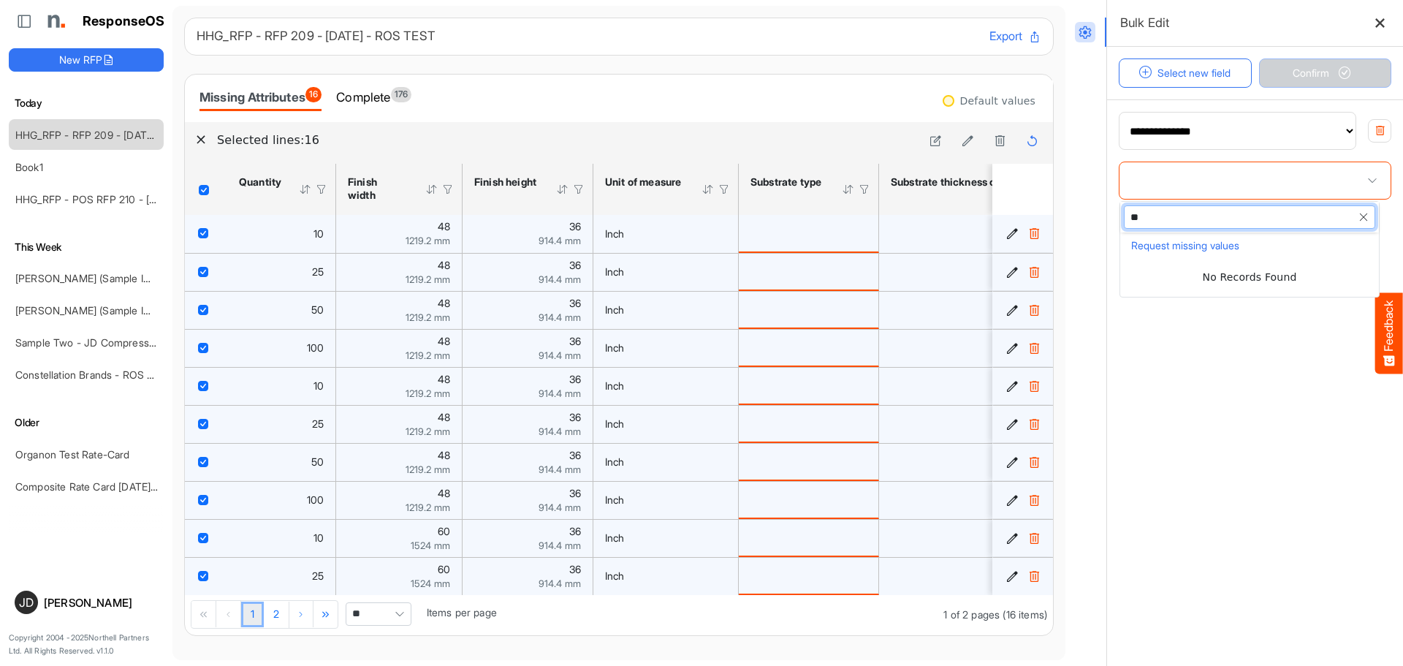
type input "*"
type input "***"
click at [1157, 265] on li "Metal" at bounding box center [1249, 270] width 259 height 22
type input "*****"
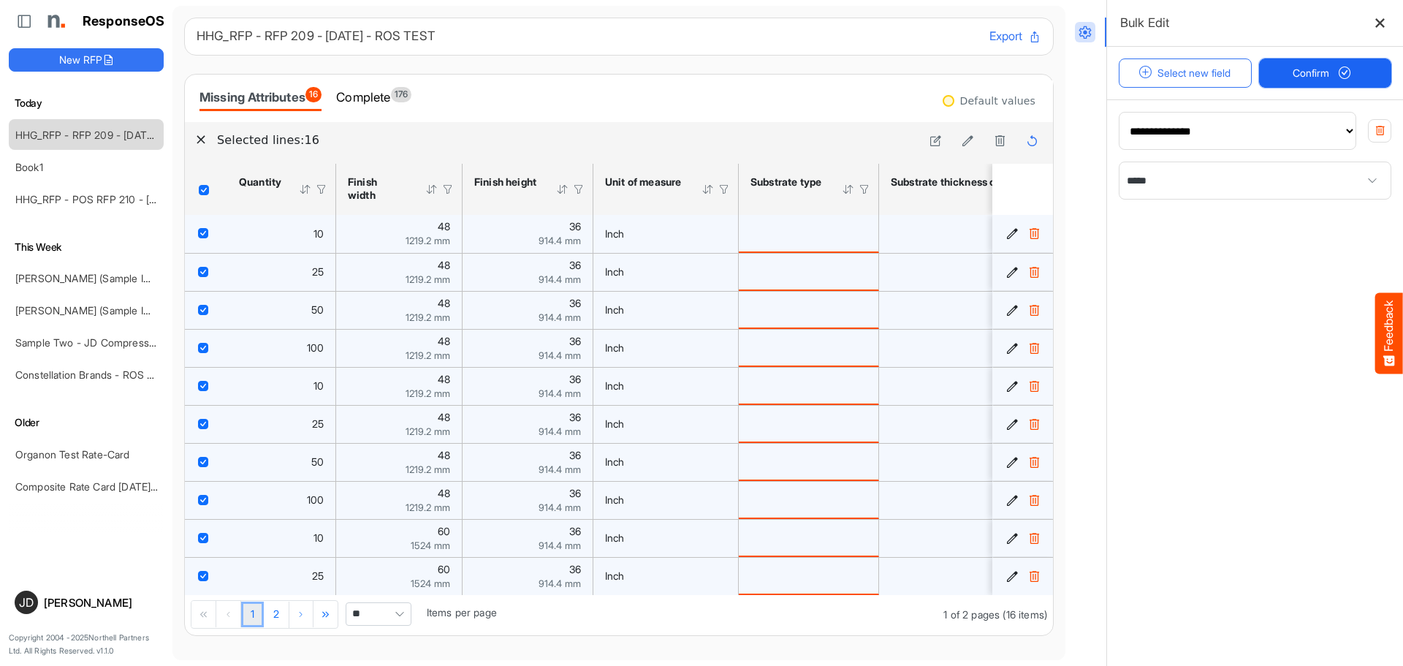
click at [1300, 80] on span "Confirm" at bounding box center [1324, 73] width 64 height 16
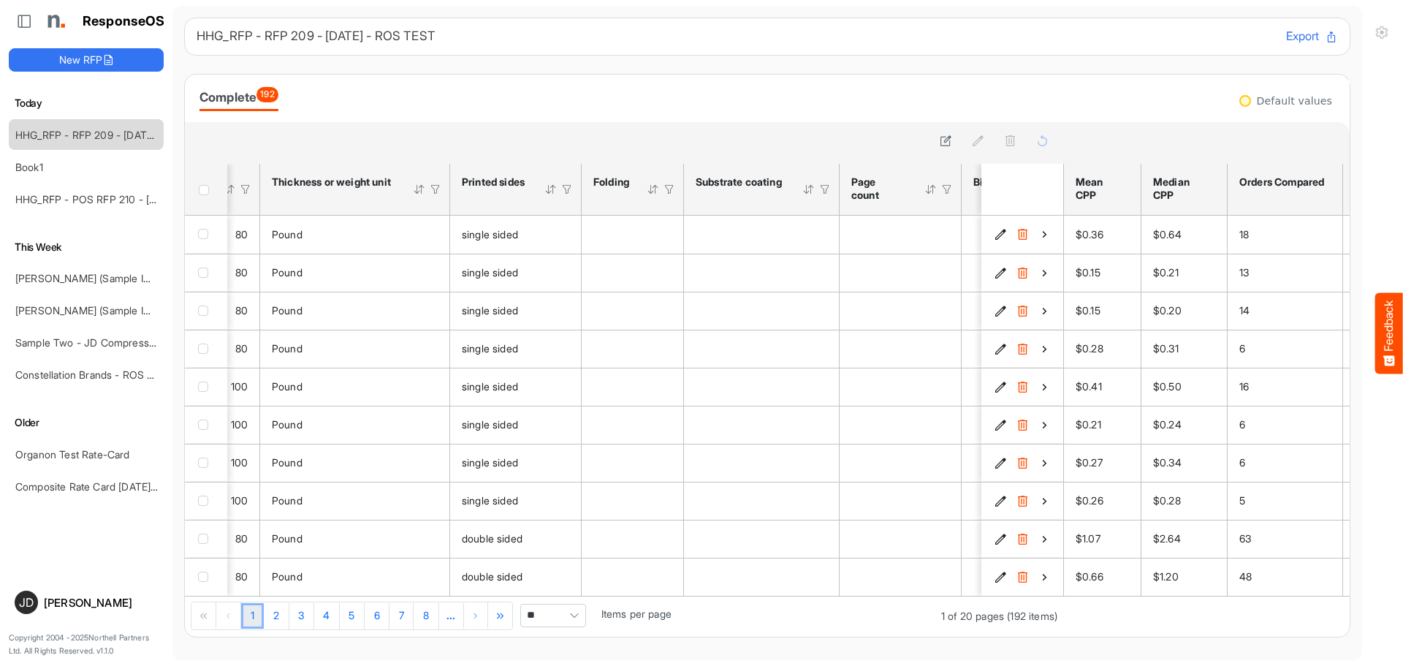
scroll to position [0, 943]
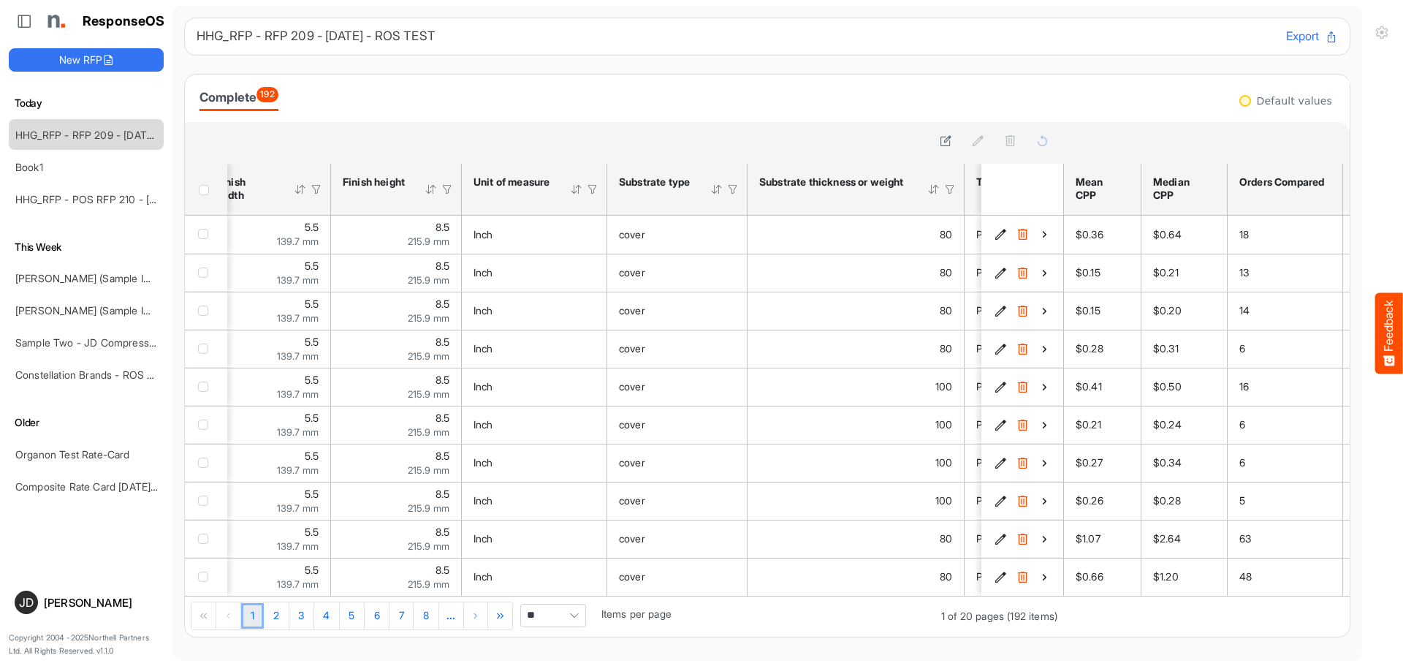
click at [578, 618] on span "Pagerdropdown" at bounding box center [574, 615] width 22 height 22
click at [568, 601] on li "All" at bounding box center [558, 594] width 64 height 22
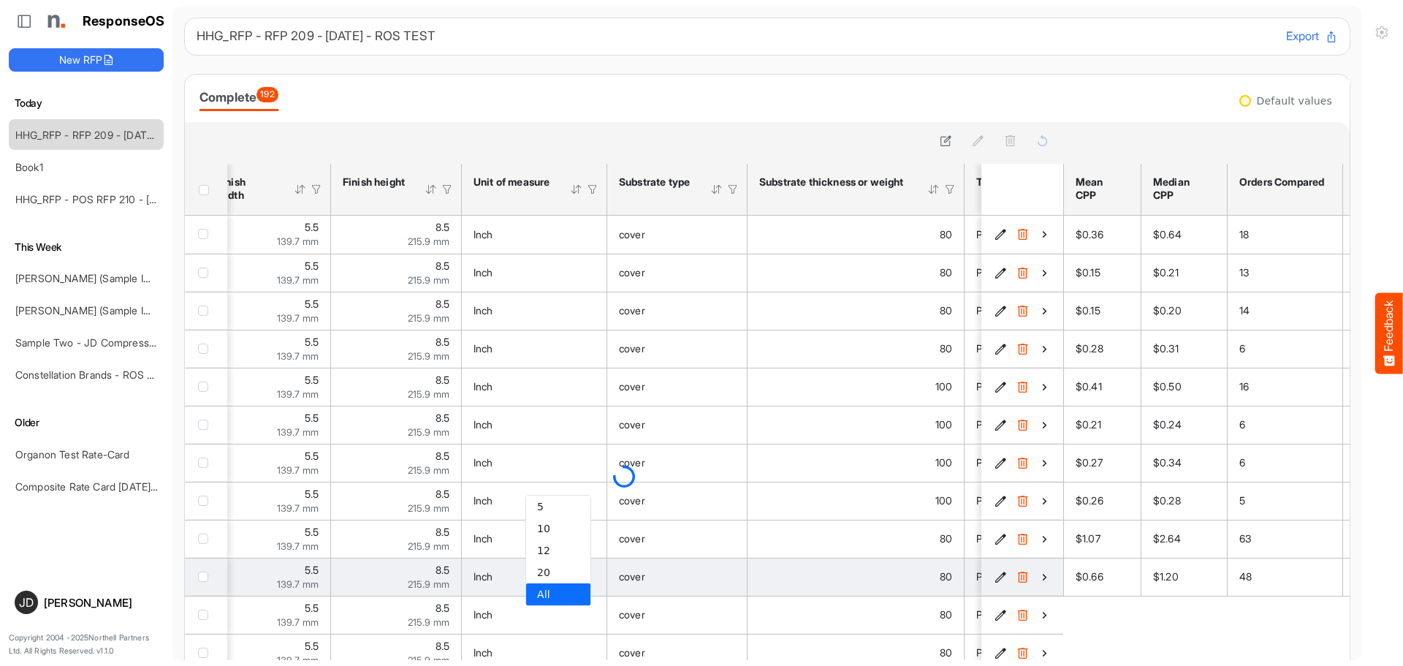
type input "***"
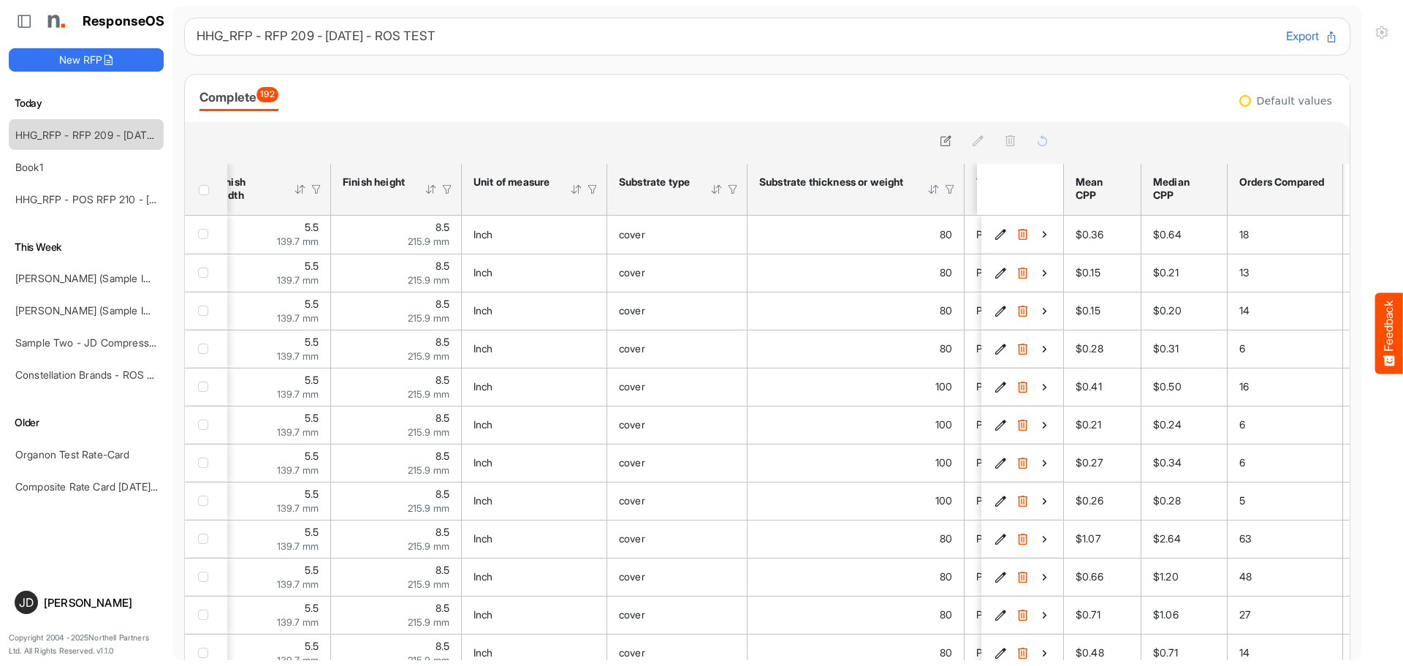
drag, startPoint x: 1368, startPoint y: 450, endPoint x: 1376, endPoint y: 514, distance: 64.9
click at [1376, 514] on div at bounding box center [1382, 333] width 41 height 666
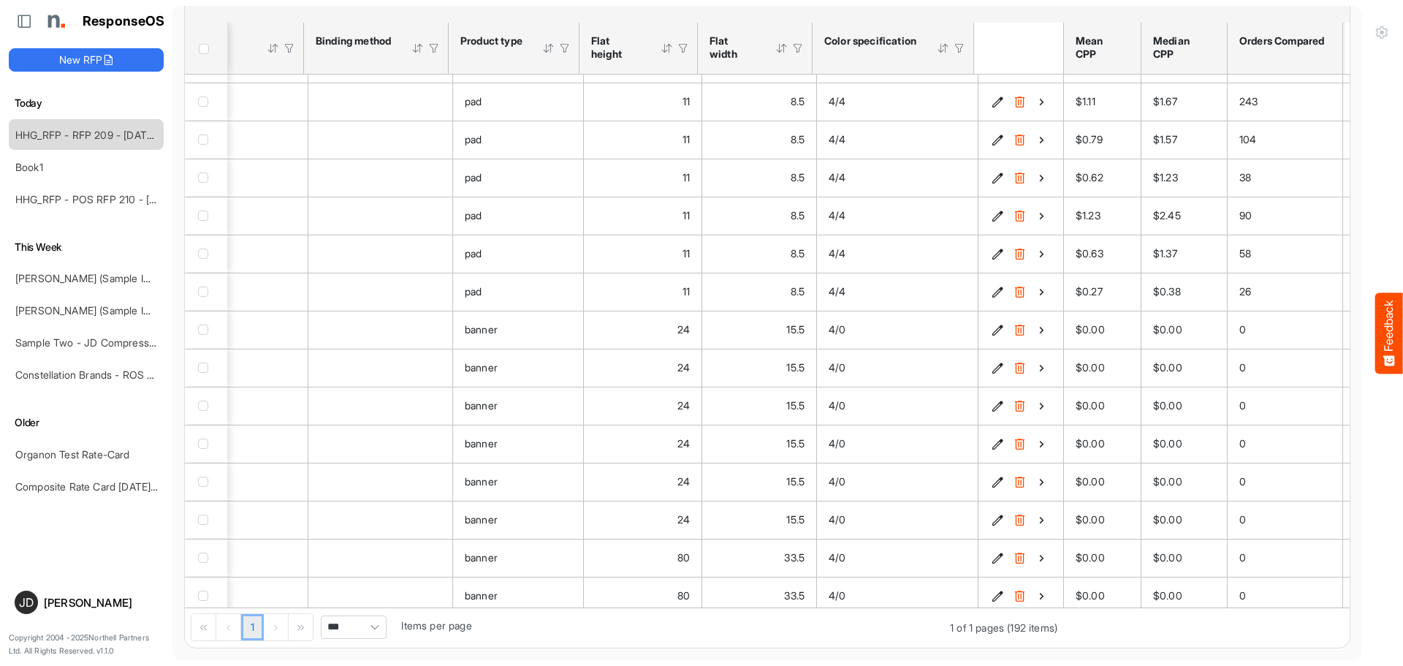
scroll to position [5770, 1504]
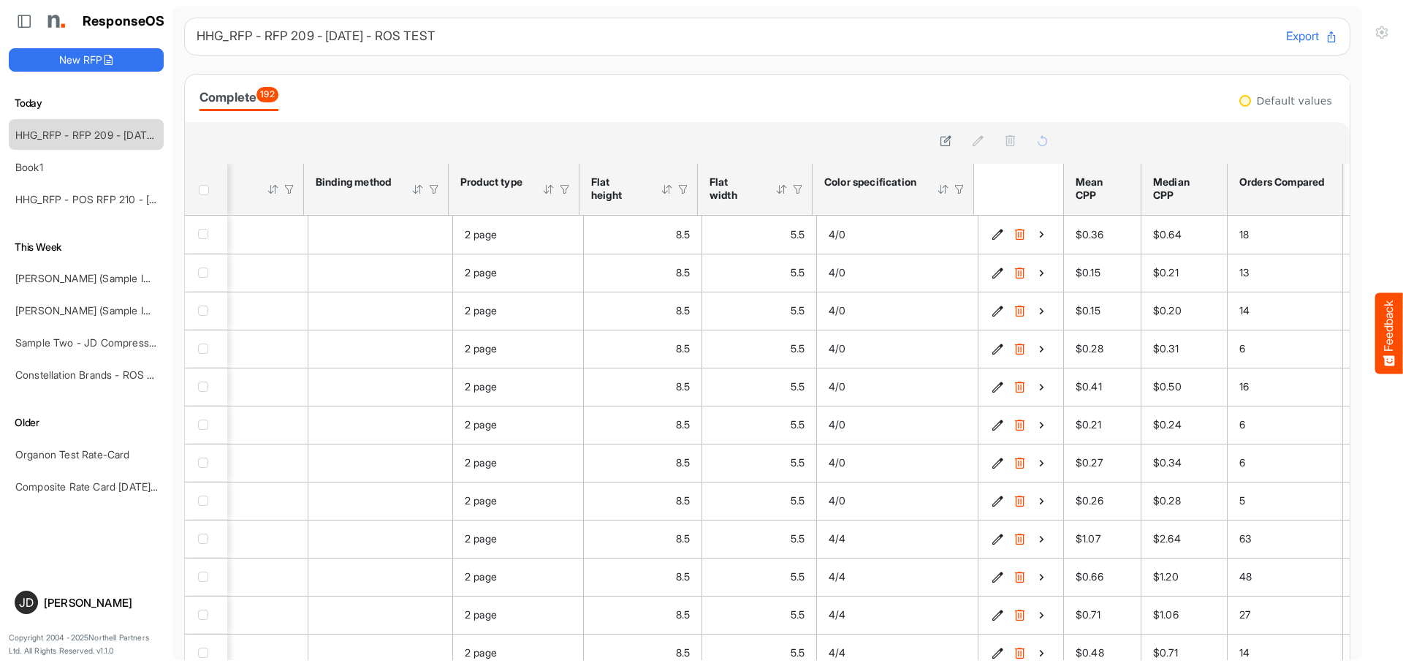
drag, startPoint x: 1338, startPoint y: 235, endPoint x: 1338, endPoint y: 227, distance: 7.3
click at [1338, 227] on div "Complete 192 sfgridntz0k5jbnlc_header_table Press Enter to sort. Press Alt Down…" at bounding box center [767, 431] width 1166 height 715
click at [244, 99] on div "Complete 192" at bounding box center [238, 97] width 79 height 20
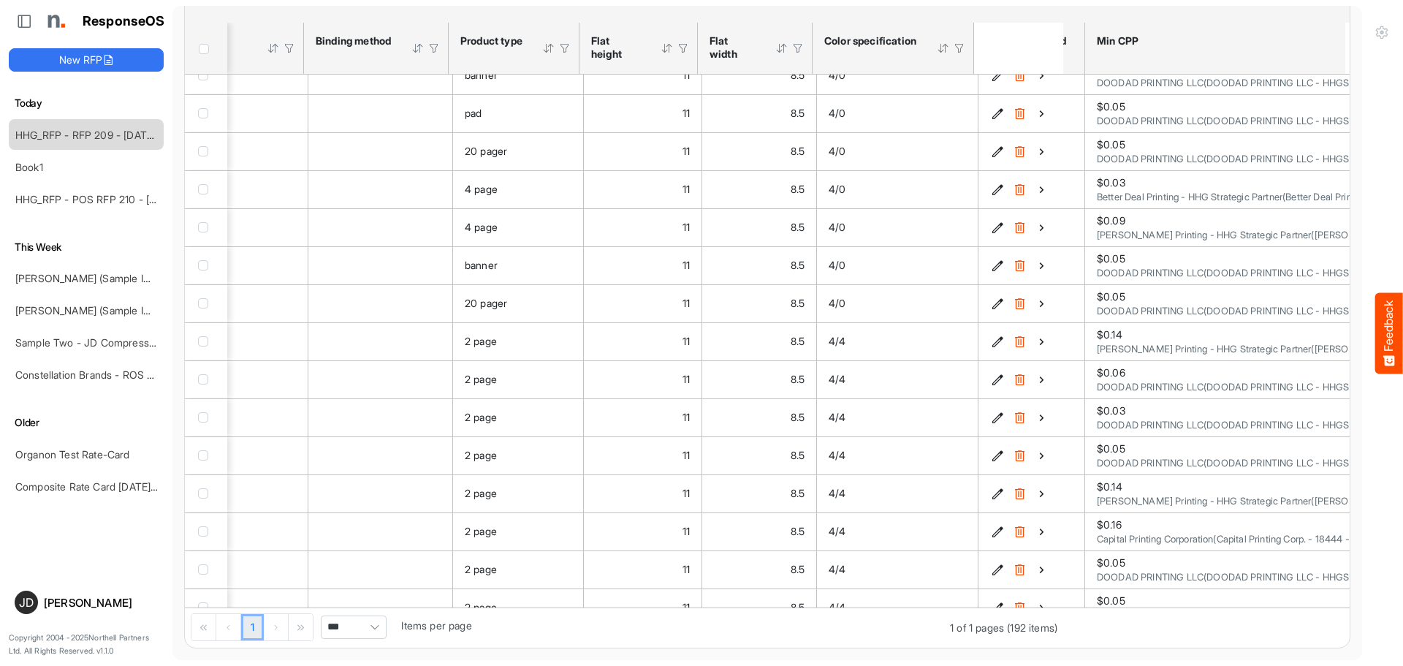
scroll to position [1023, 1504]
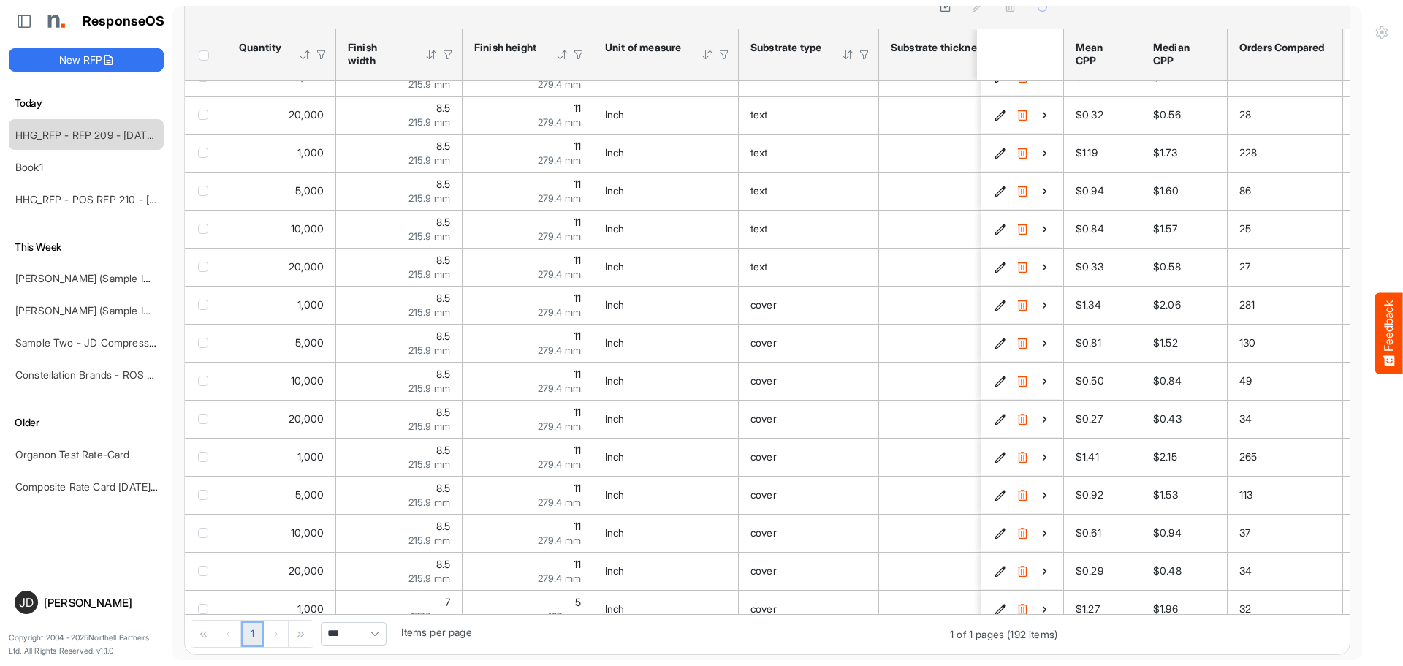
drag, startPoint x: 489, startPoint y: 609, endPoint x: 519, endPoint y: 609, distance: 30.0
click at [519, 609] on div "1,000 5.5 139.7 mm 8.5 215.9 mm Inch cover 80 Pound single sided 2 page 8.5 5.5…" at bounding box center [624, 347] width 878 height 533
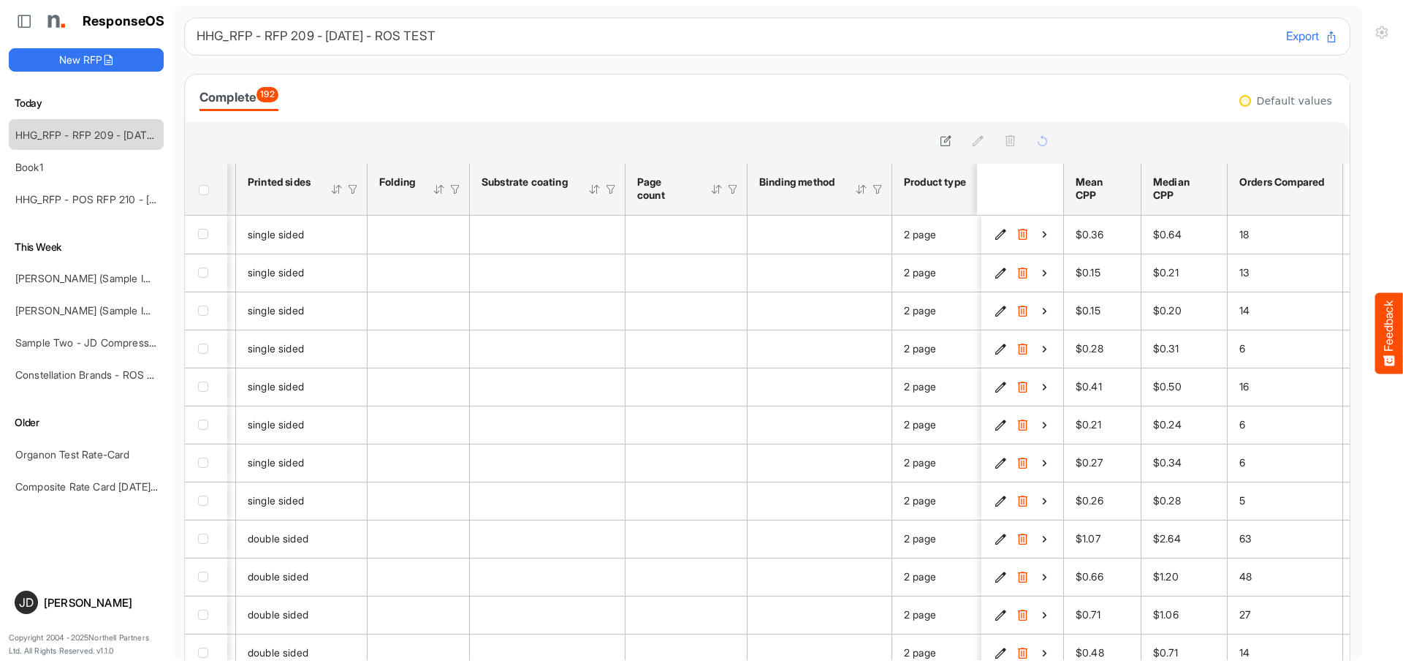
click at [1325, 38] on icon at bounding box center [1331, 36] width 13 height 13
click at [1268, 60] on div "HHG_RFP - RFP 209 - 09.09.2025 - ROS TEST Export Complete 192 sfgridntz0k5jbnlc…" at bounding box center [767, 404] width 1166 height 772
click at [1290, 35] on button "Export" at bounding box center [1312, 36] width 52 height 19
